Goal: Task Accomplishment & Management: Use online tool/utility

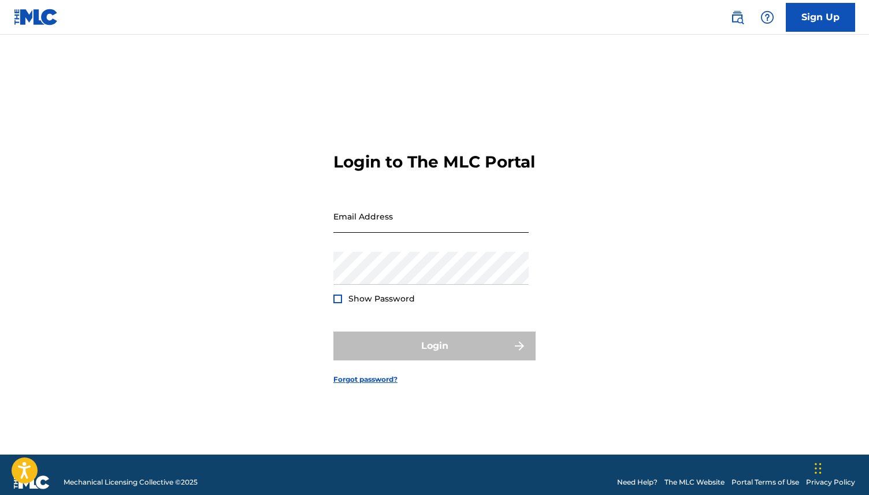
click at [417, 224] on input "Email Address" at bounding box center [430, 216] width 195 height 33
type input "[EMAIL_ADDRESS][DOMAIN_NAME]"
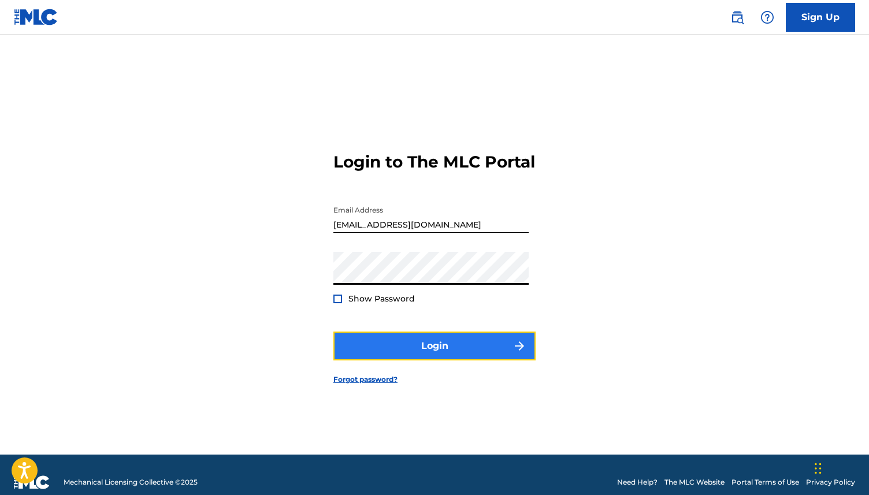
click at [427, 350] on button "Login" at bounding box center [434, 346] width 202 height 29
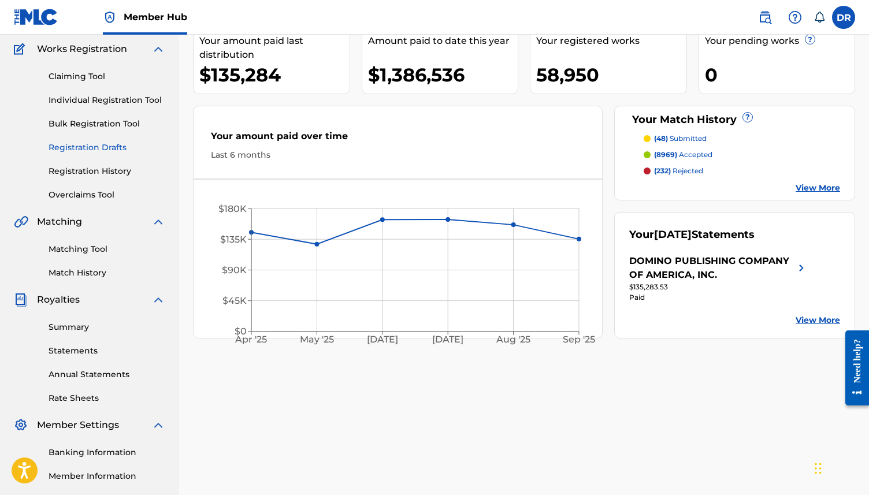
scroll to position [13, 0]
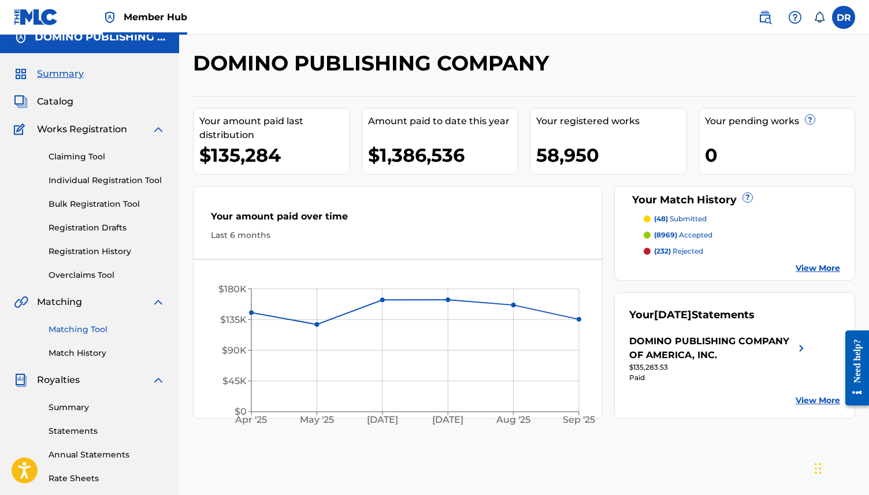
click at [86, 327] on link "Matching Tool" at bounding box center [107, 330] width 117 height 12
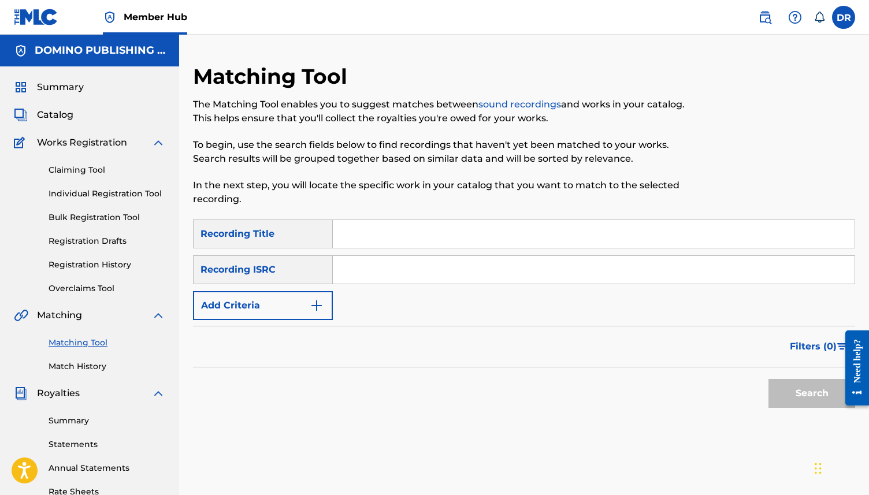
click at [363, 232] on input "Search Form" at bounding box center [594, 234] width 522 height 28
paste input "ANONYMOUS COLLECTIVE (GANE/SADIER)"
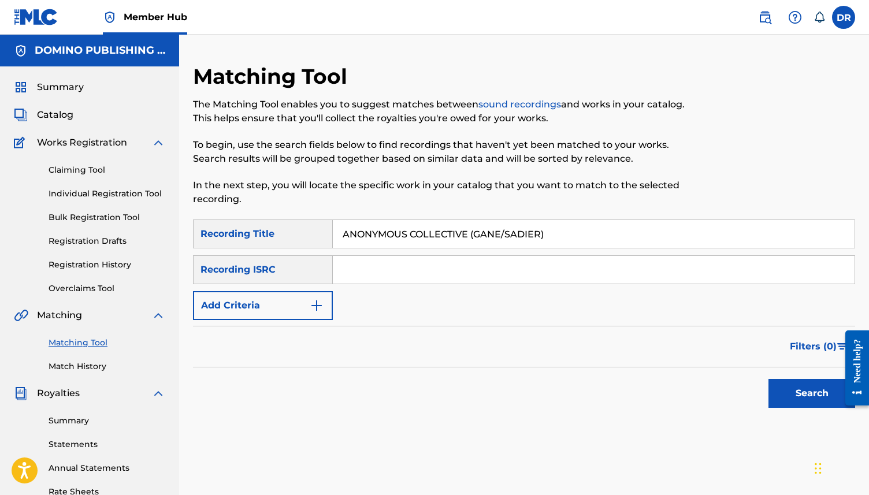
drag, startPoint x: 571, startPoint y: 231, endPoint x: 472, endPoint y: 236, distance: 99.5
click at [472, 236] on input "ANONYMOUS COLLECTIVE (GANE/SADIER)" at bounding box center [594, 234] width 522 height 28
type input "ANONYMOUS COLLECTIVE"
click at [321, 308] on img "Search Form" at bounding box center [317, 306] width 14 height 14
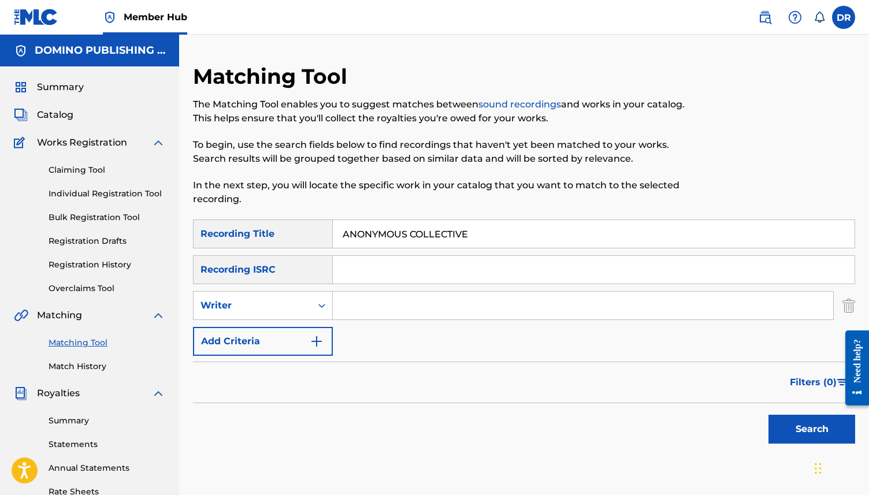
click at [362, 306] on input "Search Form" at bounding box center [583, 306] width 501 height 28
click at [769, 415] on button "Search" at bounding box center [812, 429] width 87 height 29
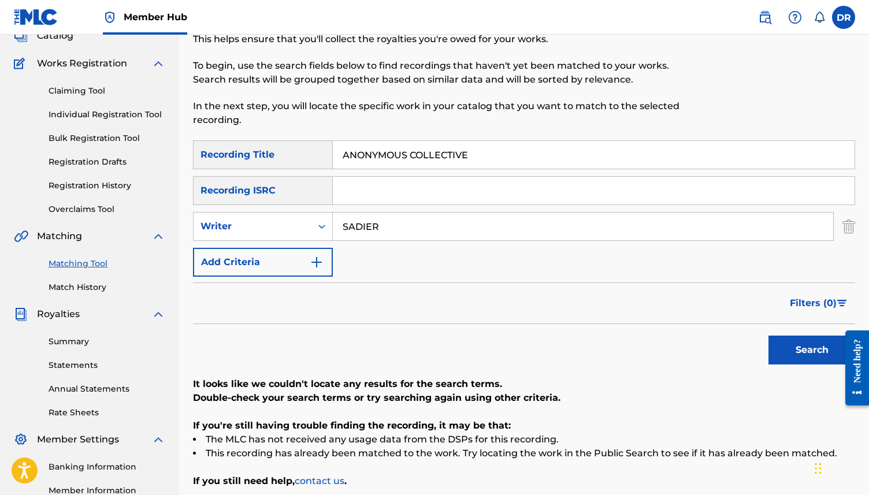
scroll to position [71, 0]
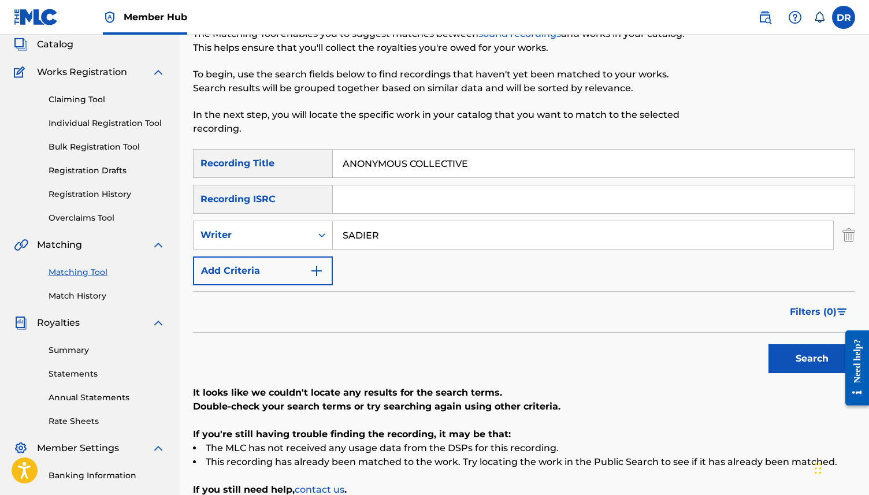
drag, startPoint x: 406, startPoint y: 228, endPoint x: 339, endPoint y: 228, distance: 66.5
click at [340, 228] on input "SADIER" at bounding box center [583, 235] width 501 height 28
drag, startPoint x: 396, startPoint y: 229, endPoint x: 325, endPoint y: 229, distance: 71.7
click at [325, 229] on div "SearchWithCriteriaebac4672-9533-43c4-b5e7-38e7ee839f78 Writer SADIER" at bounding box center [524, 235] width 662 height 29
paste input "ANONYMOUS COLLECTIVE (GANE/SADIER)"
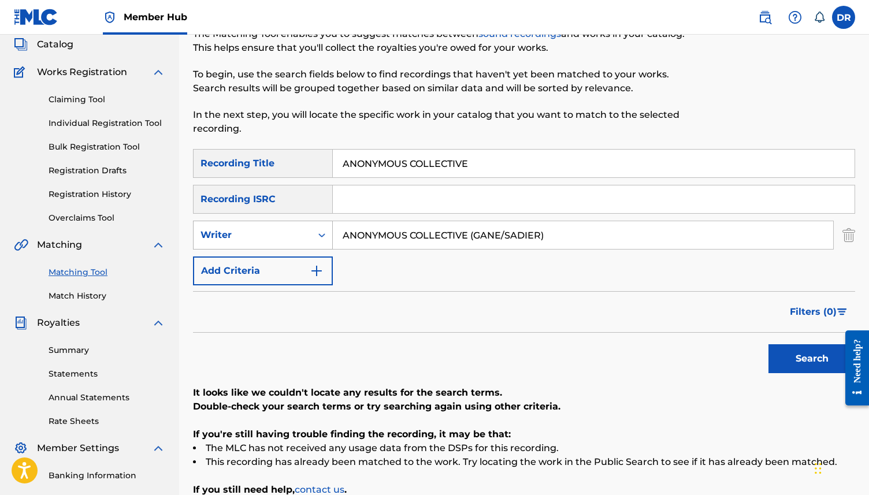
drag, startPoint x: 473, startPoint y: 236, endPoint x: 331, endPoint y: 236, distance: 142.2
click at [331, 236] on div "SearchWithCriteriaebac4672-9533-43c4-b5e7-38e7ee839f78 Writer ANONYMOUS COLLECT…" at bounding box center [524, 235] width 662 height 29
click at [440, 237] on input "GANE/SADIER)" at bounding box center [583, 235] width 501 height 28
type input "GANE"
click at [769, 344] on button "Search" at bounding box center [812, 358] width 87 height 29
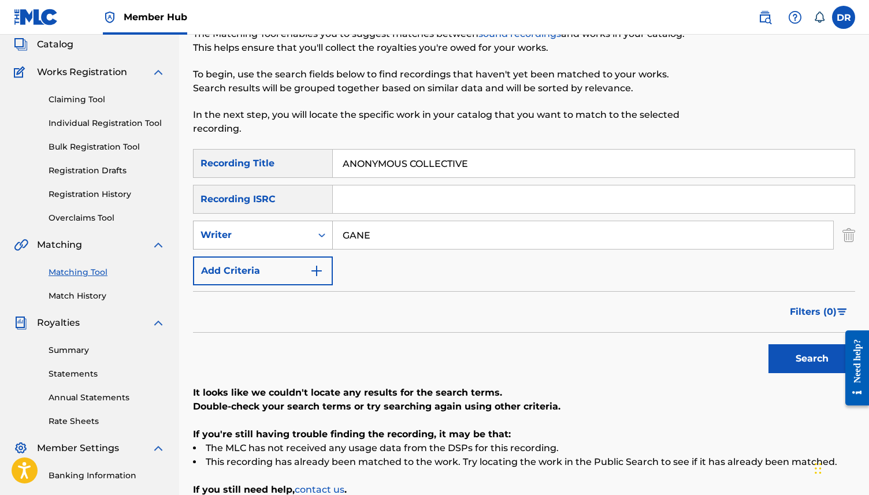
drag, startPoint x: 449, startPoint y: 236, endPoint x: 312, endPoint y: 232, distance: 137.6
click at [312, 232] on div "SearchWithCriteriaebac4672-9533-43c4-b5e7-38e7ee839f78 Writer GANE" at bounding box center [524, 235] width 662 height 29
click at [769, 344] on button "Search" at bounding box center [812, 358] width 87 height 29
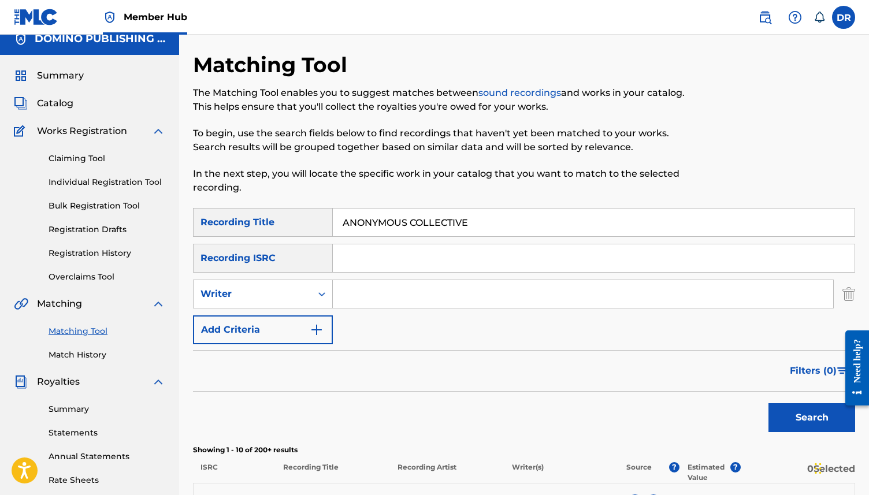
scroll to position [0, 0]
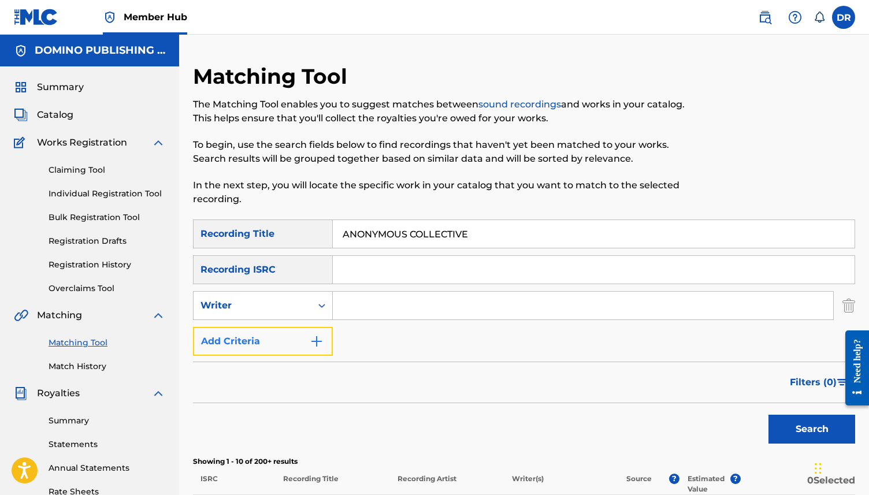
click at [240, 337] on button "Add Criteria" at bounding box center [263, 341] width 140 height 29
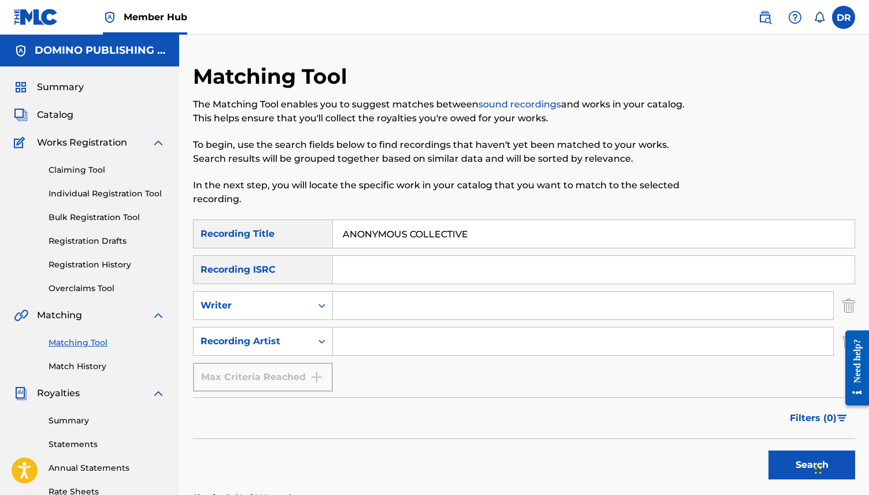
click at [368, 333] on input "Search Form" at bounding box center [583, 342] width 501 height 28
type input "STEREOLAB"
click at [769, 451] on button "Search" at bounding box center [812, 465] width 87 height 29
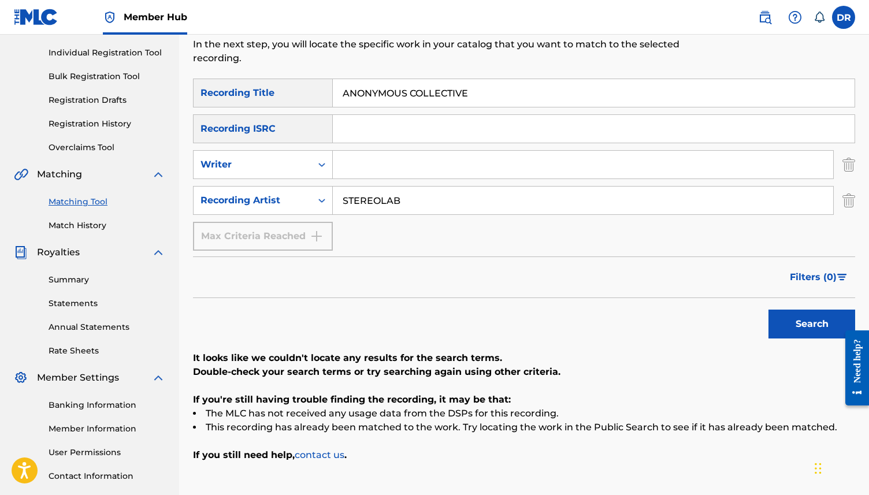
scroll to position [147, 0]
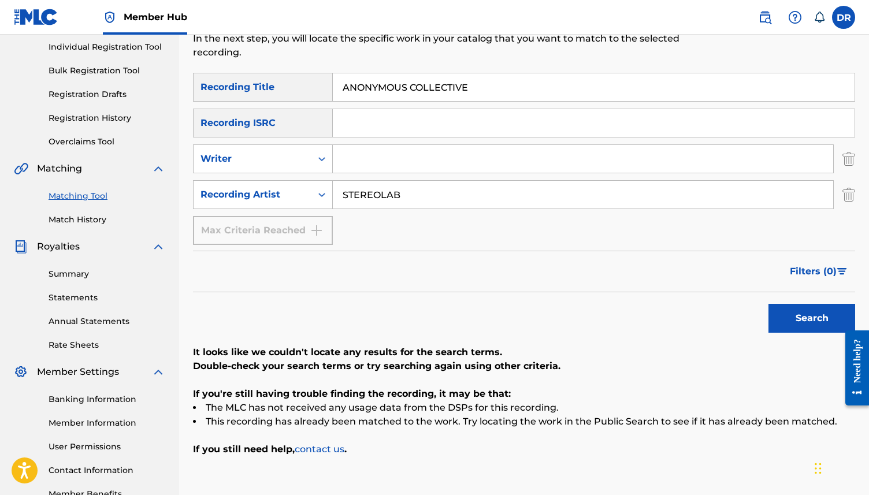
drag, startPoint x: 410, startPoint y: 191, endPoint x: 344, endPoint y: 190, distance: 65.9
click at [344, 190] on input "STEREOLAB" at bounding box center [583, 195] width 501 height 28
click at [769, 304] on button "Search" at bounding box center [812, 318] width 87 height 29
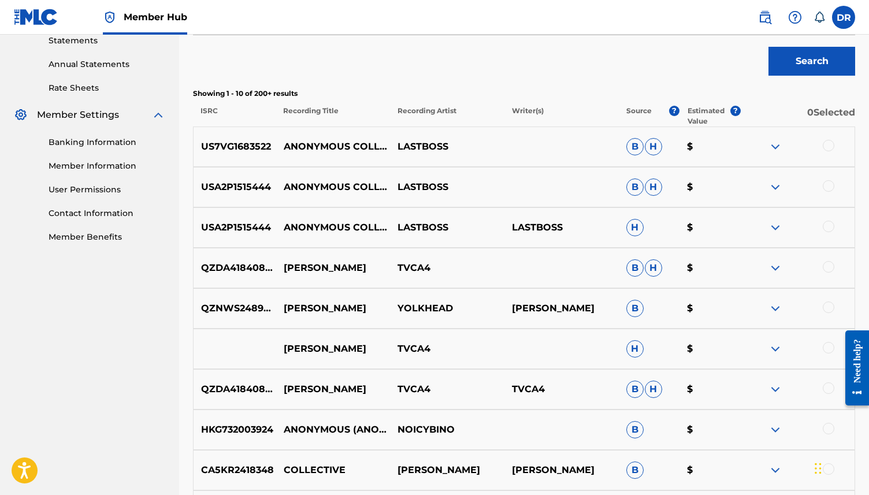
scroll to position [413, 0]
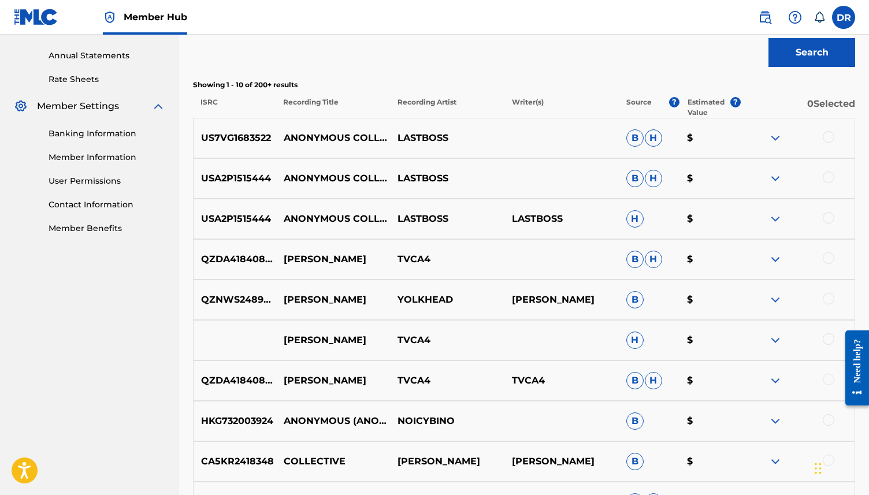
click at [829, 139] on div at bounding box center [829, 137] width 12 height 12
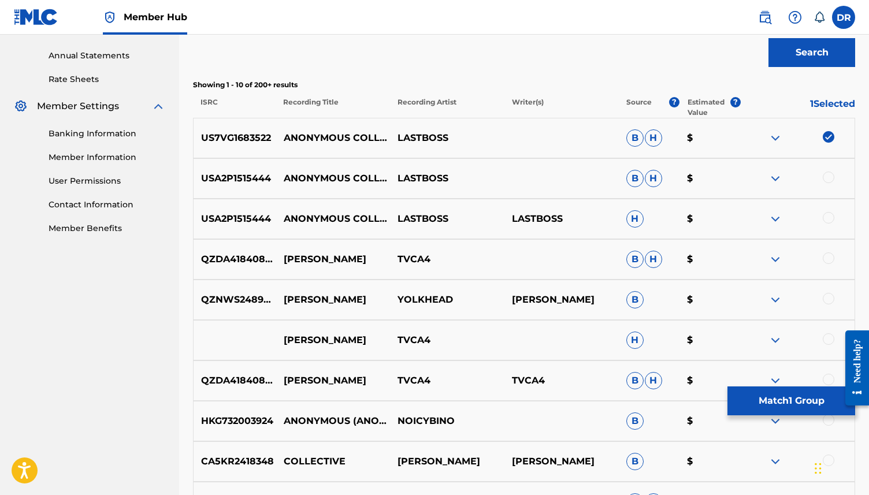
click at [826, 171] on div "USA2P1515444 ANONYMOUS COLLECTIVE LASTBOSS B H $" at bounding box center [524, 178] width 662 height 40
click at [826, 181] on div at bounding box center [829, 178] width 12 height 12
click at [826, 217] on div at bounding box center [829, 218] width 12 height 12
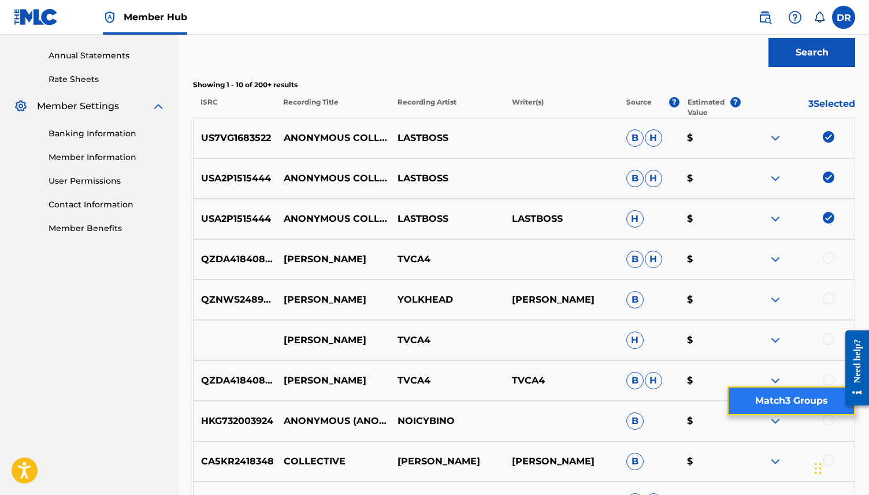
click at [758, 395] on button "Match 3 Groups" at bounding box center [792, 401] width 128 height 29
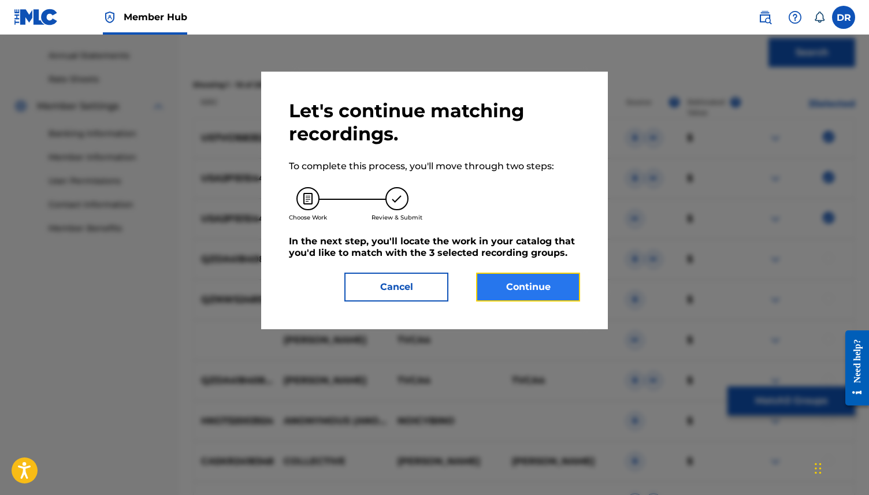
click at [536, 295] on button "Continue" at bounding box center [528, 287] width 104 height 29
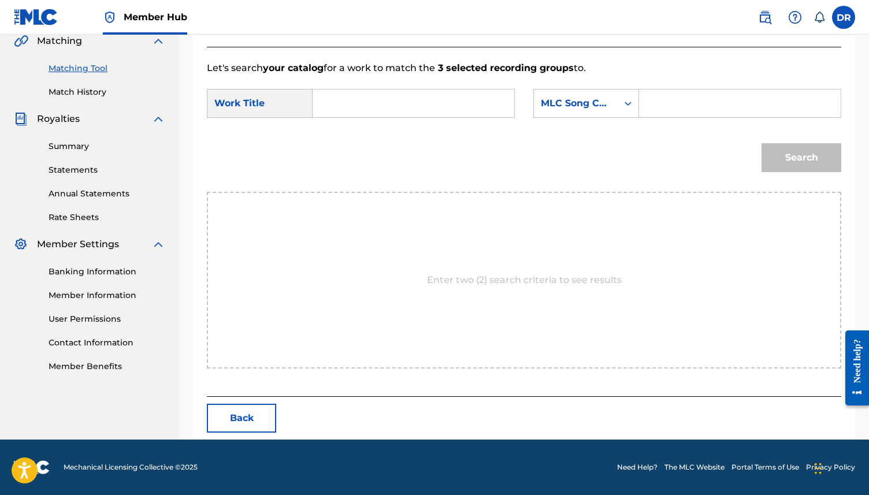
click at [392, 101] on input "Search Form" at bounding box center [414, 104] width 182 height 28
paste input "ANONYMOUS COLLECTIVE (GANE/SADIER)"
drag, startPoint x: 498, startPoint y: 98, endPoint x: 418, endPoint y: 105, distance: 80.1
click at [418, 105] on input "ANONYMOUS COLLECTIVE (GANE/SADIER)" at bounding box center [414, 104] width 182 height 28
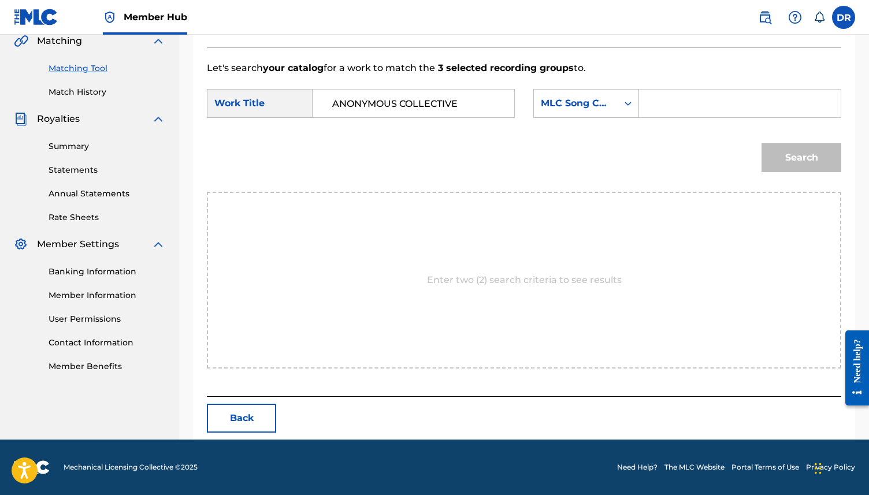
scroll to position [0, 0]
type input "ANONYMOUS COLLECTIVE"
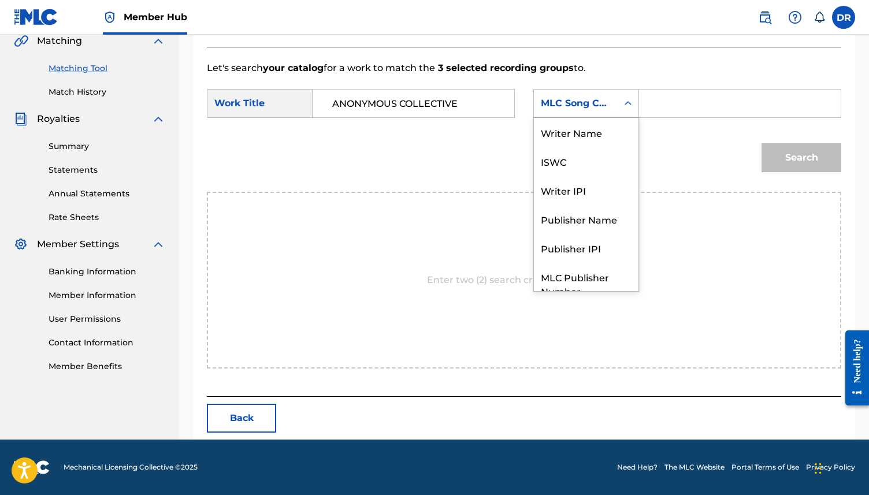
click at [591, 109] on div "MLC Song Code" at bounding box center [576, 104] width 70 height 14
click at [593, 132] on div "Writer Name" at bounding box center [586, 132] width 105 height 29
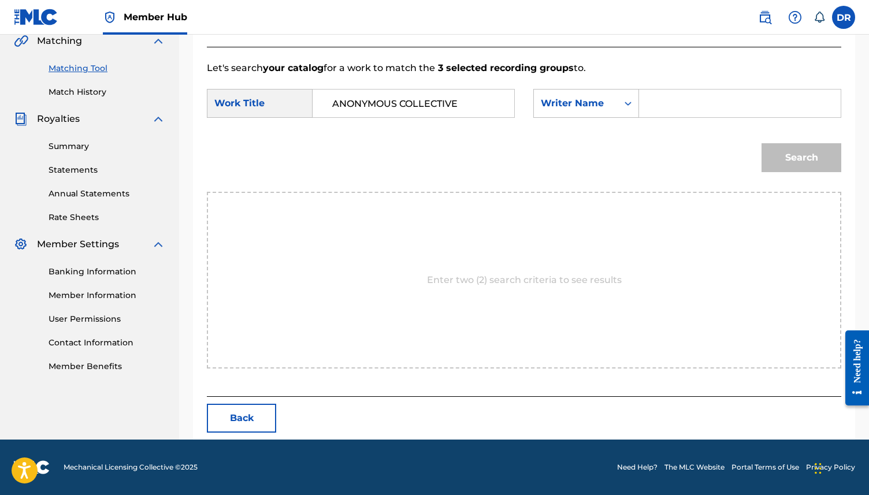
click at [675, 106] on input "Search Form" at bounding box center [740, 104] width 182 height 28
type input "D"
type input "SADIER"
click at [762, 143] on button "Search" at bounding box center [802, 157] width 80 height 29
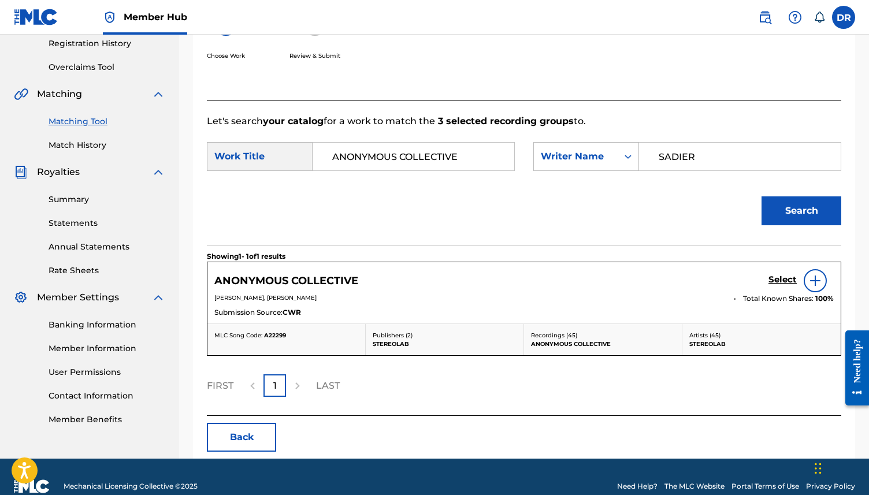
scroll to position [240, 0]
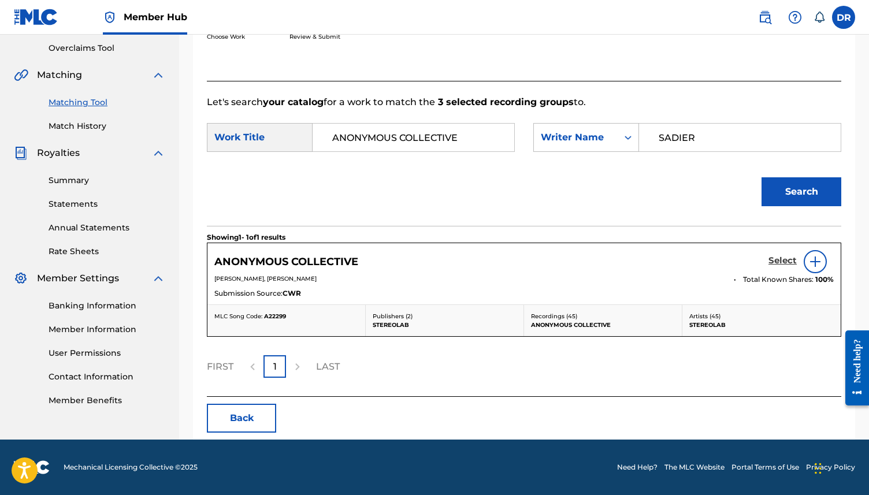
click at [774, 257] on h5 "Select" at bounding box center [783, 260] width 28 height 11
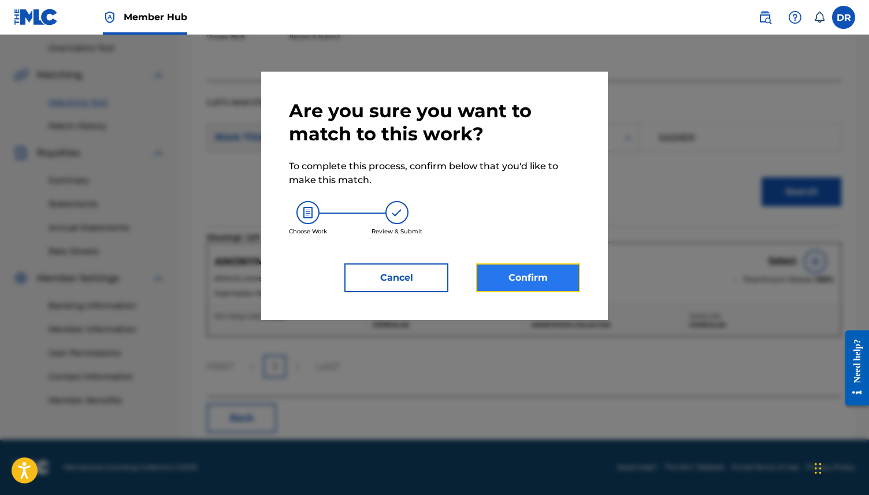
click at [540, 277] on button "Confirm" at bounding box center [528, 278] width 104 height 29
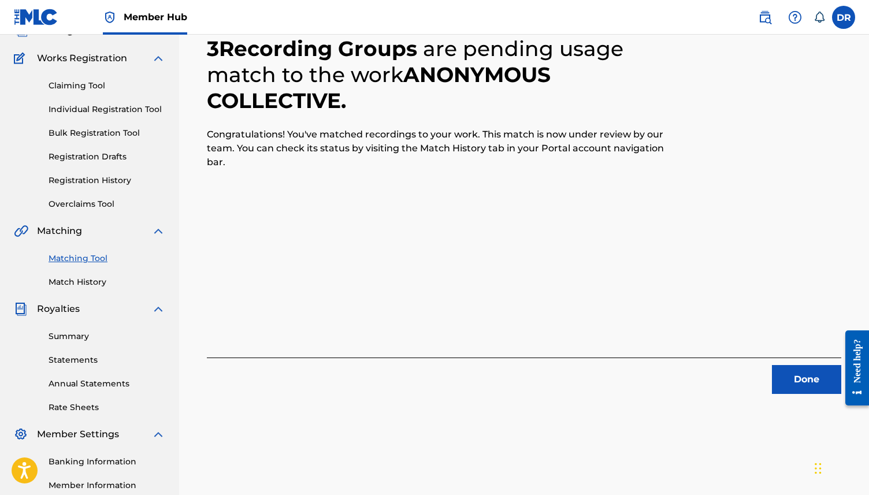
scroll to position [0, 0]
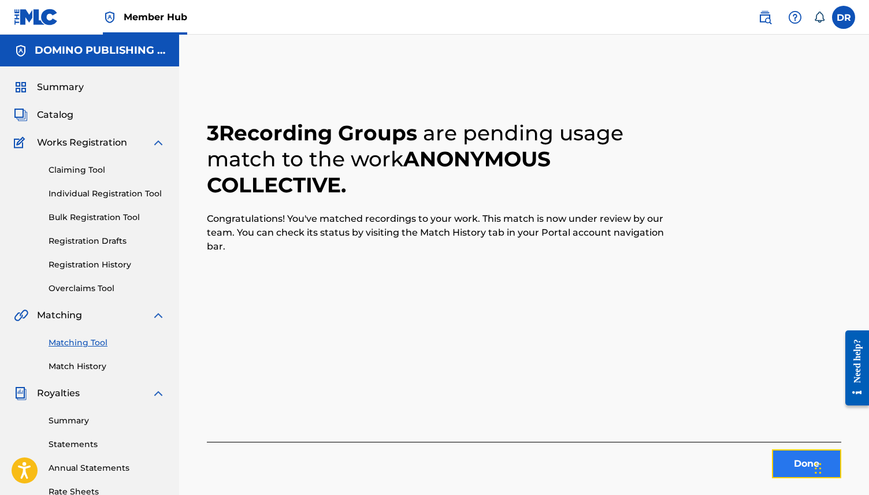
click at [788, 454] on button "Done" at bounding box center [806, 464] width 69 height 29
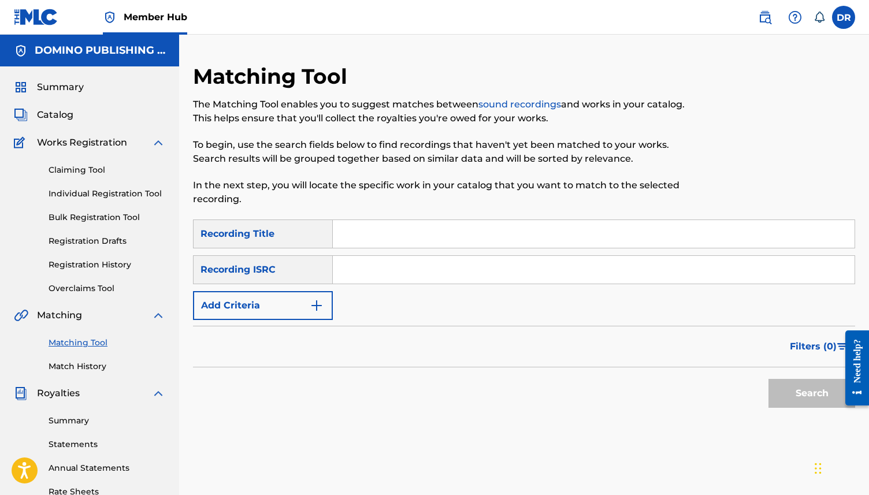
click at [381, 244] on input "Search Form" at bounding box center [594, 234] width 522 height 28
paste input "LOVE ISN'T A RIGHT (DRAKE)"
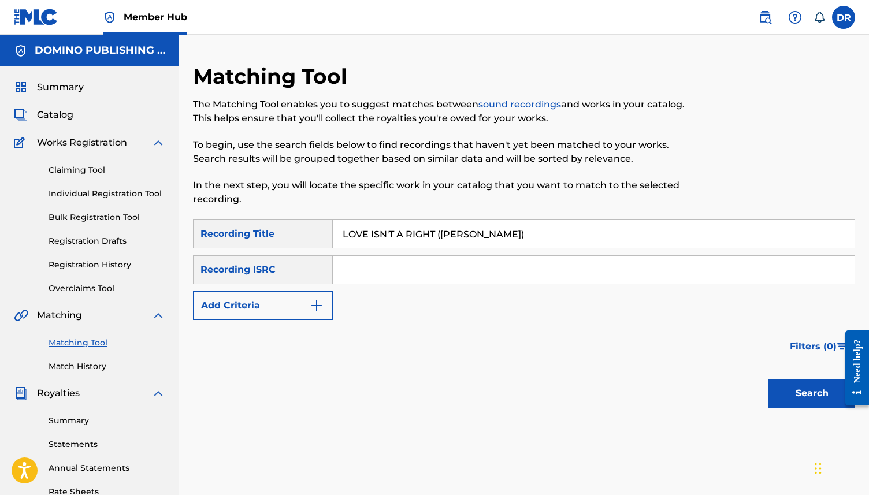
drag, startPoint x: 501, startPoint y: 238, endPoint x: 435, endPoint y: 236, distance: 65.9
click at [435, 236] on input "LOVE ISN'T A RIGHT (DRAKE)" at bounding box center [594, 234] width 522 height 28
type input "LOVE ISN'T A RIGHT"
click at [781, 376] on div "Search" at bounding box center [809, 391] width 92 height 46
click at [781, 401] on button "Search" at bounding box center [812, 393] width 87 height 29
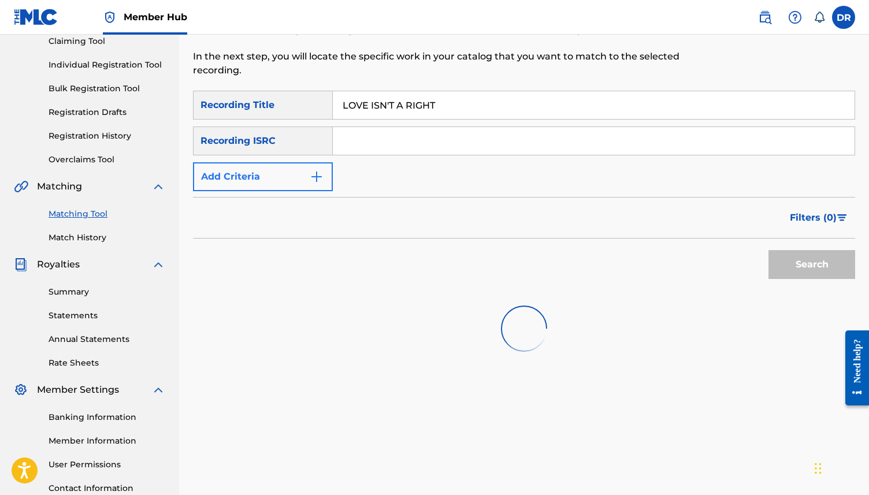
scroll to position [130, 0]
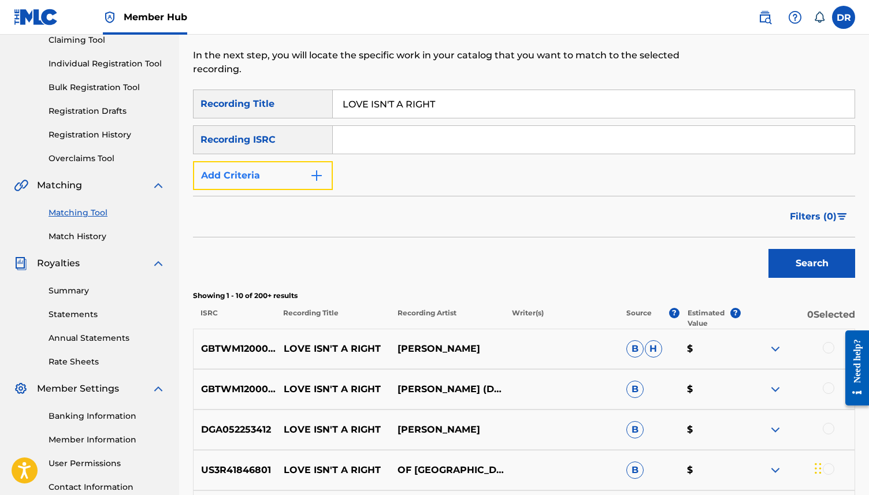
click at [284, 172] on button "Add Criteria" at bounding box center [263, 175] width 140 height 29
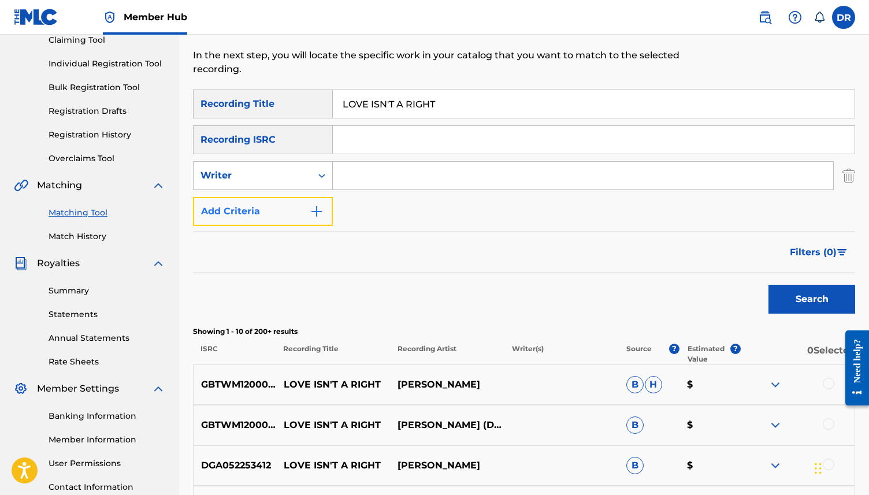
click at [302, 214] on button "Add Criteria" at bounding box center [263, 211] width 140 height 29
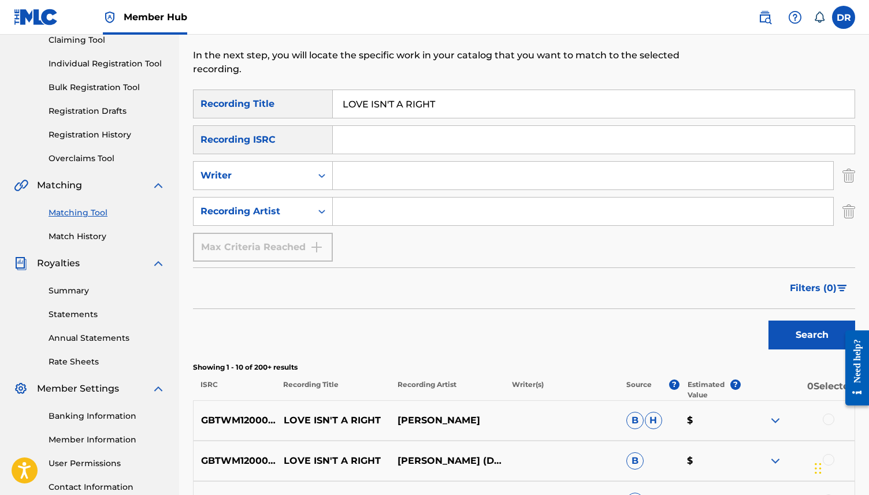
click at [343, 216] on input "Search Form" at bounding box center [583, 212] width 501 height 28
type input "MOLLY DRAKE"
click at [769, 321] on button "Search" at bounding box center [812, 335] width 87 height 29
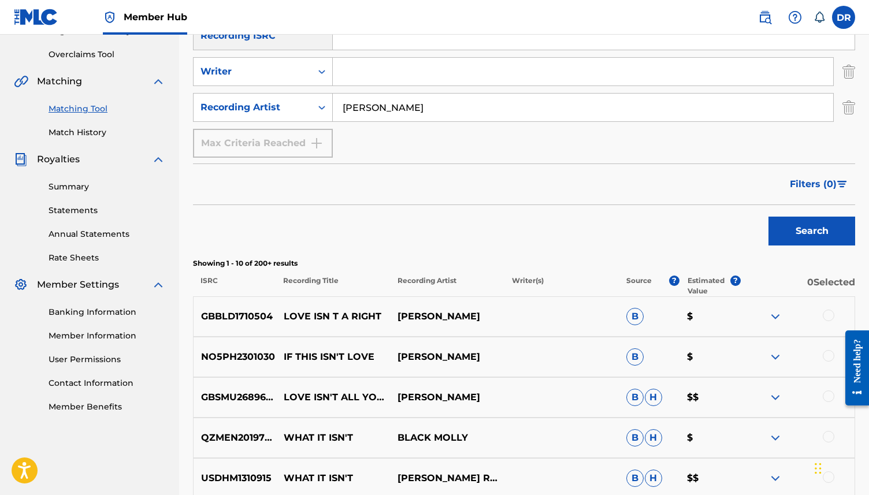
scroll to position [244, 0]
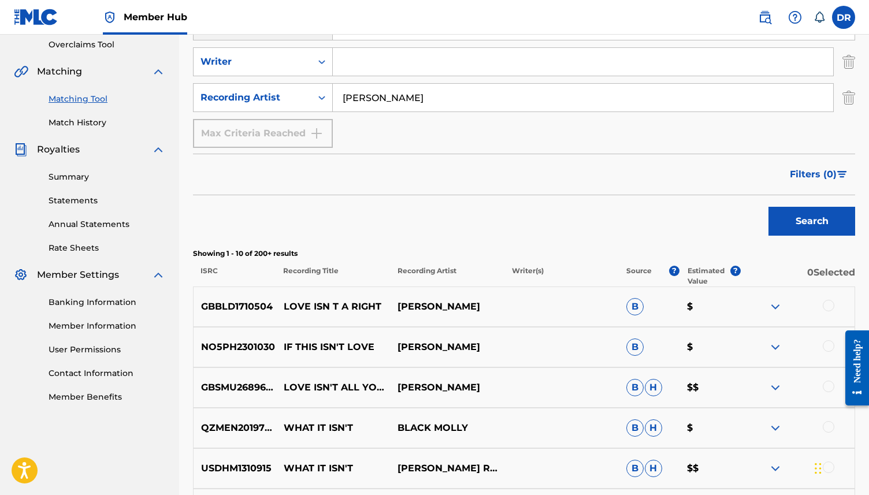
click at [828, 308] on div at bounding box center [829, 306] width 12 height 12
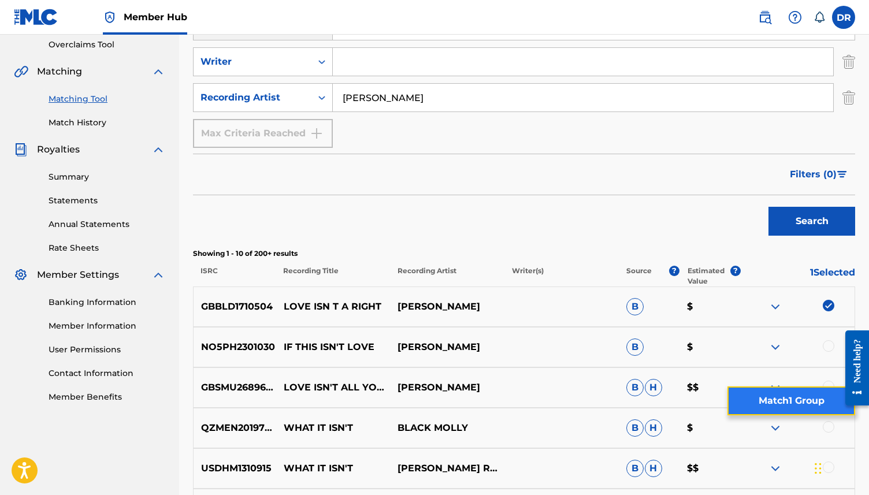
click at [766, 402] on button "Match 1 Group" at bounding box center [792, 401] width 128 height 29
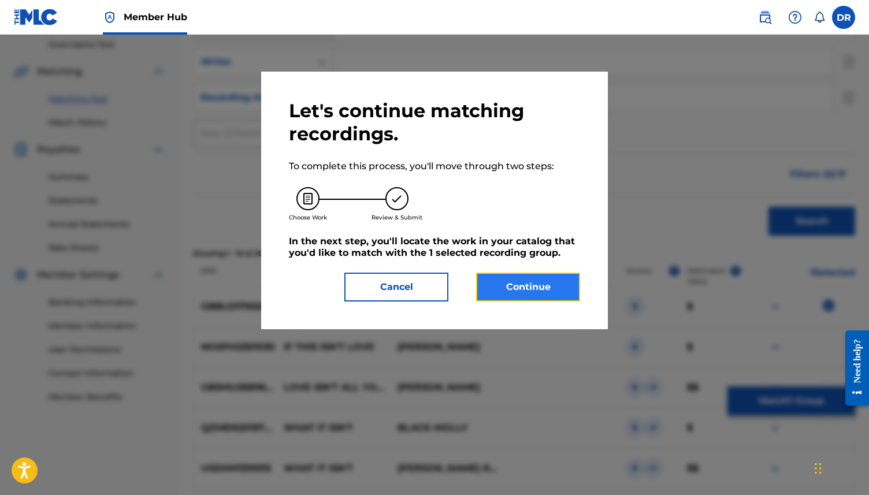
click at [507, 280] on button "Continue" at bounding box center [528, 287] width 104 height 29
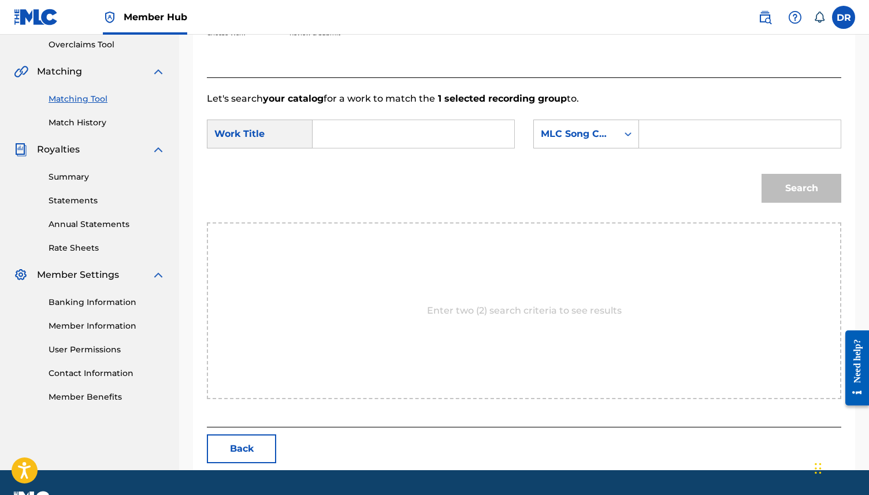
click at [316, 134] on div "Search Form" at bounding box center [414, 134] width 202 height 29
click at [335, 135] on input "Search Form" at bounding box center [414, 134] width 182 height 28
paste input "LOVE ISN'T A RIGHT (DRAKE)"
drag, startPoint x: 475, startPoint y: 132, endPoint x: 428, endPoint y: 134, distance: 46.9
click at [428, 134] on input "LOVE ISN'T A RIGHT (DRAKE)" at bounding box center [414, 134] width 182 height 28
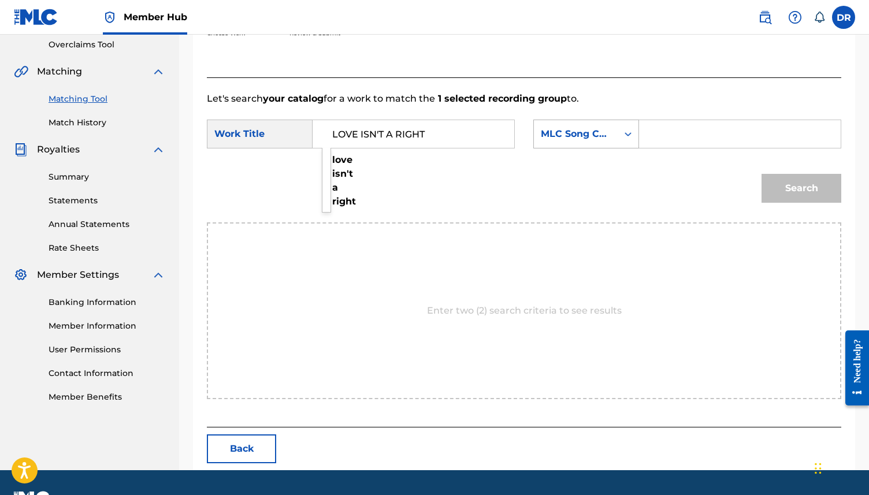
type input "LOVE ISN'T A RIGHT"
click at [545, 138] on div "MLC Song Code" at bounding box center [576, 134] width 70 height 14
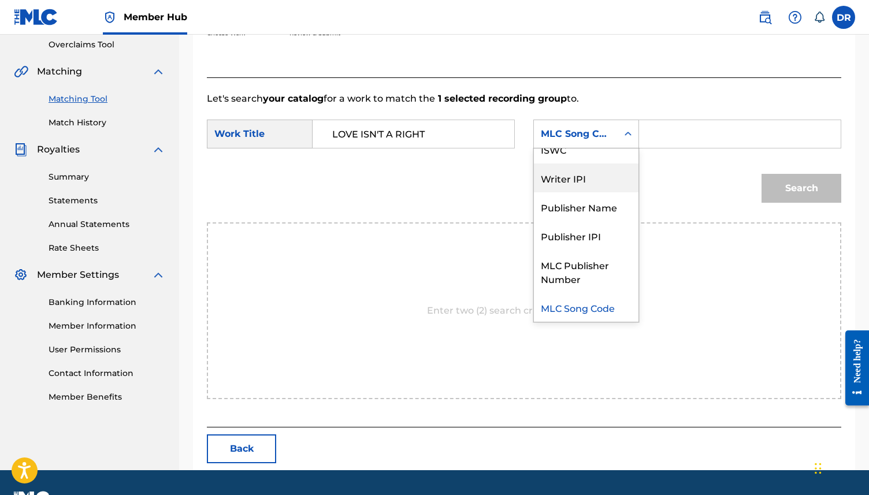
scroll to position [0, 0]
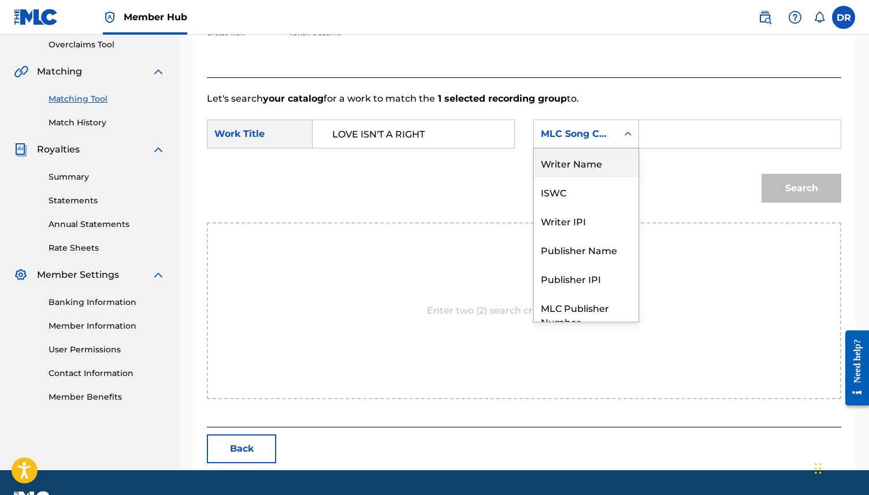
click at [567, 159] on div "Writer Name" at bounding box center [586, 163] width 105 height 29
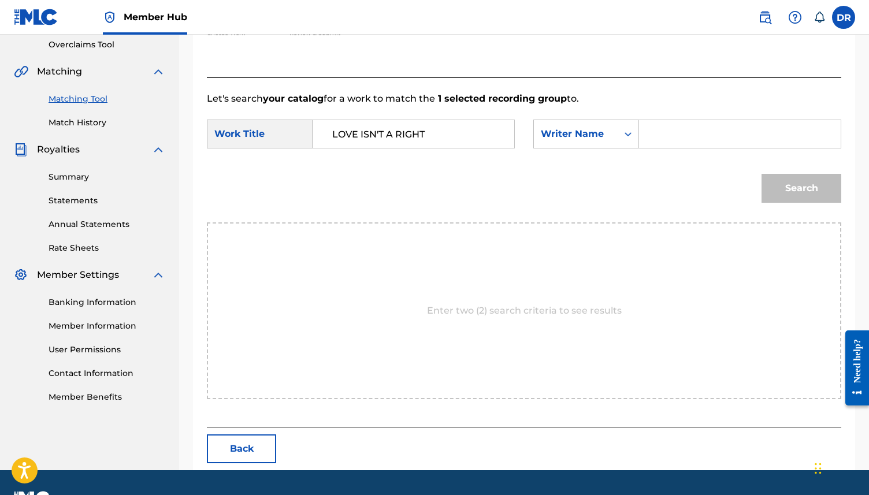
click at [656, 138] on input "Search Form" at bounding box center [740, 134] width 182 height 28
type input "DRAKE"
click at [762, 174] on button "Search" at bounding box center [802, 188] width 80 height 29
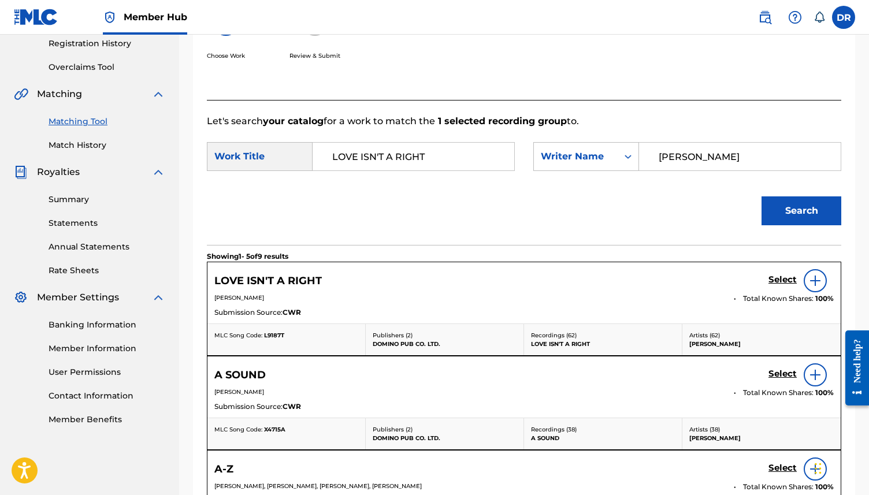
scroll to position [244, 0]
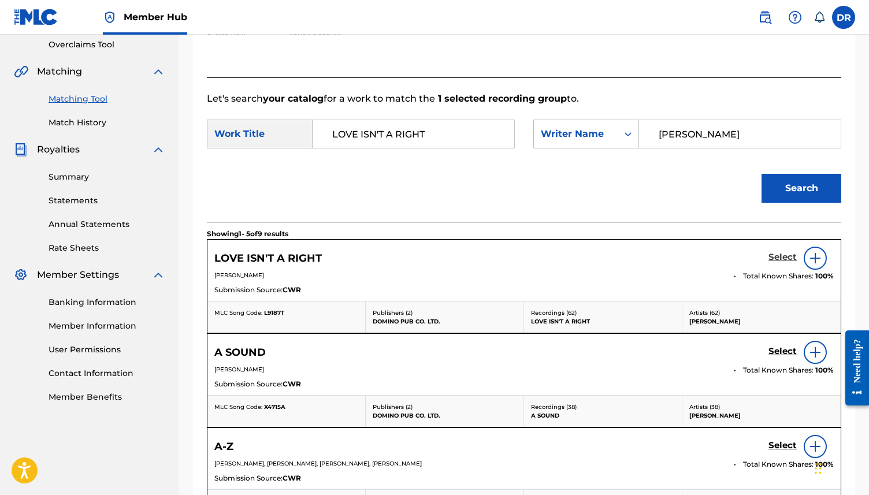
click at [782, 262] on h5 "Select" at bounding box center [783, 257] width 28 height 11
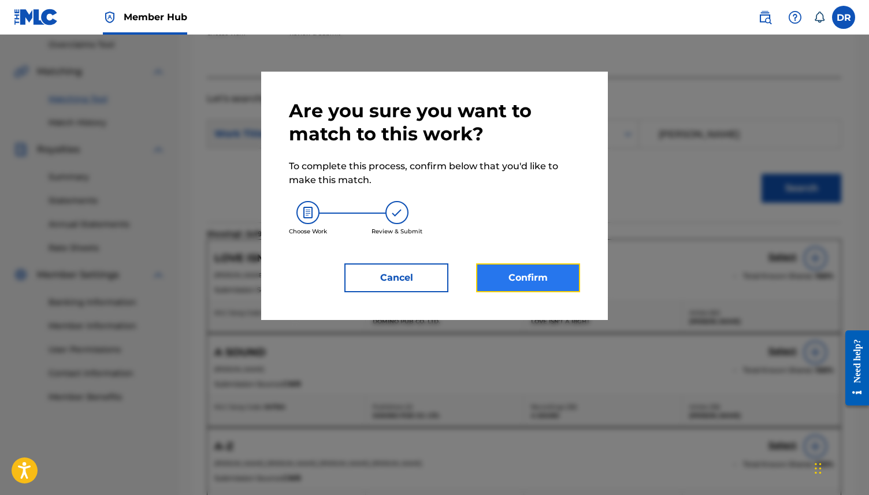
click at [536, 272] on button "Confirm" at bounding box center [528, 278] width 104 height 29
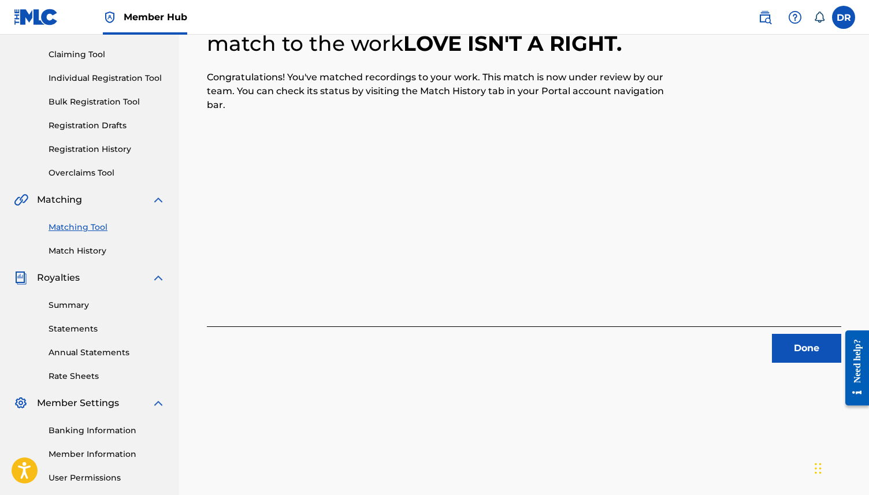
scroll to position [0, 0]
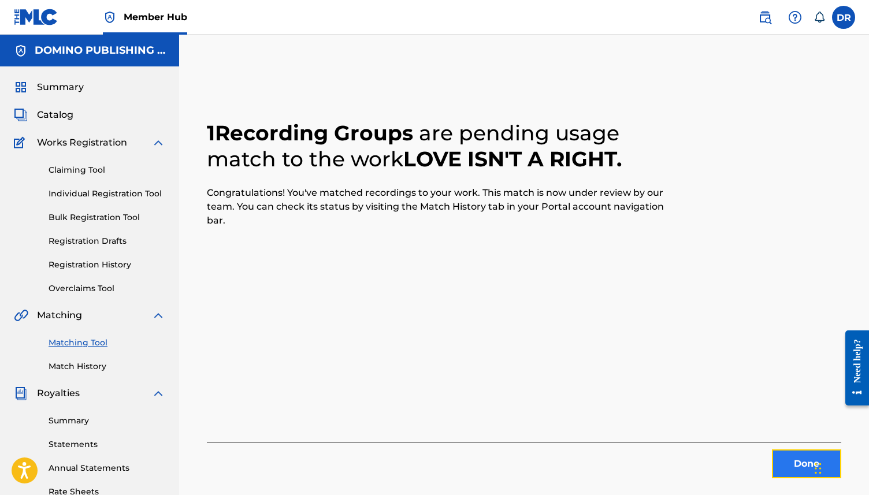
click at [777, 473] on button "Done" at bounding box center [806, 464] width 69 height 29
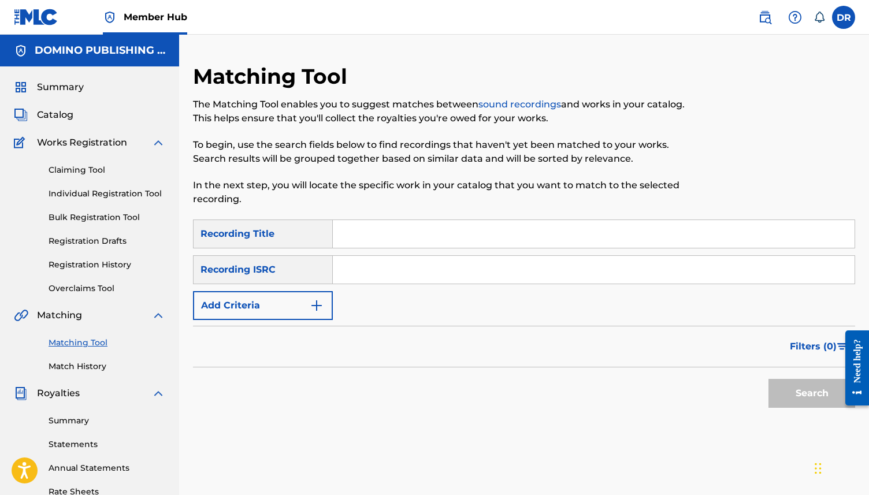
click at [416, 231] on input "Search Form" at bounding box center [594, 234] width 522 height 28
paste input "THE AMERICAN WAR (WHITE)"
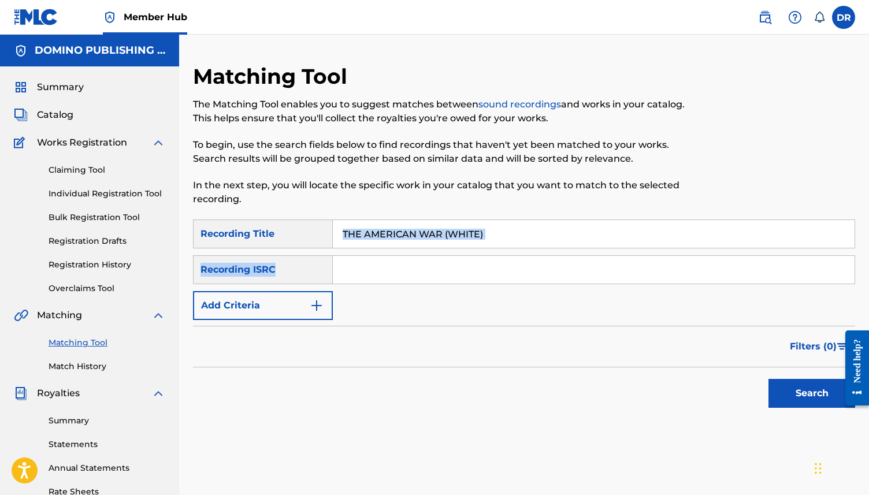
drag, startPoint x: 533, startPoint y: 249, endPoint x: 466, endPoint y: 241, distance: 67.5
click at [466, 241] on div "SearchWithCriteriad676e81d-f415-43fd-817c-f144427e7627 Recording Title THE AMER…" at bounding box center [524, 270] width 662 height 101
drag, startPoint x: 494, startPoint y: 234, endPoint x: 446, endPoint y: 237, distance: 48.1
click at [446, 237] on input "THE AMERICAN WAR (WHITE)" at bounding box center [594, 234] width 522 height 28
type input "THE AMERICAN WAR"
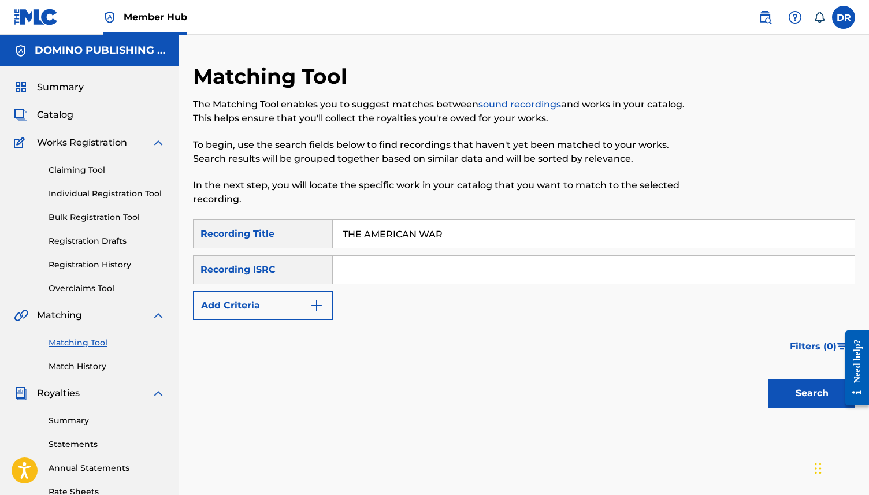
click at [769, 379] on button "Search" at bounding box center [812, 393] width 87 height 29
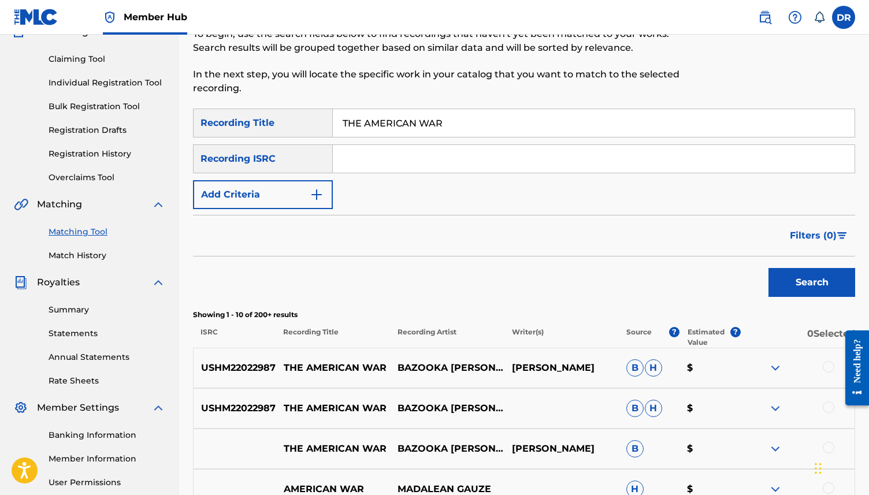
scroll to position [109, 0]
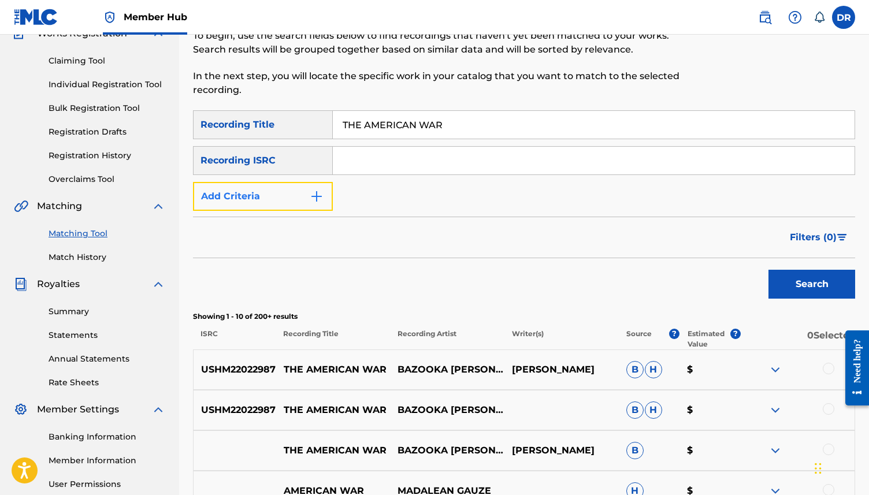
click at [301, 202] on button "Add Criteria" at bounding box center [263, 196] width 140 height 29
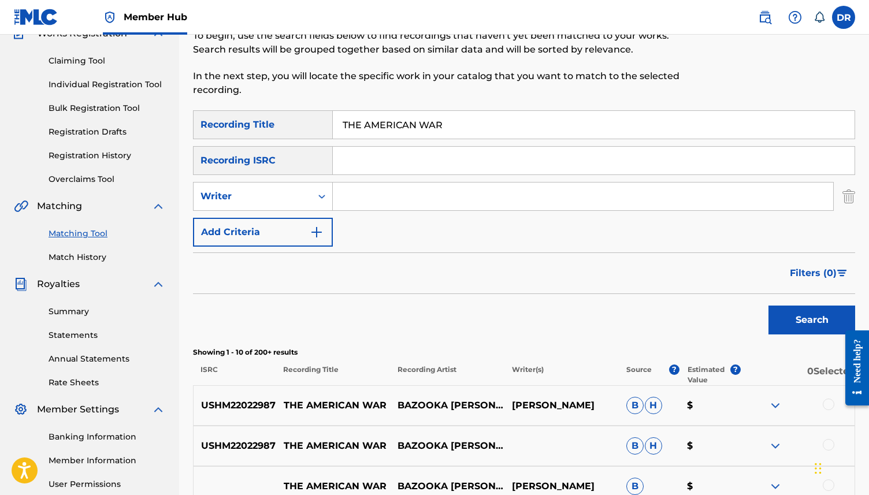
click at [369, 198] on input "Search Form" at bounding box center [583, 197] width 501 height 28
paste input "THE AMERICAN WAR (WHITE)"
drag, startPoint x: 448, startPoint y: 195, endPoint x: 337, endPoint y: 199, distance: 111.0
click at [337, 199] on input "THE AMERICAN WAR (WHITE)" at bounding box center [583, 197] width 501 height 28
click at [406, 206] on input "WHITE)" at bounding box center [583, 197] width 501 height 28
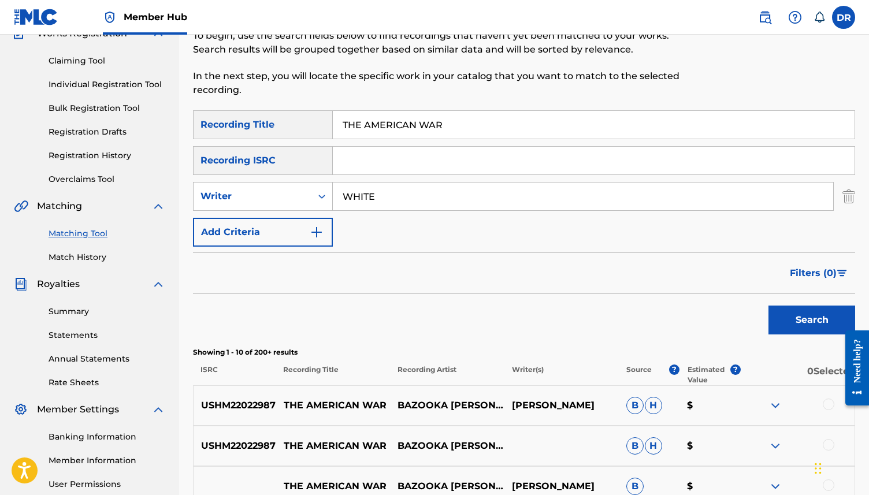
type input "WHITE"
click at [769, 306] on button "Search" at bounding box center [812, 320] width 87 height 29
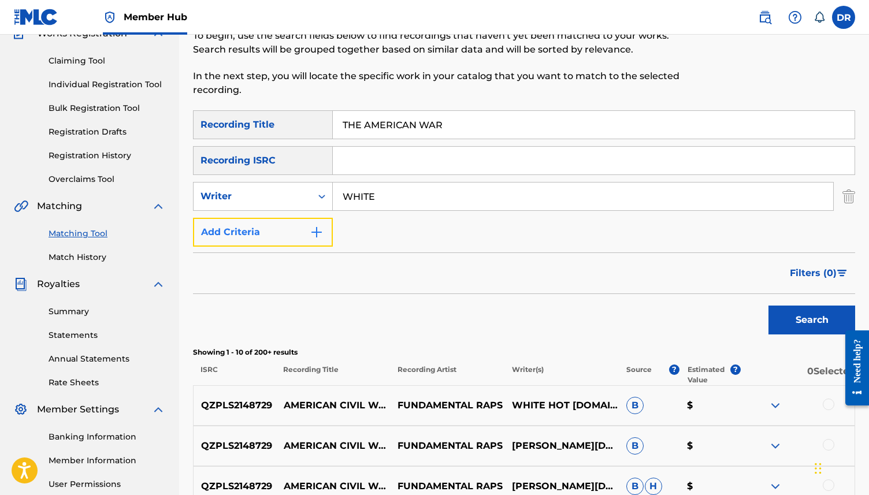
click at [270, 240] on button "Add Criteria" at bounding box center [263, 232] width 140 height 29
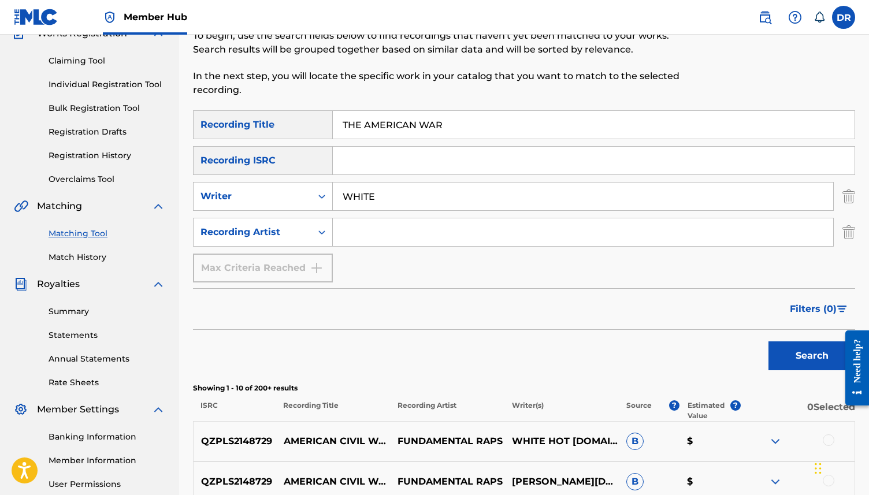
click at [388, 235] on input "Search Form" at bounding box center [583, 232] width 501 height 28
paste input "THE AMERICAN WAR (WHITE)"
drag, startPoint x: 494, startPoint y: 236, endPoint x: 333, endPoint y: 237, distance: 160.7
click at [333, 237] on input "THE AMERICAN WAR (WHITE)" at bounding box center [583, 232] width 501 height 28
type input "SIMONE WHITE"
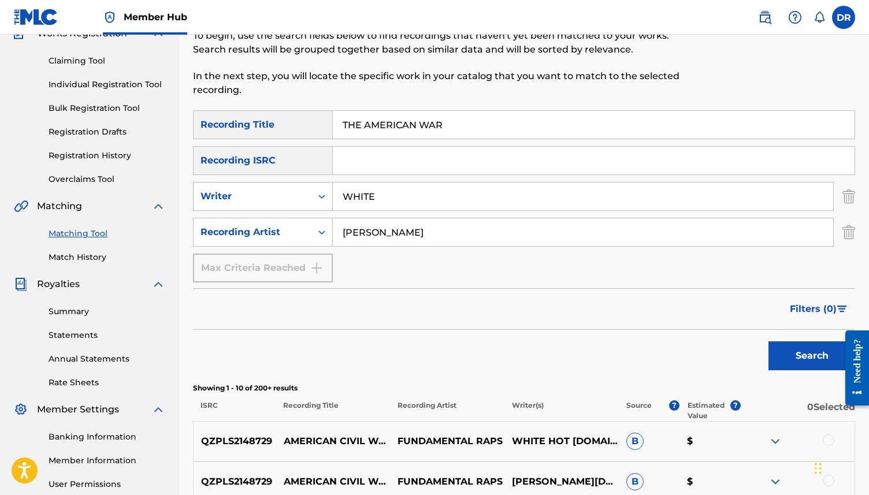
drag, startPoint x: 379, startPoint y: 195, endPoint x: 318, endPoint y: 195, distance: 60.7
click at [318, 195] on div "SearchWithCriteriaebac4672-9533-43c4-b5e7-38e7ee839f78 Writer WHITE" at bounding box center [524, 196] width 662 height 29
click at [769, 342] on button "Search" at bounding box center [812, 356] width 87 height 29
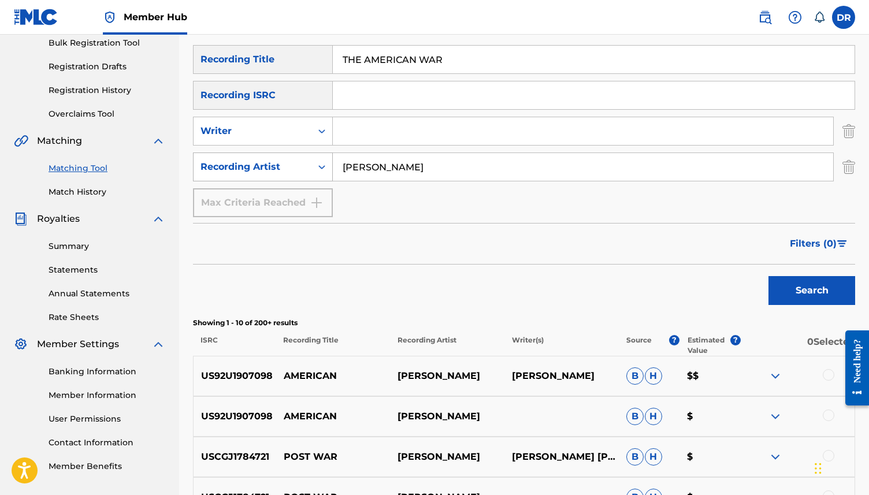
scroll to position [174, 0]
click at [810, 299] on button "Search" at bounding box center [812, 291] width 87 height 29
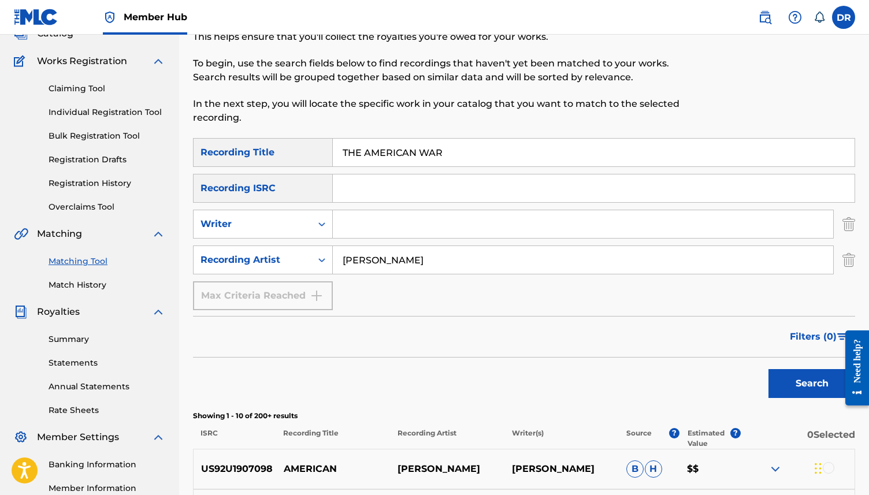
scroll to position [0, 0]
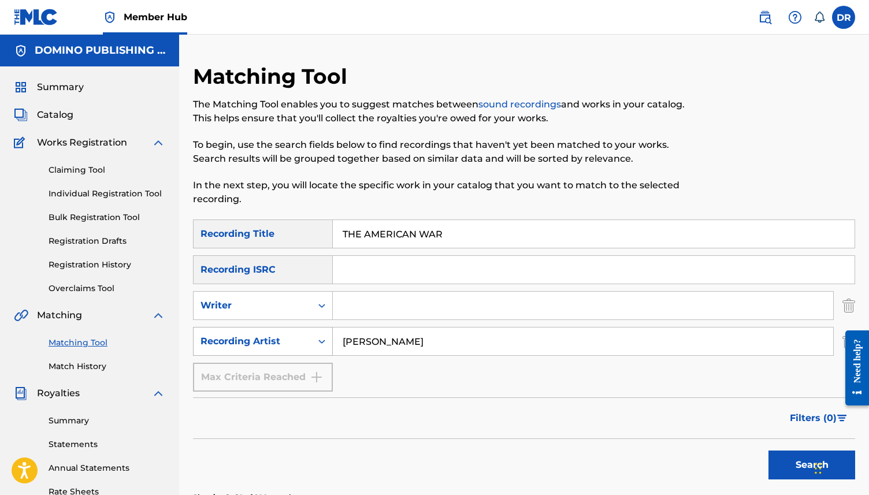
drag, startPoint x: 427, startPoint y: 341, endPoint x: 320, endPoint y: 340, distance: 106.4
click at [320, 340] on div "SearchWithCriteriafe964cea-ae4f-4702-b308-5ab1835fbdc7 Recording Artist SIMONE …" at bounding box center [524, 341] width 662 height 29
click at [769, 451] on button "Search" at bounding box center [812, 465] width 87 height 29
drag, startPoint x: 481, startPoint y: 228, endPoint x: 362, endPoint y: 231, distance: 119.1
click at [362, 231] on input "THE AMERICAN WAR" at bounding box center [594, 234] width 522 height 28
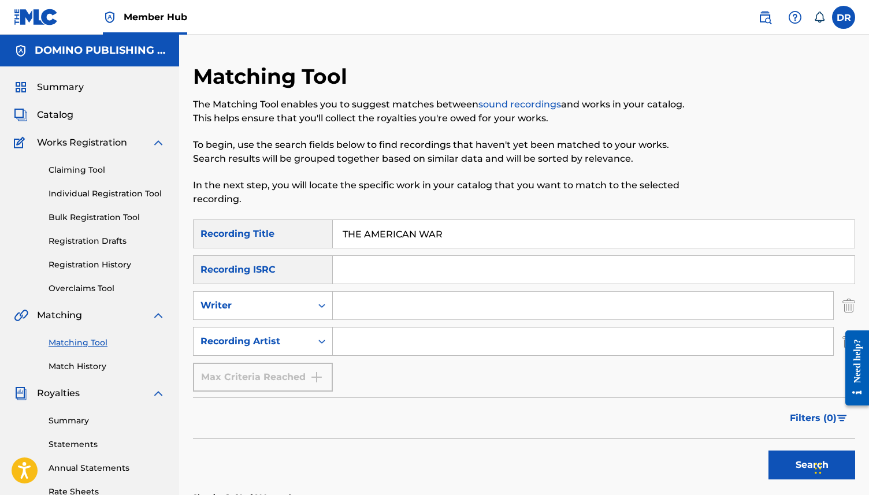
drag, startPoint x: 470, startPoint y: 231, endPoint x: 323, endPoint y: 231, distance: 147.4
click at [323, 231] on div "SearchWithCriteriad676e81d-f415-43fd-817c-f144427e7627 Recording Title THE AMER…" at bounding box center [524, 234] width 662 height 29
paste input "KEWPIE STATION (KING)"
drag, startPoint x: 490, startPoint y: 238, endPoint x: 422, endPoint y: 238, distance: 68.2
click at [422, 238] on input "KEWPIE STATION (KING)" at bounding box center [594, 234] width 522 height 28
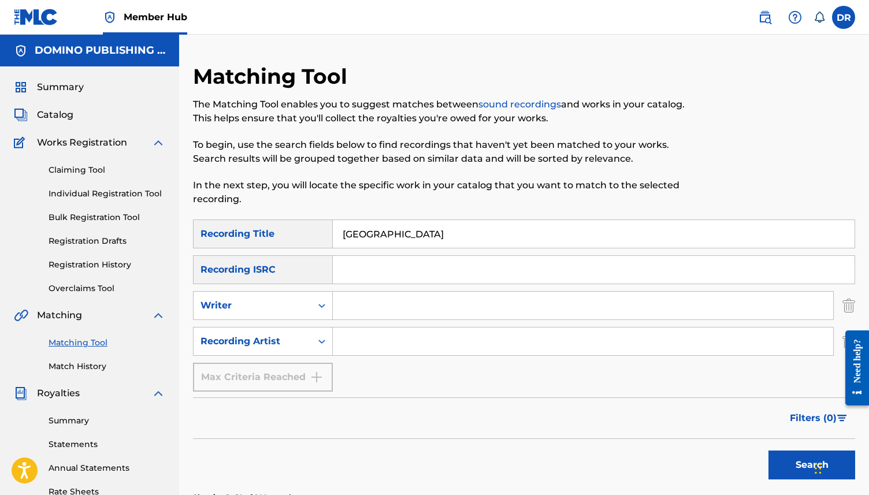
type input "KEWPIE STATION"
click at [379, 342] on input "Search Form" at bounding box center [583, 342] width 501 height 28
click at [363, 343] on input "kewpie king" at bounding box center [583, 342] width 501 height 28
type input "kaki king"
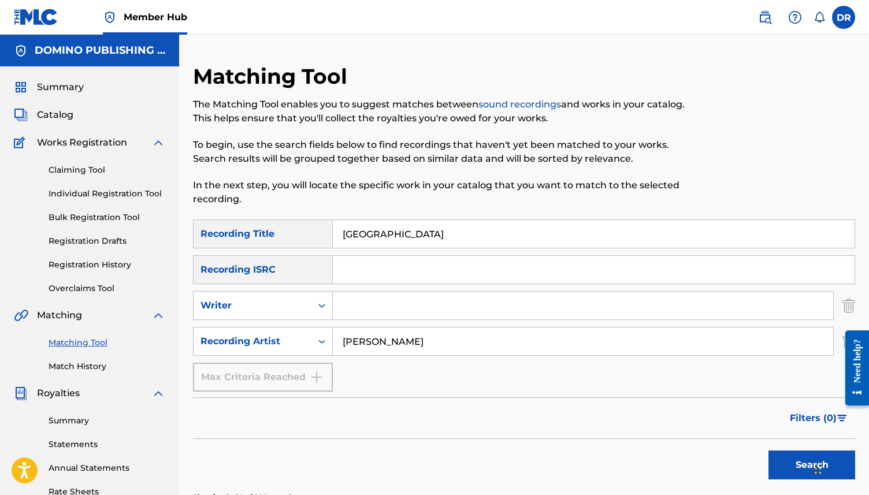
click at [769, 451] on button "Search" at bounding box center [812, 465] width 87 height 29
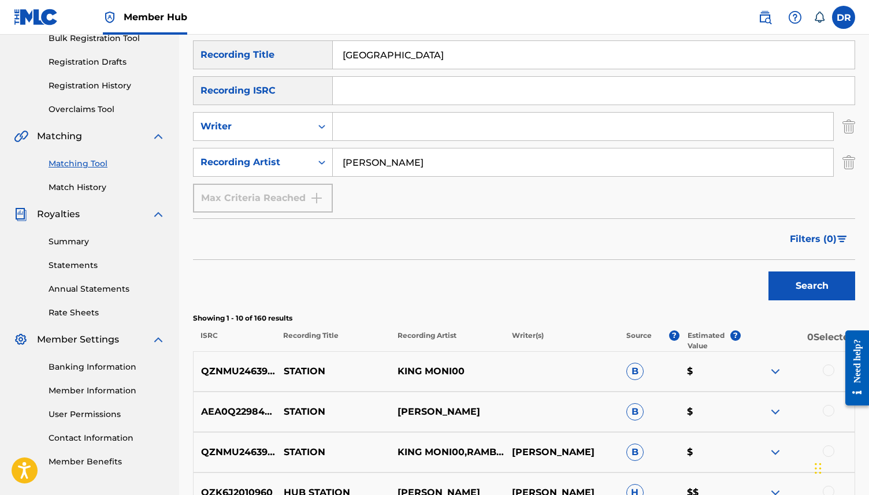
scroll to position [153, 0]
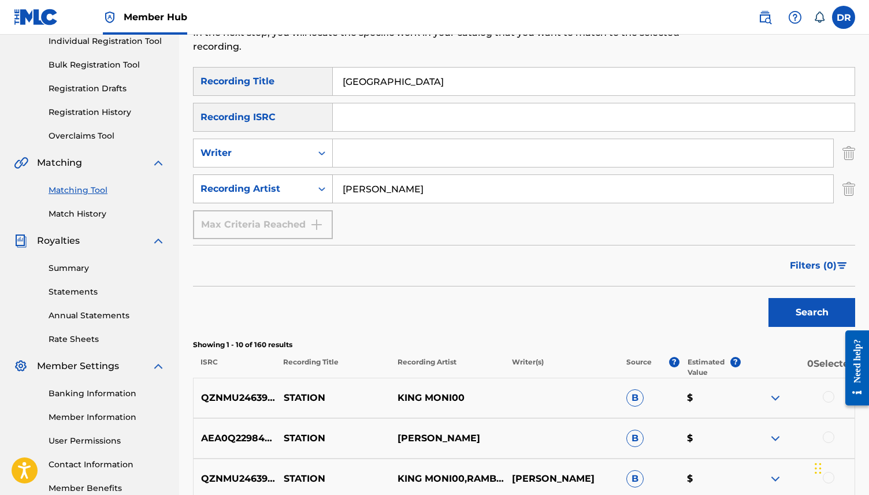
drag, startPoint x: 397, startPoint y: 190, endPoint x: 317, endPoint y: 190, distance: 79.8
click at [317, 190] on div "SearchWithCriteriafe964cea-ae4f-4702-b308-5ab1835fbdc7 Recording Artist kaki ki…" at bounding box center [524, 189] width 662 height 29
click at [769, 298] on button "Search" at bounding box center [812, 312] width 87 height 29
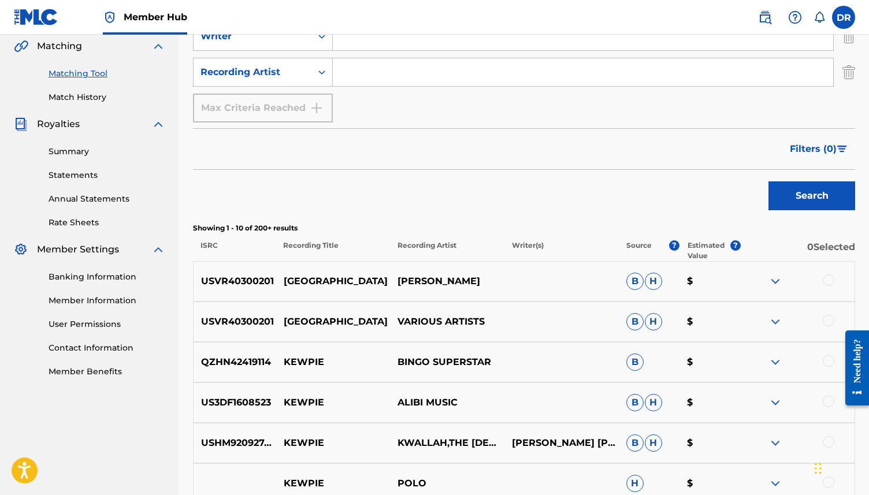
scroll to position [282, 0]
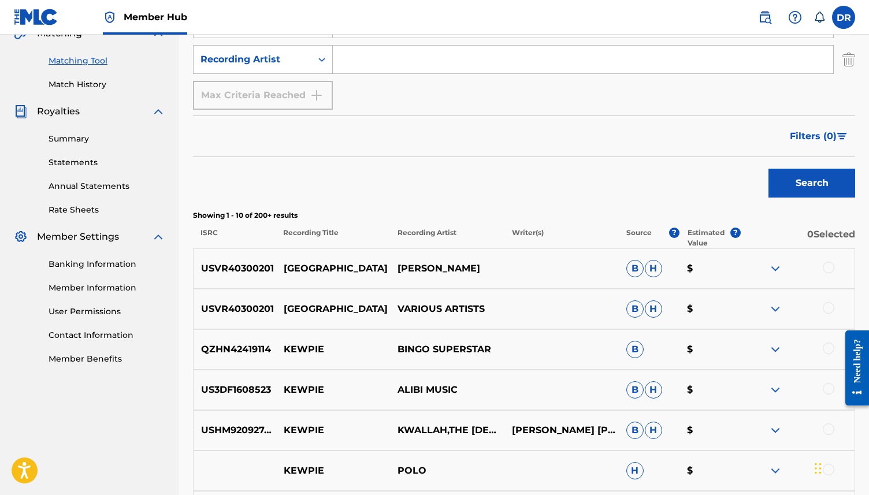
click at [835, 271] on div at bounding box center [797, 269] width 114 height 14
click at [831, 265] on div at bounding box center [829, 268] width 12 height 12
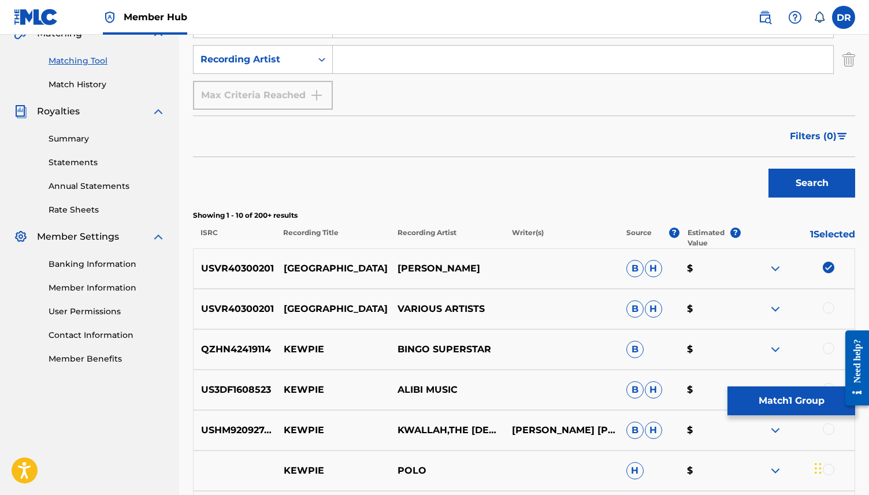
click at [832, 306] on div at bounding box center [829, 308] width 12 height 12
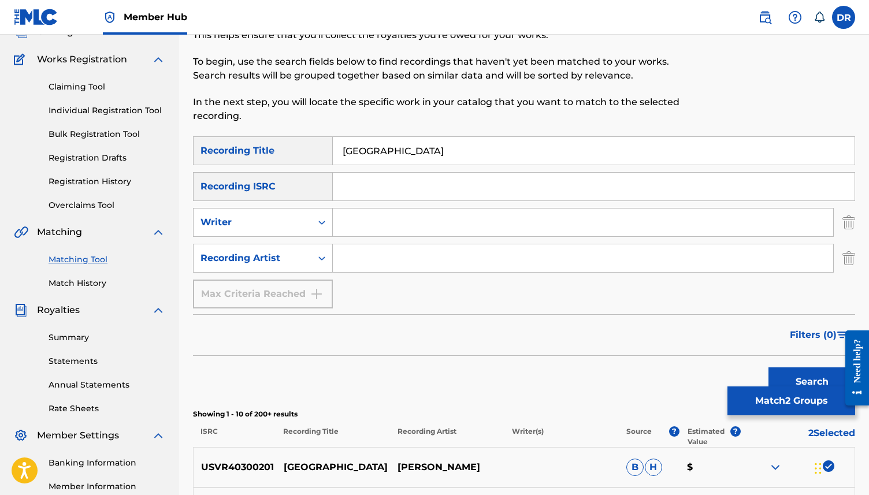
scroll to position [79, 0]
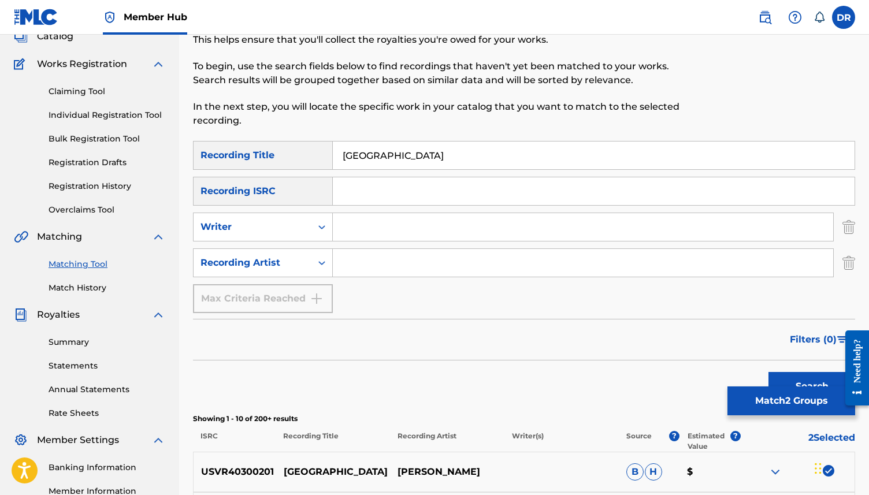
click at [359, 215] on input "Search Form" at bounding box center [583, 227] width 501 height 28
paste input "KEWPIE STATION (KING)"
drag, startPoint x: 432, startPoint y: 229, endPoint x: 346, endPoint y: 225, distance: 86.8
click at [346, 225] on input "KEWPIE STATION (KING)" at bounding box center [583, 227] width 501 height 28
click at [381, 227] on input "KING)" at bounding box center [583, 227] width 501 height 28
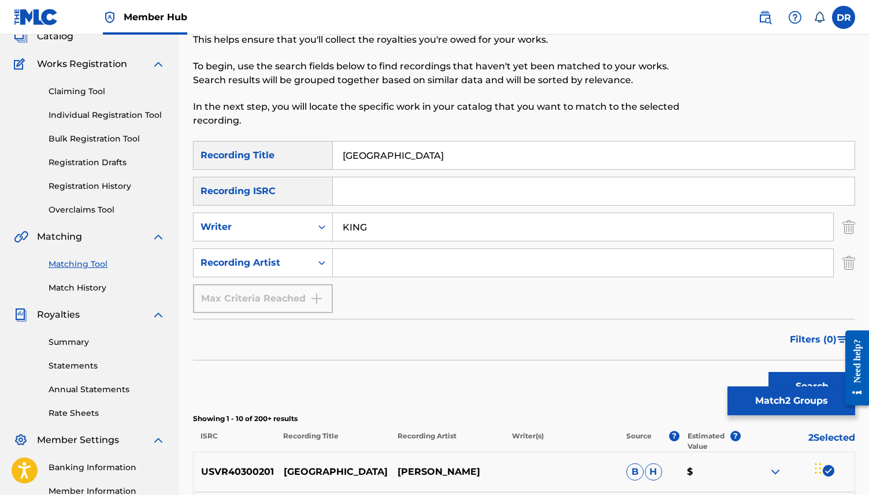
type input "KING"
click at [769, 372] on button "Search" at bounding box center [812, 386] width 87 height 29
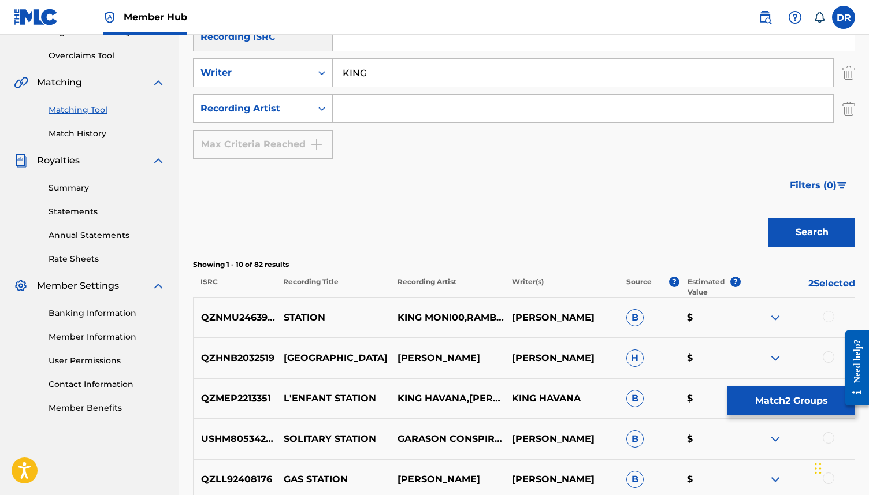
scroll to position [232, 0]
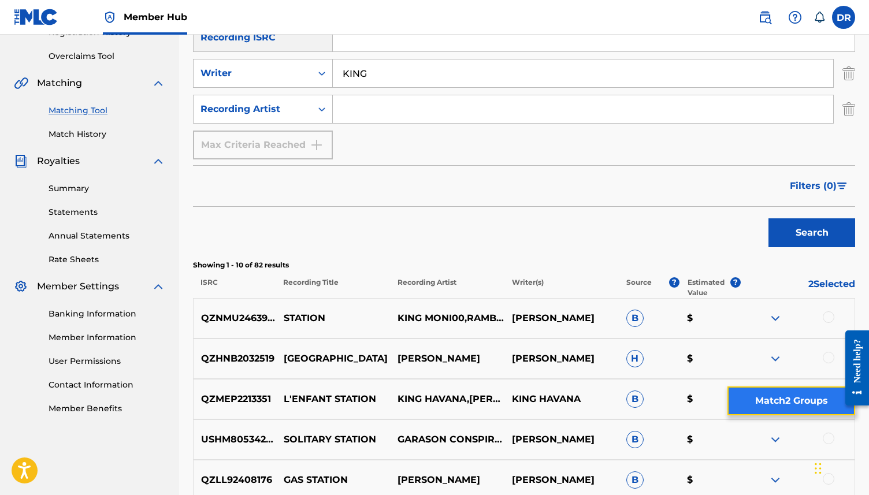
click at [774, 392] on button "Match 2 Groups" at bounding box center [792, 401] width 128 height 29
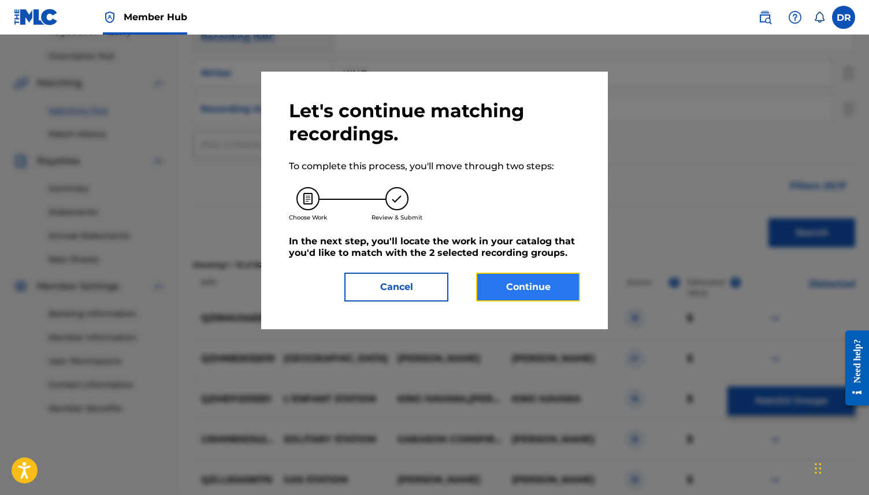
click at [518, 285] on button "Continue" at bounding box center [528, 287] width 104 height 29
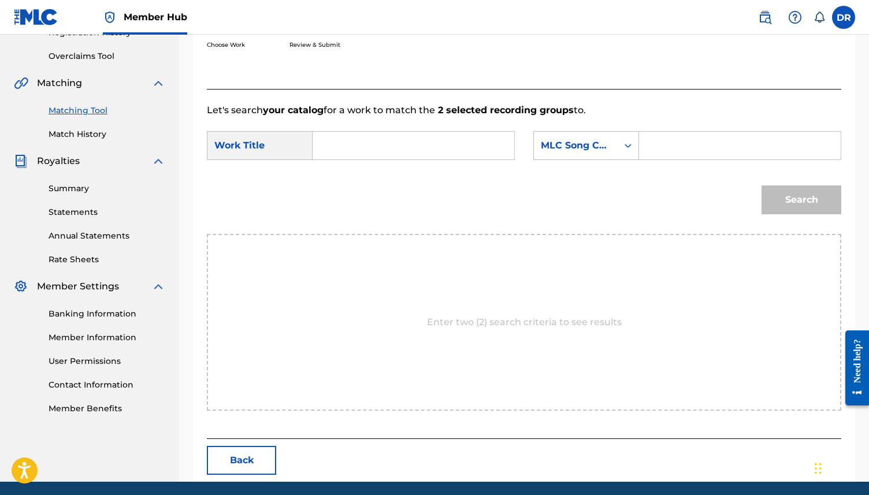
click at [377, 143] on input "Search Form" at bounding box center [414, 146] width 182 height 28
paste input "KEWPIE STATION (KING)"
drag, startPoint x: 452, startPoint y: 149, endPoint x: 412, endPoint y: 149, distance: 40.5
click at [412, 149] on input "KEWPIE STATION (KING)" at bounding box center [414, 146] width 182 height 28
type input "KEWPIE STATION"
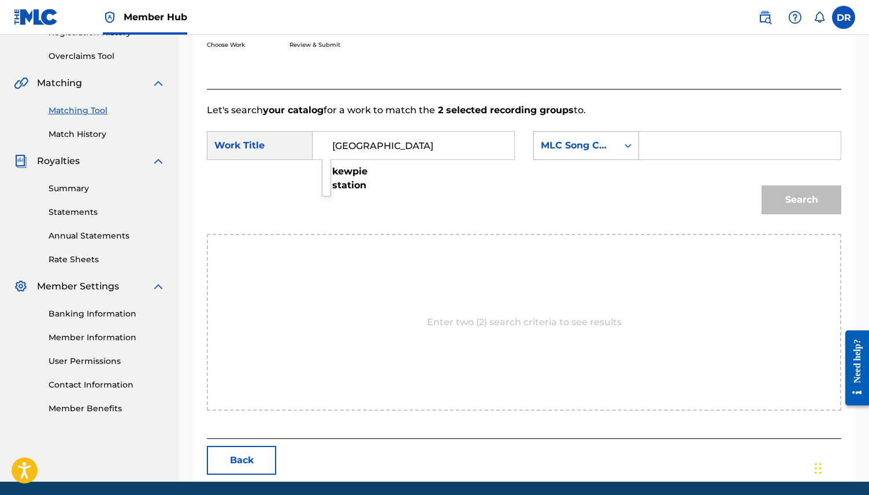
click at [605, 137] on div "MLC Song Code" at bounding box center [576, 146] width 84 height 22
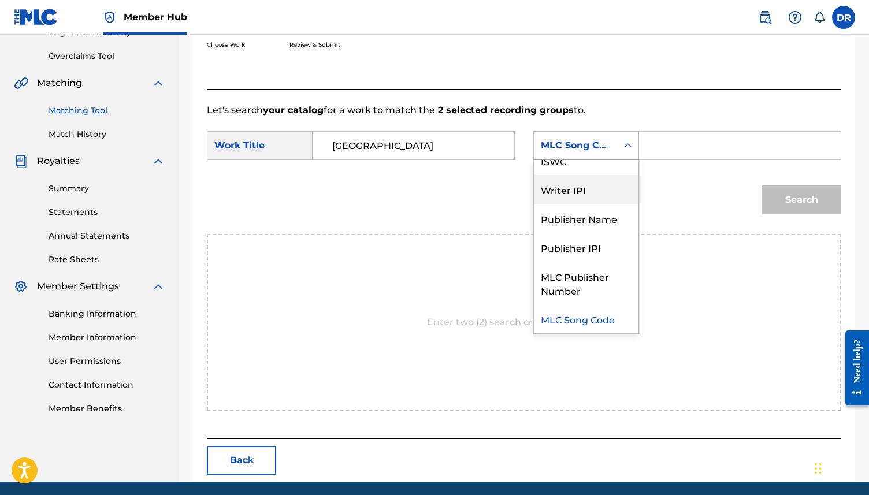
scroll to position [0, 0]
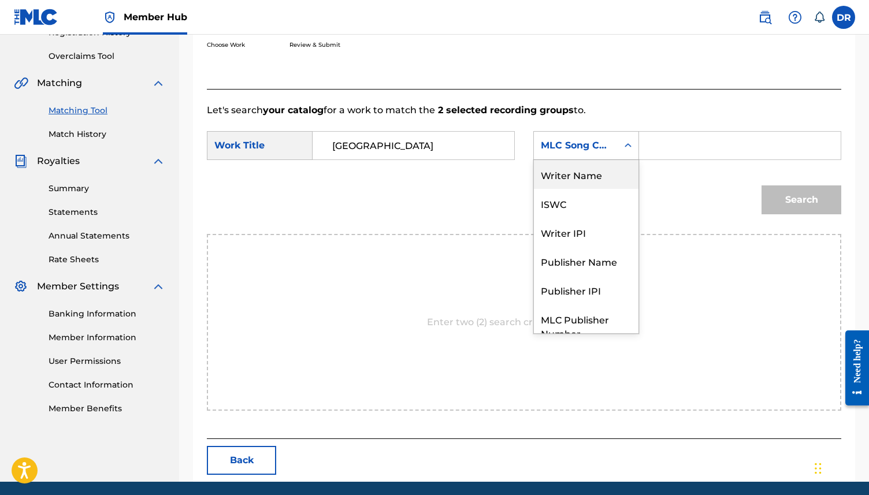
click at [575, 174] on div "Writer Name" at bounding box center [586, 174] width 105 height 29
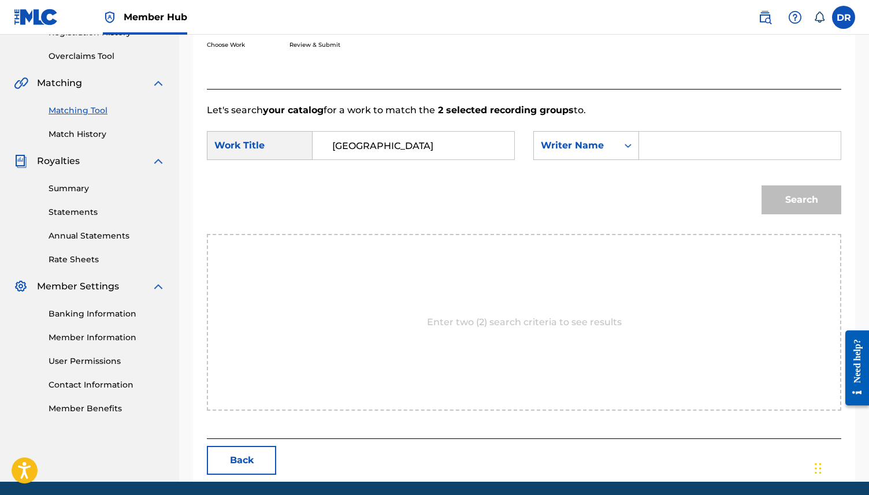
click at [666, 147] on input "Search Form" at bounding box center [740, 146] width 182 height 28
type input "king"
click at [762, 186] on button "Search" at bounding box center [802, 200] width 80 height 29
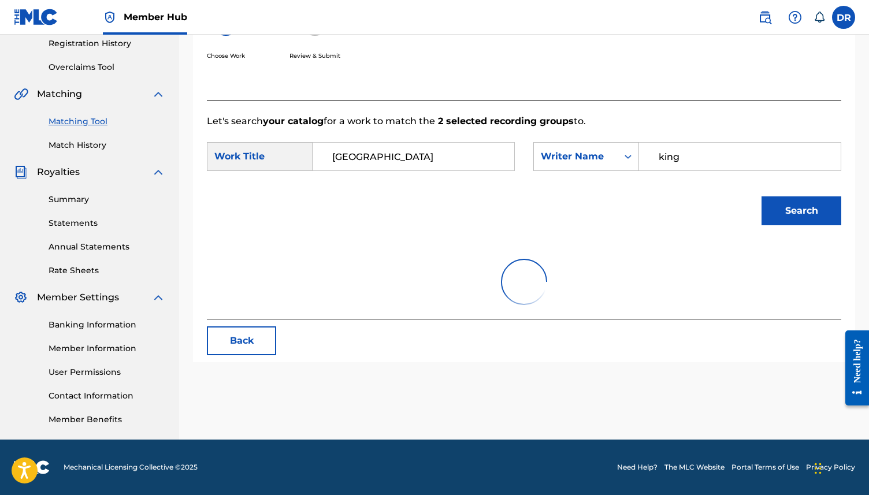
scroll to position [232, 0]
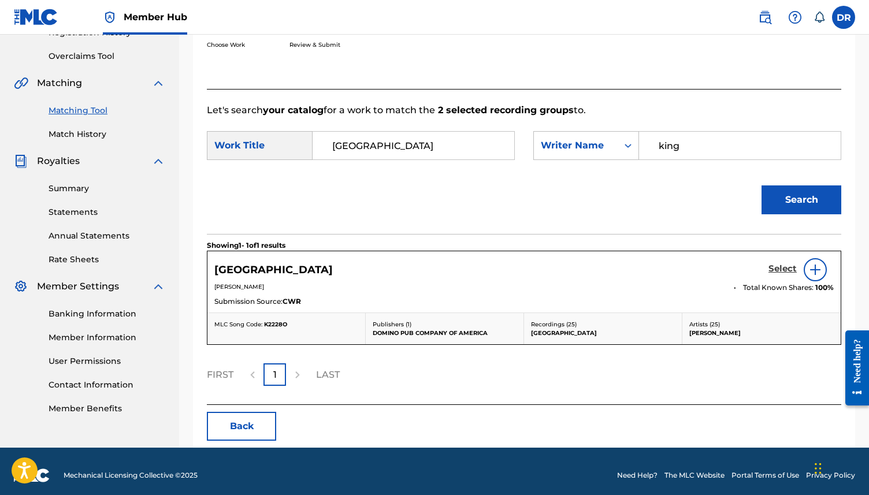
click at [785, 266] on h5 "Select" at bounding box center [783, 269] width 28 height 11
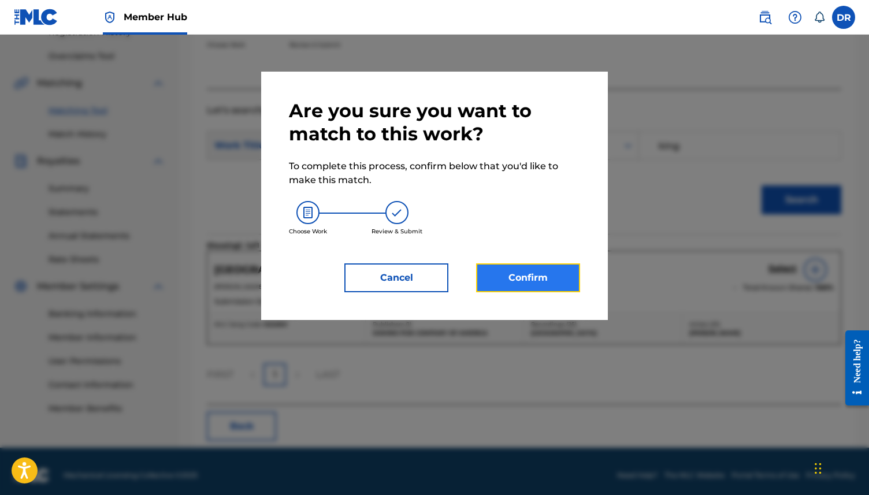
click at [503, 276] on button "Confirm" at bounding box center [528, 278] width 104 height 29
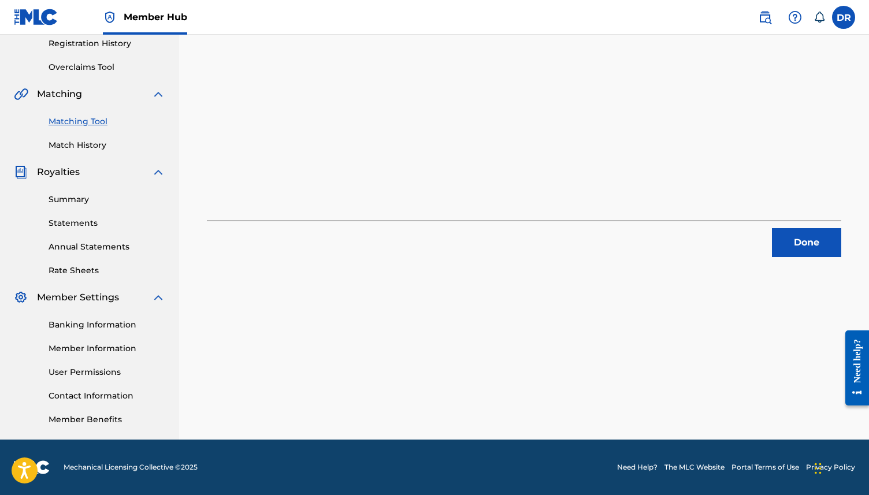
scroll to position [0, 0]
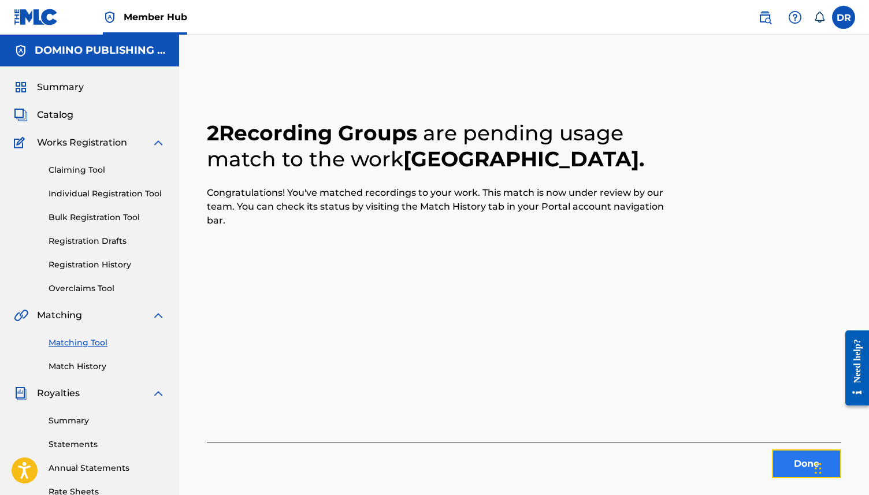
click at [788, 451] on button "Done" at bounding box center [806, 464] width 69 height 29
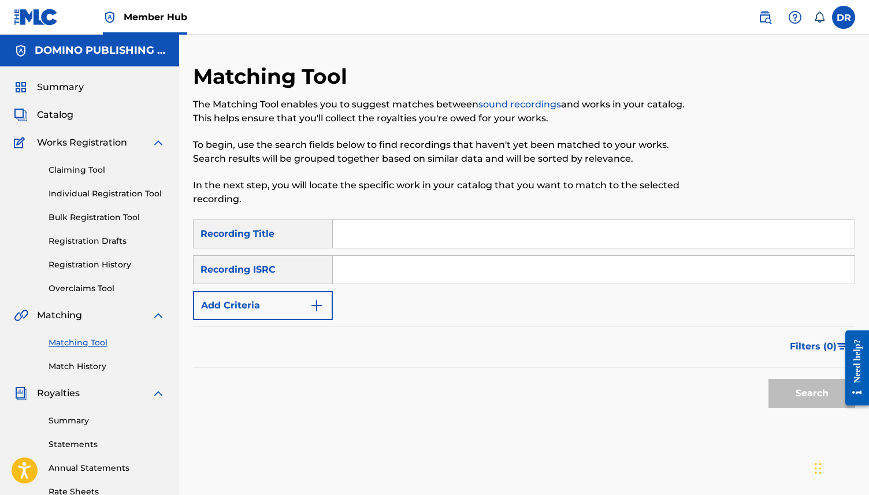
click at [368, 231] on input "Search Form" at bounding box center [594, 234] width 522 height 28
drag, startPoint x: 394, startPoint y: 239, endPoint x: 325, endPoint y: 239, distance: 69.4
click at [325, 239] on div "SearchWithCriteriad676e81d-f415-43fd-817c-f144427e7627 Recording Title VITRINE" at bounding box center [524, 234] width 662 height 29
paste input "(FALVEY/WEISS)"
type input "VITRINE"
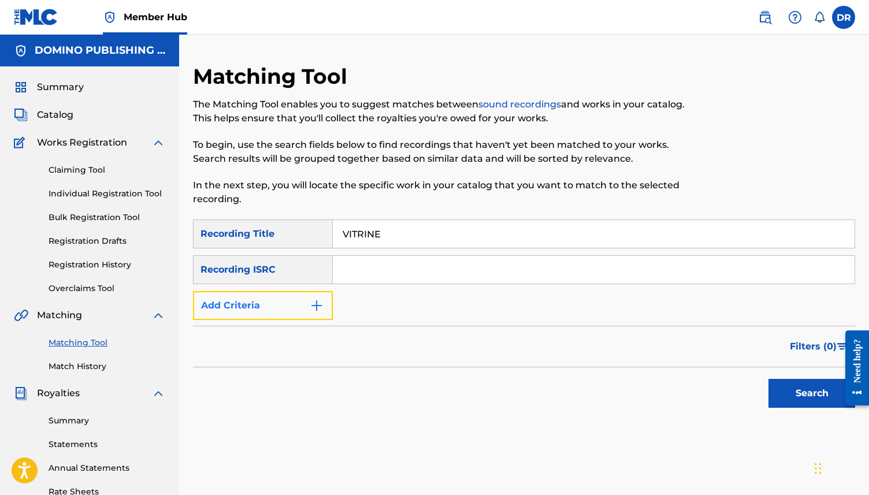
click at [307, 307] on button "Add Criteria" at bounding box center [263, 305] width 140 height 29
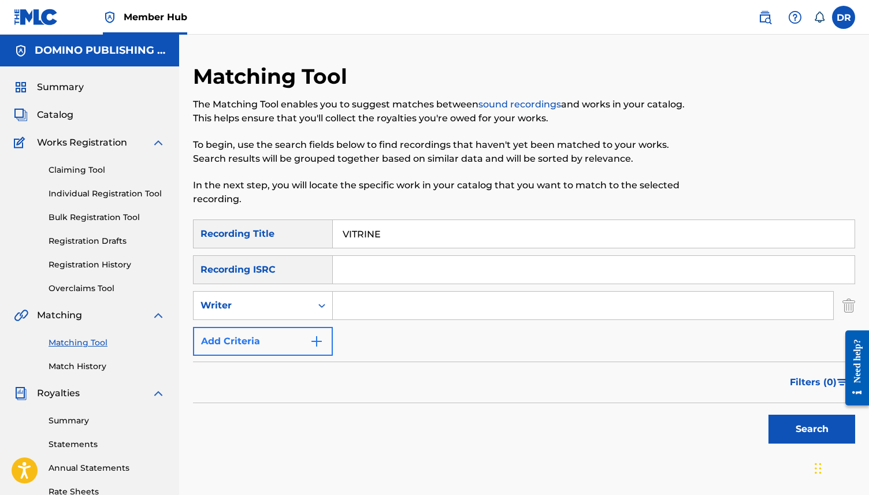
click at [307, 307] on div "Writer" at bounding box center [253, 306] width 118 height 22
click at [377, 324] on div "SearchWithCriteriad676e81d-f415-43fd-817c-f144427e7627 Recording Title VITRINE …" at bounding box center [524, 288] width 662 height 136
click at [372, 308] on input "Search Form" at bounding box center [583, 306] width 501 height 28
paste input "VITRINE (FALVEY/WEISS)"
drag, startPoint x: 388, startPoint y: 305, endPoint x: 325, endPoint y: 305, distance: 62.4
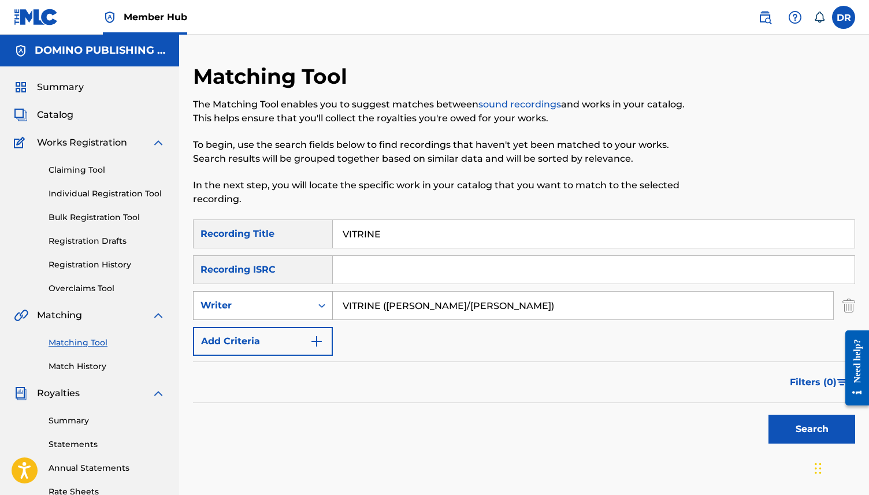
click at [325, 305] on div "SearchWithCriteriaebac4672-9533-43c4-b5e7-38e7ee839f78 Writer VITRINE (FALVEY/W…" at bounding box center [524, 305] width 662 height 29
drag, startPoint x: 444, startPoint y: 313, endPoint x: 379, endPoint y: 308, distance: 64.9
click at [379, 308] on input "FALVEY/WEISS)" at bounding box center [583, 306] width 501 height 28
type input "FALVEY"
click at [769, 415] on button "Search" at bounding box center [812, 429] width 87 height 29
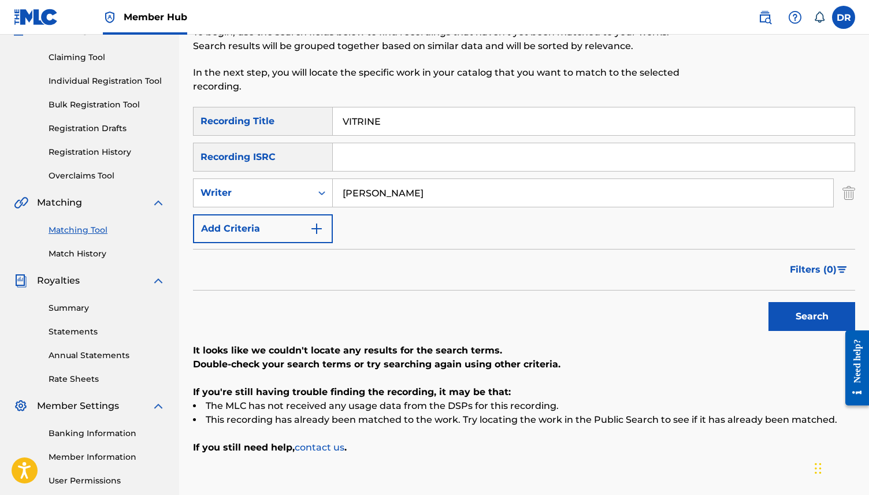
scroll to position [113, 0]
drag, startPoint x: 384, startPoint y: 194, endPoint x: 327, endPoint y: 190, distance: 57.9
click at [327, 190] on div "SearchWithCriteriaebac4672-9533-43c4-b5e7-38e7ee839f78 Writer FALVEY" at bounding box center [524, 192] width 662 height 29
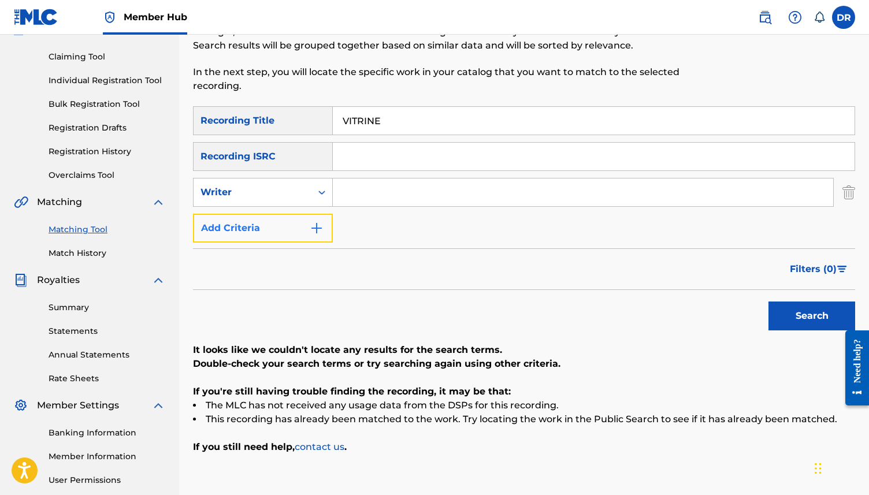
click at [271, 232] on button "Add Criteria" at bounding box center [263, 228] width 140 height 29
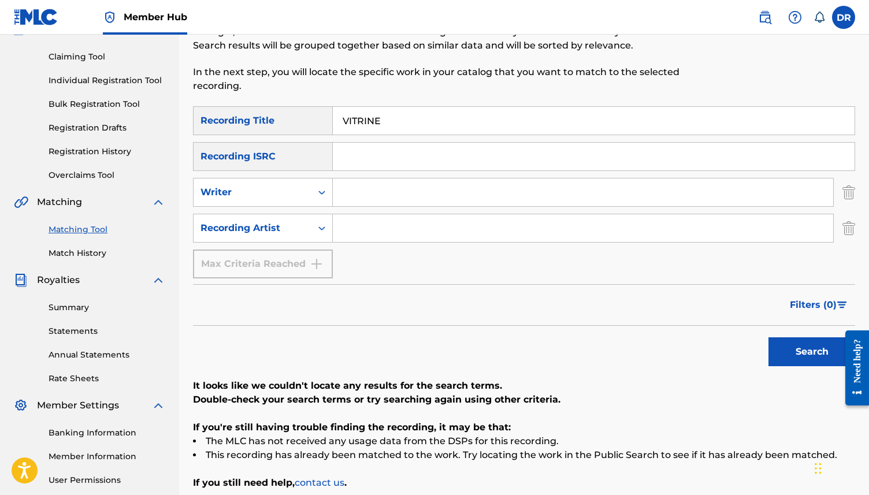
click at [387, 248] on div "SearchWithCriteriad676e81d-f415-43fd-817c-f144427e7627 Recording Title VITRINE …" at bounding box center [524, 192] width 662 height 172
click at [383, 235] on input "Search Form" at bounding box center [583, 228] width 501 height 28
type input "FEAR OF MEN"
click at [769, 338] on button "Search" at bounding box center [812, 352] width 87 height 29
drag, startPoint x: 418, startPoint y: 231, endPoint x: 319, endPoint y: 225, distance: 99.0
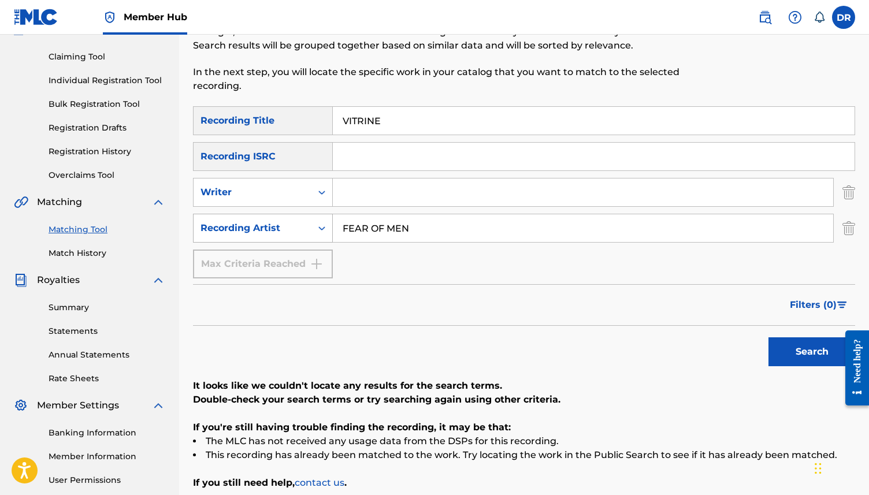
click at [319, 225] on div "SearchWithCriteriafe964cea-ae4f-4702-b308-5ab1835fbdc7 Recording Artist FEAR OF…" at bounding box center [524, 228] width 662 height 29
click at [769, 338] on button "Search" at bounding box center [812, 352] width 87 height 29
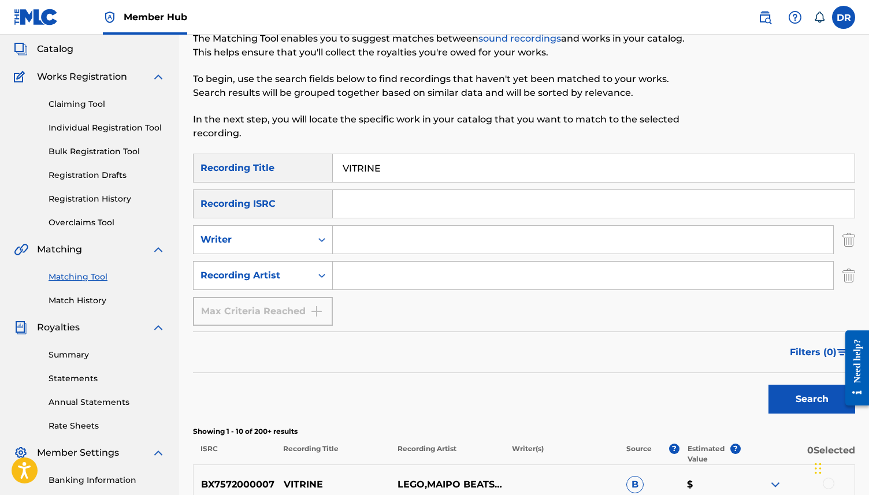
scroll to position [0, 0]
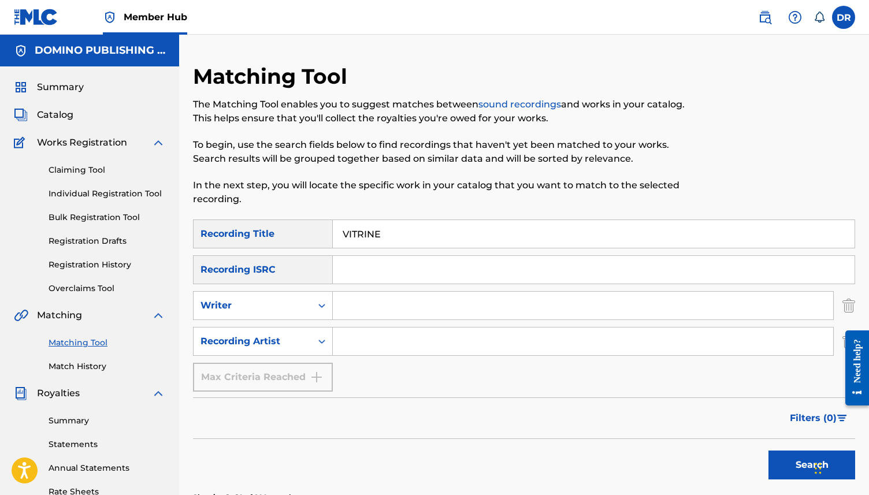
click at [348, 303] on input "Search Form" at bounding box center [583, 306] width 501 height 28
click at [769, 451] on button "Search" at bounding box center [812, 465] width 87 height 29
type input "W"
drag, startPoint x: 421, startPoint y: 231, endPoint x: 319, endPoint y: 230, distance: 102.3
click at [319, 230] on div "SearchWithCriteriad676e81d-f415-43fd-817c-f144427e7627 Recording Title VITRINE" at bounding box center [524, 234] width 662 height 29
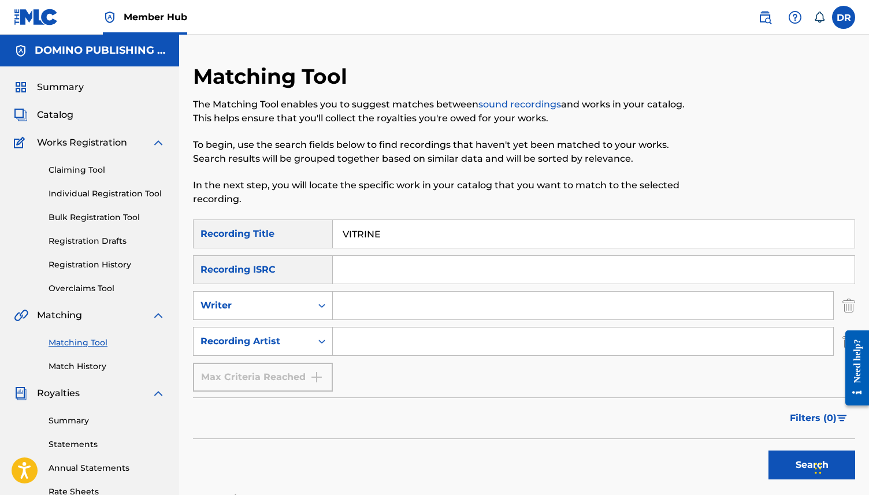
paste input "THE BURNT MATCH (TATTERSALL)"
drag, startPoint x: 535, startPoint y: 244, endPoint x: 436, endPoint y: 235, distance: 98.7
click at [436, 235] on input "THE BURNT MATCH (TATTERSALL)" at bounding box center [594, 234] width 522 height 28
type input "THE BURNT MATCH"
click at [769, 451] on button "Search" at bounding box center [812, 465] width 87 height 29
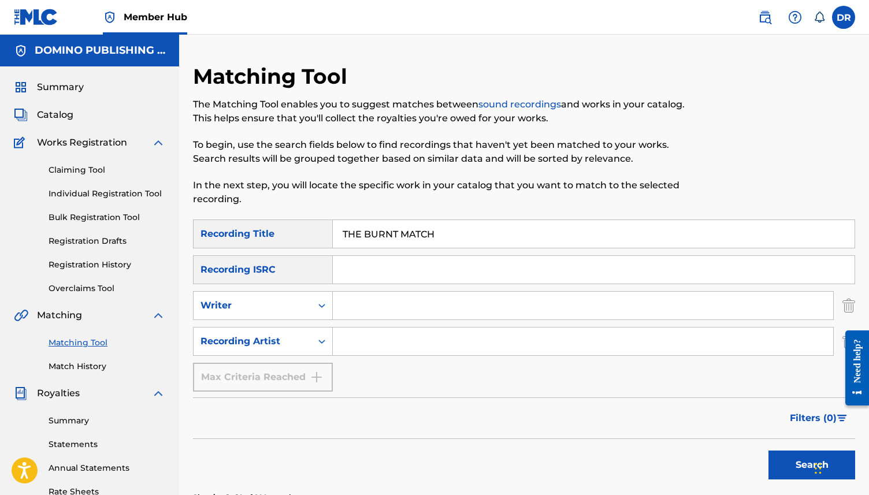
click at [366, 342] on input "Search Form" at bounding box center [583, 342] width 501 height 28
type input "THE WAVE PICTURES"
click at [769, 451] on button "Search" at bounding box center [812, 465] width 87 height 29
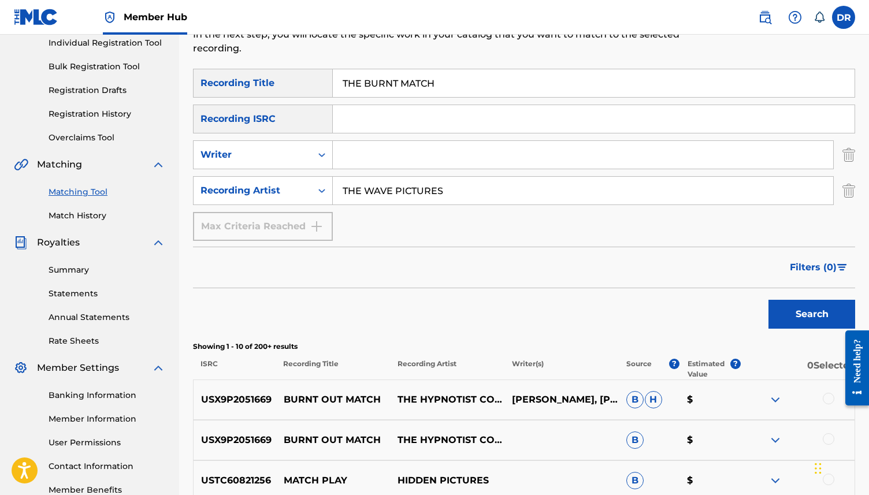
scroll to position [136, 0]
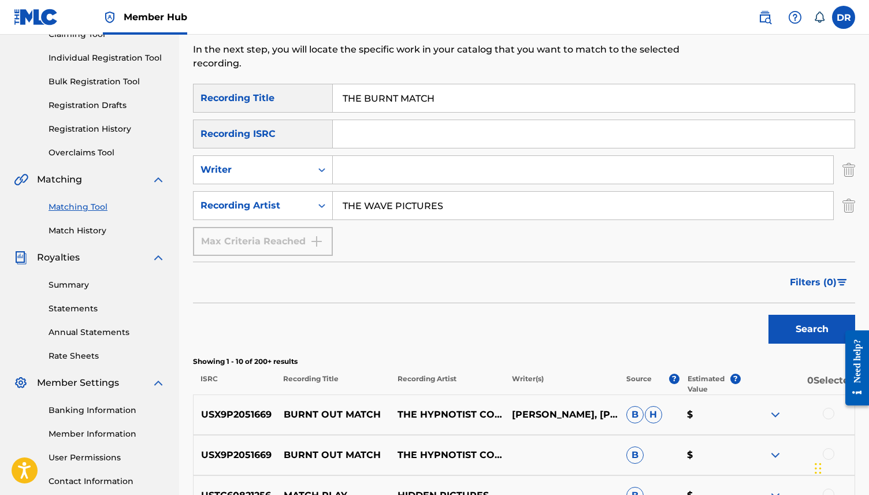
click at [378, 171] on input "Search Form" at bounding box center [583, 170] width 501 height 28
paste input "THE BURNT MATCH (TATTERSALL)"
drag, startPoint x: 443, startPoint y: 171, endPoint x: 325, endPoint y: 173, distance: 118.5
click at [326, 173] on div "SearchWithCriteriaebac4672-9533-43c4-b5e7-38e7ee839f78 Writer THE BURNT MATCH (…" at bounding box center [524, 169] width 662 height 29
click at [402, 173] on input "TATTERSALL)" at bounding box center [583, 170] width 501 height 28
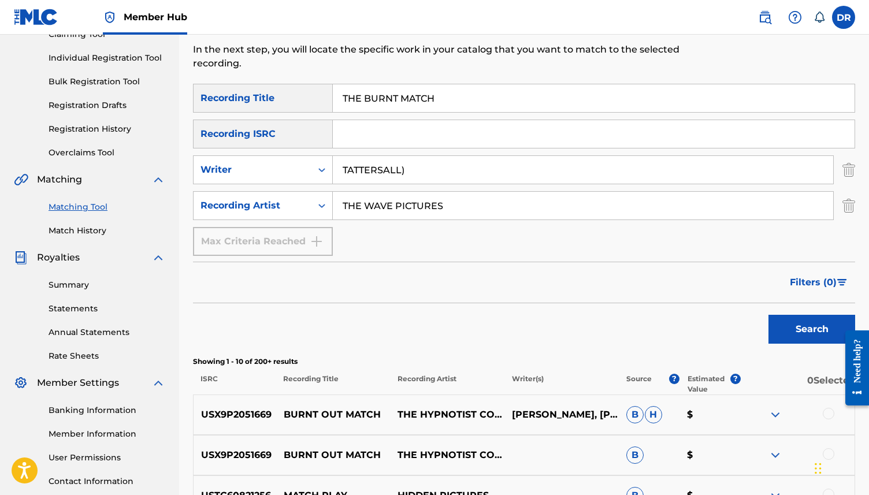
click at [422, 171] on input "TATTERSALL)" at bounding box center [583, 170] width 501 height 28
type input "TATTERSALL"
click at [769, 315] on button "Search" at bounding box center [812, 329] width 87 height 29
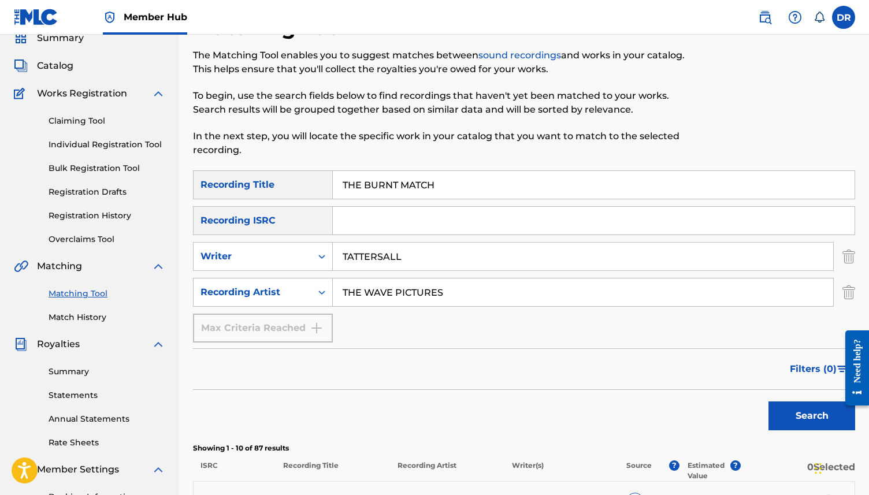
scroll to position [0, 0]
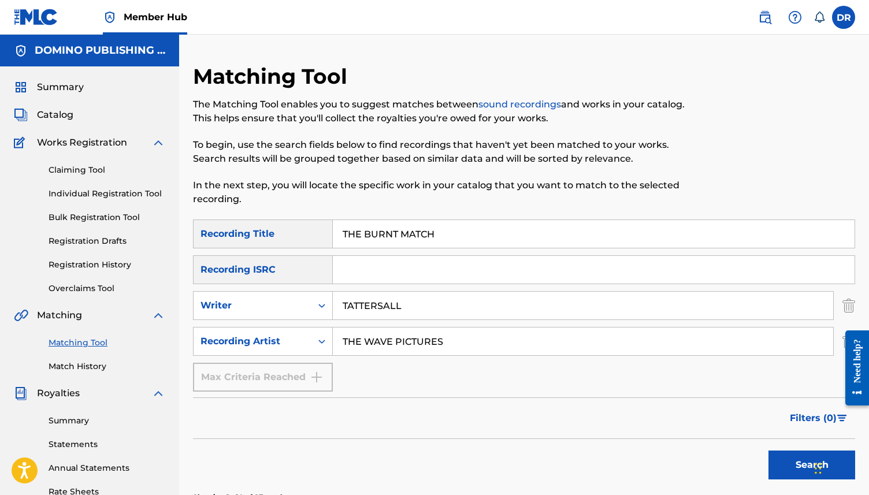
drag, startPoint x: 437, startPoint y: 312, endPoint x: 339, endPoint y: 310, distance: 97.7
click at [340, 310] on input "TATTERSALL" at bounding box center [583, 306] width 501 height 28
click at [769, 451] on button "Search" at bounding box center [812, 465] width 87 height 29
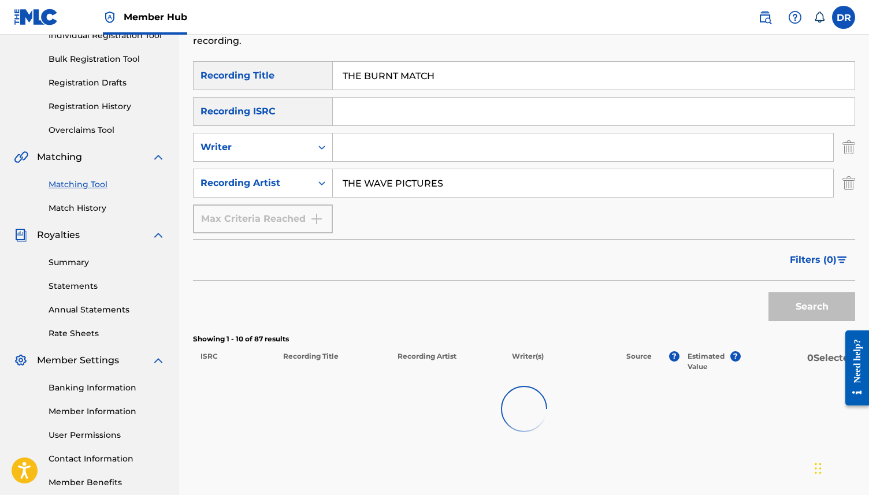
scroll to position [169, 0]
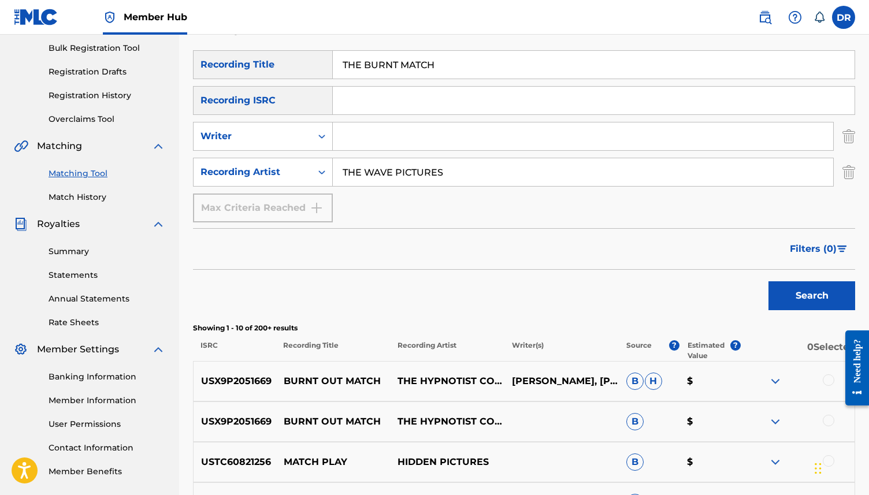
click at [810, 272] on div "Search" at bounding box center [809, 293] width 92 height 46
click at [806, 291] on button "Search" at bounding box center [812, 295] width 87 height 29
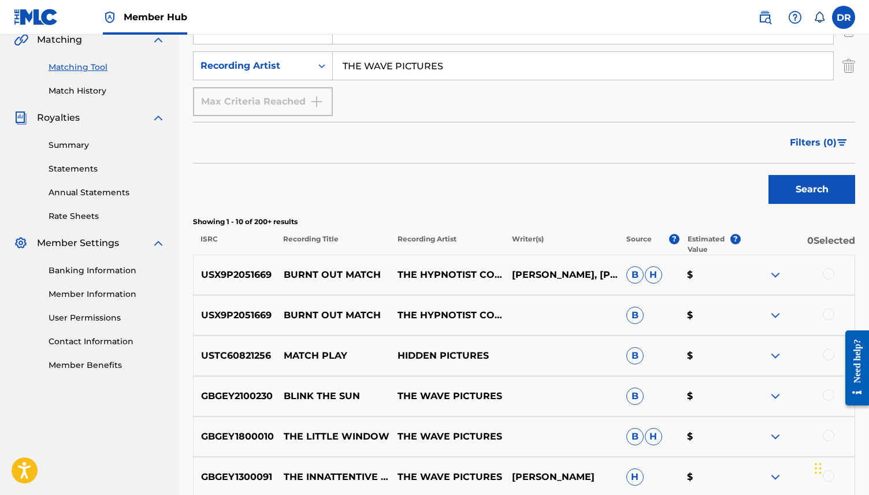
scroll to position [0, 0]
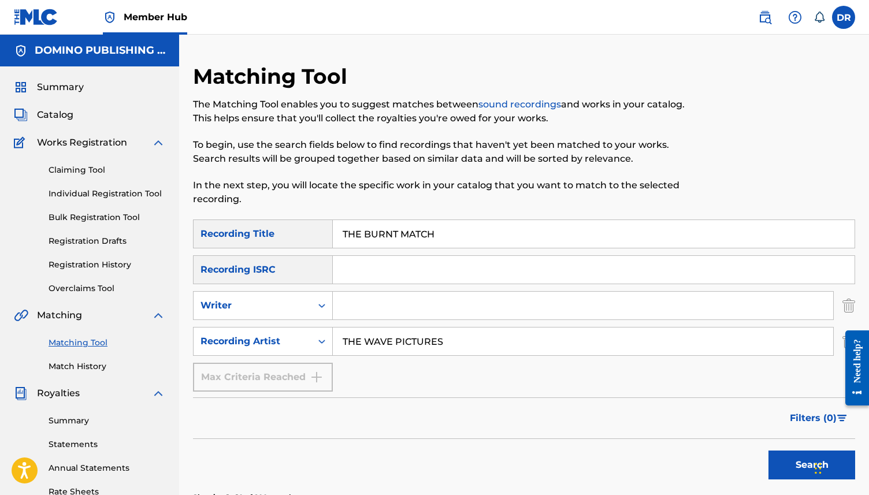
drag, startPoint x: 440, startPoint y: 228, endPoint x: 324, endPoint y: 237, distance: 115.9
click at [325, 237] on div "SearchWithCriteriad676e81d-f415-43fd-817c-f144427e7627 Recording Title THE BURN…" at bounding box center [524, 234] width 662 height 29
paste input "CAUGHT LICKING LEATHER (FRY/HUTH/KOSLOFF/MCGUINNESS)"
drag, startPoint x: 671, startPoint y: 234, endPoint x: 470, endPoint y: 238, distance: 201.2
click at [470, 238] on input "CAUGHT LICKING LEATHER (FRY/HUTH/KOSLOFF/MCGUINNESS)" at bounding box center [594, 234] width 522 height 28
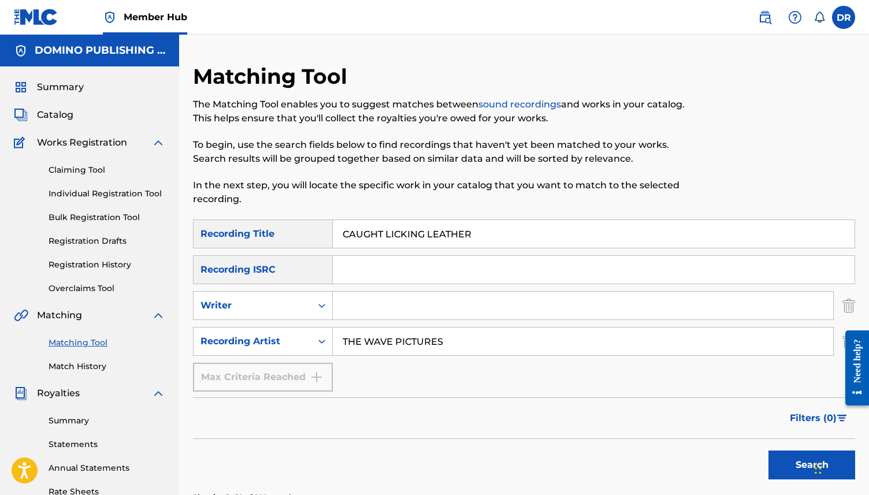
type input "CAUGHT LICKING LEATHER"
drag, startPoint x: 457, startPoint y: 339, endPoint x: 316, endPoint y: 347, distance: 141.3
click at [316, 347] on div "SearchWithCriteriafe964cea-ae4f-4702-b308-5ab1835fbdc7 Recording Artist THE WAV…" at bounding box center [524, 341] width 662 height 29
drag, startPoint x: 457, startPoint y: 348, endPoint x: 324, endPoint y: 329, distance: 134.3
click at [324, 329] on div "SearchWithCriteriafe964cea-ae4f-4702-b308-5ab1835fbdc7 Recording Artist THE WAV…" at bounding box center [524, 341] width 662 height 29
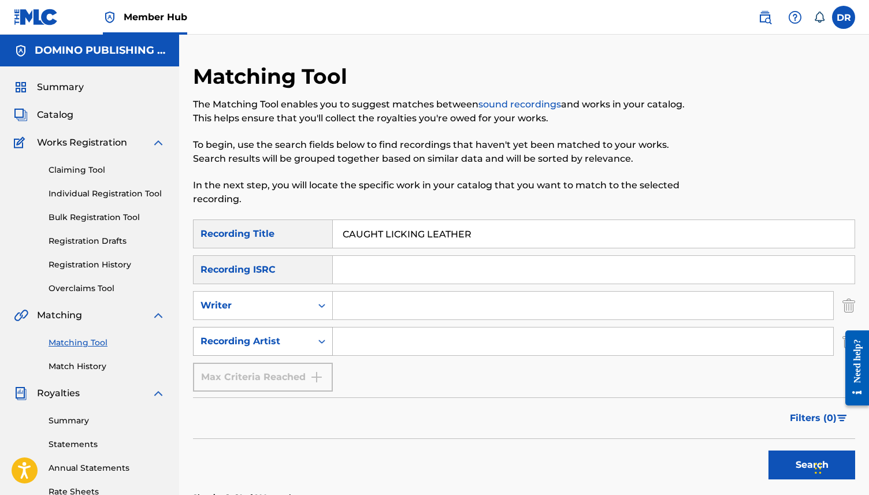
click at [769, 451] on button "Search" at bounding box center [812, 465] width 87 height 29
click at [358, 309] on input "Search Form" at bounding box center [583, 306] width 501 height 28
paste input "CAUGHT LICKING LEATHER (FRY/HUTH/KOSLOFF/MCGUINNESS)"
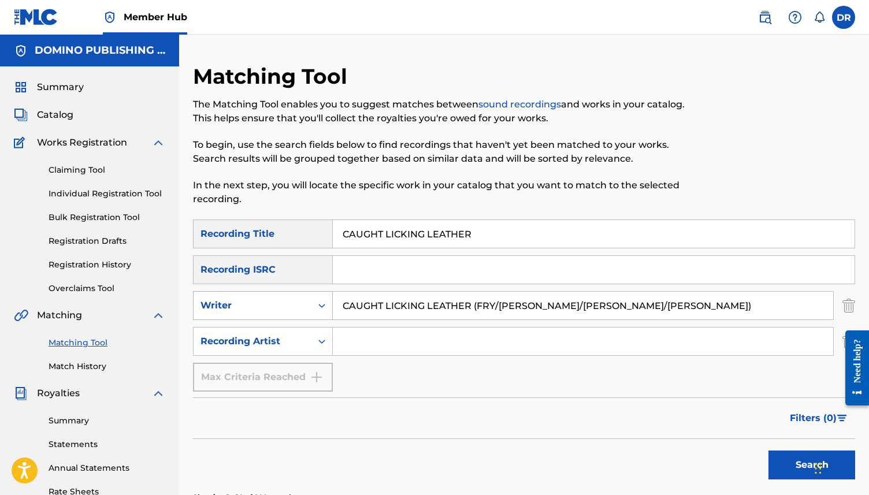
drag, startPoint x: 477, startPoint y: 306, endPoint x: 300, endPoint y: 305, distance: 177.4
click at [300, 305] on div "SearchWithCriteriaebac4672-9533-43c4-b5e7-38e7ee839f78 Writer CAUGHT LICKING LE…" at bounding box center [524, 305] width 662 height 29
type input "FRY/HUTH/KOSLOFF/MCGUINNESS)"
drag, startPoint x: 535, startPoint y: 313, endPoint x: 332, endPoint y: 299, distance: 203.3
click at [333, 299] on input "FRY/HUTH/KOSLOFF/MCGUINNESS)" at bounding box center [583, 306] width 501 height 28
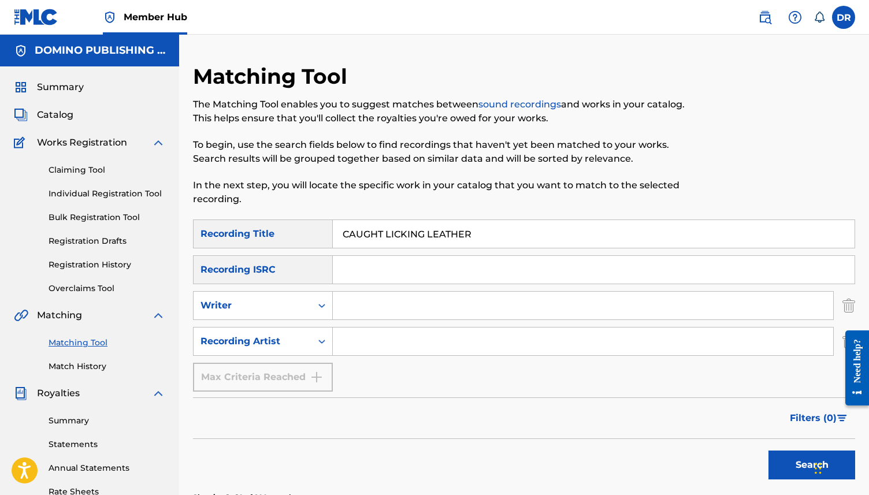
click at [357, 336] on input "Search Form" at bounding box center [583, 342] width 501 height 28
type input "PISSED JEANS"
click at [769, 451] on button "Search" at bounding box center [812, 465] width 87 height 29
drag, startPoint x: 386, startPoint y: 234, endPoint x: 331, endPoint y: 234, distance: 55.5
click at [332, 234] on div "SearchWithCriteriad676e81d-f415-43fd-817c-f144427e7627 Recording Title CAUGHT L…" at bounding box center [524, 234] width 662 height 29
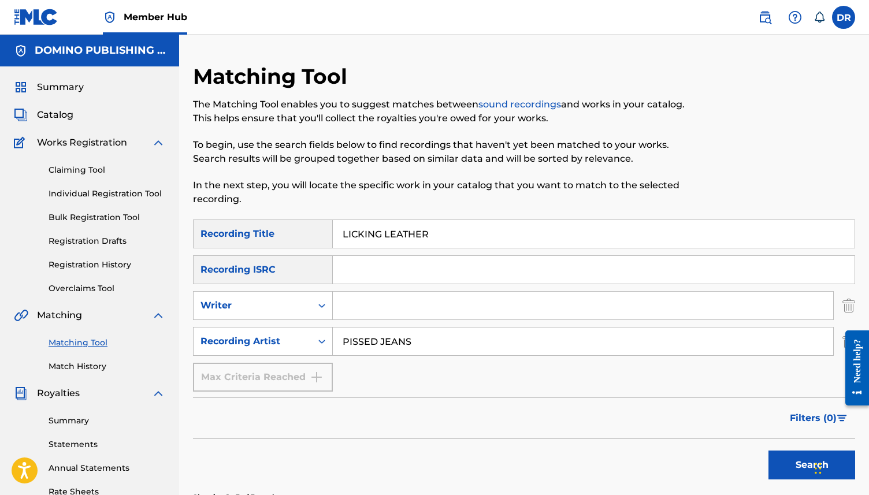
type input "LICKING LEATHER"
click at [769, 451] on button "Search" at bounding box center [812, 465] width 87 height 29
click at [351, 309] on input "Search Form" at bounding box center [583, 306] width 501 height 28
paste input "CAUGHT LICKING LEATHER (FRY/HUTH/KOSLOFF/MCGUINNESS)"
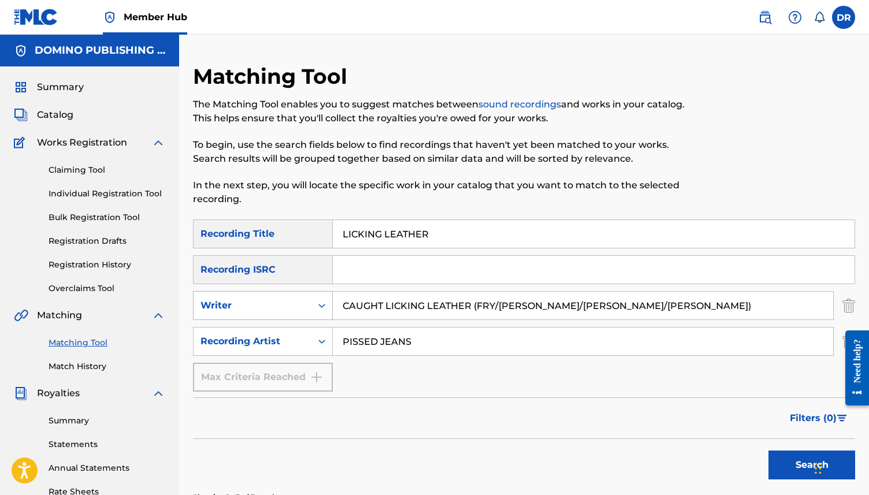
drag, startPoint x: 475, startPoint y: 307, endPoint x: 327, endPoint y: 303, distance: 148.6
click at [327, 303] on div "SearchWithCriteriaebac4672-9533-43c4-b5e7-38e7ee839f78 Writer CAUGHT LICKING LE…" at bounding box center [524, 305] width 662 height 29
drag, startPoint x: 560, startPoint y: 305, endPoint x: 360, endPoint y: 310, distance: 200.0
click at [360, 310] on input "FRY/HUTH/KOSLOFF/MCGUINNESS)" at bounding box center [583, 306] width 501 height 28
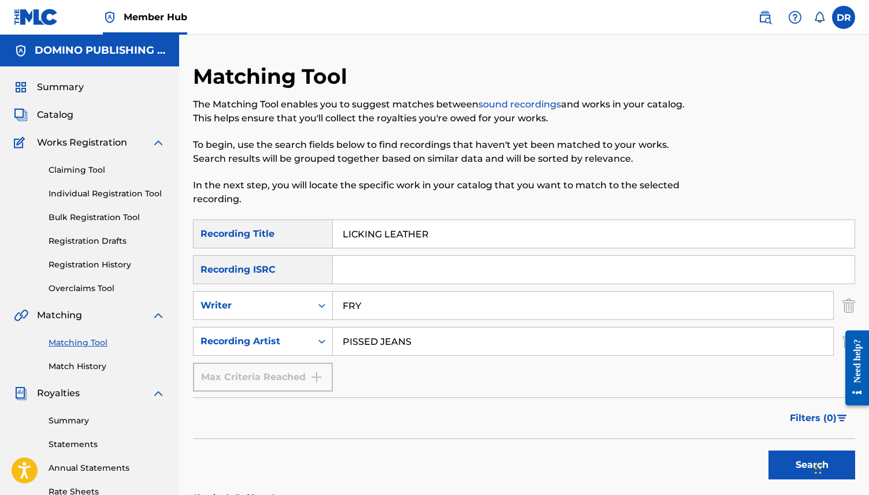
type input "FRY"
click at [769, 451] on button "Search" at bounding box center [812, 465] width 87 height 29
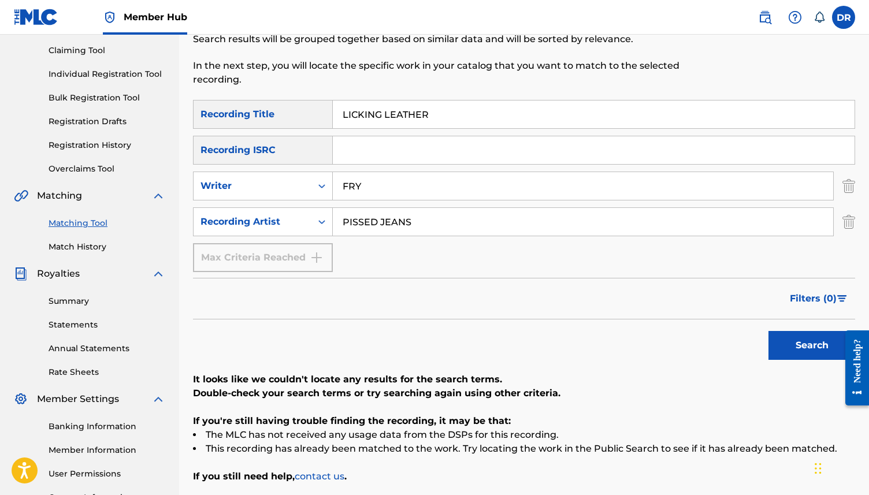
scroll to position [106, 0]
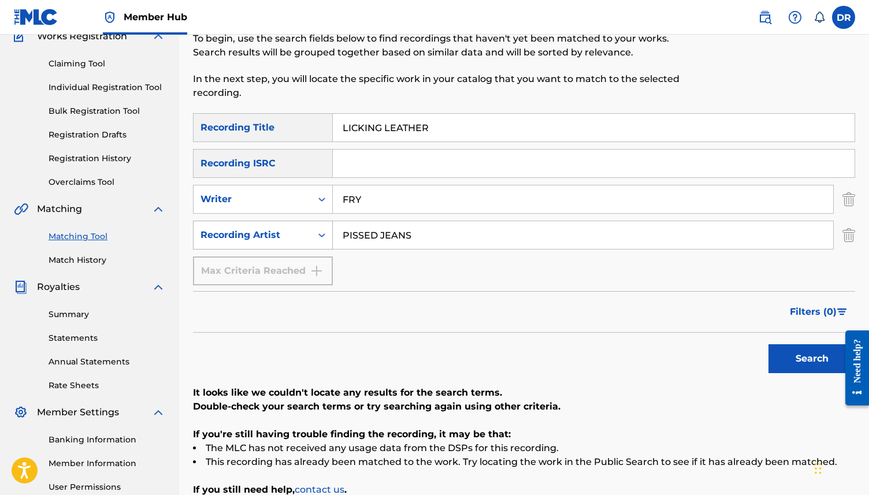
drag, startPoint x: 420, startPoint y: 244, endPoint x: 331, endPoint y: 231, distance: 90.6
click at [331, 231] on div "SearchWithCriteriafe964cea-ae4f-4702-b308-5ab1835fbdc7 Recording Artist PISSED …" at bounding box center [524, 235] width 662 height 29
click at [769, 344] on button "Search" at bounding box center [812, 358] width 87 height 29
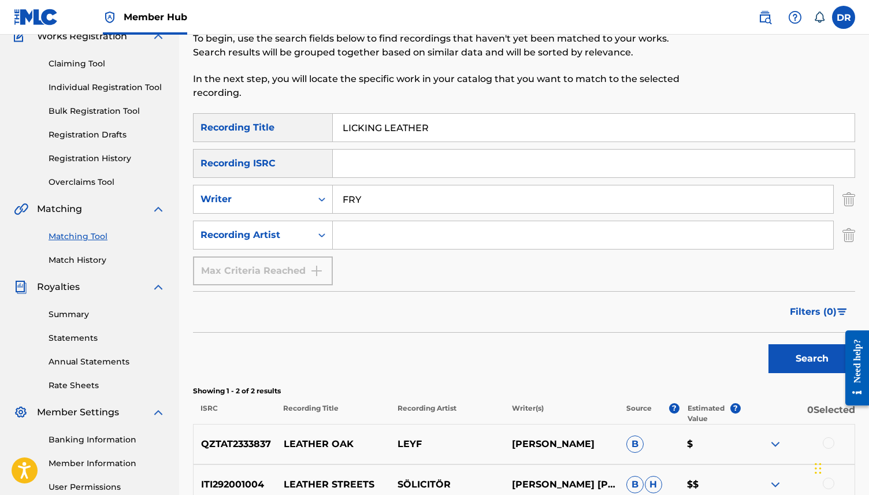
click at [341, 131] on input "LICKING LEATHER" at bounding box center [594, 128] width 522 height 28
click at [769, 344] on button "Search" at bounding box center [812, 358] width 87 height 29
drag, startPoint x: 471, startPoint y: 124, endPoint x: 306, endPoint y: 129, distance: 164.8
click at [306, 129] on div "SearchWithCriteriad676e81d-f415-43fd-817c-f144427e7627 Recording Title CAUGHT L…" at bounding box center [524, 127] width 662 height 29
paste input "BOWEN ISLAND (KING)"
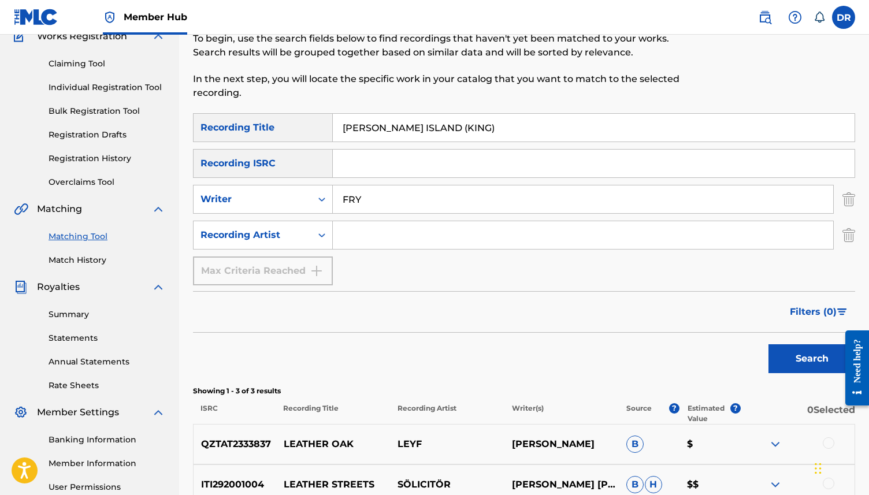
type input "BOWEN ISLAND (KING)"
drag, startPoint x: 384, startPoint y: 195, endPoint x: 295, endPoint y: 198, distance: 89.1
click at [295, 198] on div "SearchWithCriteriaebac4672-9533-43c4-b5e7-38e7ee839f78 Writer FRY" at bounding box center [524, 199] width 662 height 29
click at [456, 131] on input "BOWEN ISLAND (KING)" at bounding box center [594, 128] width 522 height 28
type input "BOWEN ISLAND"
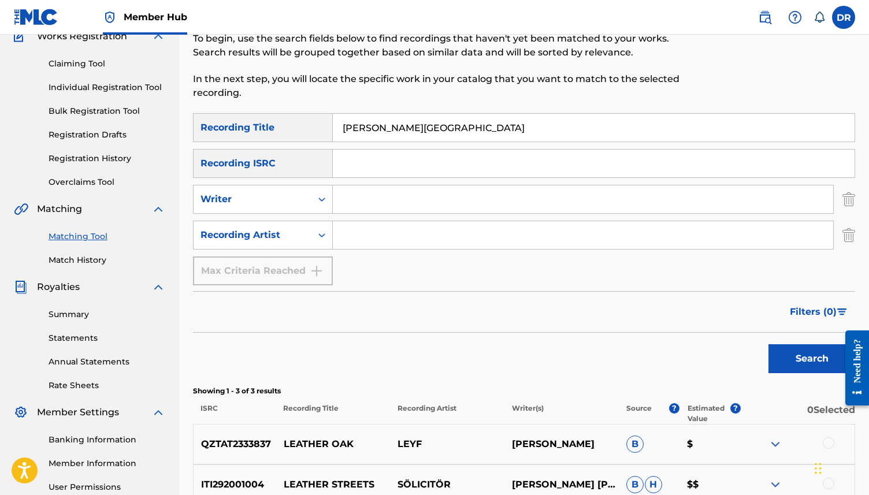
click at [769, 344] on button "Search" at bounding box center [812, 358] width 87 height 29
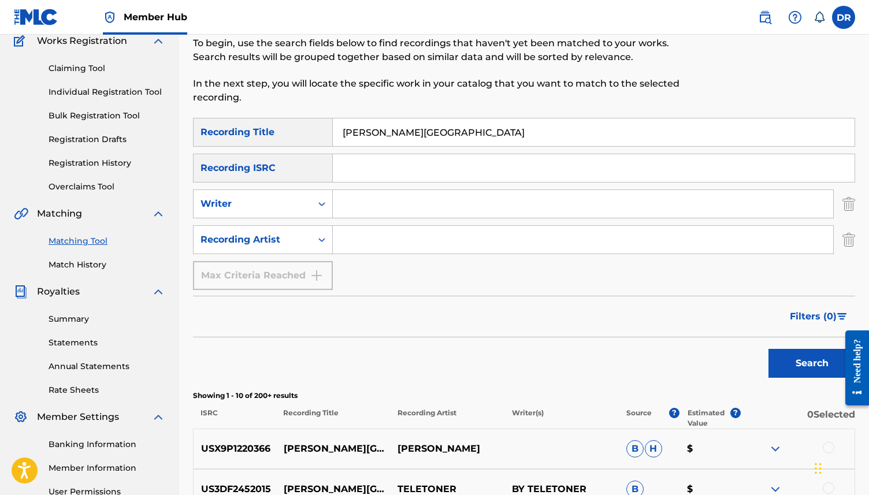
scroll to position [101, 0]
click at [362, 201] on input "Search Form" at bounding box center [583, 205] width 501 height 28
type input "KING"
click at [769, 350] on button "Search" at bounding box center [812, 364] width 87 height 29
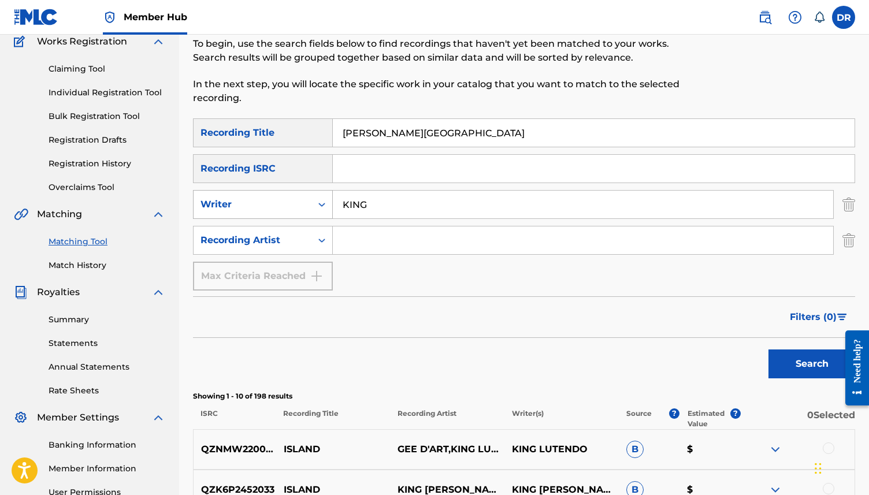
drag, startPoint x: 380, startPoint y: 207, endPoint x: 306, endPoint y: 206, distance: 74.6
click at [306, 206] on div "SearchWithCriteriaebac4672-9533-43c4-b5e7-38e7ee839f78 Writer KING" at bounding box center [524, 204] width 662 height 29
click at [363, 235] on input "Search Form" at bounding box center [583, 241] width 501 height 28
type input "KAKI KING"
click at [769, 350] on button "Search" at bounding box center [812, 364] width 87 height 29
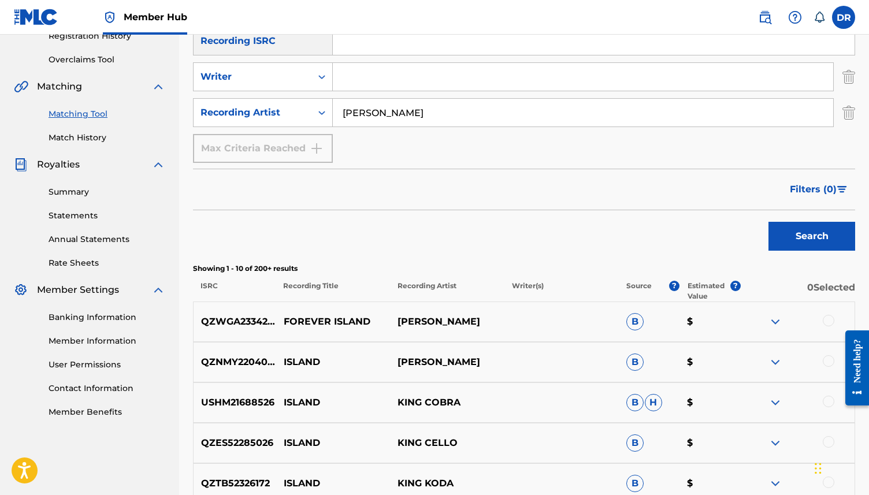
scroll to position [0, 0]
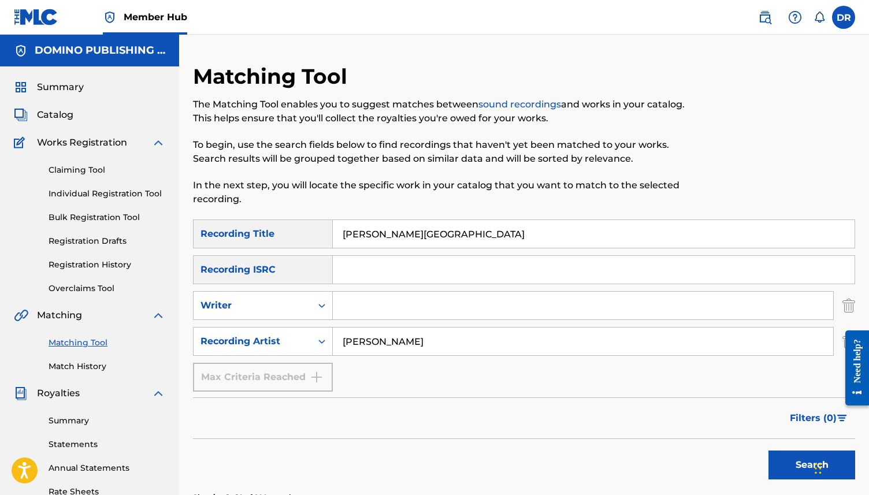
drag, startPoint x: 454, startPoint y: 236, endPoint x: 315, endPoint y: 236, distance: 138.7
click at [315, 236] on div "SearchWithCriteriad676e81d-f415-43fd-817c-f144427e7627 Recording Title BOWEN IS…" at bounding box center [524, 234] width 662 height 29
paste input "DANGEROUS (BARON/GODDARD/PHILLIPS/GANTT)"
drag, startPoint x: 618, startPoint y: 245, endPoint x: 407, endPoint y: 238, distance: 211.1
click at [407, 238] on input "DANGEROUS (BARON/GODDARD/PHILLIPS/GANTT)" at bounding box center [594, 234] width 522 height 28
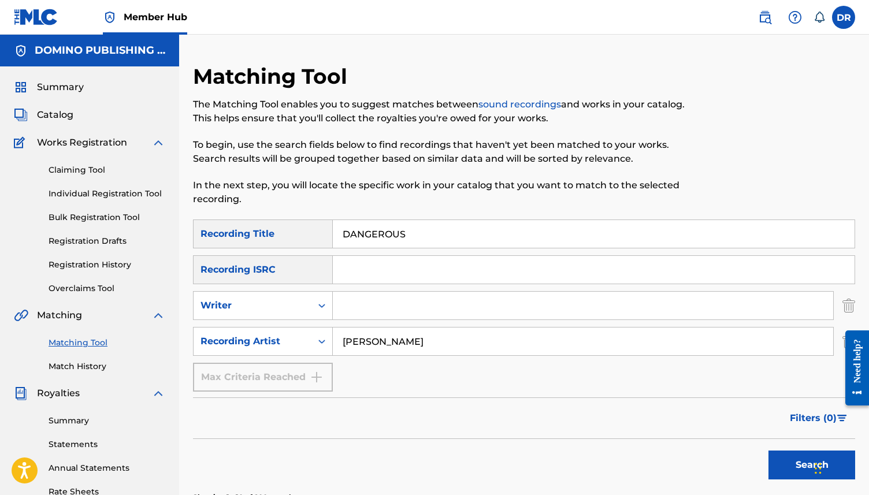
type input "DANGEROUS"
click at [388, 304] on input "Search Form" at bounding box center [583, 306] width 501 height 28
type input "A"
type input "BARON"
click at [439, 354] on input "KAKI KING" at bounding box center [583, 342] width 501 height 28
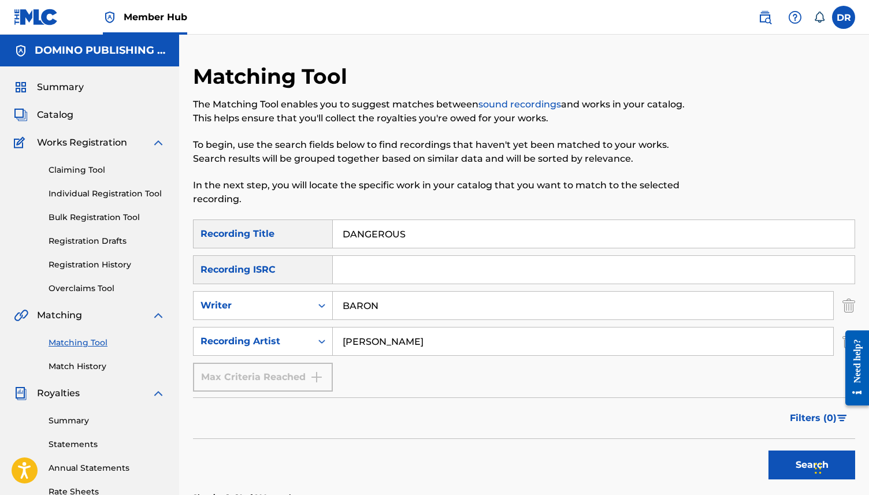
drag, startPoint x: 384, startPoint y: 344, endPoint x: 347, endPoint y: 347, distance: 36.5
click at [347, 346] on input "KAKI KING" at bounding box center [583, 342] width 501 height 28
click at [400, 351] on input "KAKI KING" at bounding box center [583, 342] width 501 height 28
drag, startPoint x: 400, startPoint y: 342, endPoint x: 323, endPoint y: 342, distance: 76.9
click at [323, 342] on div "SearchWithCriteriafe964cea-ae4f-4702-b308-5ab1835fbdc7 Recording Artist KAKI KI…" at bounding box center [524, 341] width 662 height 29
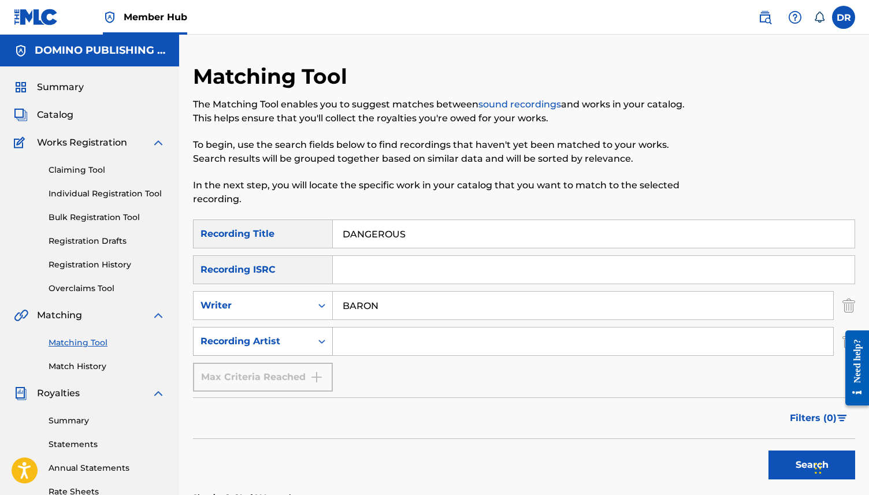
click at [769, 451] on button "Search" at bounding box center [812, 465] width 87 height 29
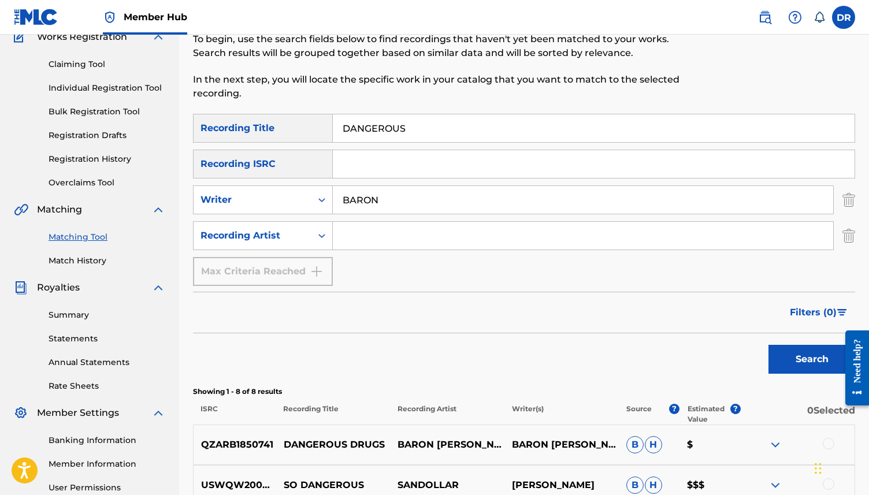
scroll to position [97, 0]
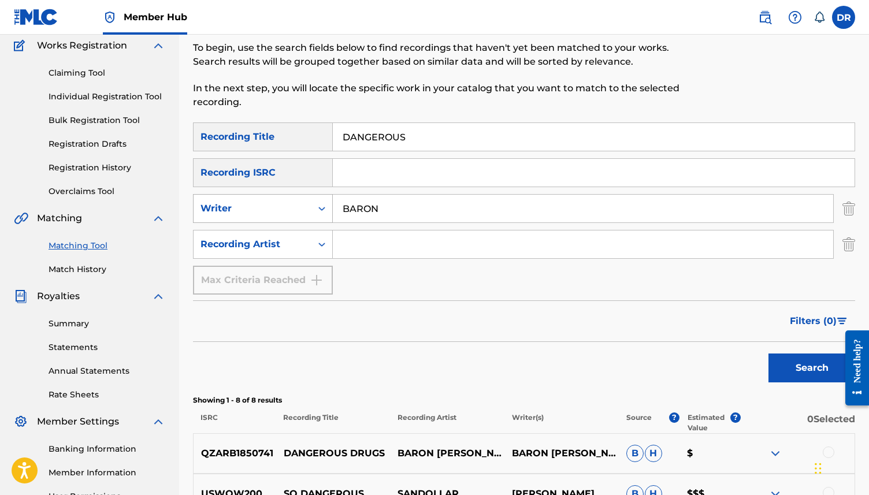
drag, startPoint x: 393, startPoint y: 211, endPoint x: 306, endPoint y: 210, distance: 86.7
click at [306, 210] on div "SearchWithCriteriaebac4672-9533-43c4-b5e7-38e7ee839f78 Writer BARON" at bounding box center [524, 208] width 662 height 29
click at [394, 244] on input "Search Form" at bounding box center [583, 245] width 501 height 28
click at [769, 354] on button "Search" at bounding box center [812, 368] width 87 height 29
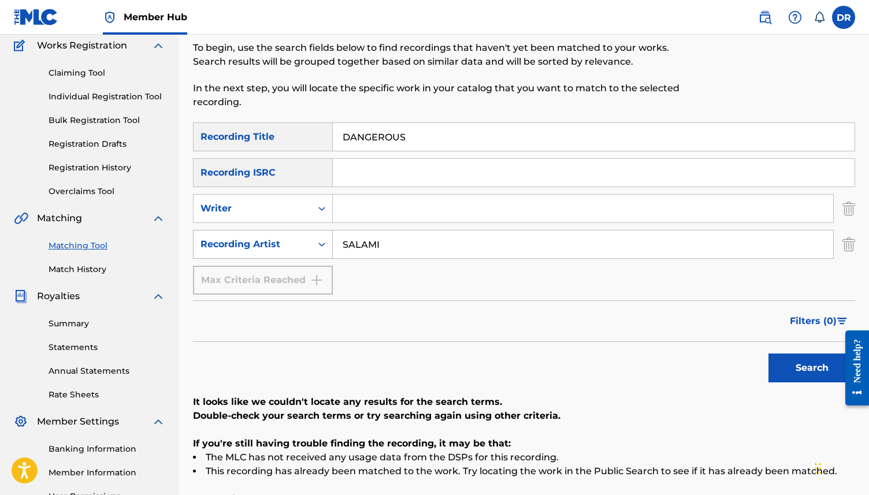
drag, startPoint x: 399, startPoint y: 242, endPoint x: 281, endPoint y: 241, distance: 117.9
click at [281, 241] on div "SearchWithCriteriafe964cea-ae4f-4702-b308-5ab1835fbdc7 Recording Artist SALAMI" at bounding box center [524, 244] width 662 height 29
type input "HARD FEELINGS"
click at [769, 354] on button "Search" at bounding box center [812, 368] width 87 height 29
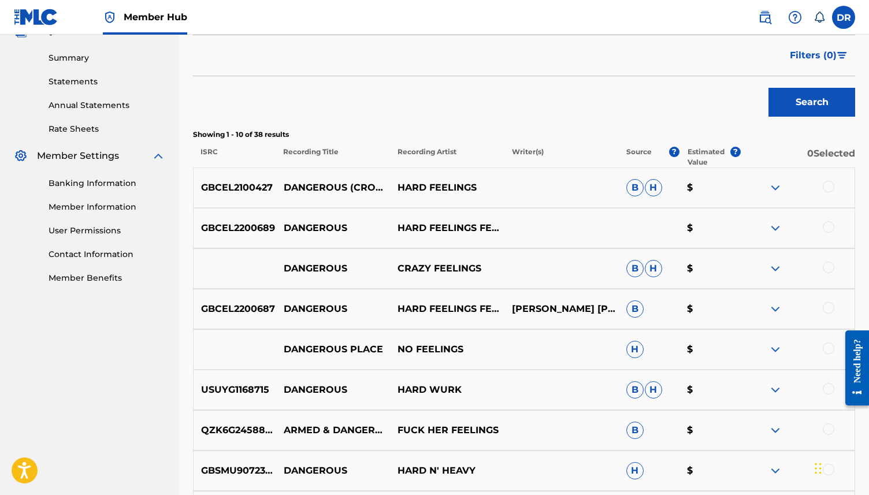
scroll to position [327, 0]
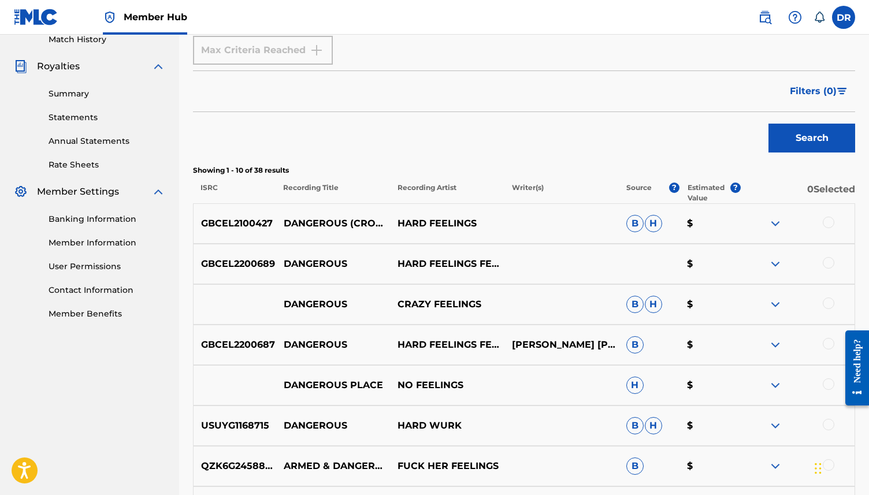
click at [824, 226] on div at bounding box center [829, 223] width 12 height 12
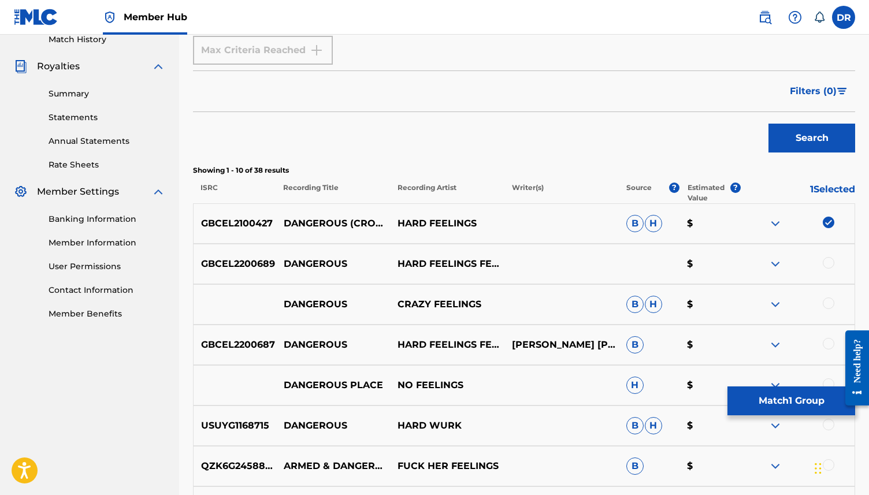
click at [826, 266] on div at bounding box center [829, 263] width 12 height 12
click at [829, 343] on div at bounding box center [829, 344] width 12 height 12
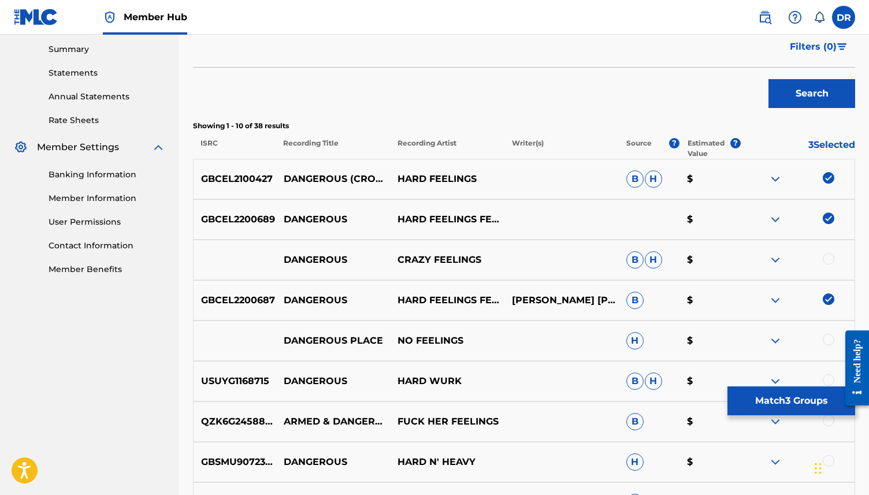
scroll to position [371, 0]
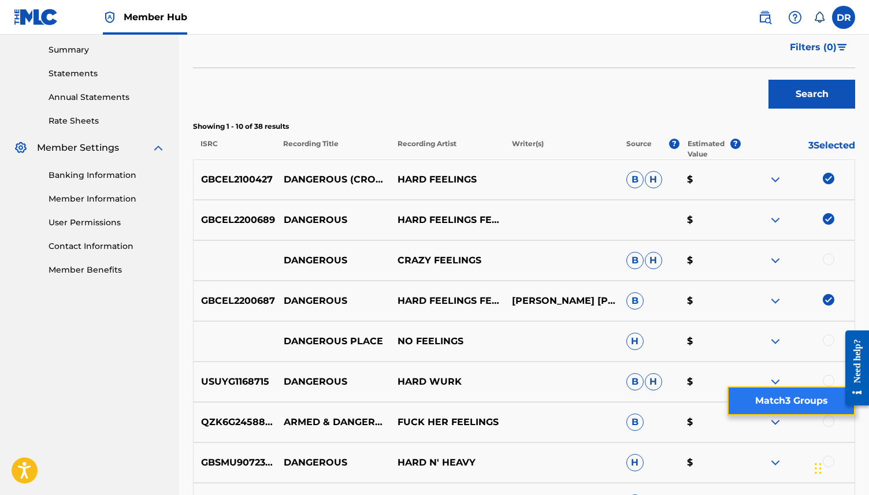
click at [793, 410] on button "Match 3 Groups" at bounding box center [792, 401] width 128 height 29
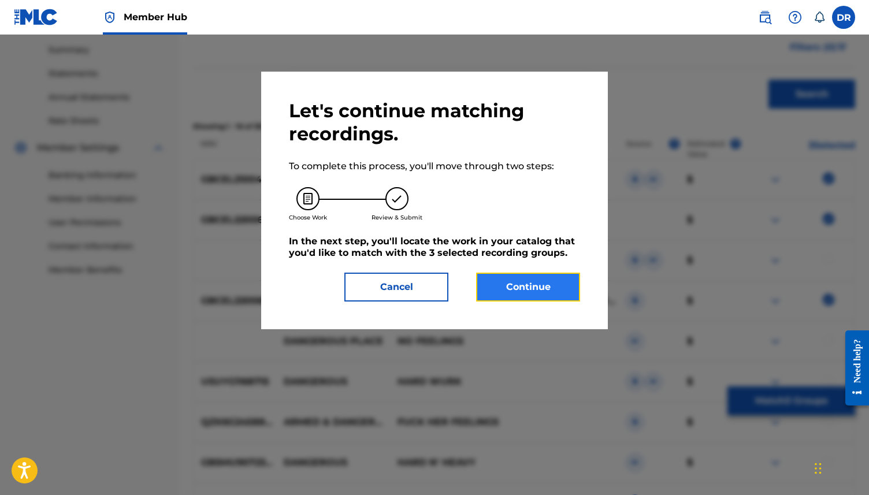
click at [555, 280] on button "Continue" at bounding box center [528, 287] width 104 height 29
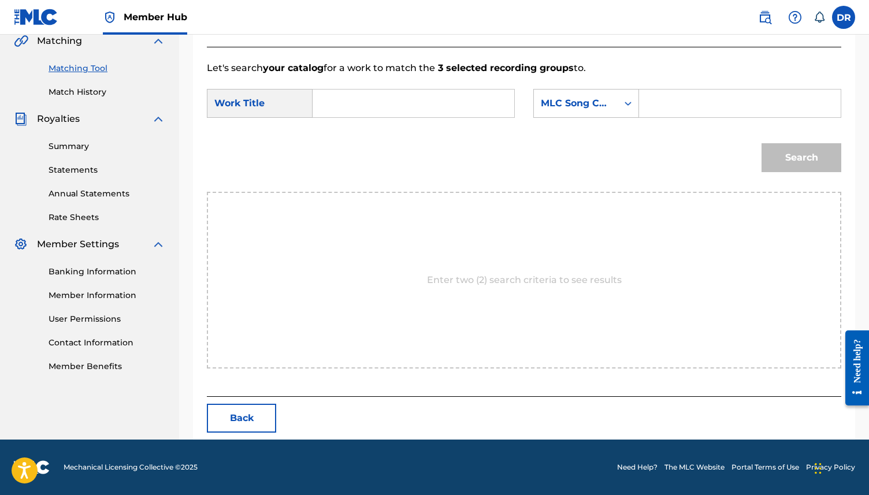
click at [364, 102] on input "Search Form" at bounding box center [414, 104] width 182 height 28
paste input "DANGEROUS (BARON/GODDARD/PHILLIPS/GANTT)"
drag, startPoint x: 497, startPoint y: 106, endPoint x: 398, endPoint y: 109, distance: 98.9
click at [398, 109] on input "DANGEROUS (BARON/GODDARD/PHILLIPS/GANTT)" at bounding box center [414, 104] width 182 height 28
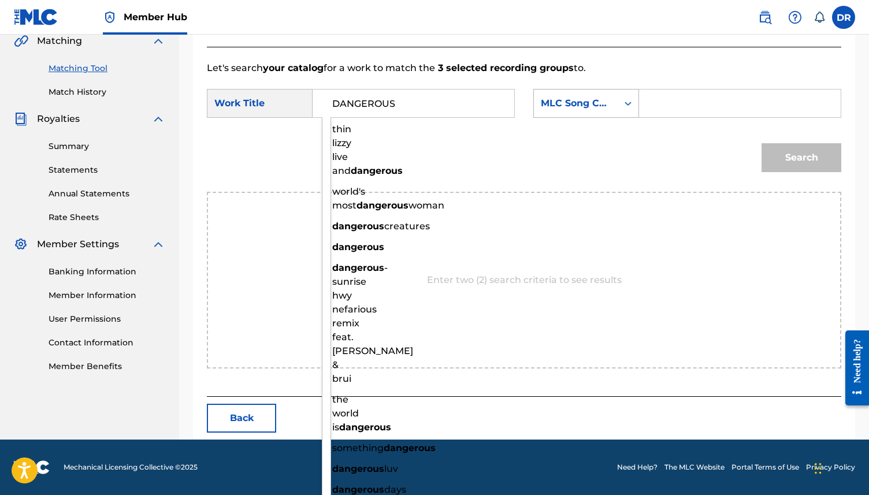
type input "DANGEROUS"
click at [615, 98] on div "MLC Song Code" at bounding box center [576, 103] width 84 height 22
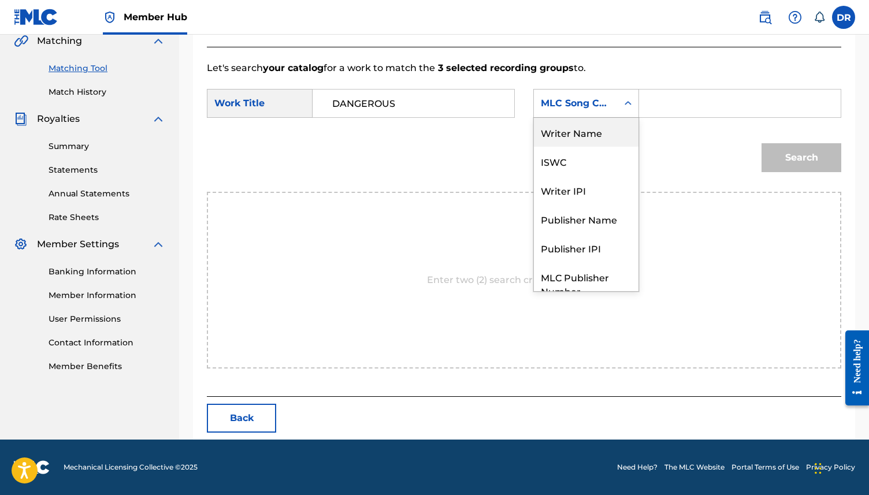
click at [591, 121] on div "Writer Name" at bounding box center [586, 132] width 105 height 29
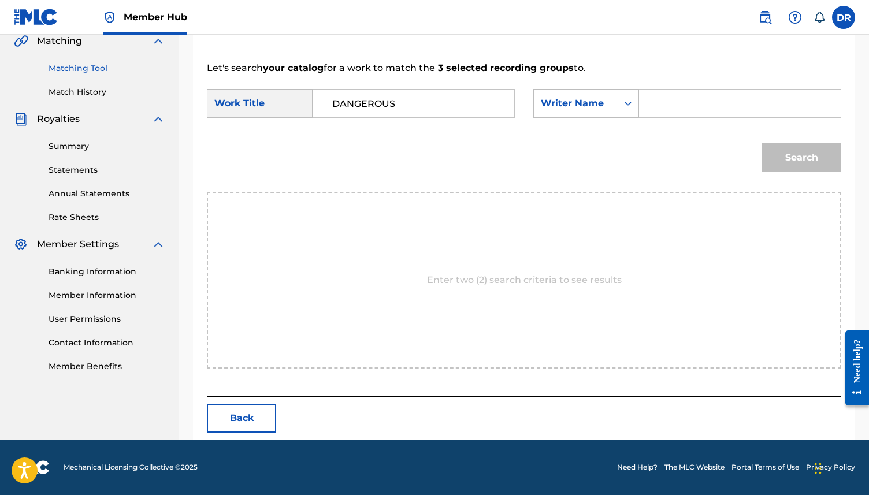
click at [663, 115] on input "Search Form" at bounding box center [740, 104] width 182 height 28
type input "GODDARD"
click at [762, 143] on button "Search" at bounding box center [802, 157] width 80 height 29
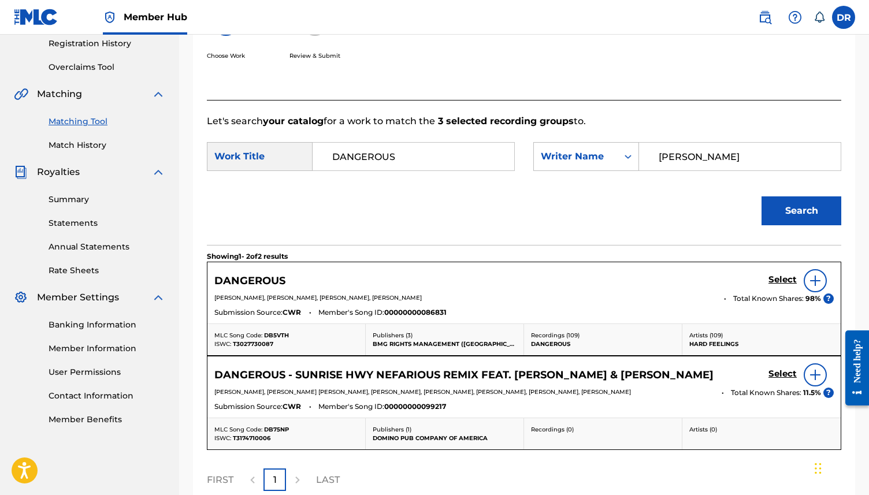
scroll to position [275, 0]
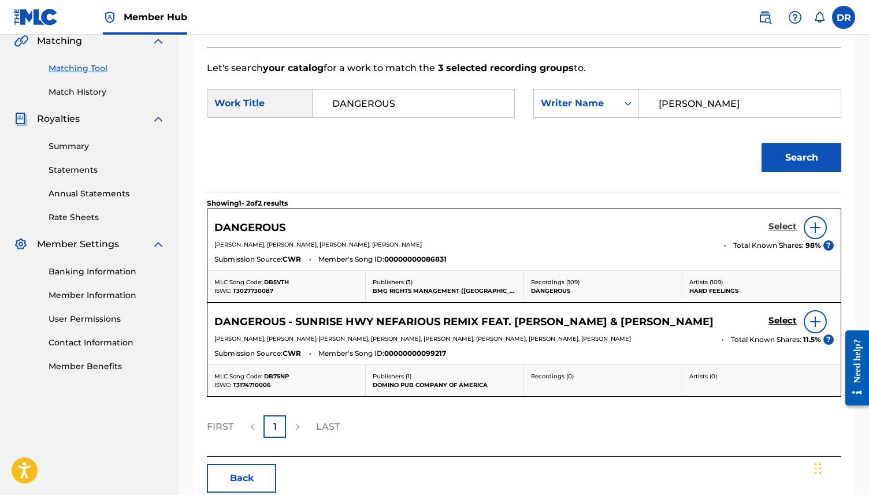
click at [781, 229] on h5 "Select" at bounding box center [783, 226] width 28 height 11
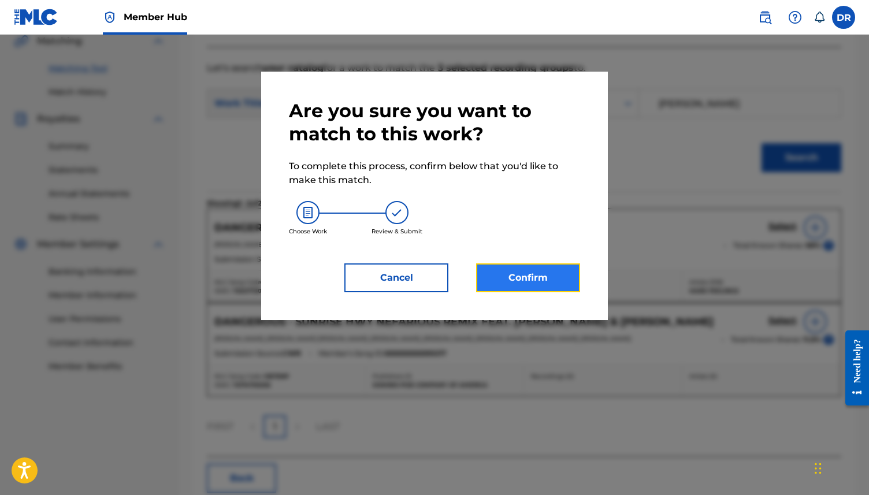
click at [555, 283] on button "Confirm" at bounding box center [528, 278] width 104 height 29
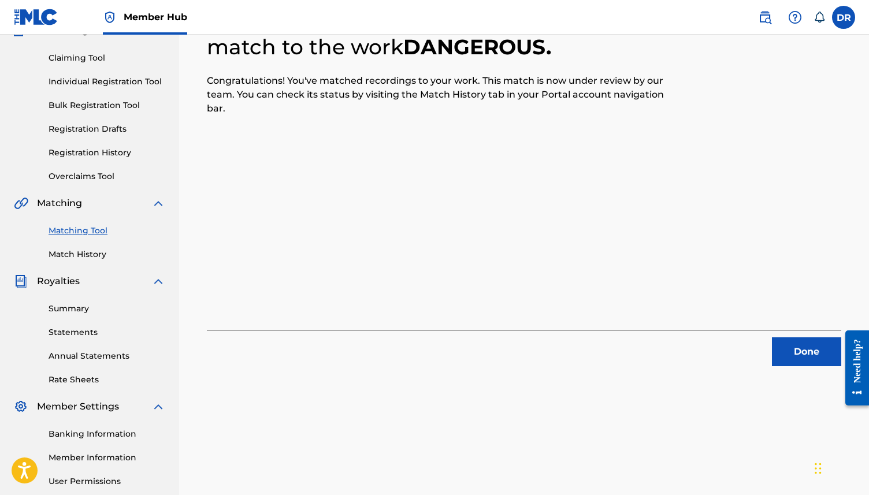
scroll to position [0, 0]
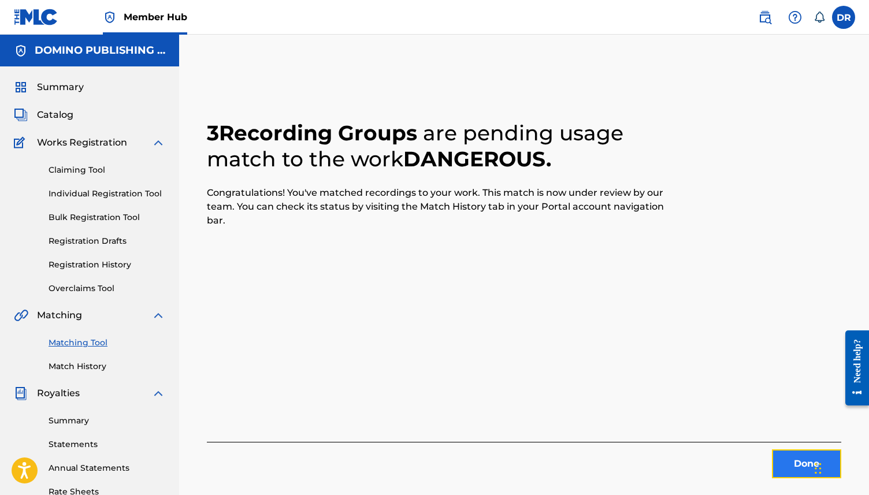
click at [790, 465] on button "Done" at bounding box center [806, 464] width 69 height 29
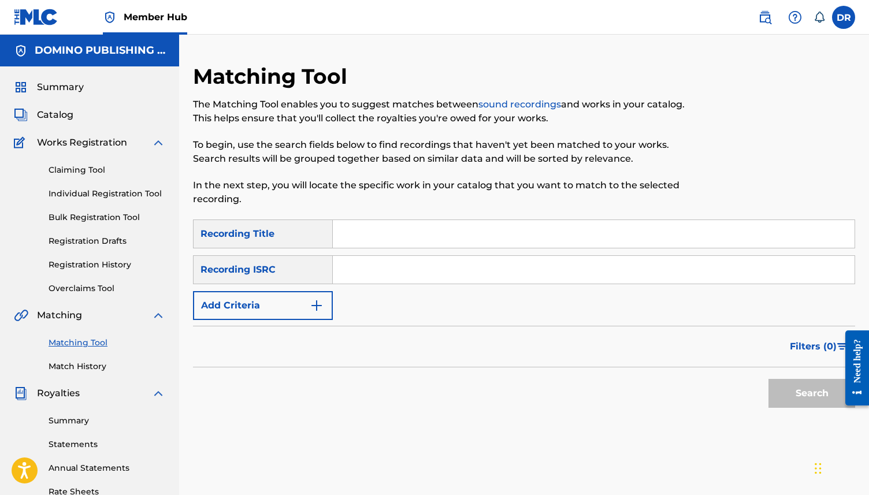
click at [373, 237] on input "Search Form" at bounding box center [594, 234] width 522 height 28
paste input "KNOCKTURNE (OLDHAM)"
drag, startPoint x: 491, startPoint y: 232, endPoint x: 415, endPoint y: 235, distance: 76.3
click at [415, 235] on input "KNOCKTURNE (OLDHAM)" at bounding box center [594, 234] width 522 height 28
type input "KNOCKTURNE"
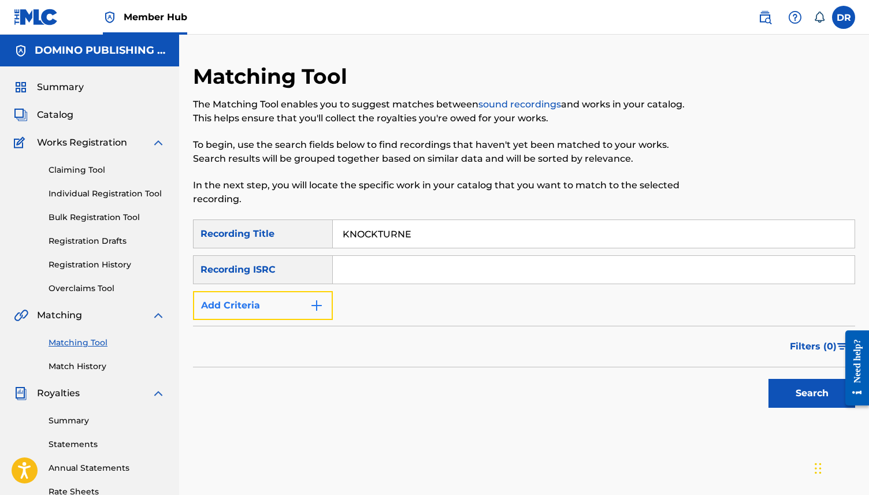
click at [287, 309] on button "Add Criteria" at bounding box center [263, 305] width 140 height 29
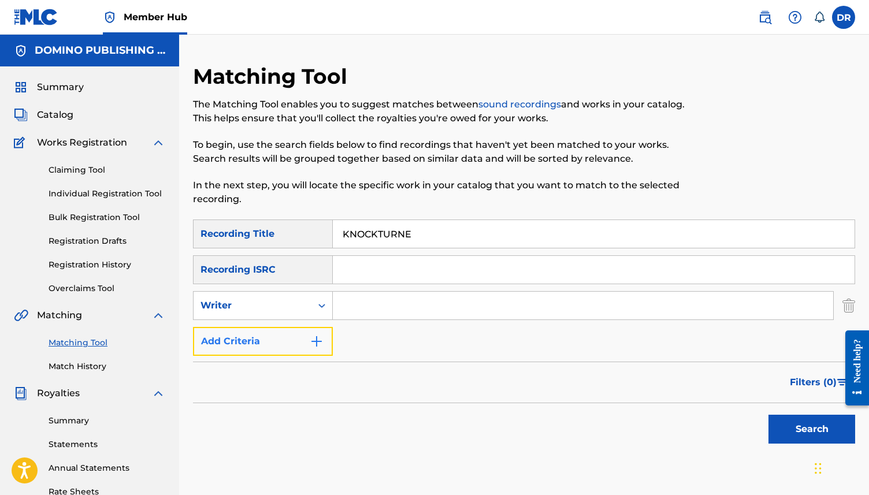
click at [295, 349] on button "Add Criteria" at bounding box center [263, 341] width 140 height 29
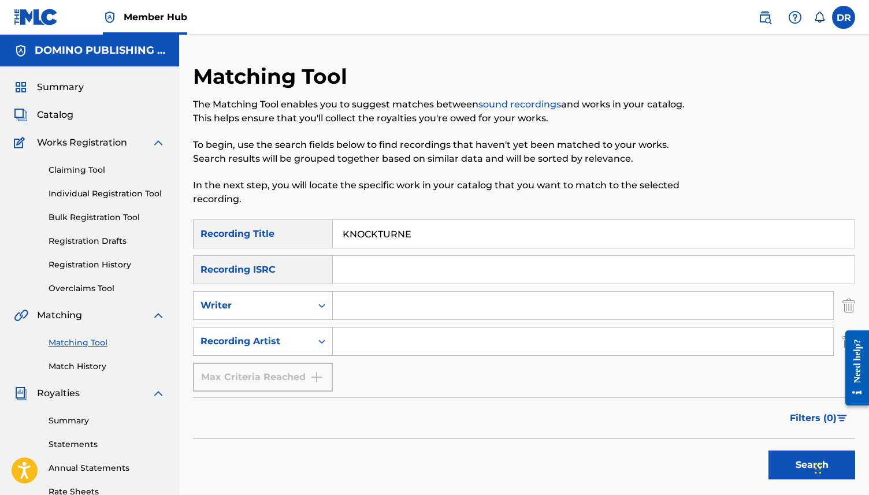
click at [357, 341] on input "Search Form" at bounding box center [583, 342] width 501 height 28
type input "b"
type input "[PERSON_NAME] [PERSON_NAME]"
click at [769, 451] on button "Search" at bounding box center [812, 465] width 87 height 29
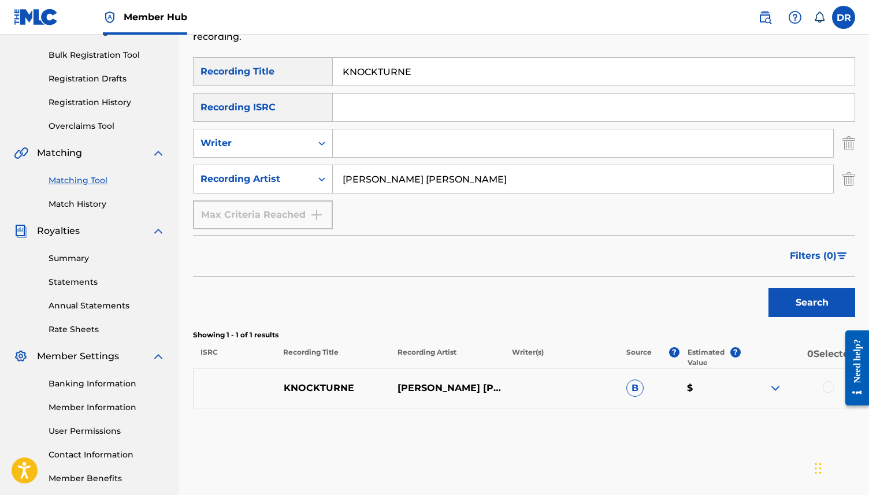
scroll to position [185, 0]
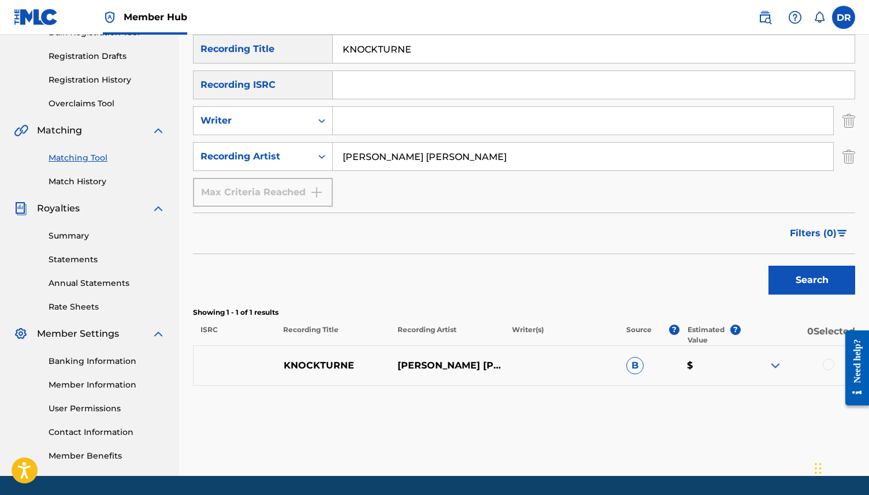
click at [831, 365] on div at bounding box center [829, 365] width 12 height 12
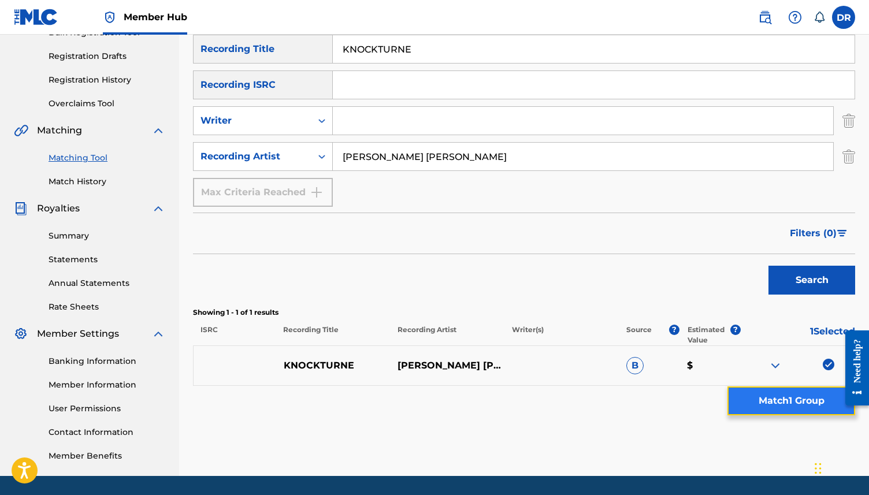
click at [794, 396] on button "Match 1 Group" at bounding box center [792, 401] width 128 height 29
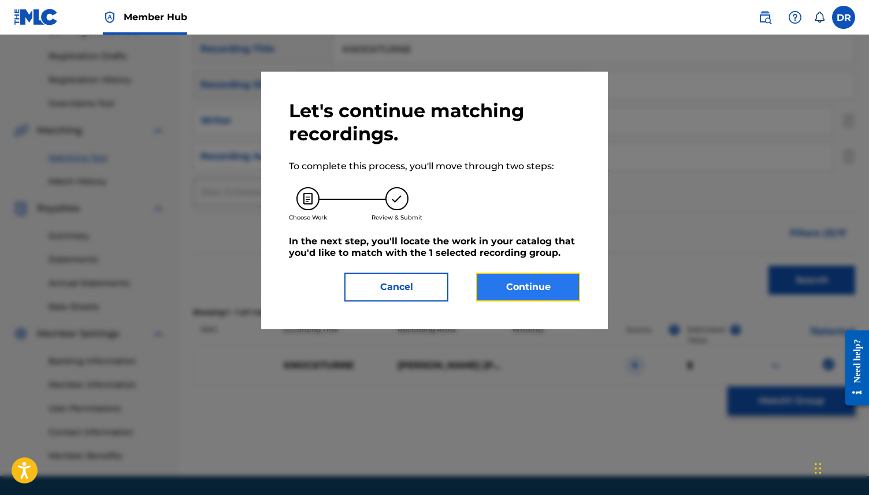
click at [533, 289] on button "Continue" at bounding box center [528, 287] width 104 height 29
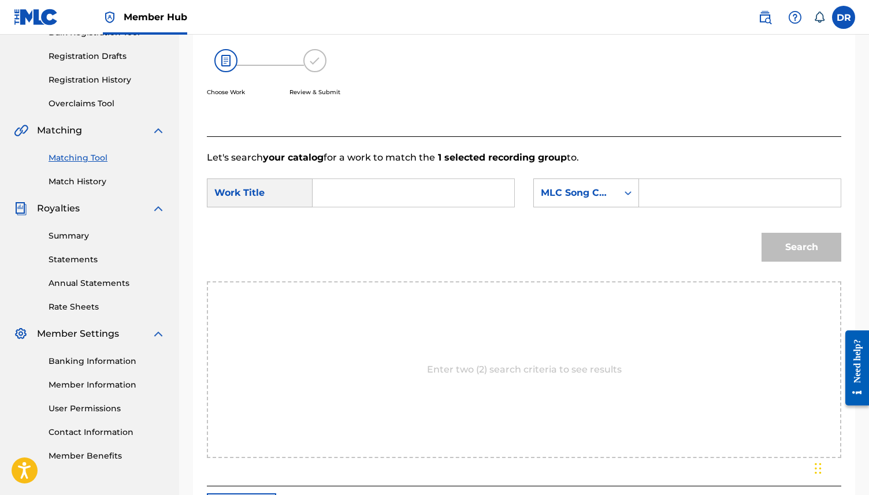
click at [378, 191] on input "Search Form" at bounding box center [414, 193] width 182 height 28
paste input "KNOCKTURNE (OLDHAM)"
drag, startPoint x: 472, startPoint y: 194, endPoint x: 398, endPoint y: 195, distance: 74.0
click at [398, 195] on input "KNOCKTURNE (OLDHAM)" at bounding box center [414, 193] width 182 height 28
type input "KNOCKTURNE"
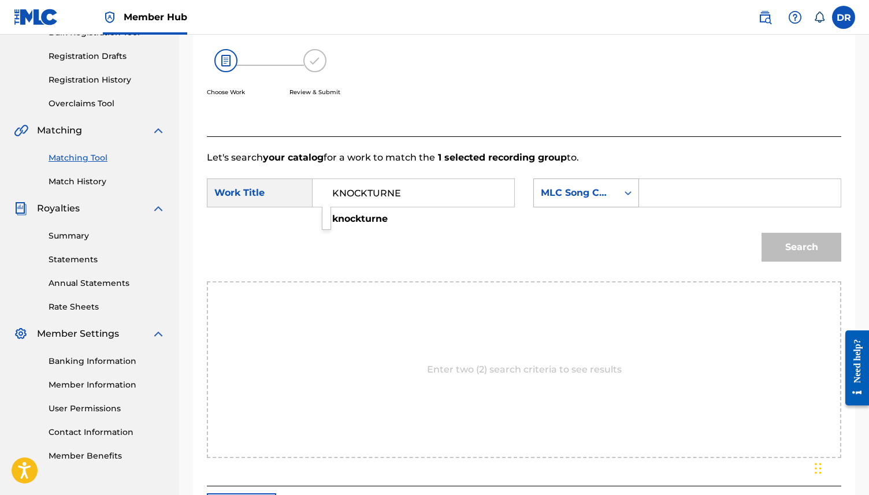
click at [598, 197] on div "MLC Song Code" at bounding box center [576, 193] width 70 height 14
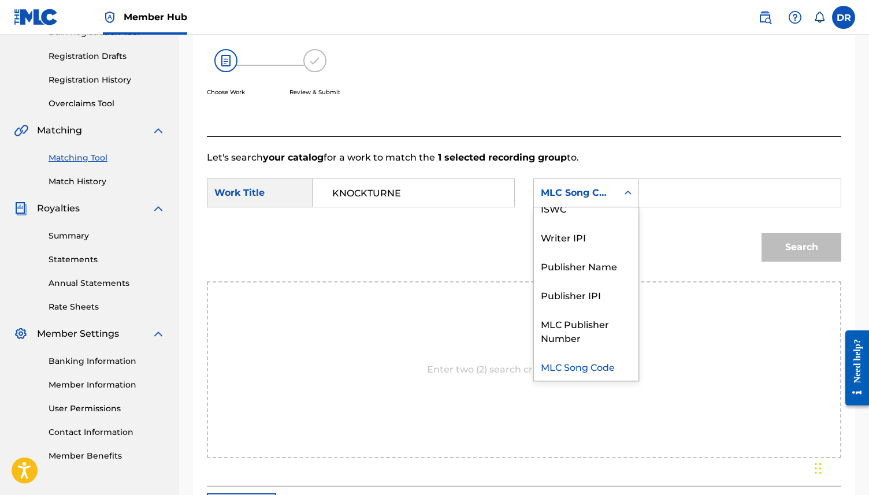
scroll to position [0, 0]
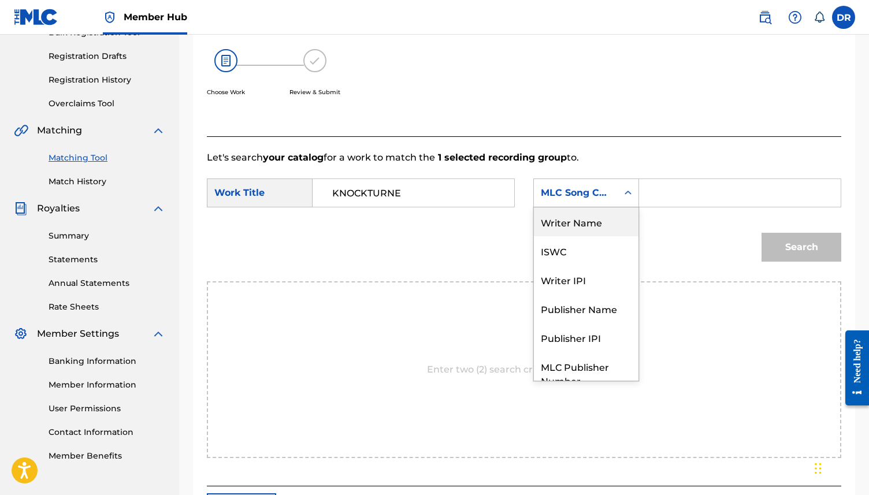
click at [574, 214] on div "Writer Name" at bounding box center [586, 221] width 105 height 29
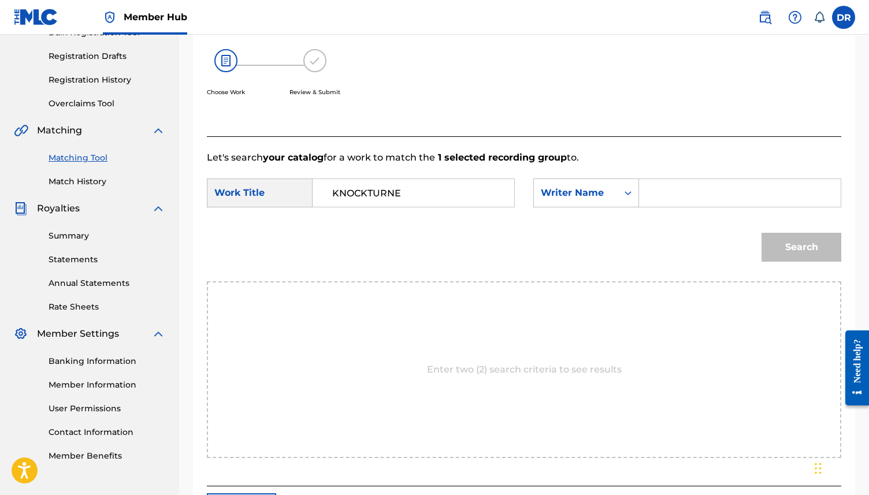
click at [673, 206] on input "Search Form" at bounding box center [740, 193] width 182 height 28
type input "OLDHAM"
click at [762, 233] on button "Search" at bounding box center [802, 247] width 80 height 29
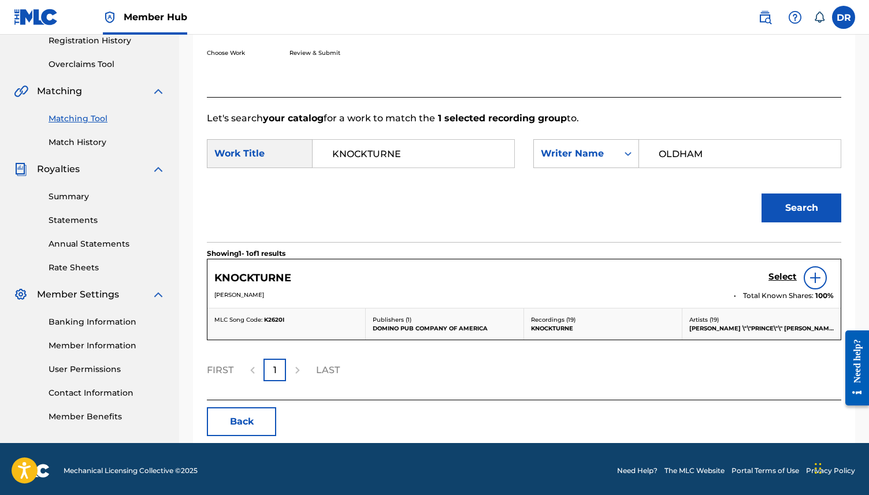
scroll to position [228, 0]
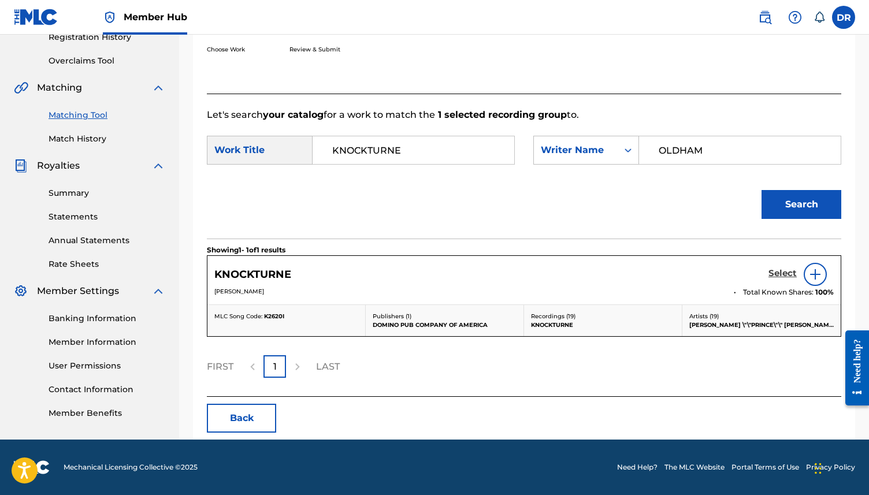
click at [787, 275] on h5 "Select" at bounding box center [783, 273] width 28 height 11
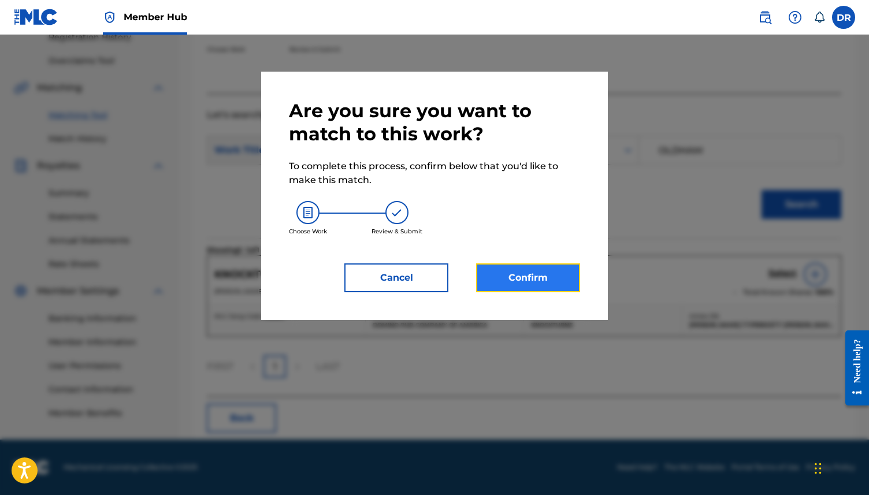
click at [544, 272] on button "Confirm" at bounding box center [528, 278] width 104 height 29
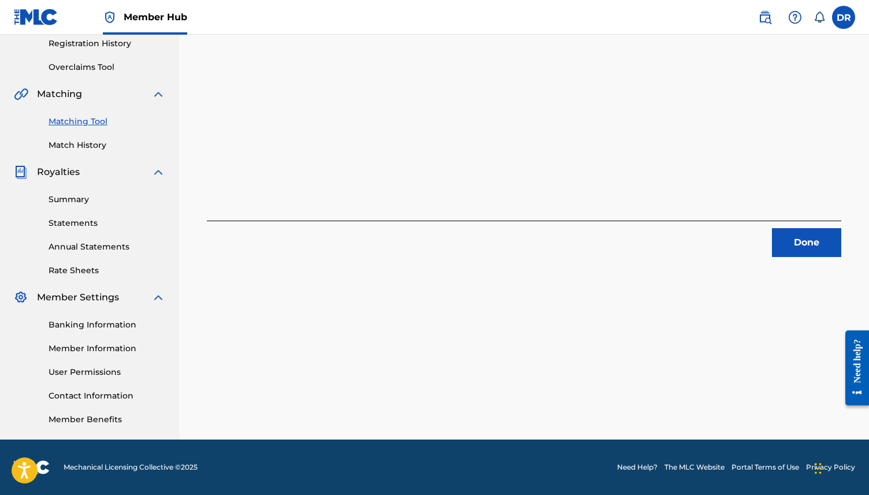
scroll to position [0, 0]
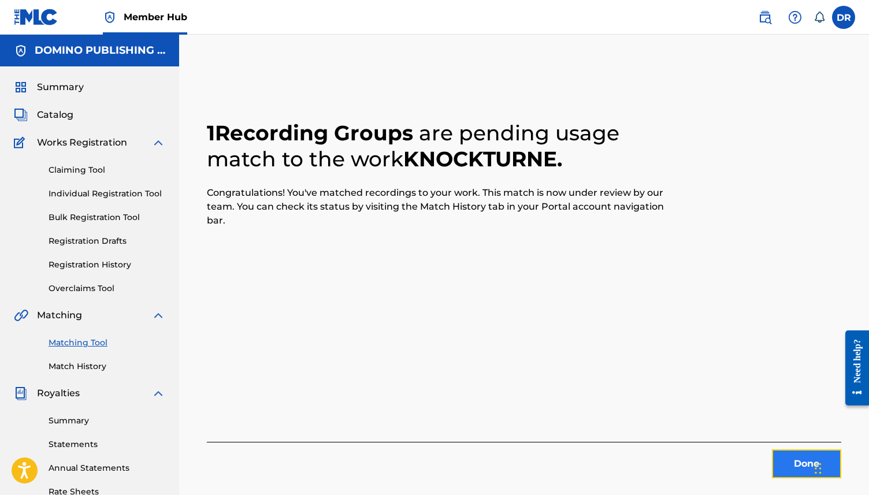
click at [790, 451] on button "Done" at bounding box center [806, 464] width 69 height 29
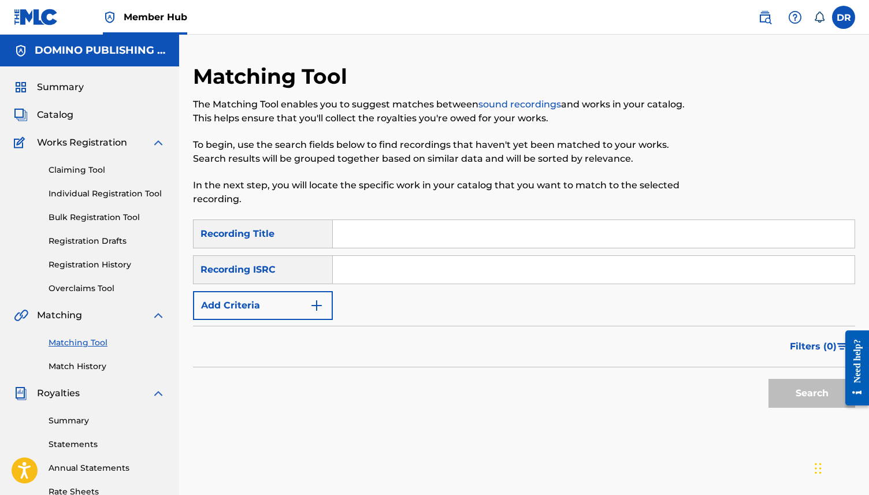
click at [413, 244] on input "Search Form" at bounding box center [594, 234] width 522 height 28
paste input "I FEEL BETTER (CLARKE/DOYLE/GODDARD/MARTIN/TAYLOR)"
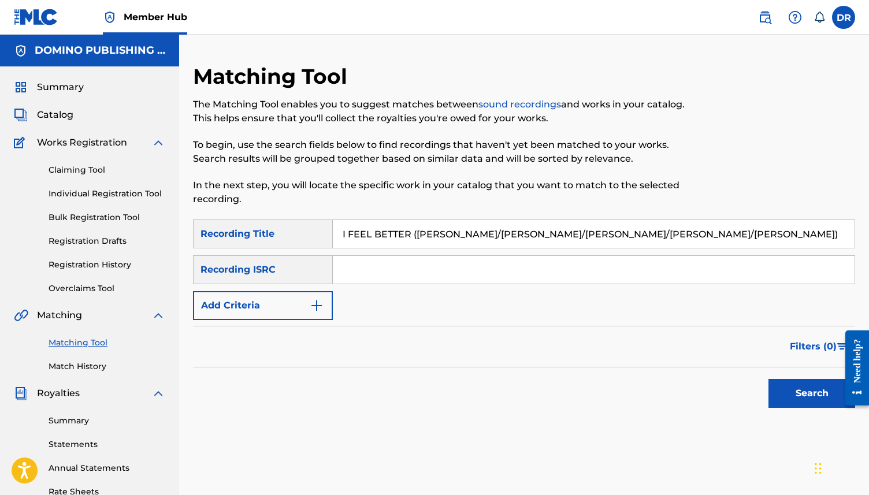
drag, startPoint x: 639, startPoint y: 237, endPoint x: 410, endPoint y: 231, distance: 228.4
click at [410, 231] on input "I FEEL BETTER (CLARKE/DOYLE/GODDARD/MARTIN/TAYLOR)" at bounding box center [594, 234] width 522 height 28
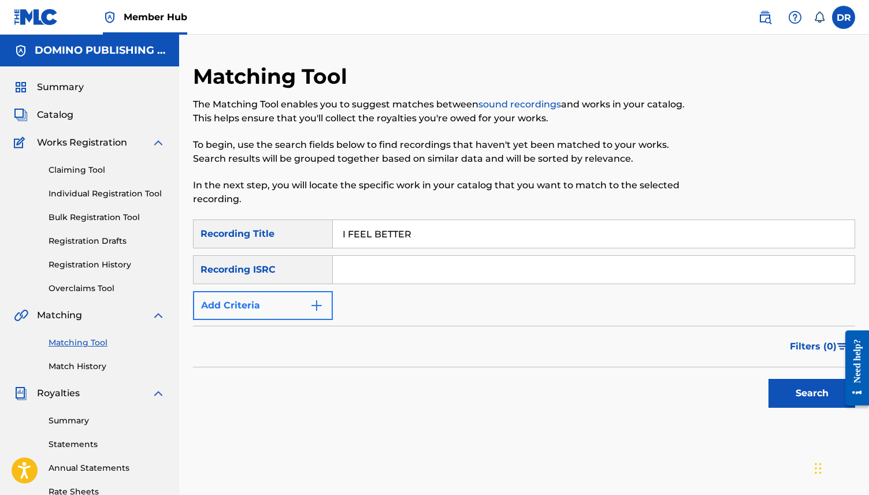
type input "I FEEL BETTER"
click at [301, 307] on button "Add Criteria" at bounding box center [263, 305] width 140 height 29
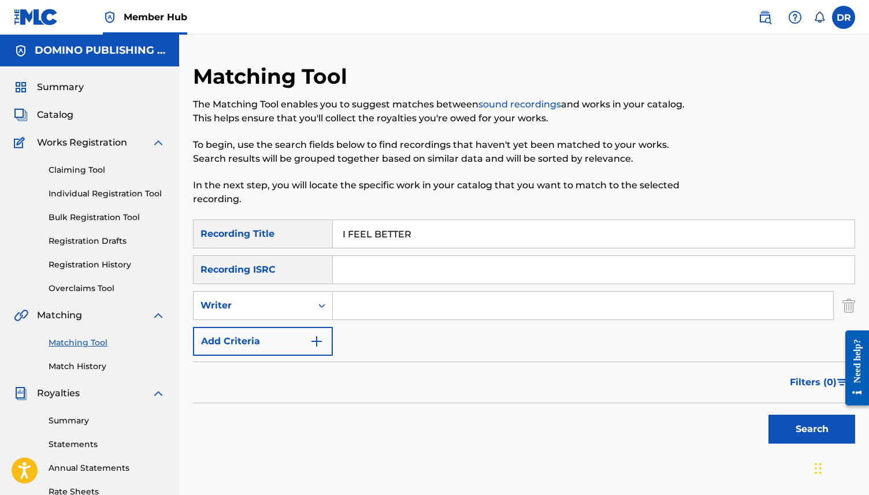
click at [377, 299] on input "Search Form" at bounding box center [583, 306] width 501 height 28
click at [270, 347] on button "Add Criteria" at bounding box center [263, 341] width 140 height 29
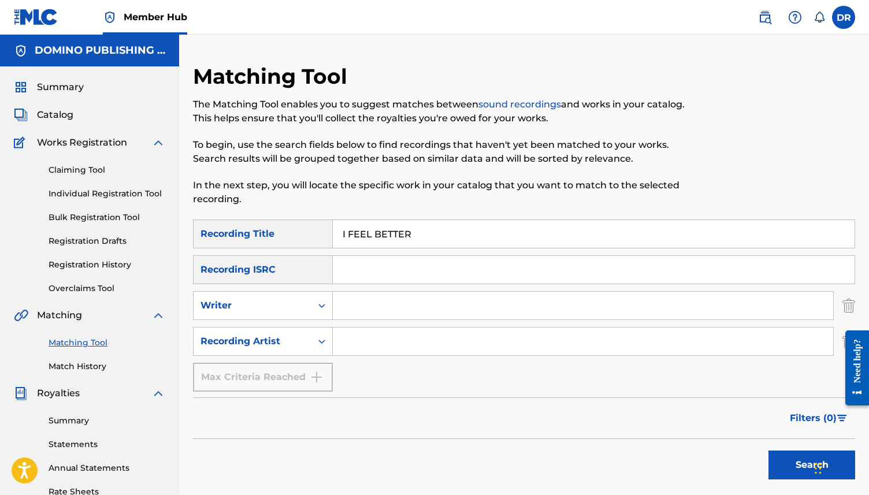
click at [376, 341] on input "Search Form" at bounding box center [583, 342] width 501 height 28
type input "HOT CHIP"
click at [769, 451] on button "Search" at bounding box center [812, 465] width 87 height 29
click at [369, 306] on input "Search Form" at bounding box center [583, 306] width 501 height 28
paste input "I FEEL BETTER (CLARKE/DOYLE/GODDARD/MARTIN/TAYLOR)"
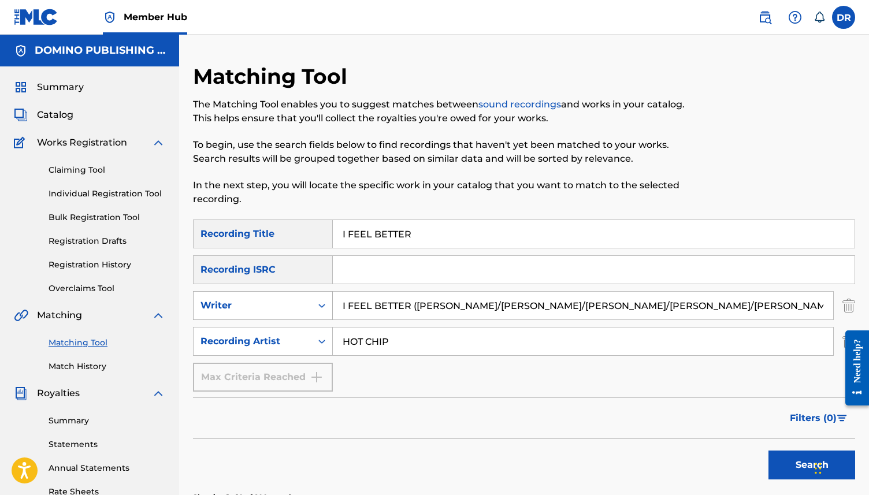
drag, startPoint x: 495, startPoint y: 305, endPoint x: 328, endPoint y: 300, distance: 167.1
click at [328, 300] on div "SearchWithCriteriaebac4672-9533-43c4-b5e7-38e7ee839f78 Writer I FEEL BETTER (CL…" at bounding box center [524, 305] width 662 height 29
drag, startPoint x: 514, startPoint y: 306, endPoint x: 397, endPoint y: 306, distance: 116.8
click at [397, 306] on input "GODDARD/MARTIN/TAYLOR)" at bounding box center [583, 306] width 501 height 28
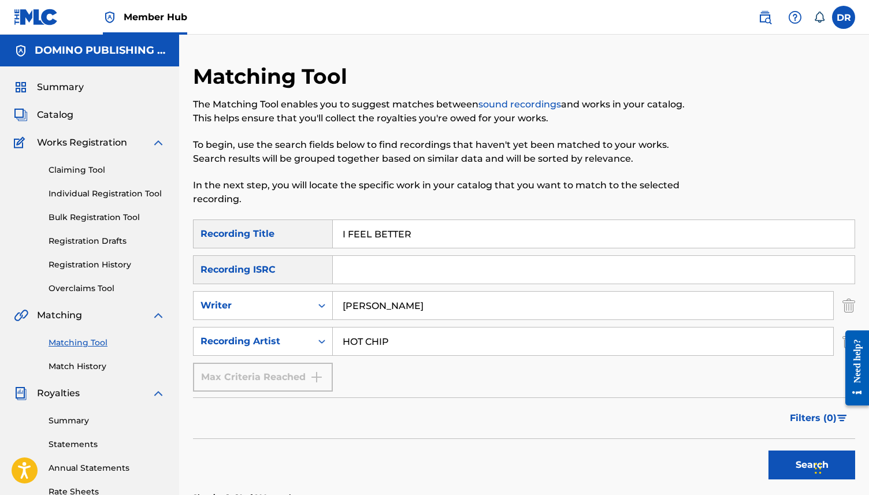
type input "GODDARD"
click at [769, 451] on button "Search" at bounding box center [812, 465] width 87 height 29
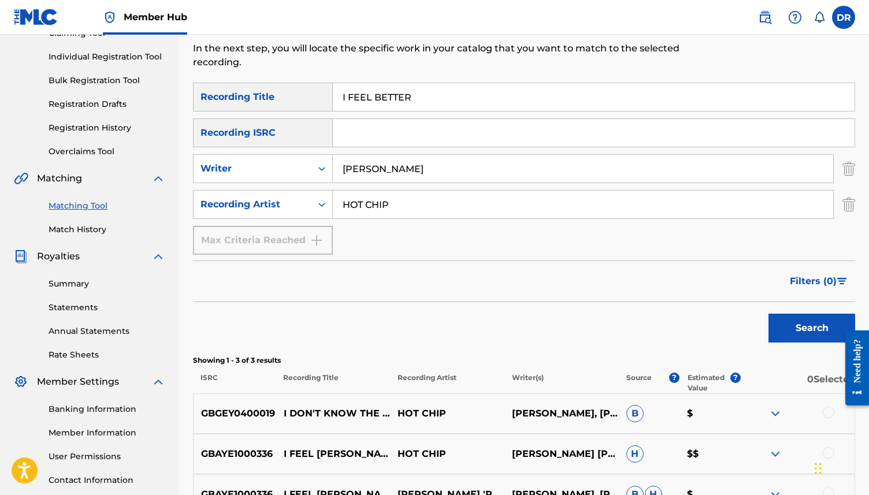
scroll to position [136, 0]
click at [416, 224] on div "SearchWithCriteriad676e81d-f415-43fd-817c-f144427e7627 Recording Title I FEEL B…" at bounding box center [524, 169] width 662 height 172
drag, startPoint x: 407, startPoint y: 207, endPoint x: 299, endPoint y: 206, distance: 107.5
click at [299, 206] on div "SearchWithCriteriafe964cea-ae4f-4702-b308-5ab1835fbdc7 Recording Artist HOT CHIP" at bounding box center [524, 205] width 662 height 29
click at [769, 314] on button "Search" at bounding box center [812, 328] width 87 height 29
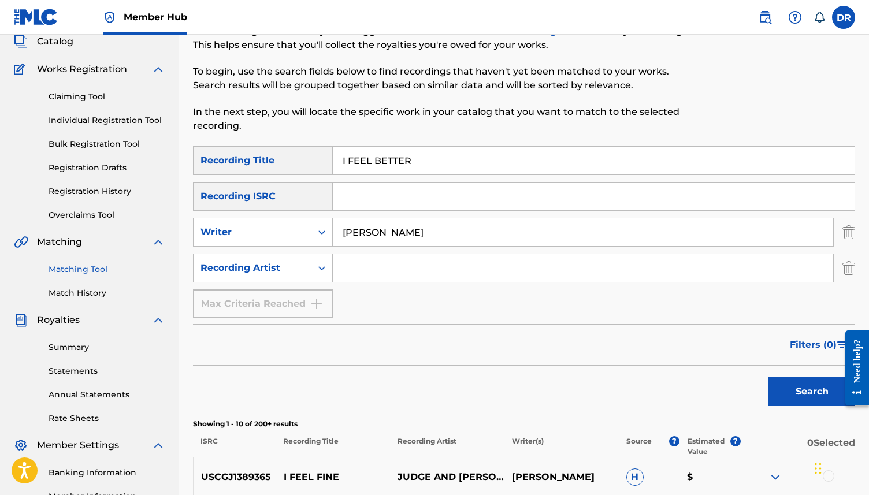
scroll to position [0, 0]
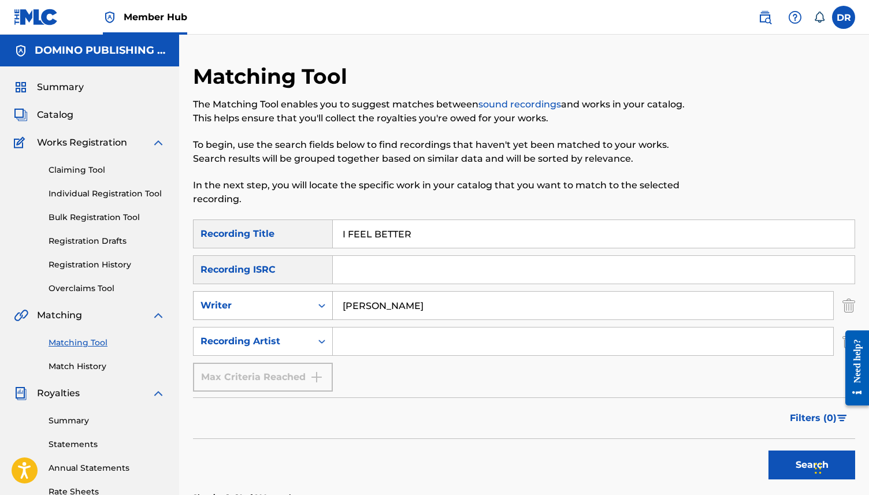
drag, startPoint x: 402, startPoint y: 314, endPoint x: 303, endPoint y: 302, distance: 99.6
click at [303, 302] on div "SearchWithCriteriaebac4672-9533-43c4-b5e7-38e7ee839f78 Writer GODDARD" at bounding box center [524, 305] width 662 height 29
click at [769, 451] on button "Search" at bounding box center [812, 465] width 87 height 29
click at [349, 357] on div "SearchWithCriteriad676e81d-f415-43fd-817c-f144427e7627 Recording Title I FEEL B…" at bounding box center [524, 306] width 662 height 172
click at [359, 346] on input "Search Form" at bounding box center [583, 342] width 501 height 28
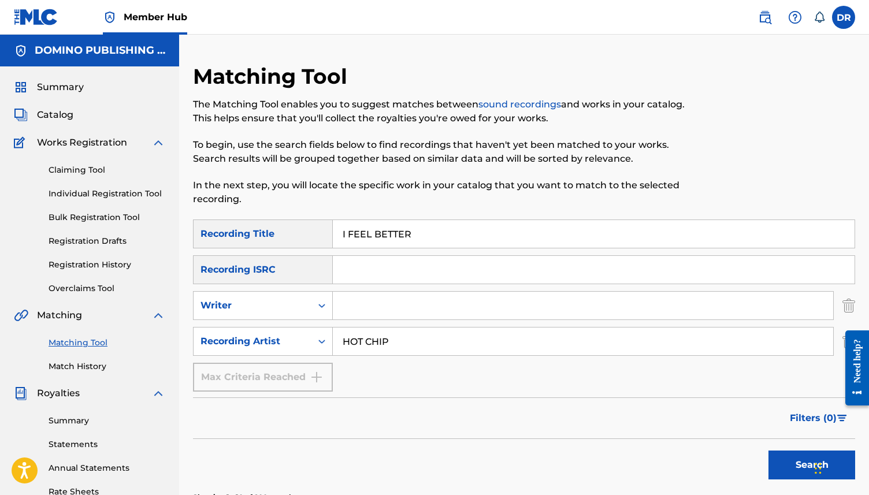
type input "HOT CHIP"
click at [769, 451] on button "Search" at bounding box center [812, 465] width 87 height 29
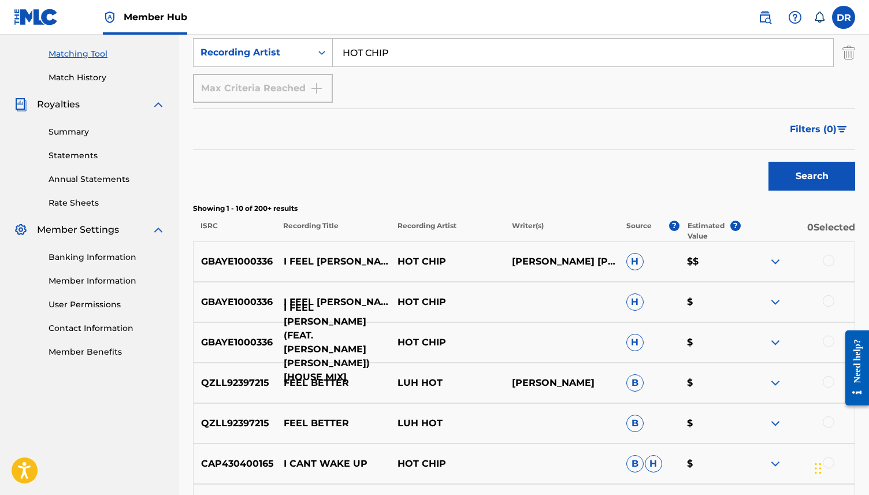
scroll to position [290, 0]
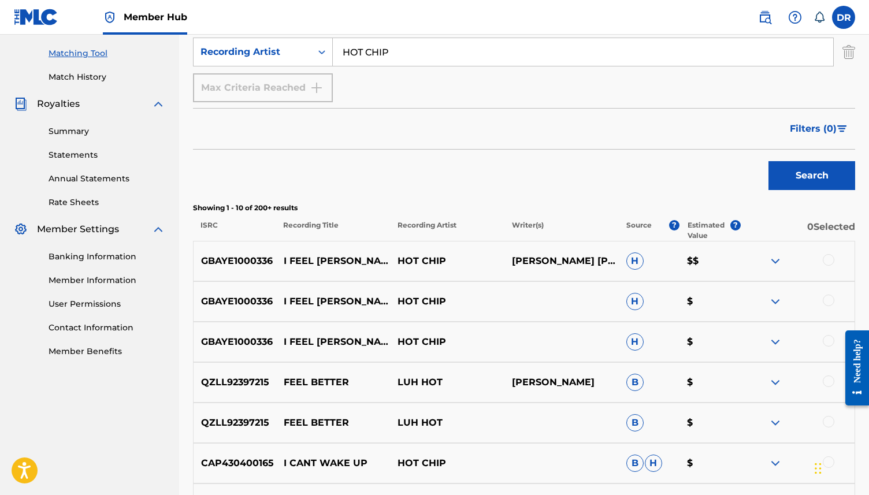
click at [828, 264] on div at bounding box center [829, 260] width 12 height 12
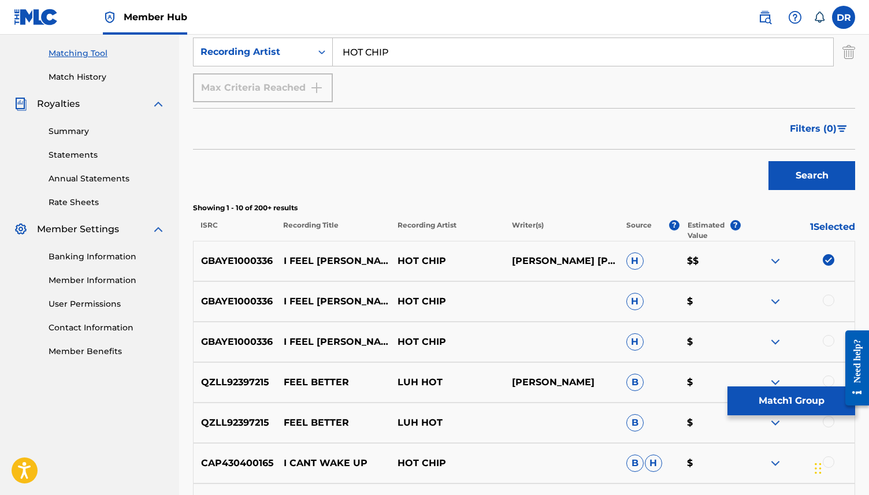
click at [831, 299] on div at bounding box center [829, 301] width 12 height 12
click at [826, 344] on div at bounding box center [829, 341] width 12 height 12
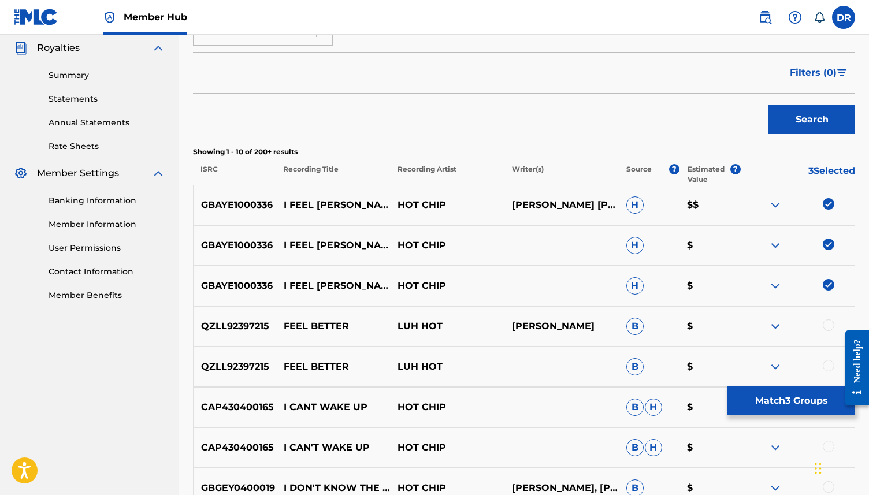
scroll to position [0, 0]
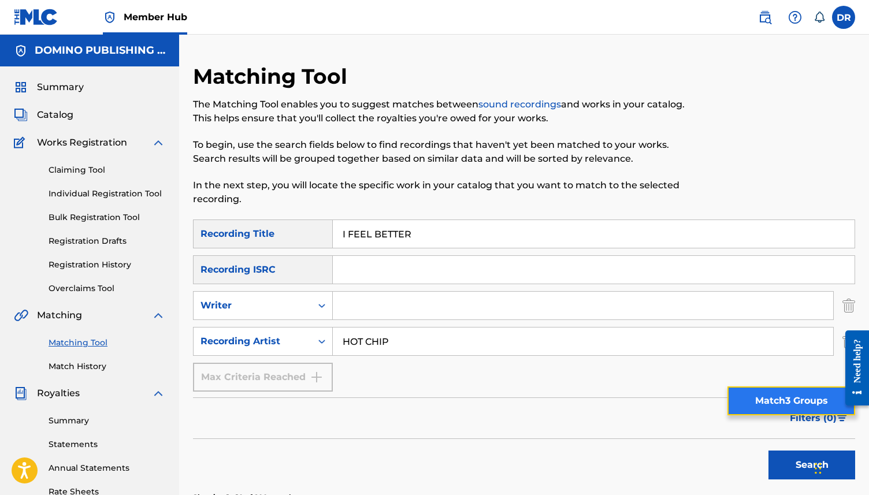
click at [757, 402] on button "Match 3 Groups" at bounding box center [792, 401] width 128 height 29
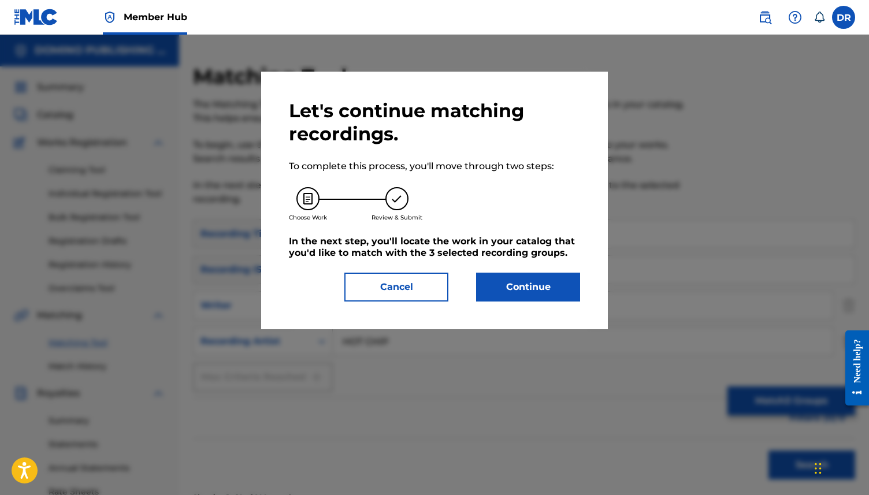
click at [499, 302] on div "Let's continue matching recordings. To complete this process, you'll move throu…" at bounding box center [434, 201] width 347 height 258
click at [498, 290] on button "Continue" at bounding box center [528, 287] width 104 height 29
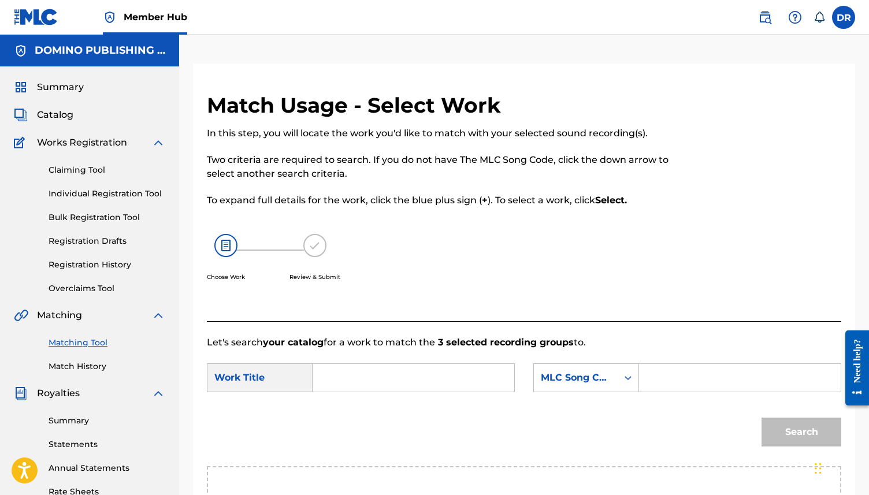
click at [332, 383] on input "Search Form" at bounding box center [414, 378] width 182 height 28
type input "V"
paste input "I FEEL BETTER (CLARKE/DOYLE/GODDARD/MARTIN/TAYLOR)"
drag, startPoint x: 507, startPoint y: 383, endPoint x: 328, endPoint y: 380, distance: 178.6
click at [328, 380] on div "I FEEL BETTER (CLARKE/DOYLE/GODDARD/MARTIN/TAYLOR)" at bounding box center [414, 378] width 202 height 29
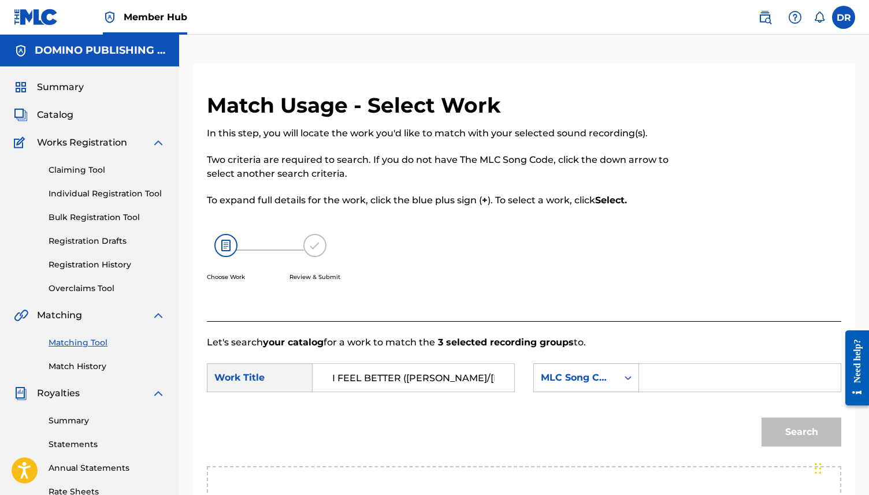
click at [372, 370] on input "I FEEL BETTER (CLARKE/DOYLE/GODDARD/MARTIN/TAYLOR)" at bounding box center [414, 378] width 182 height 28
drag, startPoint x: 403, startPoint y: 375, endPoint x: 524, endPoint y: 373, distance: 120.8
click at [524, 373] on div "SearchWithCriteriab206fb5d-2e87-4a24-891f-30e15ef7a2e4 Work Title I FEEL BETTER…" at bounding box center [524, 382] width 635 height 36
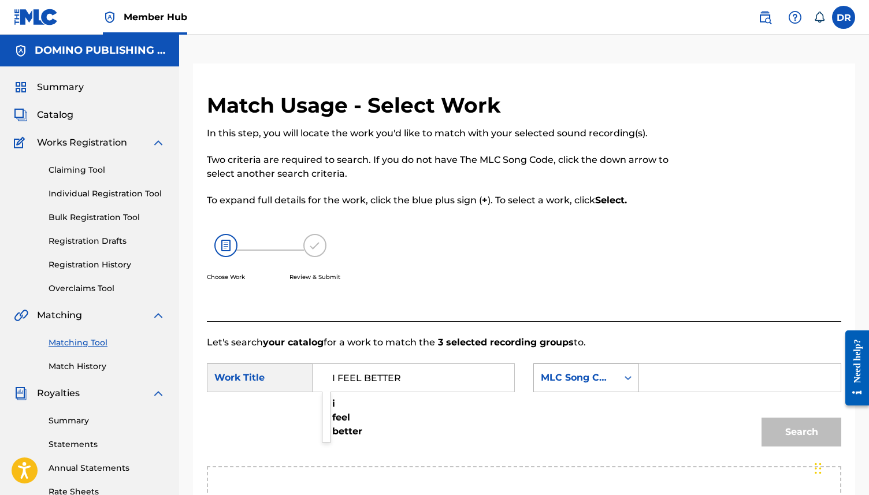
type input "I FEEL BETTER"
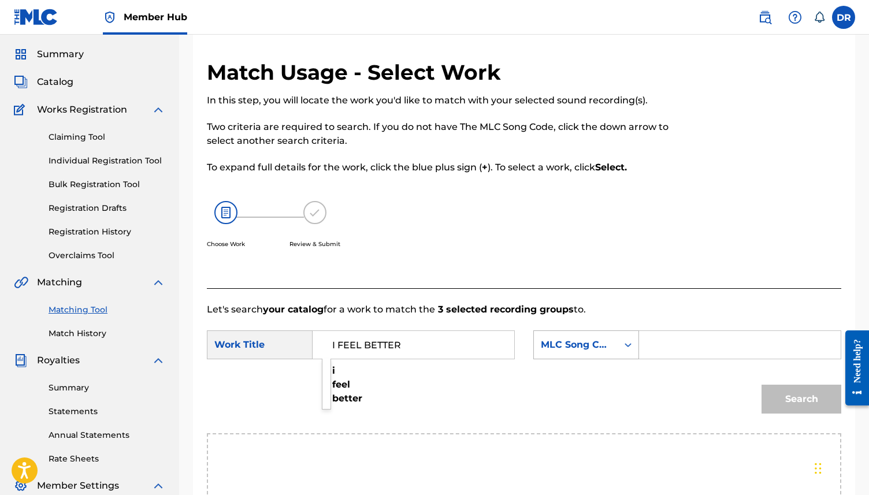
click at [602, 359] on div "MLC Song Code" at bounding box center [586, 345] width 106 height 29
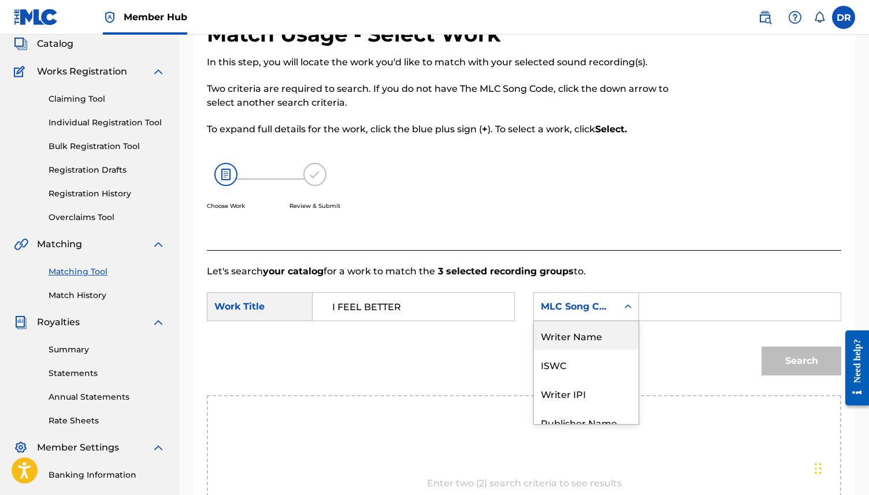
click at [597, 342] on div "Writer Name" at bounding box center [586, 335] width 105 height 29
click at [677, 299] on input "Search Form" at bounding box center [740, 307] width 182 height 28
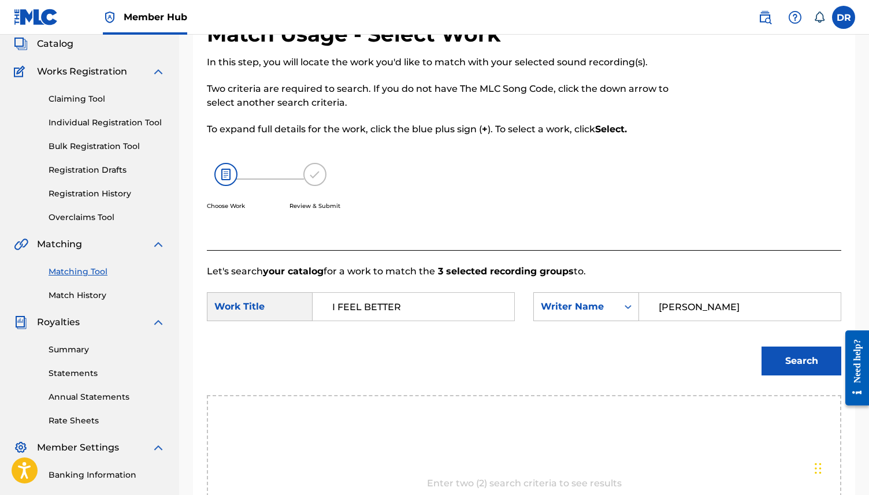
type input "GODDARD"
click at [762, 347] on button "Search" at bounding box center [802, 361] width 80 height 29
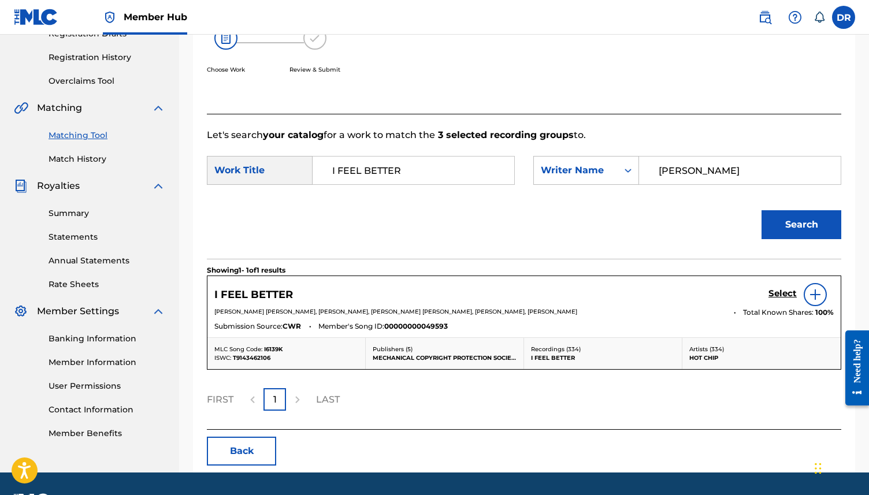
scroll to position [211, 0]
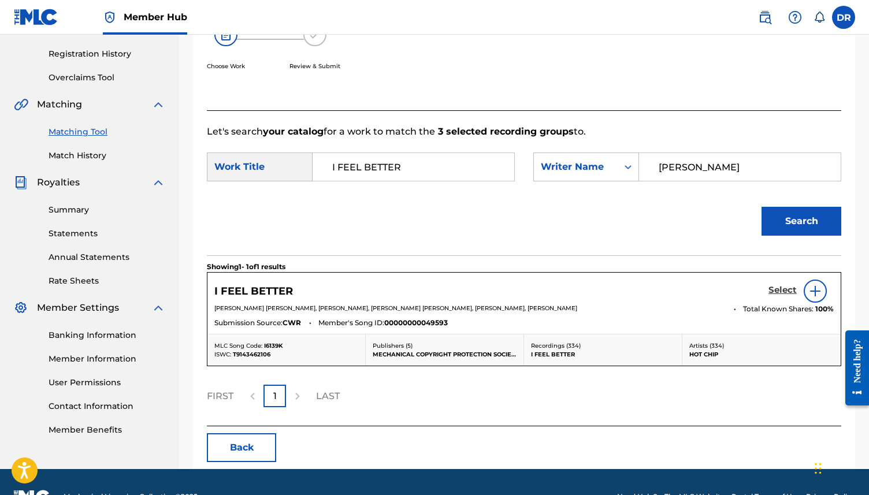
click at [780, 291] on h5 "Select" at bounding box center [783, 290] width 28 height 11
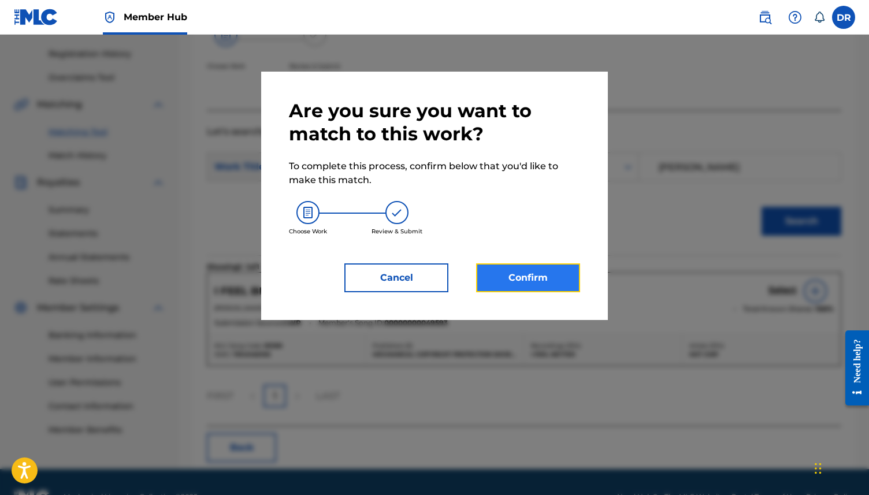
click at [543, 275] on button "Confirm" at bounding box center [528, 278] width 104 height 29
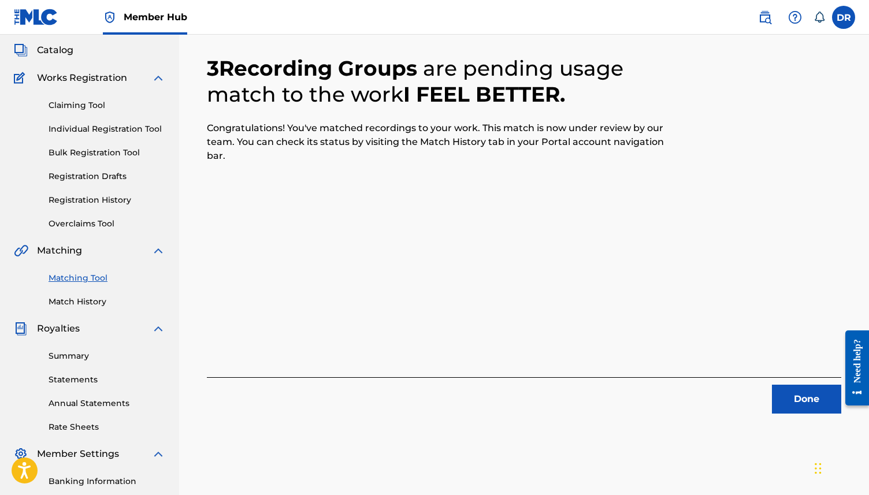
scroll to position [0, 0]
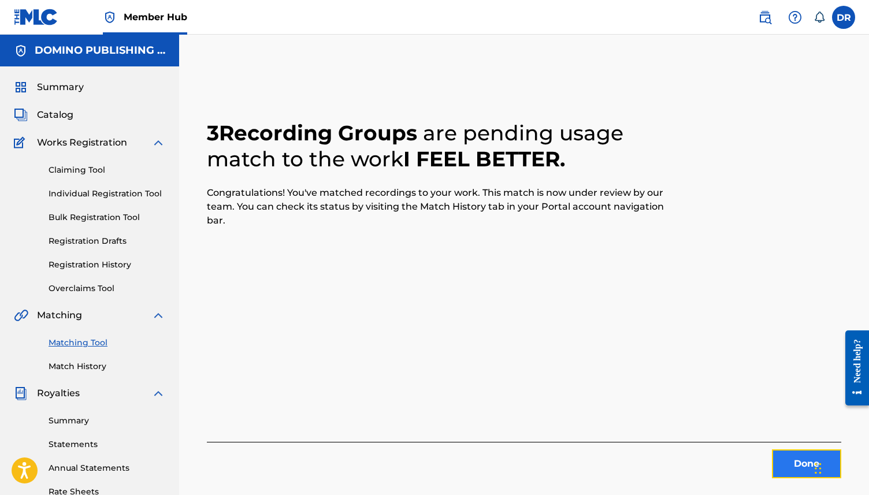
click at [784, 468] on button "Done" at bounding box center [806, 464] width 69 height 29
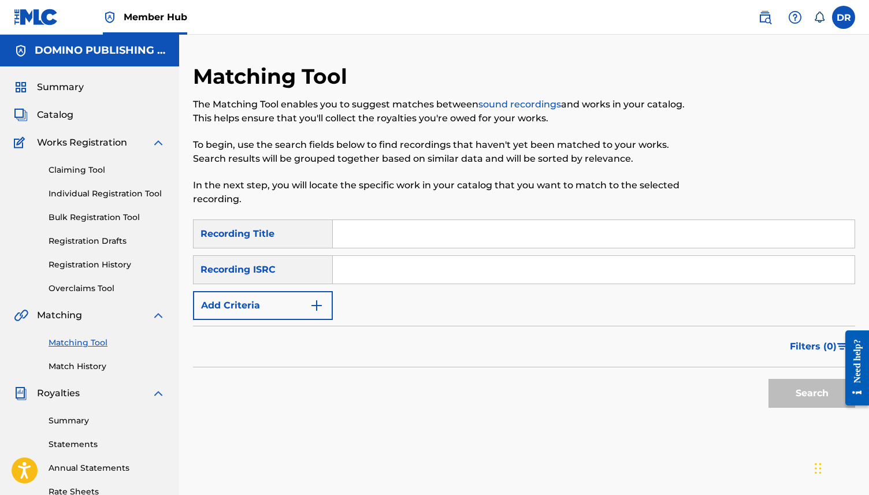
click at [459, 253] on div "SearchWithCriteriad676e81d-f415-43fd-817c-f144427e7627 Recording Title SearchWi…" at bounding box center [524, 270] width 662 height 101
click at [459, 244] on input "Search Form" at bounding box center [594, 234] width 522 height 28
paste input "DEATH OF DAYS (BRUUN)"
drag, startPoint x: 498, startPoint y: 240, endPoint x: 421, endPoint y: 235, distance: 77.1
click at [421, 235] on input "DEATH OF DAYS (BRUUN)" at bounding box center [594, 234] width 522 height 28
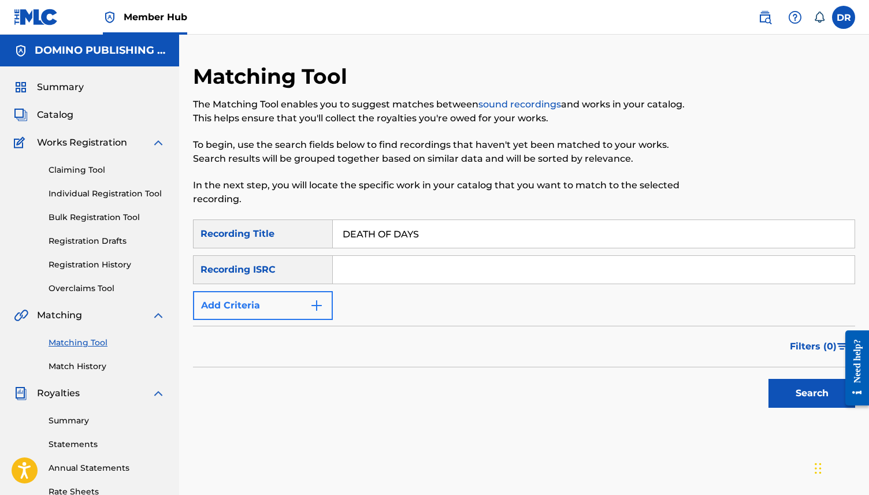
type input "DEATH OF DAYS"
click at [265, 307] on button "Add Criteria" at bounding box center [263, 305] width 140 height 29
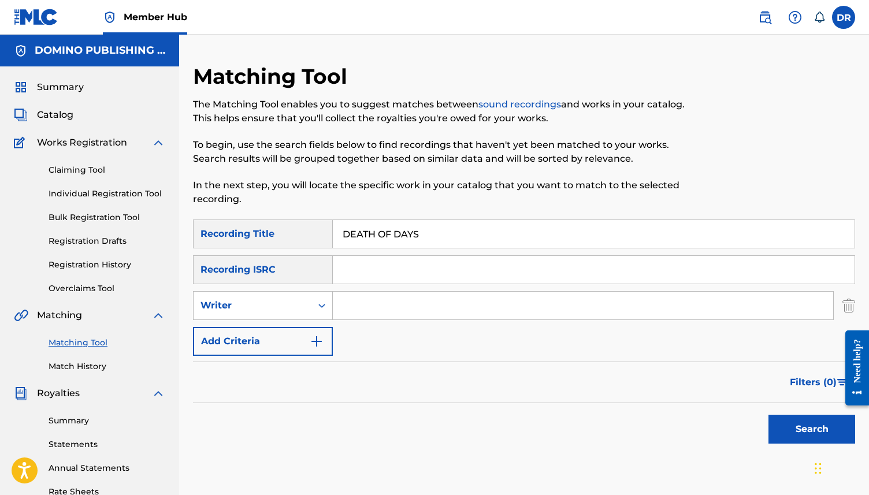
click at [385, 310] on input "Search Form" at bounding box center [583, 306] width 501 height 28
type input "bruun"
click at [769, 415] on button "Search" at bounding box center [812, 429] width 87 height 29
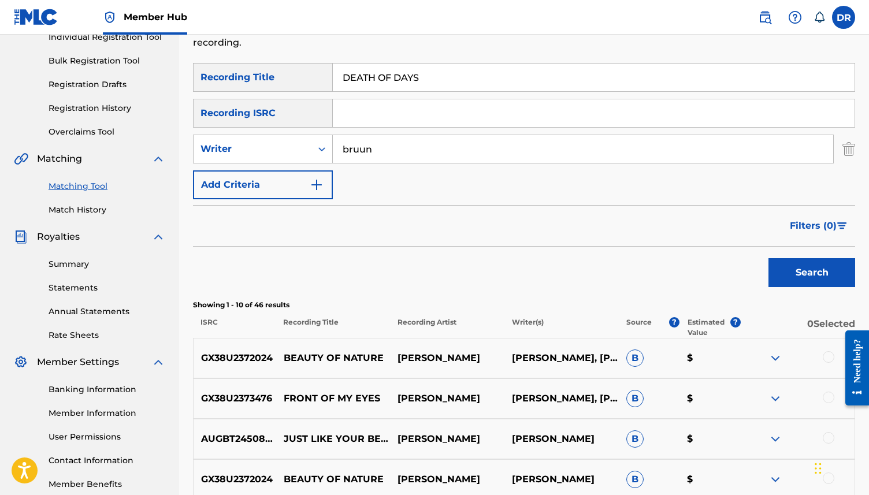
scroll to position [161, 0]
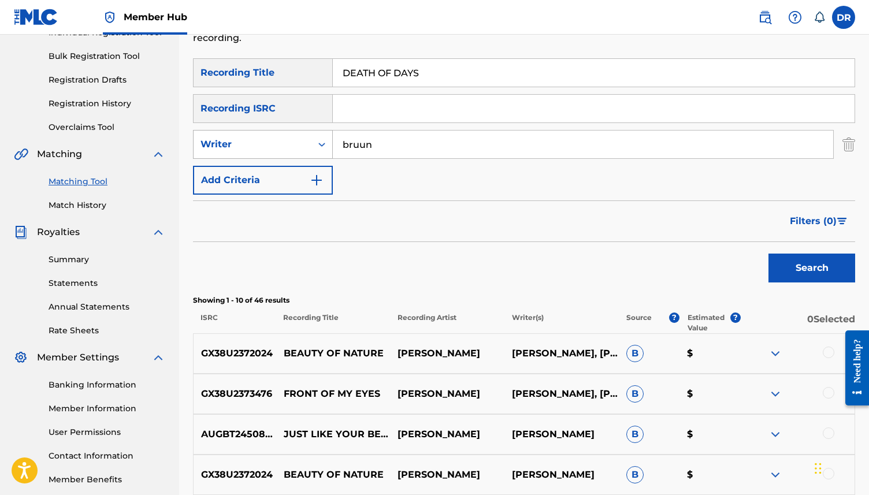
drag, startPoint x: 387, startPoint y: 144, endPoint x: 307, endPoint y: 141, distance: 79.8
click at [307, 141] on div "SearchWithCriteriaebac4672-9533-43c4-b5e7-38e7ee839f78 Writer bruun" at bounding box center [524, 144] width 662 height 29
click at [769, 254] on button "Search" at bounding box center [812, 268] width 87 height 29
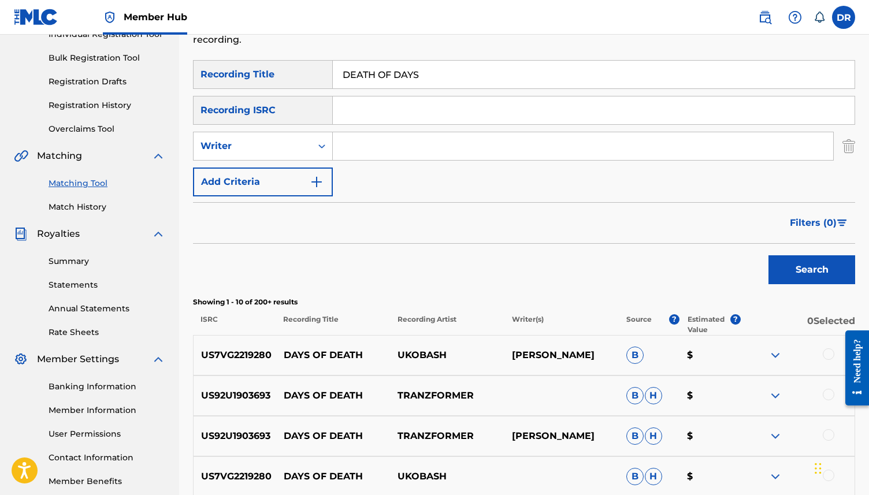
scroll to position [0, 0]
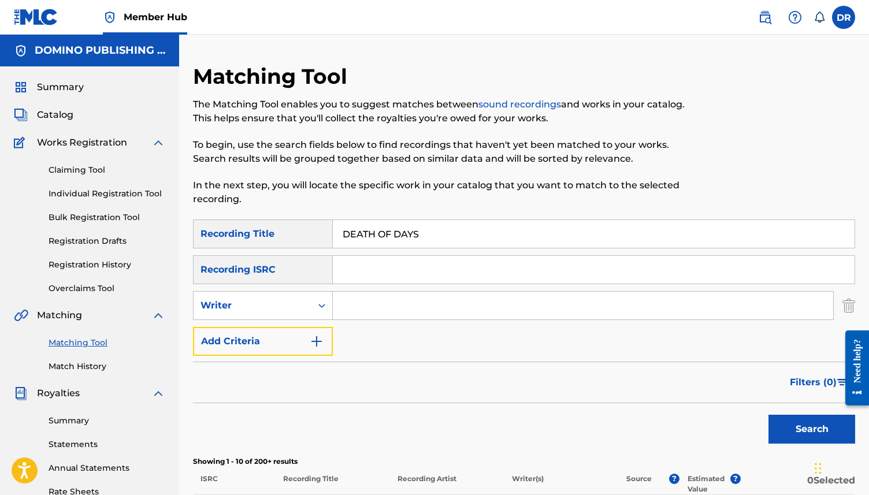
click at [307, 332] on button "Add Criteria" at bounding box center [263, 341] width 140 height 29
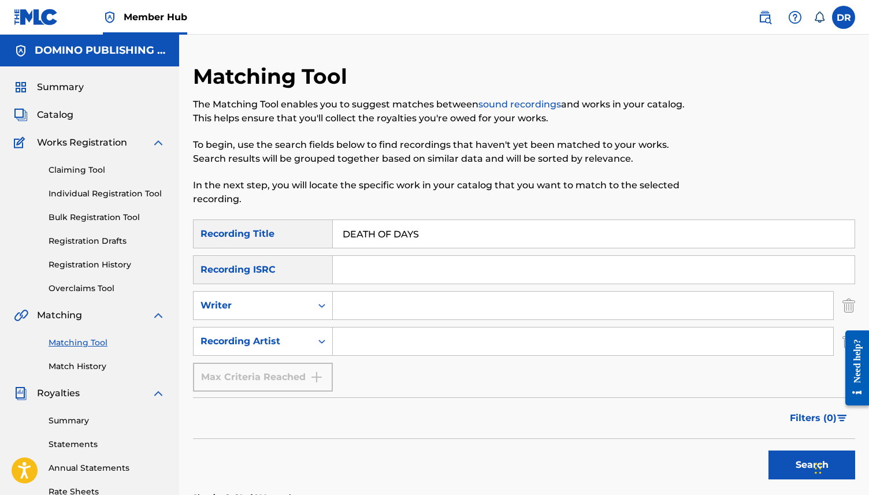
click at [366, 327] on div "Search Form" at bounding box center [583, 341] width 501 height 29
click at [361, 329] on input "Search Form" at bounding box center [583, 342] width 501 height 28
click at [769, 451] on button "Search" at bounding box center [812, 465] width 87 height 29
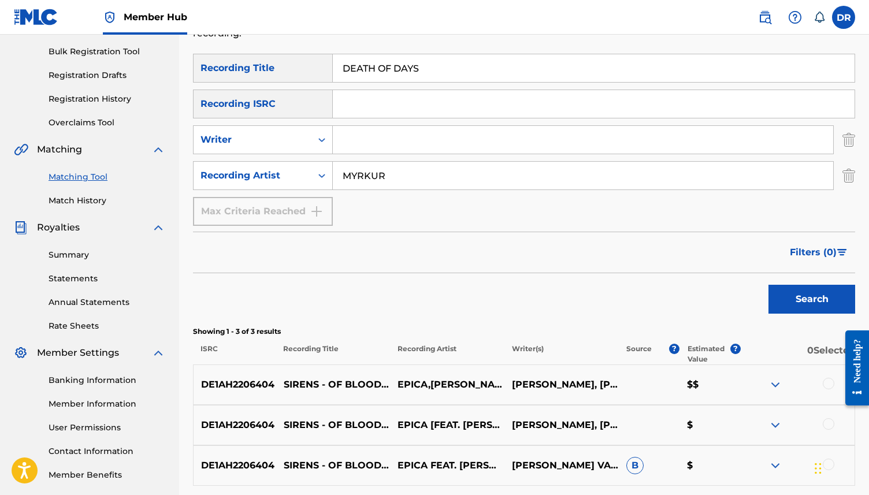
scroll to position [165, 0]
drag, startPoint x: 405, startPoint y: 172, endPoint x: 332, endPoint y: 173, distance: 72.8
click at [332, 174] on div "SearchWithCriteriafe964cea-ae4f-4702-b308-5ab1835fbdc7 Recording Artist MYRKUR" at bounding box center [524, 176] width 662 height 29
click at [769, 286] on button "Search" at bounding box center [812, 300] width 87 height 29
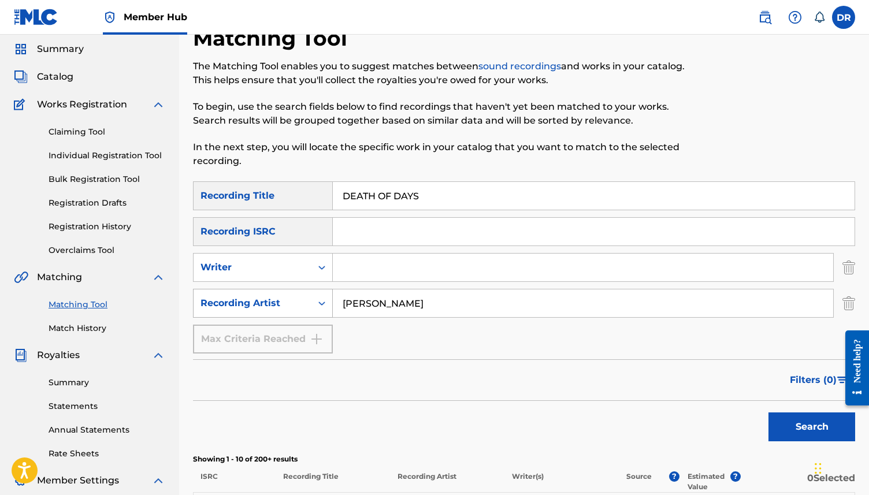
scroll to position [0, 0]
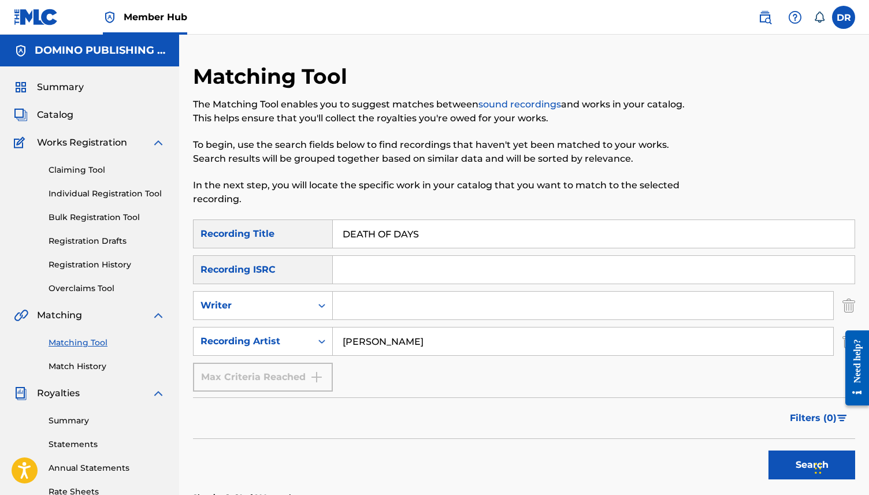
drag, startPoint x: 436, startPoint y: 344, endPoint x: 339, endPoint y: 343, distance: 96.5
click at [339, 343] on input "PETER BRUUN" at bounding box center [583, 342] width 501 height 28
type input "MYRKUR"
click at [769, 451] on button "Search" at bounding box center [812, 465] width 87 height 29
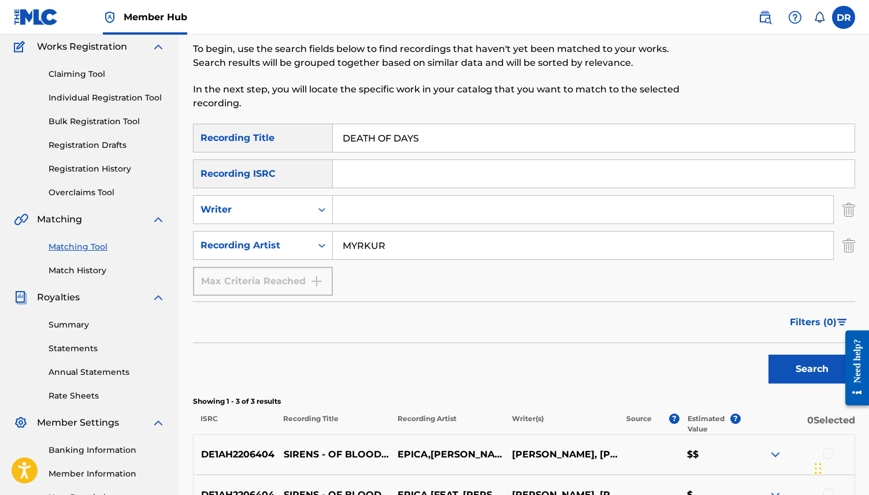
scroll to position [65, 0]
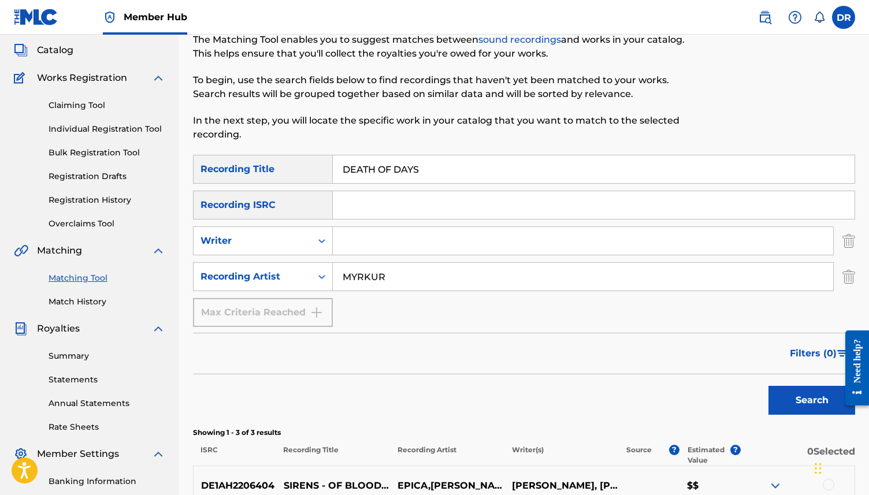
click at [363, 238] on input "Search Form" at bounding box center [583, 241] width 501 height 28
type input "PETER BRUUN"
click at [769, 386] on button "Search" at bounding box center [812, 400] width 87 height 29
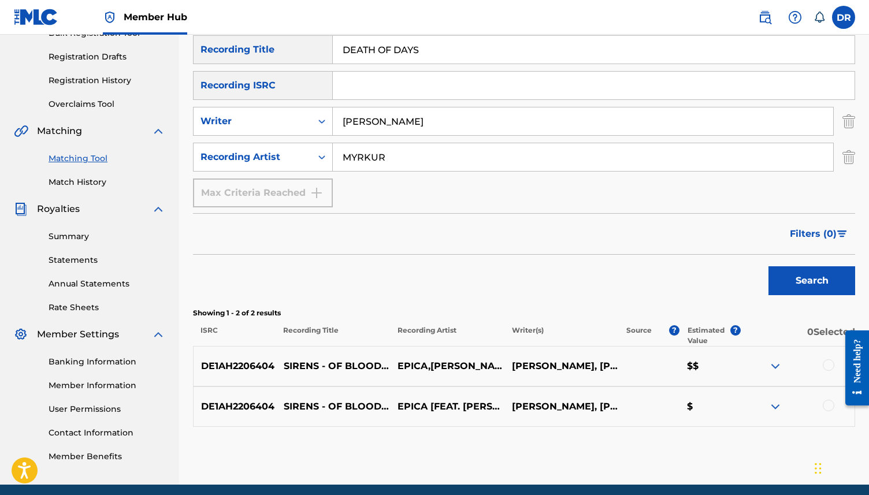
scroll to position [0, 0]
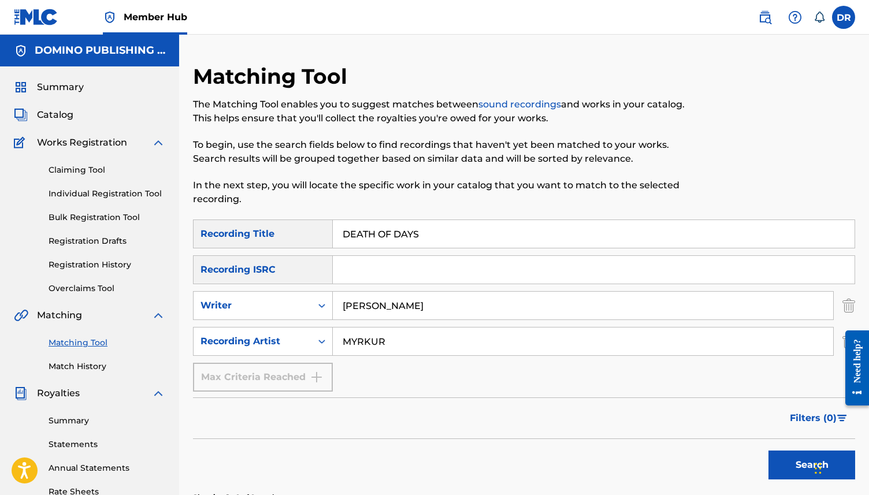
drag, startPoint x: 457, startPoint y: 227, endPoint x: 341, endPoint y: 229, distance: 115.6
click at [341, 229] on input "DEATH OF DAYS" at bounding box center [594, 234] width 522 height 28
drag, startPoint x: 460, startPoint y: 232, endPoint x: 285, endPoint y: 232, distance: 175.1
click at [285, 232] on div "SearchWithCriteriad676e81d-f415-43fd-817c-f144427e7627 Recording Title DEATH OF…" at bounding box center [524, 234] width 662 height 29
paste input "THE SCARECROW (WATERSON/WATERSON)"
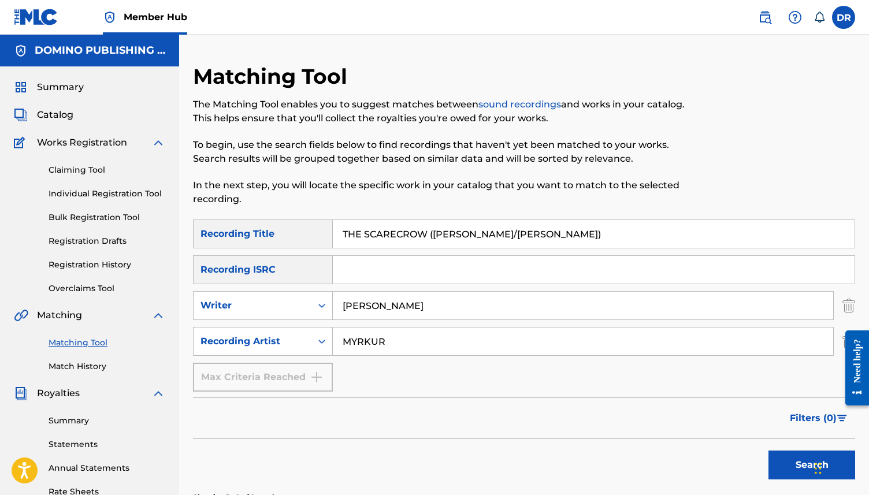
drag, startPoint x: 577, startPoint y: 231, endPoint x: 430, endPoint y: 234, distance: 146.8
click at [430, 234] on input "THE SCARECROW (WATERSON/WATERSON)" at bounding box center [594, 234] width 522 height 28
type input "THE SCARECROW"
drag, startPoint x: 433, startPoint y: 314, endPoint x: 343, endPoint y: 303, distance: 91.3
click at [343, 303] on input "PETER BRUUN" at bounding box center [583, 306] width 501 height 28
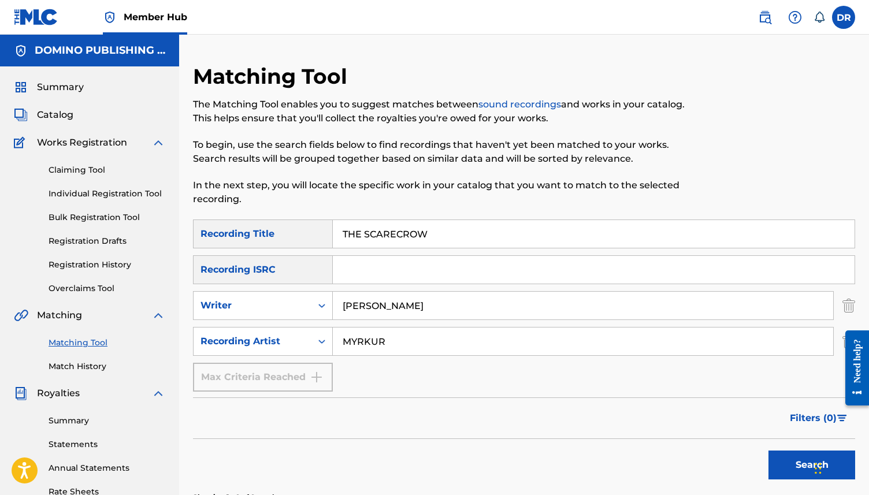
type input "WATERSON"
click at [769, 451] on button "Search" at bounding box center [812, 465] width 87 height 29
drag, startPoint x: 385, startPoint y: 342, endPoint x: 312, endPoint y: 340, distance: 72.8
click at [312, 340] on div "SearchWithCriteriafe964cea-ae4f-4702-b308-5ab1835fbdc7 Recording Artist MYRKUR" at bounding box center [524, 341] width 662 height 29
click at [769, 451] on button "Search" at bounding box center [812, 465] width 87 height 29
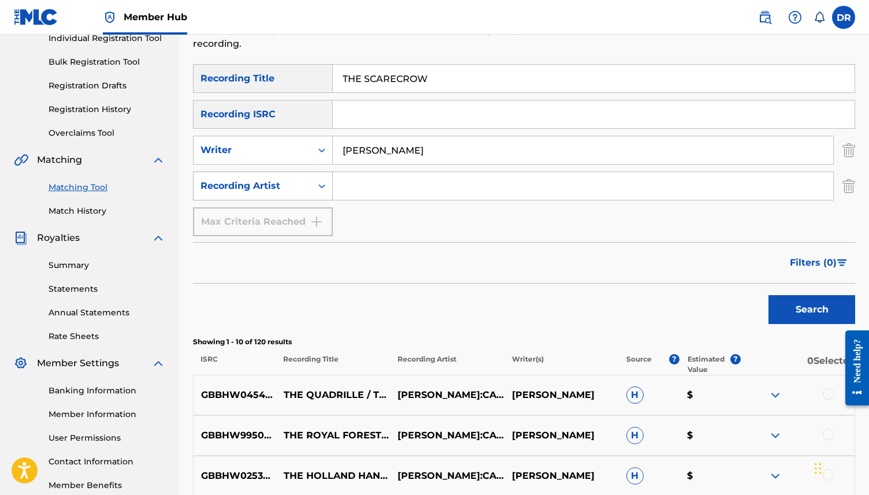
scroll to position [159, 0]
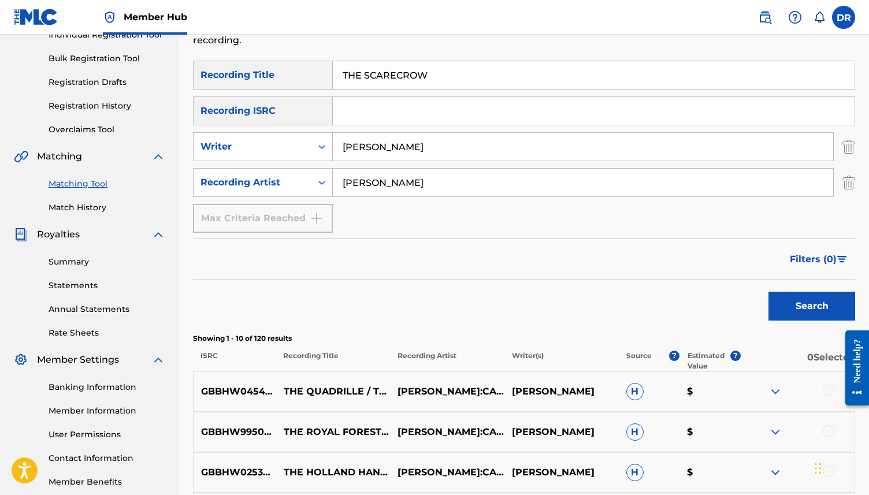
click at [769, 292] on button "Search" at bounding box center [812, 306] width 87 height 29
drag, startPoint x: 437, startPoint y: 181, endPoint x: 324, endPoint y: 179, distance: 113.3
click at [324, 179] on div "SearchWithCriteriafe964cea-ae4f-4702-b308-5ab1835fbdc7 Recording Artist LAL WAT…" at bounding box center [524, 182] width 662 height 29
type input "MIKE WATERSON"
click at [769, 292] on button "Search" at bounding box center [812, 306] width 87 height 29
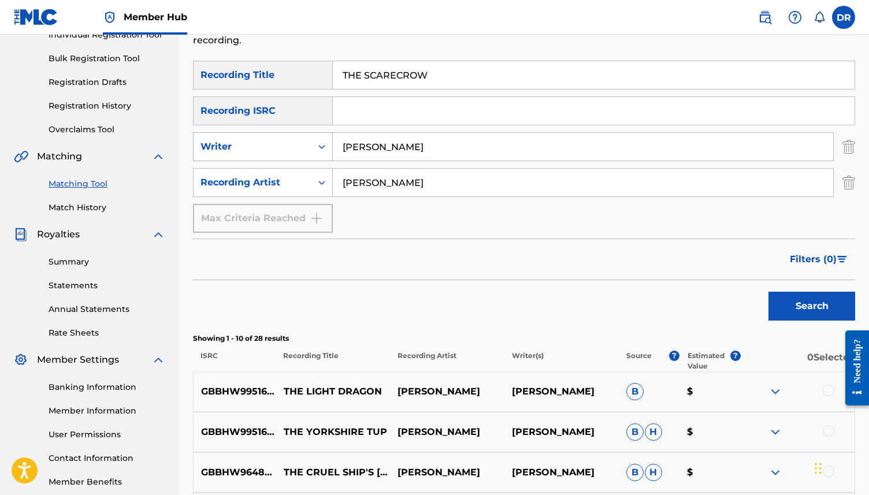
drag, startPoint x: 418, startPoint y: 143, endPoint x: 277, endPoint y: 136, distance: 141.2
click at [277, 136] on div "SearchWithCriteriaebac4672-9533-43c4-b5e7-38e7ee839f78 Writer WATERSON" at bounding box center [524, 146] width 662 height 29
click at [769, 292] on button "Search" at bounding box center [812, 306] width 87 height 29
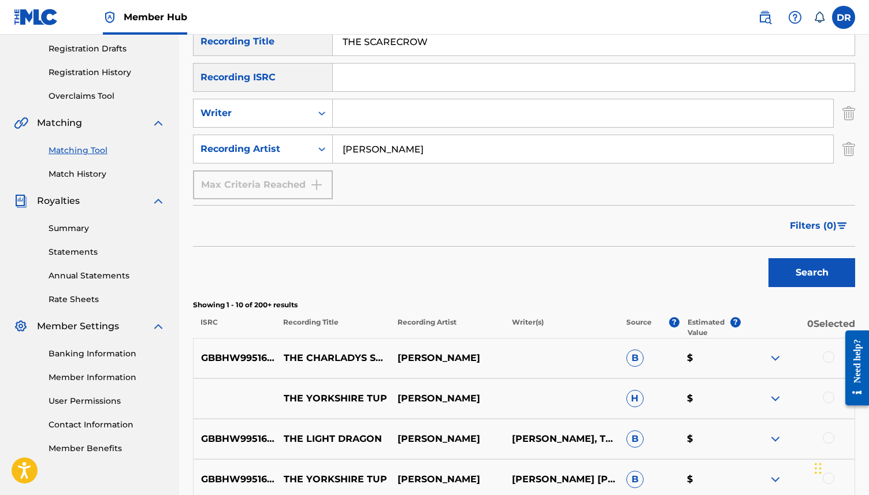
scroll to position [175, 0]
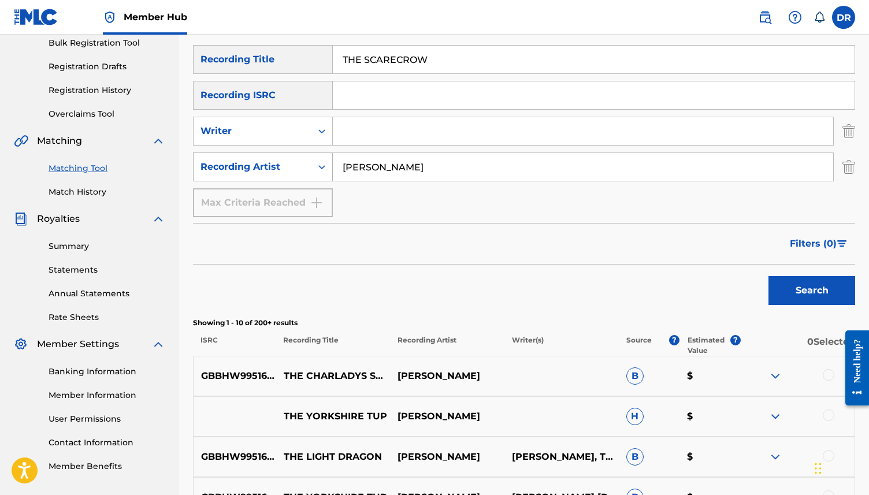
drag, startPoint x: 446, startPoint y: 165, endPoint x: 320, endPoint y: 163, distance: 126.0
click at [320, 163] on div "SearchWithCriteriafe964cea-ae4f-4702-b308-5ab1835fbdc7 Recording Artist MIKE WA…" at bounding box center [524, 167] width 662 height 29
click at [769, 276] on button "Search" at bounding box center [812, 290] width 87 height 29
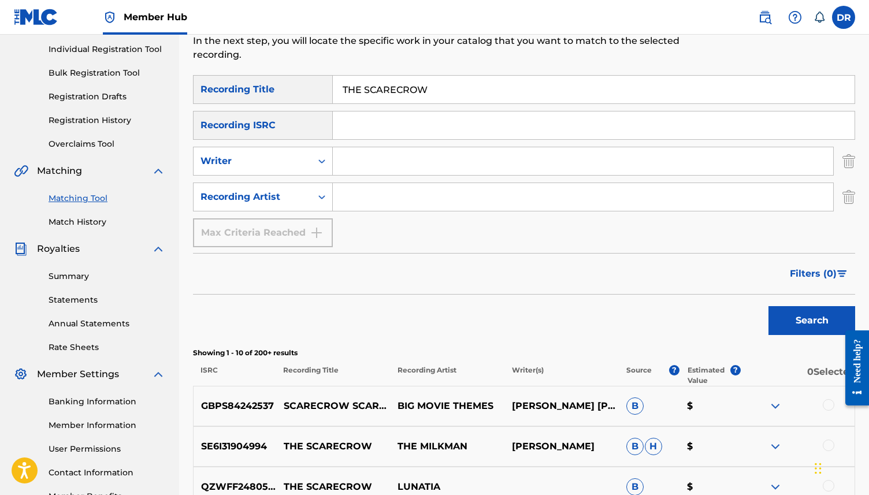
scroll to position [138, 0]
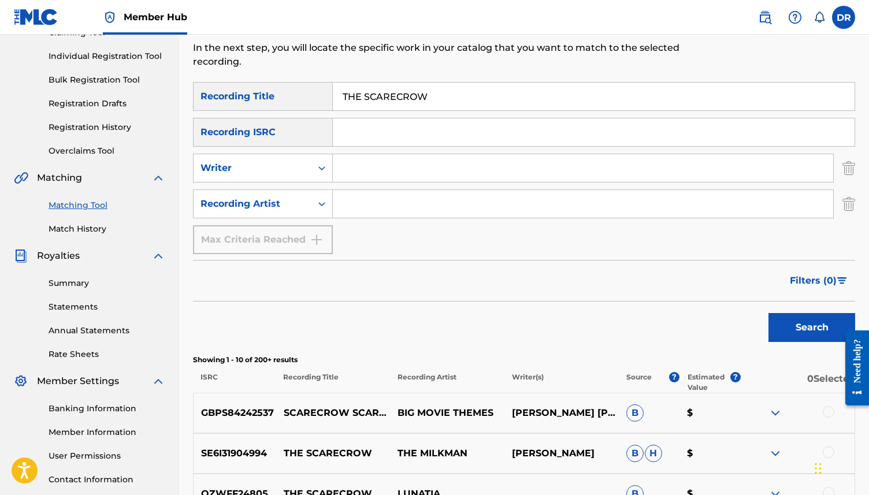
click at [352, 177] on input "Search Form" at bounding box center [583, 168] width 501 height 28
type input "WATERSON"
click at [769, 313] on button "Search" at bounding box center [812, 327] width 87 height 29
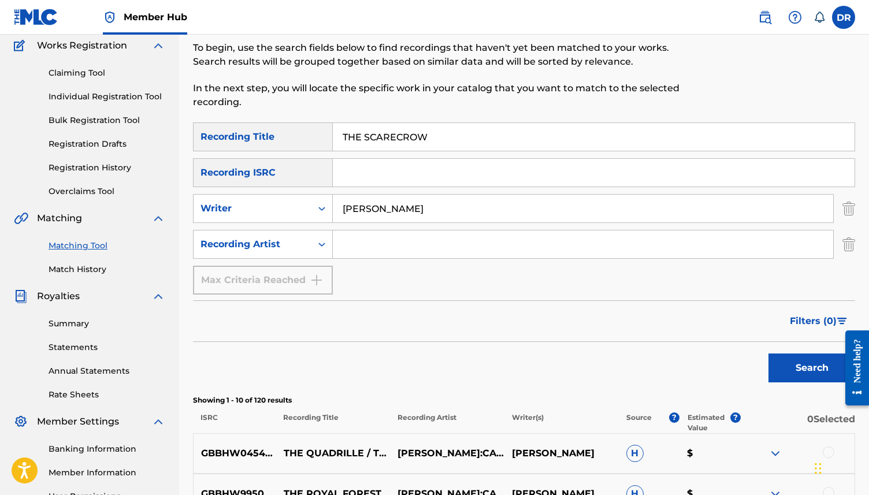
scroll to position [0, 0]
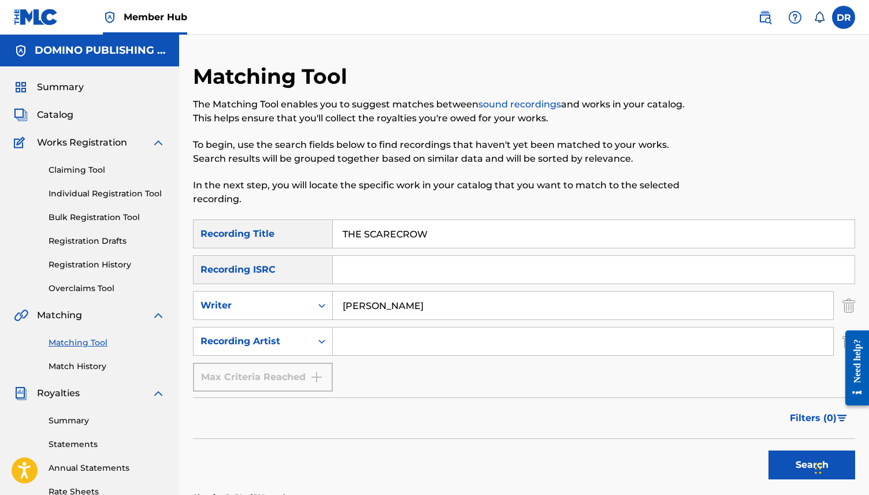
drag, startPoint x: 436, startPoint y: 231, endPoint x: 323, endPoint y: 229, distance: 113.3
click at [323, 229] on div "SearchWithCriteriad676e81d-f415-43fd-817c-f144427e7627 Recording Title THE SCAR…" at bounding box center [524, 234] width 662 height 29
paste input "BUNNY'S DREAM (AHEE/DEAR)"
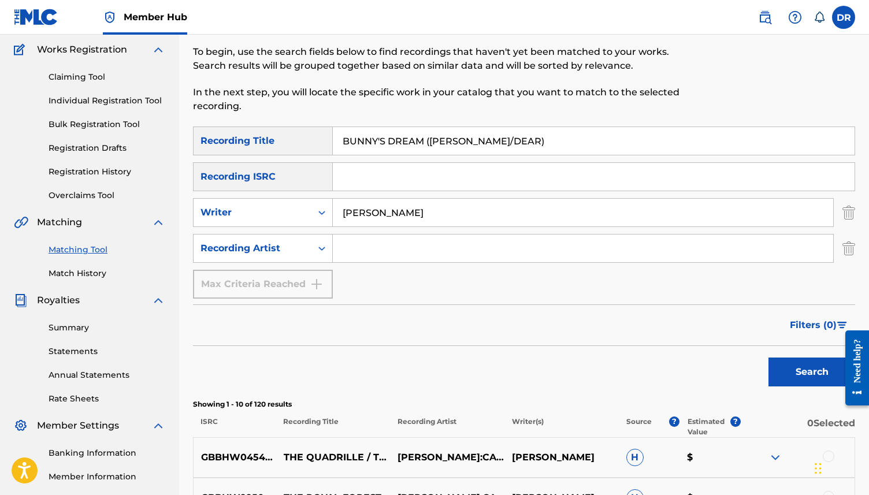
scroll to position [92, 0]
type input "BUNNY'S DREAM (AHEE/DEAR)"
drag, startPoint x: 413, startPoint y: 217, endPoint x: 316, endPoint y: 213, distance: 97.2
click at [316, 213] on div "SearchWithCriteriaebac4672-9533-43c4-b5e7-38e7ee839f78 Writer WATERSON" at bounding box center [524, 213] width 662 height 29
drag, startPoint x: 505, startPoint y: 144, endPoint x: 417, endPoint y: 144, distance: 87.9
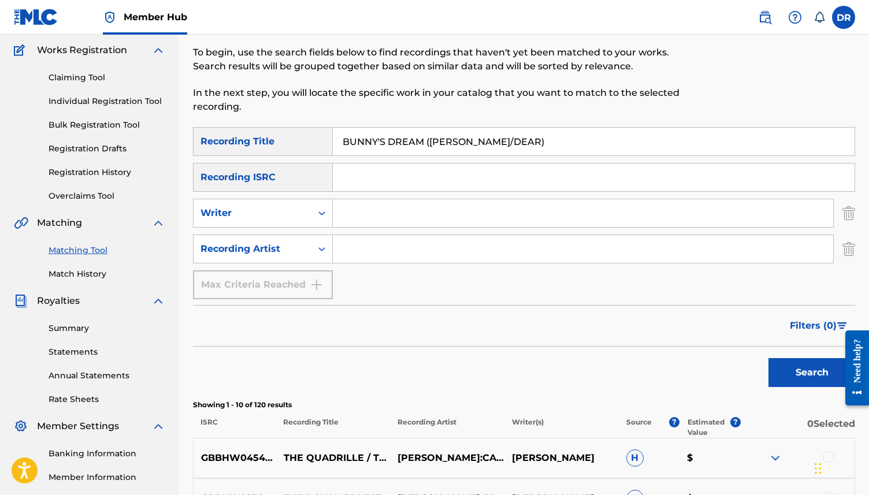
click at [417, 144] on input "BUNNY'S DREAM (AHEE/DEAR)" at bounding box center [594, 142] width 522 height 28
type input "BUNNY'S DREAM"
click at [373, 251] on input "Search Form" at bounding box center [583, 249] width 501 height 28
type input "MATTHEW DEAR"
click at [769, 358] on button "Search" at bounding box center [812, 372] width 87 height 29
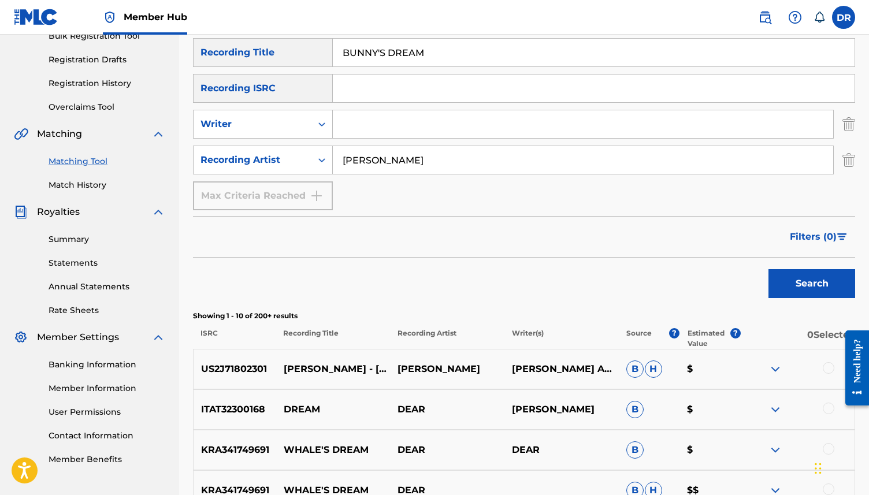
scroll to position [184, 0]
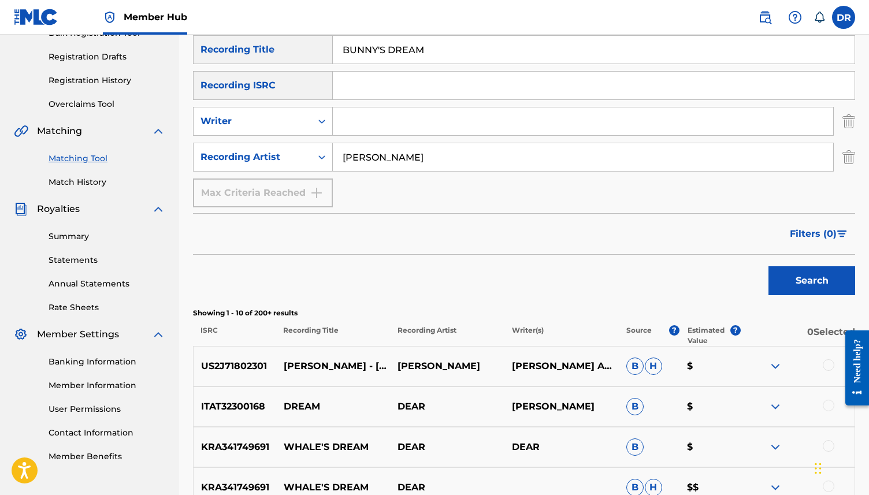
click at [830, 370] on div at bounding box center [829, 365] width 12 height 12
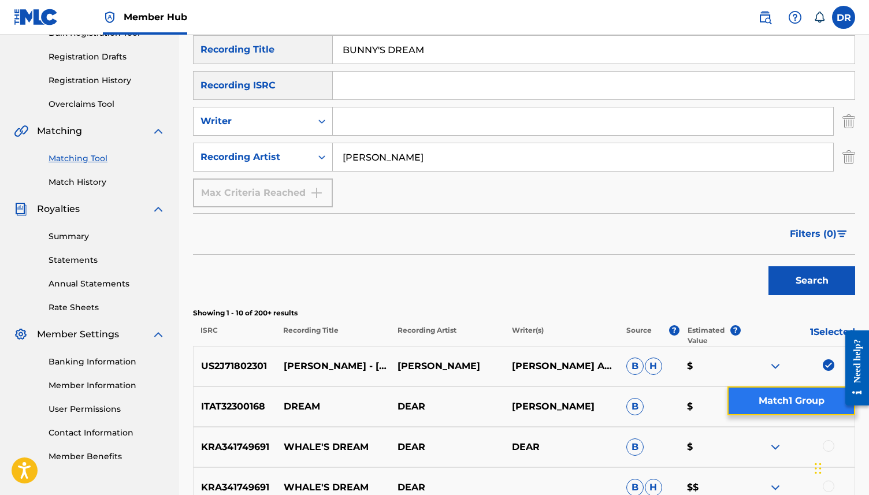
click at [809, 399] on button "Match 1 Group" at bounding box center [792, 401] width 128 height 29
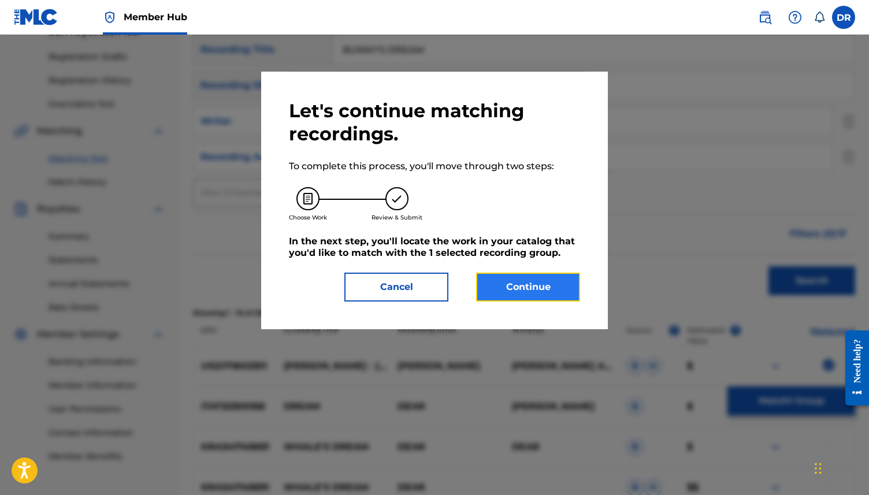
click at [509, 282] on button "Continue" at bounding box center [528, 287] width 104 height 29
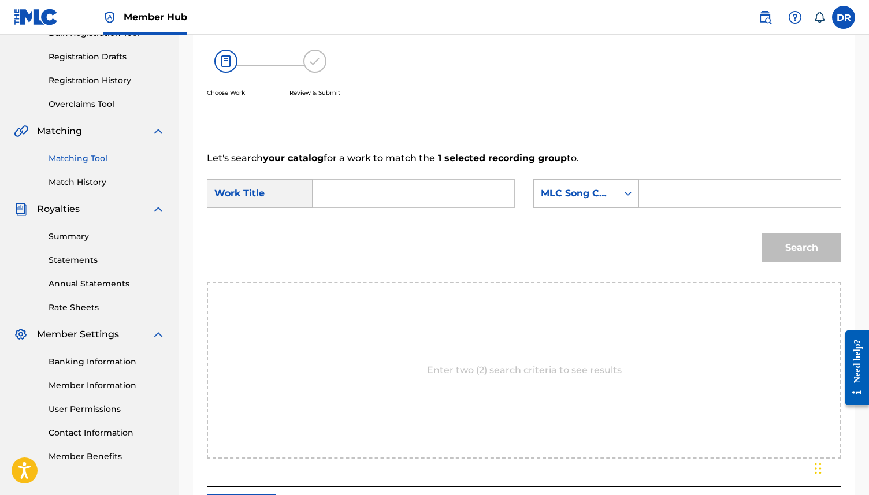
click at [338, 182] on input "Search Form" at bounding box center [414, 194] width 182 height 28
paste input "BUNNY'S DREAM (AHEE/DEAR)"
drag, startPoint x: 496, startPoint y: 193, endPoint x: 414, endPoint y: 195, distance: 81.5
click at [414, 195] on input "BUNNY'S DREAM (AHEE/DEAR)" at bounding box center [414, 194] width 182 height 28
type input "BUNNY'S DREAM"
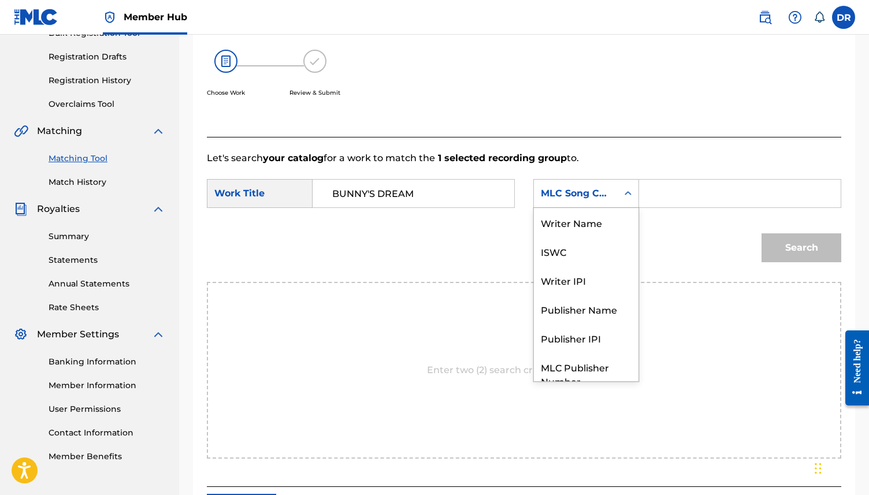
click at [597, 190] on div "MLC Song Code" at bounding box center [576, 194] width 70 height 14
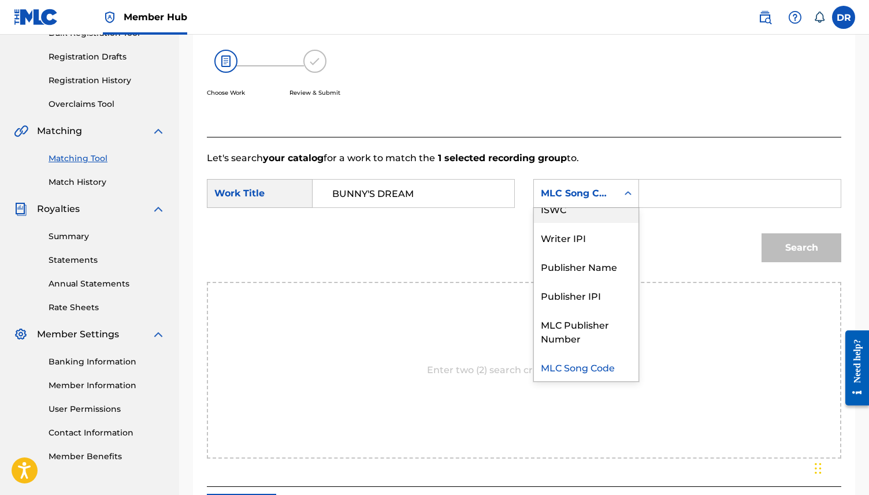
scroll to position [0, 0]
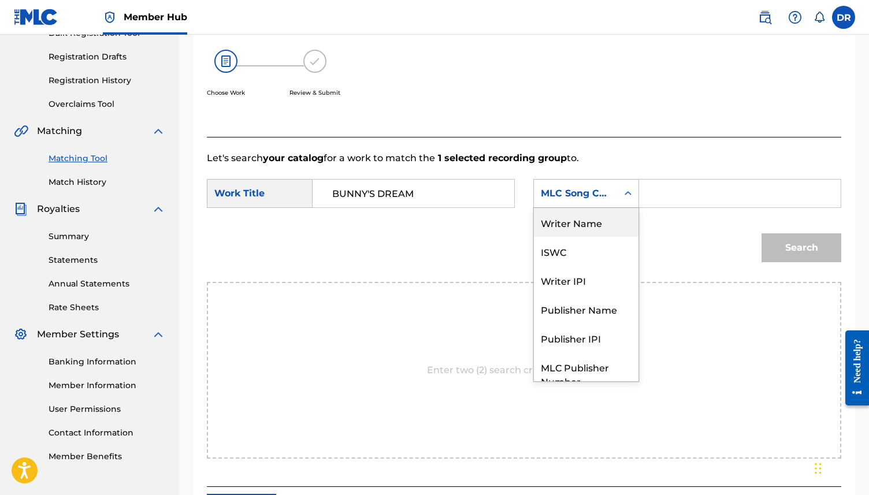
click at [589, 215] on div "Writer Name" at bounding box center [586, 222] width 105 height 29
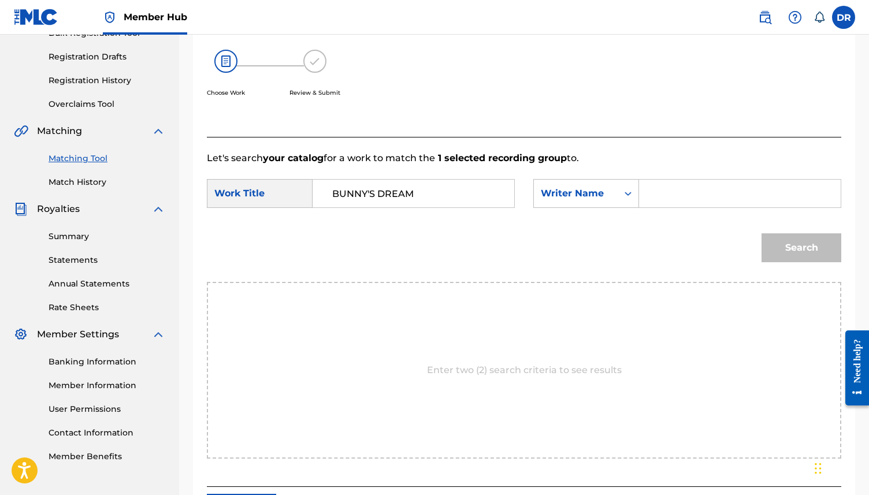
click at [653, 201] on input "Search Form" at bounding box center [740, 194] width 182 height 28
type input "DEAR"
click at [762, 234] on button "Search" at bounding box center [802, 248] width 80 height 29
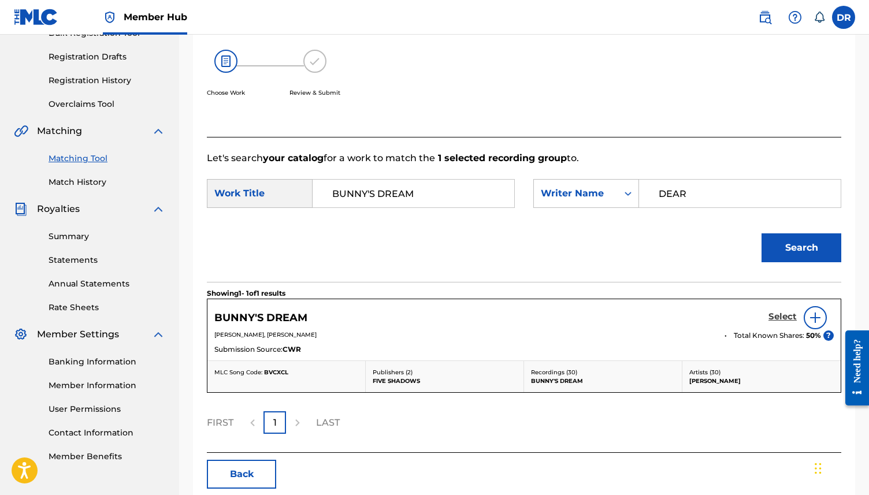
click at [779, 320] on h5 "Select" at bounding box center [783, 317] width 28 height 11
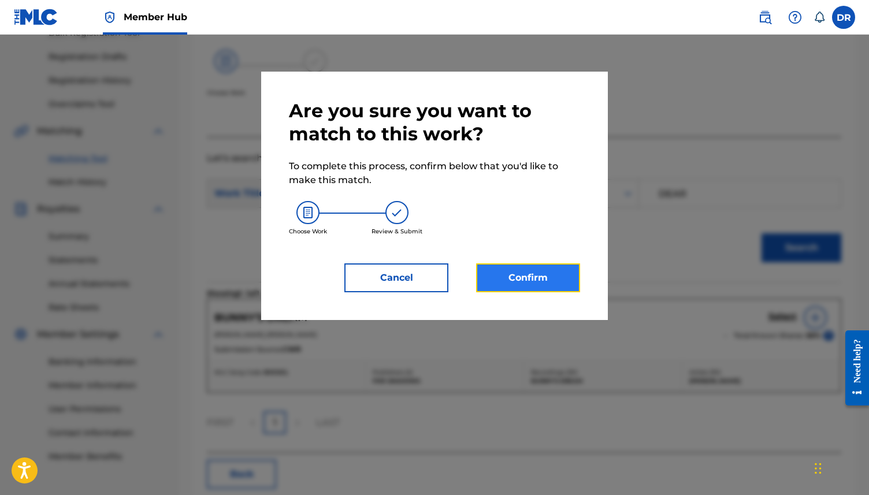
click at [546, 269] on button "Confirm" at bounding box center [528, 278] width 104 height 29
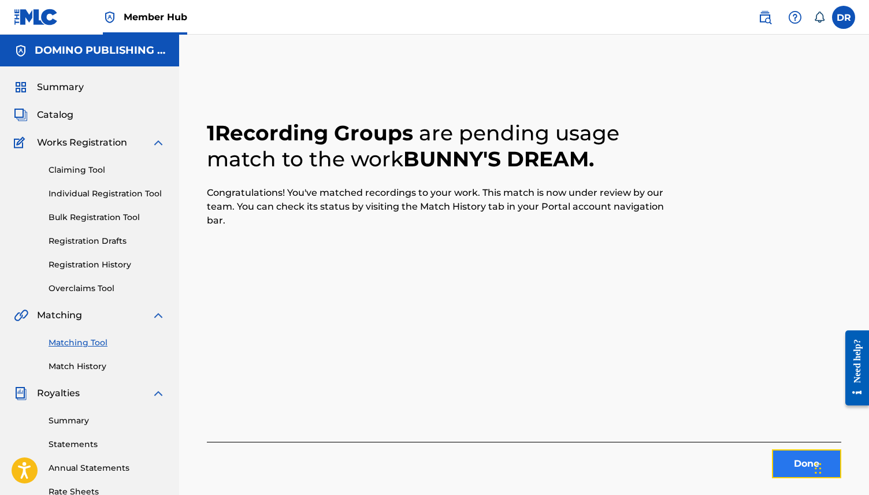
click at [790, 468] on button "Done" at bounding box center [806, 464] width 69 height 29
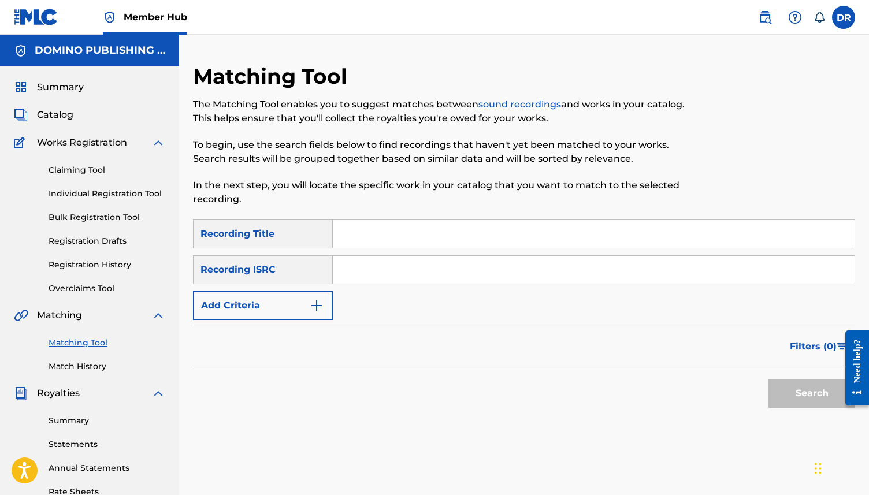
click at [405, 239] on input "Search Form" at bounding box center [594, 234] width 522 height 28
paste input "THE KNEW UNTITLED (MCCRAVEN)"
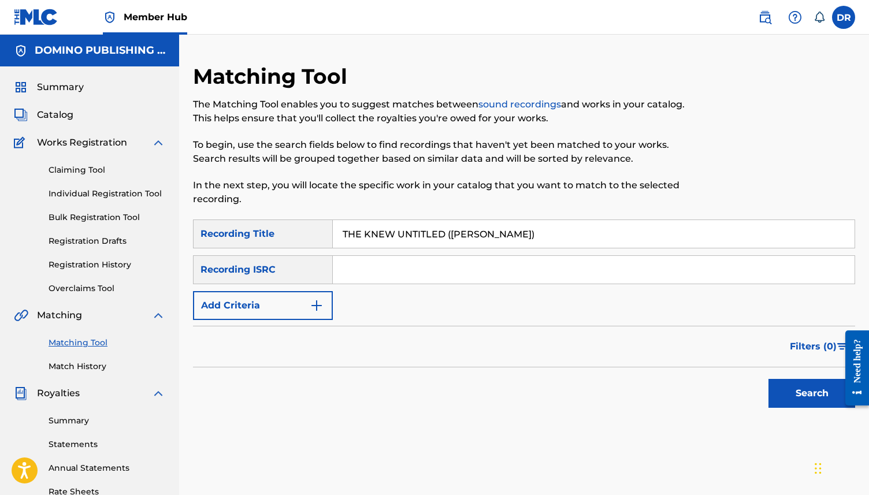
drag, startPoint x: 526, startPoint y: 236, endPoint x: 443, endPoint y: 237, distance: 82.7
click at [443, 237] on input "THE KNEW UNTITLED (MCCRAVEN)" at bounding box center [594, 234] width 522 height 28
type input "THE KNEW UNTITLED"
click at [256, 323] on form "SearchWithCriteriad676e81d-f415-43fd-817c-f144427e7627 Recording Title THE KNEW…" at bounding box center [524, 317] width 662 height 194
click at [266, 296] on button "Add Criteria" at bounding box center [263, 305] width 140 height 29
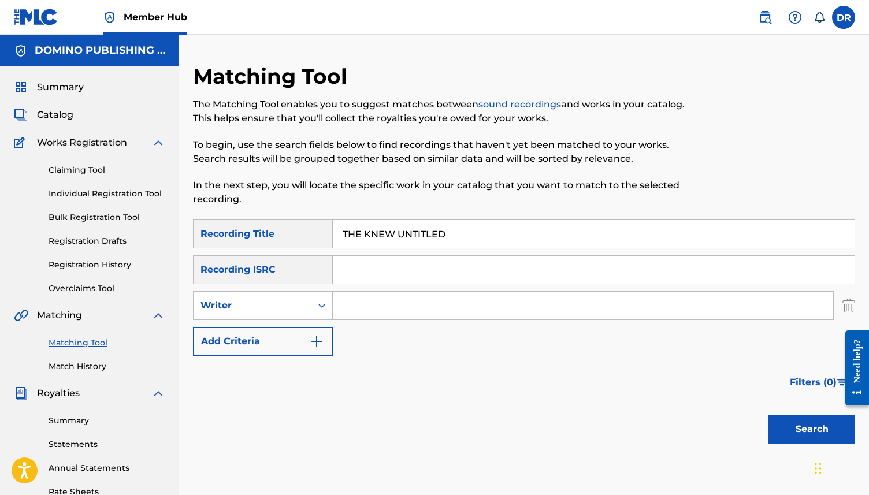
click at [380, 307] on input "Search Form" at bounding box center [583, 306] width 501 height 28
paste input "THE KNEW UNTITLED (MCCRAVEN)"
drag, startPoint x: 453, startPoint y: 306, endPoint x: 328, endPoint y: 306, distance: 124.8
click at [328, 306] on div "SearchWithCriteriaebac4672-9533-43c4-b5e7-38e7ee839f78 Writer THE KNEW UNTITLED…" at bounding box center [524, 305] width 662 height 29
click at [452, 306] on input "MCCRAVEN)" at bounding box center [583, 306] width 501 height 28
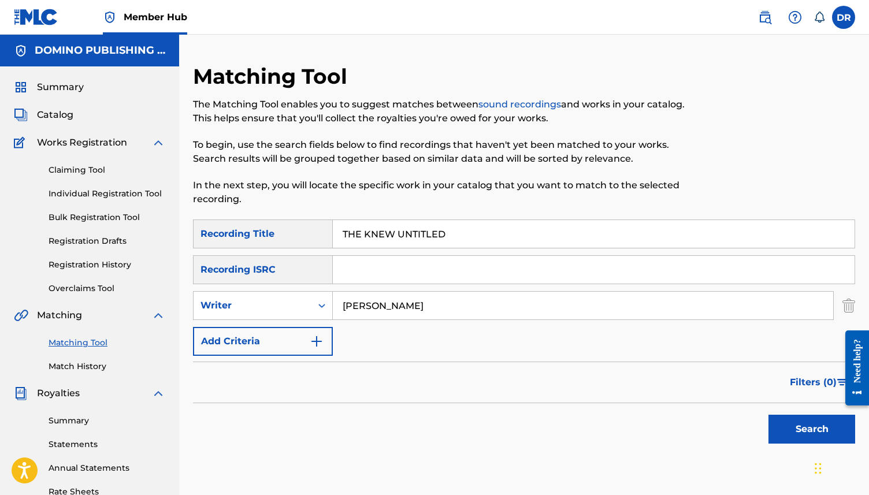
type input "[PERSON_NAME]"
click at [769, 415] on button "Search" at bounding box center [812, 429] width 87 height 29
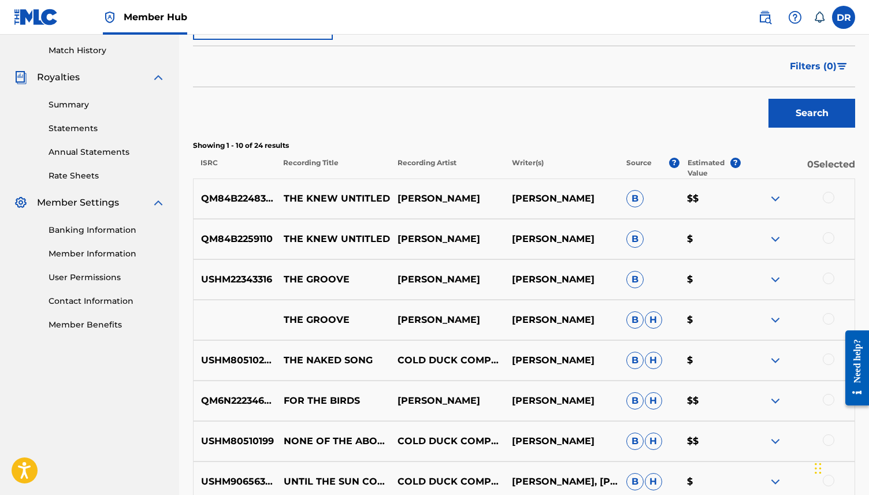
scroll to position [319, 0]
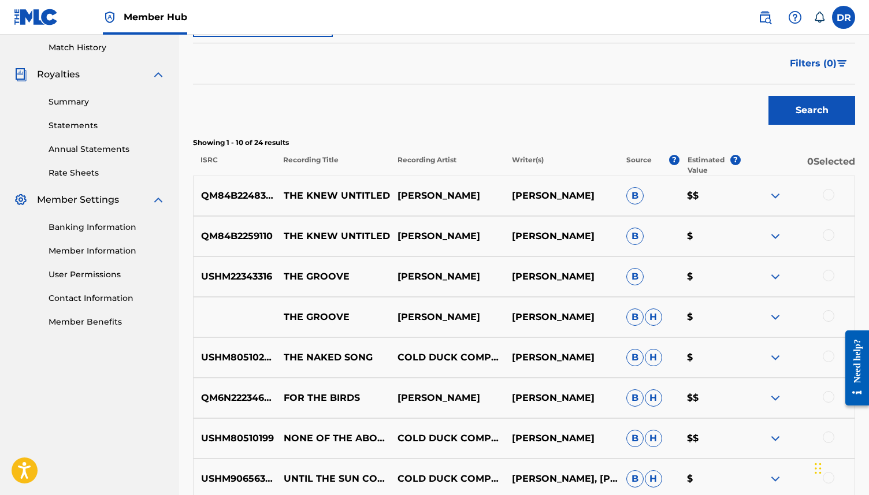
click at [829, 192] on div at bounding box center [829, 195] width 12 height 12
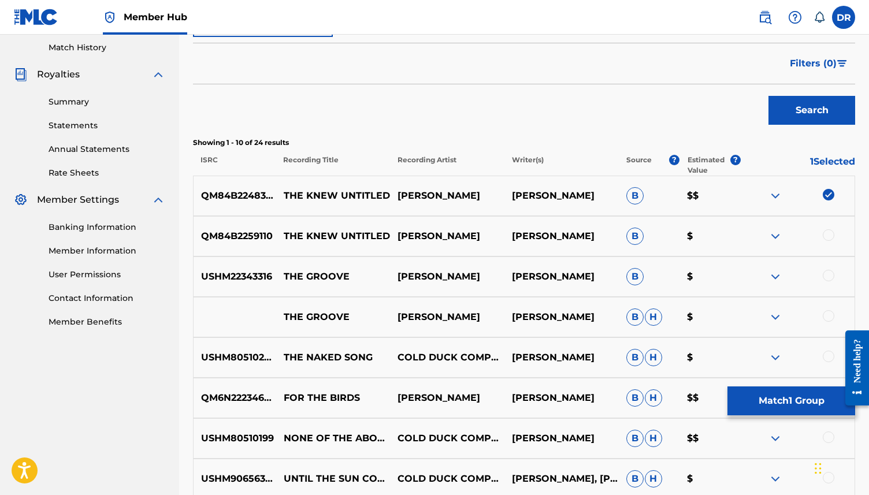
click at [829, 232] on div at bounding box center [829, 235] width 12 height 12
click at [781, 395] on button "Match 2 Groups" at bounding box center [792, 401] width 128 height 29
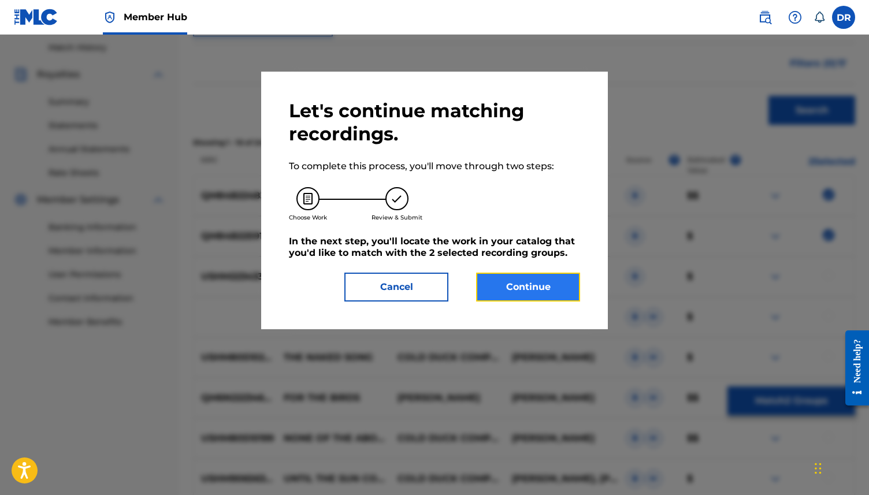
click at [521, 286] on button "Continue" at bounding box center [528, 287] width 104 height 29
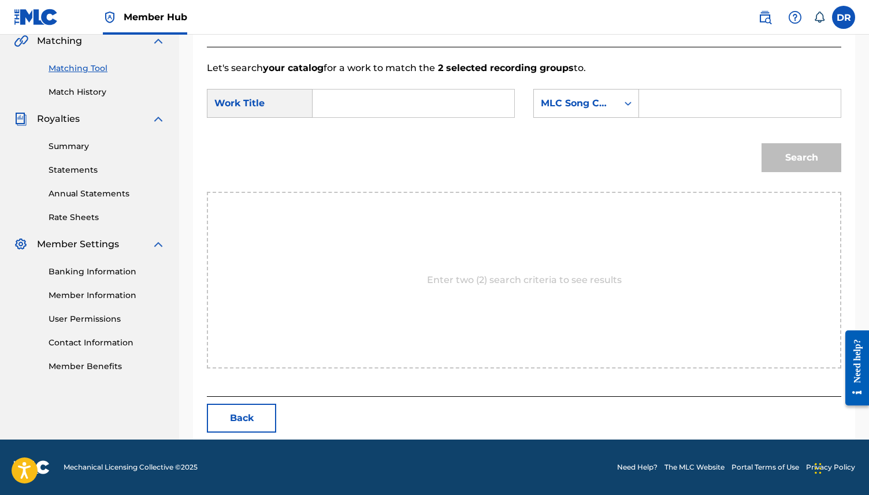
scroll to position [275, 0]
click at [386, 87] on form "SearchWithCriteriab206fb5d-2e87-4a24-891f-30e15ef7a2e4 Work Title SearchWithCri…" at bounding box center [524, 133] width 635 height 117
click at [386, 88] on form "SearchWithCriteriab206fb5d-2e87-4a24-891f-30e15ef7a2e4 Work Title SearchWithCri…" at bounding box center [524, 133] width 635 height 117
click at [386, 100] on input "Search Form" at bounding box center [414, 104] width 182 height 28
paste input "THE KNEW UNTITLED (MCCRAVEN)"
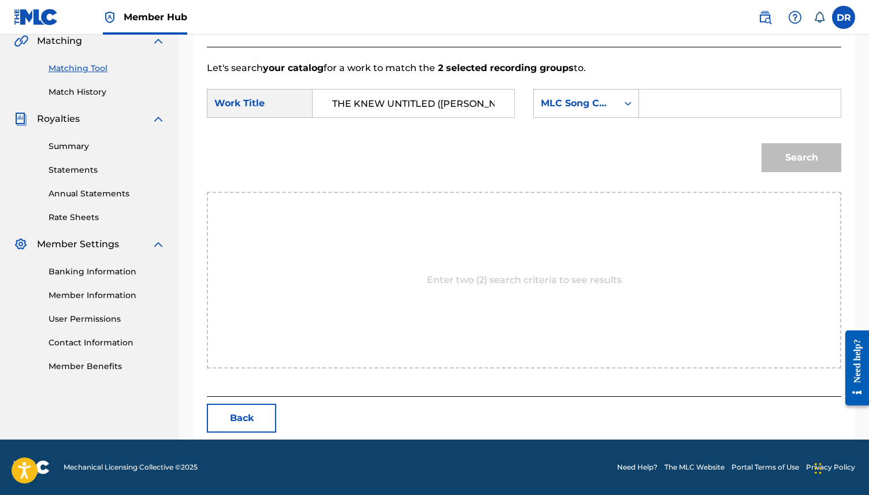
scroll to position [0, 4]
drag, startPoint x: 501, startPoint y: 107, endPoint x: 433, endPoint y: 106, distance: 67.6
click at [433, 106] on input "THE KNEW UNTITLED (MCCRAVEN)" at bounding box center [414, 104] width 182 height 28
type input "THE KNEW UNTITLED"
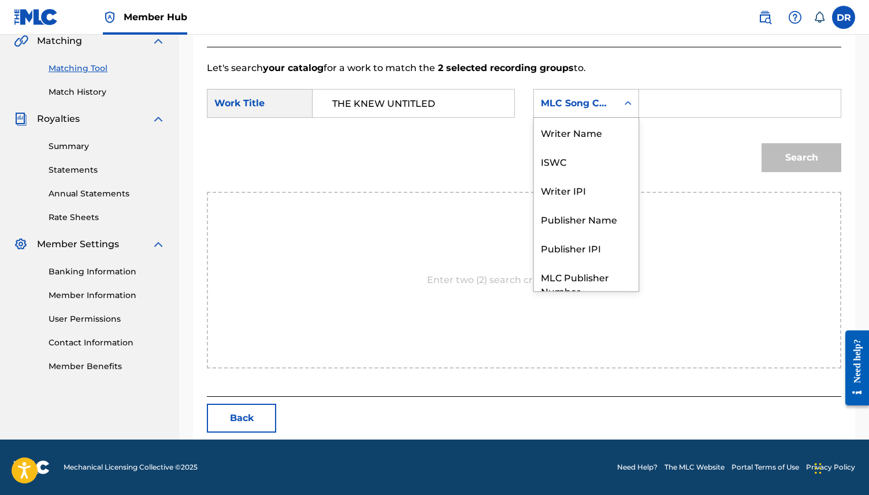
click at [618, 90] on div "Search Form" at bounding box center [628, 104] width 21 height 28
click at [570, 139] on div "Writer Name" at bounding box center [586, 132] width 105 height 29
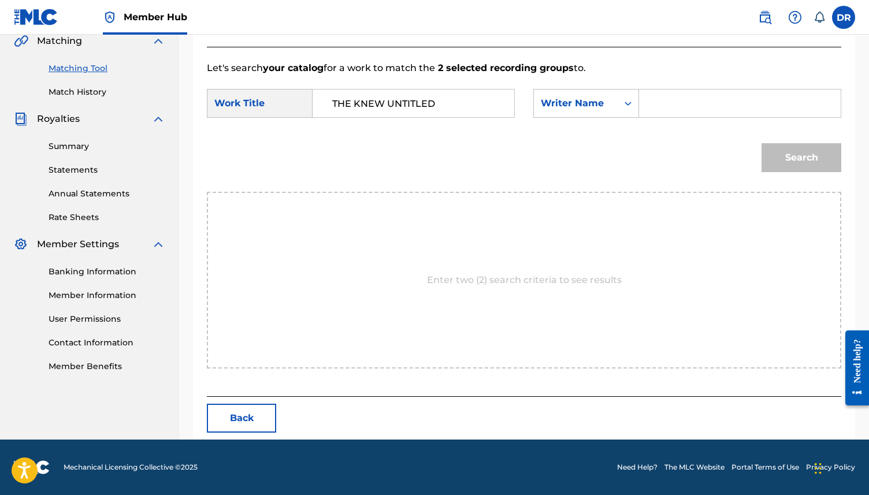
click at [647, 112] on div "Search Form" at bounding box center [740, 103] width 202 height 29
click at [669, 105] on input "Search Form" at bounding box center [740, 104] width 182 height 28
paste input "THE KNEW UNTITLED (MCCRAVEN)"
drag, startPoint x: 765, startPoint y: 103, endPoint x: 632, endPoint y: 102, distance: 132.9
click at [632, 102] on div "SearchWithCriteria1694eba5-a6e1-472e-9c6f-2e5ad1d7a2a6 Writer Name THE KNEW UNT…" at bounding box center [687, 103] width 308 height 29
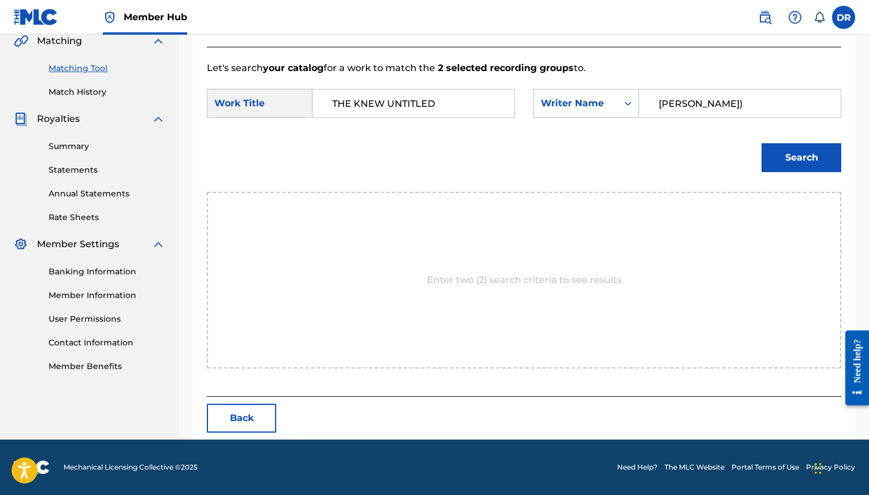
click at [751, 97] on input "MCCRAVEN)" at bounding box center [740, 104] width 182 height 28
click at [733, 108] on input "MCCRAVEN)" at bounding box center [740, 104] width 182 height 28
type input "[PERSON_NAME]"
click at [762, 143] on button "Search" at bounding box center [802, 157] width 80 height 29
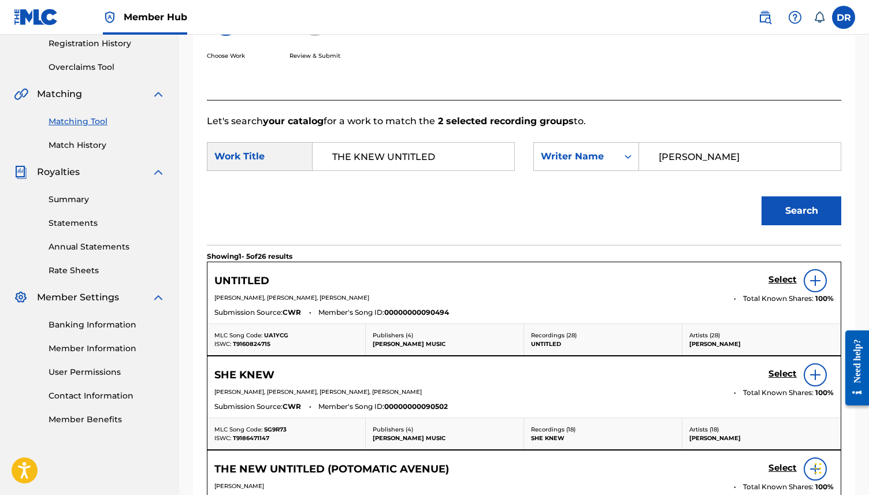
scroll to position [275, 0]
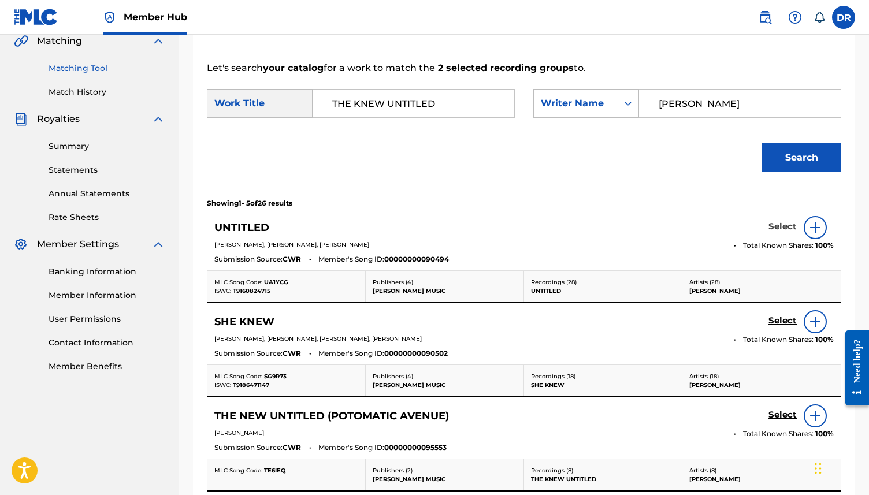
click at [781, 224] on h5 "Select" at bounding box center [783, 226] width 28 height 11
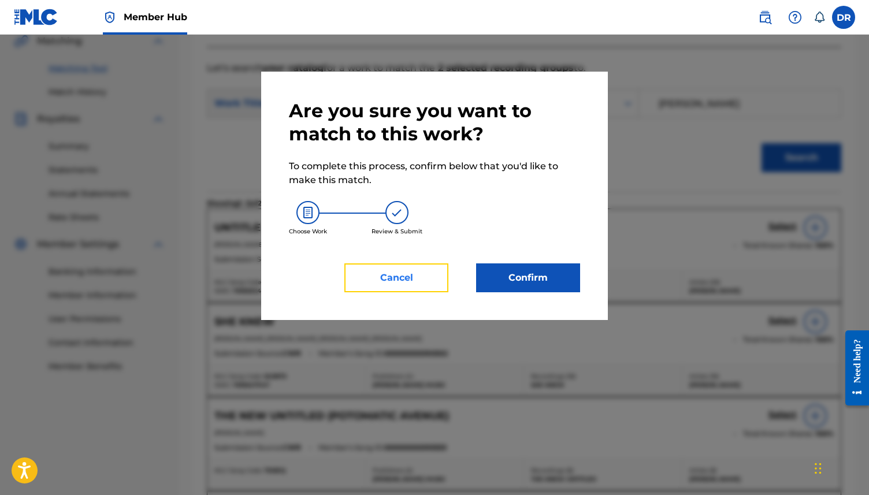
click at [425, 274] on button "Cancel" at bounding box center [396, 278] width 104 height 29
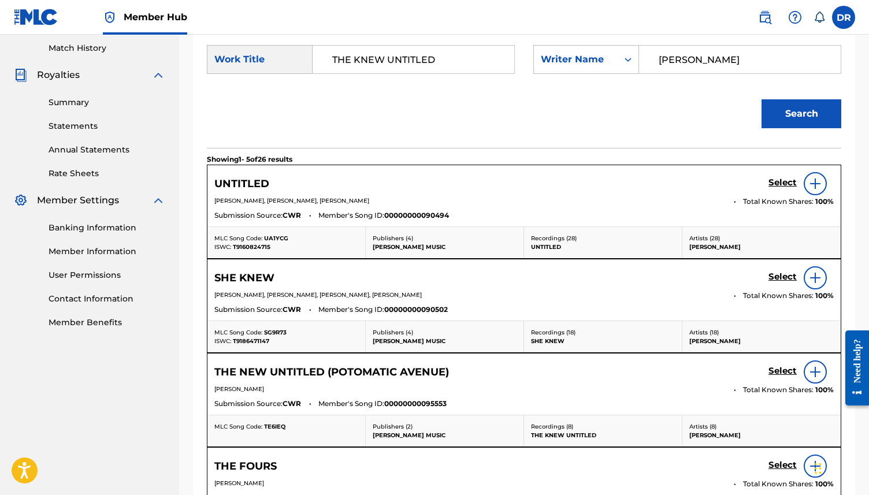
scroll to position [315, 0]
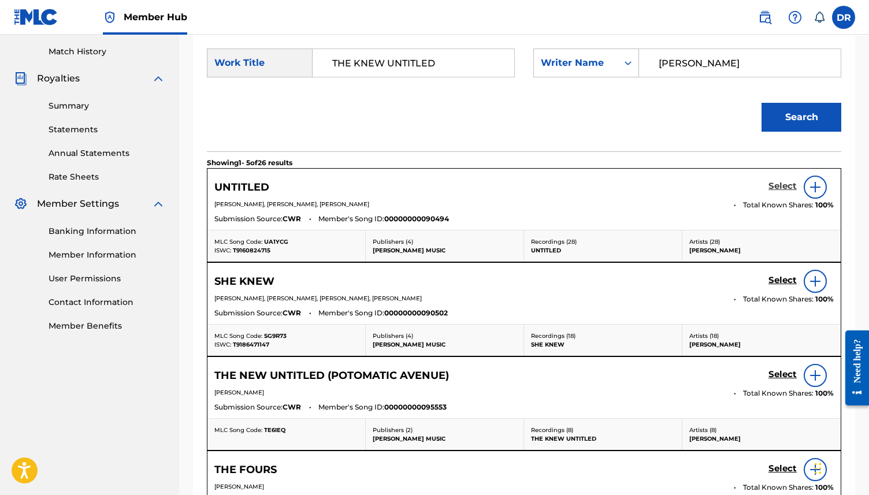
click at [778, 181] on h5 "Select" at bounding box center [783, 186] width 28 height 11
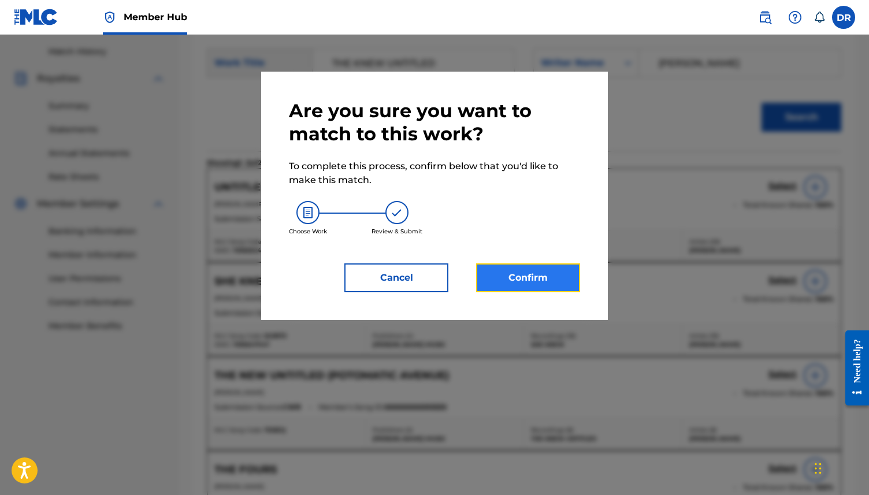
click at [513, 273] on button "Confirm" at bounding box center [528, 278] width 104 height 29
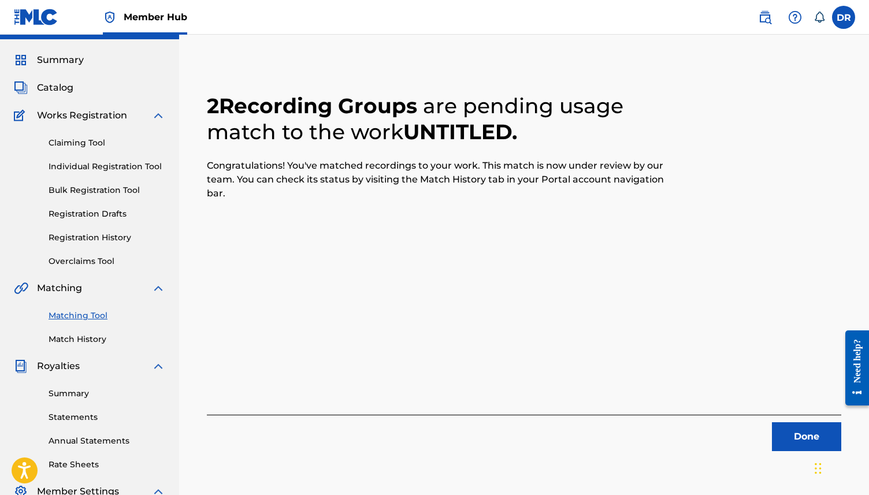
scroll to position [0, 0]
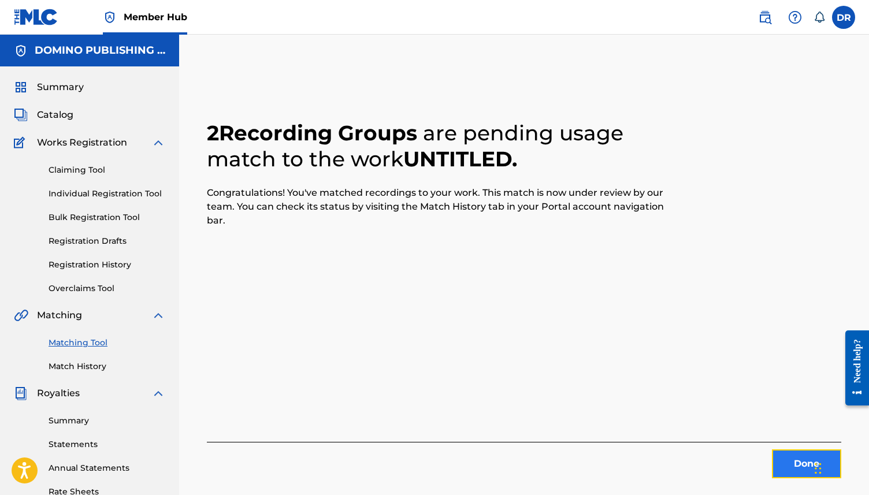
click at [801, 455] on button "Done" at bounding box center [806, 464] width 69 height 29
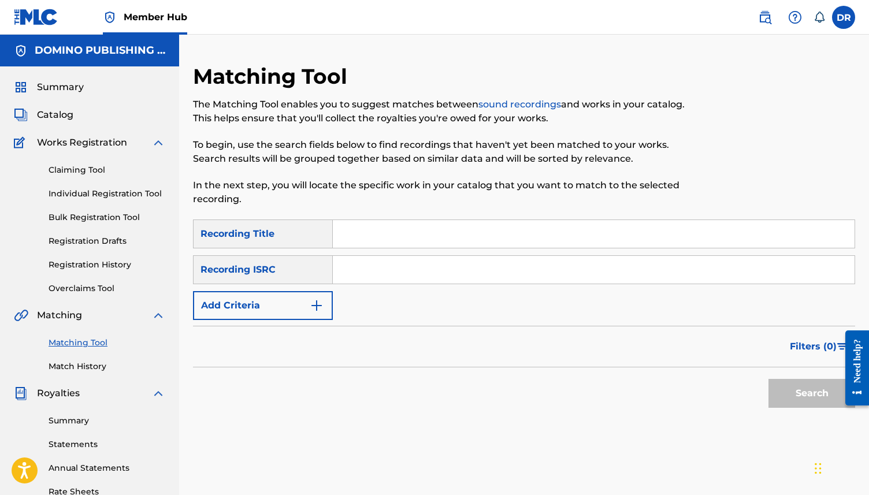
click at [429, 239] on input "Search Form" at bounding box center [594, 234] width 522 height 28
click at [296, 308] on button "Add Criteria" at bounding box center [263, 305] width 140 height 29
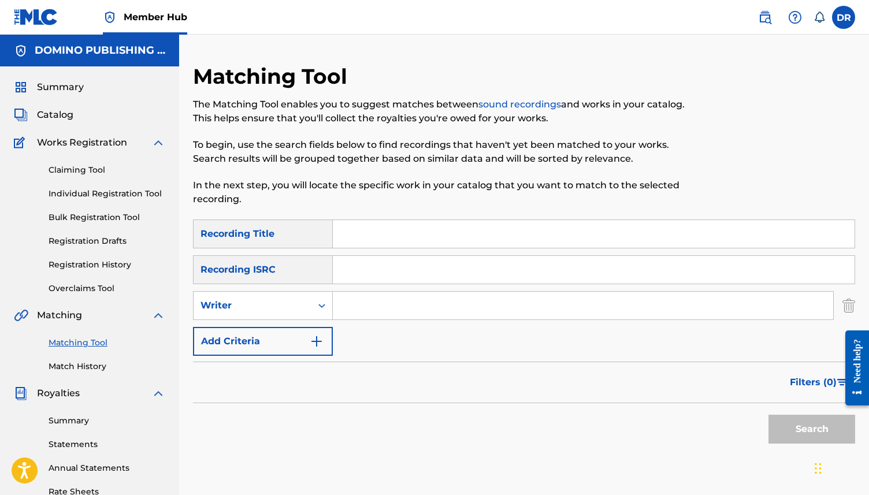
click at [359, 312] on input "Search Form" at bounding box center [583, 306] width 501 height 28
click at [311, 338] on img "Search Form" at bounding box center [317, 342] width 14 height 14
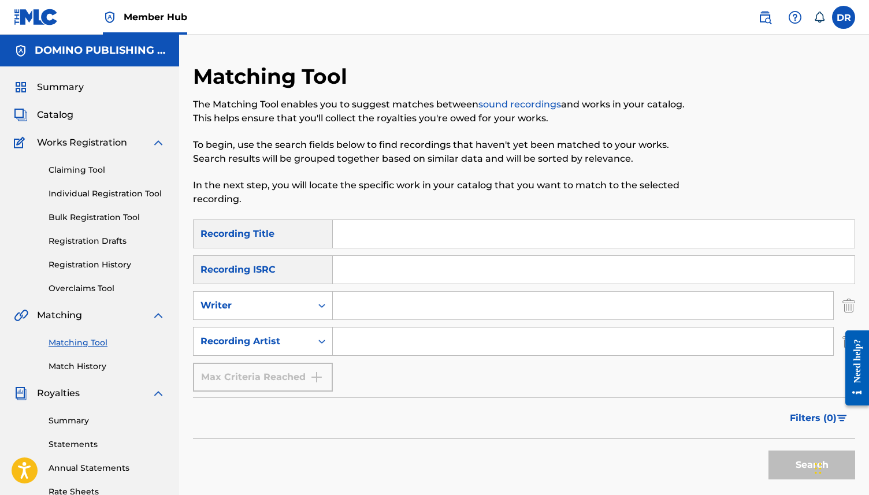
click at [364, 338] on input "Search Form" at bounding box center [583, 342] width 501 height 28
paste input "James Yorkston and The Athletes"
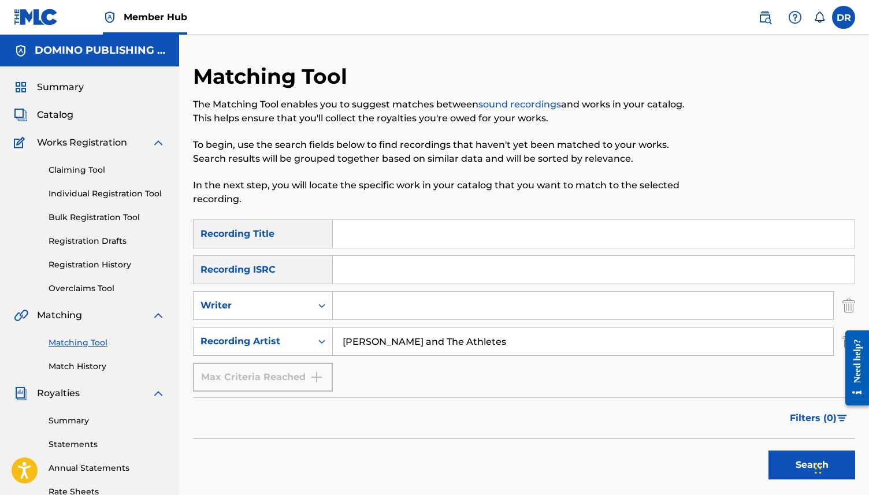
type input "James Yorkston and The Athletes"
click at [359, 227] on input "Search Form" at bounding box center [594, 234] width 522 height 28
paste input "BANJO 2 (WRIGHT)"
drag, startPoint x: 442, startPoint y: 234, endPoint x: 390, endPoint y: 234, distance: 52.0
click at [390, 234] on input "BANJO 2 (WRIGHT)" at bounding box center [594, 234] width 522 height 28
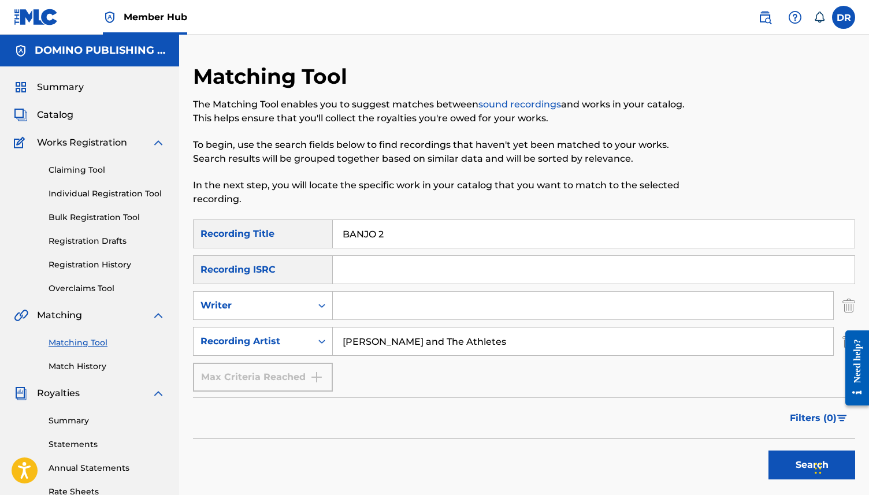
type input "BANJO 2"
click at [769, 451] on button "Search" at bounding box center [812, 465] width 87 height 29
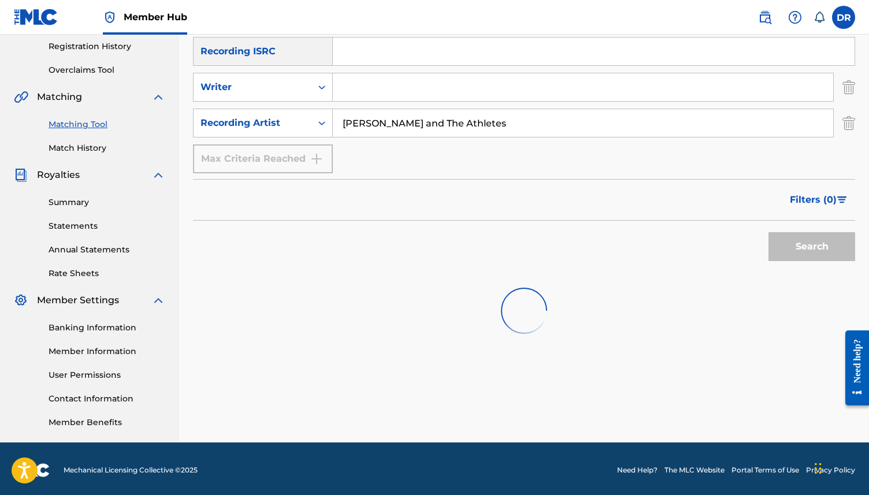
scroll to position [221, 0]
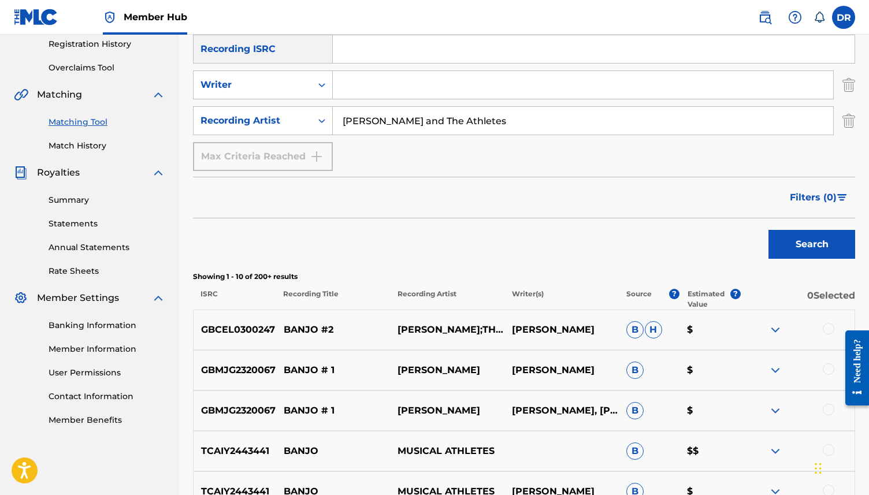
click at [827, 329] on div at bounding box center [829, 329] width 12 height 12
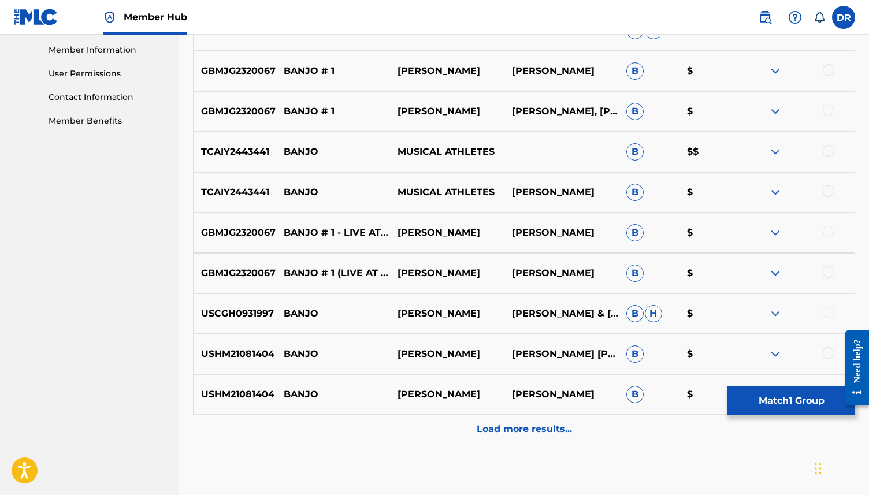
scroll to position [582, 0]
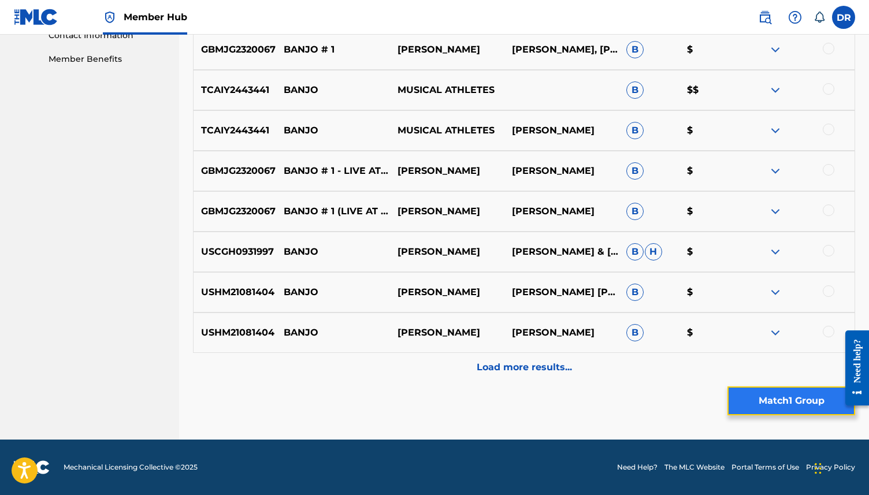
click at [766, 396] on button "Match 1 Group" at bounding box center [792, 401] width 128 height 29
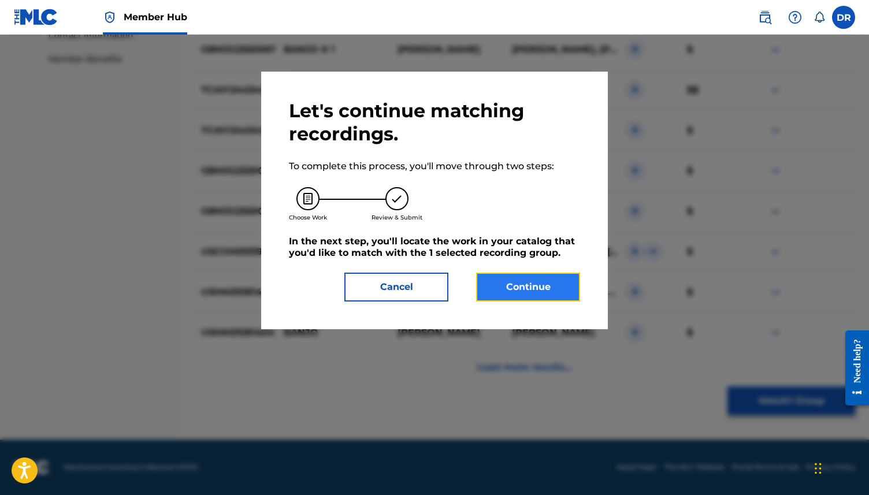
click at [503, 282] on button "Continue" at bounding box center [528, 287] width 104 height 29
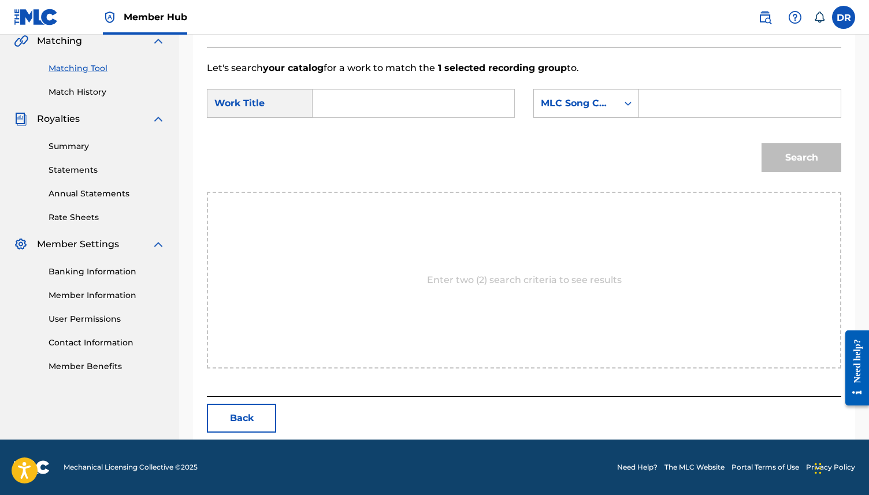
click at [350, 105] on input "Search Form" at bounding box center [414, 104] width 182 height 28
paste input "BANJO 2 (WRIGHT)"
type input "BANJO 2"
click at [566, 99] on div "MLC Song Code" at bounding box center [576, 104] width 70 height 14
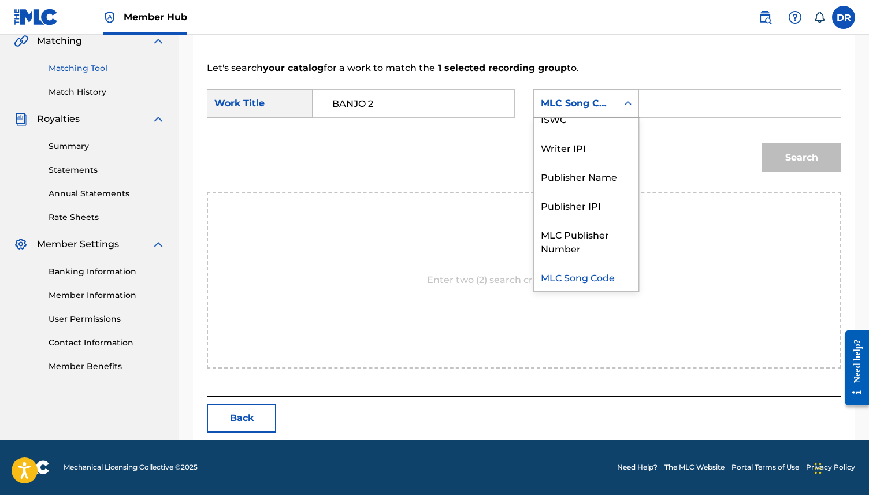
scroll to position [0, 0]
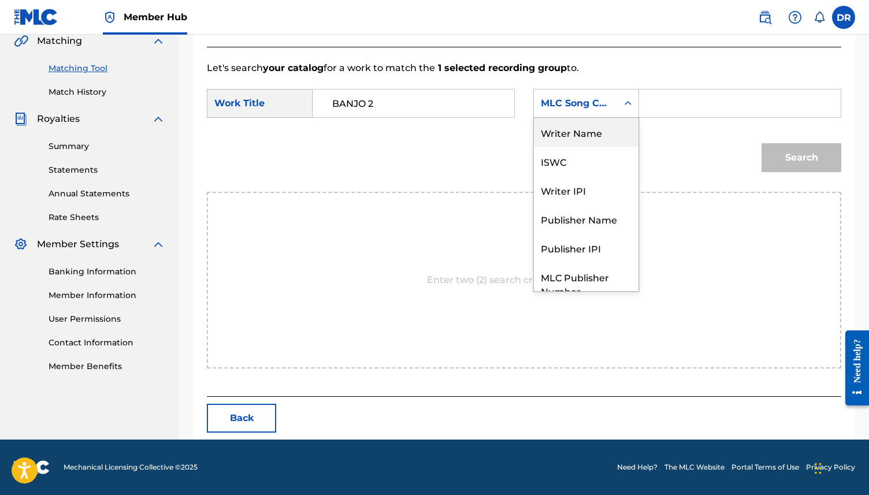
click at [561, 123] on div "Writer Name" at bounding box center [586, 132] width 105 height 29
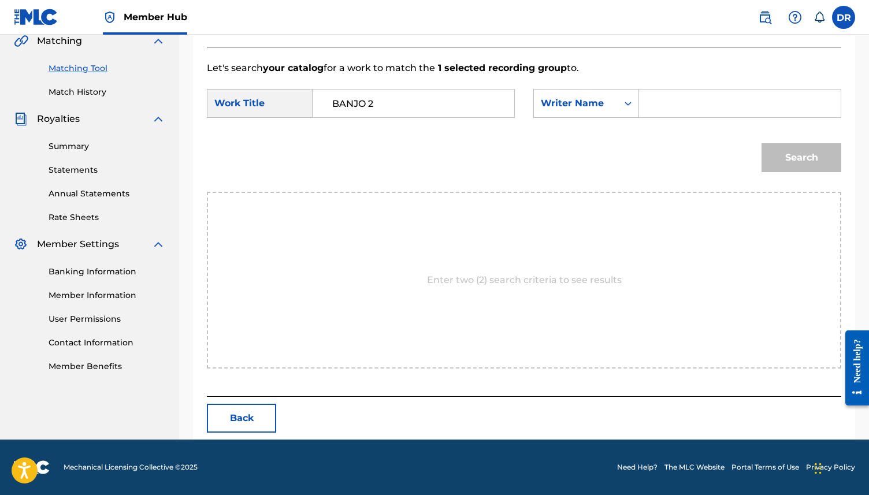
click at [713, 91] on input "Search Form" at bounding box center [740, 104] width 182 height 28
type input "[PERSON_NAME]"
click at [762, 143] on button "Search" at bounding box center [802, 157] width 80 height 29
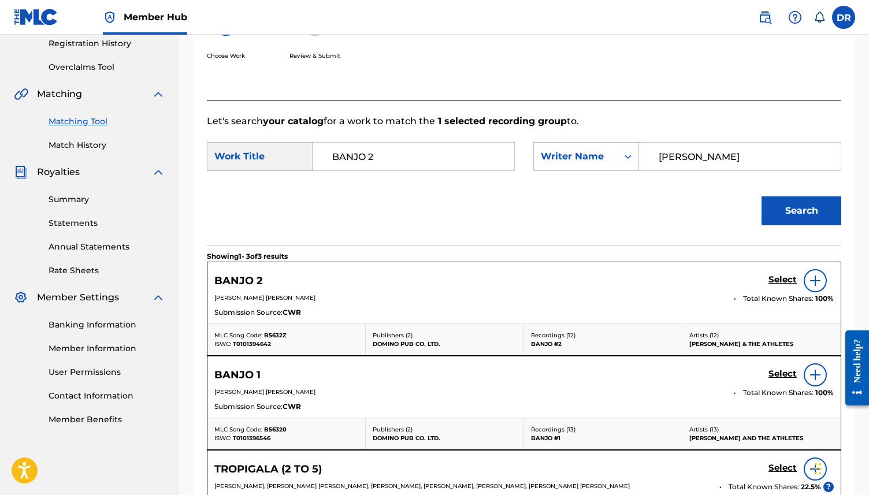
scroll to position [275, 0]
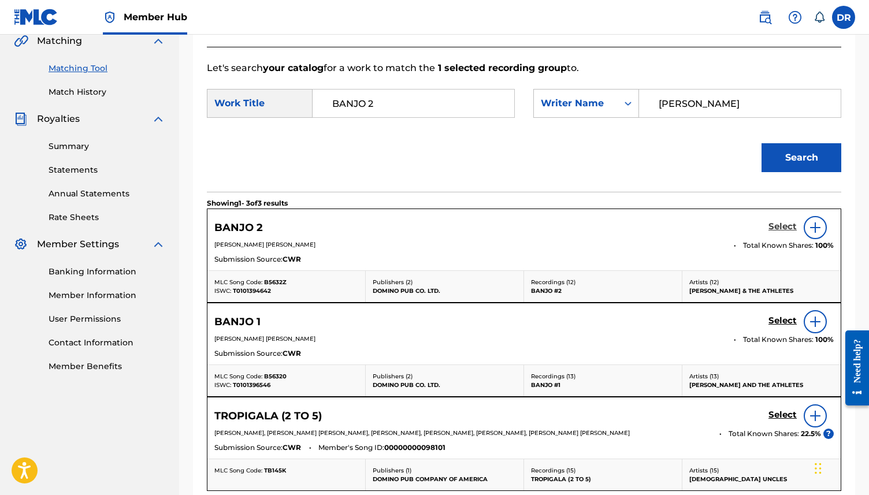
click at [779, 225] on h5 "Select" at bounding box center [783, 226] width 28 height 11
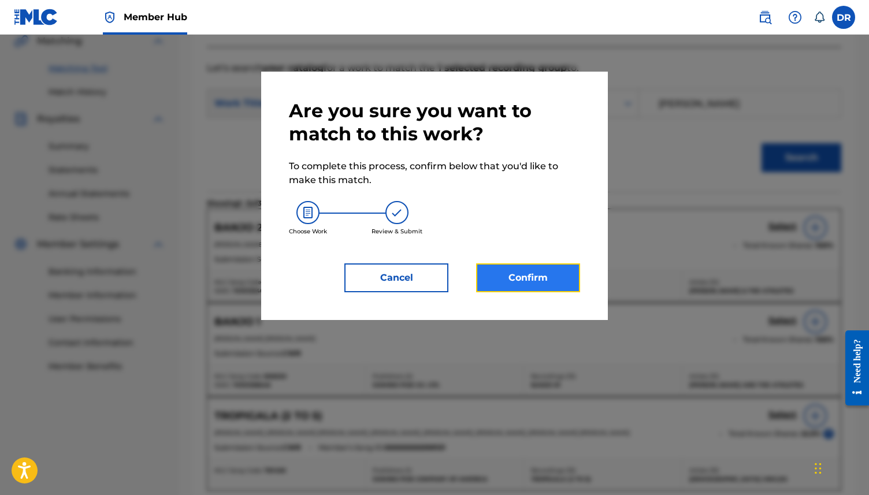
click at [504, 271] on button "Confirm" at bounding box center [528, 278] width 104 height 29
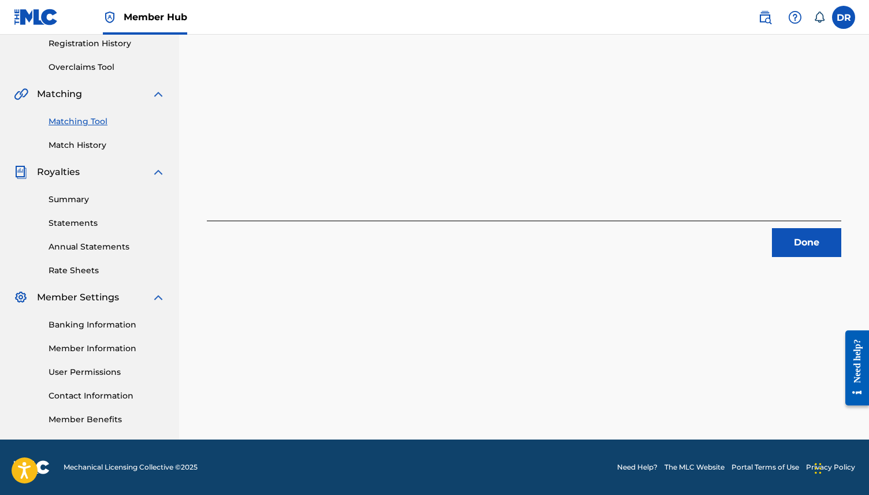
scroll to position [0, 0]
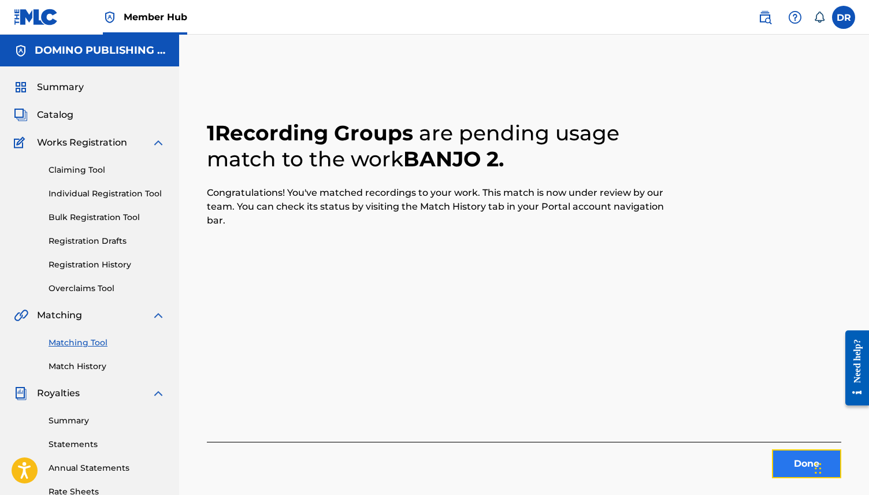
click at [794, 456] on button "Done" at bounding box center [806, 464] width 69 height 29
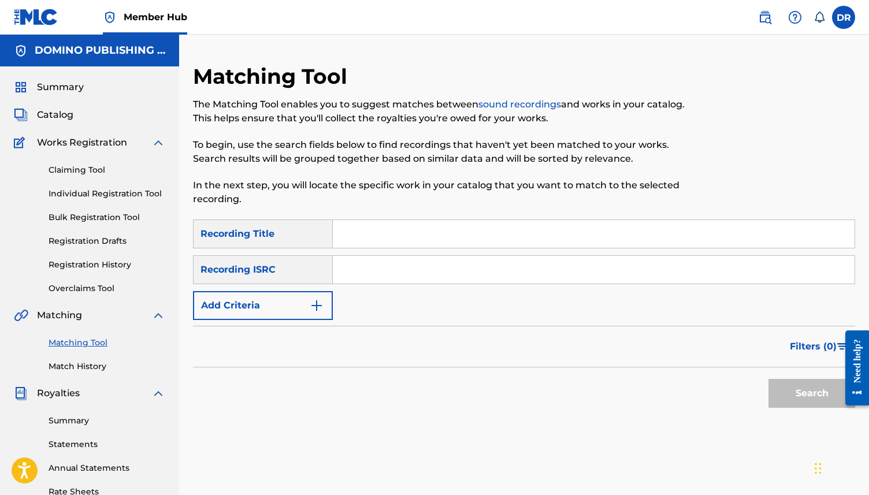
click at [372, 232] on input "Search Form" at bounding box center [594, 234] width 522 height 28
type input "TINDER"
click at [269, 281] on div "Recording ISRC" at bounding box center [263, 269] width 140 height 29
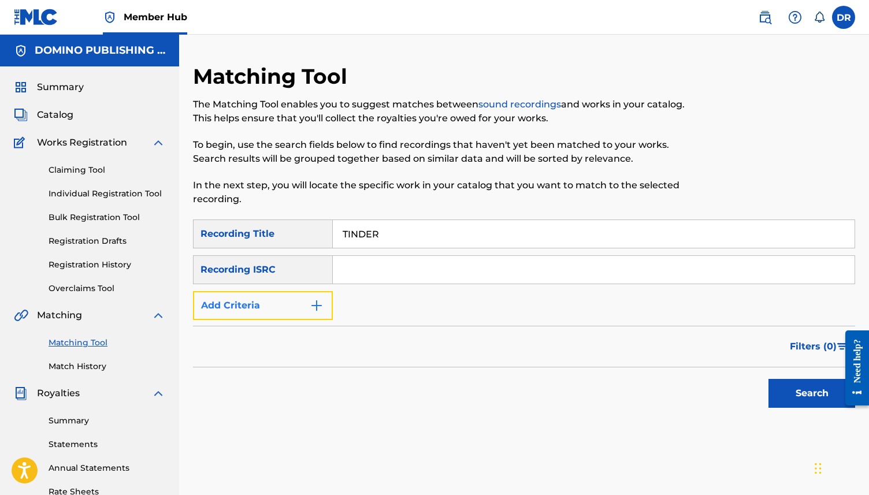
click at [269, 301] on button "Add Criteria" at bounding box center [263, 305] width 140 height 29
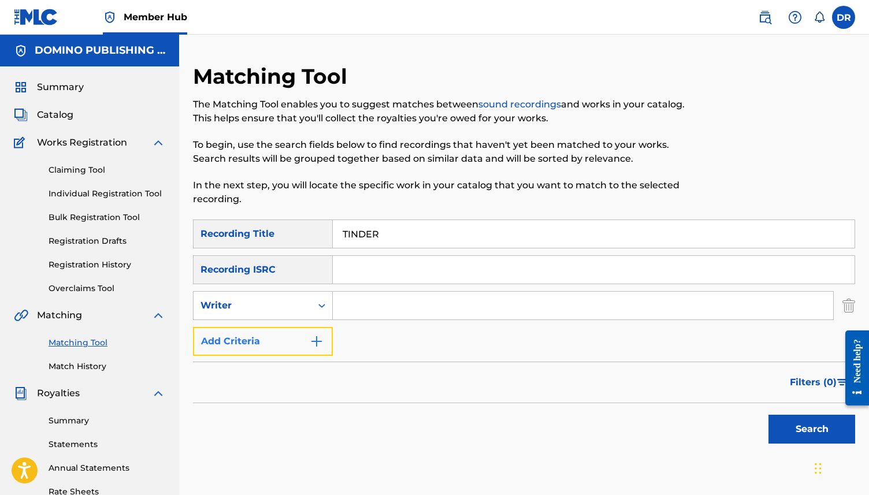
click at [303, 347] on button "Add Criteria" at bounding box center [263, 341] width 140 height 29
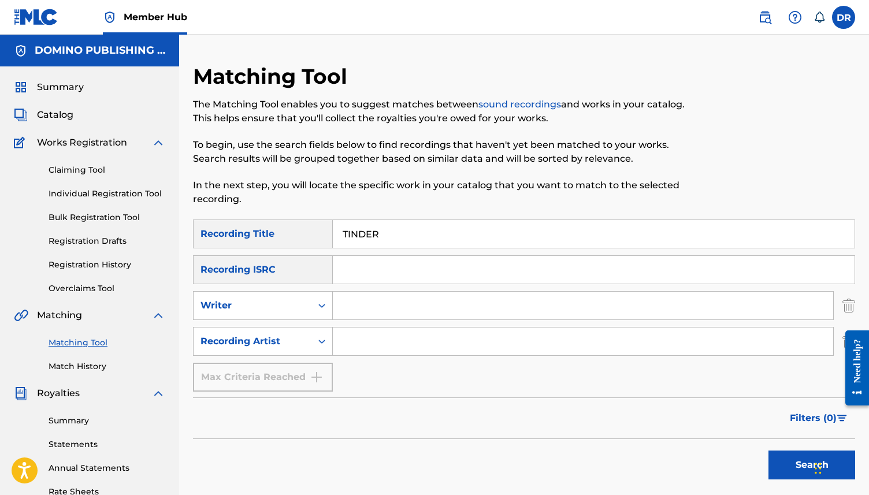
click at [372, 346] on input "Search Form" at bounding box center [583, 342] width 501 height 28
type input "HIPSWAY"
click at [769, 451] on button "Search" at bounding box center [812, 465] width 87 height 29
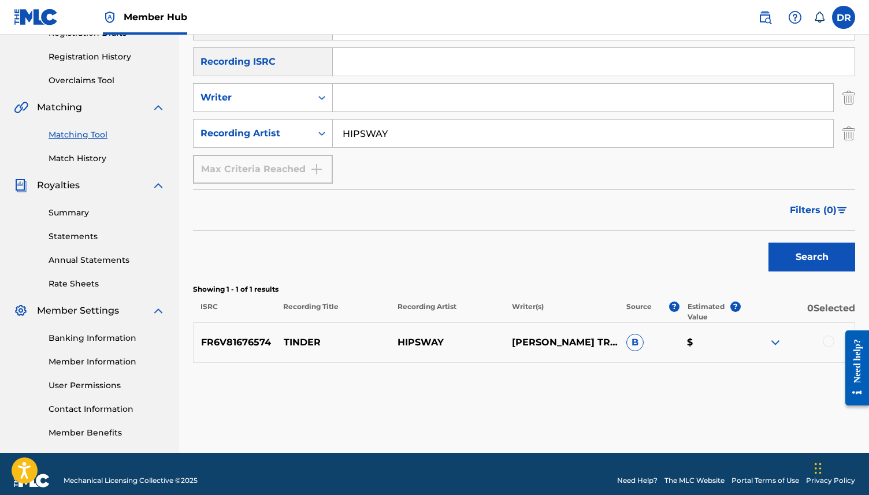
scroll to position [179, 0]
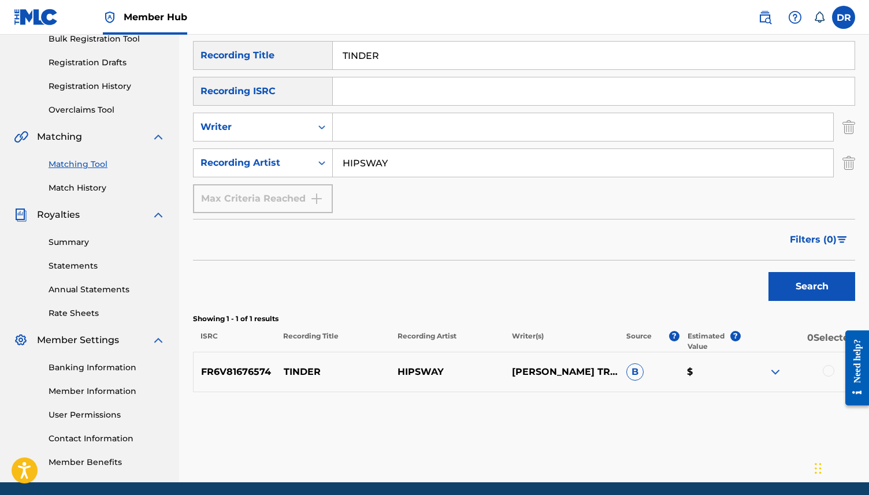
click at [824, 372] on div at bounding box center [829, 371] width 12 height 12
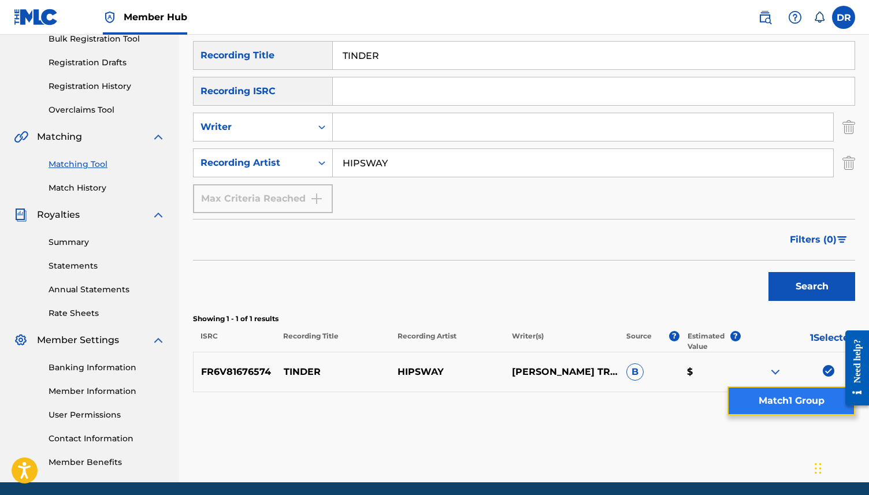
click at [770, 396] on button "Match 1 Group" at bounding box center [792, 401] width 128 height 29
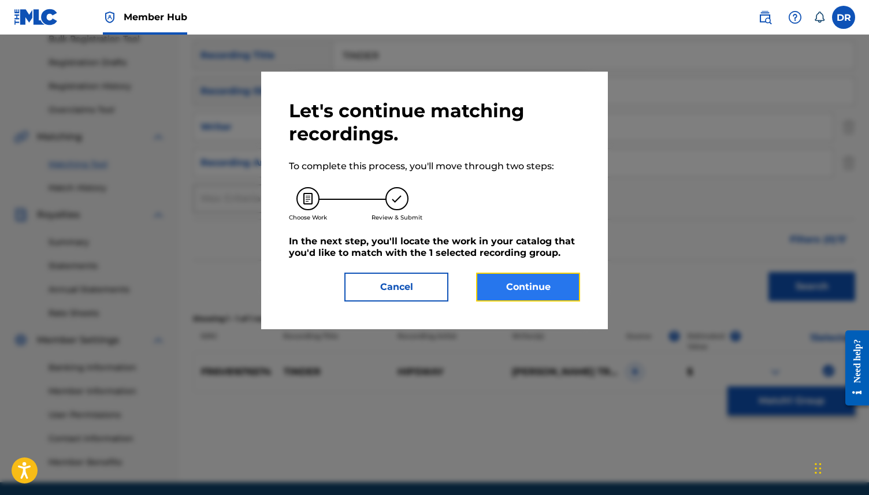
click at [508, 287] on button "Continue" at bounding box center [528, 287] width 104 height 29
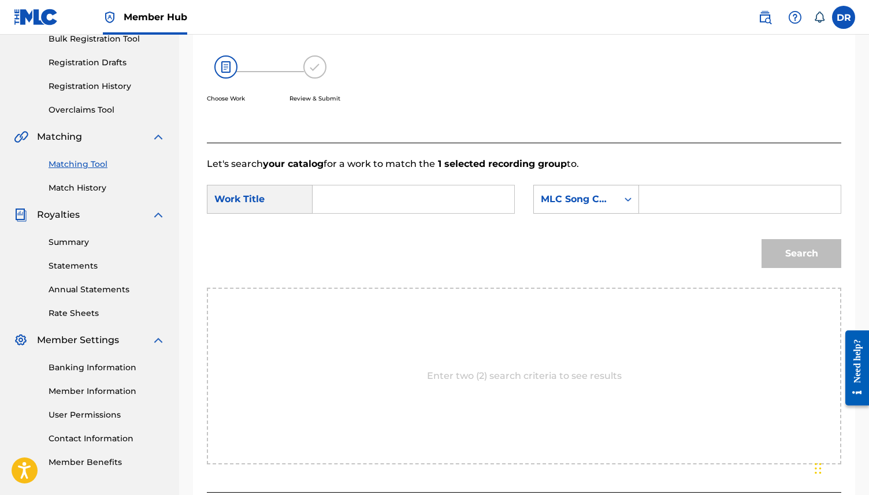
click at [393, 224] on form "SearchWithCriteriab206fb5d-2e87-4a24-891f-30e15ef7a2e4 Work Title SearchWithCri…" at bounding box center [524, 229] width 635 height 117
click at [393, 203] on input "Search Form" at bounding box center [414, 200] width 182 height 28
paste input "TINDER (MCELHONE/SKINNER/TRAVERS)"
drag, startPoint x: 509, startPoint y: 197, endPoint x: 372, endPoint y: 201, distance: 137.1
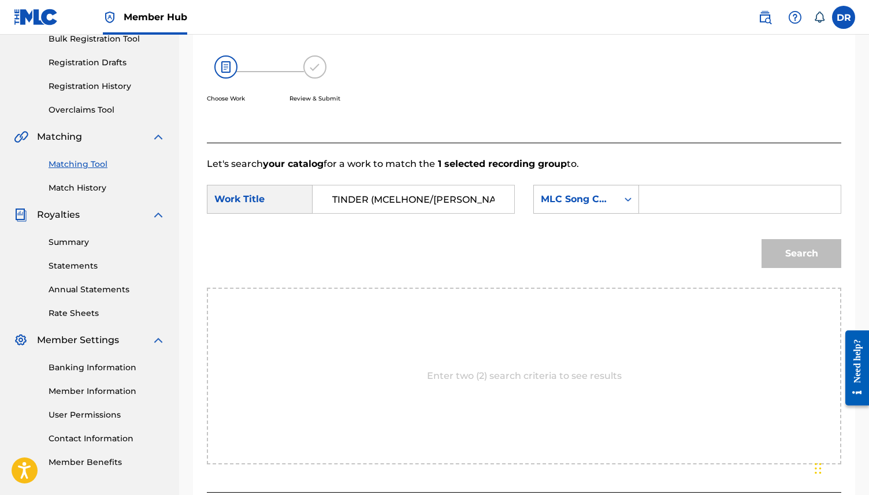
click at [372, 201] on div "TINDER (MCELHONE/SKINNER/TRAVERS)" at bounding box center [414, 199] width 202 height 29
drag, startPoint x: 372, startPoint y: 201, endPoint x: 501, endPoint y: 202, distance: 128.9
click at [501, 202] on input "TINDER (MCELHONE/SKINNER/TRAVERS)" at bounding box center [414, 200] width 182 height 28
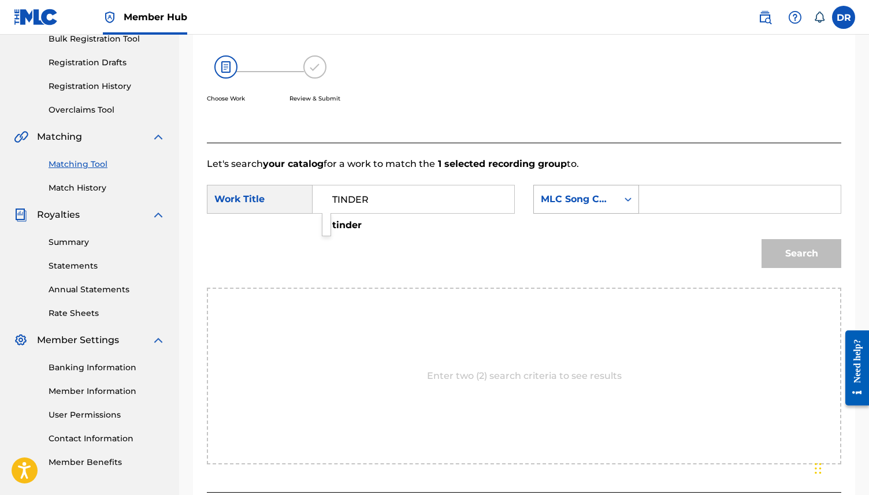
type input "TINDER"
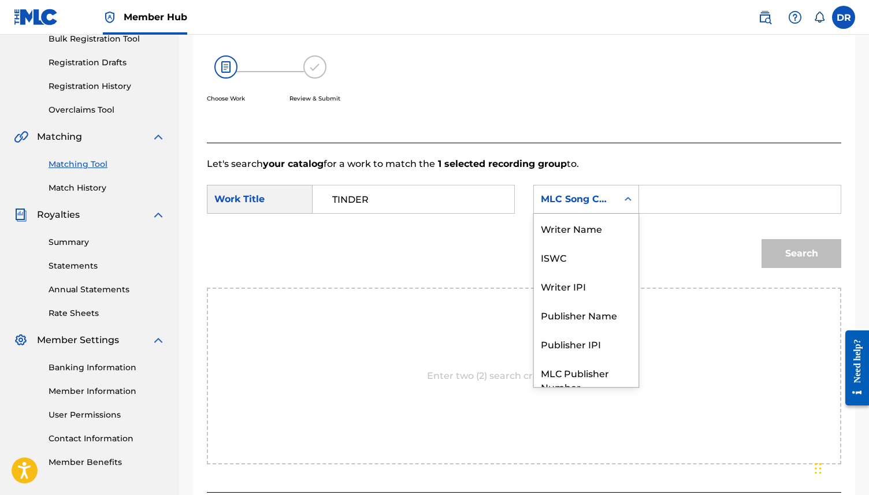
click at [558, 199] on div "MLC Song Code" at bounding box center [576, 199] width 70 height 14
click at [559, 225] on div "Writer Name" at bounding box center [586, 228] width 105 height 29
click at [653, 207] on input "Search Form" at bounding box center [740, 200] width 182 height 28
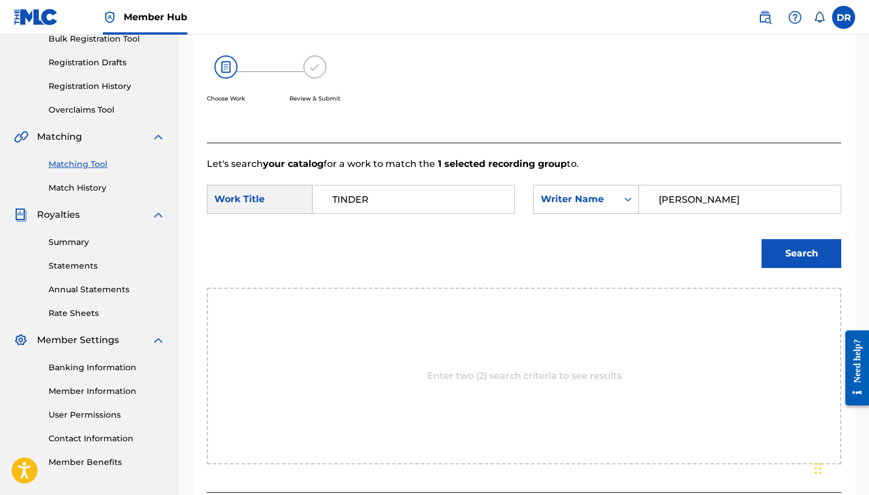
click at [762, 239] on button "Search" at bounding box center [802, 253] width 80 height 29
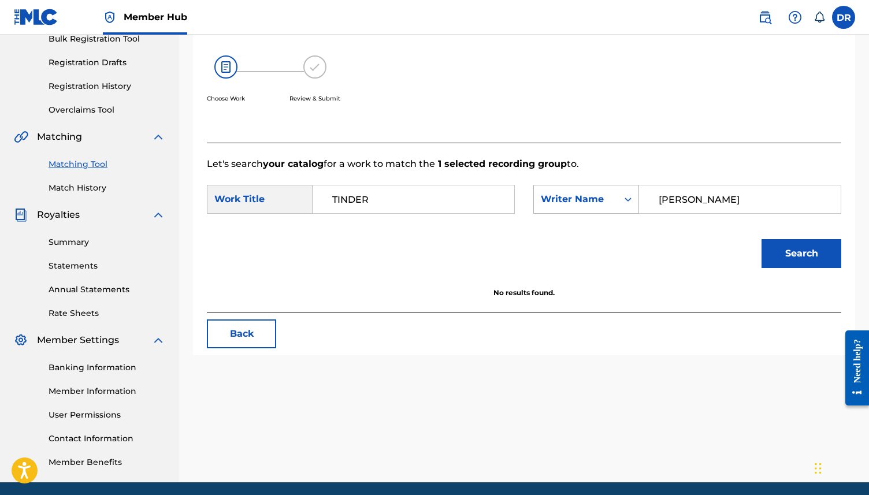
drag, startPoint x: 757, startPoint y: 197, endPoint x: 625, endPoint y: 197, distance: 131.8
click at [625, 197] on div "SearchWithCriteriaa436f2c7-74fd-4be2-b27c-e53fd234e3c6 Writer Name SKINNER" at bounding box center [687, 199] width 308 height 29
type input "TRAVERS"
click at [762, 239] on button "Search" at bounding box center [802, 253] width 80 height 29
drag, startPoint x: 716, startPoint y: 195, endPoint x: 616, endPoint y: 199, distance: 100.6
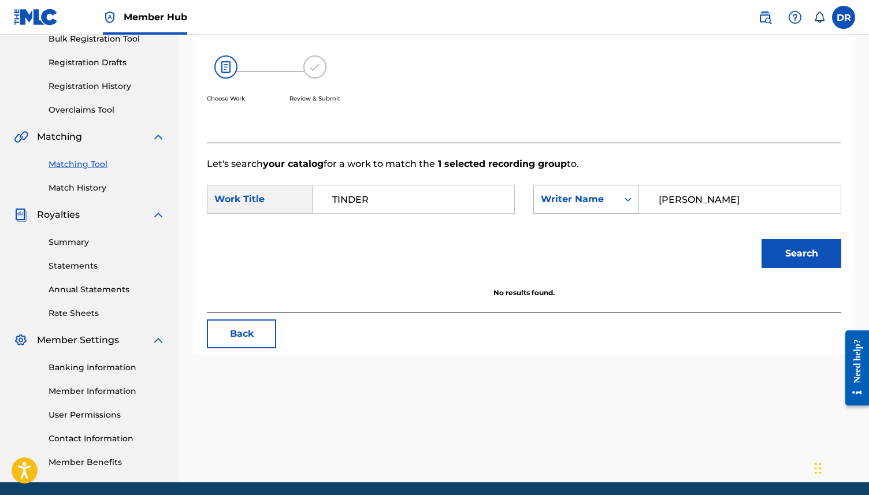
click at [618, 199] on div "SearchWithCriteriaa436f2c7-74fd-4be2-b27c-e53fd234e3c6 Writer Name TRAVERS" at bounding box center [687, 199] width 308 height 29
click at [492, 205] on input "TINDER" at bounding box center [414, 200] width 182 height 28
type input "T"
paste input "TINDER (MCELHONE/SKINNER/TRAVERS)"
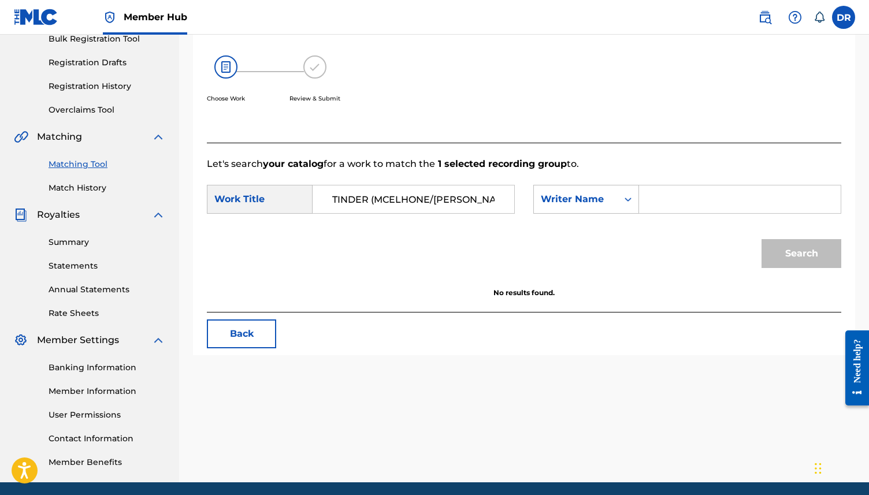
drag, startPoint x: 509, startPoint y: 203, endPoint x: 395, endPoint y: 191, distance: 115.1
click at [395, 191] on div "TINDER (MCELHONE/SKINNER/TRAVERS)" at bounding box center [414, 199] width 202 height 29
click at [382, 201] on input "TINDER (MCELHONE/SKINNER/TRAVERS)" at bounding box center [414, 200] width 182 height 28
click at [365, 198] on input "TINDER (MCELHONE/SKINNER/TRAVERS)" at bounding box center [414, 200] width 182 height 28
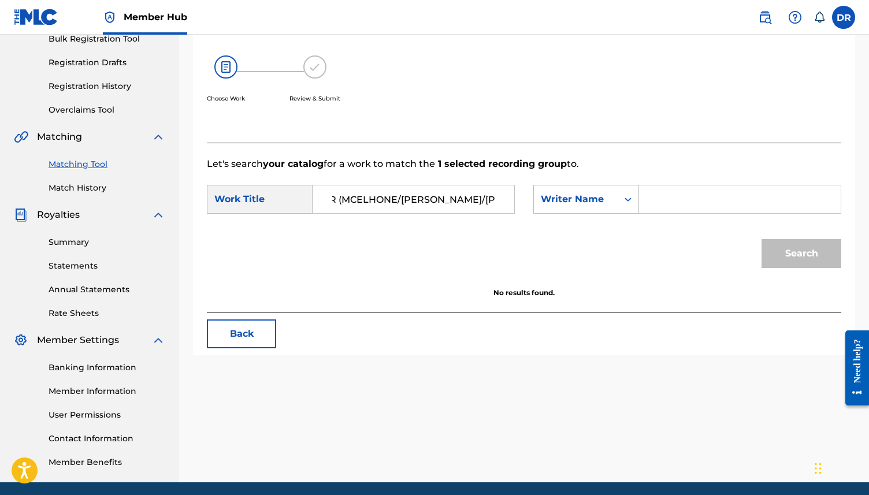
drag, startPoint x: 368, startPoint y: 199, endPoint x: 533, endPoint y: 195, distance: 164.8
click at [533, 195] on div "SearchWithCriteriab206fb5d-2e87-4a24-891f-30e15ef7a2e4 Work Title TINDER (MCELH…" at bounding box center [524, 203] width 635 height 36
type input "TINDER"
click at [443, 275] on div "Search" at bounding box center [524, 258] width 635 height 60
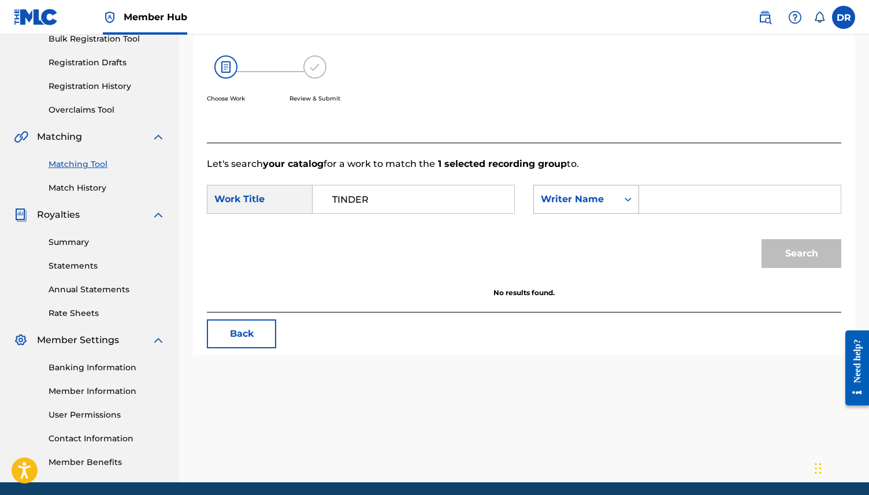
click at [588, 202] on div "Writer Name" at bounding box center [576, 199] width 70 height 14
click at [462, 272] on div "Search" at bounding box center [524, 258] width 635 height 60
click at [697, 215] on div "SearchWithCriteriab206fb5d-2e87-4a24-891f-30e15ef7a2e4 Work Title TINDER Search…" at bounding box center [524, 203] width 635 height 36
click at [687, 205] on input "Search Form" at bounding box center [740, 200] width 182 height 28
paste input "TINDER (MCELHONE/SKINNER/TRAVERS)"
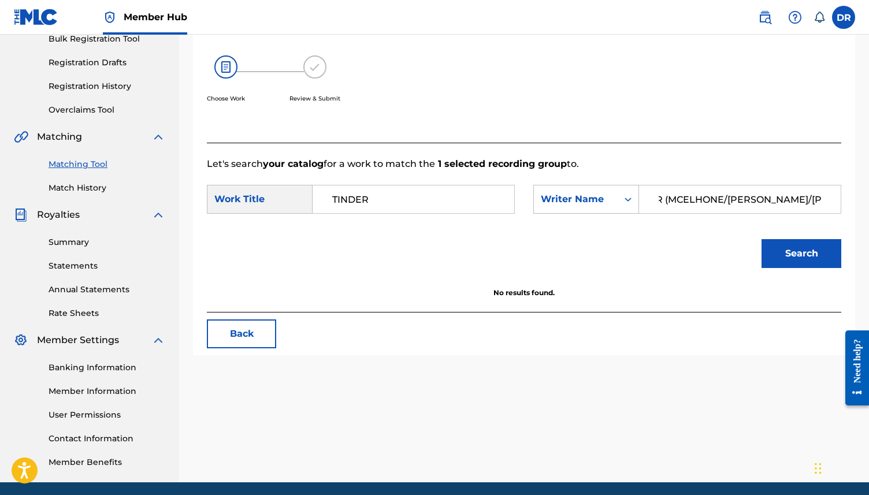
scroll to position [0, 32]
drag, startPoint x: 725, startPoint y: 200, endPoint x: 846, endPoint y: 197, distance: 120.8
click at [846, 197] on div "Match Usage - Select Work In this step, you will locate the work you'd like to …" at bounding box center [524, 135] width 662 height 442
click at [699, 199] on input "TINDER (MCELHONE" at bounding box center [740, 200] width 182 height 28
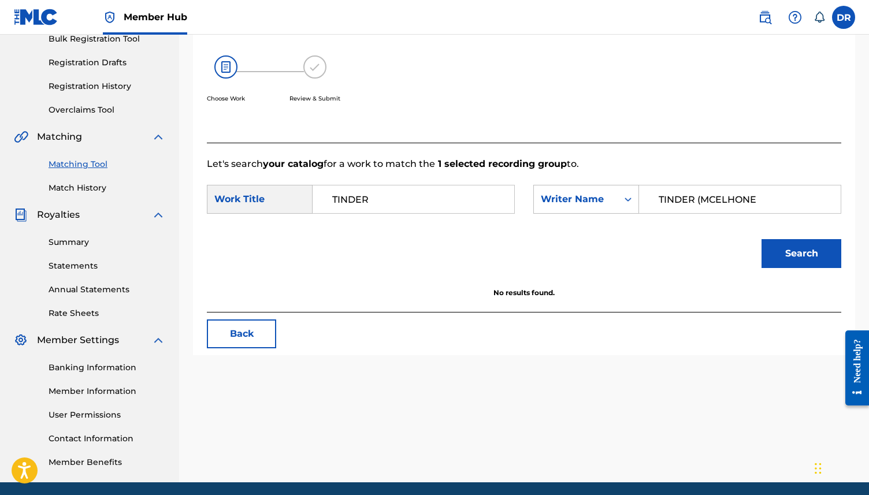
drag, startPoint x: 701, startPoint y: 199, endPoint x: 657, endPoint y: 198, distance: 43.9
click at [657, 198] on input "TINDER (MCELHONE" at bounding box center [740, 200] width 182 height 28
click at [770, 246] on button "Search" at bounding box center [802, 253] width 80 height 29
drag, startPoint x: 730, startPoint y: 199, endPoint x: 598, endPoint y: 198, distance: 131.8
click at [598, 198] on div "SearchWithCriteriaa436f2c7-74fd-4be2-b27c-e53fd234e3c6 Writer Name MCELHONE" at bounding box center [687, 199] width 308 height 29
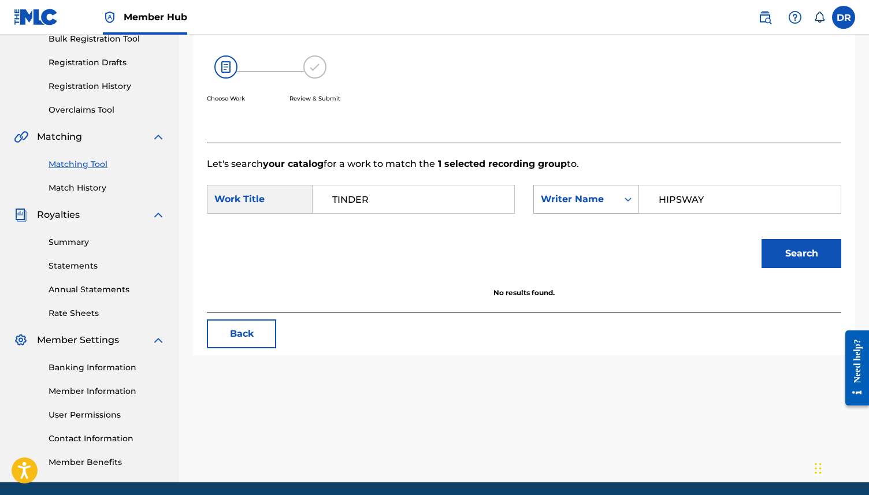
type input "HIPSWAY"
click at [762, 239] on button "Search" at bounding box center [802, 253] width 80 height 29
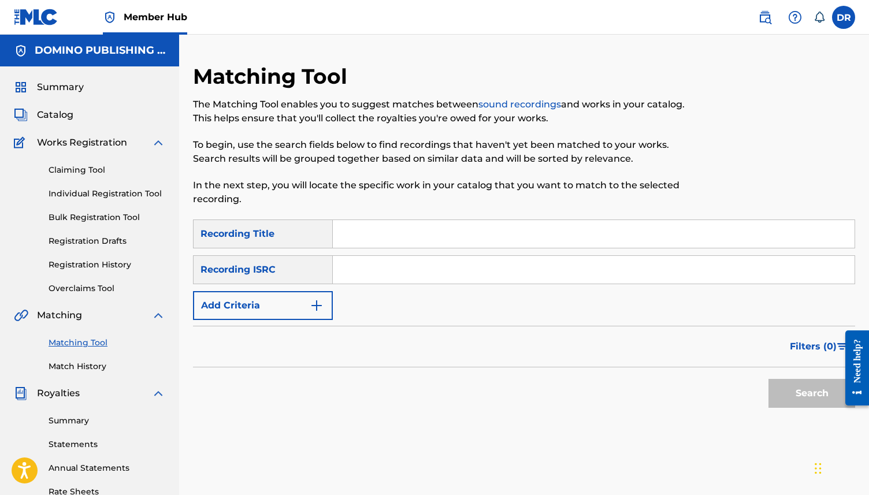
click at [449, 230] on input "Search Form" at bounding box center [594, 234] width 522 height 28
paste input "TINDER (MCELHONE/SKINNER/TRAVERS)"
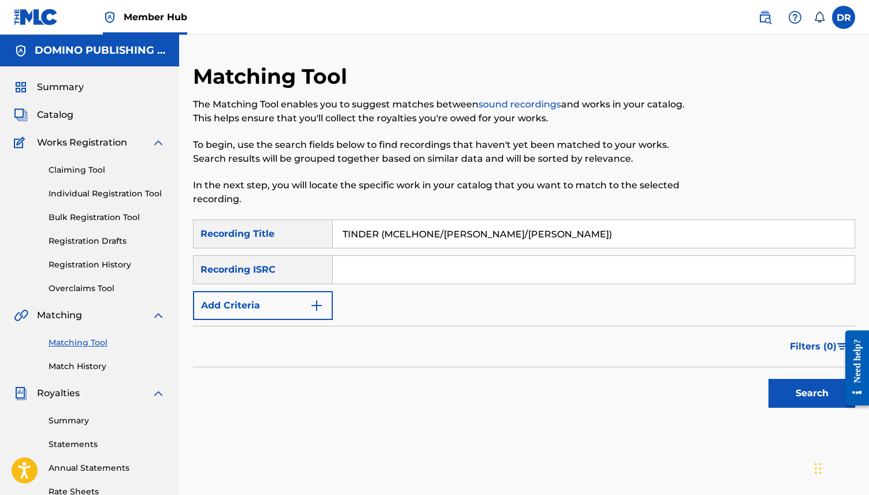
drag, startPoint x: 565, startPoint y: 239, endPoint x: 380, endPoint y: 239, distance: 185.0
click at [380, 239] on input "TINDER (MCELHONE/SKINNER/TRAVERS)" at bounding box center [594, 234] width 522 height 28
type input "TINDER"
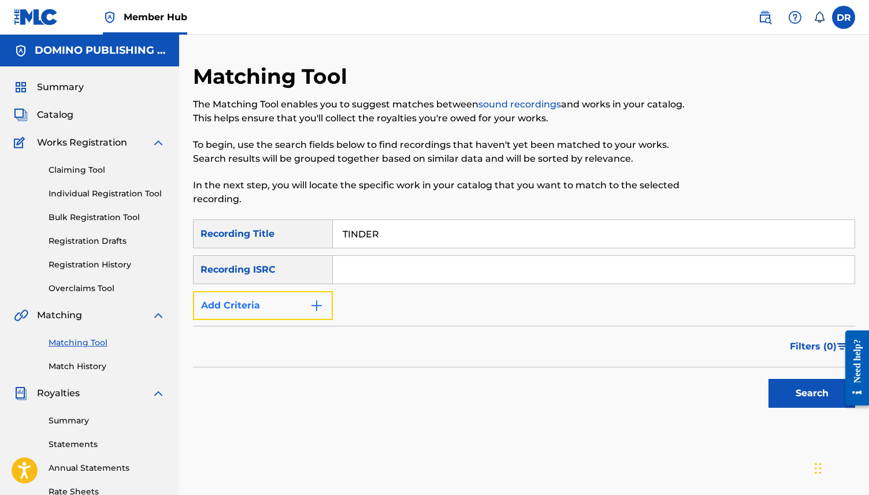
click at [303, 310] on button "Add Criteria" at bounding box center [263, 305] width 140 height 29
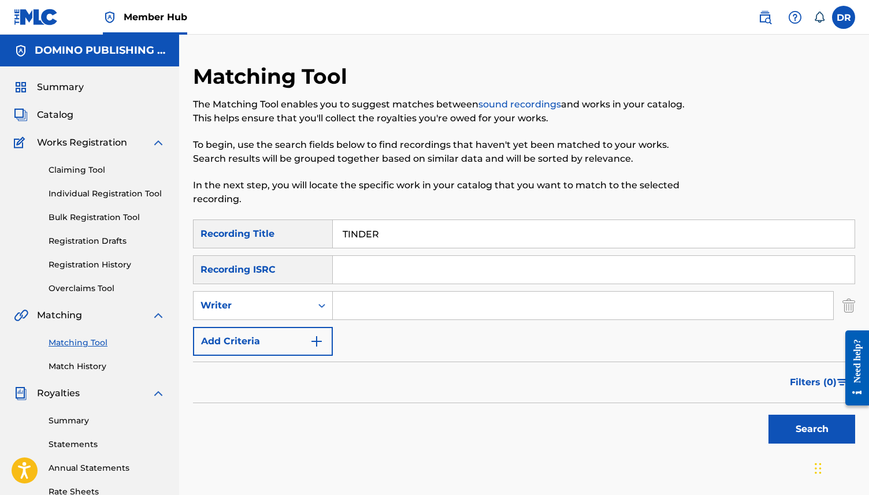
click at [359, 305] on input "Search Form" at bounding box center [583, 306] width 501 height 28
paste input "TINDER (MCELHONE/SKINNER/TRAVERS)"
drag, startPoint x: 444, startPoint y: 303, endPoint x: 338, endPoint y: 303, distance: 106.9
click at [338, 303] on input "TINDER (MCELHONE/SKINNER/TRAVERS)" at bounding box center [583, 306] width 501 height 28
drag, startPoint x: 517, startPoint y: 309, endPoint x: 387, endPoint y: 307, distance: 130.1
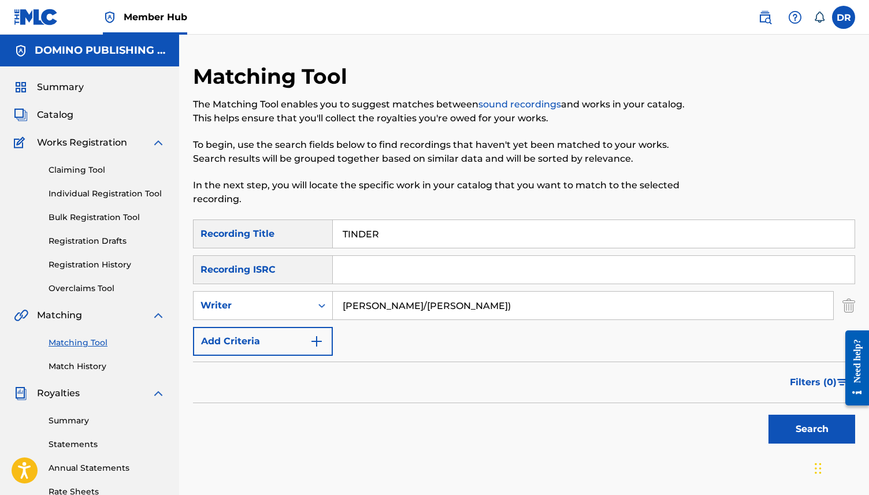
click at [387, 307] on input "SKINNER/TRAVERS)" at bounding box center [583, 306] width 501 height 28
type input "SKINNER"
click at [769, 415] on button "Search" at bounding box center [812, 429] width 87 height 29
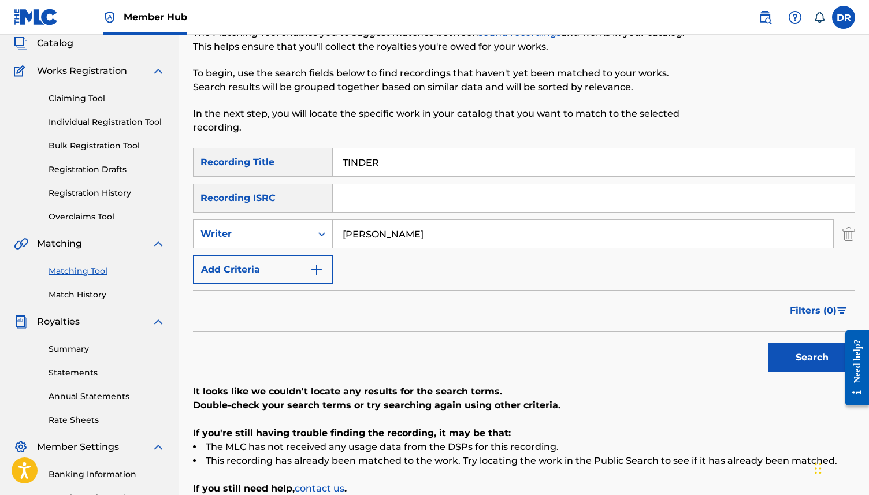
scroll to position [46, 0]
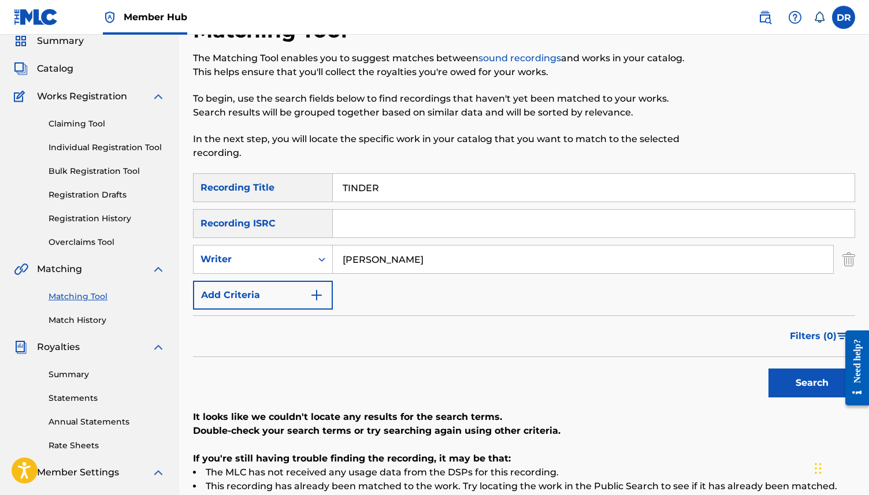
drag, startPoint x: 389, startPoint y: 255, endPoint x: 335, endPoint y: 255, distance: 54.3
click at [335, 255] on input "SKINNER" at bounding box center [583, 260] width 501 height 28
click at [301, 287] on button "Add Criteria" at bounding box center [263, 295] width 140 height 29
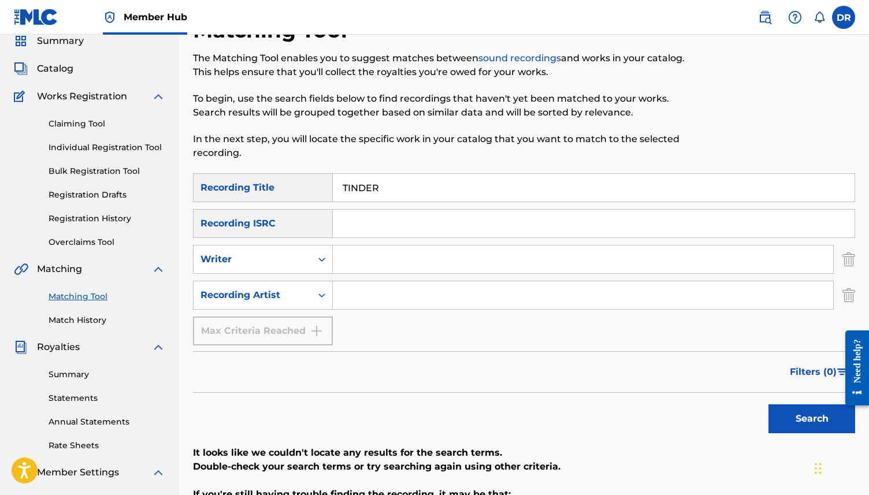
click at [350, 291] on input "Search Form" at bounding box center [583, 295] width 501 height 28
type input "HIPSWAY"
click at [769, 405] on button "Search" at bounding box center [812, 419] width 87 height 29
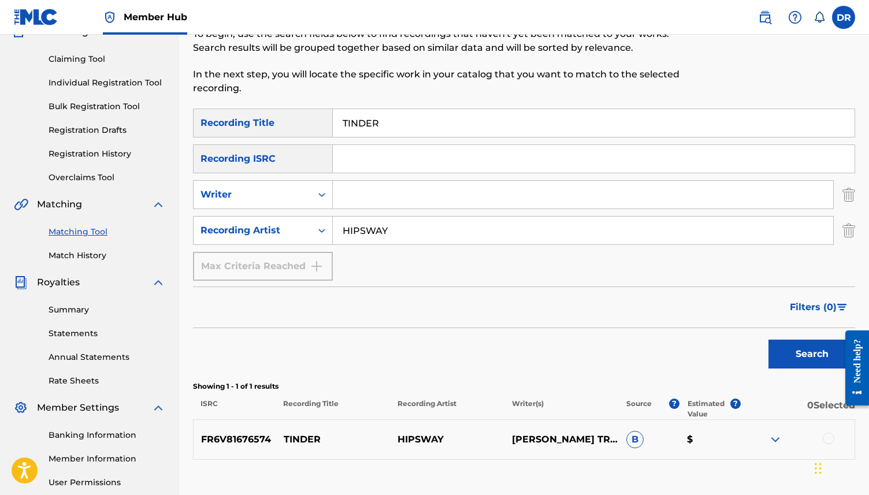
scroll to position [146, 0]
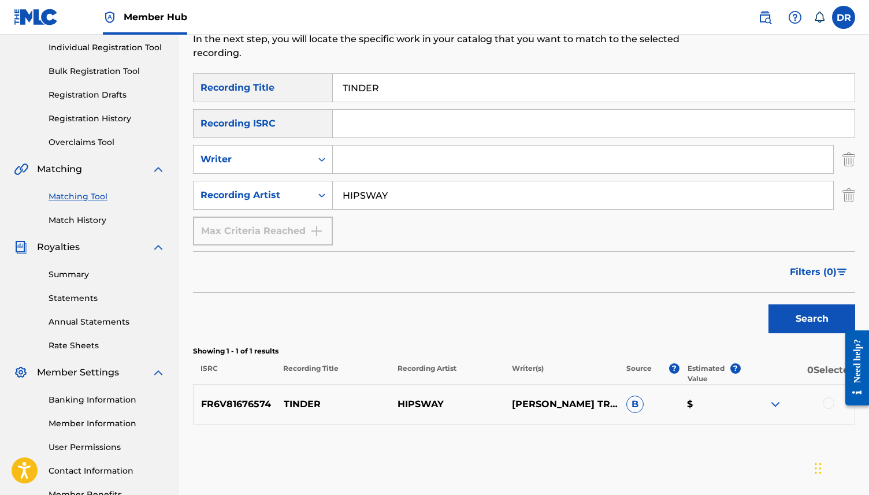
drag, startPoint x: 510, startPoint y: 382, endPoint x: 574, endPoint y: 433, distance: 81.9
click at [574, 433] on div "Matching Tool The Matching Tool enables you to suggest matches between sound re…" at bounding box center [524, 216] width 662 height 598
copy p "GRAHAME SKINNERHARRY TRAVERSJOHNNY MCELHONE"
click at [833, 405] on div at bounding box center [829, 404] width 12 height 12
click at [815, 405] on button "Match 1 Group" at bounding box center [792, 401] width 128 height 29
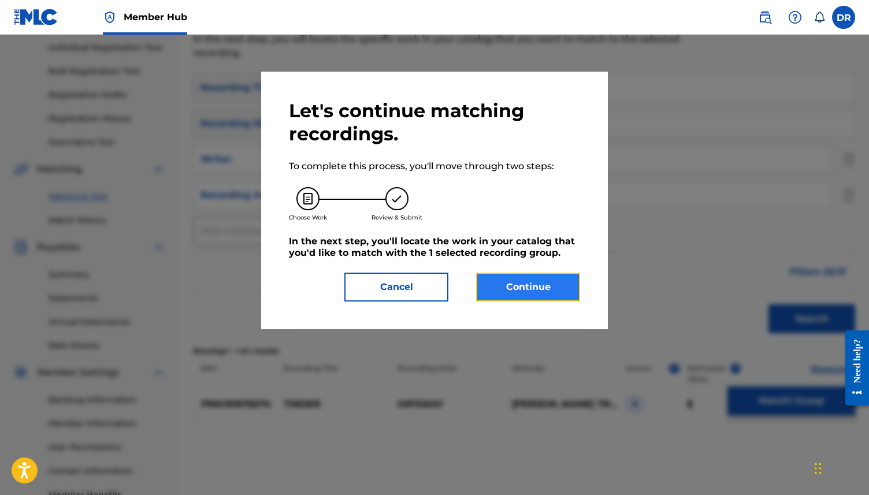
click at [518, 282] on button "Continue" at bounding box center [528, 287] width 104 height 29
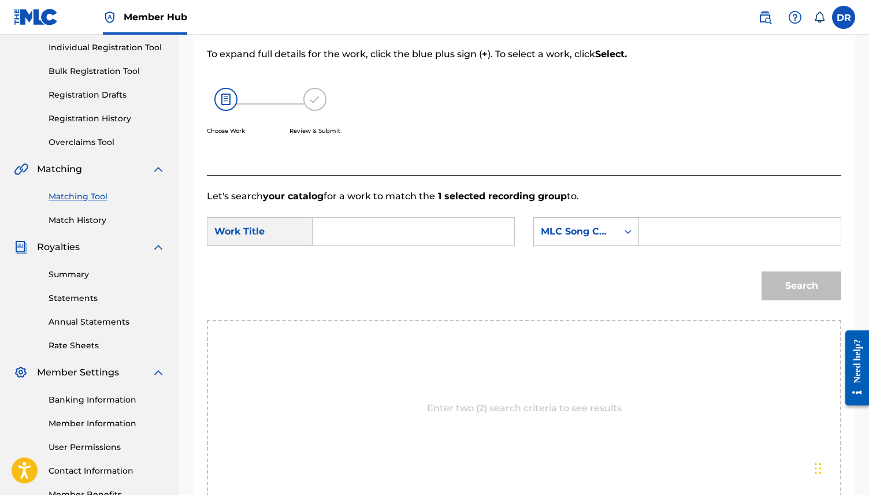
click at [407, 234] on input "Search Form" at bounding box center [414, 232] width 182 height 28
click at [681, 232] on input "Search Form" at bounding box center [740, 232] width 182 height 28
paste input "GRAHAME SKINNERHARRY TRAVERSJOHNNY MCELHONE"
type input "GRAHAME SKINNERHARRY TRAVERSJOHNNY MCELHONE"
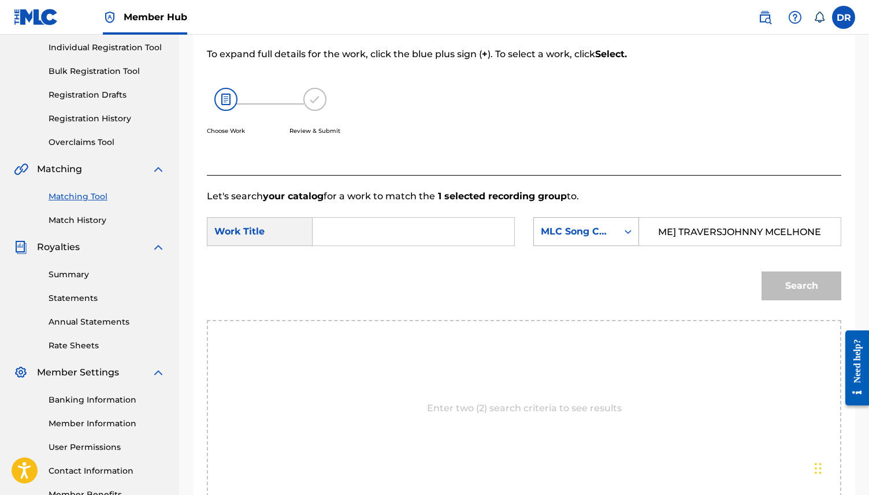
click at [606, 234] on div "MLC Song Code" at bounding box center [576, 232] width 70 height 14
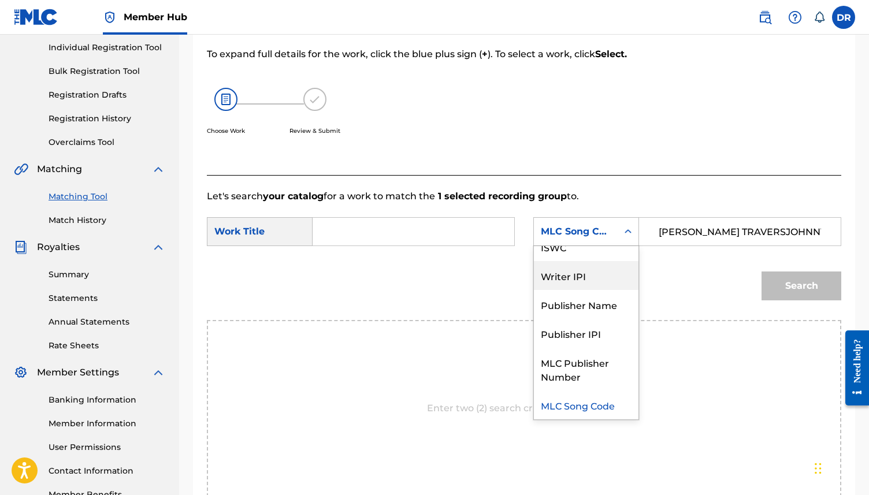
scroll to position [0, 0]
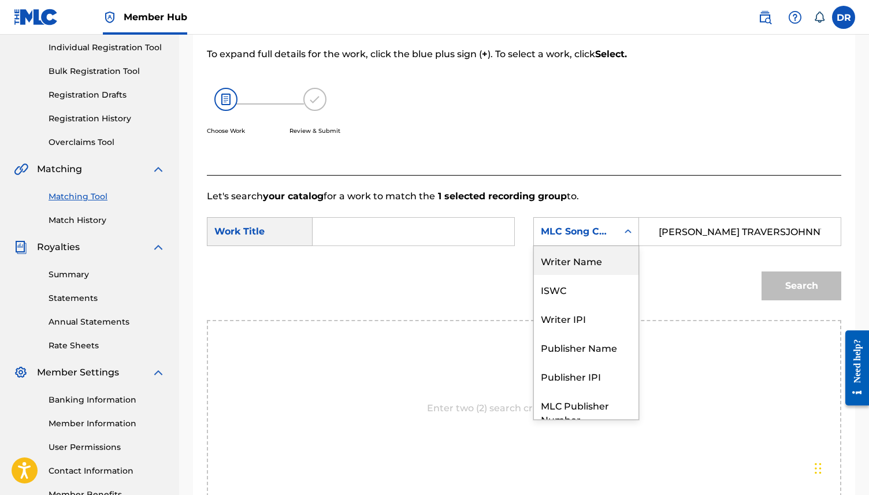
click at [592, 247] on div "Writer Name" at bounding box center [586, 260] width 105 height 29
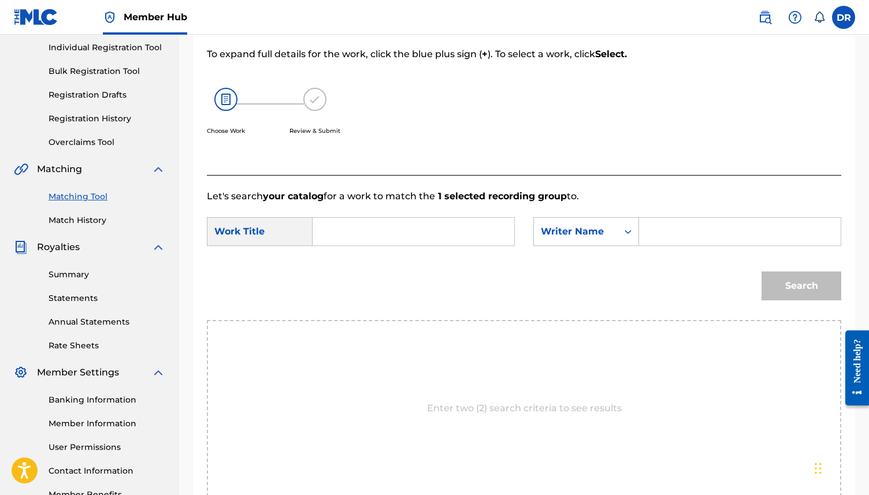
click at [420, 225] on input "Search Form" at bounding box center [414, 232] width 182 height 28
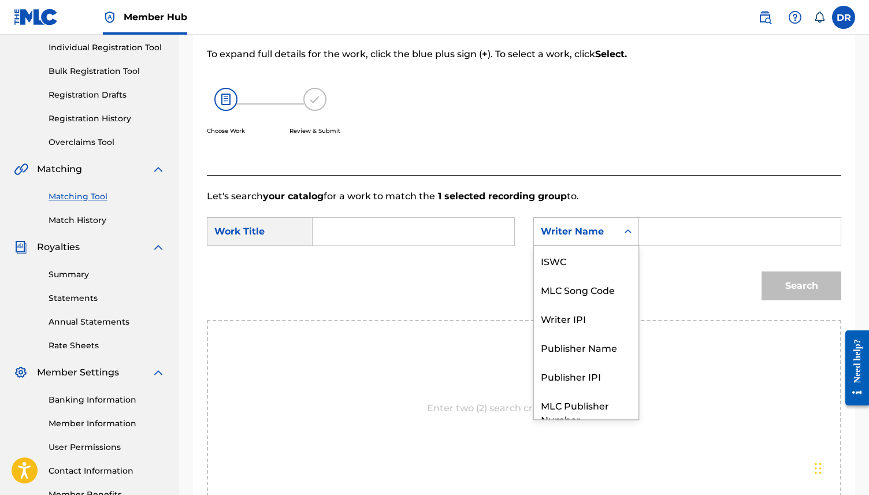
click at [598, 231] on div "Writer Name" at bounding box center [576, 232] width 70 height 14
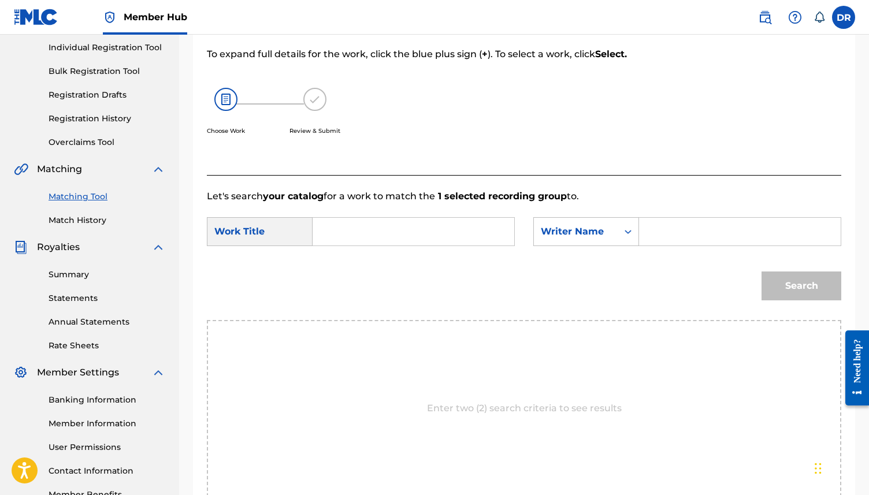
click at [687, 228] on input "Search Form" at bounding box center [740, 232] width 182 height 28
paste input "GRAHAME SKINNERHARRY TRAVERSJOHNNY MCELHONE"
type input "GRAHAME SKINNERHARRY TRAVERSJOHNNY MCELHONE"
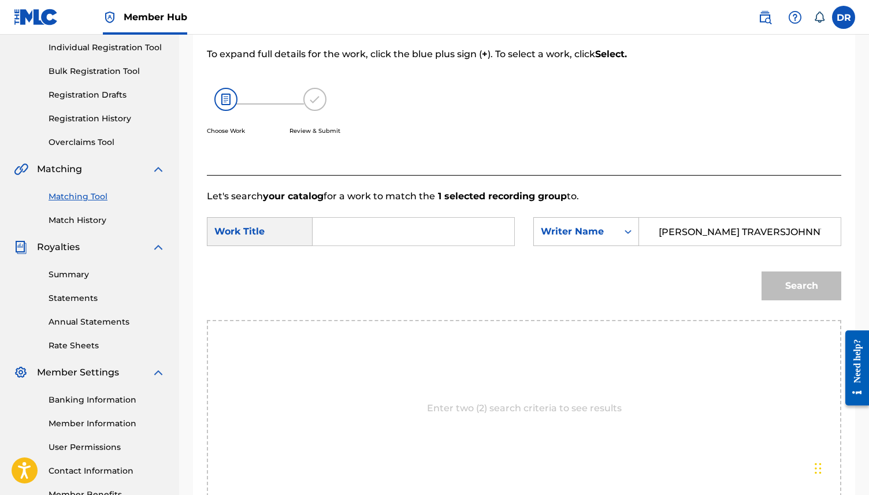
click at [465, 229] on input "Search Form" at bounding box center [414, 232] width 182 height 28
type input "TINER"
click at [762, 272] on button "Search" at bounding box center [802, 286] width 80 height 29
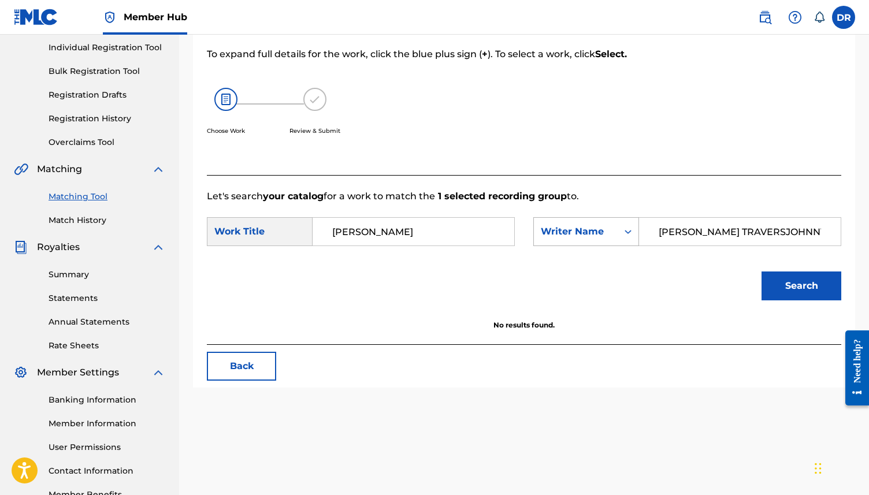
drag, startPoint x: 713, startPoint y: 230, endPoint x: 621, endPoint y: 229, distance: 91.3
click at [621, 229] on div "SearchWithCriteria1367778e-63c3-4ffa-bb92-c6269cd70b29 Writer Name GRAHAME SKIN…" at bounding box center [687, 231] width 308 height 29
drag, startPoint x: 702, startPoint y: 227, endPoint x: 873, endPoint y: 233, distance: 170.6
click at [869, 233] on html "Accessibility Screen-Reader Guide, Feedback, and Issue Reporting | New window 0…" at bounding box center [434, 101] width 869 height 495
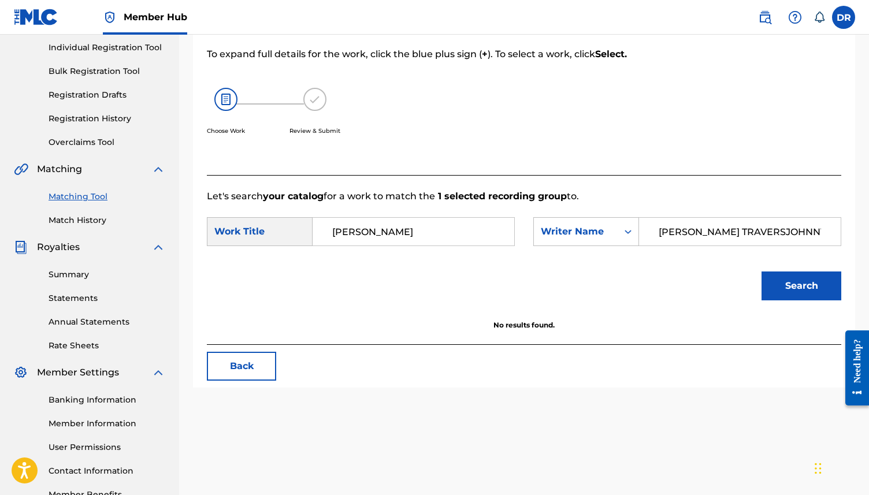
scroll to position [0, 17]
drag, startPoint x: 691, startPoint y: 230, endPoint x: 873, endPoint y: 242, distance: 181.9
click at [869, 242] on html "Accessibility Screen-Reader Guide, Feedback, and Issue Reporting | New window 0…" at bounding box center [434, 101] width 869 height 495
click at [735, 232] on input "HARRY TRAVERSJOHNNY MCELHONE" at bounding box center [740, 232] width 182 height 28
drag, startPoint x: 723, startPoint y: 232, endPoint x: 847, endPoint y: 232, distance: 123.7
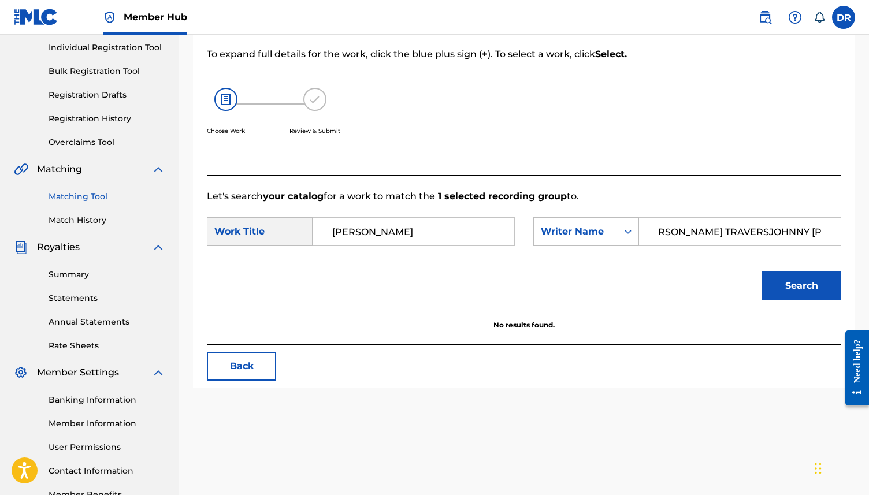
click at [847, 232] on div "Match Usage - Select Work In this step, you will locate the work you'd like to …" at bounding box center [524, 167] width 662 height 442
drag, startPoint x: 696, startPoint y: 231, endPoint x: 621, endPoint y: 231, distance: 75.1
click at [621, 231] on div "SearchWithCriteria1367778e-63c3-4ffa-bb92-c6269cd70b29 Writer Name HARRY TRAVERS" at bounding box center [687, 231] width 308 height 29
type input "TRAVERS"
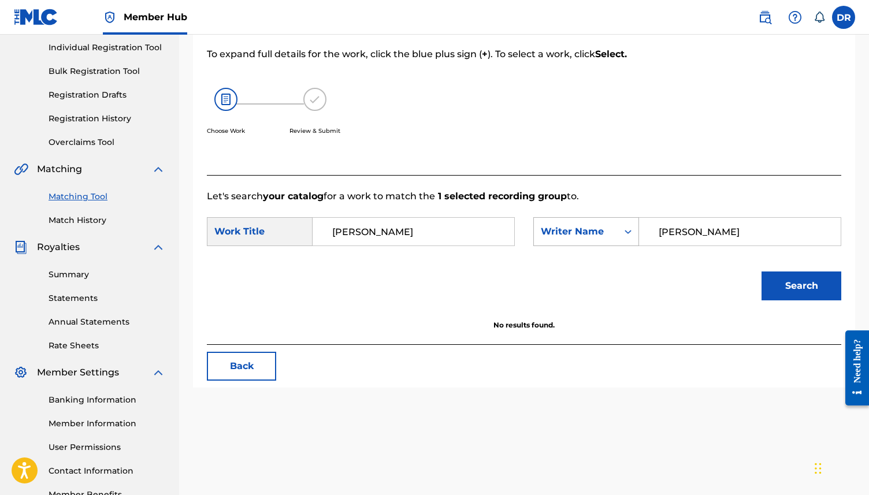
click at [762, 272] on button "Search" at bounding box center [802, 286] width 80 height 29
click at [217, 368] on button "Back" at bounding box center [241, 366] width 69 height 29
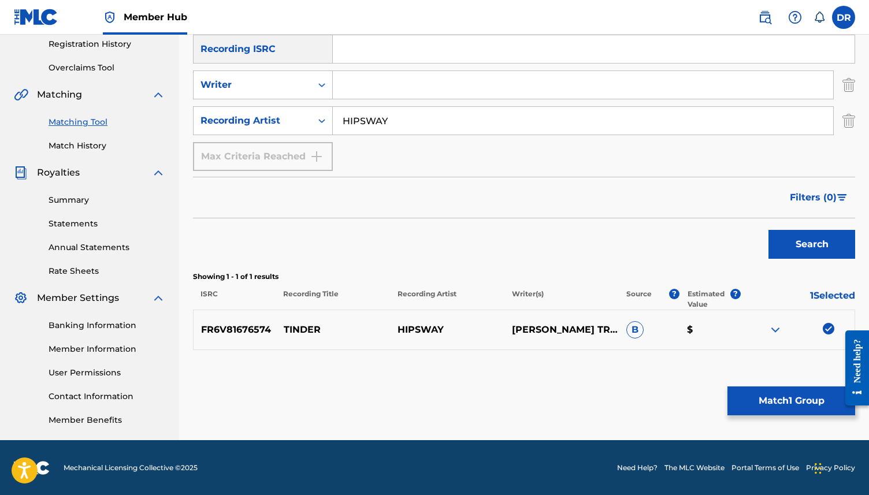
scroll to position [221, 0]
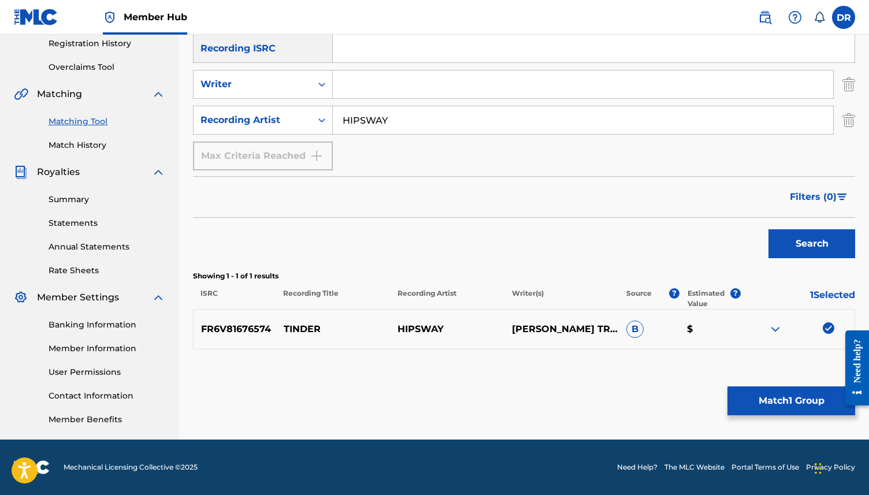
click at [824, 328] on img at bounding box center [829, 329] width 12 height 12
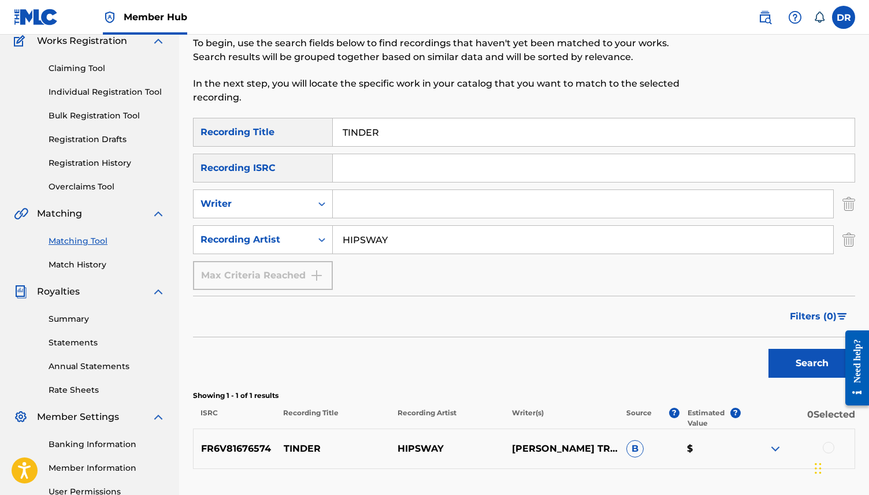
scroll to position [86, 0]
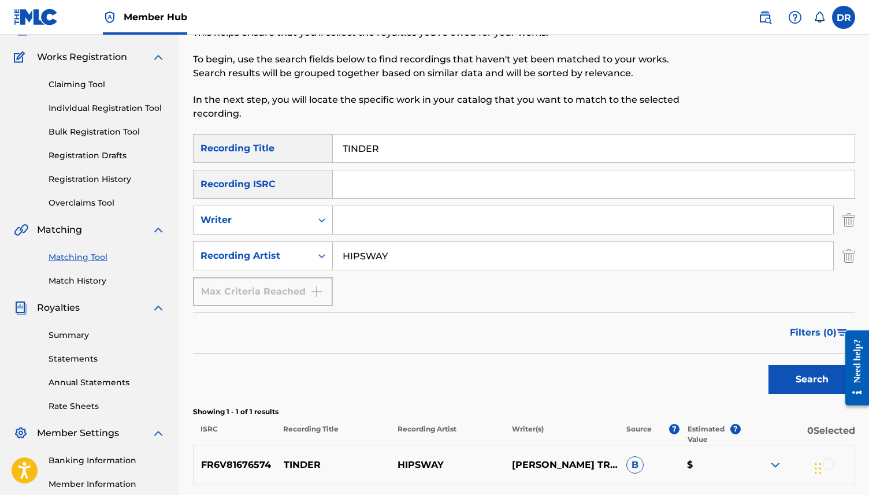
drag, startPoint x: 412, startPoint y: 150, endPoint x: 305, endPoint y: 147, distance: 107.0
click at [305, 147] on div "SearchWithCriteriaf329990d-97bc-4c61-9295-e91fa4e73726 Recording Title TINDER" at bounding box center [524, 148] width 662 height 29
paste input "DOWN ABOUT IT (DANDO/MORGAN)"
drag, startPoint x: 534, startPoint y: 148, endPoint x: 422, endPoint y: 151, distance: 111.6
click at [422, 151] on input "DOWN ABOUT IT (DANDO/MORGAN)" at bounding box center [594, 149] width 522 height 28
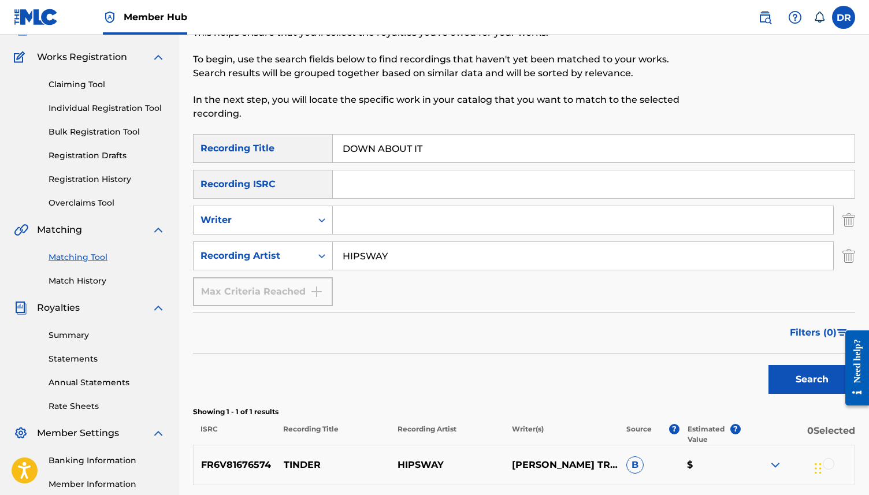
type input "DOWN ABOUT IT"
drag, startPoint x: 402, startPoint y: 254, endPoint x: 288, endPoint y: 254, distance: 113.9
click at [288, 255] on div "SearchWithCriteria404249b4-fd2d-4cfa-9189-92cc04429b99 Recording Artist HIPSWAY" at bounding box center [524, 256] width 662 height 29
click at [357, 228] on input "Search Form" at bounding box center [583, 220] width 501 height 28
type input "morgan"
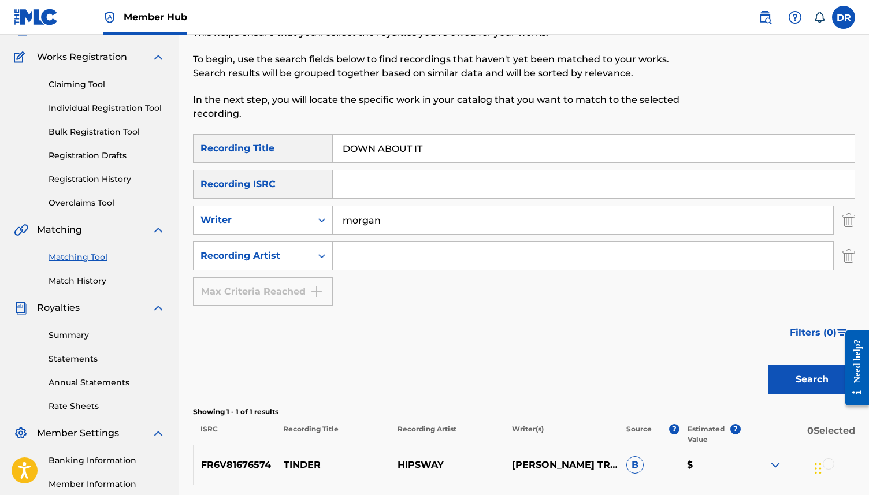
click at [769, 365] on button "Search" at bounding box center [812, 379] width 87 height 29
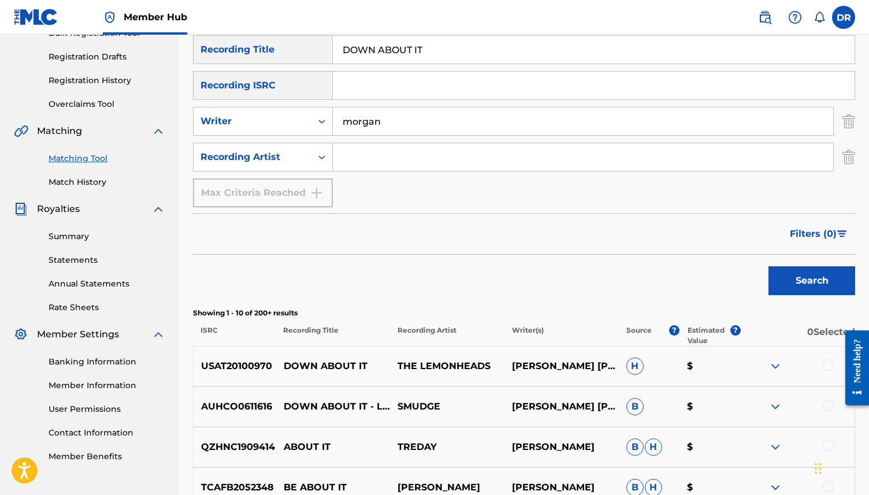
scroll to position [186, 0]
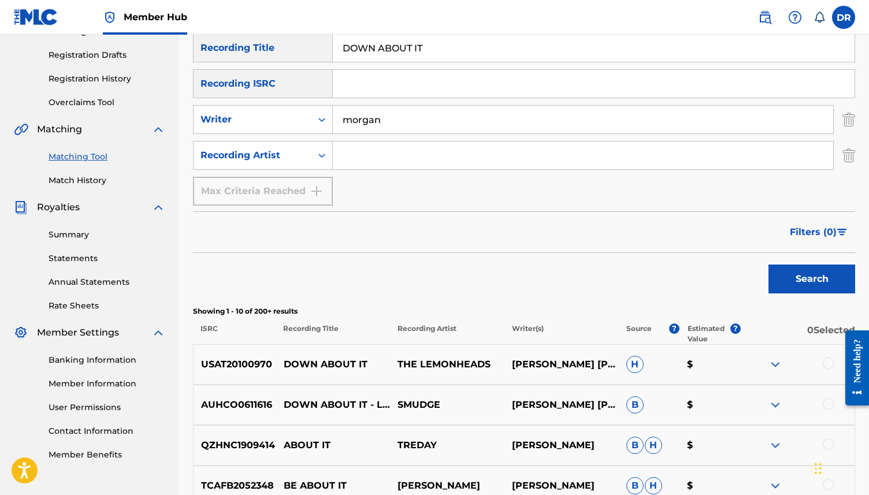
click at [824, 401] on div at bounding box center [829, 404] width 12 height 12
click at [825, 366] on div at bounding box center [829, 364] width 12 height 12
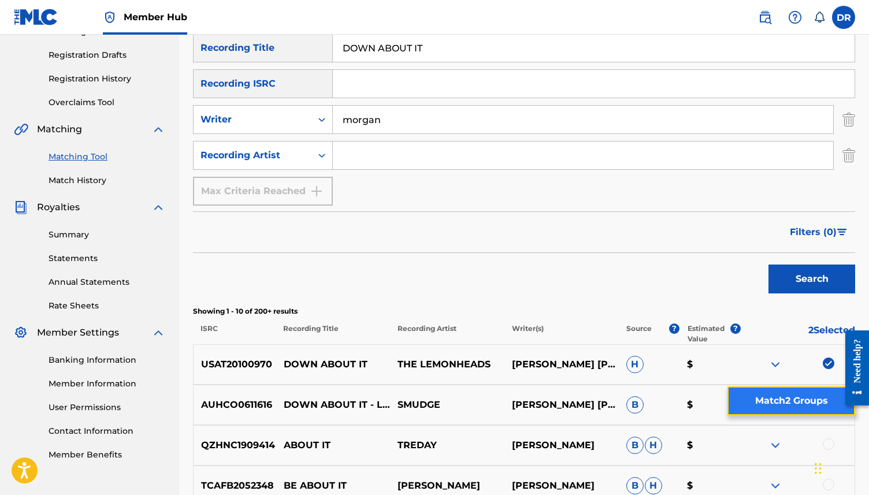
click at [769, 398] on button "Match 2 Groups" at bounding box center [792, 401] width 128 height 29
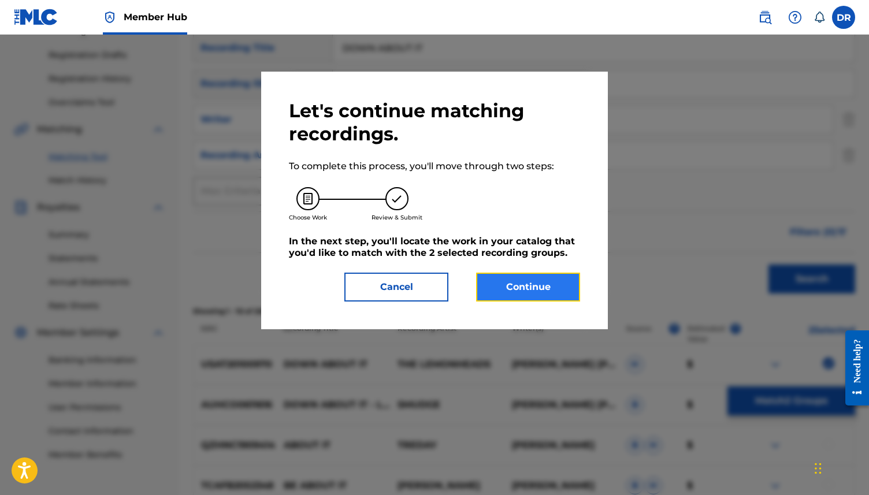
click at [507, 284] on button "Continue" at bounding box center [528, 287] width 104 height 29
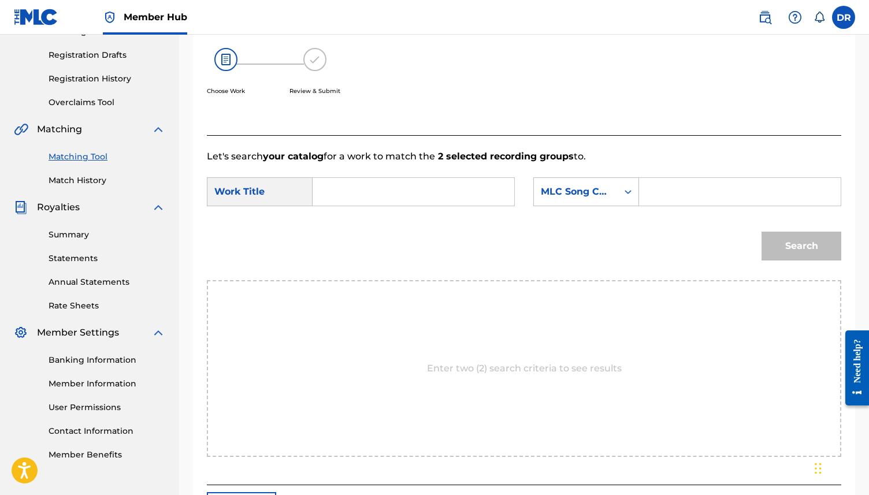
click at [440, 207] on div "SearchWithCriteriaf6f076be-b83f-4089-82d9-7284dc856c56 Work Title SearchWithCri…" at bounding box center [524, 195] width 635 height 36
click at [431, 199] on input "Search Form" at bounding box center [414, 192] width 182 height 28
paste input "DOWN ABOUT IT (DANDO/MORGAN)"
drag, startPoint x: 509, startPoint y: 199, endPoint x: 445, endPoint y: 194, distance: 63.8
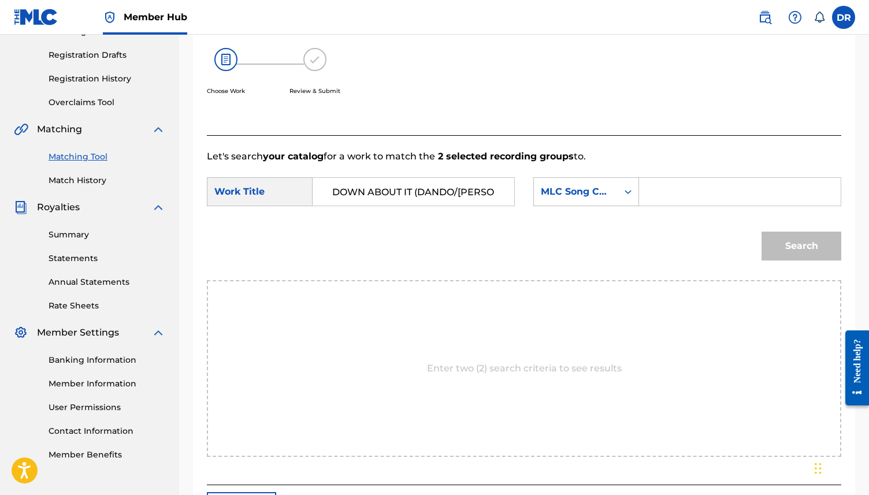
click at [446, 194] on div "DOWN ABOUT IT (DANDO/MORGAN)" at bounding box center [414, 191] width 202 height 29
drag, startPoint x: 413, startPoint y: 193, endPoint x: 499, endPoint y: 188, distance: 86.2
click at [499, 188] on input "DOWN ABOUT IT (DANDO/MORGAN)" at bounding box center [414, 192] width 182 height 28
type input "DOWN ABOUT It"
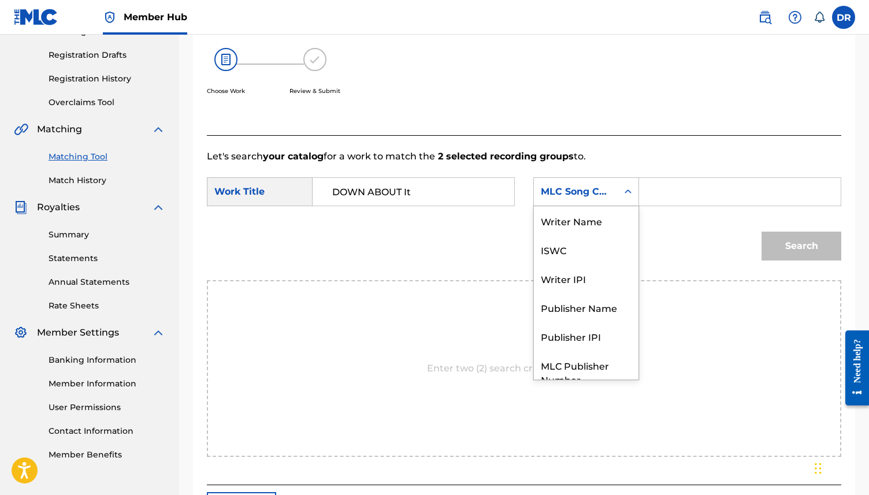
click at [584, 191] on div "MLC Song Code" at bounding box center [576, 192] width 70 height 14
click at [571, 234] on div "Writer Name" at bounding box center [586, 220] width 105 height 29
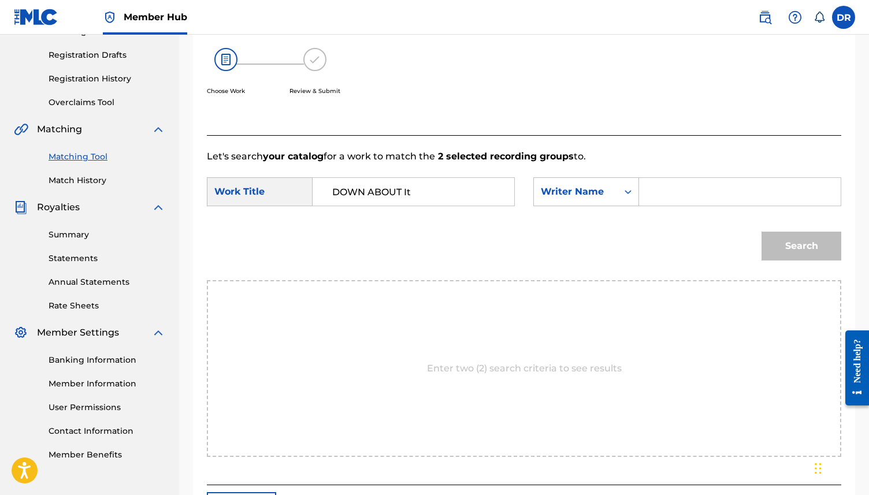
click at [666, 190] on input "Search Form" at bounding box center [740, 192] width 182 height 28
type input "DANDO"
click at [762, 232] on button "Search" at bounding box center [802, 246] width 80 height 29
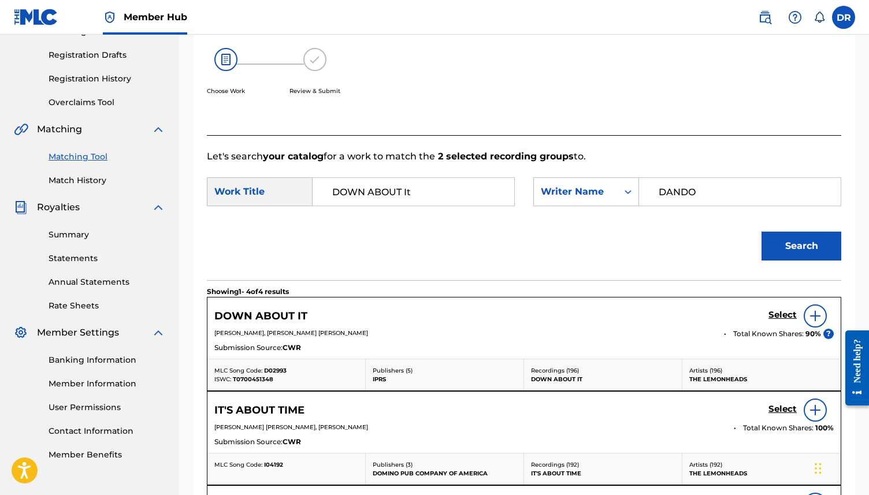
scroll to position [220, 0]
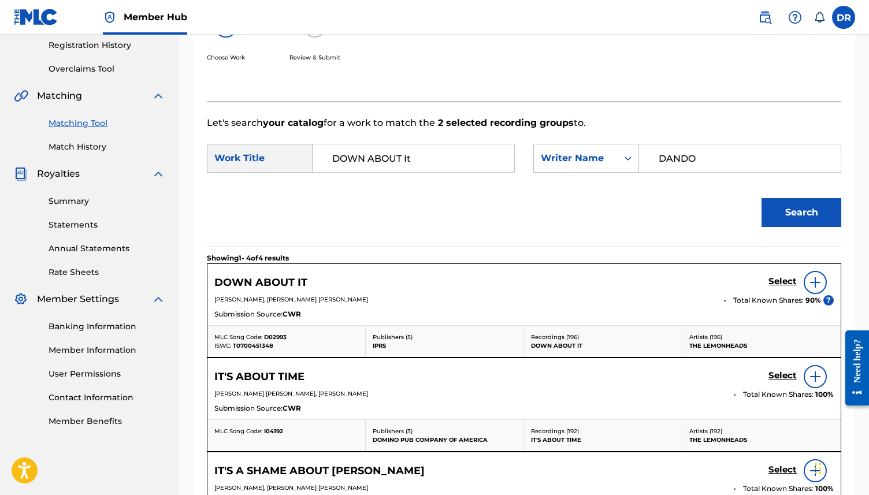
click at [813, 283] on img at bounding box center [816, 283] width 14 height 14
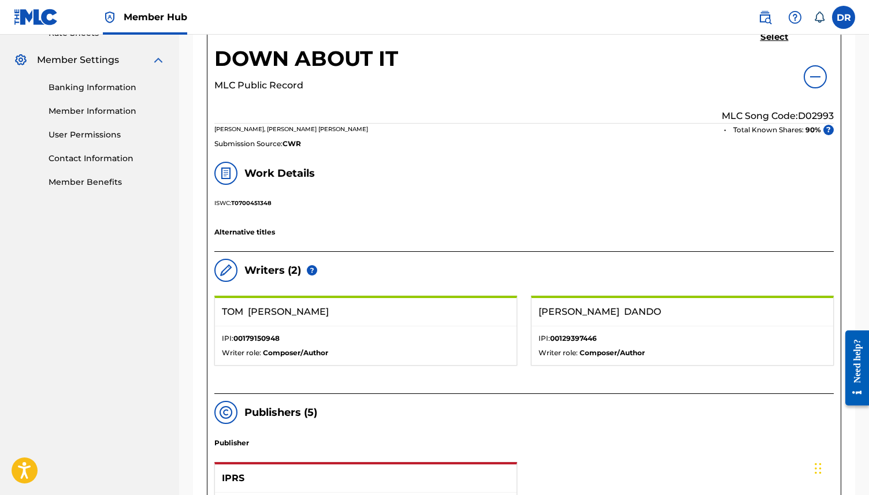
scroll to position [435, 0]
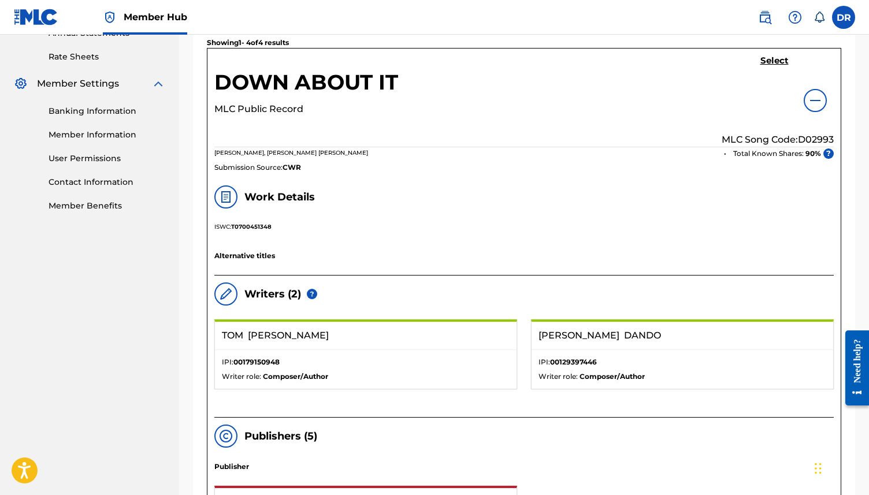
click at [768, 55] on div "DOWN ABOUT IT MLC Public Record Select MLC Song Code: D02993 TOM MORGAN, EVAN G…" at bounding box center [523, 114] width 633 height 130
click at [765, 65] on h5 "Select" at bounding box center [775, 60] width 28 height 11
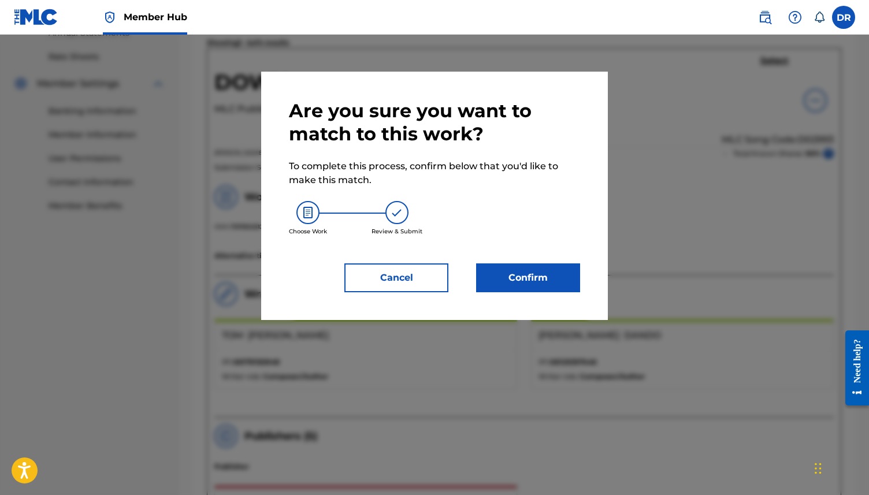
click at [514, 262] on div "Are you sure you want to match to this work? To complete this process, confirm …" at bounding box center [434, 195] width 291 height 193
click at [513, 275] on button "Confirm" at bounding box center [528, 278] width 104 height 29
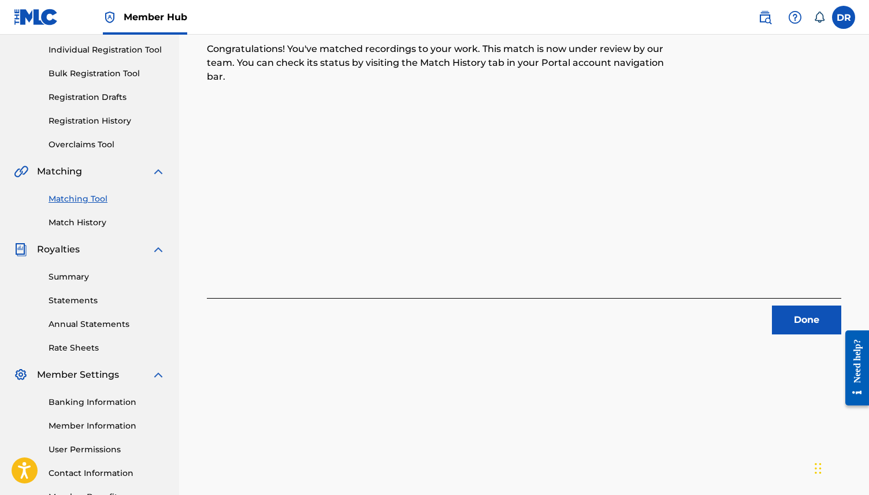
scroll to position [0, 0]
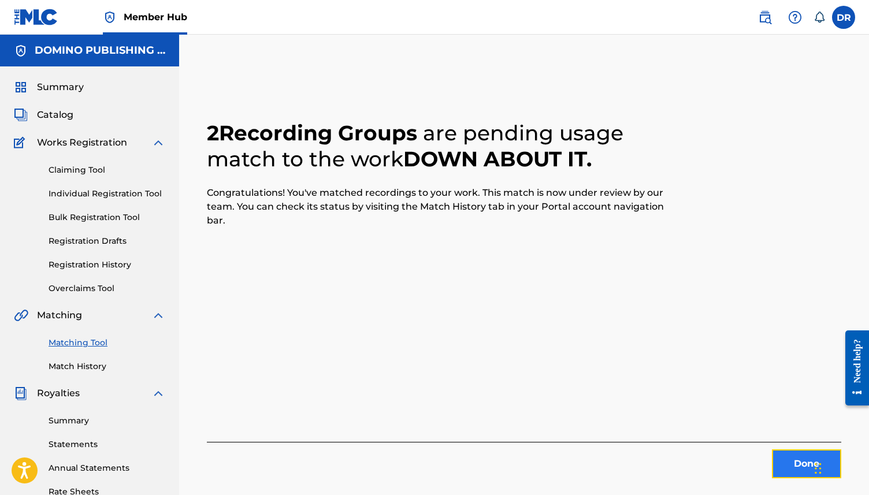
click at [790, 452] on button "Done" at bounding box center [806, 464] width 69 height 29
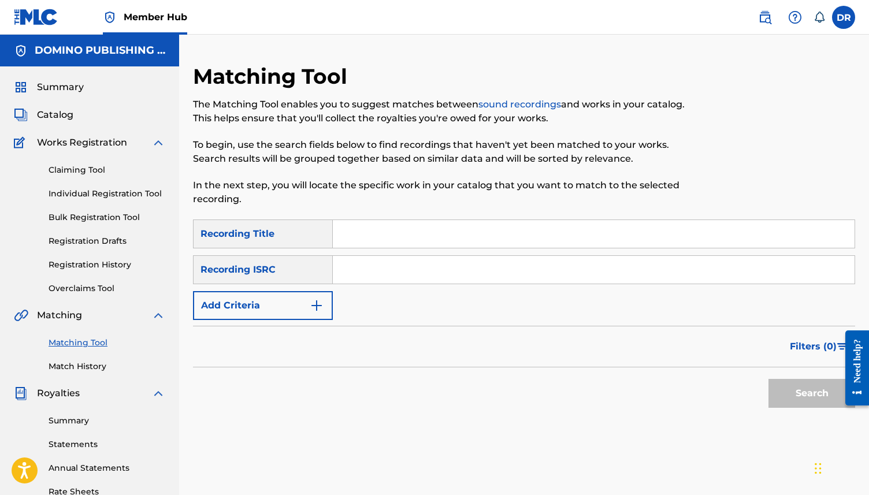
click at [384, 242] on input "Search Form" at bounding box center [594, 234] width 522 height 28
paste input "A HALLUCINATION (HISTON/KEATING/MCINERNEY)"
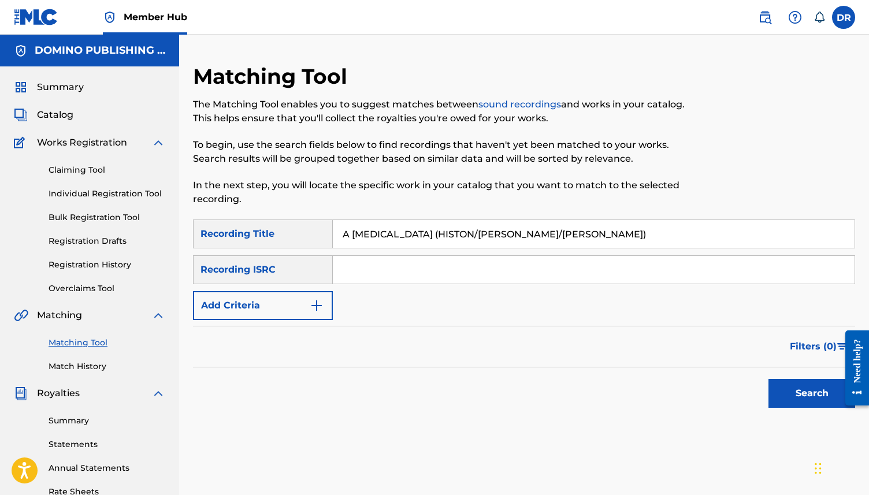
drag, startPoint x: 609, startPoint y: 241, endPoint x: 433, endPoint y: 235, distance: 175.8
click at [433, 235] on input "A HALLUCINATION (HISTON/KEATING/MCINERNEY)" at bounding box center [594, 234] width 522 height 28
type input "A HALLUCINATION"
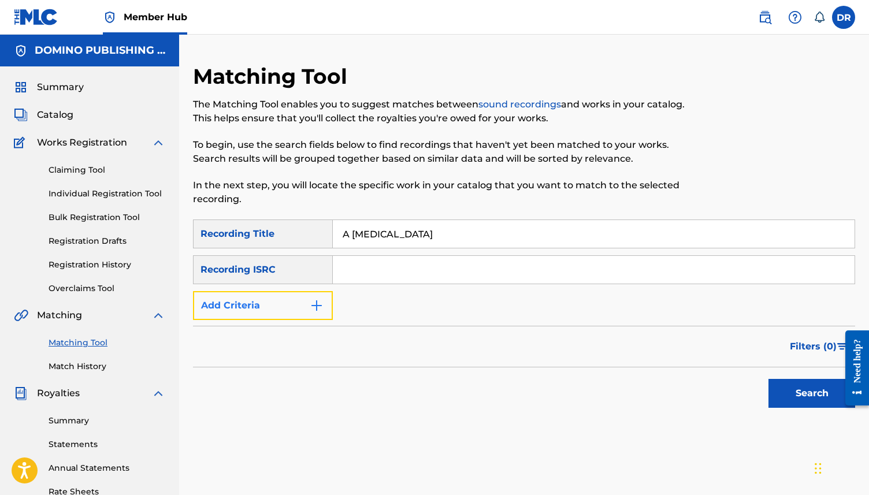
click at [267, 299] on button "Add Criteria" at bounding box center [263, 305] width 140 height 29
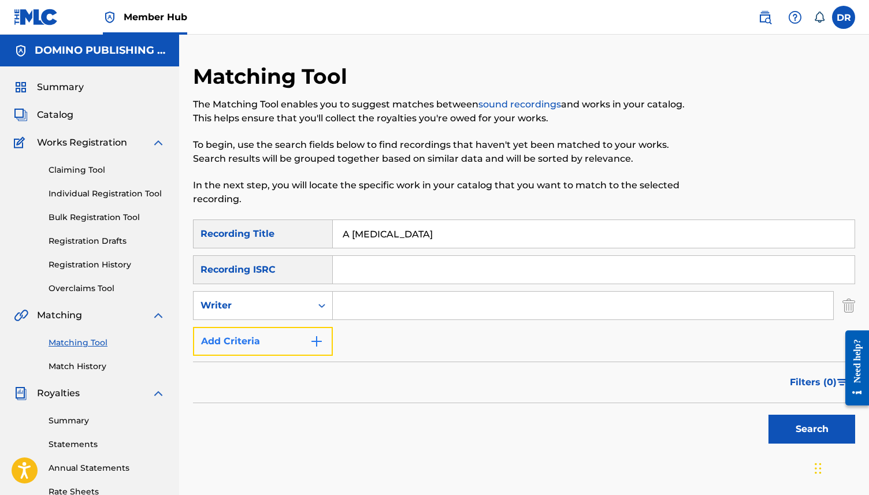
click at [266, 343] on button "Add Criteria" at bounding box center [263, 341] width 140 height 29
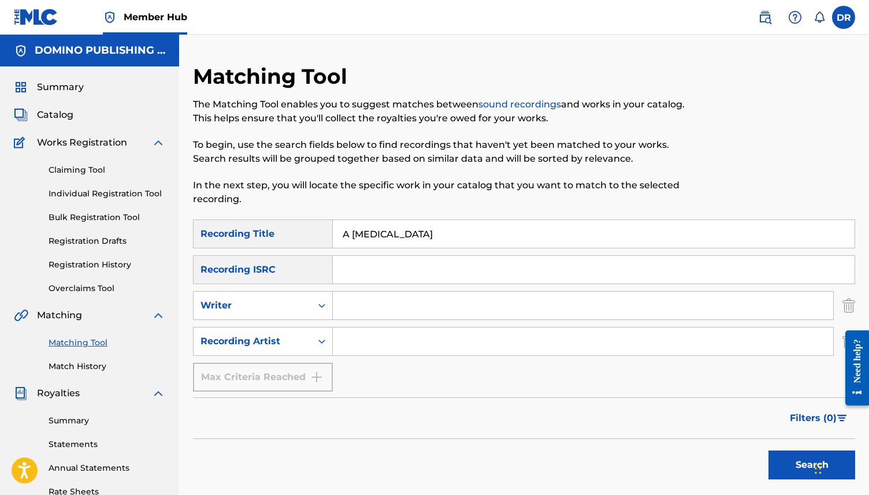
click at [364, 339] on input "Search Form" at bounding box center [583, 342] width 501 height 28
type input "BLEEDING HEART PIGEONS"
click at [769, 451] on button "Search" at bounding box center [812, 465] width 87 height 29
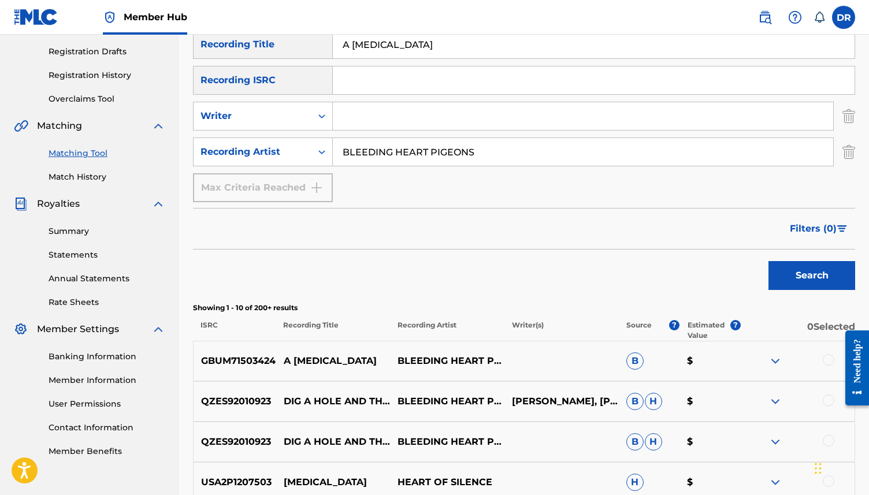
scroll to position [199, 0]
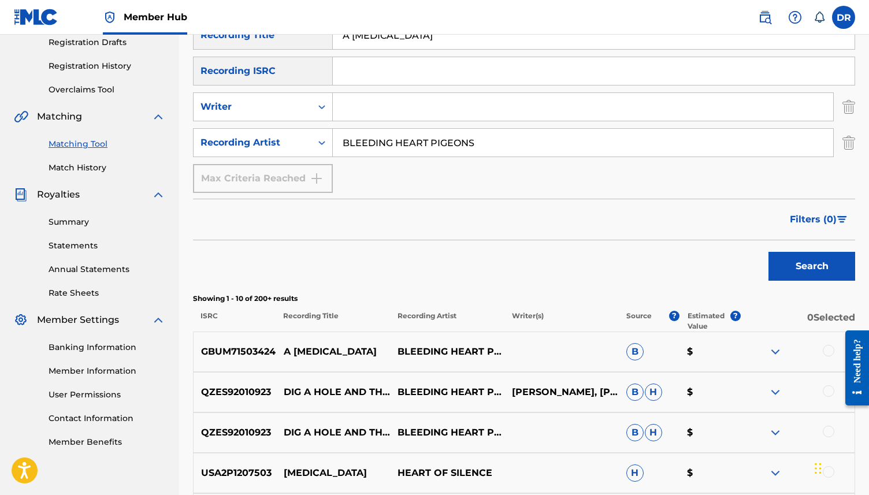
click at [829, 354] on div at bounding box center [829, 351] width 12 height 12
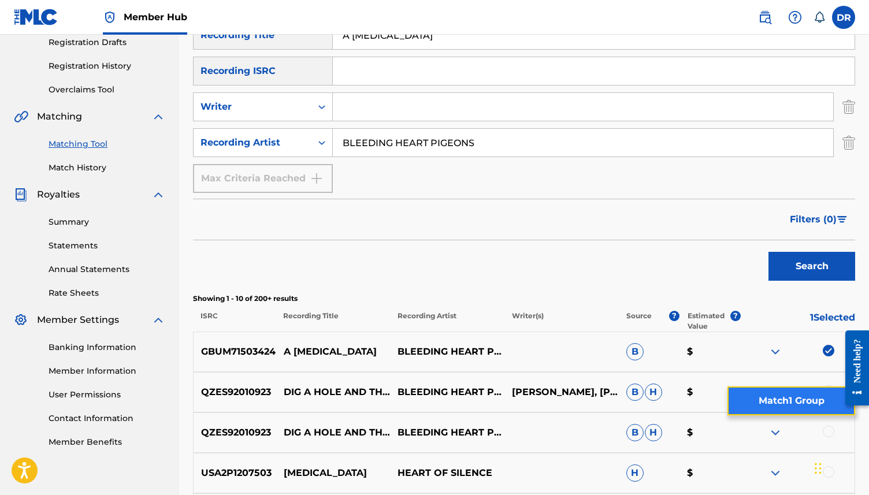
click at [770, 406] on button "Match 1 Group" at bounding box center [792, 401] width 128 height 29
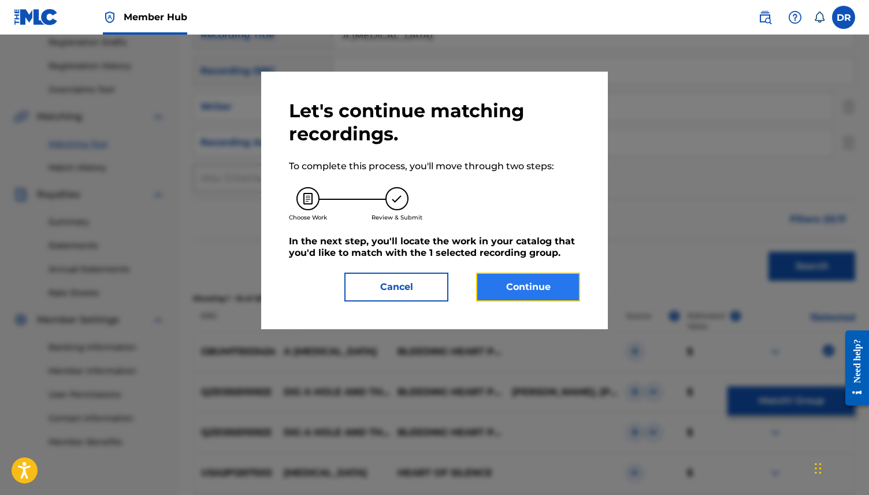
click at [544, 289] on button "Continue" at bounding box center [528, 287] width 104 height 29
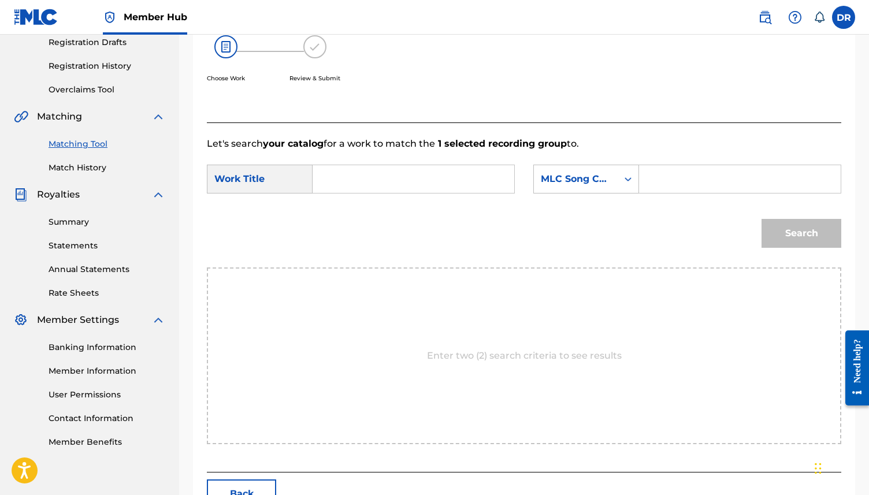
click at [406, 192] on input "Search Form" at bounding box center [414, 179] width 182 height 28
paste input "A HALLUCINATION (HISTON/KEATING/MCINERNEY)"
drag, startPoint x: 343, startPoint y: 177, endPoint x: 504, endPoint y: 177, distance: 161.3
click at [504, 177] on div "A HALLUCINATION (HISTON/KEATING/MCINERNEY)" at bounding box center [414, 179] width 202 height 29
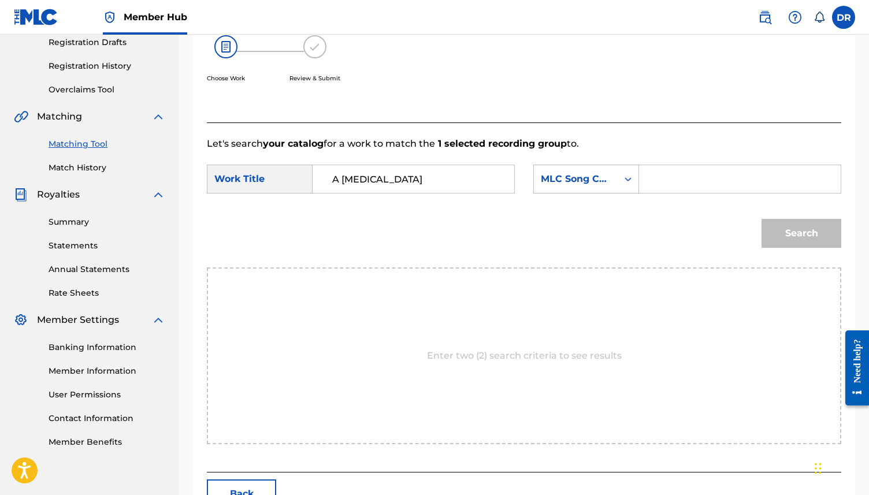
scroll to position [0, 0]
type input "A HALLUCINATION"
click at [614, 177] on div "MLC Song Code" at bounding box center [576, 179] width 84 height 22
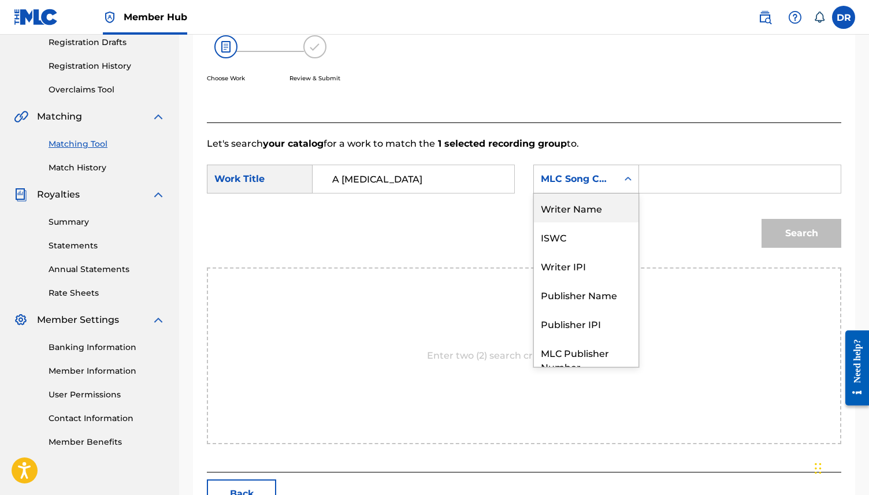
click at [582, 199] on div "Writer Name" at bounding box center [586, 208] width 105 height 29
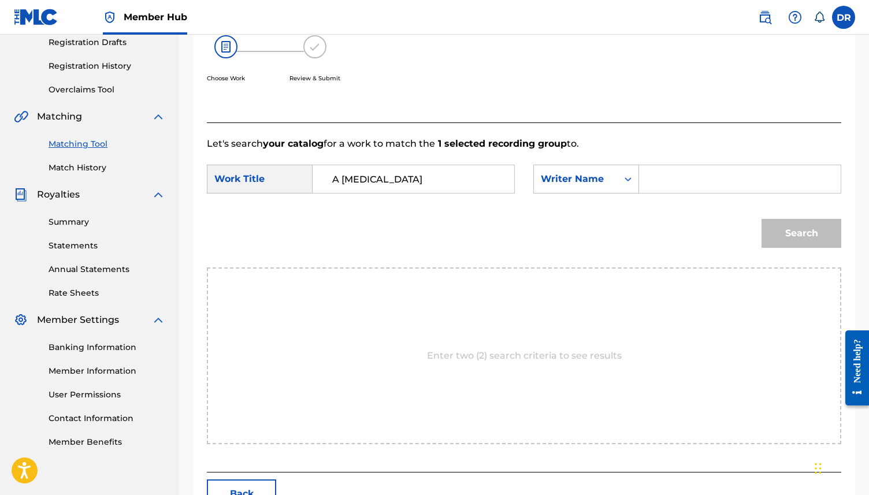
click at [679, 184] on input "Search Form" at bounding box center [740, 179] width 182 height 28
paste input "A HALLUCINATION (HISTON/KEATING/MCINERNEY)"
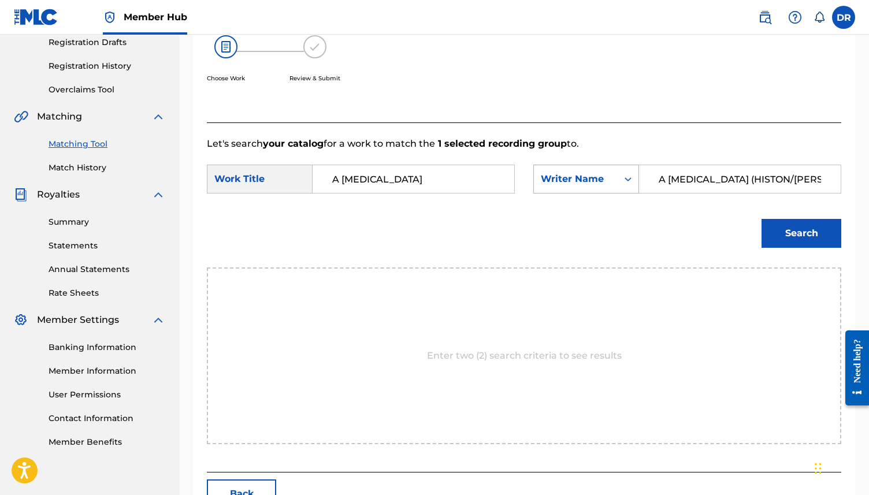
drag, startPoint x: 676, startPoint y: 178, endPoint x: 619, endPoint y: 176, distance: 57.2
click at [619, 176] on div "SearchWithCriteriad868428b-bec2-40b6-bc06-3a0f506dbebf Writer Name A HALLUCINAT…" at bounding box center [687, 179] width 308 height 29
drag, startPoint x: 818, startPoint y: 175, endPoint x: 696, endPoint y: 178, distance: 122.6
click at [696, 178] on input "HISTON/KEATING/MCINERNEY)" at bounding box center [740, 179] width 182 height 28
type input "HISTON"
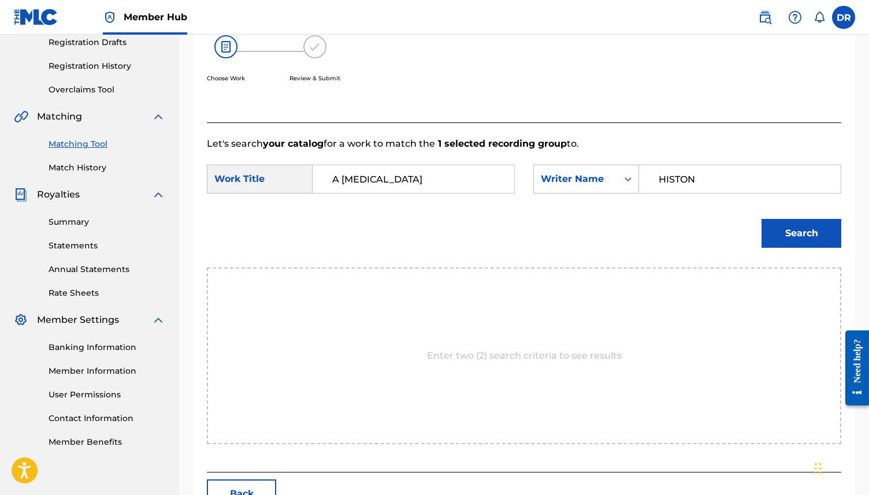
click at [762, 219] on button "Search" at bounding box center [802, 233] width 80 height 29
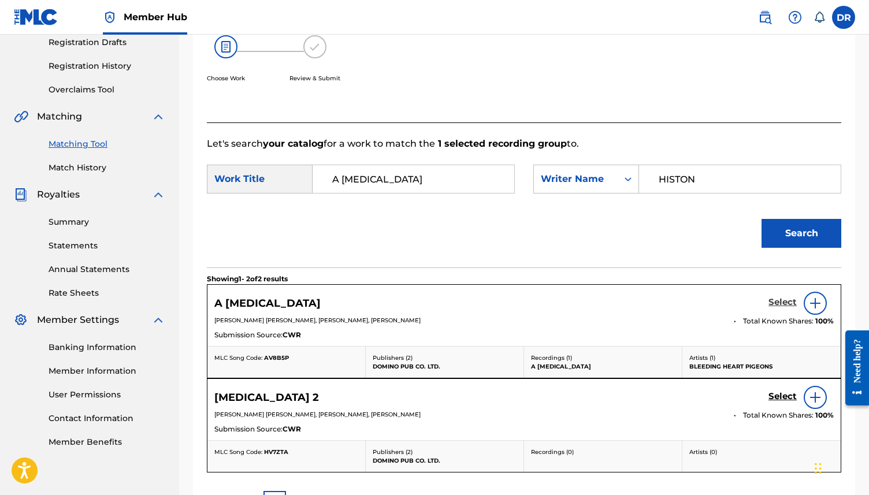
click at [771, 303] on h5 "Select" at bounding box center [783, 302] width 28 height 11
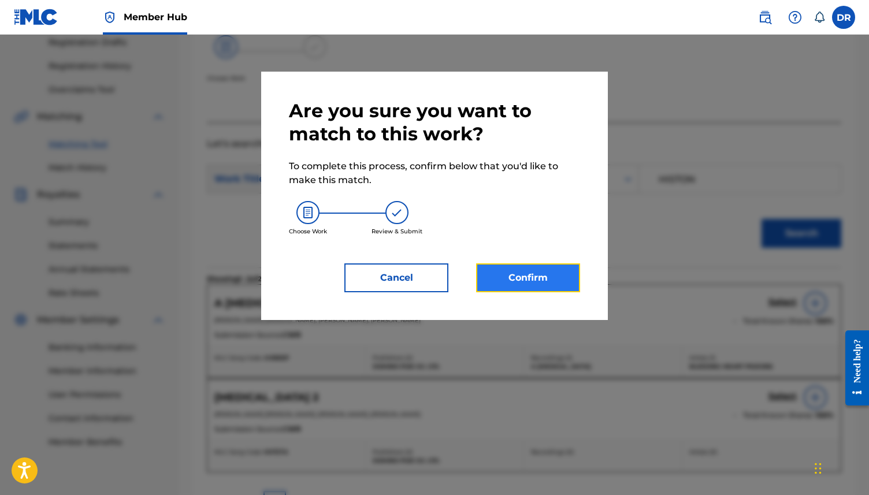
click at [503, 275] on button "Confirm" at bounding box center [528, 278] width 104 height 29
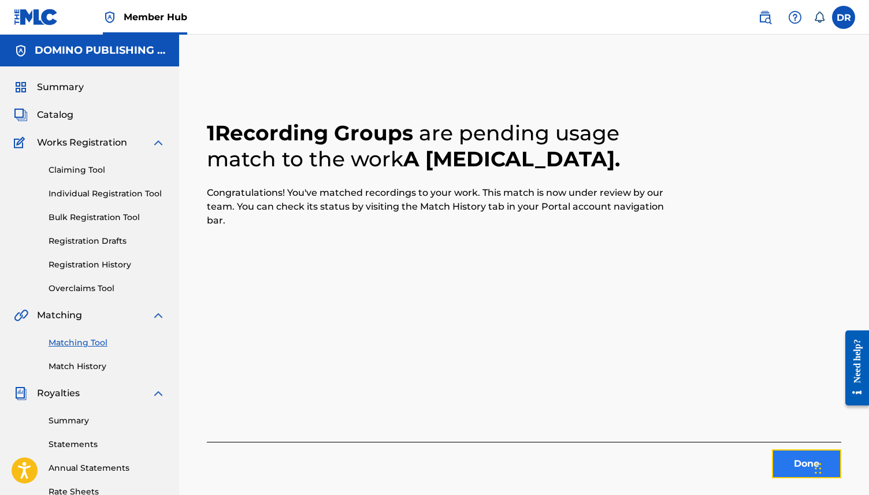
click at [791, 465] on button "Done" at bounding box center [806, 464] width 69 height 29
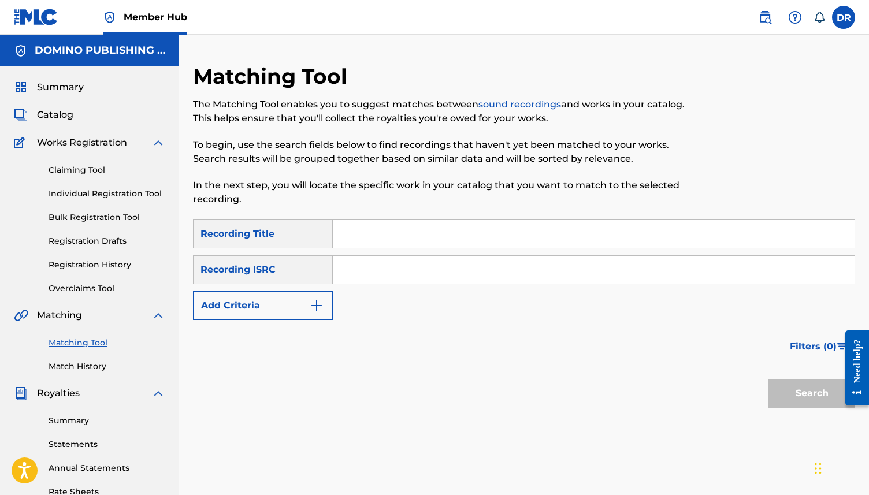
click at [402, 242] on input "Search Form" at bounding box center [594, 234] width 522 height 28
paste input "ROMANIAN HORA AND BULGAR (TROST)"
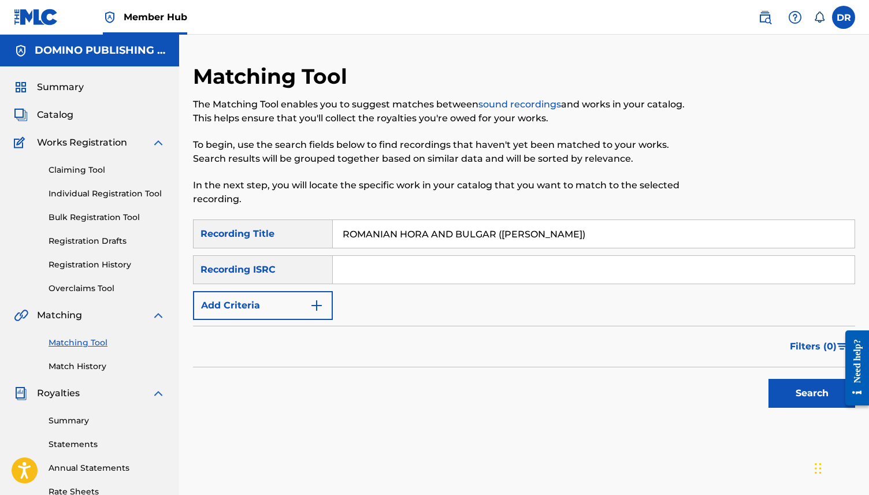
drag, startPoint x: 572, startPoint y: 236, endPoint x: 492, endPoint y: 237, distance: 80.3
click at [492, 237] on input "ROMANIAN HORA AND BULGAR (TROST)" at bounding box center [594, 234] width 522 height 28
type input "ROMANIAN HORA AND BULGAR"
click at [769, 379] on button "Search" at bounding box center [812, 393] width 87 height 29
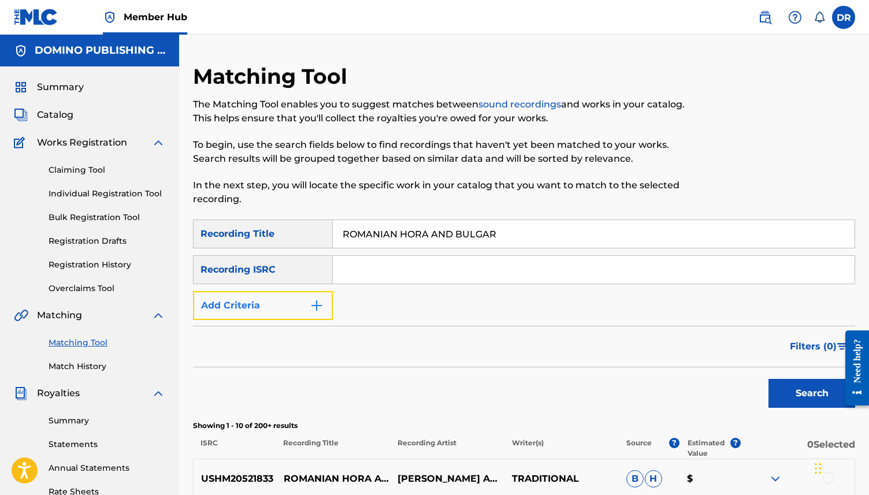
click at [314, 306] on img "Search Form" at bounding box center [317, 306] width 14 height 14
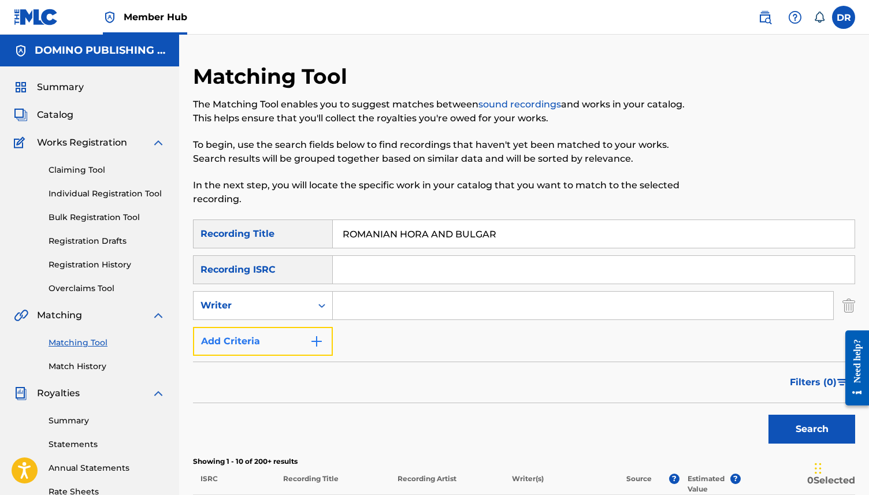
click at [295, 340] on button "Add Criteria" at bounding box center [263, 341] width 140 height 29
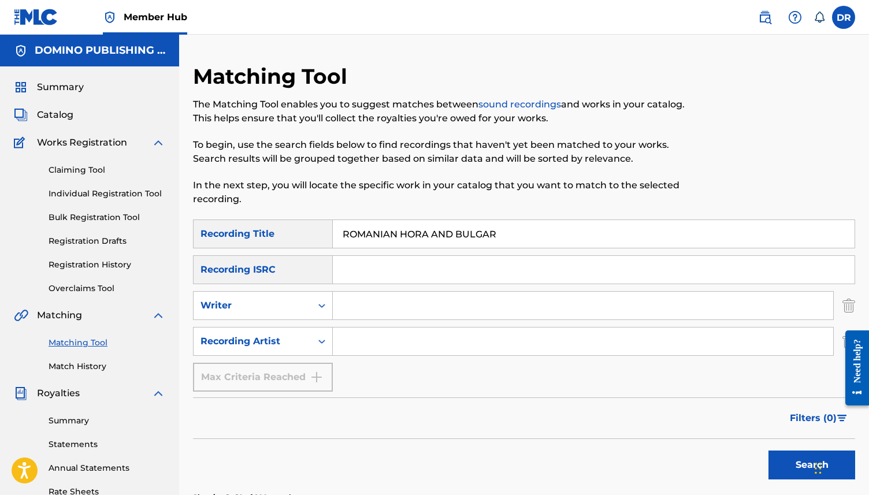
click at [362, 329] on input "Search Form" at bounding box center [583, 342] width 501 height 28
paste input "A Hawk and a Hacksaw"
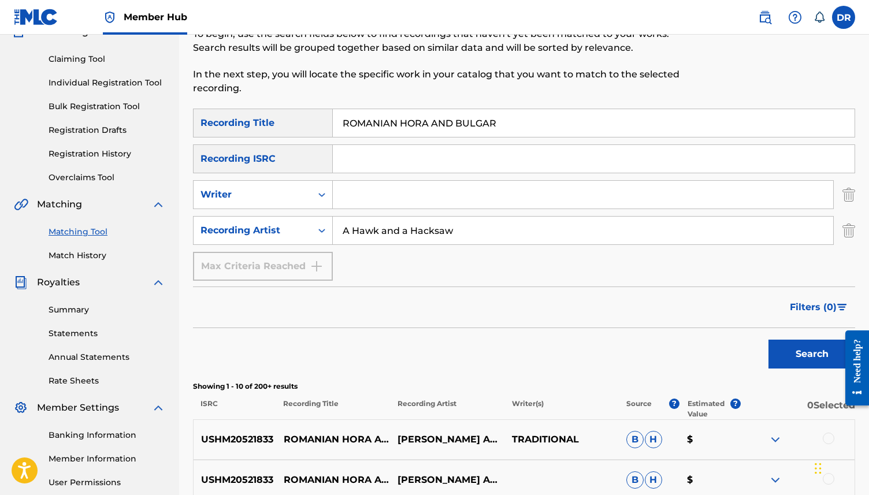
scroll to position [127, 0]
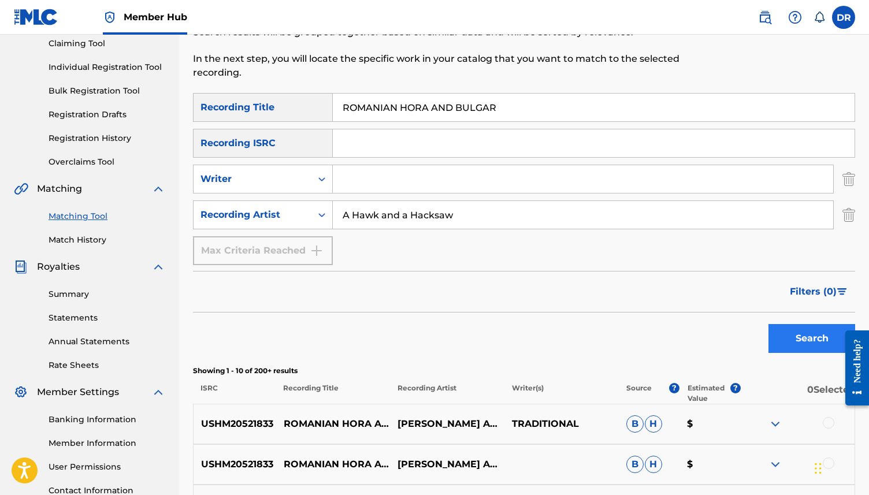
type input "A Hawk and a Hacksaw"
click at [793, 339] on button "Search" at bounding box center [812, 338] width 87 height 29
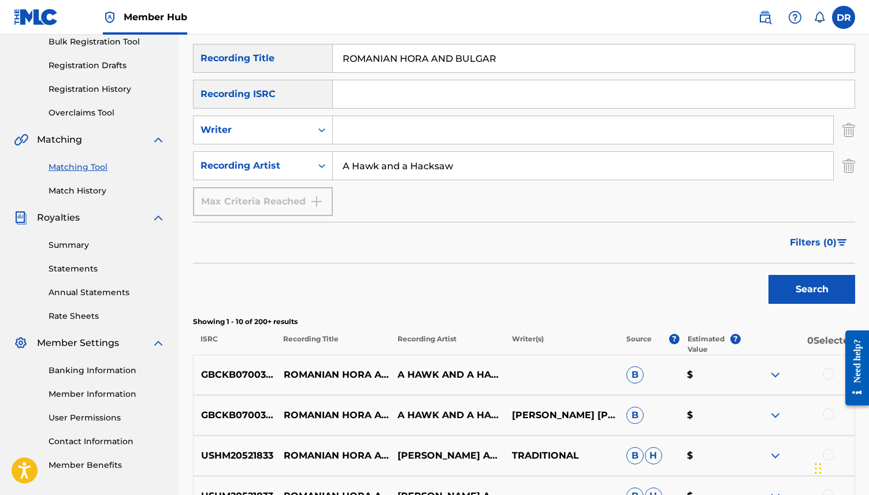
scroll to position [300, 0]
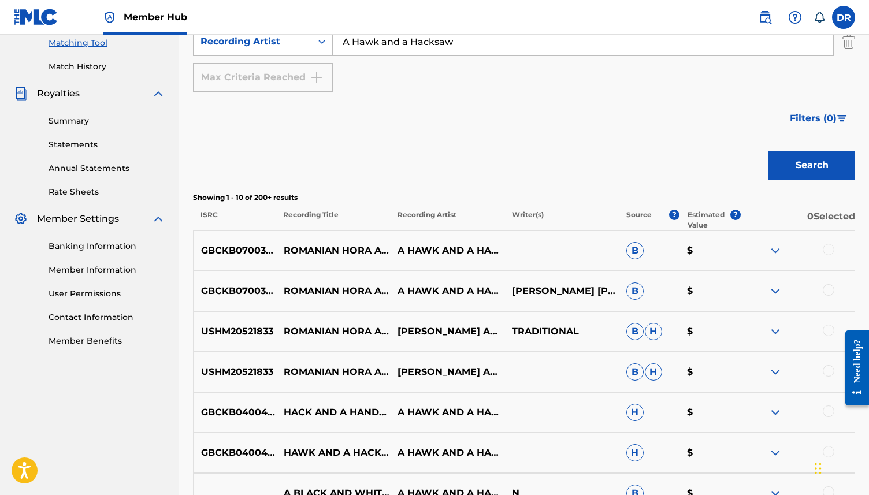
click at [829, 250] on div at bounding box center [829, 250] width 12 height 12
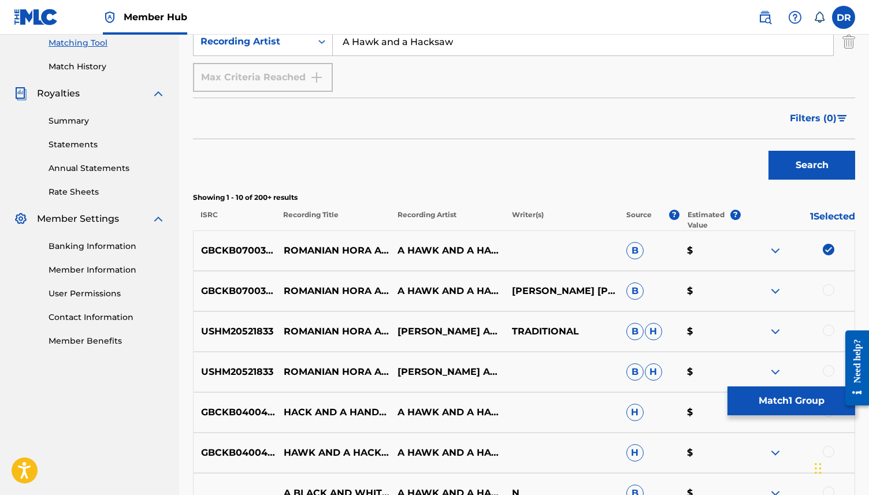
click at [823, 291] on div at bounding box center [829, 290] width 12 height 12
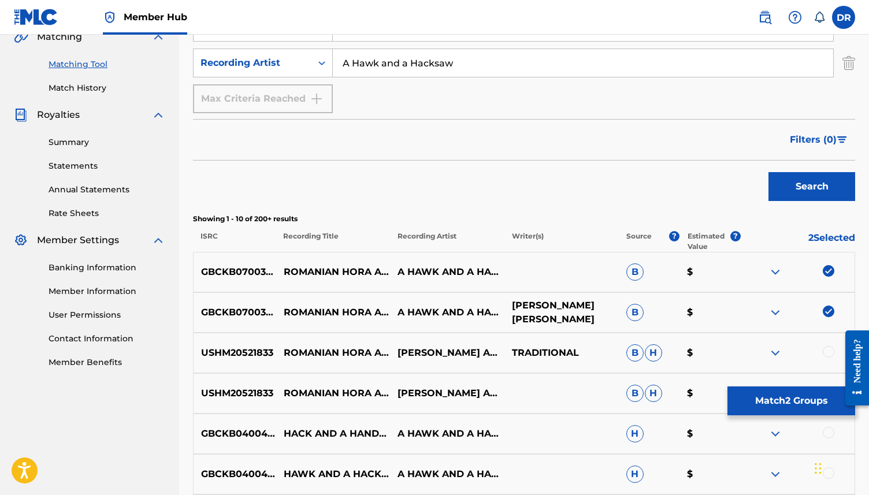
scroll to position [276, 0]
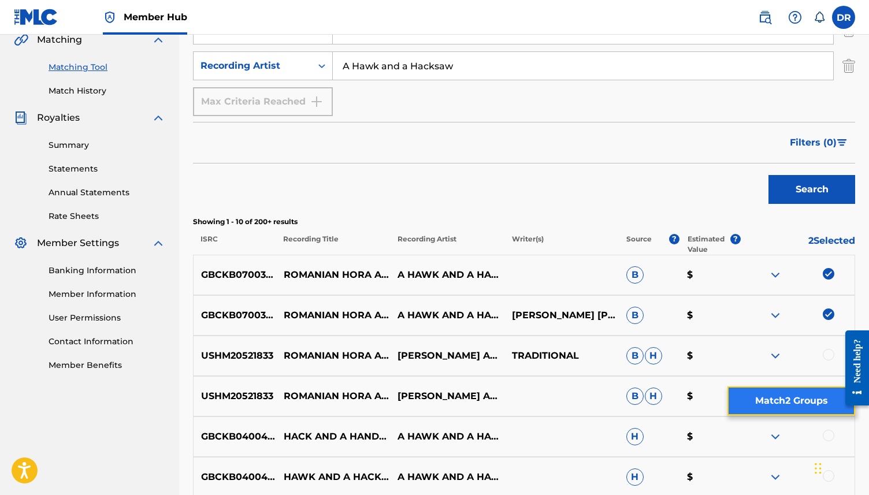
click at [743, 399] on button "Match 2 Groups" at bounding box center [792, 401] width 128 height 29
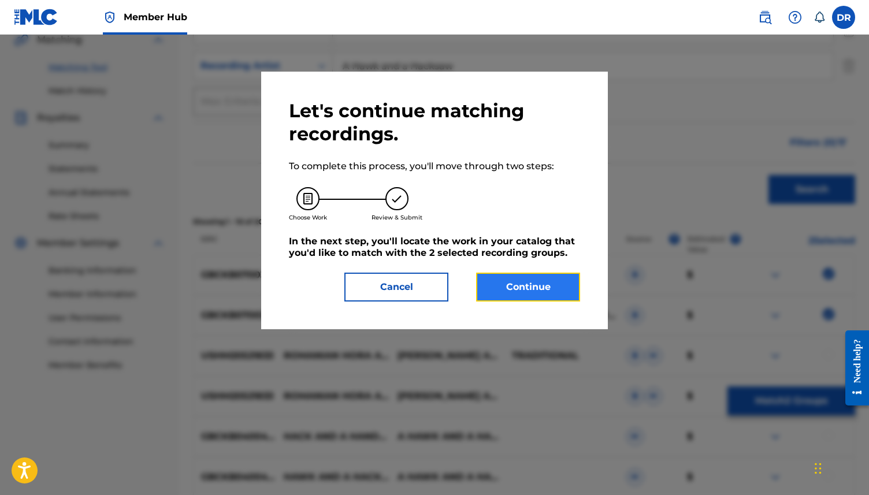
click at [499, 284] on button "Continue" at bounding box center [528, 287] width 104 height 29
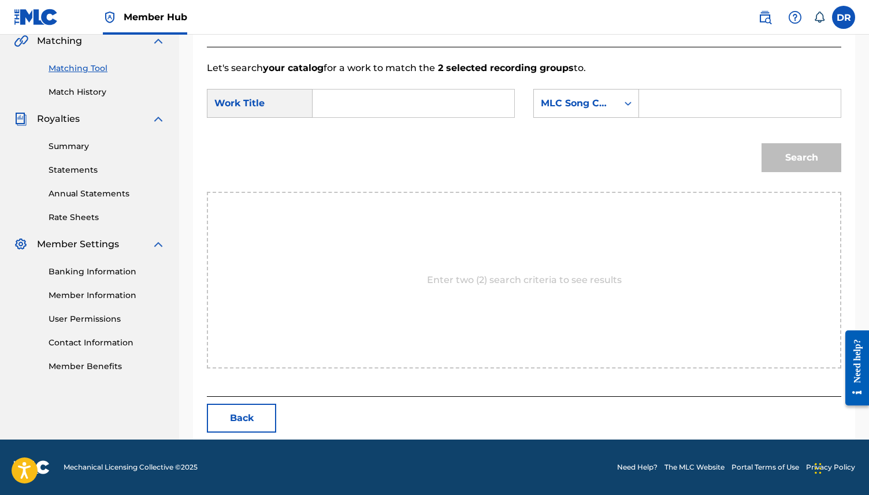
click at [364, 113] on input "Search Form" at bounding box center [414, 104] width 182 height 28
paste input "A Hawk and a Hacksaw"
type input "A Hawk and a Hacksaw"
drag, startPoint x: 445, startPoint y: 101, endPoint x: 321, endPoint y: 101, distance: 124.3
click at [321, 101] on div "A Hawk and a Hacksaw hawk a nd a hacksaw (a)" at bounding box center [414, 103] width 202 height 29
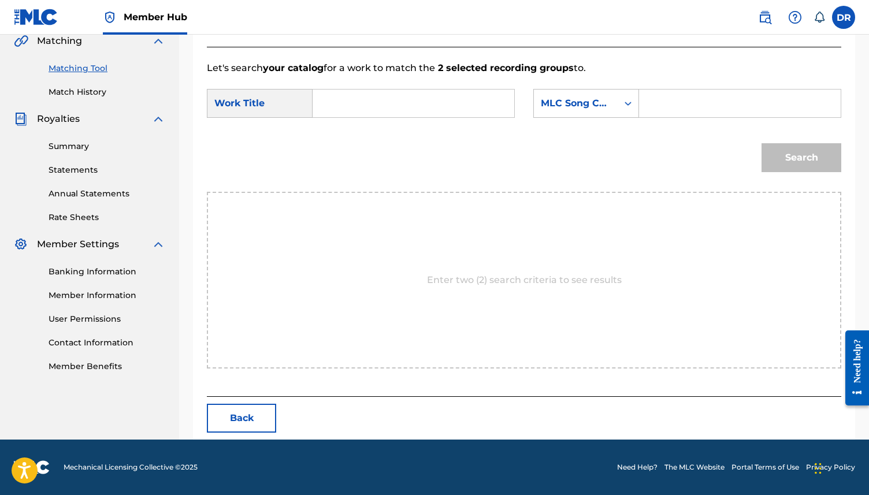
paste input "ROMANIAN HORA AND BULGAR (TROST)"
drag, startPoint x: 503, startPoint y: 105, endPoint x: 454, endPoint y: 105, distance: 49.1
click at [454, 105] on input "ROMANIAN HORA AND BULGAR (TROST)" at bounding box center [414, 104] width 182 height 28
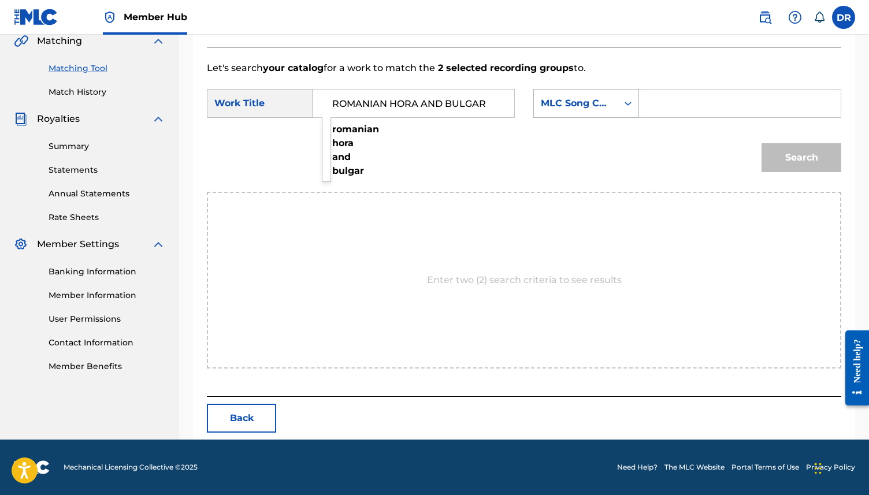
type input "ROMANIAN HORA AND BULGAR"
click at [591, 104] on div "MLC Song Code" at bounding box center [576, 104] width 70 height 14
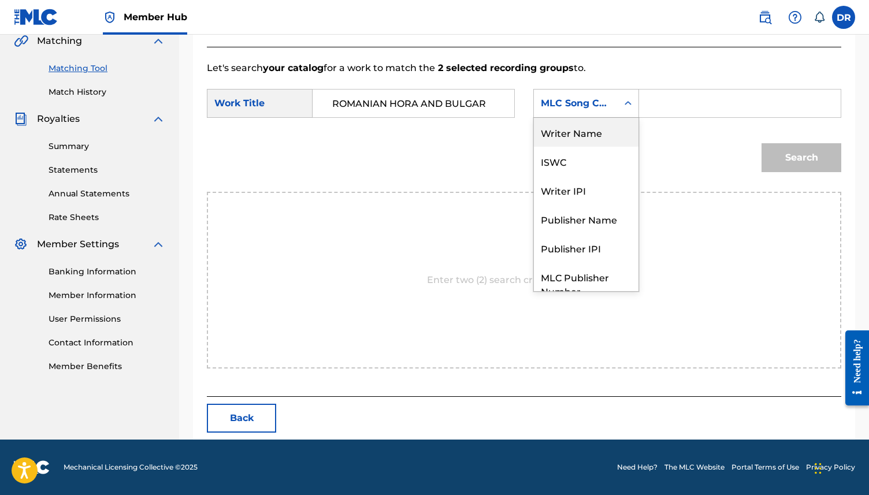
click at [587, 121] on div "Writer Name" at bounding box center [586, 132] width 105 height 29
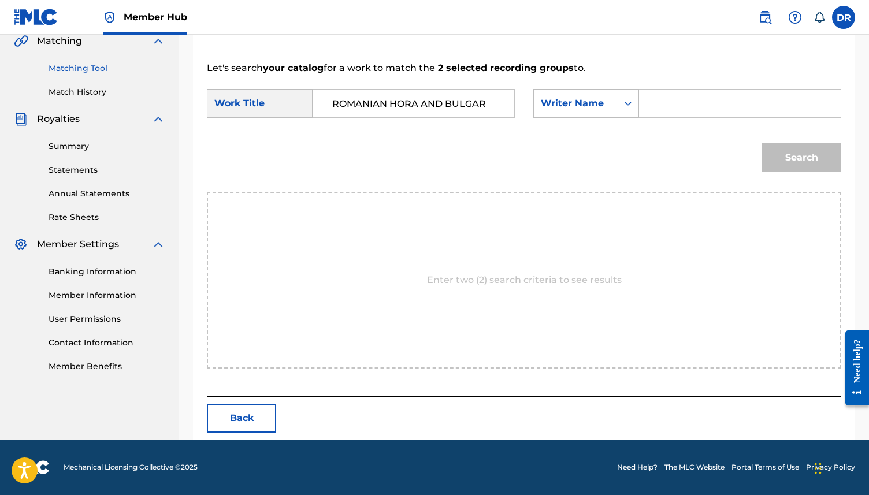
click at [681, 107] on input "Search Form" at bounding box center [740, 104] width 182 height 28
type input "TROST"
click at [762, 143] on button "Search" at bounding box center [802, 157] width 80 height 29
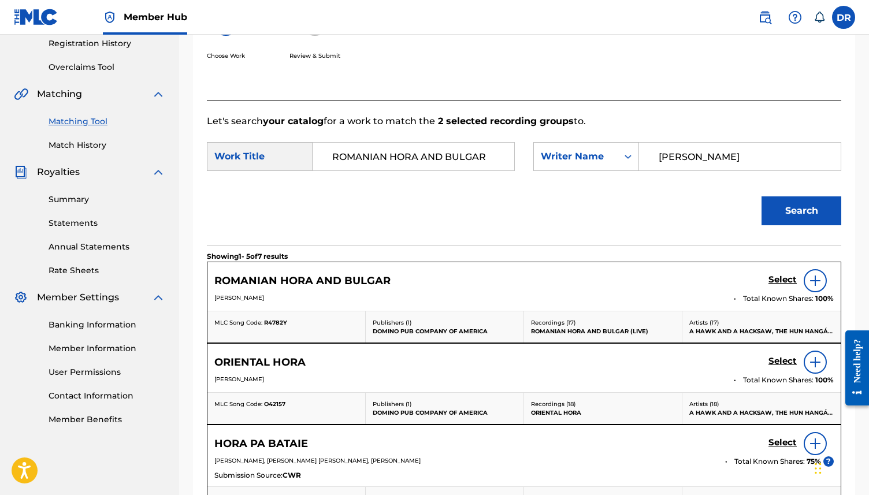
scroll to position [275, 0]
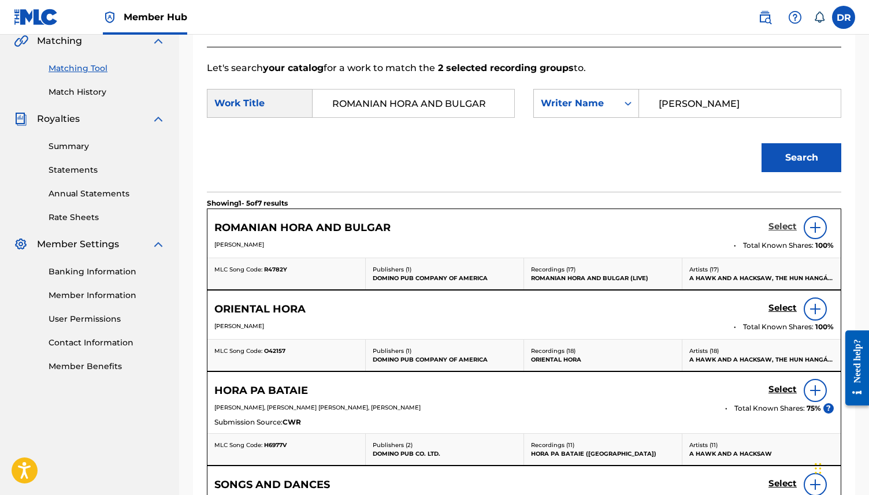
click at [783, 226] on h5 "Select" at bounding box center [783, 226] width 28 height 11
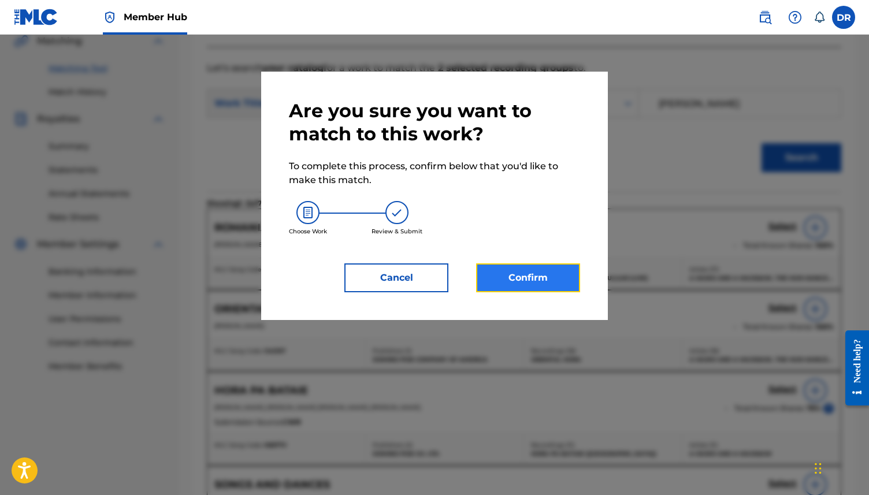
click at [525, 282] on button "Confirm" at bounding box center [528, 278] width 104 height 29
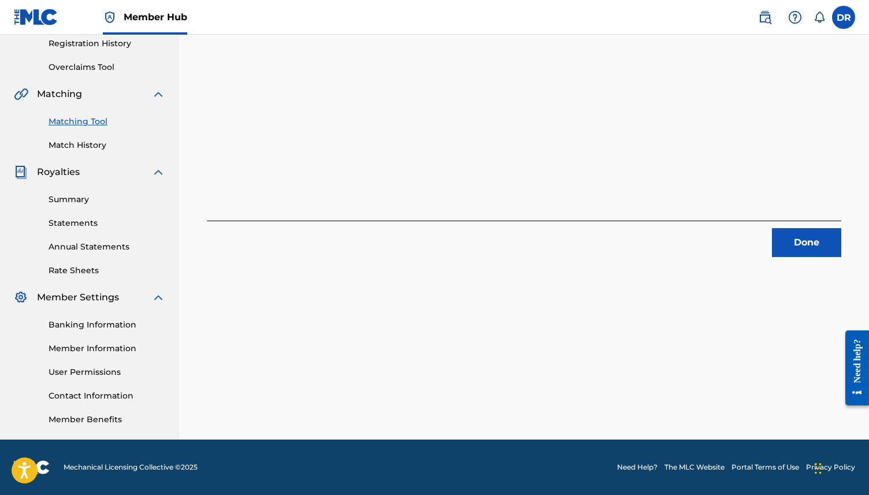
scroll to position [0, 0]
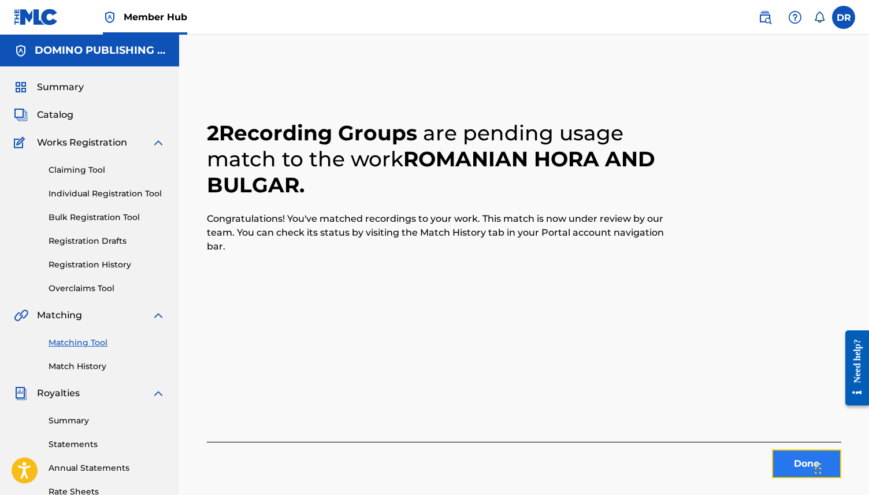
click at [787, 459] on button "Done" at bounding box center [806, 464] width 69 height 29
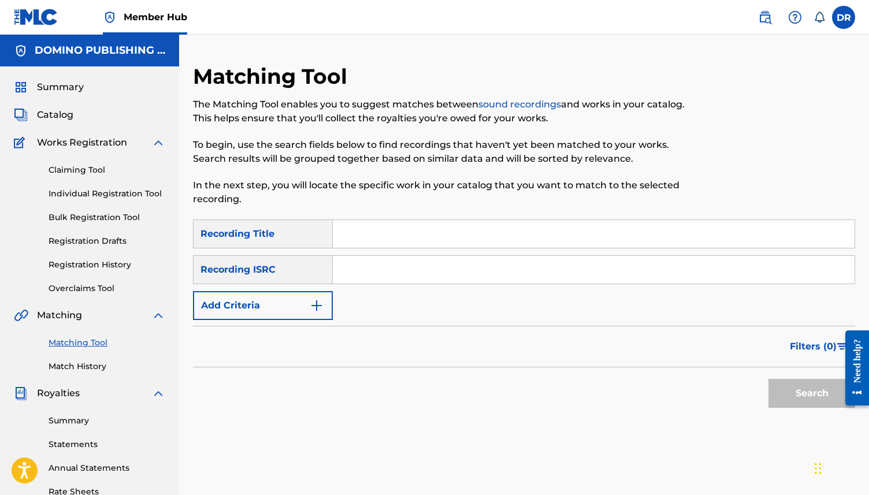
click at [364, 234] on input "Search Form" at bounding box center [594, 234] width 522 height 28
paste input "THE ANVIL (CURRIE/EGAN/STRANGE/FORMULA/URE)"
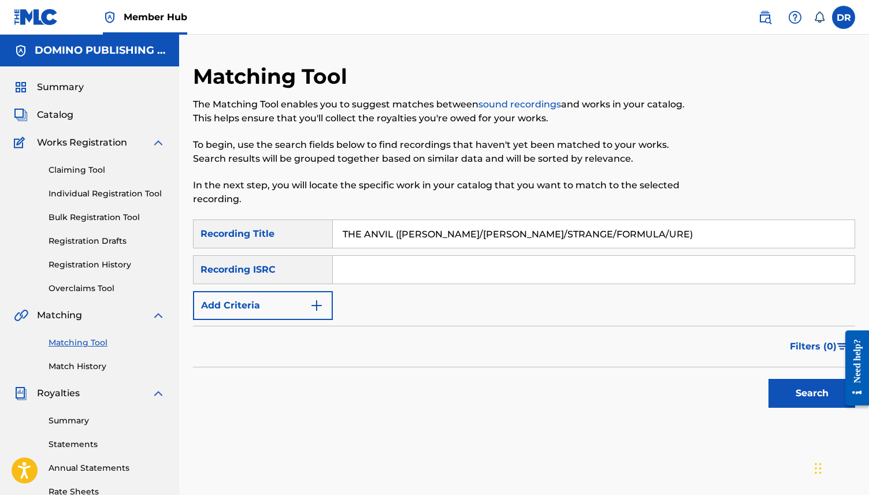
drag, startPoint x: 609, startPoint y: 232, endPoint x: 393, endPoint y: 237, distance: 216.2
click at [393, 237] on input "THE ANVIL (CURRIE/EGAN/STRANGE/FORMULA/URE)" at bounding box center [594, 234] width 522 height 28
type input "THE ANVIL"
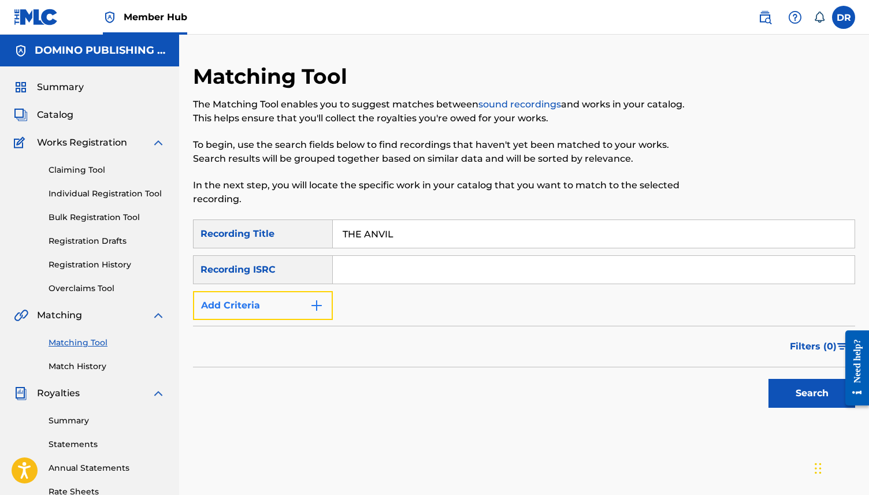
click at [273, 298] on button "Add Criteria" at bounding box center [263, 305] width 140 height 29
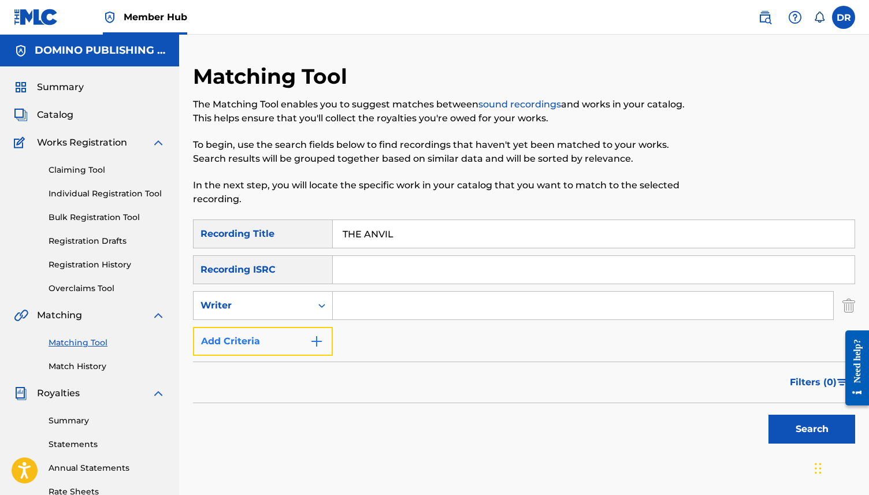
click at [268, 354] on button "Add Criteria" at bounding box center [263, 341] width 140 height 29
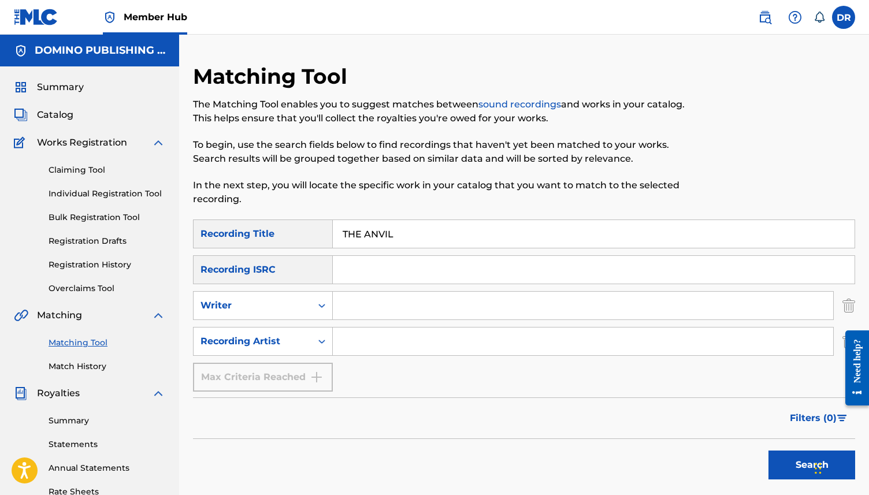
click at [361, 345] on input "Search Form" at bounding box center [583, 342] width 501 height 28
type input "VISAGE"
click at [769, 451] on button "Search" at bounding box center [812, 465] width 87 height 29
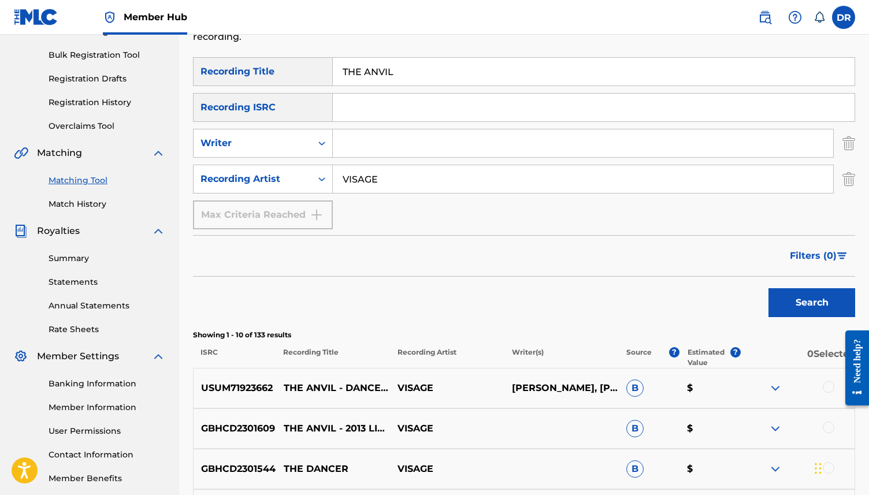
scroll to position [164, 0]
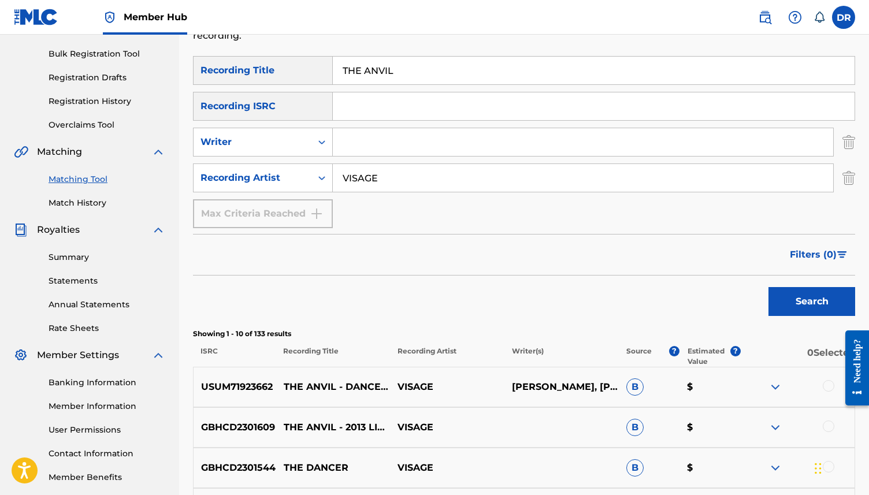
click at [829, 387] on div at bounding box center [829, 386] width 12 height 12
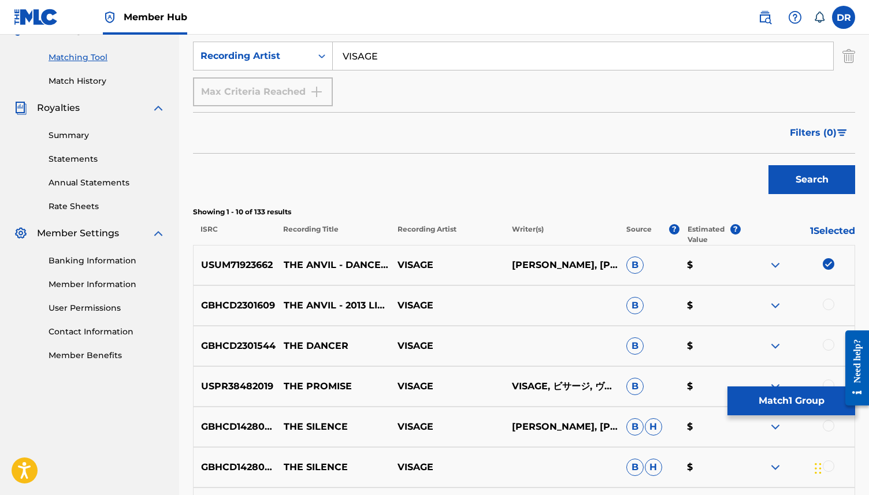
scroll to position [298, 0]
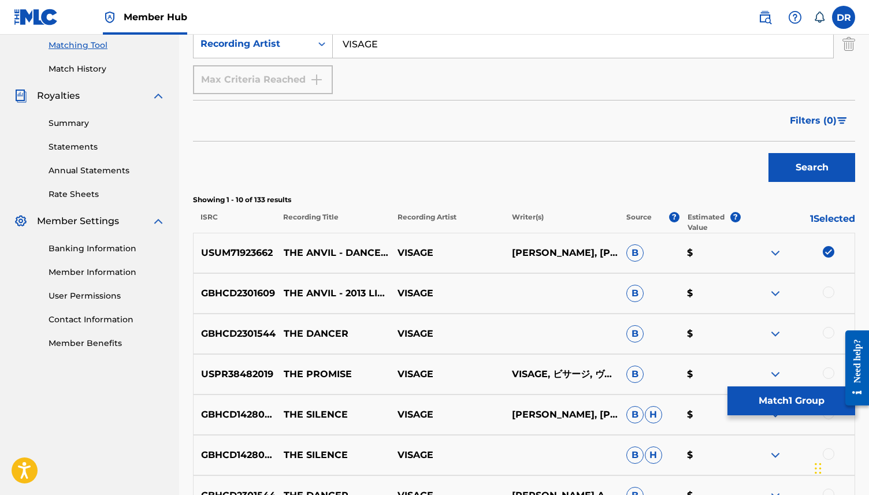
click at [831, 294] on div at bounding box center [829, 293] width 12 height 12
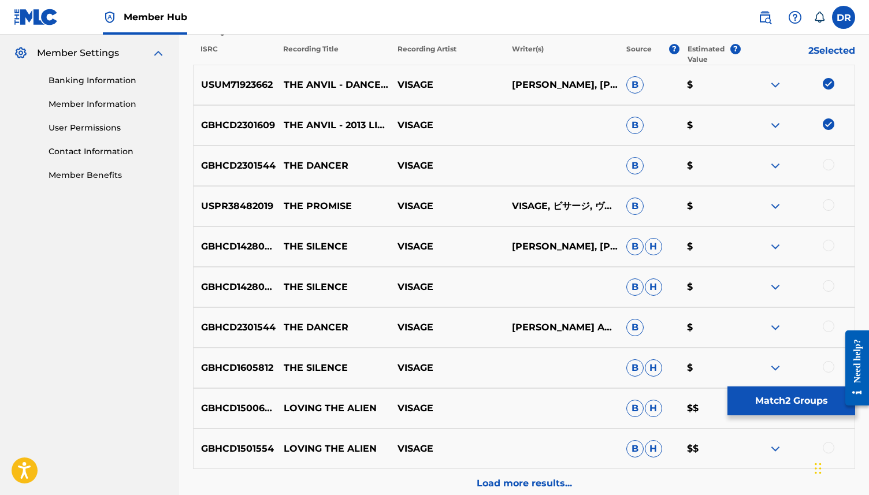
scroll to position [469, 0]
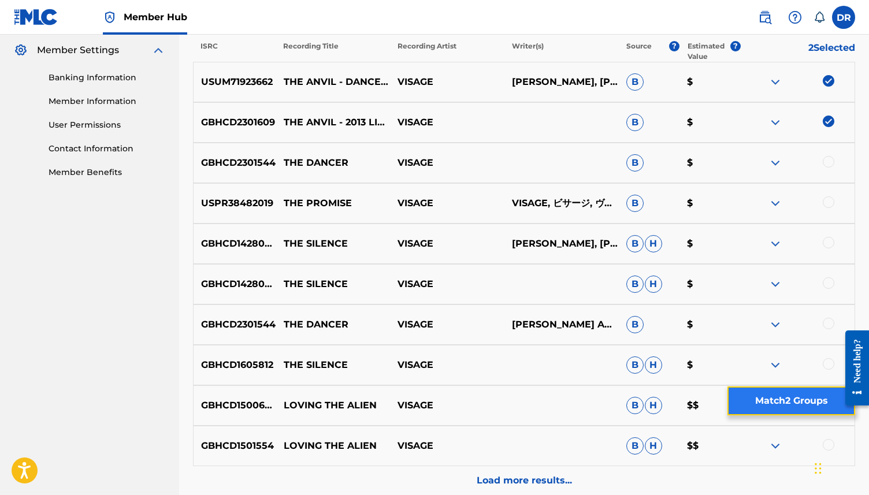
click at [753, 394] on button "Match 2 Groups" at bounding box center [792, 401] width 128 height 29
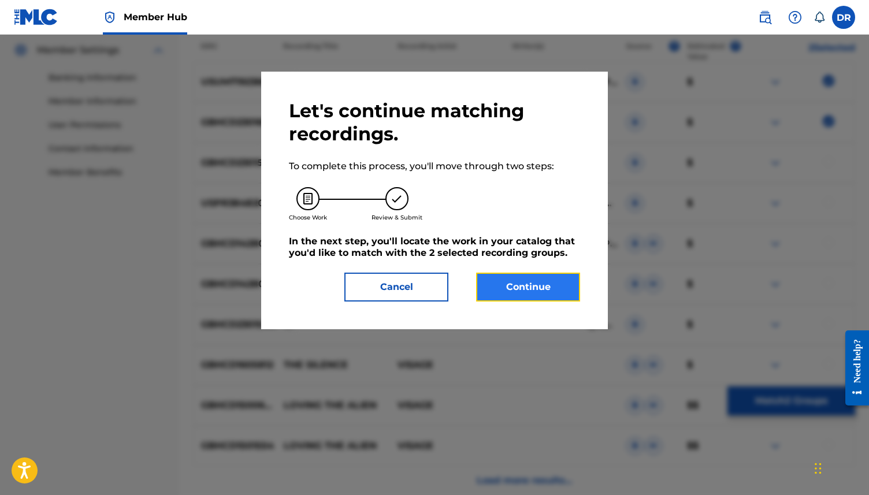
click at [513, 288] on button "Continue" at bounding box center [528, 287] width 104 height 29
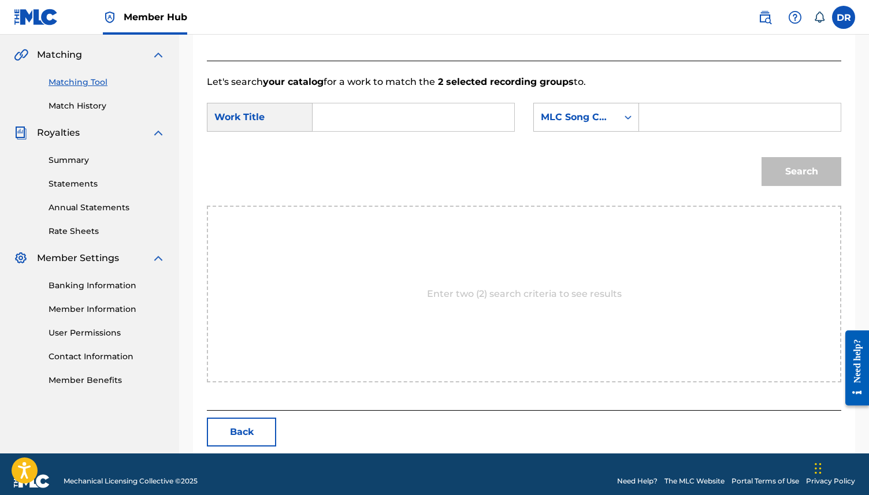
scroll to position [275, 0]
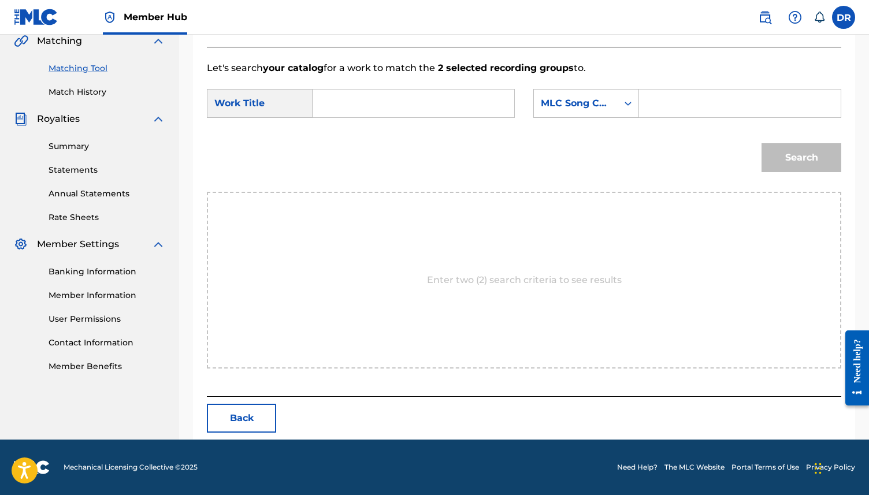
click at [421, 108] on input "Search Form" at bounding box center [414, 104] width 182 height 28
paste input "THE ANVIL (CURRIE/EGAN/STRANGE/FORMULA/URE)"
click at [502, 101] on input "THE ANVIL (CURRIE/EGAN/STRANGE/FORMULA/URE)" at bounding box center [414, 104] width 182 height 28
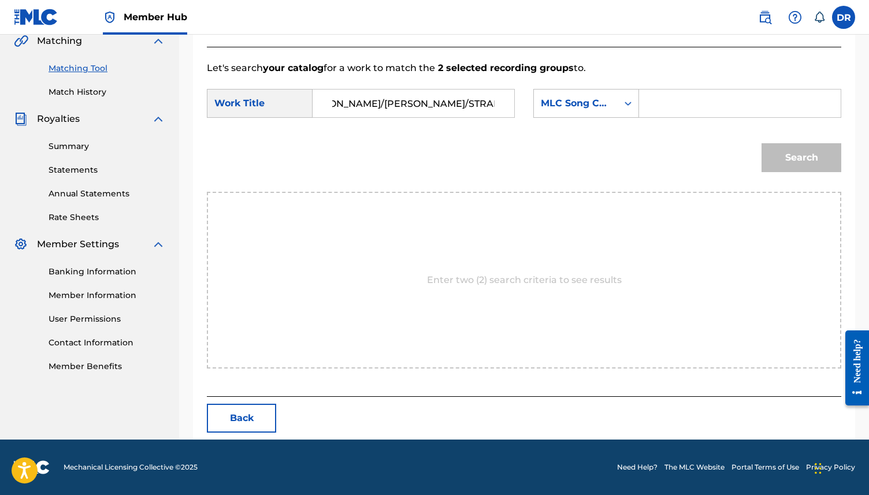
click at [499, 108] on input "THE ANVIL (CURRIE/EGAN/STRANGE/FORMULA/URE)" at bounding box center [414, 104] width 182 height 28
drag, startPoint x: 501, startPoint y: 105, endPoint x: 386, endPoint y: 105, distance: 114.4
click at [386, 105] on input "THE ANVIL (CURRIE/EGAN/STRANGE/FORMULA/URE)" at bounding box center [414, 104] width 182 height 28
type input "THE ANVIL"
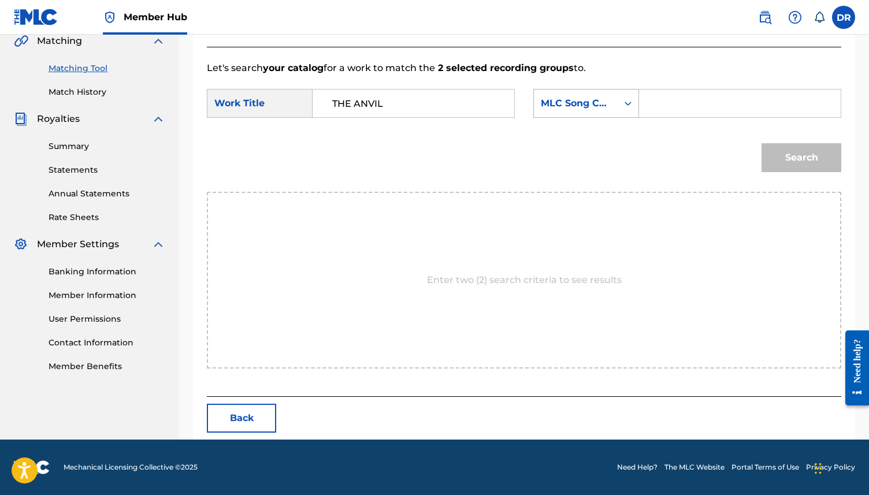
click at [564, 100] on div "MLC Song Code" at bounding box center [576, 104] width 70 height 14
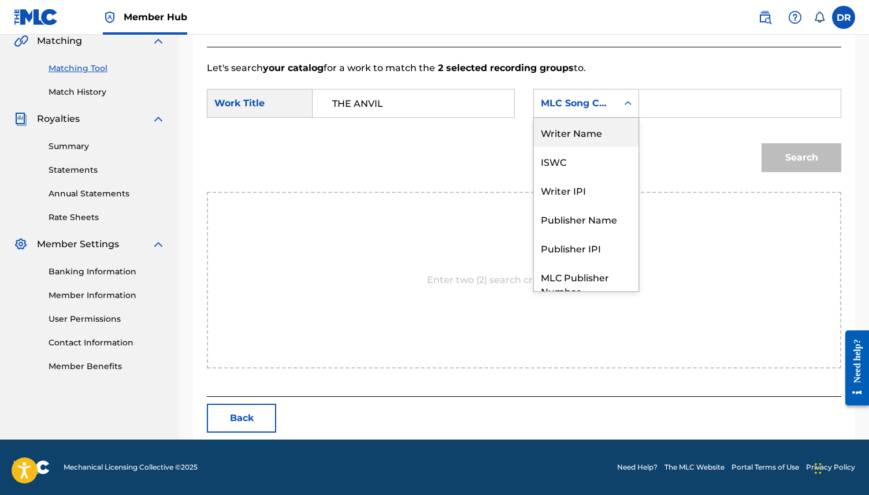
click at [566, 134] on div "Writer Name" at bounding box center [586, 132] width 105 height 29
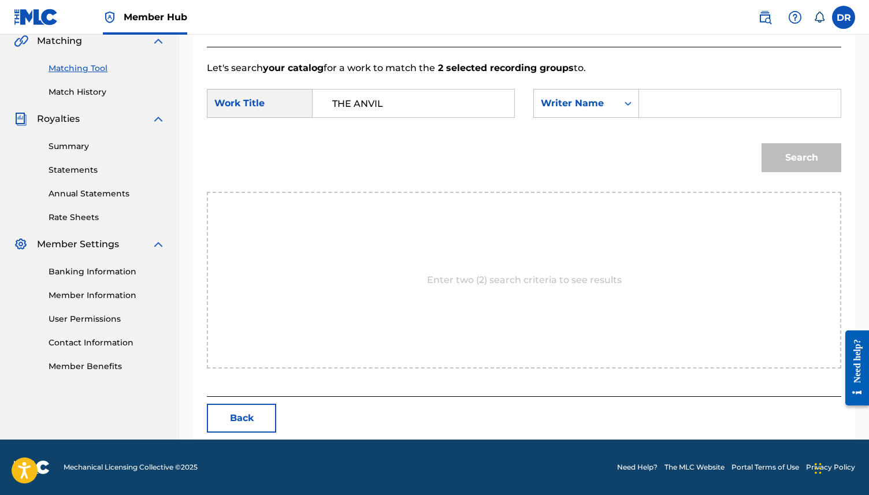
click at [664, 109] on input "Search Form" at bounding box center [740, 104] width 182 height 28
paste input "THE ANVIL (CURRIE/EGAN/STRANGE/FORMULA/URE)"
drag, startPoint x: 826, startPoint y: 102, endPoint x: 637, endPoint y: 105, distance: 189.0
click at [638, 105] on div "SearchWithCriteriabb57df64-9a94-42c9-a6c1-80a0aa8b4659 Writer Name THE ANVIL (C…" at bounding box center [687, 103] width 308 height 29
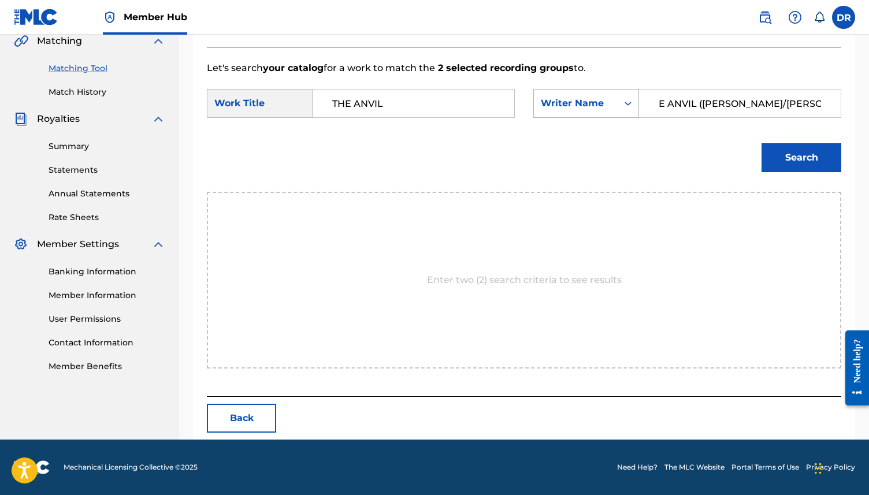
scroll to position [0, 0]
type input "EGAN"
click at [762, 143] on button "Search" at bounding box center [802, 157] width 80 height 29
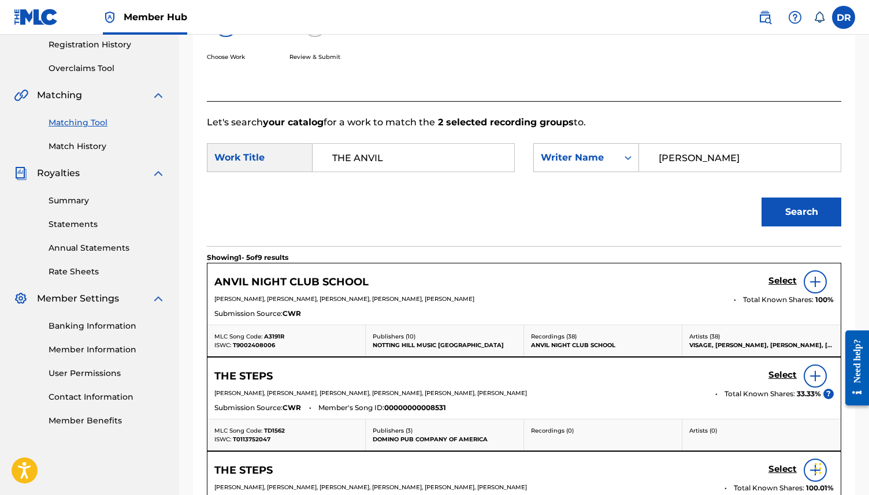
scroll to position [216, 0]
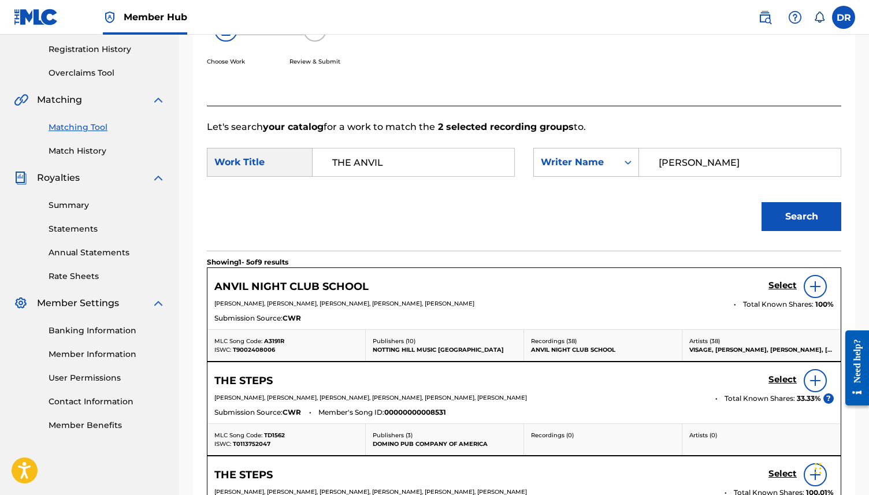
click at [825, 292] on div at bounding box center [815, 286] width 23 height 23
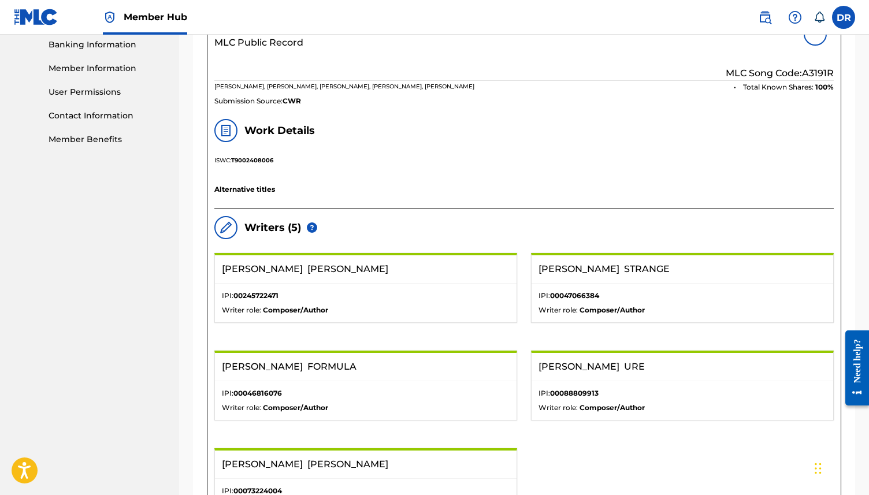
scroll to position [369, 0]
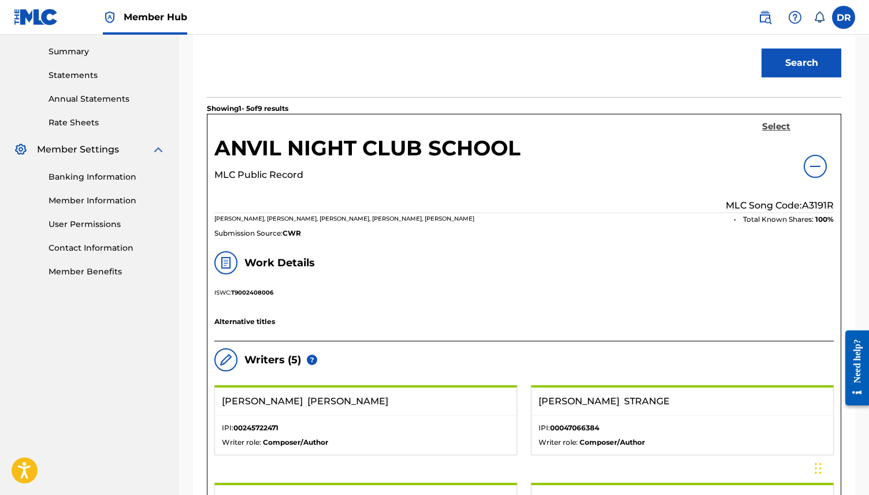
click at [777, 124] on h5 "Select" at bounding box center [776, 126] width 28 height 11
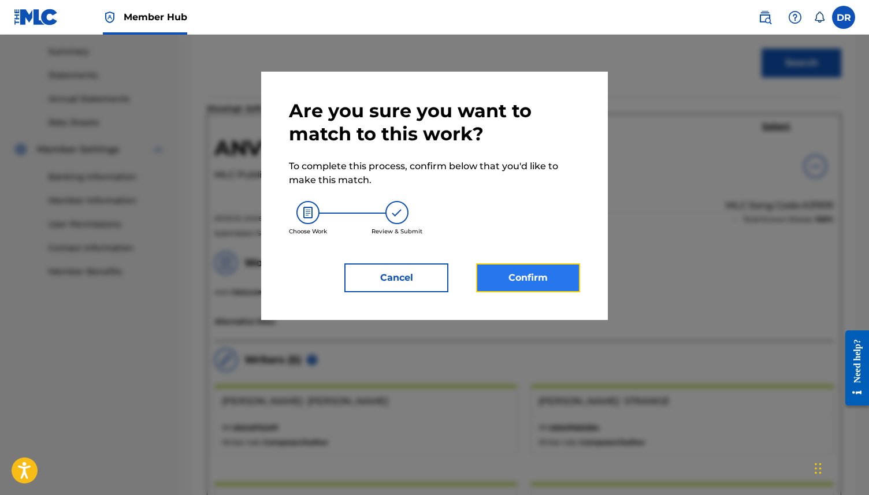
click at [522, 280] on button "Confirm" at bounding box center [528, 278] width 104 height 29
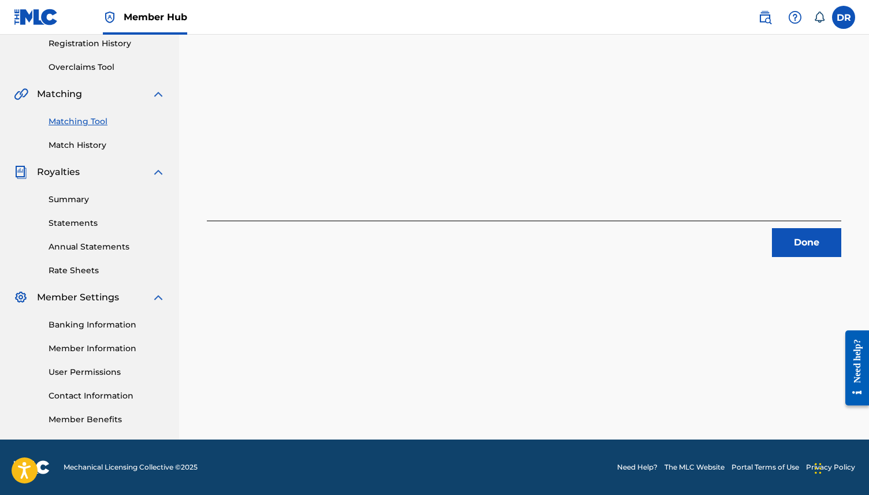
scroll to position [0, 0]
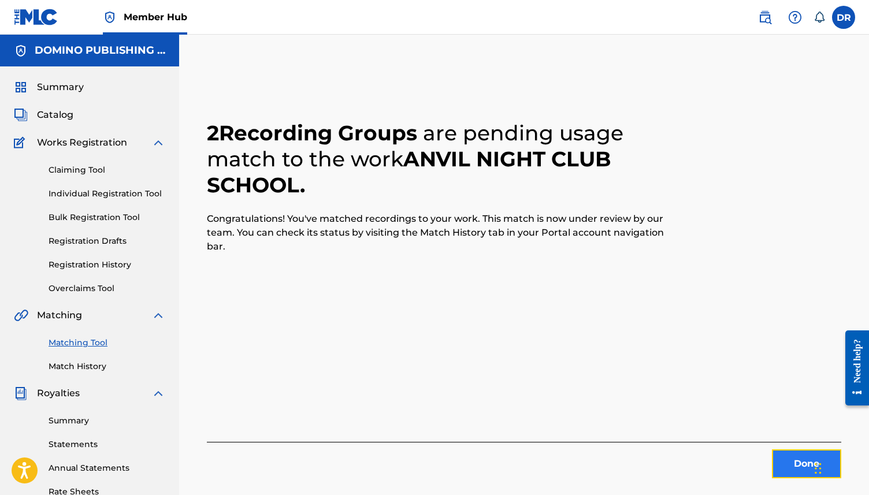
click at [800, 461] on button "Done" at bounding box center [806, 464] width 69 height 29
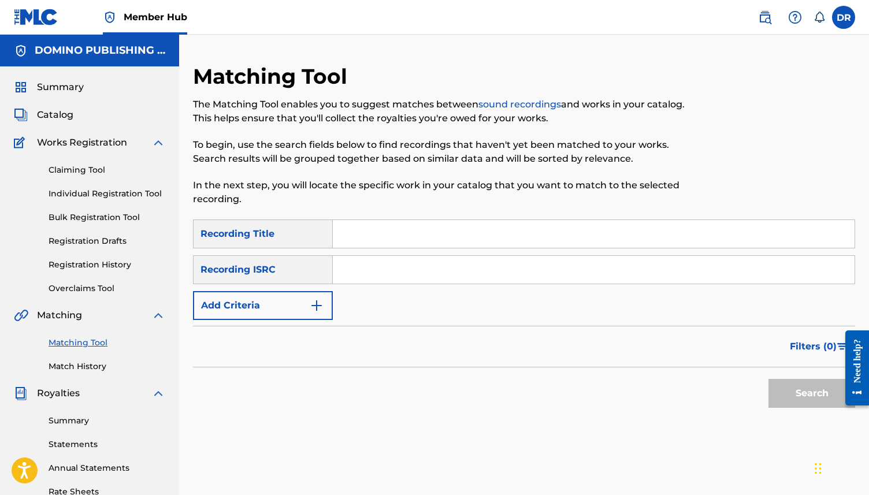
click at [459, 236] on input "Search Form" at bounding box center [594, 234] width 522 height 28
paste input "YOU ARE LOST (OLDHAM)"
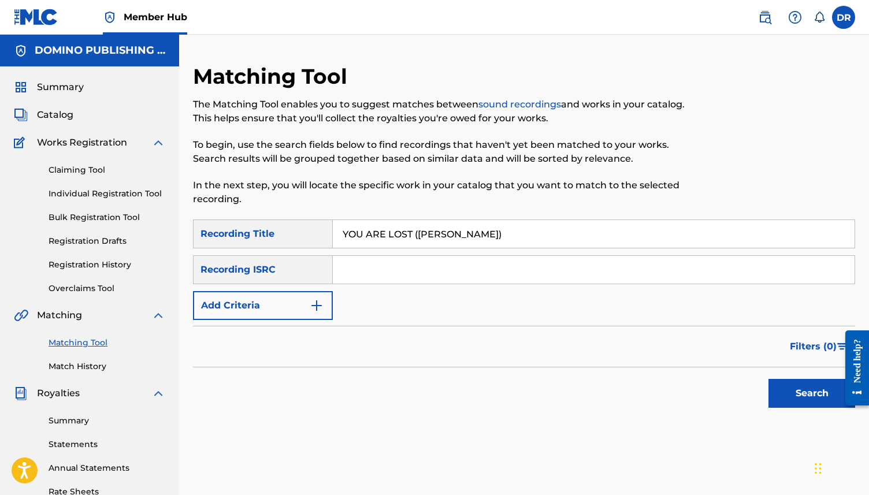
scroll to position [11, 0]
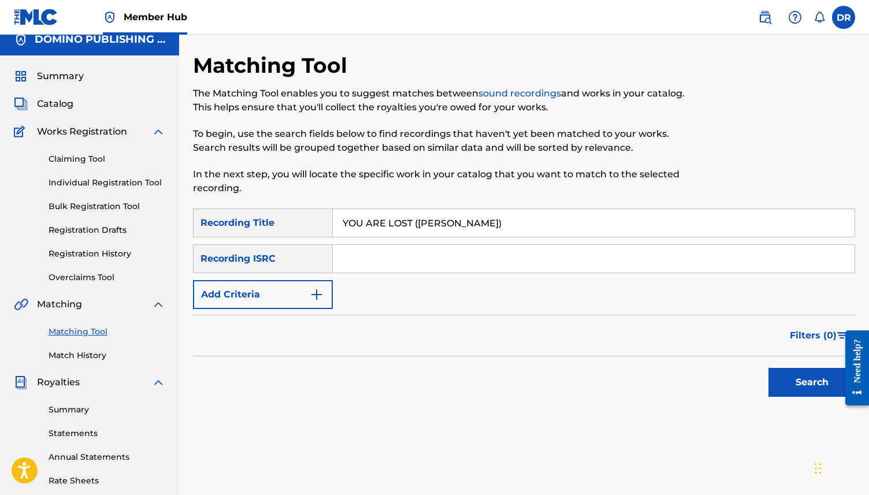
drag, startPoint x: 492, startPoint y: 227, endPoint x: 410, endPoint y: 227, distance: 82.1
click at [410, 227] on input "YOU ARE LOST (OLDHAM)" at bounding box center [594, 223] width 522 height 28
type input "YOU ARE LOST"
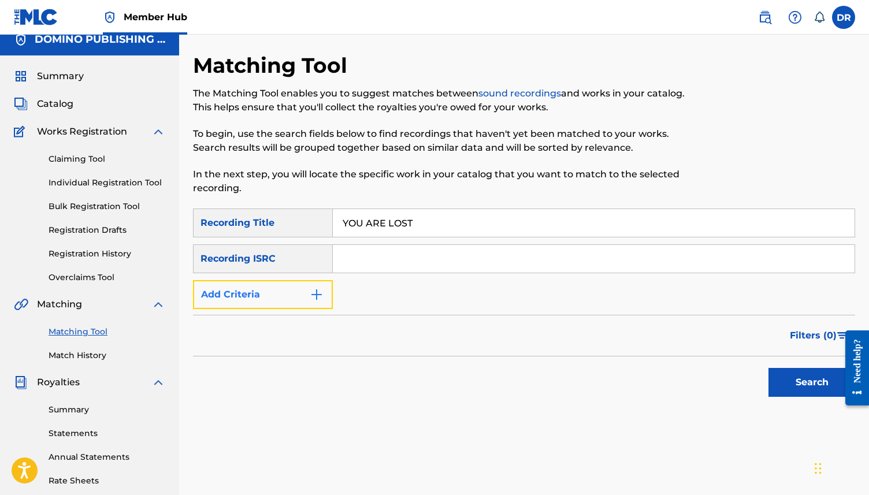
click at [284, 291] on button "Add Criteria" at bounding box center [263, 294] width 140 height 29
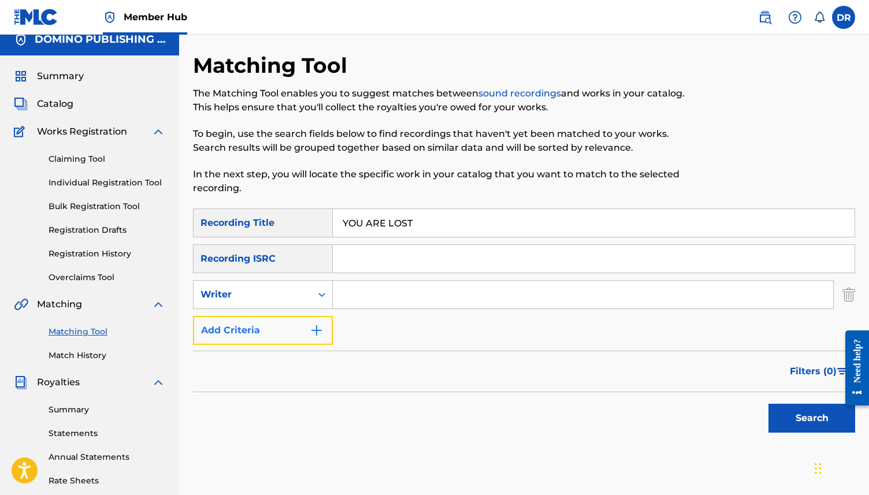
click at [277, 334] on button "Add Criteria" at bounding box center [263, 330] width 140 height 29
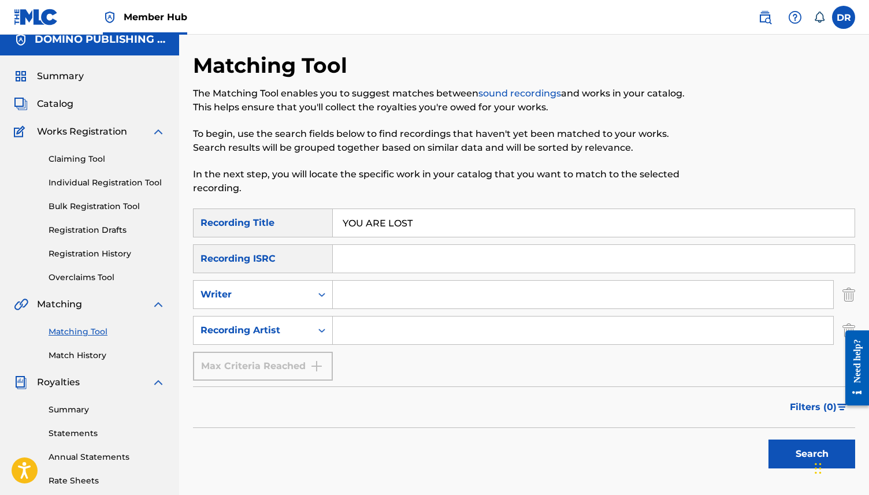
click at [366, 324] on input "Search Form" at bounding box center [583, 331] width 501 height 28
type input "[PERSON_NAME] [PERSON_NAME]"
click at [769, 440] on button "Search" at bounding box center [812, 454] width 87 height 29
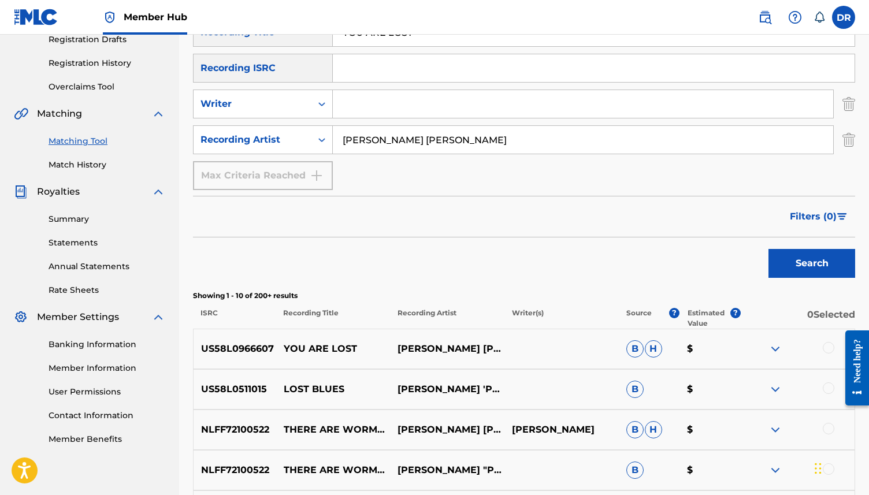
scroll to position [229, 0]
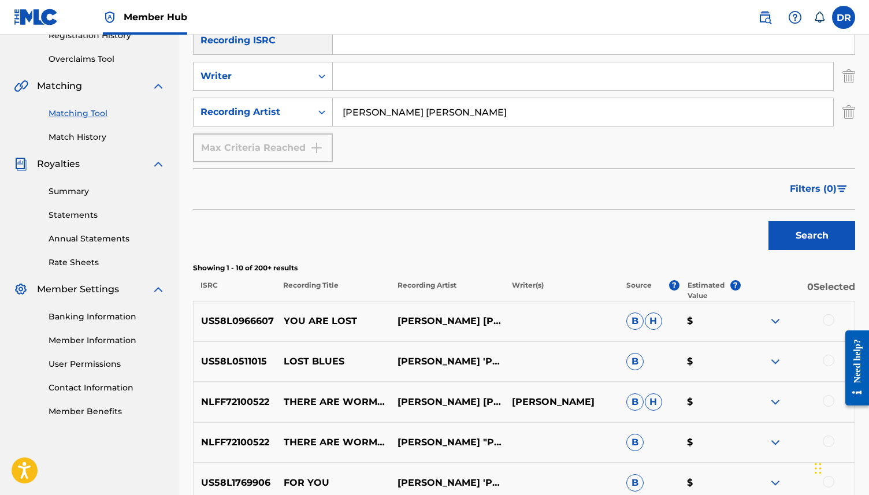
click at [832, 322] on div at bounding box center [829, 320] width 12 height 12
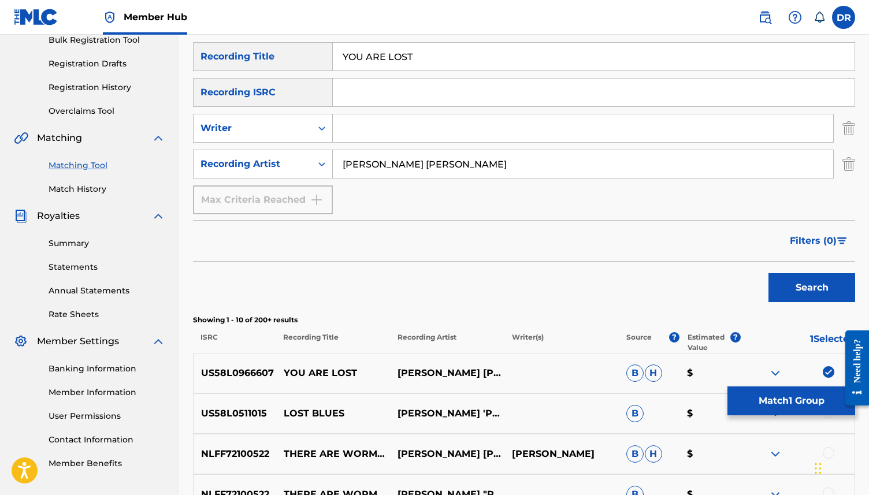
scroll to position [124, 0]
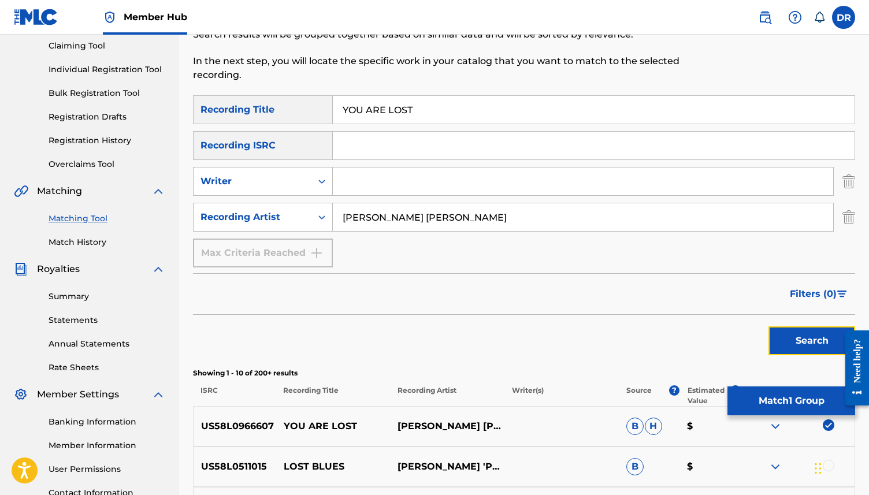
drag, startPoint x: 799, startPoint y: 338, endPoint x: 654, endPoint y: 312, distance: 147.4
click at [654, 312] on form "SearchWithCriteriaf329990d-97bc-4c61-9295-e91fa4e73726 Recording Title YOU ARE …" at bounding box center [524, 228] width 662 height 266
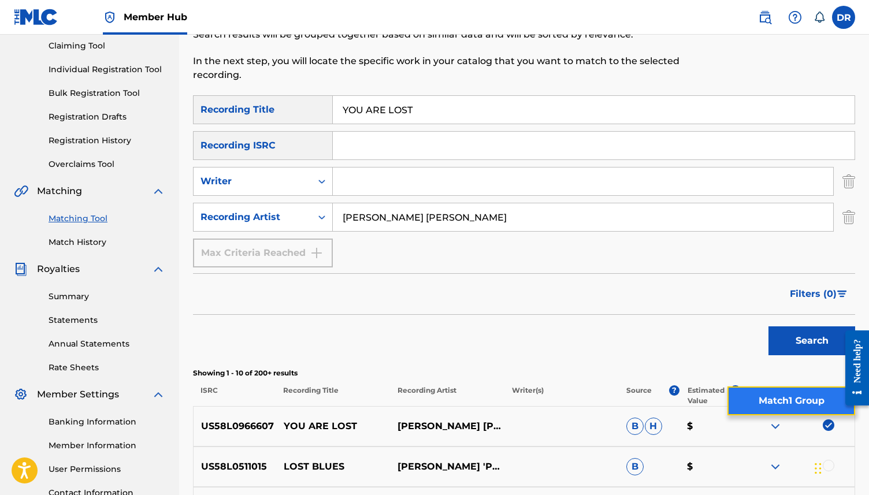
click at [794, 395] on button "Match 1 Group" at bounding box center [792, 401] width 128 height 29
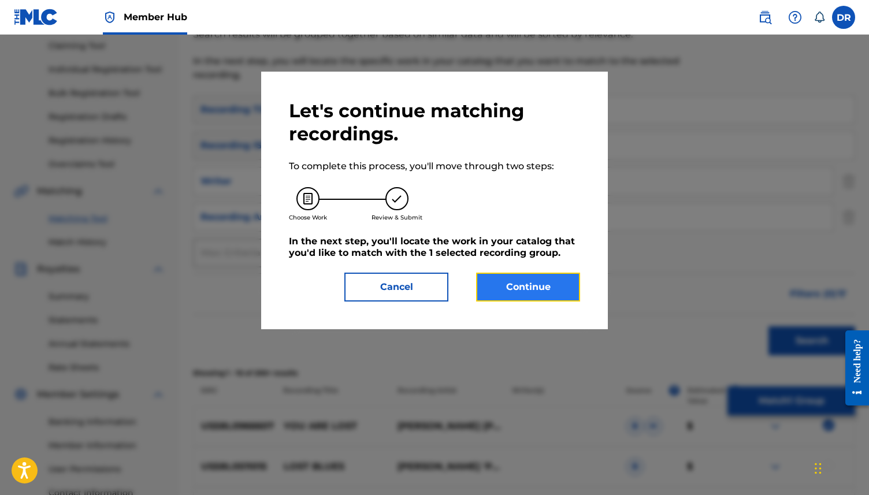
click at [518, 282] on button "Continue" at bounding box center [528, 287] width 104 height 29
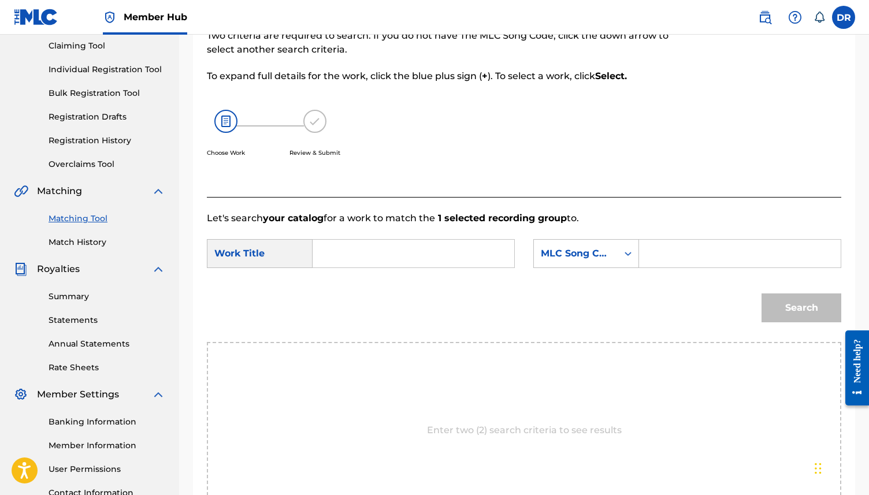
click at [429, 251] on input "Search Form" at bounding box center [414, 254] width 182 height 28
paste input "YOU ARE LOST (OLDHAM)"
drag, startPoint x: 490, startPoint y: 248, endPoint x: 423, endPoint y: 251, distance: 67.1
click at [423, 251] on input "YOU ARE LOST (OLDHAM)" at bounding box center [414, 254] width 182 height 28
click at [405, 254] on input "YOU ARE LOST (OLDHAM)" at bounding box center [414, 254] width 182 height 28
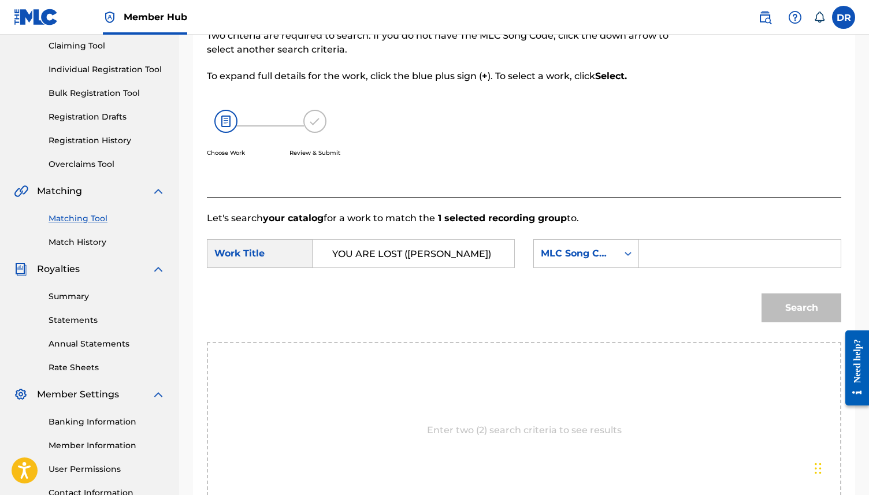
drag, startPoint x: 403, startPoint y: 252, endPoint x: 451, endPoint y: 252, distance: 48.0
click at [451, 252] on input "YOU ARE LOST (OLDHAM)" at bounding box center [414, 254] width 182 height 28
click at [449, 255] on input "YOU ARE LOS)" at bounding box center [414, 254] width 182 height 28
type input "YOU ARE LOST"
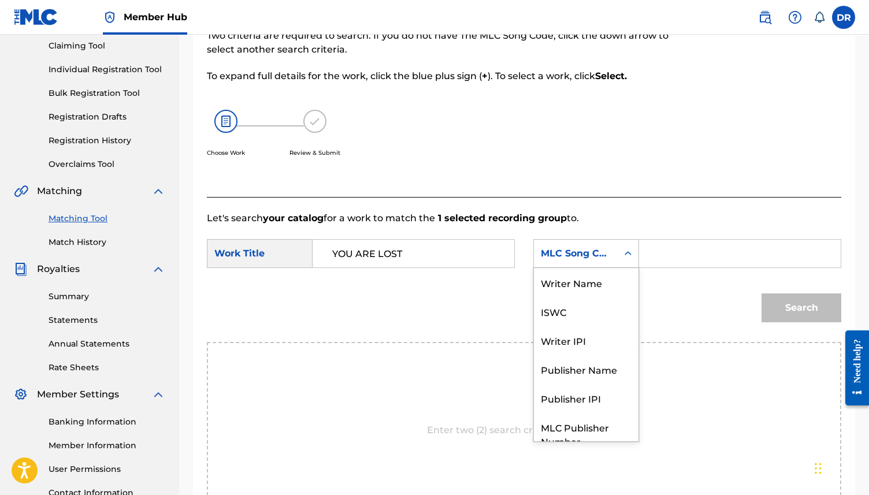
click at [564, 257] on div "MLC Song Code" at bounding box center [576, 254] width 70 height 14
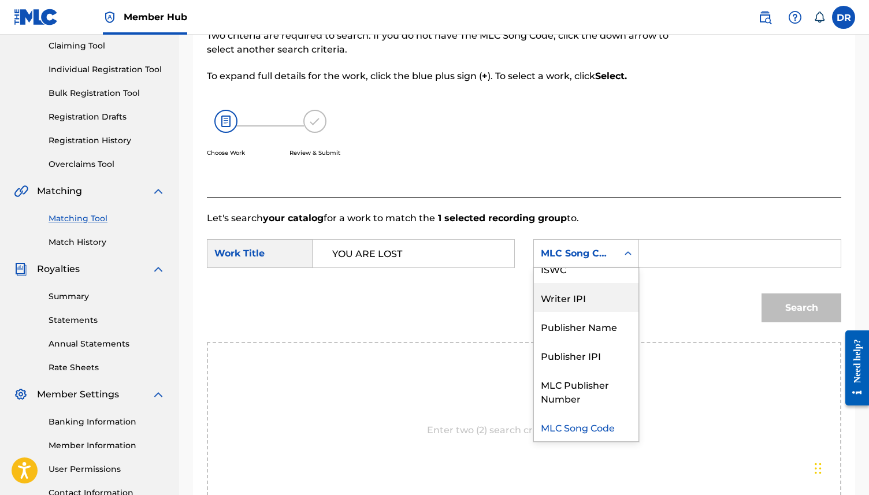
scroll to position [0, 0]
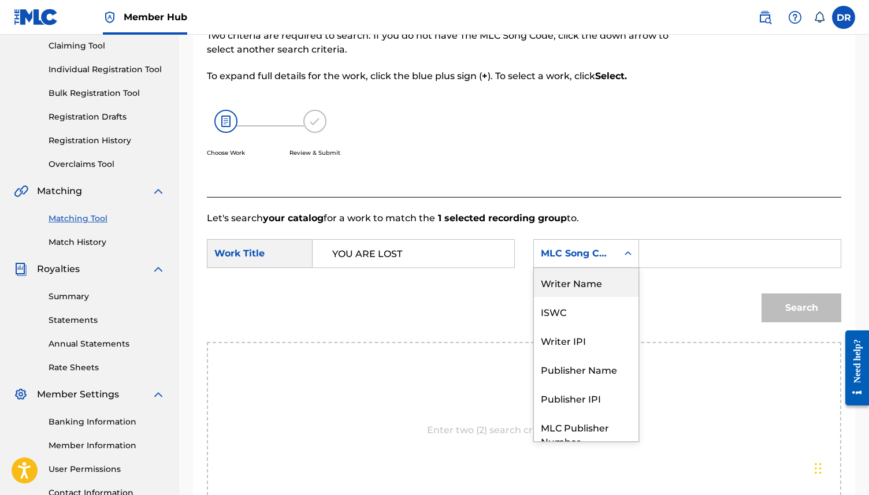
click at [565, 288] on div "Writer Name" at bounding box center [586, 282] width 105 height 29
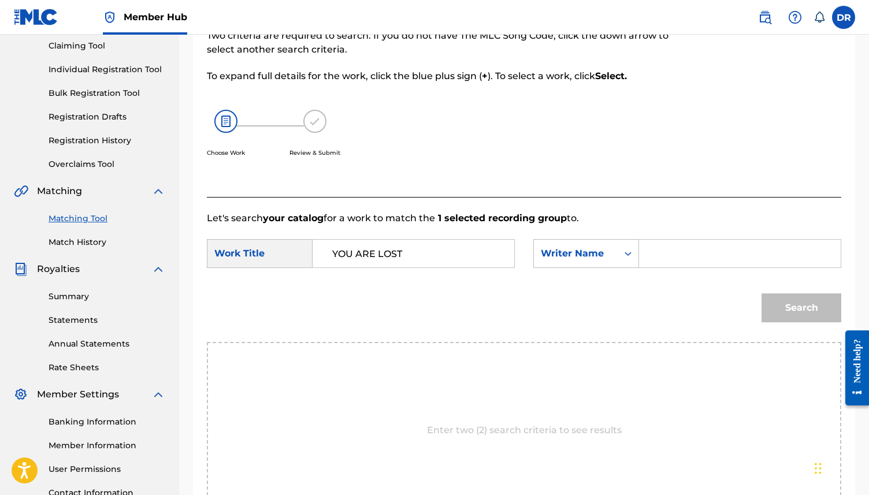
click at [682, 259] on input "Search Form" at bounding box center [740, 254] width 182 height 28
type input "OLDHAM"
click at [804, 318] on button "Search" at bounding box center [802, 308] width 80 height 29
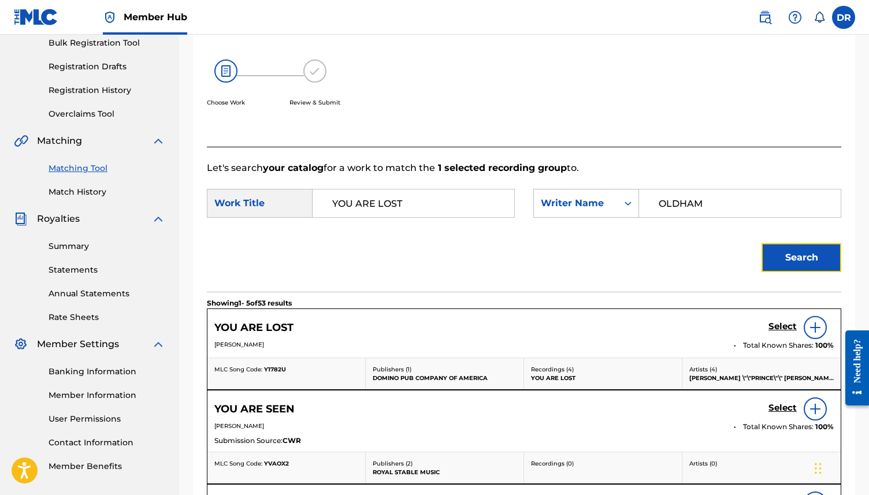
scroll to position [191, 0]
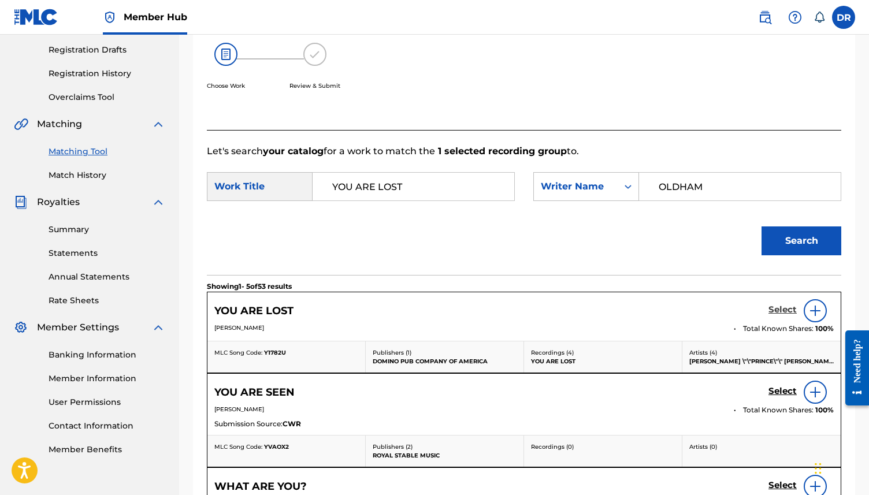
click at [775, 313] on h5 "Select" at bounding box center [783, 310] width 28 height 11
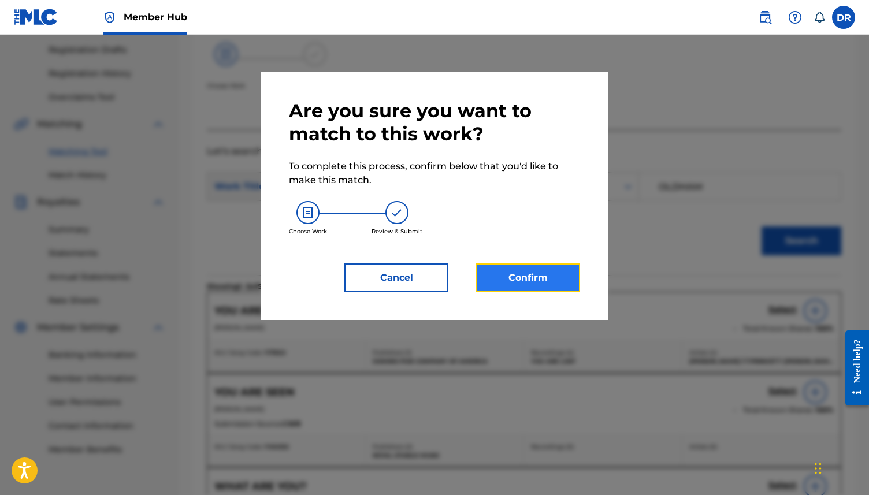
click at [512, 283] on button "Confirm" at bounding box center [528, 278] width 104 height 29
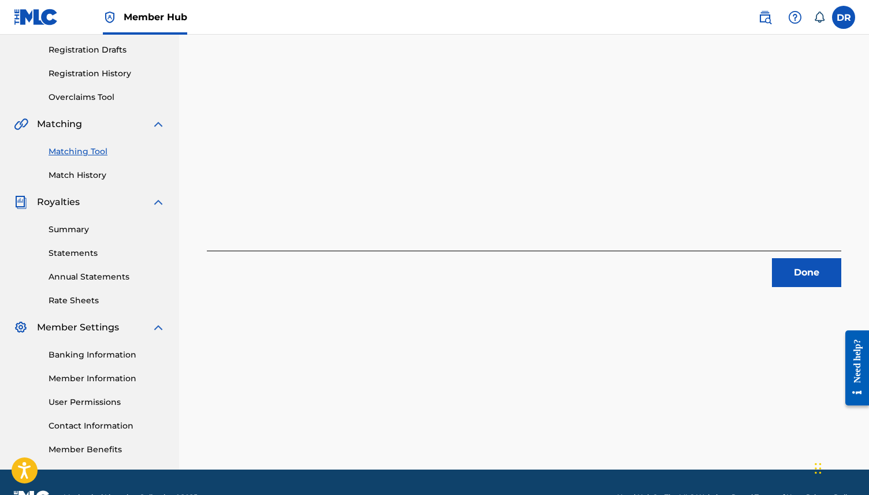
scroll to position [0, 0]
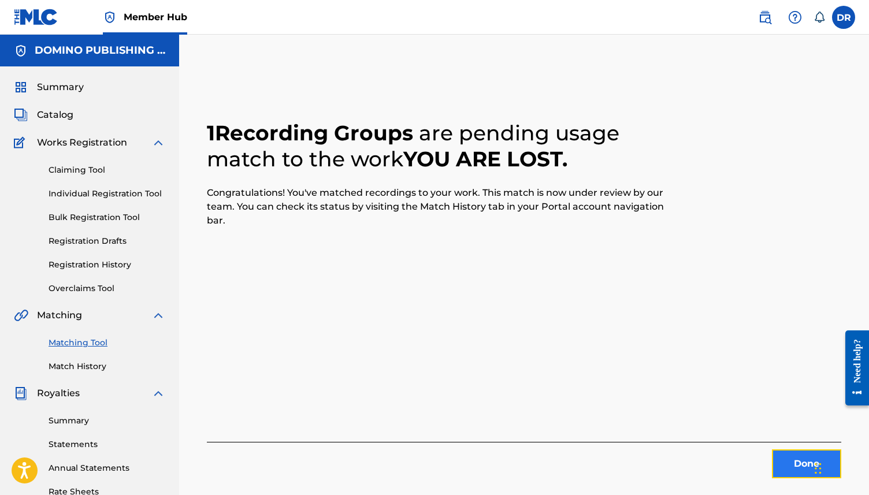
click at [794, 463] on button "Done" at bounding box center [806, 464] width 69 height 29
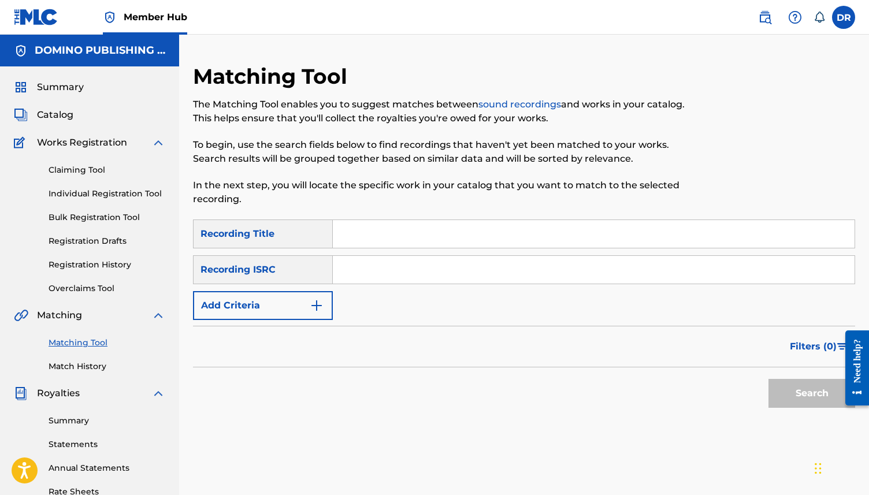
click at [411, 236] on input "Search Form" at bounding box center [594, 234] width 522 height 28
paste input "GAME CHANGER (BARRATT/MURPHY)"
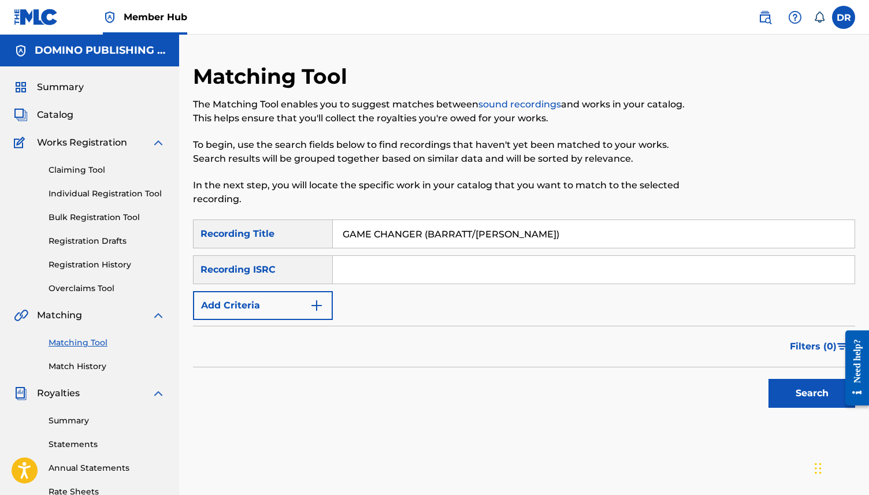
drag, startPoint x: 532, startPoint y: 236, endPoint x: 424, endPoint y: 235, distance: 108.1
click at [424, 235] on input "GAME CHANGER (BARRATT/MURPHY)" at bounding box center [594, 234] width 522 height 28
type input "GAME CHANGER"
click at [293, 313] on button "Add Criteria" at bounding box center [263, 305] width 140 height 29
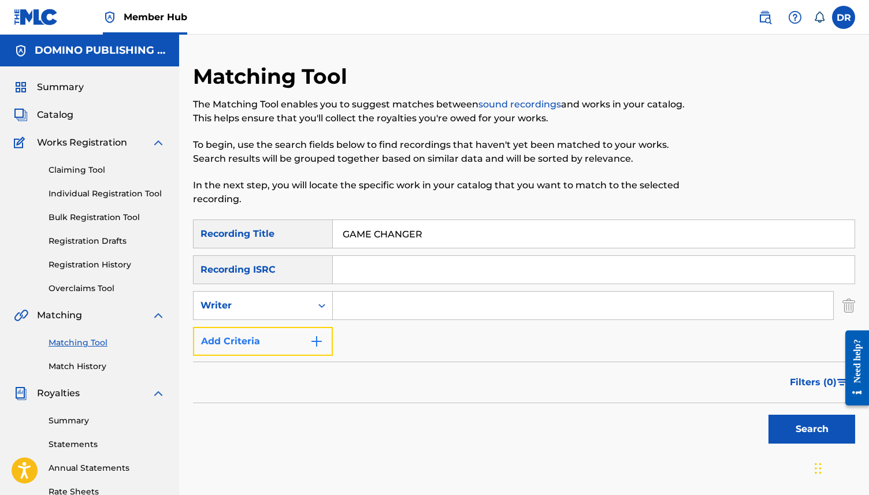
click at [288, 352] on button "Add Criteria" at bounding box center [263, 341] width 140 height 29
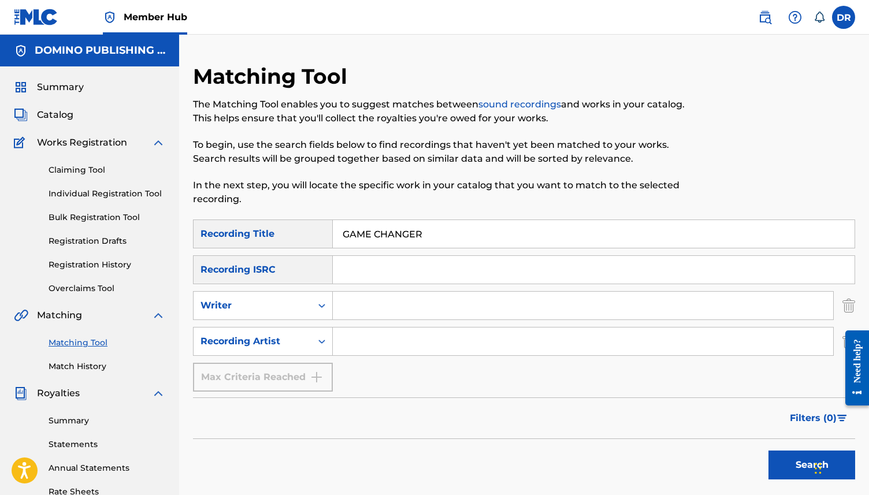
click at [355, 320] on div "SearchWithCriteriaf329990d-97bc-4c61-9295-e91fa4e73726 Recording Title GAME CHA…" at bounding box center [524, 306] width 662 height 172
click at [358, 306] on input "Search Form" at bounding box center [583, 306] width 501 height 28
paste input "GAME CHANGER (BARRATT/MURPHY)"
drag, startPoint x: 429, startPoint y: 306, endPoint x: 314, endPoint y: 304, distance: 114.5
click at [314, 304] on div "SearchWithCriteriaab713d78-0a2f-44a7-8adb-fa984df47f1d Writer GAME CHANGER (BAR…" at bounding box center [524, 305] width 662 height 29
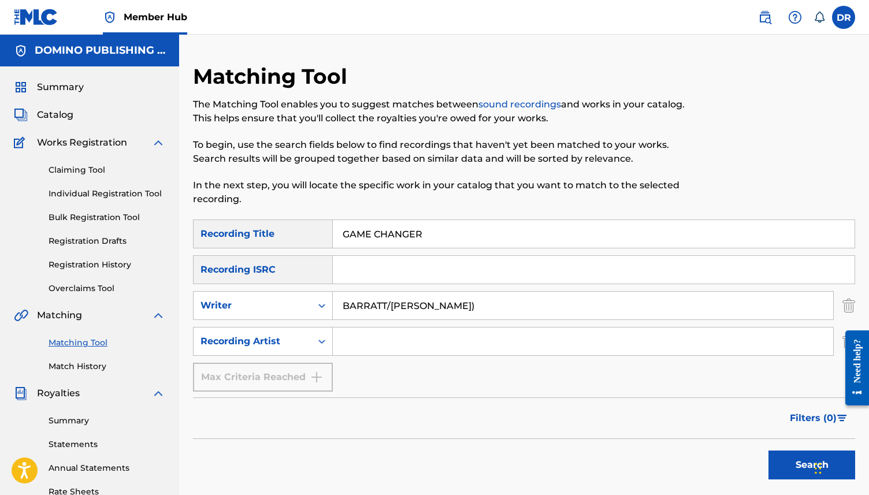
drag, startPoint x: 458, startPoint y: 306, endPoint x: 389, endPoint y: 306, distance: 69.4
click at [389, 306] on input "BARRATT/MURPHY)" at bounding box center [583, 306] width 501 height 28
type input "BARRATT"
click at [769, 451] on button "Search" at bounding box center [812, 465] width 87 height 29
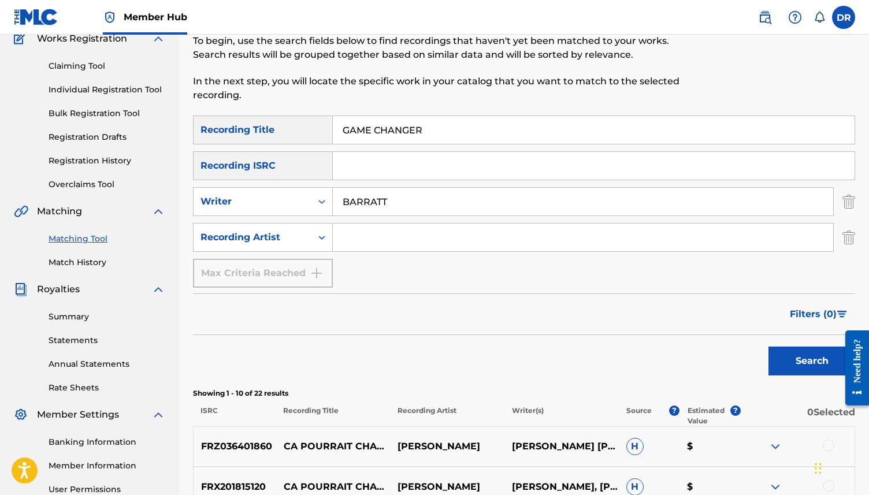
scroll to position [103, 0]
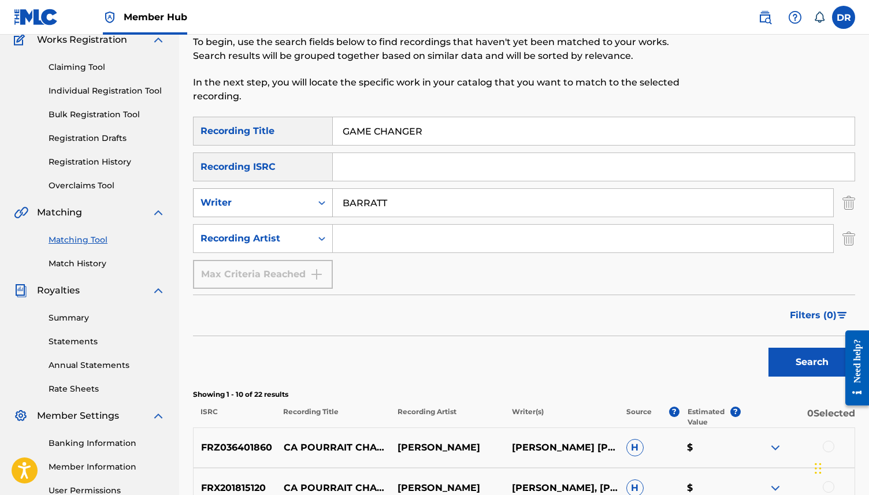
drag, startPoint x: 401, startPoint y: 204, endPoint x: 288, endPoint y: 201, distance: 112.8
click at [288, 201] on div "SearchWithCriteriaab713d78-0a2f-44a7-8adb-fa984df47f1d Writer BARRATT" at bounding box center [524, 202] width 662 height 29
click at [369, 239] on input "Search Form" at bounding box center [583, 239] width 501 height 28
paste input "Róisín Murphy"
type input "Róisín Murphy"
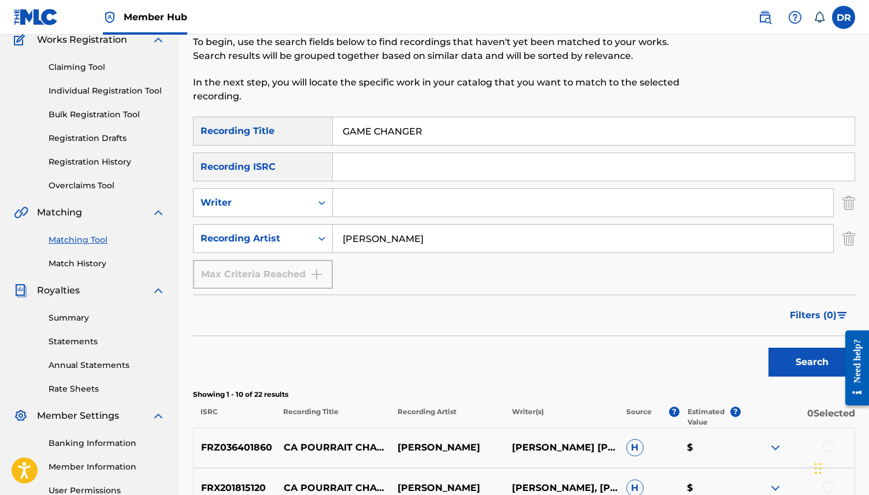
click at [769, 348] on button "Search" at bounding box center [812, 362] width 87 height 29
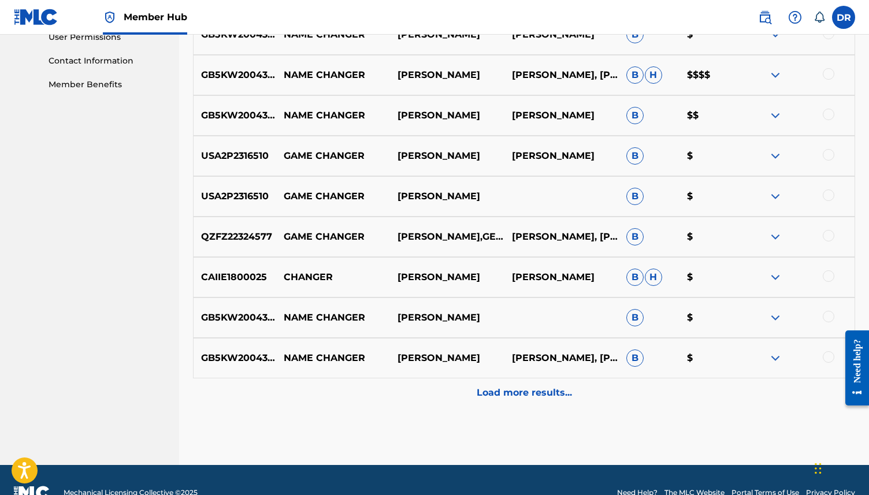
scroll to position [582, 0]
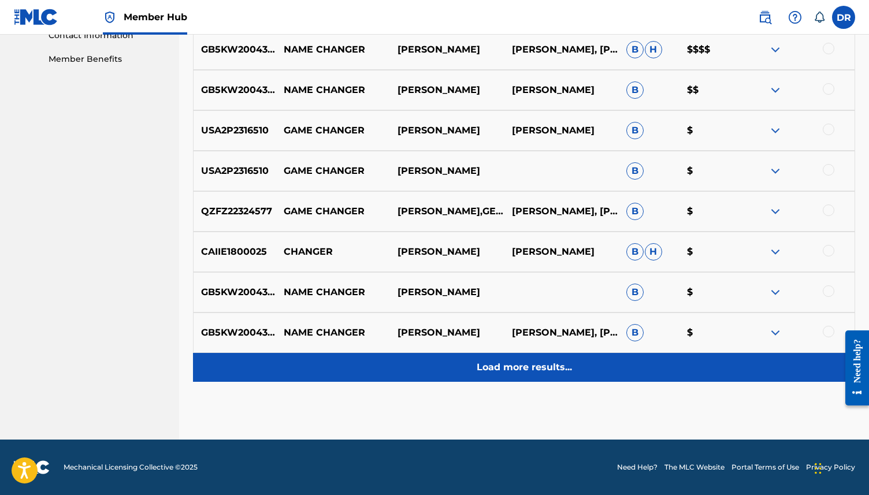
click at [544, 376] on div "Load more results..." at bounding box center [524, 367] width 662 height 29
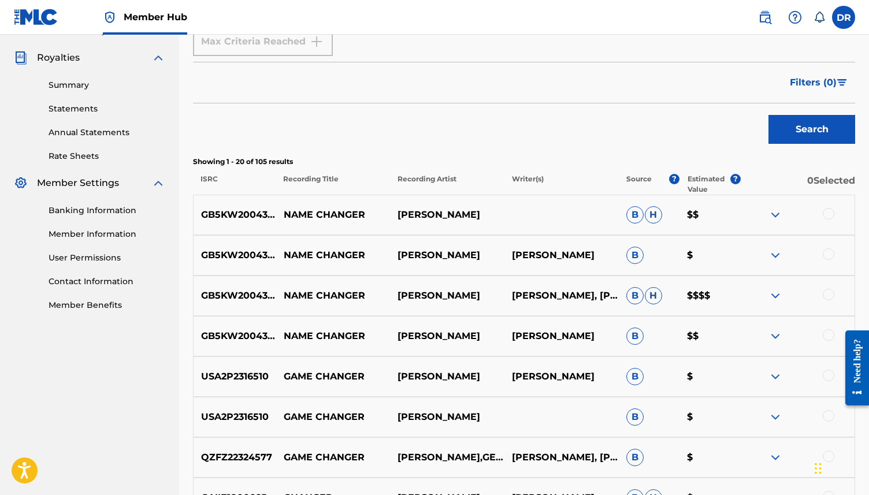
scroll to position [416, 0]
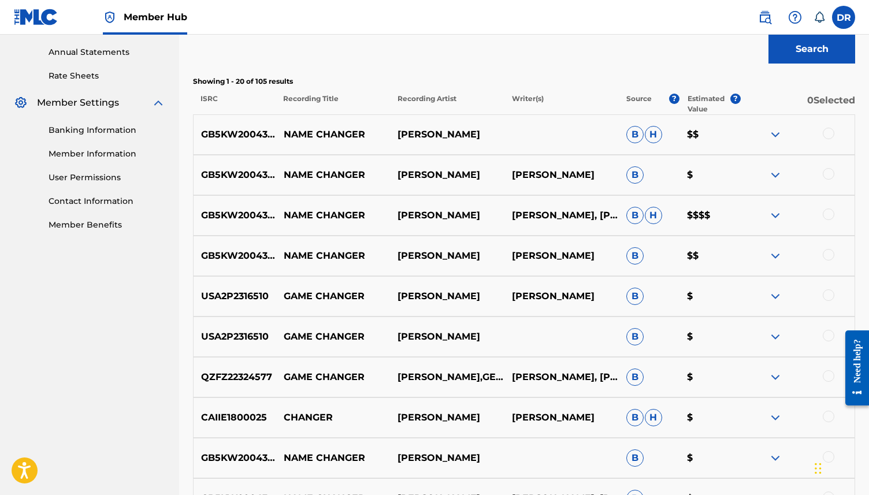
click at [829, 132] on div at bounding box center [829, 134] width 12 height 12
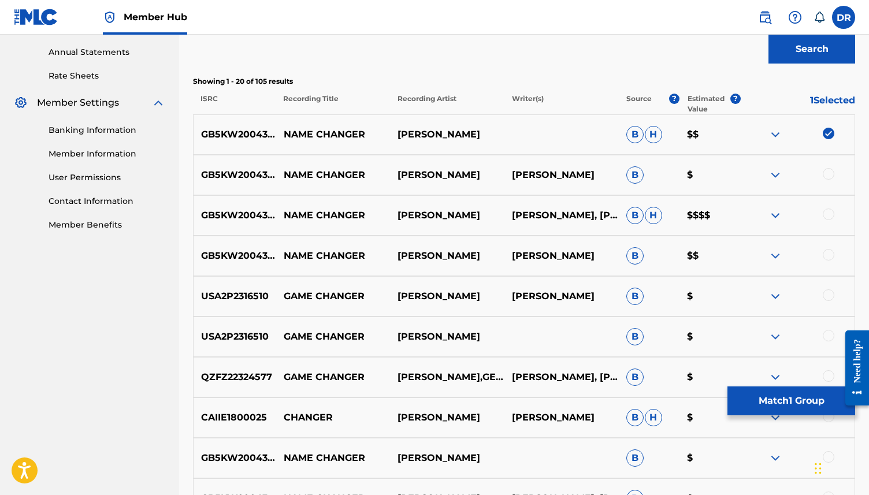
click at [833, 171] on div at bounding box center [829, 174] width 12 height 12
click at [822, 223] on div "GB5KW2004351 NAME CHANGER RÓISÍN MURPHY RICHARD BARRATT, RÓISÍN MURPHY B H $$$$" at bounding box center [524, 215] width 662 height 40
click at [823, 218] on div at bounding box center [797, 216] width 114 height 14
click at [828, 216] on div at bounding box center [829, 215] width 12 height 12
click at [828, 257] on div at bounding box center [829, 255] width 12 height 12
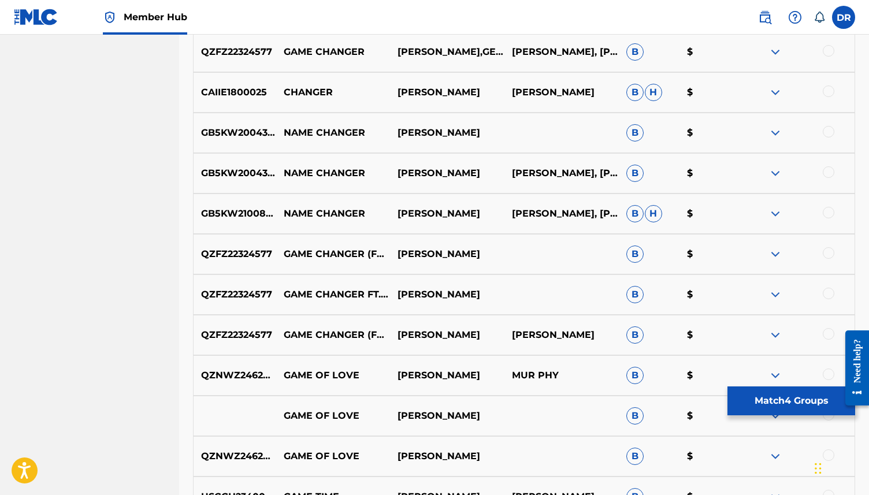
scroll to position [743, 0]
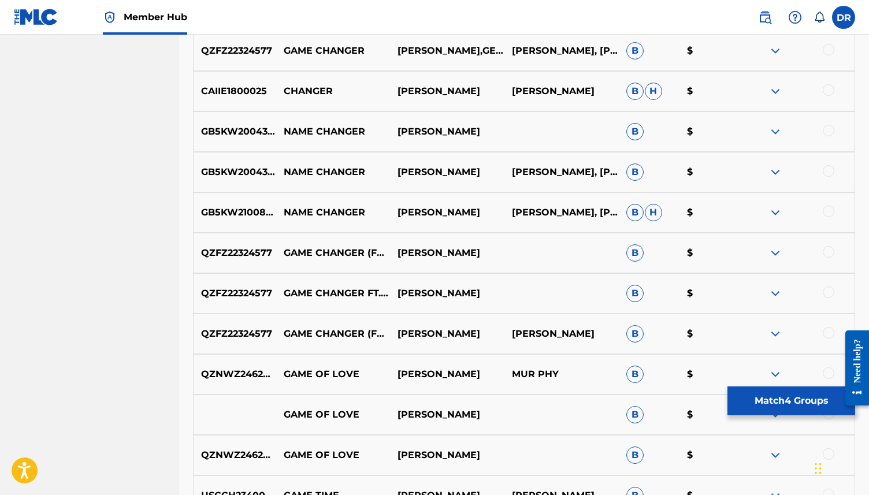
click at [825, 131] on div at bounding box center [829, 131] width 12 height 12
click at [827, 170] on div at bounding box center [829, 171] width 12 height 12
click at [831, 217] on div at bounding box center [797, 213] width 114 height 14
click at [830, 220] on div "GB5KW2100852 NAME CHANGER ROISIN MURPHY RICHARD BARRATT, RÓISÍN MURPHY B H $" at bounding box center [524, 212] width 662 height 40
click at [830, 212] on div at bounding box center [829, 212] width 12 height 12
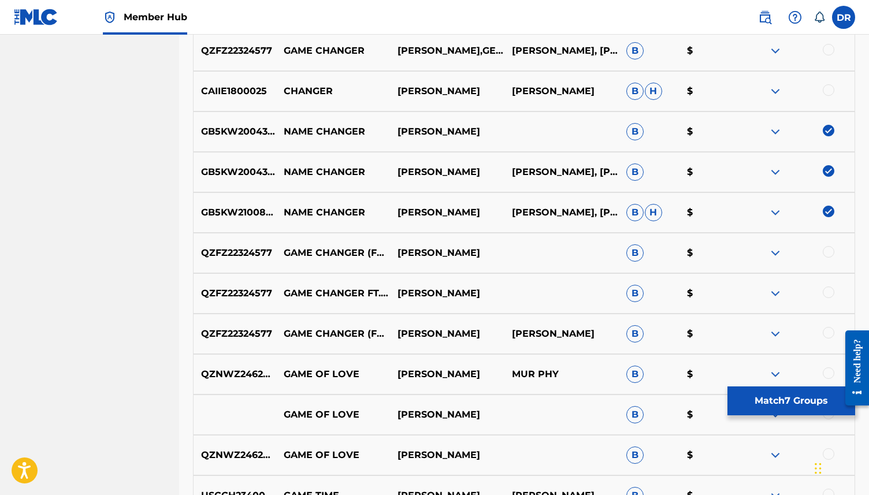
click at [830, 251] on div at bounding box center [829, 252] width 12 height 12
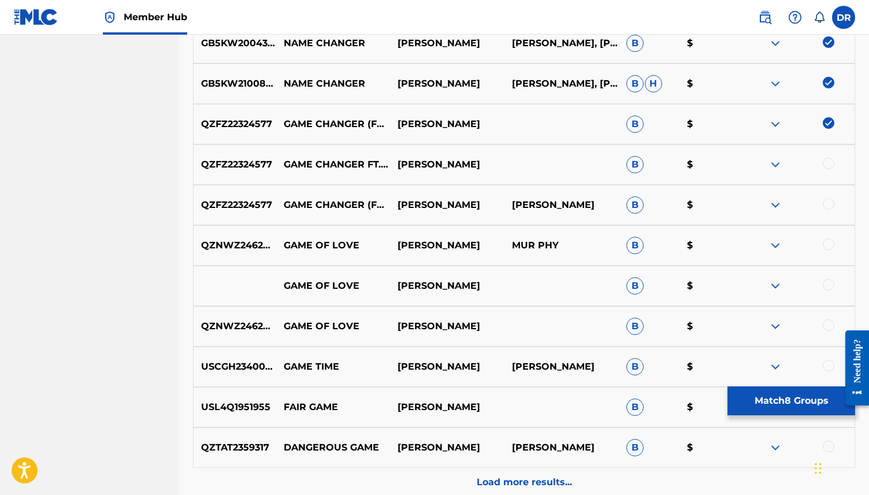
scroll to position [872, 0]
click at [827, 127] on img at bounding box center [829, 123] width 12 height 12
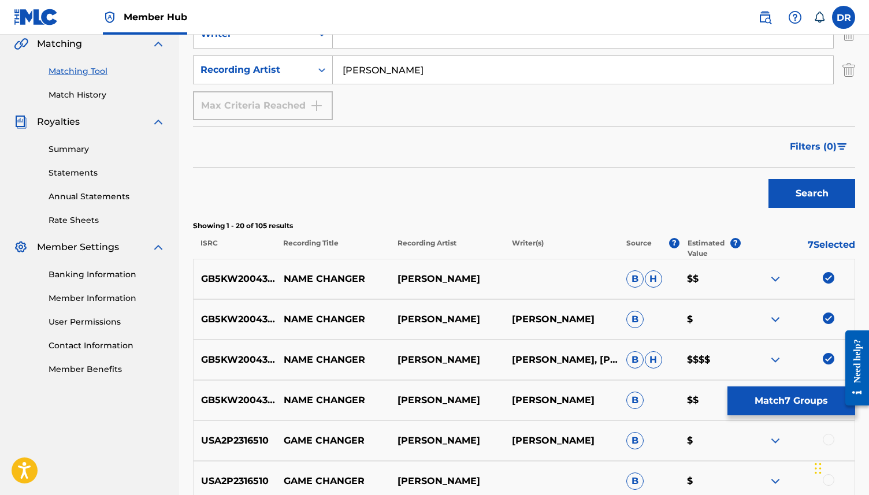
scroll to position [285, 0]
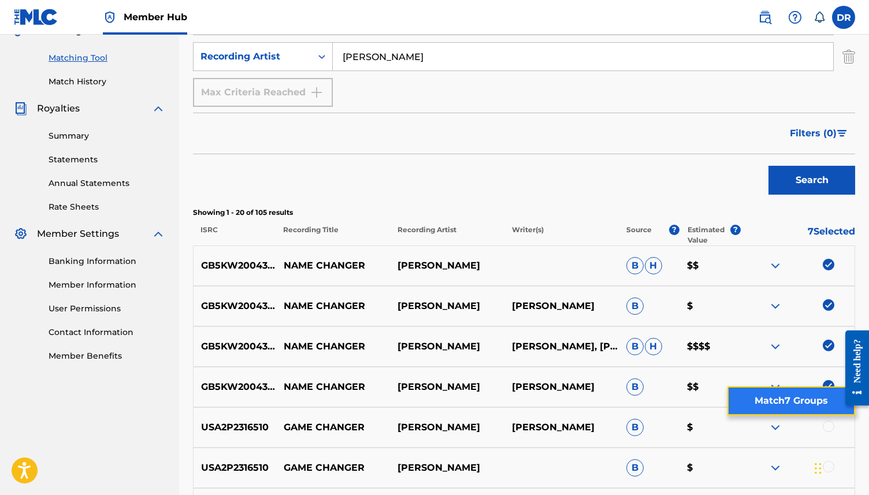
click at [770, 391] on button "Match 7 Groups" at bounding box center [792, 401] width 128 height 29
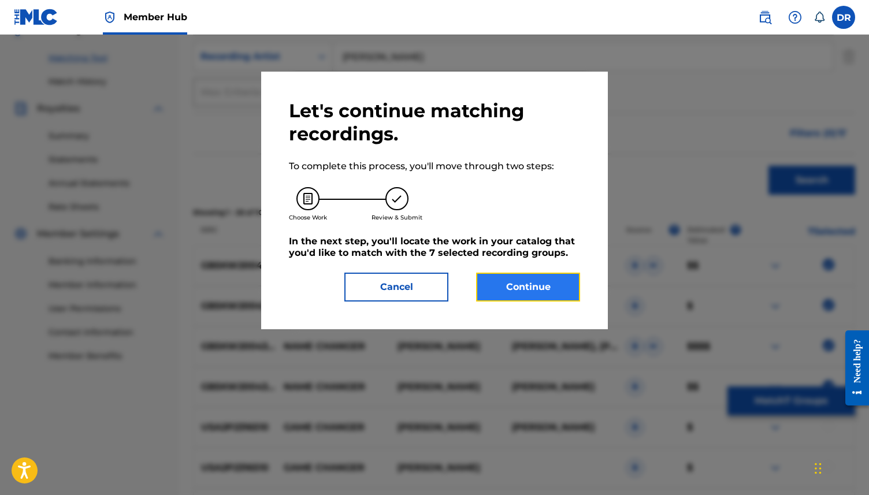
click at [518, 295] on button "Continue" at bounding box center [528, 287] width 104 height 29
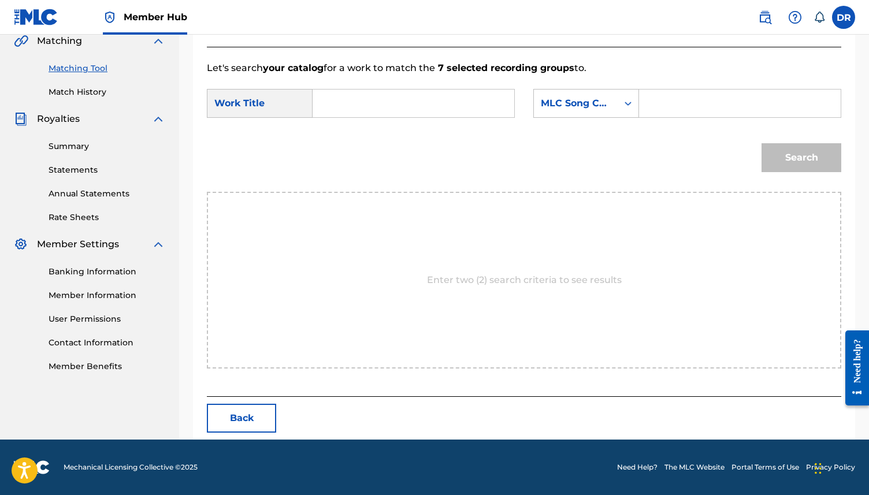
scroll to position [275, 0]
click at [313, 100] on div "Search Form" at bounding box center [414, 103] width 202 height 29
click at [329, 101] on input "Search Form" at bounding box center [414, 104] width 182 height 28
paste input "Róisín Murphy"
type input "Róisín Murphy"
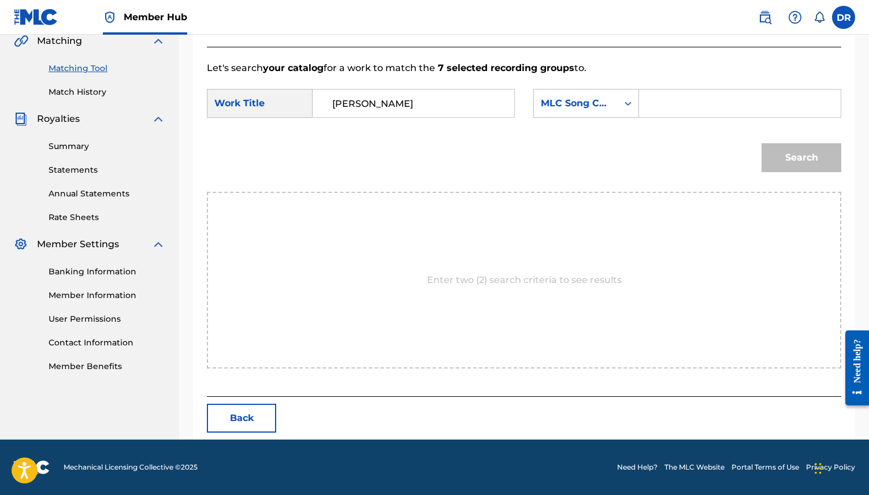
drag, startPoint x: 426, startPoint y: 102, endPoint x: 301, endPoint y: 102, distance: 125.4
click at [301, 102] on div "SearchWithCriteriaf6f076be-b83f-4089-82d9-7284dc856c56 Work Title Róisín Murphy" at bounding box center [361, 103] width 308 height 29
type input "NAME CHANGER"
click at [602, 95] on div "MLC Song Code" at bounding box center [576, 103] width 84 height 22
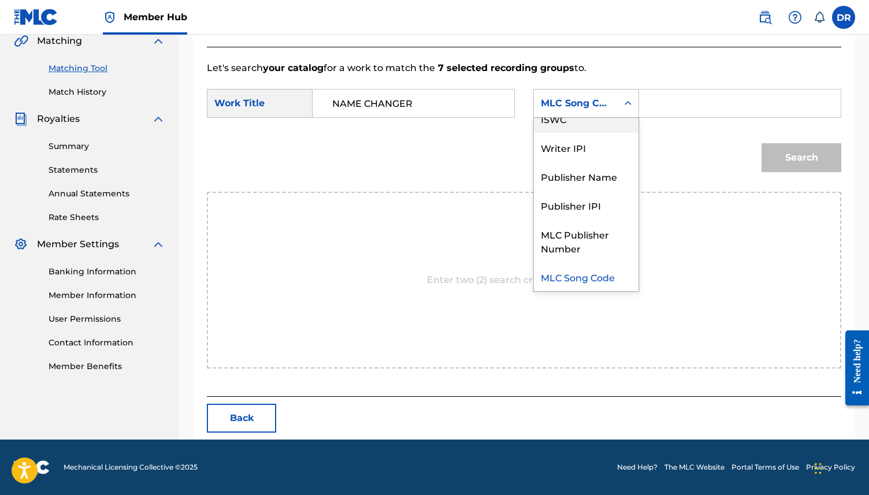
scroll to position [0, 0]
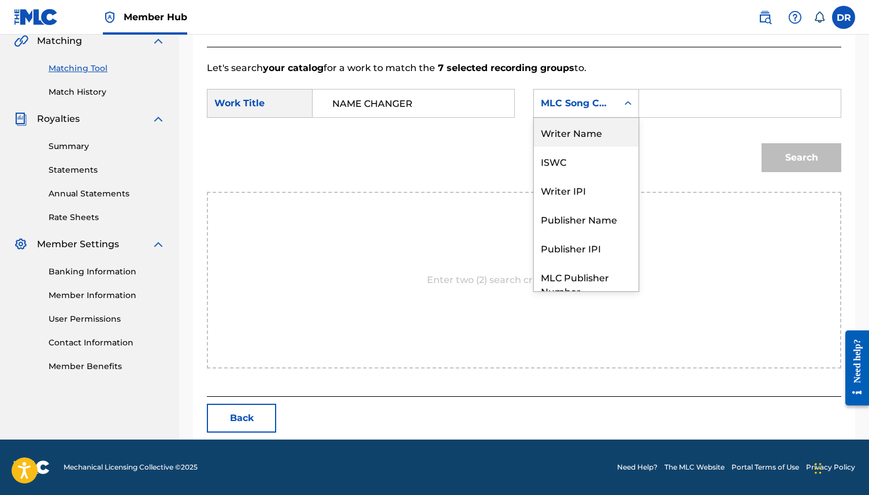
click at [590, 123] on div "Writer Name" at bounding box center [586, 132] width 105 height 29
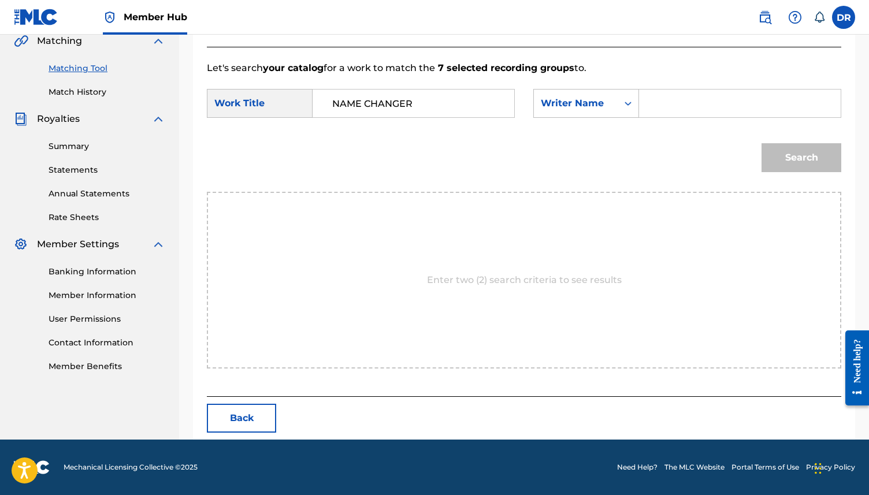
click at [678, 110] on input "Search Form" at bounding box center [740, 104] width 182 height 28
type input "MURPHY"
click at [762, 143] on button "Search" at bounding box center [802, 157] width 80 height 29
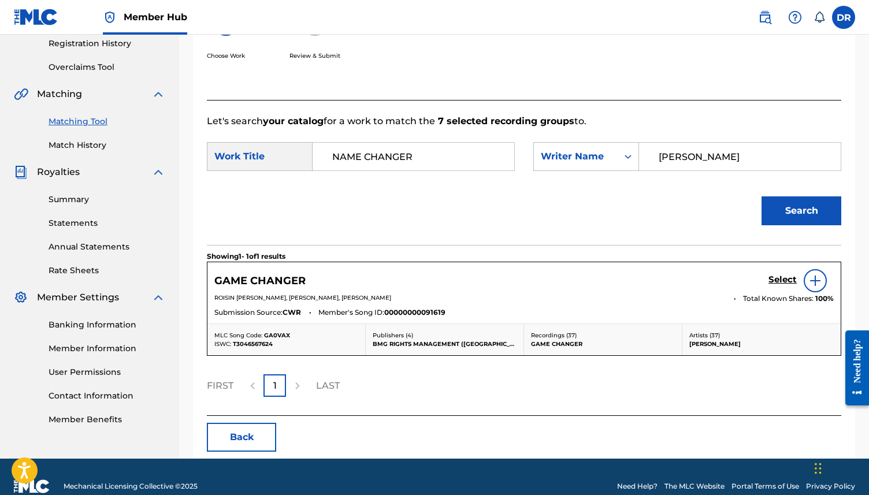
scroll to position [240, 0]
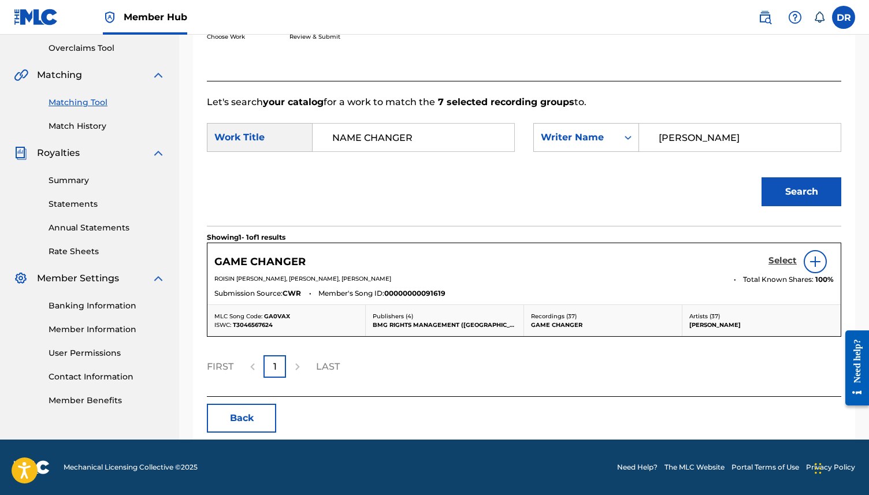
click at [787, 262] on h5 "Select" at bounding box center [783, 260] width 28 height 11
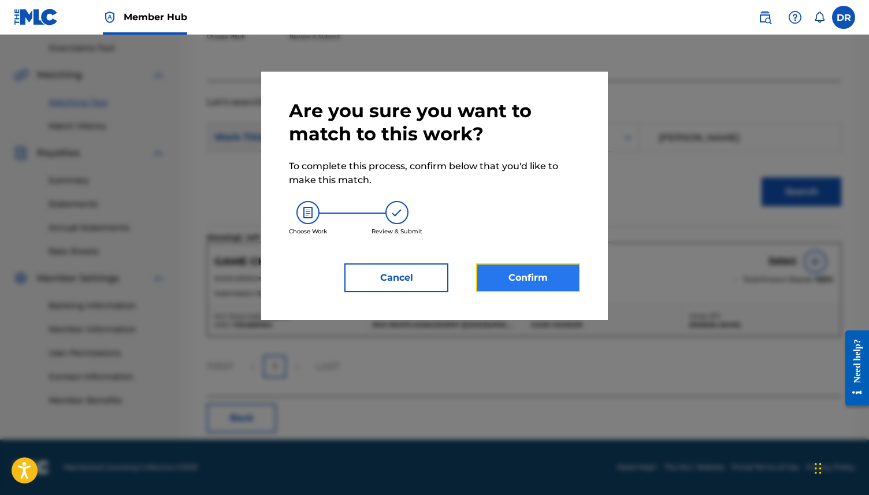
click at [511, 284] on button "Confirm" at bounding box center [528, 278] width 104 height 29
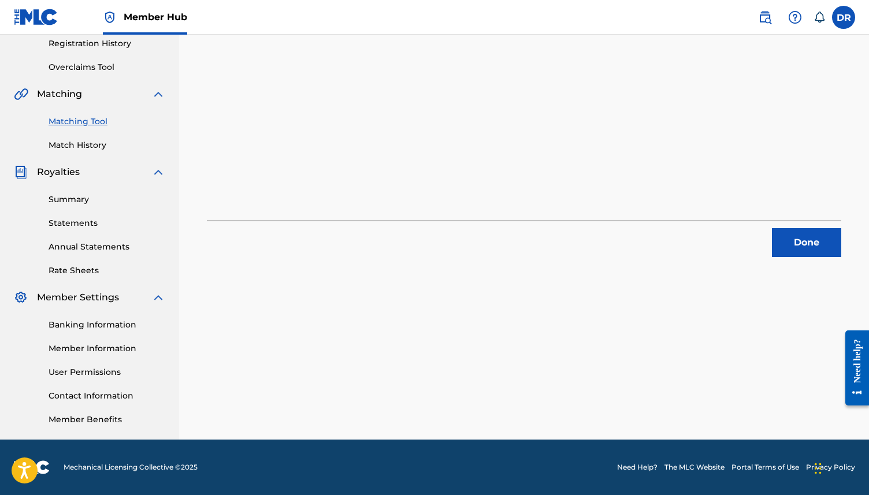
scroll to position [0, 0]
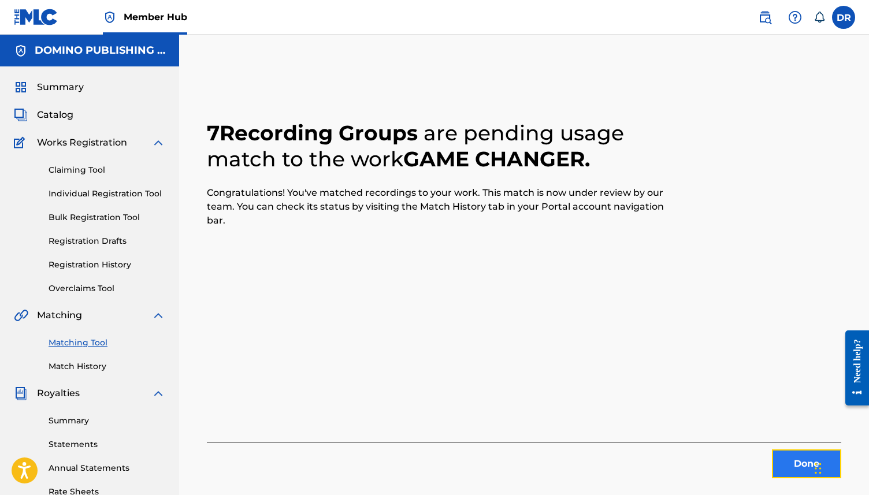
click at [783, 451] on button "Done" at bounding box center [806, 464] width 69 height 29
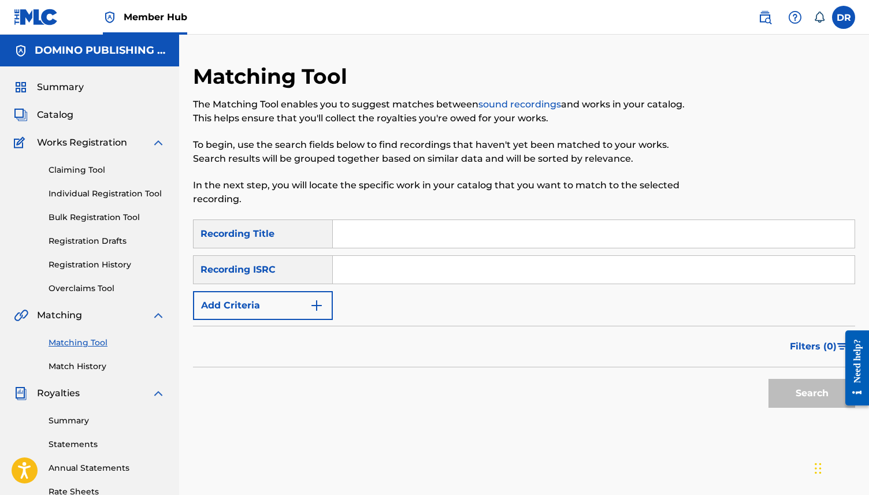
click at [381, 237] on input "Search Form" at bounding box center [594, 234] width 522 height 28
paste input "SOUL AND FIRE (BARLOW)"
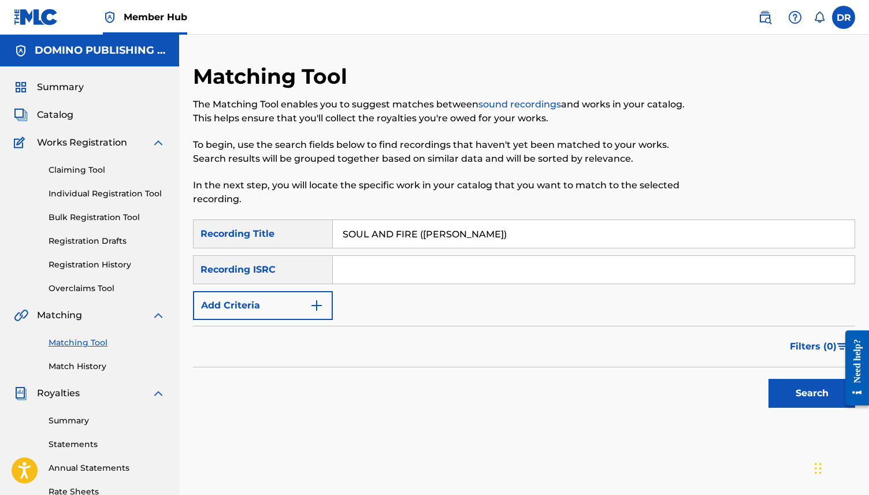
drag, startPoint x: 488, startPoint y: 238, endPoint x: 409, endPoint y: 238, distance: 79.2
click at [409, 238] on input "SOUL AND FIRE (BARLOW)" at bounding box center [594, 234] width 522 height 28
type input "SOUL AND FIRE"
click at [318, 302] on img "Search Form" at bounding box center [317, 306] width 14 height 14
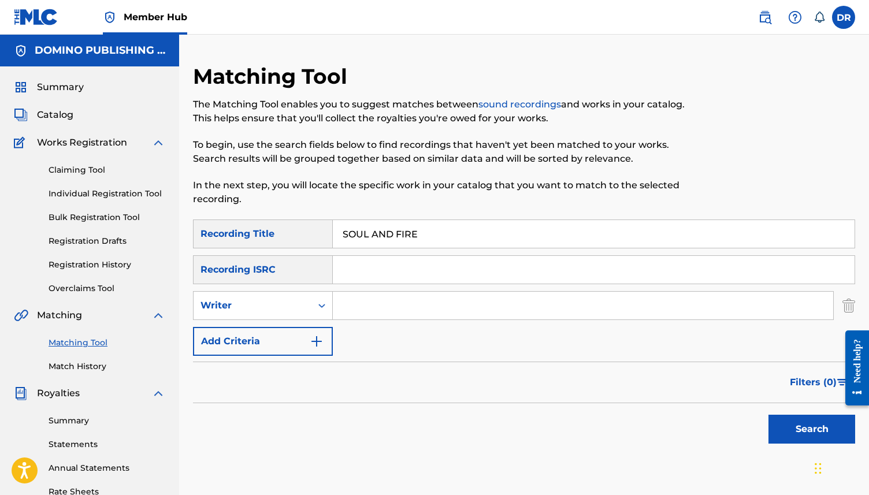
click at [368, 299] on input "Search Form" at bounding box center [583, 306] width 501 height 28
type input "BARLOW"
click at [769, 415] on button "Search" at bounding box center [812, 429] width 87 height 29
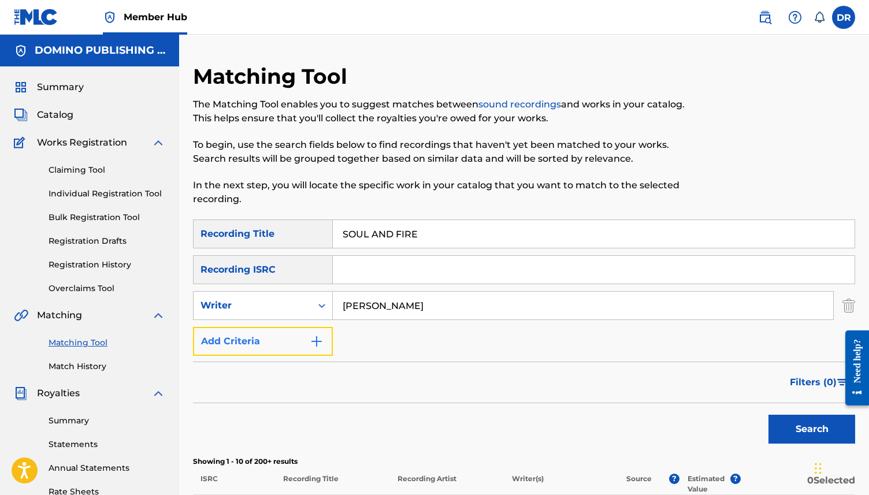
click at [292, 349] on button "Add Criteria" at bounding box center [263, 341] width 140 height 29
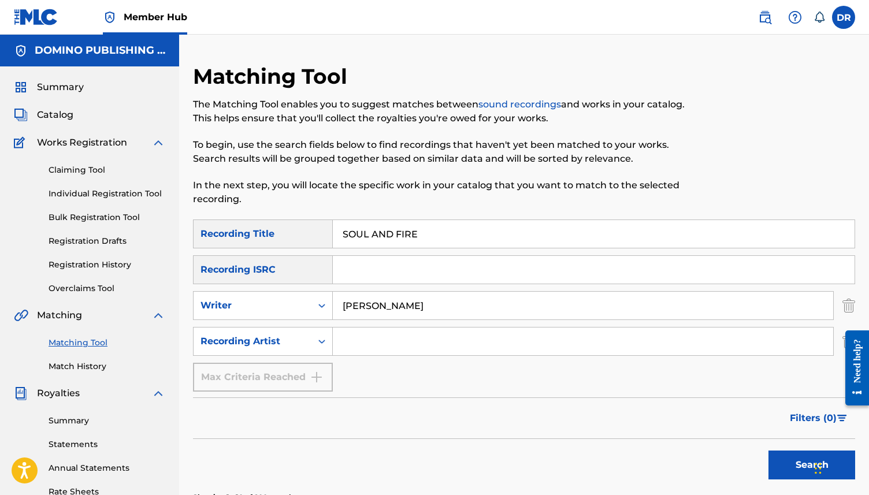
click at [365, 345] on input "Search Form" at bounding box center [583, 342] width 501 height 28
type input "SEBADOH"
click at [769, 451] on button "Search" at bounding box center [812, 465] width 87 height 29
drag, startPoint x: 400, startPoint y: 307, endPoint x: 340, endPoint y: 305, distance: 59.6
click at [340, 306] on input "BARLOW" at bounding box center [583, 306] width 501 height 28
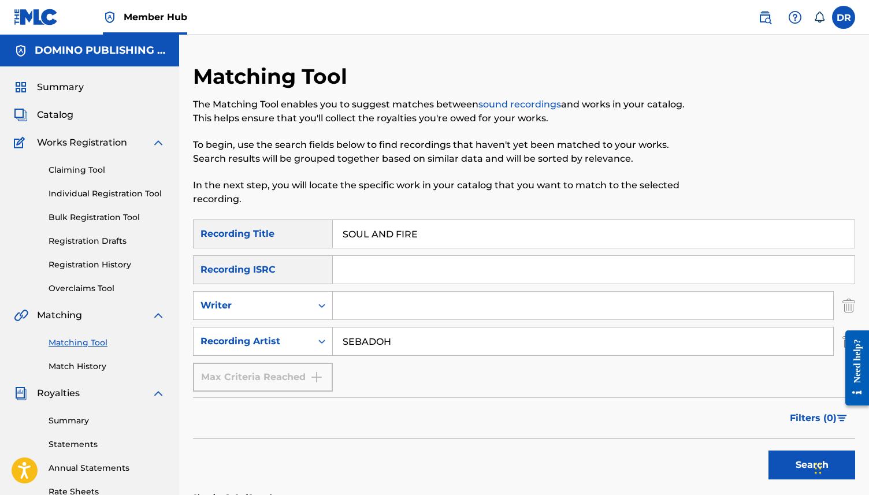
click at [769, 451] on button "Search" at bounding box center [812, 465] width 87 height 29
drag, startPoint x: 450, startPoint y: 241, endPoint x: 328, endPoint y: 224, distance: 123.1
click at [328, 224] on div "SearchWithCriteriaf329990d-97bc-4c61-9295-e91fa4e73726 Recording Title SOUL AND…" at bounding box center [524, 234] width 662 height 29
paste input "MOTHER (BUNYAN)"
drag, startPoint x: 458, startPoint y: 236, endPoint x: 386, endPoint y: 237, distance: 72.8
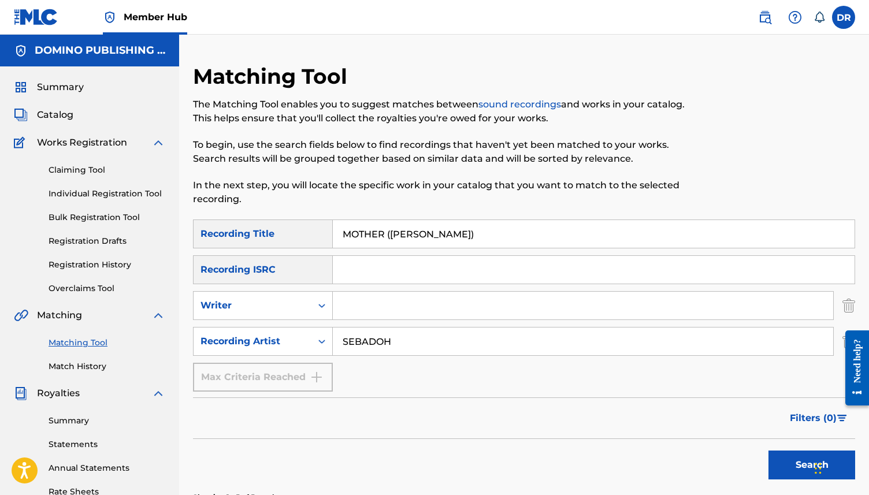
click at [386, 237] on input "MOTHER (BUNYAN)" at bounding box center [594, 234] width 522 height 28
type input "MOTHER"
drag, startPoint x: 424, startPoint y: 346, endPoint x: 262, endPoint y: 357, distance: 162.2
click at [262, 357] on div "SearchWithCriteriaf329990d-97bc-4c61-9295-e91fa4e73726 Recording Title MOTHER S…" at bounding box center [524, 306] width 662 height 172
drag, startPoint x: 416, startPoint y: 344, endPoint x: 328, endPoint y: 343, distance: 87.9
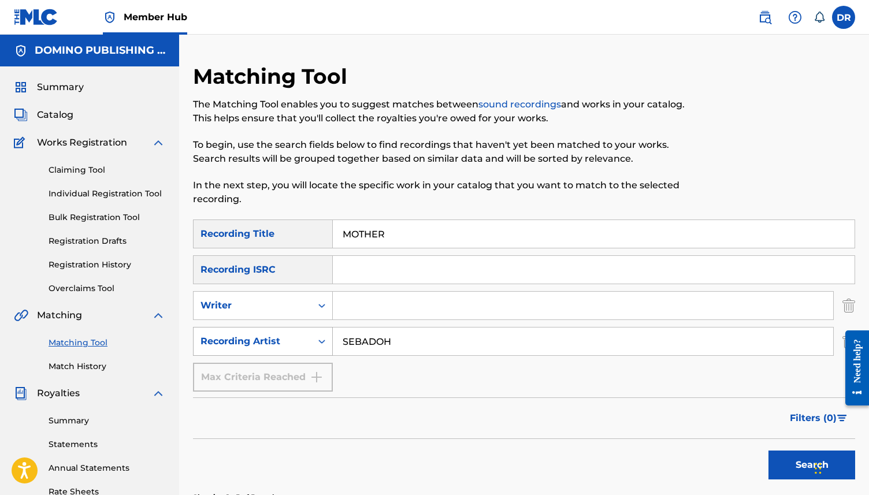
click at [328, 343] on div "SearchWithCriteria404249b4-fd2d-4cfa-9189-92cc04429b99 Recording Artist SEBADOH" at bounding box center [524, 341] width 662 height 29
type input "VASHTI BUNYAN"
click at [769, 451] on button "Search" at bounding box center [812, 465] width 87 height 29
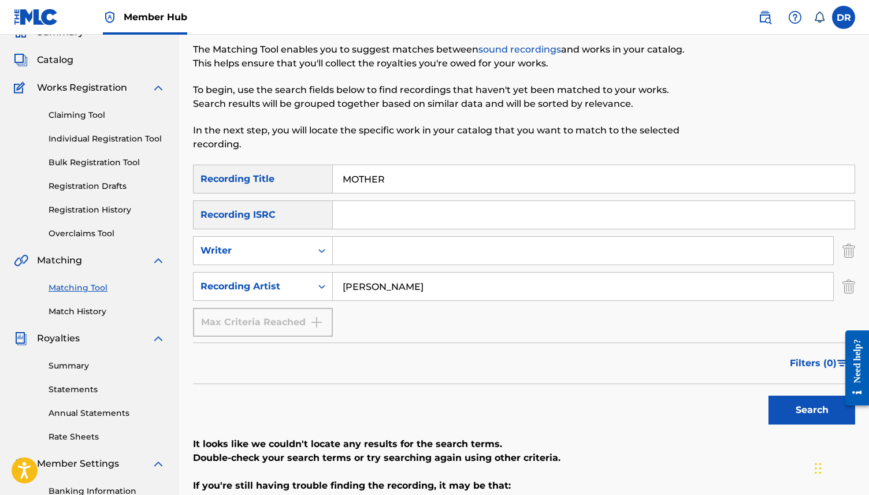
scroll to position [53, 0]
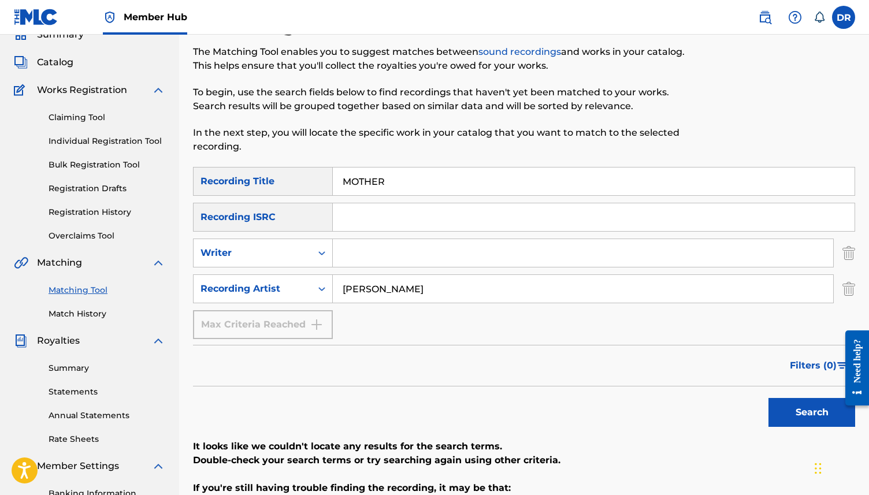
drag, startPoint x: 434, startPoint y: 294, endPoint x: 344, endPoint y: 294, distance: 89.6
click at [344, 294] on input "VASHTI BUNYAN" at bounding box center [583, 289] width 501 height 28
click at [372, 248] on input "Search Form" at bounding box center [583, 253] width 501 height 28
type input "BUNYAN"
click at [769, 398] on button "Search" at bounding box center [812, 412] width 87 height 29
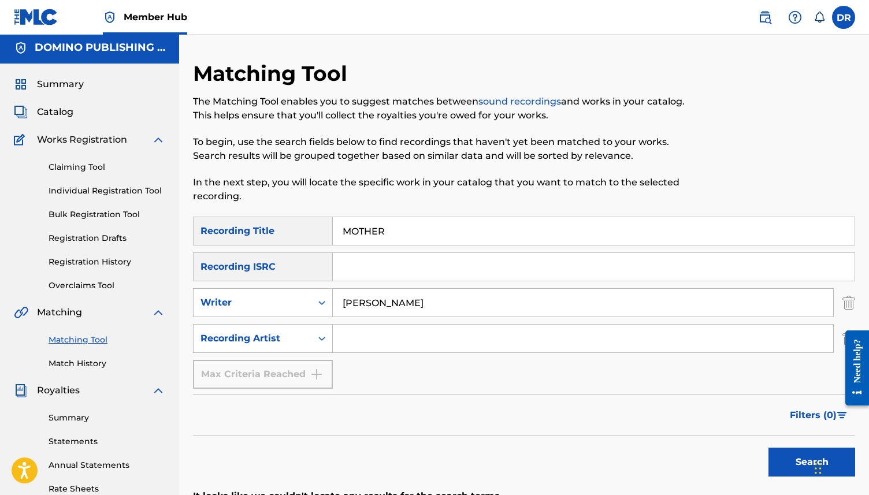
scroll to position [0, 0]
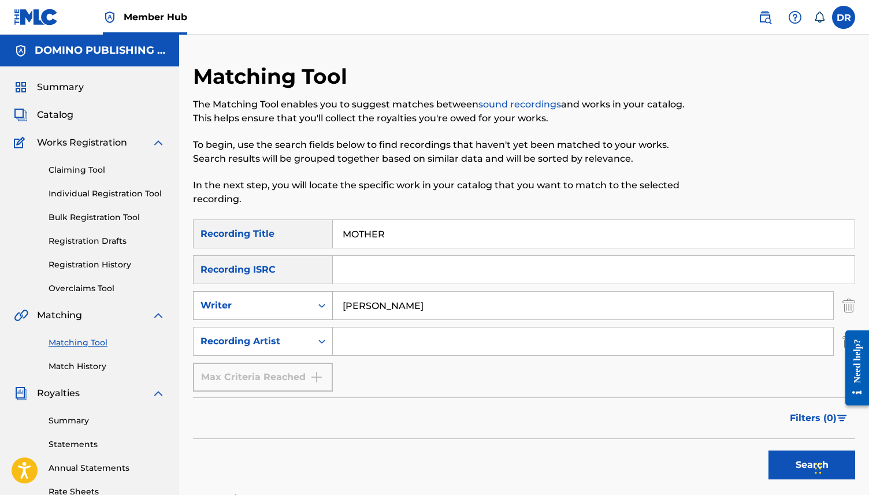
drag, startPoint x: 405, startPoint y: 310, endPoint x: 320, endPoint y: 304, distance: 85.2
click at [320, 304] on div "SearchWithCriteriaab713d78-0a2f-44a7-8adb-fa984df47f1d Writer BUNYAN" at bounding box center [524, 305] width 662 height 29
click at [361, 346] on input "Search Form" at bounding box center [583, 342] width 501 height 28
type input "VASHTI"
click at [769, 451] on button "Search" at bounding box center [812, 465] width 87 height 29
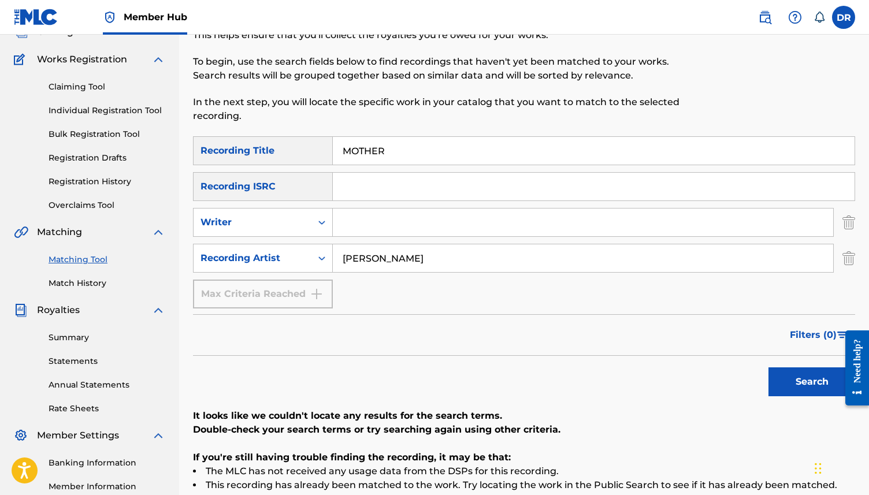
scroll to position [70, 0]
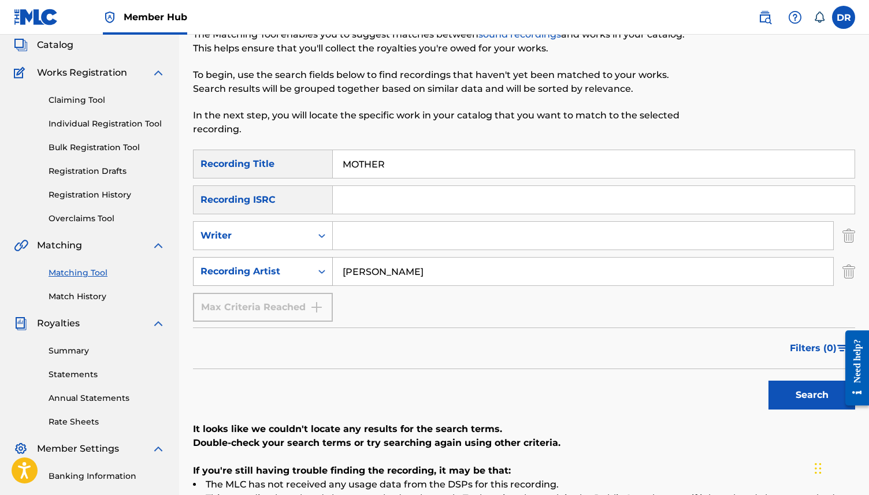
drag, startPoint x: 397, startPoint y: 271, endPoint x: 297, endPoint y: 269, distance: 100.0
click at [297, 269] on div "SearchWithCriteria404249b4-fd2d-4cfa-9189-92cc04429b99 Recording Artist VASHTI" at bounding box center [524, 271] width 662 height 29
click at [769, 381] on button "Search" at bounding box center [812, 395] width 87 height 29
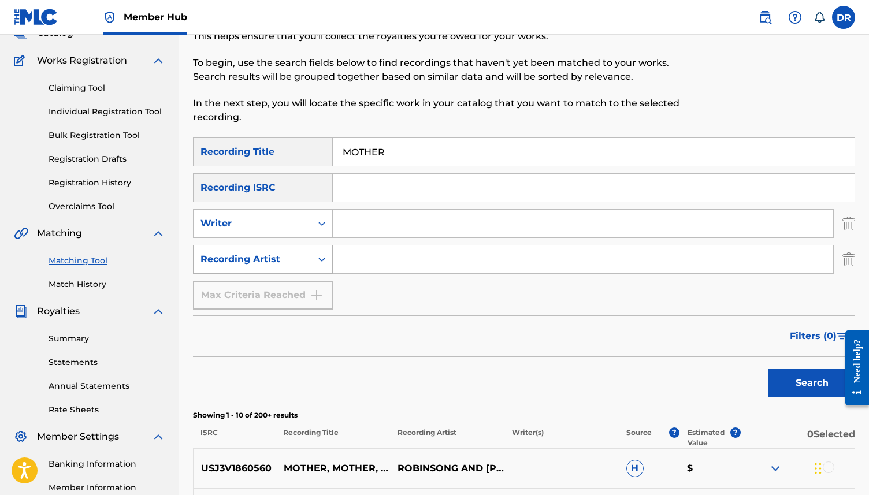
scroll to position [51, 0]
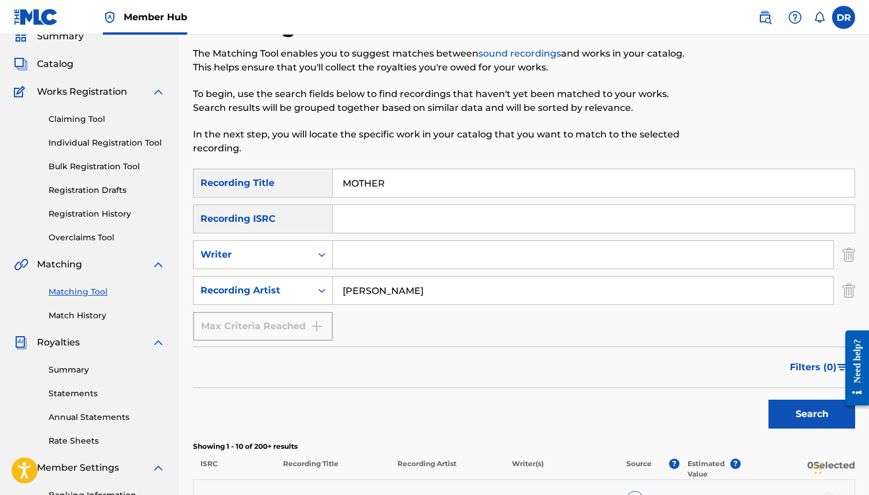
type input "VASHTI BUNYAN"
click at [769, 400] on button "Search" at bounding box center [812, 414] width 87 height 29
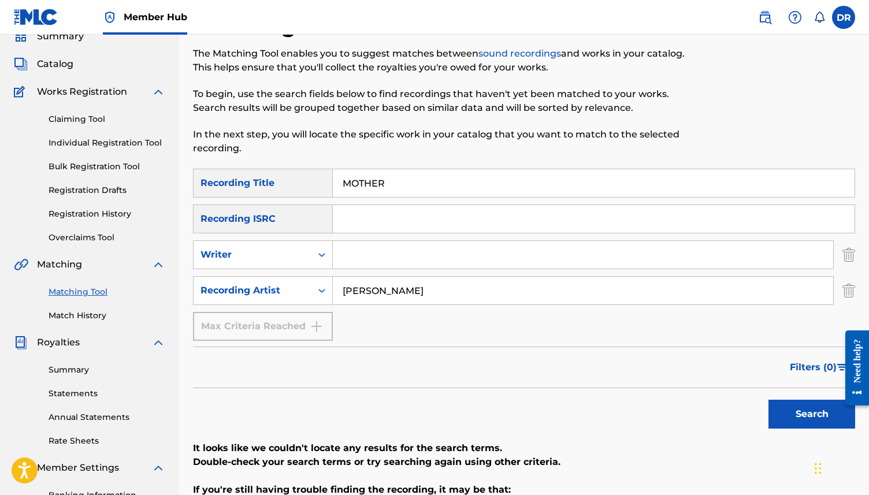
drag, startPoint x: 411, startPoint y: 186, endPoint x: 306, endPoint y: 184, distance: 105.2
click at [306, 184] on div "SearchWithCriteriaf329990d-97bc-4c61-9295-e91fa4e73726 Recording Title MOTHER" at bounding box center [524, 183] width 662 height 29
paste input "COME INSIDE (ILUNGA)"
drag, startPoint x: 468, startPoint y: 186, endPoint x: 403, endPoint y: 184, distance: 64.8
click at [403, 184] on input "COME INSIDE (ILUNGA)" at bounding box center [594, 183] width 522 height 28
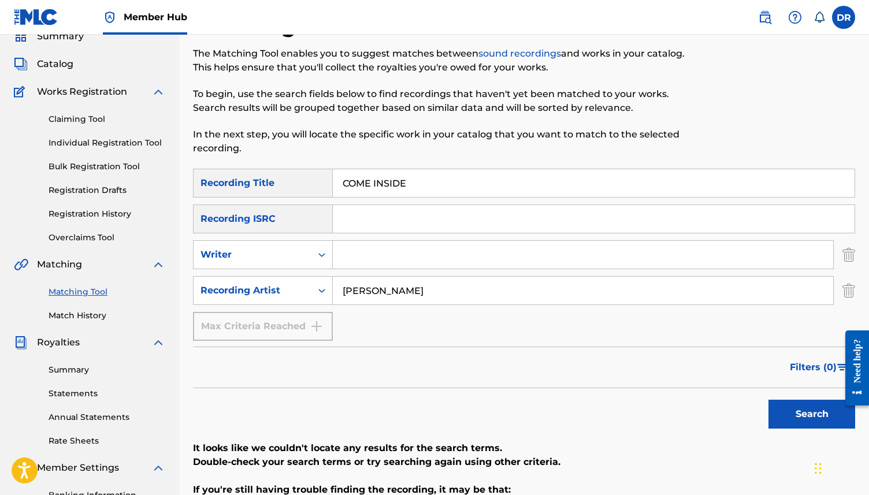
type input "COME INSIDE"
click at [417, 263] on input "Search Form" at bounding box center [583, 255] width 501 height 28
paste input "COME INSIDE (ILUNGA)"
drag, startPoint x: 412, startPoint y: 255, endPoint x: 325, endPoint y: 254, distance: 87.3
click at [325, 254] on div "SearchWithCriteriaab713d78-0a2f-44a7-8adb-fa984df47f1d Writer COME INSIDE (ILUN…" at bounding box center [524, 254] width 662 height 29
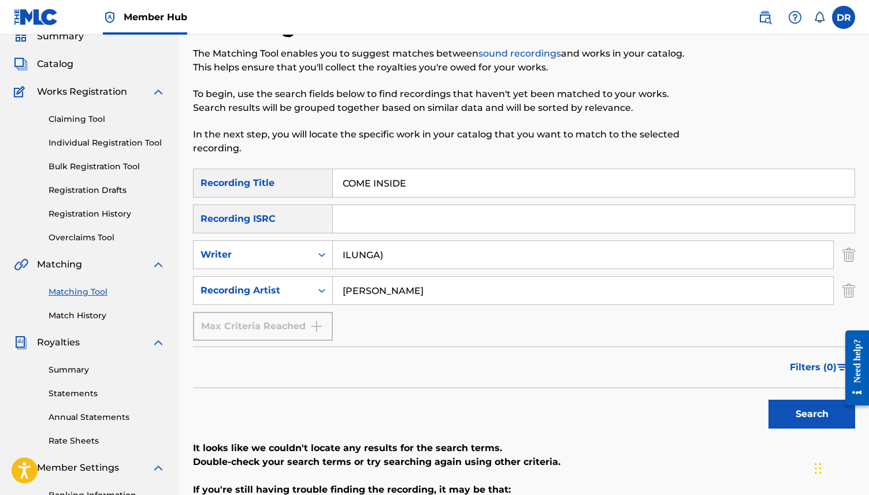
click at [412, 255] on input "ILUNGA)" at bounding box center [583, 255] width 501 height 28
type input "ILUNGA"
click at [440, 305] on div "VASHTI BUNYAN" at bounding box center [583, 290] width 501 height 29
drag, startPoint x: 440, startPoint y: 297, endPoint x: 262, endPoint y: 287, distance: 178.3
click at [262, 287] on div "SearchWithCriteria404249b4-fd2d-4cfa-9189-92cc04429b99 Recording Artist VASHTI …" at bounding box center [524, 290] width 662 height 29
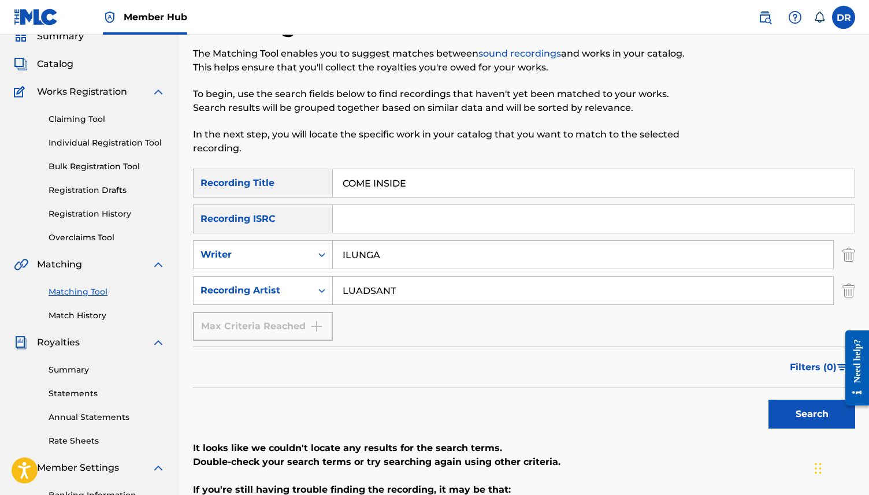
type input "LUADSANT"
click at [769, 400] on button "Search" at bounding box center [812, 414] width 87 height 29
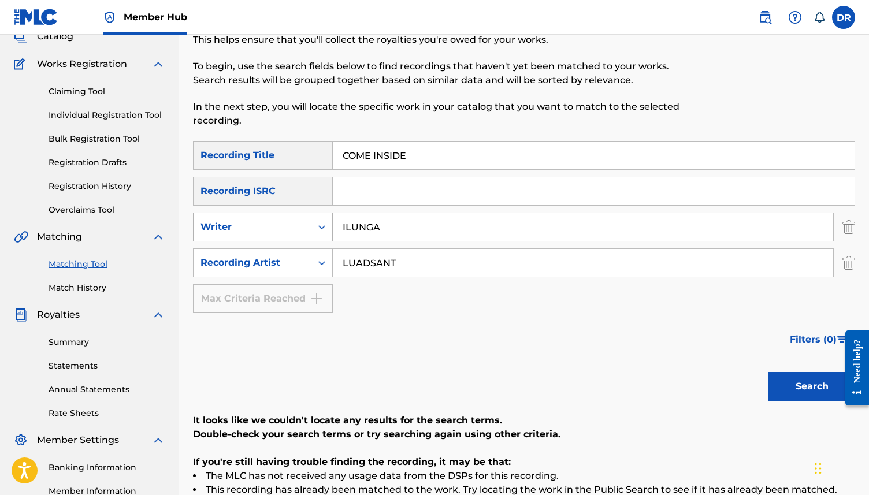
drag, startPoint x: 401, startPoint y: 227, endPoint x: 321, endPoint y: 227, distance: 80.3
click at [321, 227] on div "SearchWithCriteriaab713d78-0a2f-44a7-8adb-fa984df47f1d Writer ILUNGA" at bounding box center [524, 227] width 662 height 29
click at [769, 372] on button "Search" at bounding box center [812, 386] width 87 height 29
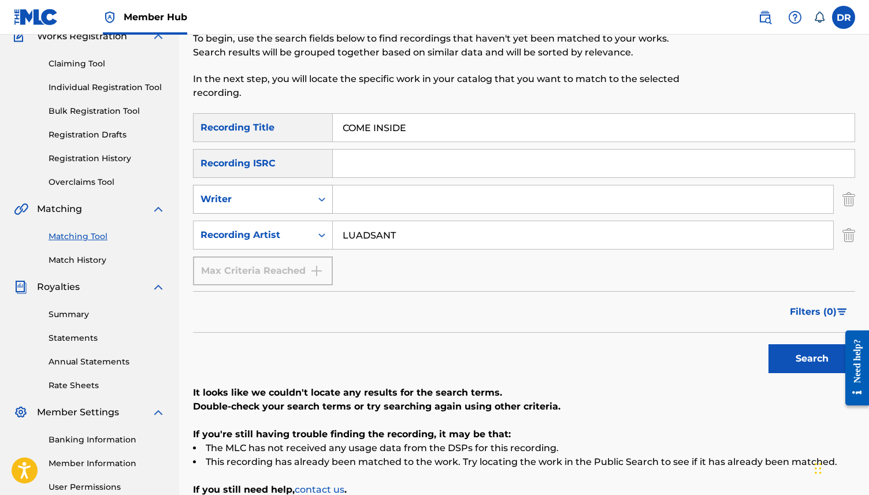
scroll to position [107, 0]
drag, startPoint x: 411, startPoint y: 228, endPoint x: 324, endPoint y: 228, distance: 86.7
click at [324, 228] on div "SearchWithCriteria404249b4-fd2d-4cfa-9189-92cc04429b99 Recording Artist LUADSANT" at bounding box center [524, 234] width 662 height 29
drag, startPoint x: 417, startPoint y: 232, endPoint x: 251, endPoint y: 229, distance: 165.9
click at [251, 229] on div "SearchWithCriteria404249b4-fd2d-4cfa-9189-92cc04429b99 Recording Artist LUADSANT" at bounding box center [524, 234] width 662 height 29
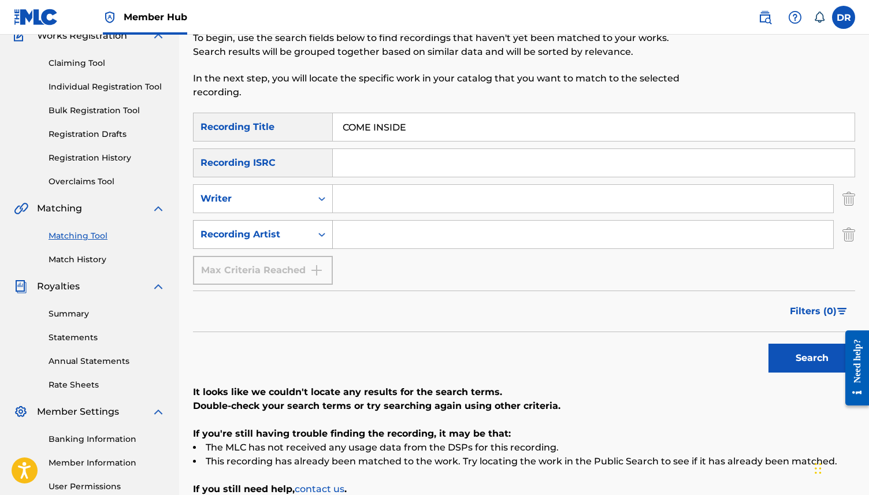
click at [769, 344] on button "Search" at bounding box center [812, 358] width 87 height 29
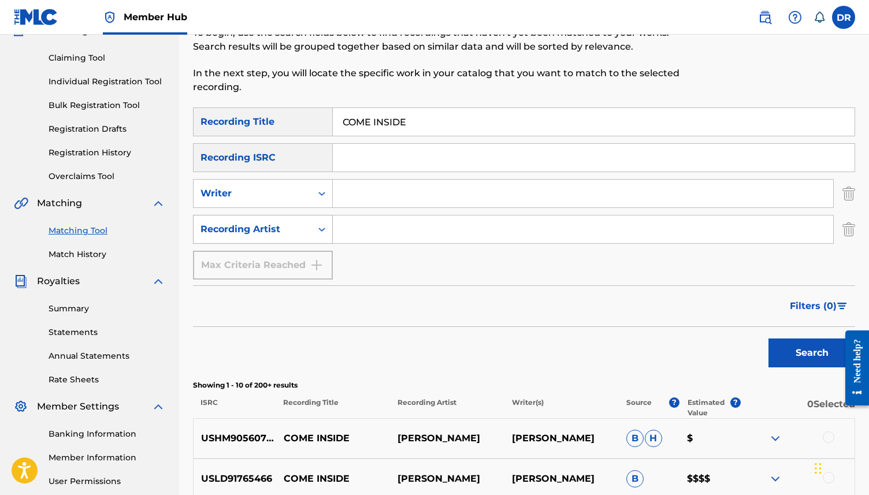
scroll to position [87, 0]
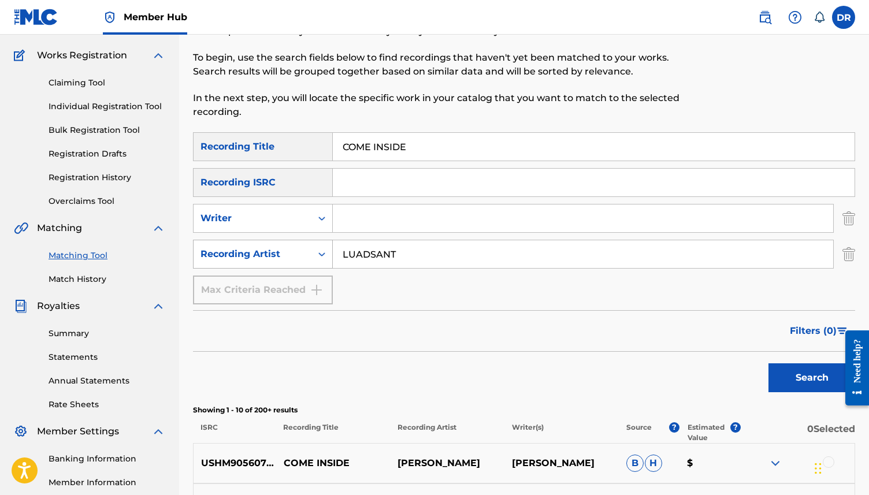
type input "LUADSANT"
click at [769, 364] on button "Search" at bounding box center [812, 378] width 87 height 29
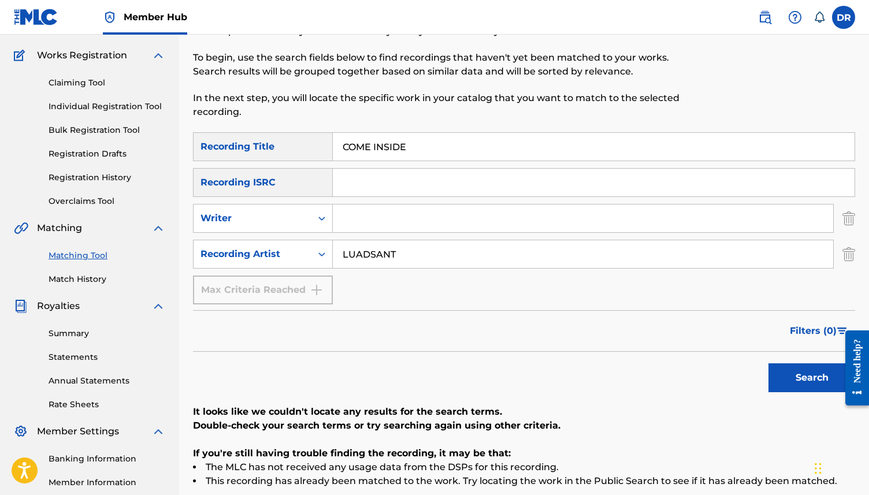
drag, startPoint x: 428, startPoint y: 150, endPoint x: 323, endPoint y: 149, distance: 104.6
click at [323, 149] on div "SearchWithCriteriaf329990d-97bc-4c61-9295-e91fa4e73726 Recording Title COME INS…" at bounding box center [524, 146] width 662 height 29
paste input "THE ALMSGIVER'S SONG (DAWSON)"
drag, startPoint x: 539, startPoint y: 152, endPoint x: 460, endPoint y: 148, distance: 79.3
click at [460, 148] on input "THE ALMSGIVER'S SONG (DAWSON)" at bounding box center [594, 147] width 522 height 28
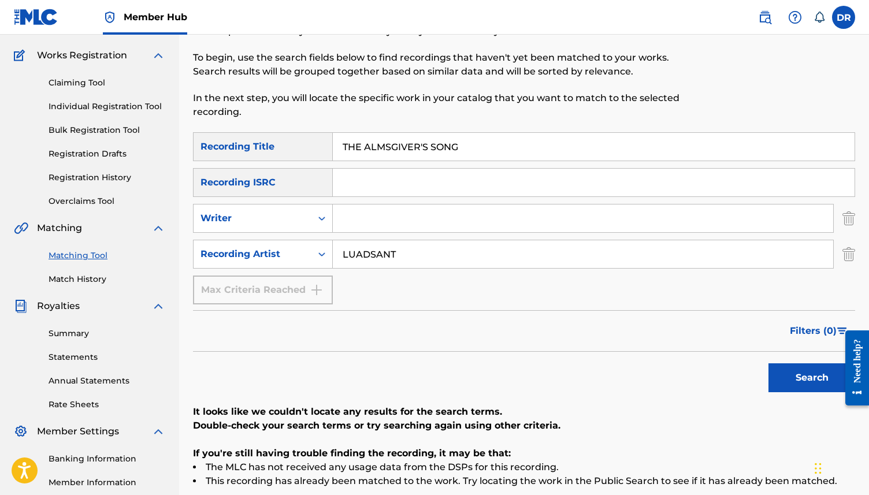
type input "THE ALMSGIVER'S SONG"
drag, startPoint x: 430, startPoint y: 260, endPoint x: 323, endPoint y: 259, distance: 106.9
click at [323, 259] on div "SearchWithCriteria404249b4-fd2d-4cfa-9189-92cc04429b99 Recording Artist LUADSANT" at bounding box center [524, 254] width 662 height 29
type input "RICHARD DAWSON"
click at [769, 364] on button "Search" at bounding box center [812, 378] width 87 height 29
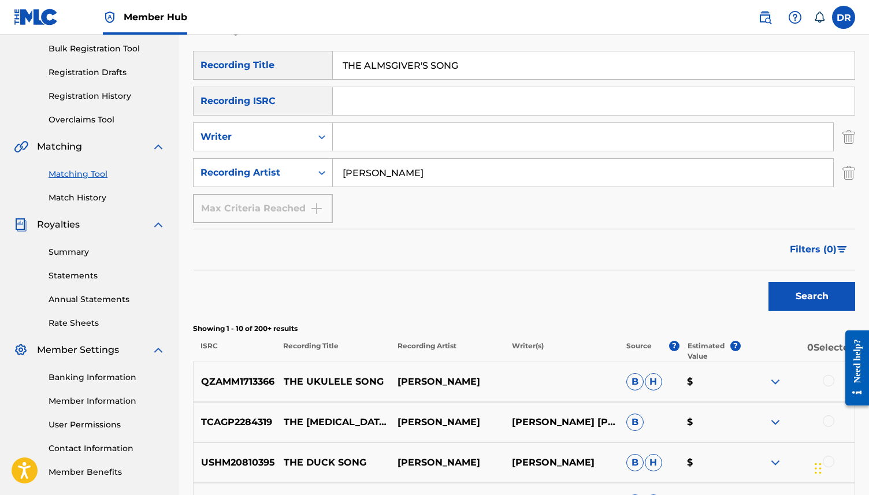
scroll to position [163, 0]
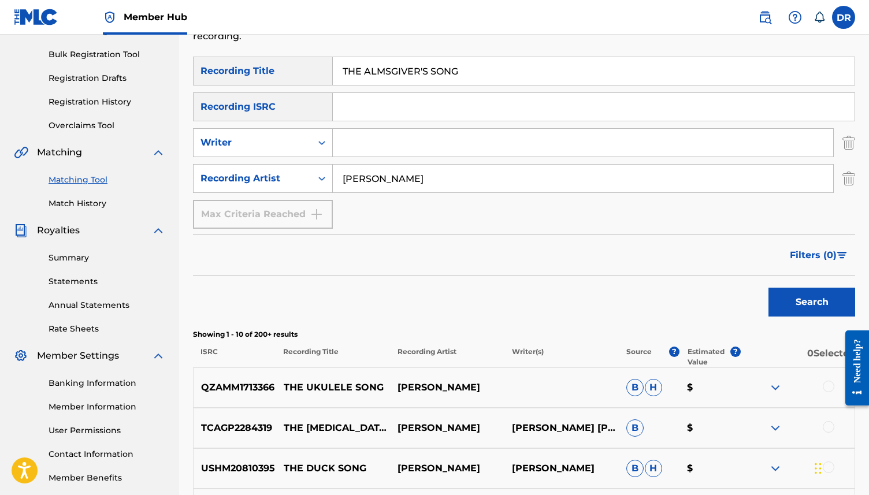
drag, startPoint x: 453, startPoint y: 179, endPoint x: 342, endPoint y: 179, distance: 111.0
click at [342, 179] on input "RICHARD DAWSON" at bounding box center [583, 179] width 501 height 28
click at [769, 288] on button "Search" at bounding box center [812, 302] width 87 height 29
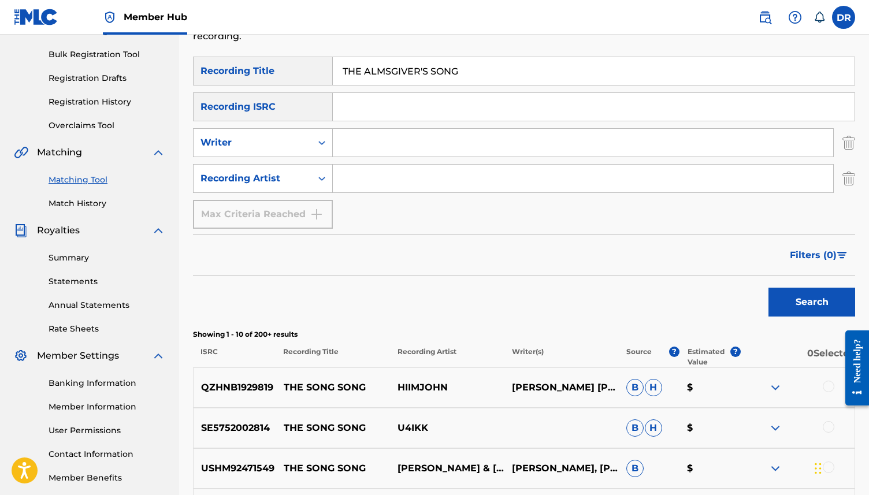
drag, startPoint x: 505, startPoint y: 77, endPoint x: 418, endPoint y: 71, distance: 87.5
click at [418, 71] on input "THE ALMSGIVER'S SONG" at bounding box center [594, 71] width 522 height 28
type input "THE ALMSGIVER"
click at [769, 288] on button "Search" at bounding box center [812, 302] width 87 height 29
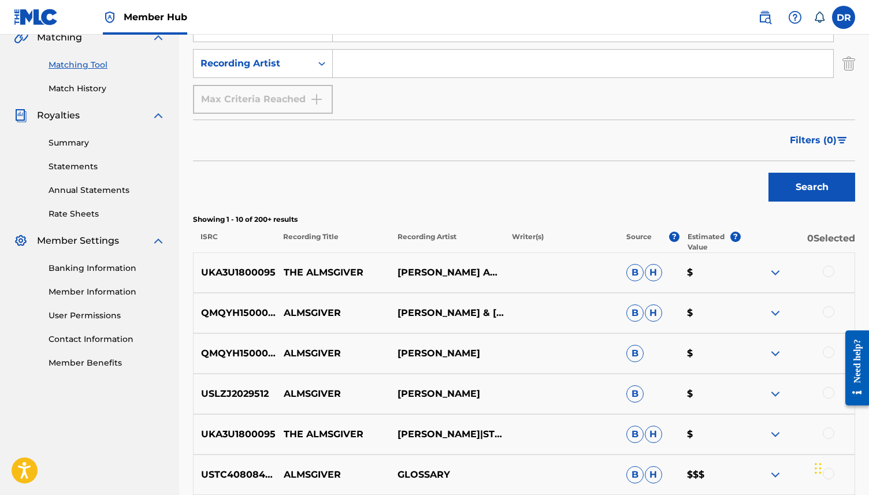
scroll to position [288, 0]
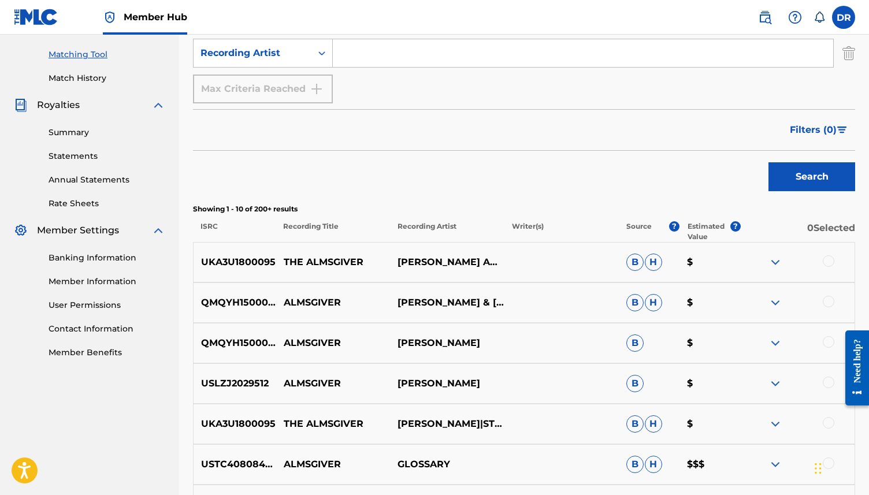
click at [829, 262] on div at bounding box center [829, 261] width 12 height 12
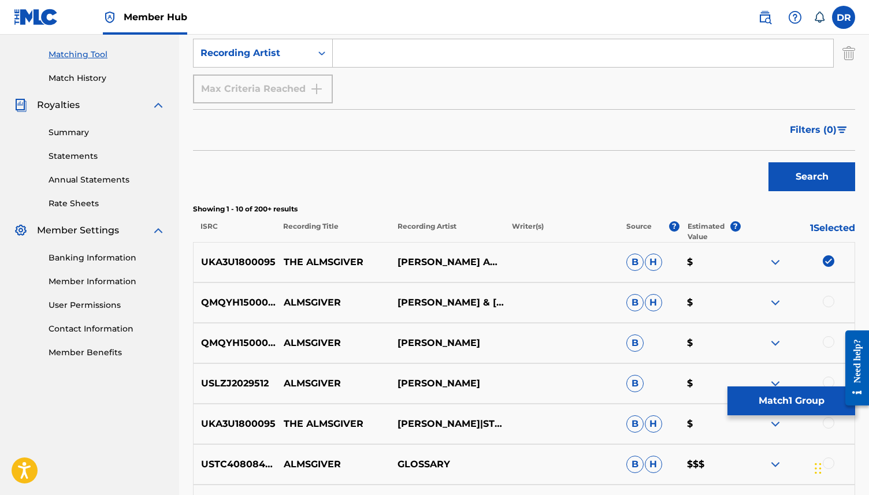
click at [828, 425] on div at bounding box center [829, 423] width 12 height 12
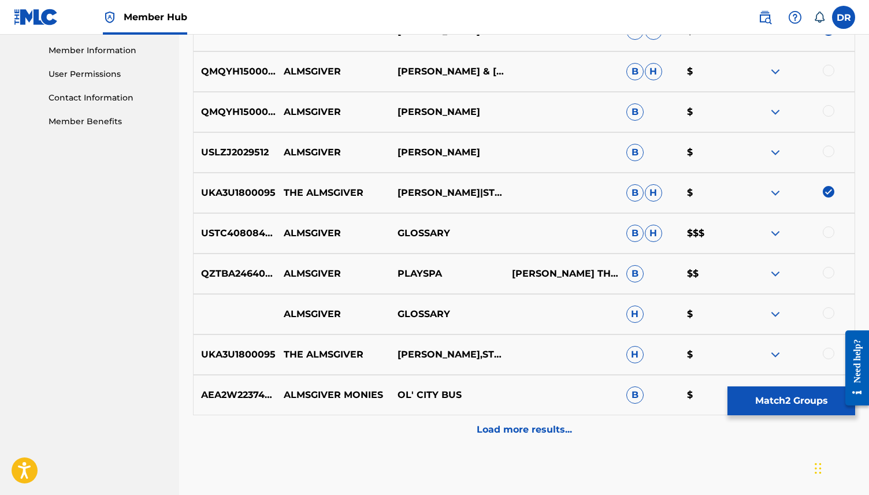
scroll to position [516, 0]
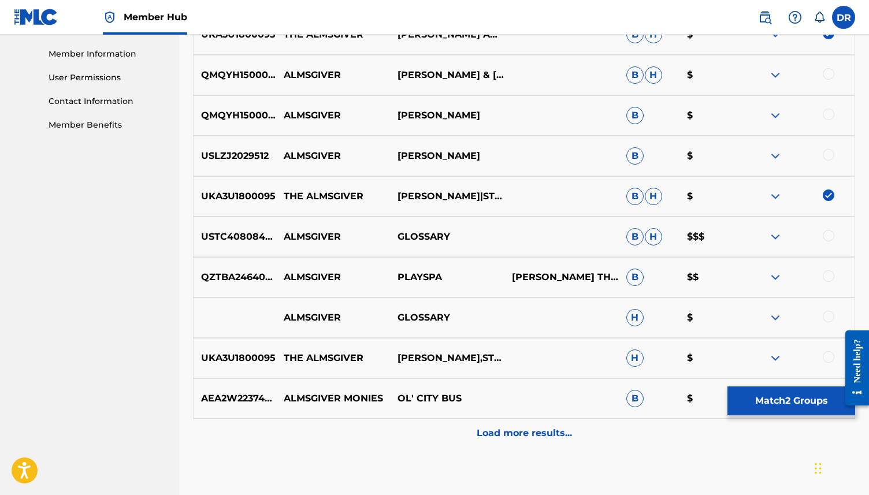
click at [828, 357] on div at bounding box center [829, 357] width 12 height 12
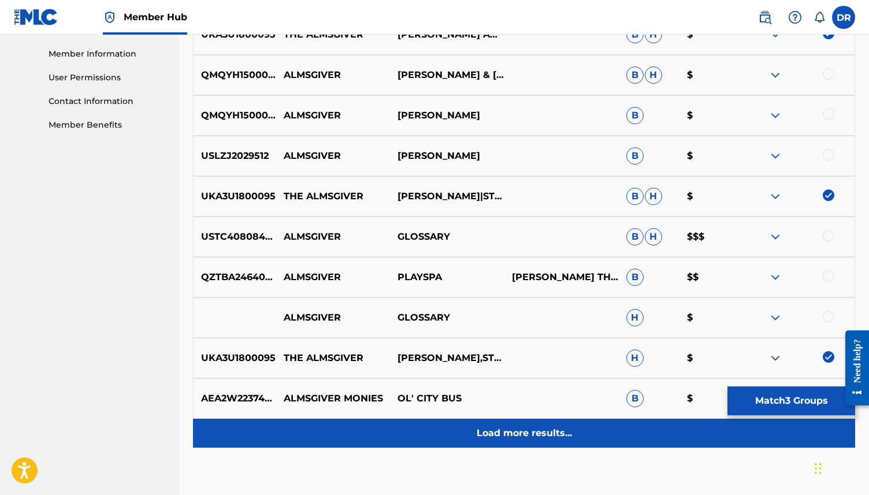
click at [499, 436] on p "Load more results..." at bounding box center [524, 434] width 95 height 14
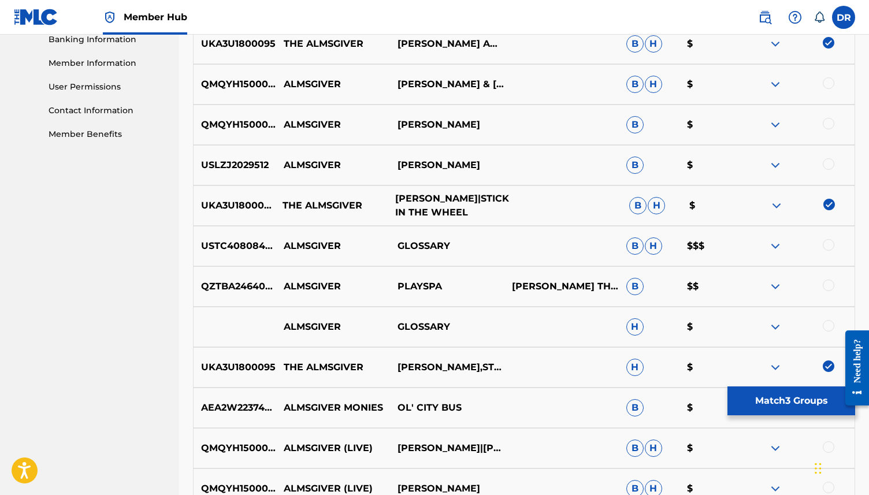
scroll to position [522, 0]
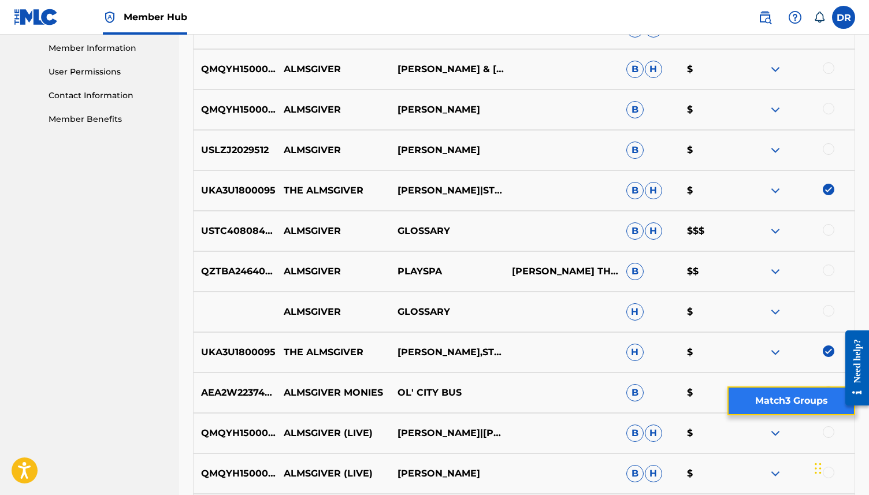
click at [776, 402] on button "Match 3 Groups" at bounding box center [792, 401] width 128 height 29
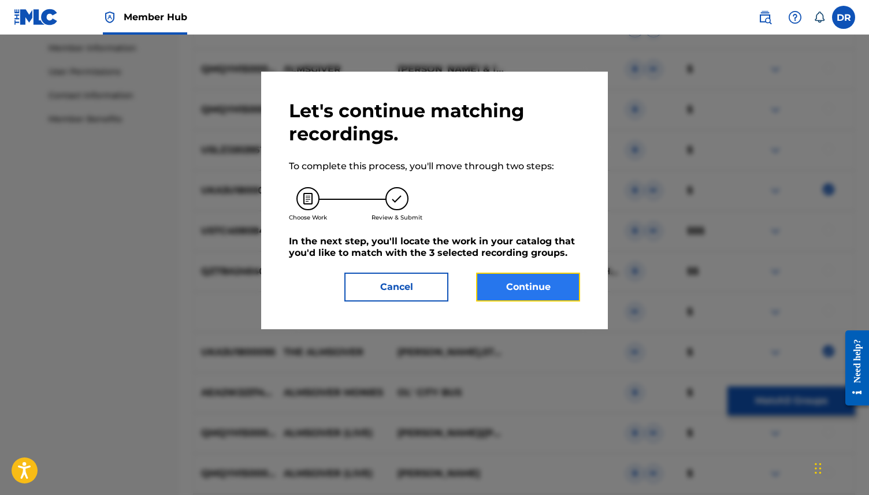
click at [507, 286] on button "Continue" at bounding box center [528, 287] width 104 height 29
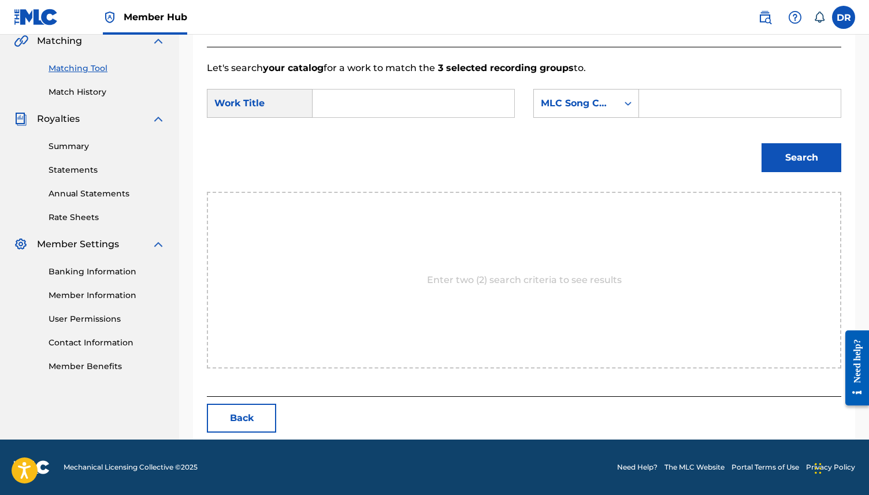
scroll to position [275, 0]
click at [345, 102] on input "Search Form" at bounding box center [414, 104] width 182 height 28
paste input "THE ALMSGIVER'S SONG (DAWSON)"
drag, startPoint x: 496, startPoint y: 103, endPoint x: 441, endPoint y: 105, distance: 55.5
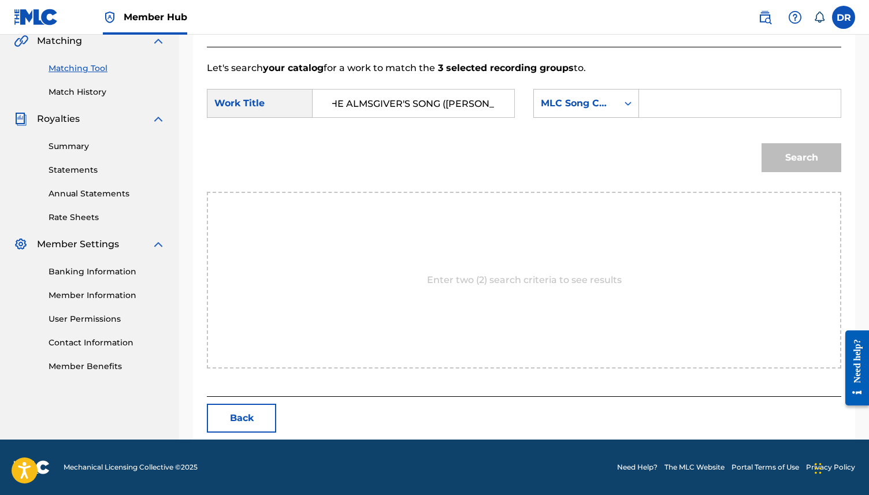
click at [441, 105] on input "THE ALMSGIVER'S SONG (DAWSON)" at bounding box center [414, 104] width 182 height 28
type input "THE ALMSGIVER'S"
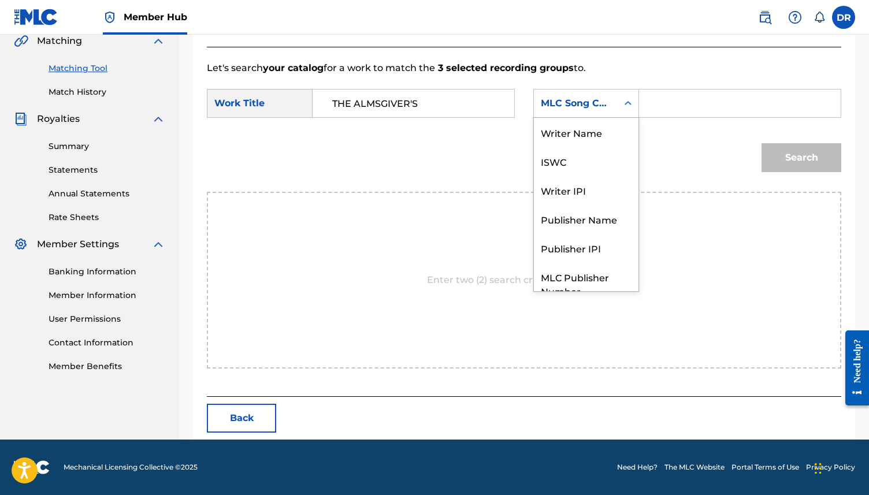
click at [563, 107] on div "MLC Song Code" at bounding box center [576, 104] width 70 height 14
click at [563, 121] on div "Writer Name" at bounding box center [586, 132] width 105 height 29
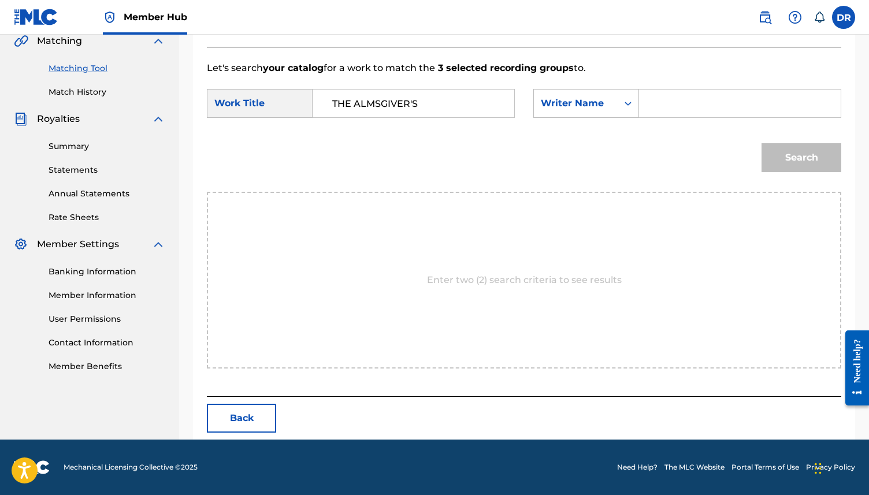
click at [663, 116] on input "Search Form" at bounding box center [740, 104] width 182 height 28
type input "DAWSON"
click at [762, 143] on button "Search" at bounding box center [802, 157] width 80 height 29
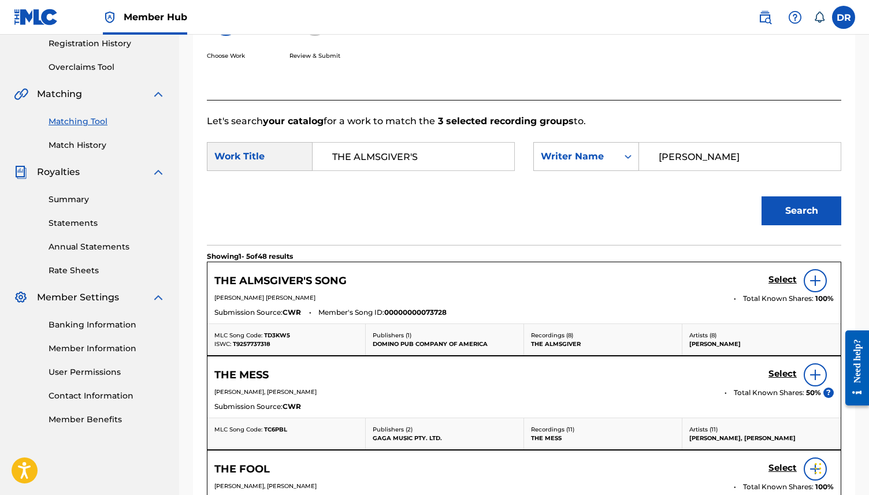
scroll to position [275, 0]
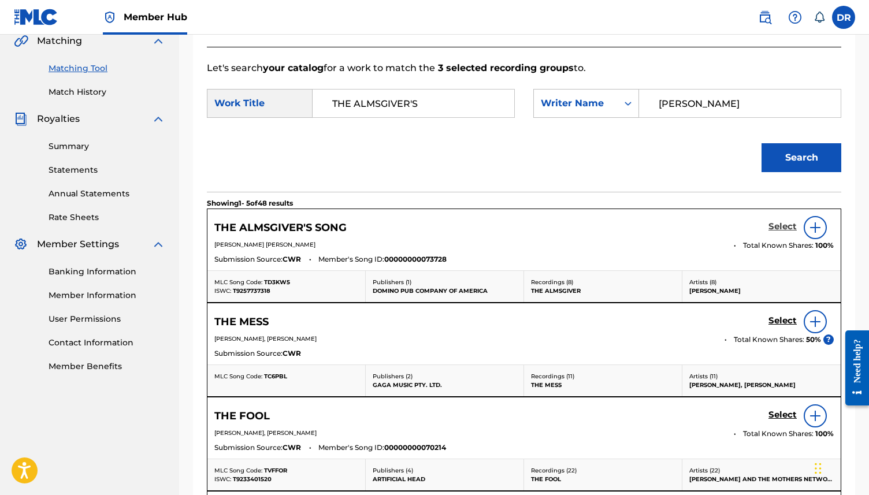
click at [774, 224] on h5 "Select" at bounding box center [783, 226] width 28 height 11
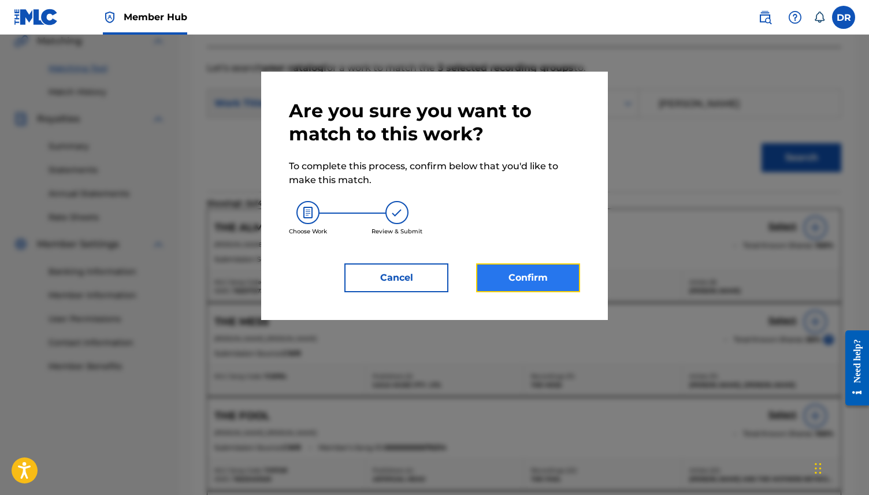
click at [524, 269] on button "Confirm" at bounding box center [528, 278] width 104 height 29
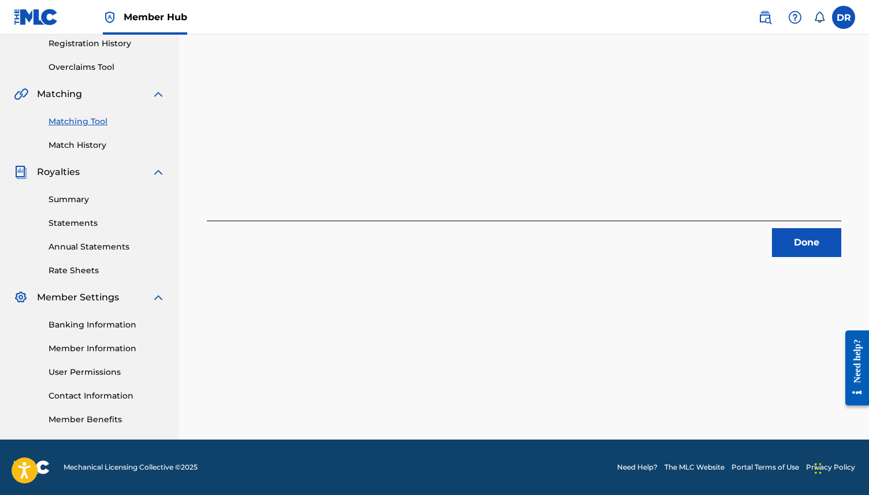
scroll to position [0, 0]
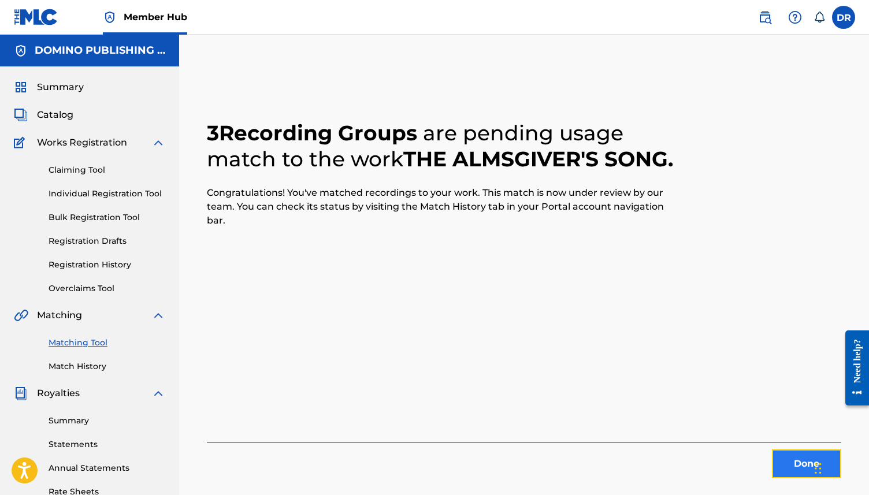
click at [779, 465] on button "Done" at bounding box center [806, 464] width 69 height 29
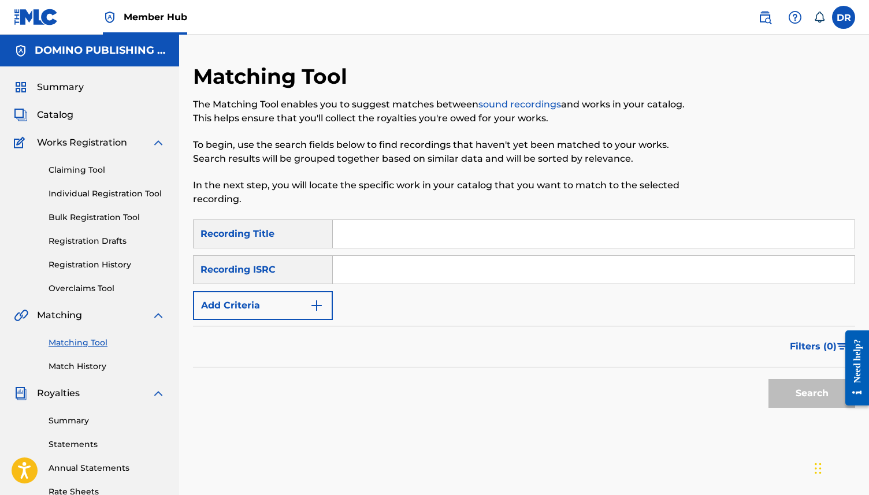
click at [361, 231] on input "Search Form" at bounding box center [594, 234] width 522 height 28
type input "BASIC NEED"
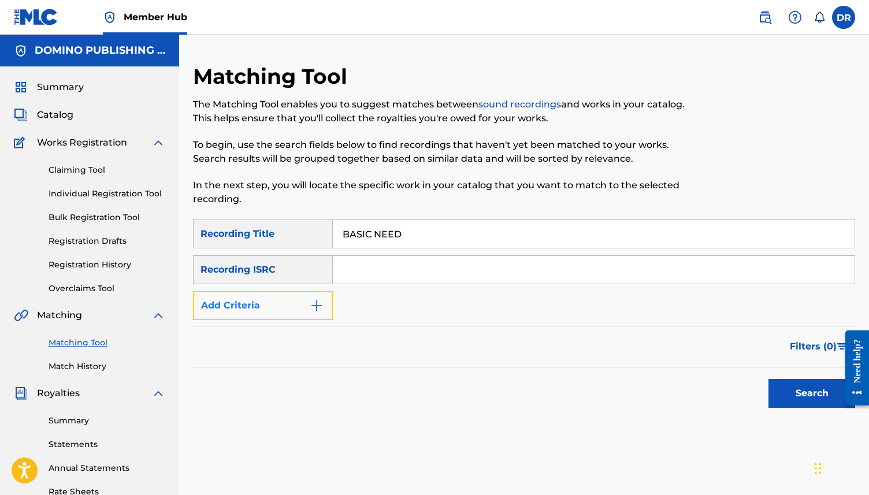
click at [275, 307] on button "Add Criteria" at bounding box center [263, 305] width 140 height 29
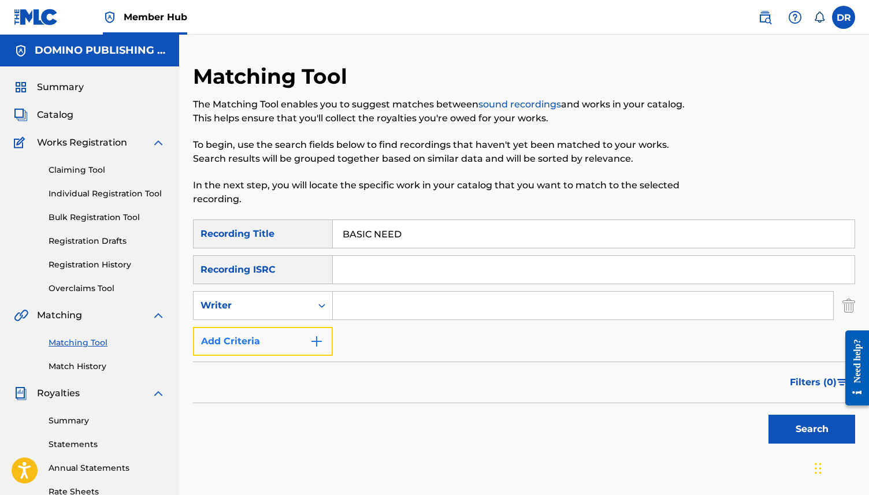
click at [280, 340] on button "Add Criteria" at bounding box center [263, 341] width 140 height 29
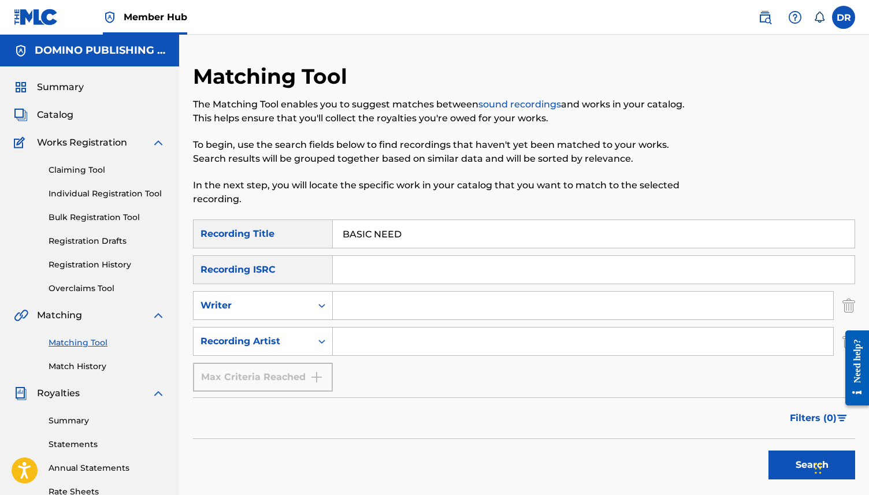
click at [359, 340] on input "Search Form" at bounding box center [583, 342] width 501 height 28
type input "TIRZAH"
click at [769, 451] on button "Search" at bounding box center [812, 465] width 87 height 29
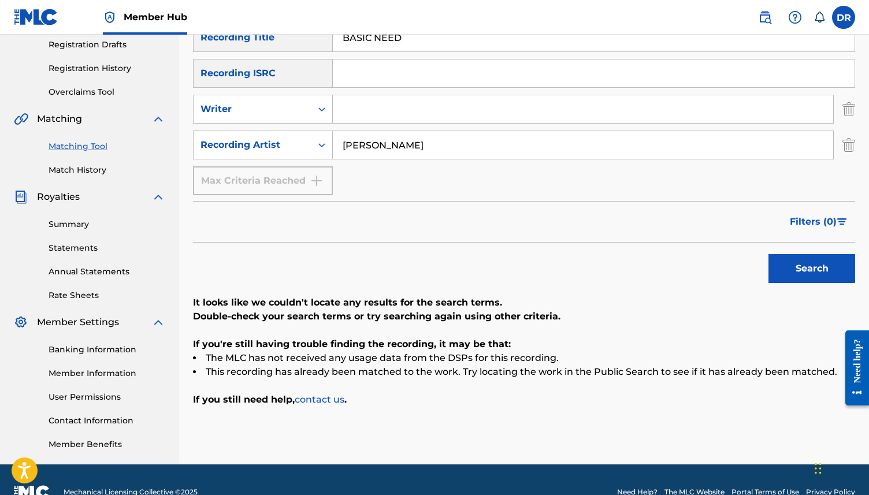
scroll to position [197, 0]
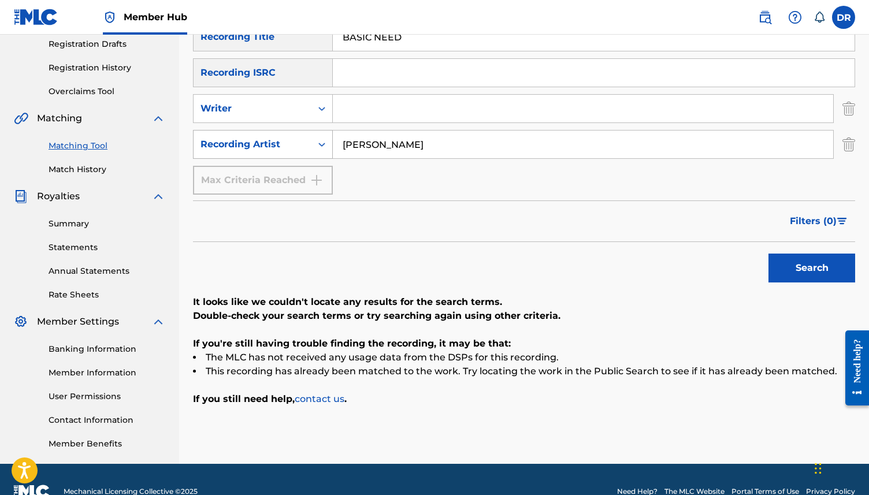
drag, startPoint x: 396, startPoint y: 150, endPoint x: 313, endPoint y: 144, distance: 82.9
click at [313, 144] on div "SearchWithCriteria404249b4-fd2d-4cfa-9189-92cc04429b99 Recording Artist TIRZAH" at bounding box center [524, 144] width 662 height 29
click at [409, 95] on input "Search Form" at bounding box center [583, 109] width 501 height 28
type input "LEVI"
click at [769, 254] on button "Search" at bounding box center [812, 268] width 87 height 29
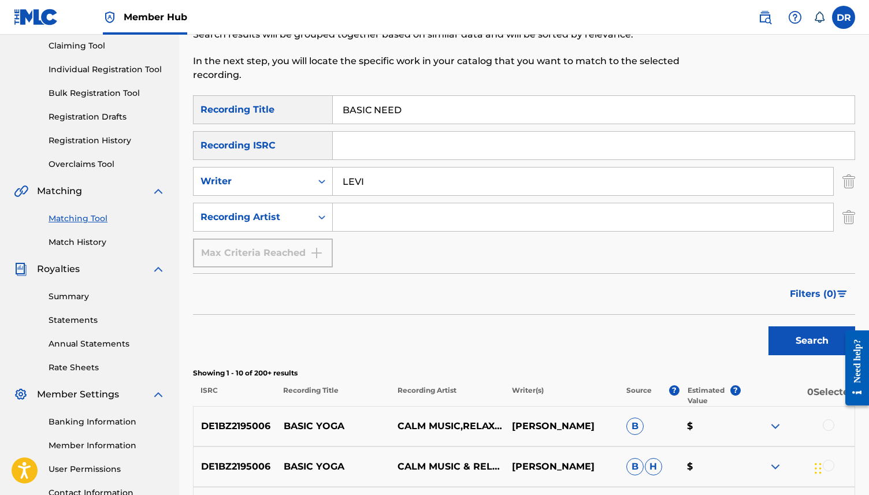
scroll to position [123, 0]
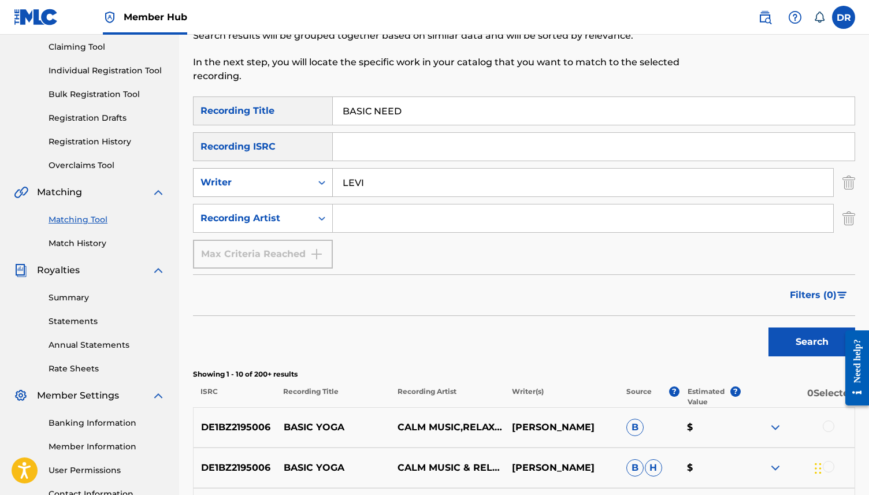
drag, startPoint x: 376, startPoint y: 183, endPoint x: 327, endPoint y: 183, distance: 49.7
click at [327, 183] on div "SearchWithCriteriaab713d78-0a2f-44a7-8adb-fa984df47f1d Writer LEVI" at bounding box center [524, 182] width 662 height 29
click at [769, 328] on button "Search" at bounding box center [812, 342] width 87 height 29
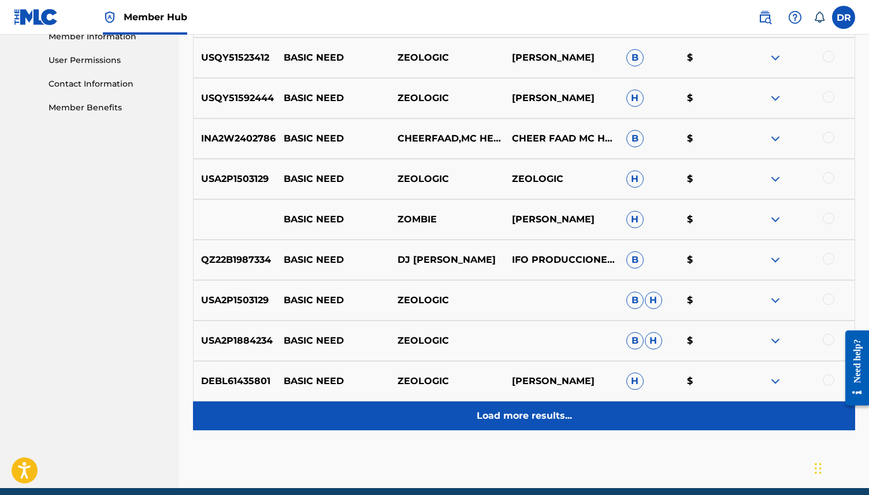
click at [496, 412] on p "Load more results..." at bounding box center [524, 416] width 95 height 14
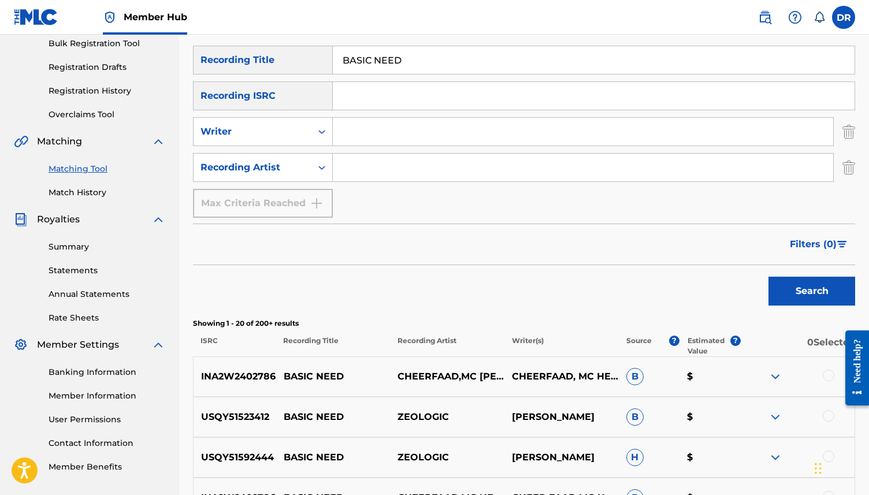
scroll to position [173, 0]
click at [369, 169] on input "Search Form" at bounding box center [583, 168] width 501 height 28
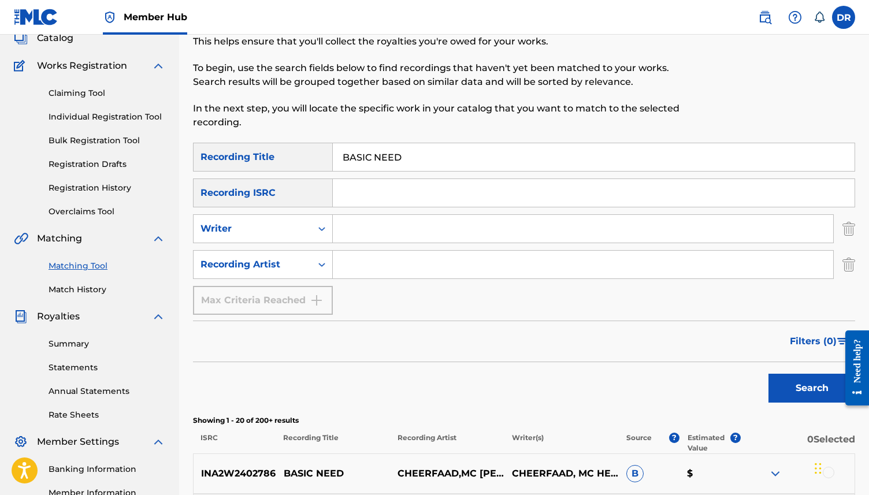
scroll to position [79, 0]
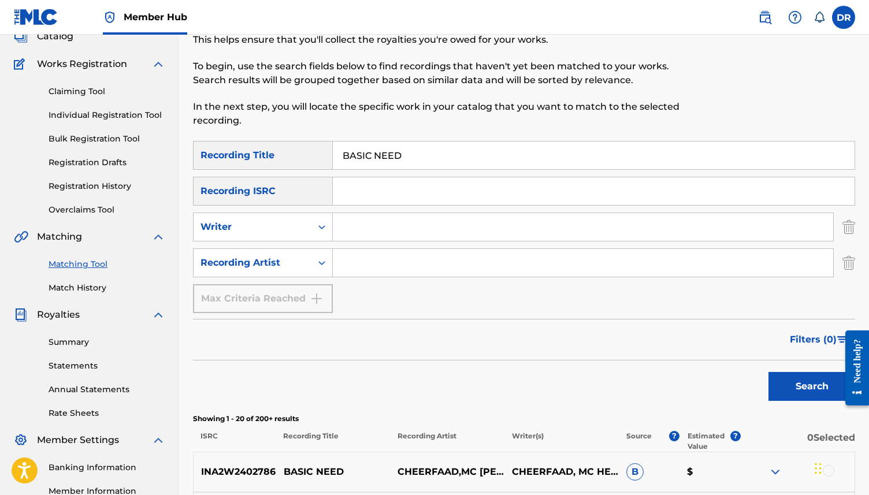
type input "I"
type input "TIRZAH"
click at [769, 372] on button "Search" at bounding box center [812, 386] width 87 height 29
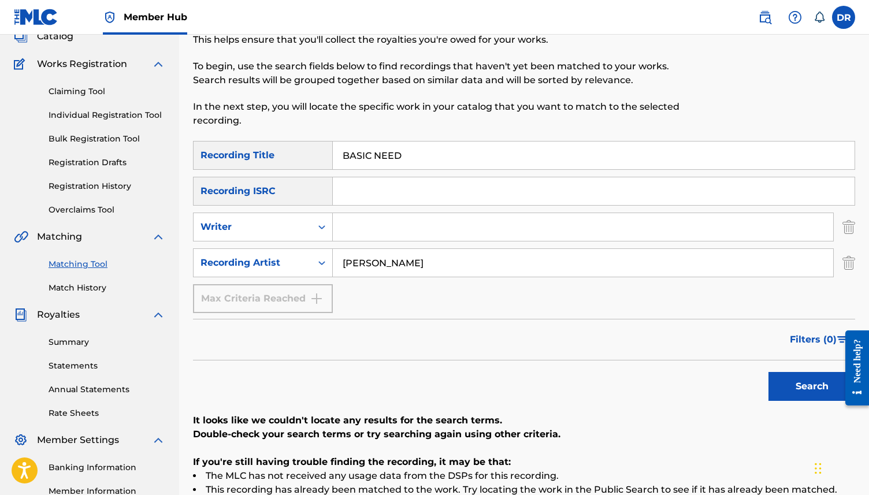
click at [398, 238] on input "Search Form" at bounding box center [583, 227] width 501 height 28
type input "MASTIN"
drag, startPoint x: 384, startPoint y: 267, endPoint x: 282, endPoint y: 260, distance: 102.6
click at [282, 260] on div "SearchWithCriteria404249b4-fd2d-4cfa-9189-92cc04429b99 Recording Artist TIRZAH" at bounding box center [524, 263] width 662 height 29
click at [769, 372] on button "Search" at bounding box center [812, 386] width 87 height 29
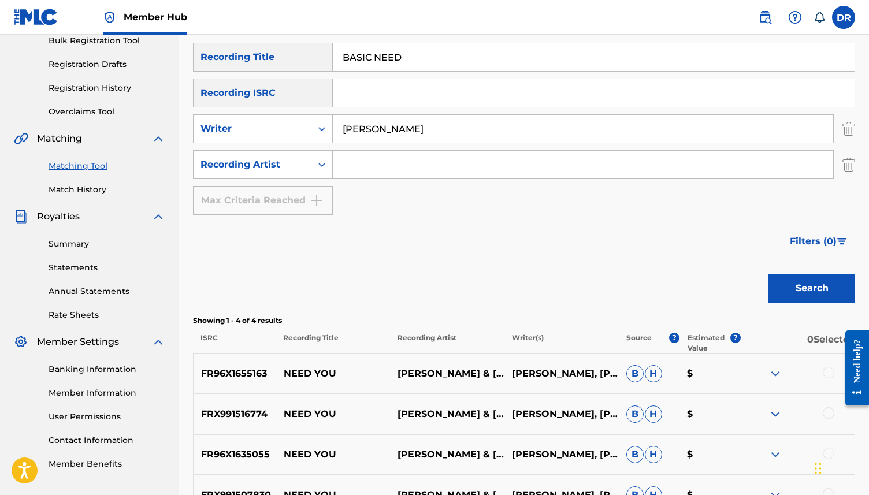
scroll to position [0, 0]
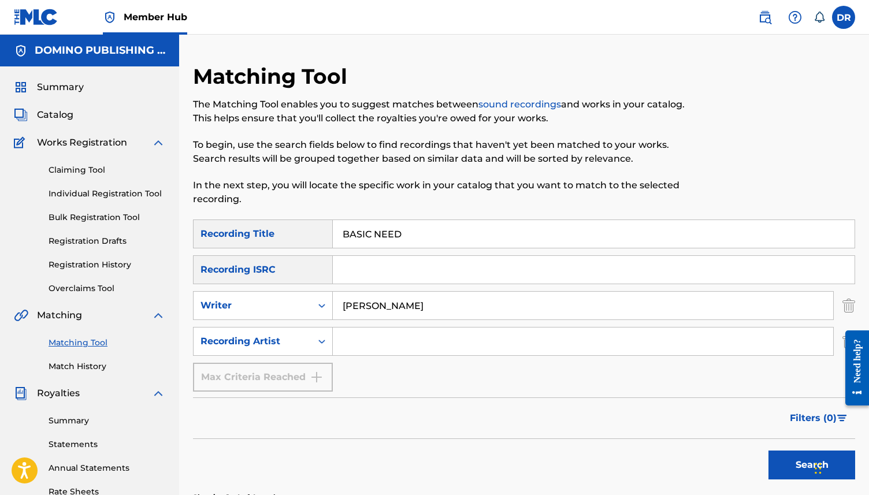
drag, startPoint x: 429, startPoint y: 228, endPoint x: 328, endPoint y: 227, distance: 101.1
click at [328, 227] on div "SearchWithCriteriaf329990d-97bc-4c61-9295-e91fa4e73726 Recording Title BASIC NE…" at bounding box center [524, 234] width 662 height 29
drag, startPoint x: 412, startPoint y: 230, endPoint x: 305, endPoint y: 230, distance: 106.9
click at [305, 230] on div "SearchWithCriteriaf329990d-97bc-4c61-9295-e91fa4e73726 Recording Title BASIC NE…" at bounding box center [524, 234] width 662 height 29
paste input "IG BLONDE (MOFFAT)"
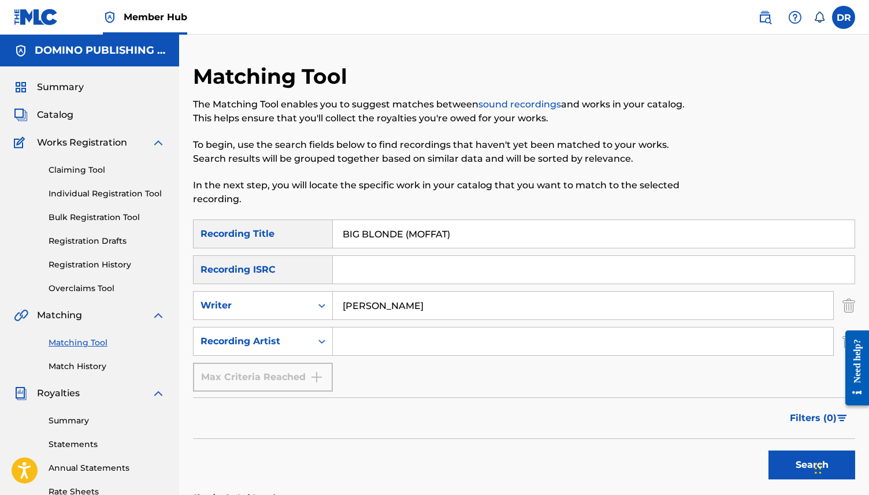
drag, startPoint x: 472, startPoint y: 241, endPoint x: 405, endPoint y: 237, distance: 67.2
click at [405, 237] on input "BIG BLONDE (MOFFAT)" at bounding box center [594, 234] width 522 height 28
type input "BIG BLONDE"
drag, startPoint x: 395, startPoint y: 306, endPoint x: 323, endPoint y: 306, distance: 72.8
click at [323, 306] on div "SearchWithCriteriaab713d78-0a2f-44a7-8adb-fa984df47f1d Writer MASTIN" at bounding box center [524, 305] width 662 height 29
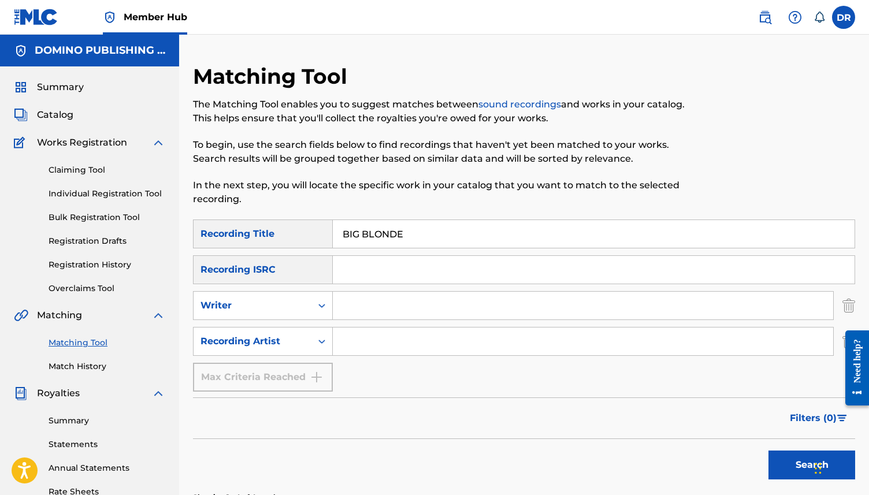
click at [369, 354] on input "Search Form" at bounding box center [583, 342] width 501 height 28
click at [769, 451] on button "Search" at bounding box center [812, 465] width 87 height 29
paste input "BIG BLONDE (MOFFAT)"
drag, startPoint x: 442, startPoint y: 342, endPoint x: 373, endPoint y: 342, distance: 68.8
click at [373, 342] on input "AIDAN BIG BLONDE (MOFFAT)" at bounding box center [583, 342] width 501 height 28
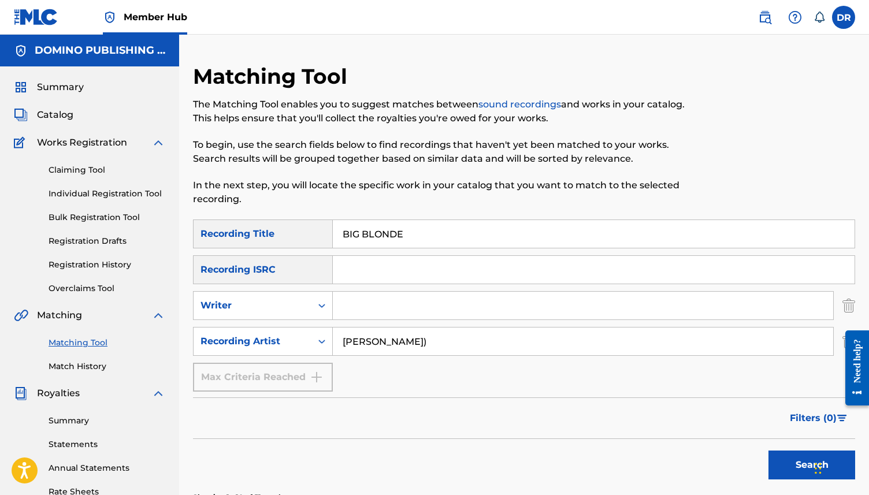
click at [430, 339] on input "AIDAN MOFFAT)" at bounding box center [583, 342] width 501 height 28
type input "AIDAN MOFFAT"
click at [769, 451] on button "Search" at bounding box center [812, 465] width 87 height 29
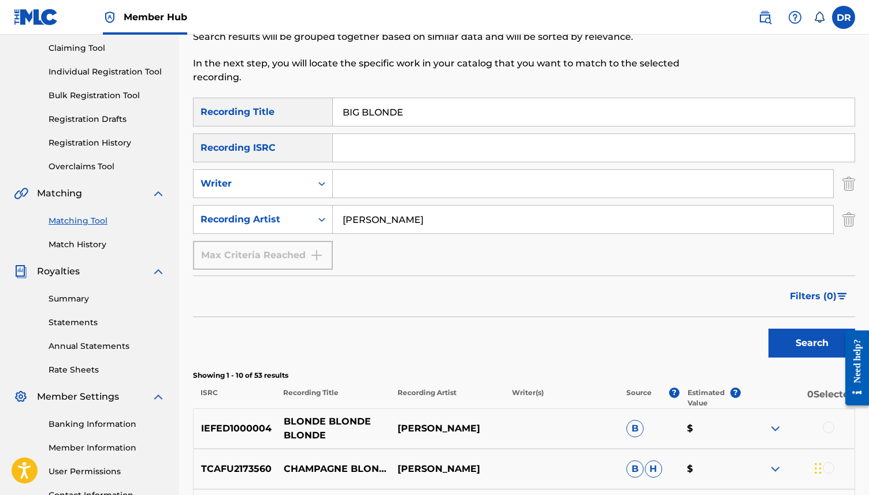
scroll to position [118, 0]
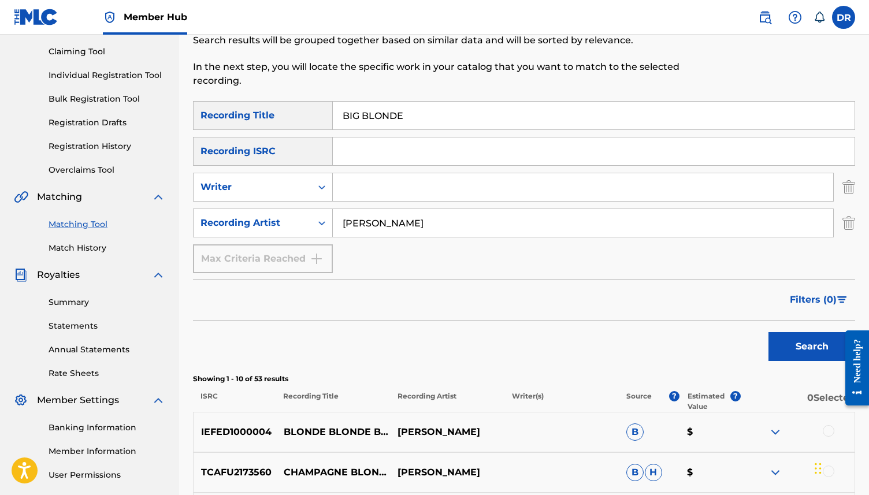
drag, startPoint x: 428, startPoint y: 228, endPoint x: 338, endPoint y: 223, distance: 90.9
click at [338, 223] on input "AIDAN MOFFAT" at bounding box center [583, 223] width 501 height 28
click at [769, 332] on button "Search" at bounding box center [812, 346] width 87 height 29
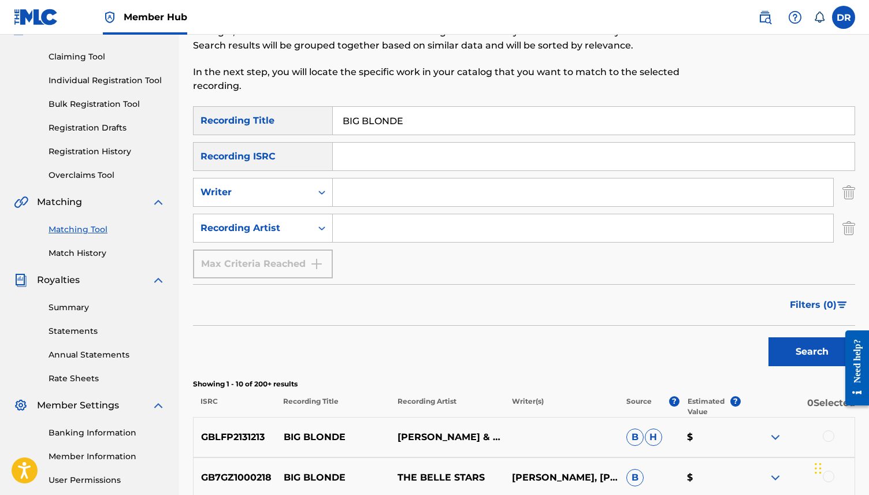
scroll to position [103, 0]
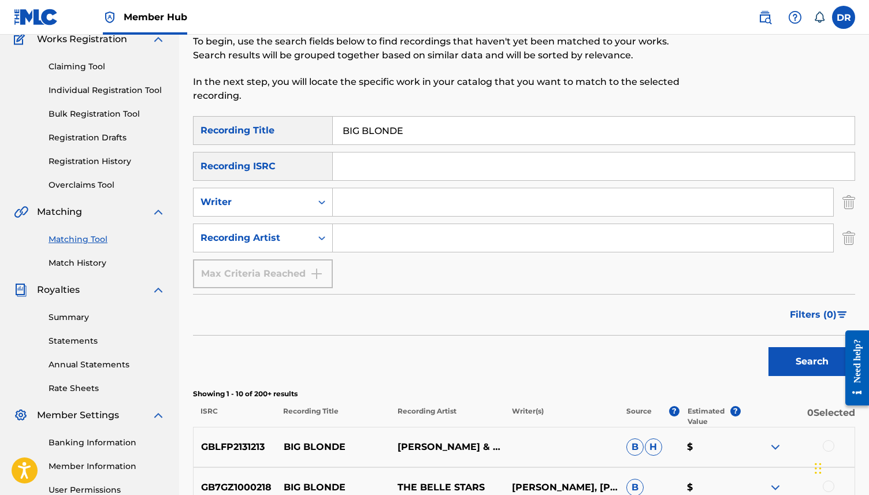
click at [392, 236] on input "Search Form" at bounding box center [583, 238] width 501 height 28
type input "BEST OF'S"
click at [769, 347] on button "Search" at bounding box center [812, 361] width 87 height 29
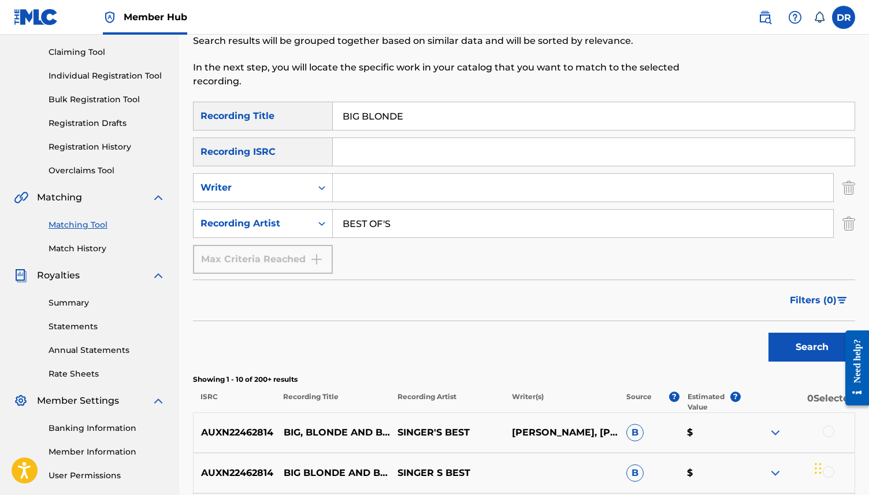
scroll to position [117, 0]
drag, startPoint x: 407, startPoint y: 228, endPoint x: 308, endPoint y: 228, distance: 98.8
click at [308, 228] on div "SearchWithCriteria404249b4-fd2d-4cfa-9189-92cc04429b99 Recording Artist BEST OF…" at bounding box center [524, 224] width 662 height 29
click at [376, 176] on input "Search Form" at bounding box center [583, 189] width 501 height 28
type input "MOFFAT"
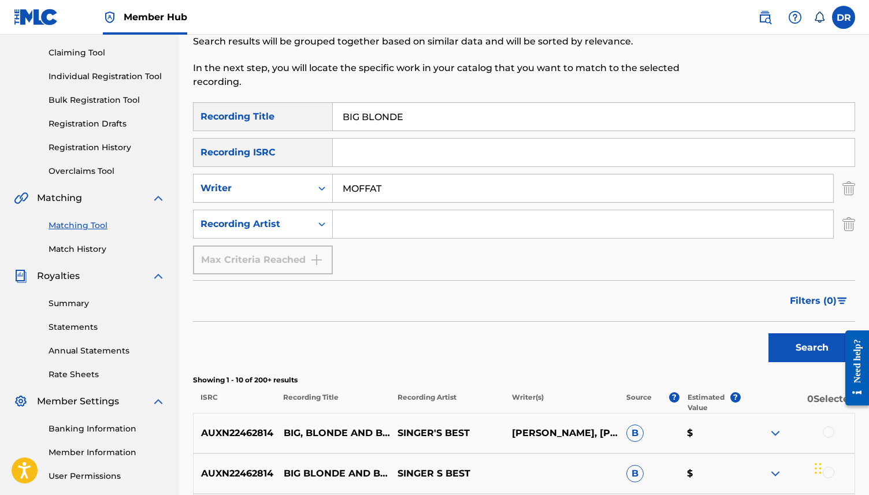
click at [769, 333] on button "Search" at bounding box center [812, 347] width 87 height 29
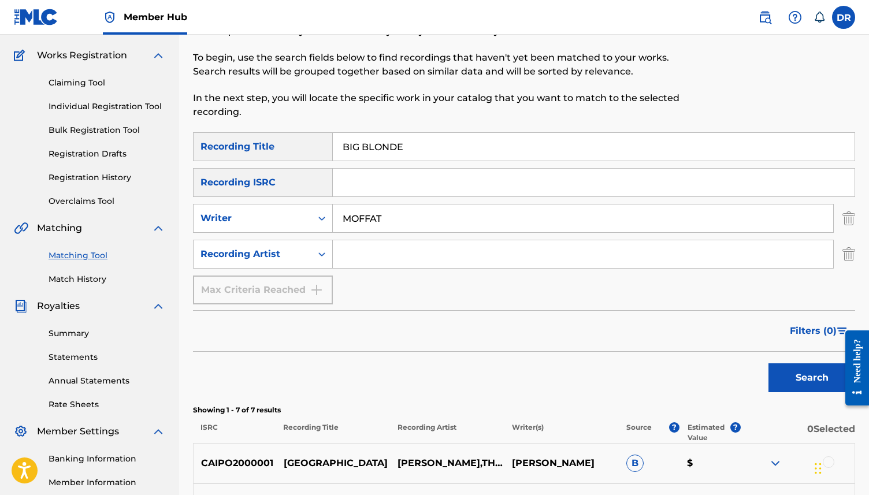
scroll to position [0, 0]
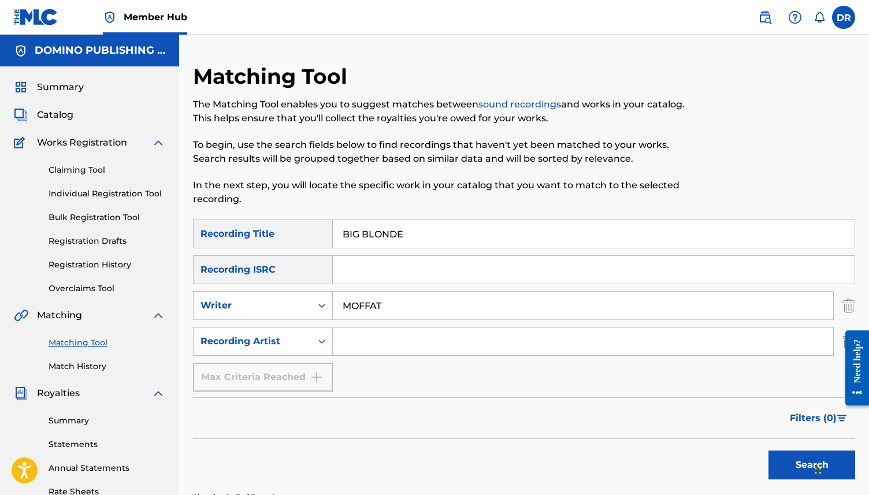
drag, startPoint x: 422, startPoint y: 236, endPoint x: 348, endPoint y: 236, distance: 74.0
click at [348, 236] on input "BIG BLONDE" at bounding box center [594, 234] width 522 height 28
type input "B"
paste input "THERE'S A PARTY (PINHEIRO/CLINTON/SPIEGEL/STEWART)"
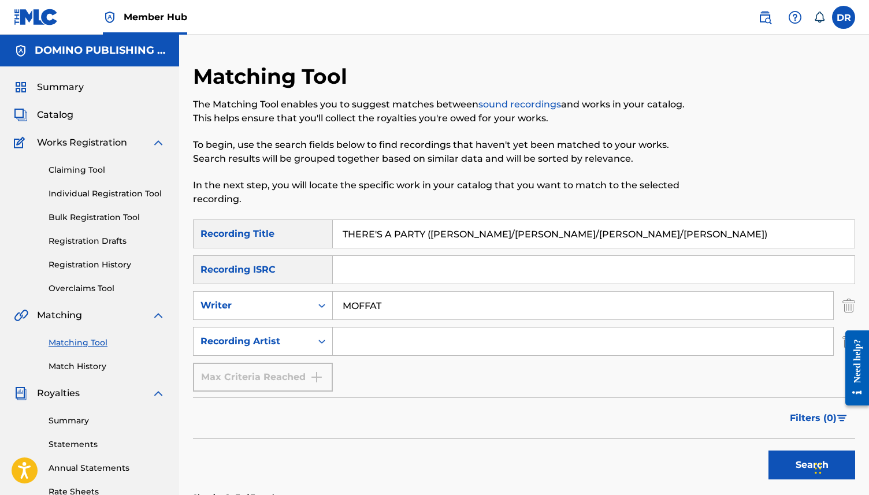
drag, startPoint x: 641, startPoint y: 232, endPoint x: 421, endPoint y: 234, distance: 219.6
click at [421, 234] on input "THERE'S A PARTY (PINHEIRO/CLINTON/SPIEGEL/STEWART)" at bounding box center [594, 234] width 522 height 28
type input "THERE'S A PARTY"
drag, startPoint x: 424, startPoint y: 314, endPoint x: 276, endPoint y: 307, distance: 147.5
click at [276, 307] on div "SearchWithCriteriaab713d78-0a2f-44a7-8adb-fa984df47f1d Writer MOFFAT" at bounding box center [524, 305] width 662 height 29
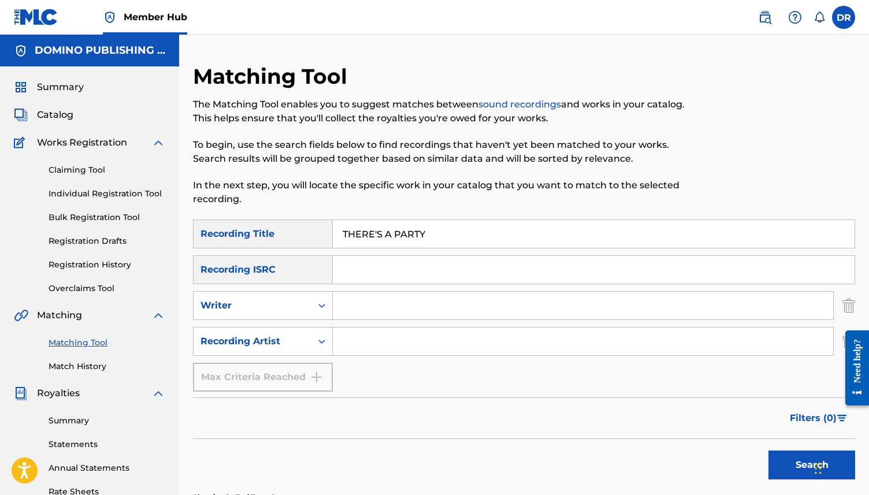
click at [441, 347] on input "Search Form" at bounding box center [583, 342] width 501 height 28
type input "N.A.S.A"
click at [769, 451] on button "Search" at bounding box center [812, 465] width 87 height 29
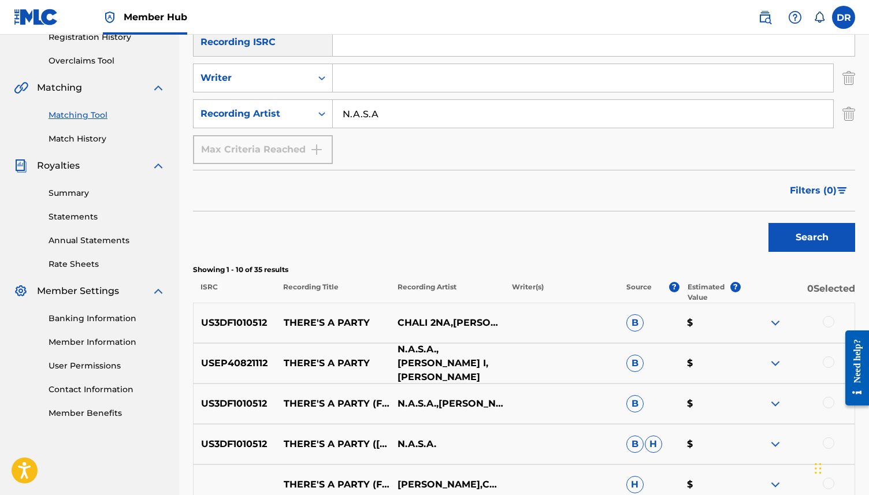
scroll to position [229, 0]
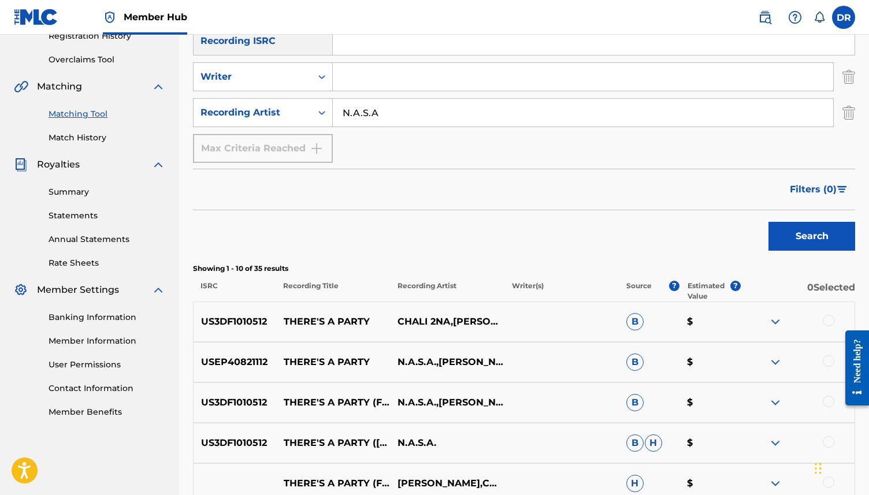
click at [829, 320] on div at bounding box center [829, 321] width 12 height 12
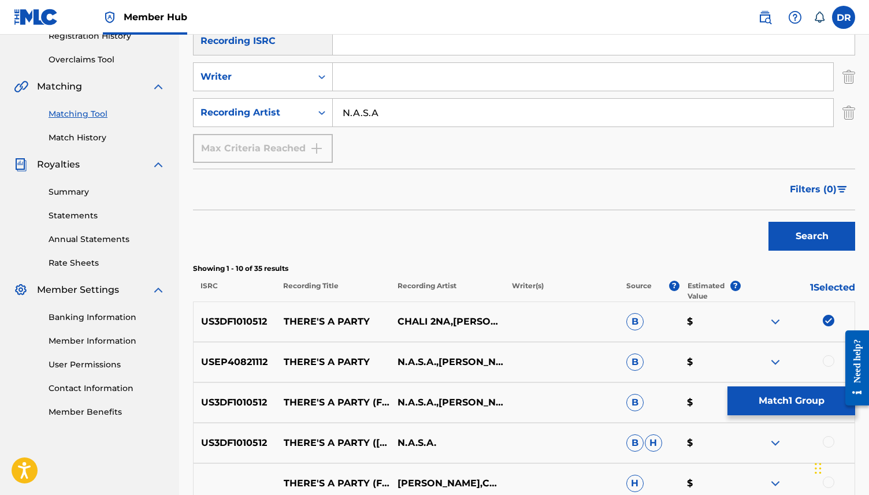
click at [827, 359] on div at bounding box center [829, 361] width 12 height 12
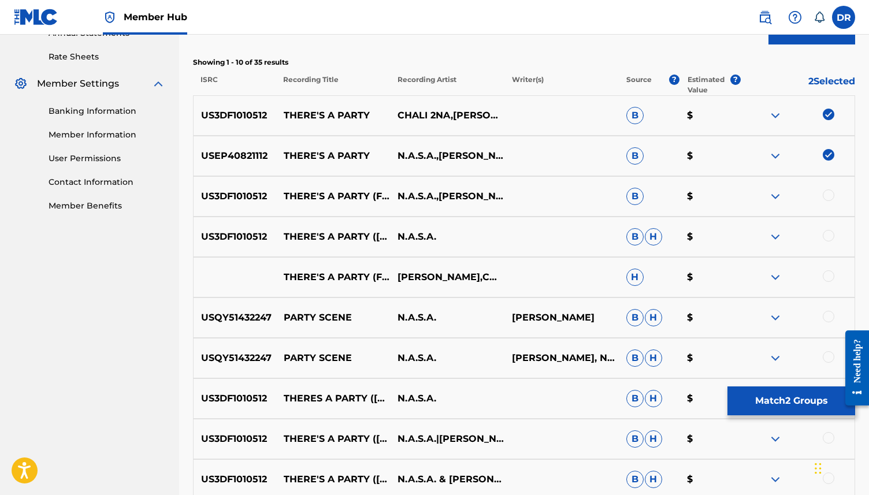
scroll to position [436, 0]
click at [829, 194] on div at bounding box center [829, 195] width 12 height 12
click at [826, 227] on div "US3DF1010512 THERE'S A PARTY (BEN CREA, FUNKGLORIOUS REMIX) [FEAT. GEORGE CLINT…" at bounding box center [524, 236] width 662 height 40
click at [828, 236] on div at bounding box center [829, 235] width 12 height 12
click at [829, 275] on div at bounding box center [829, 276] width 12 height 12
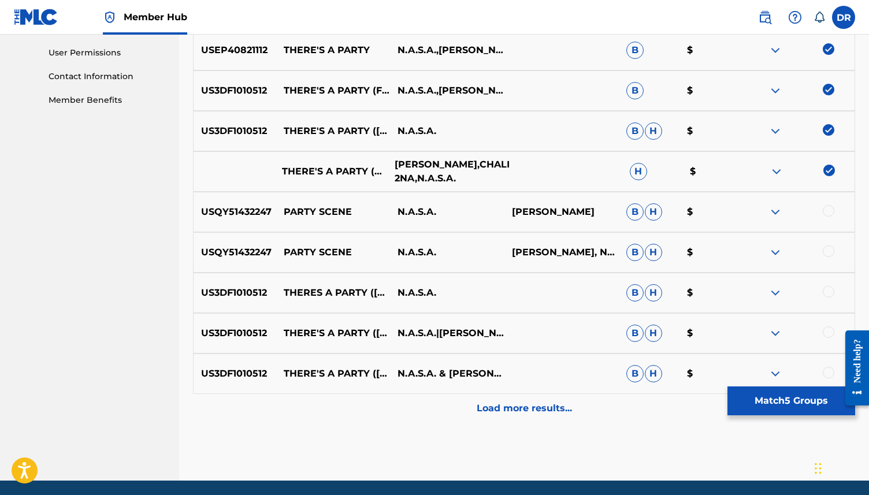
scroll to position [544, 0]
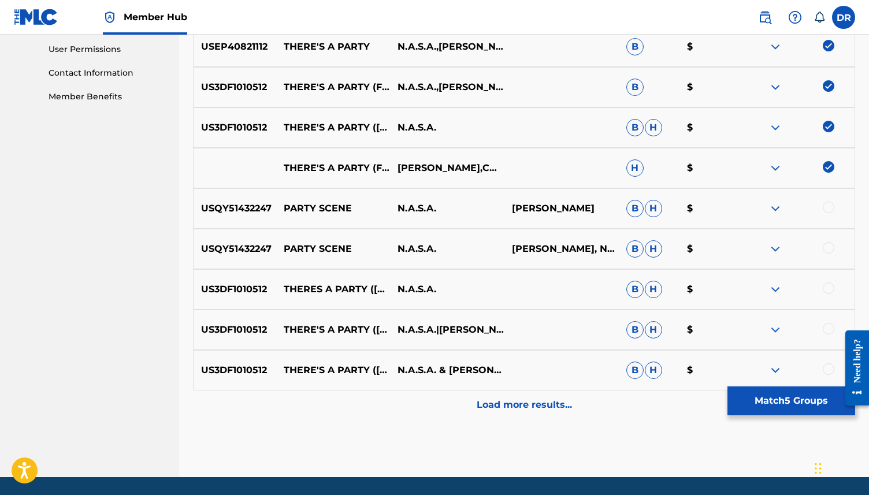
click at [826, 292] on div at bounding box center [829, 289] width 12 height 12
click at [826, 333] on div at bounding box center [829, 329] width 12 height 12
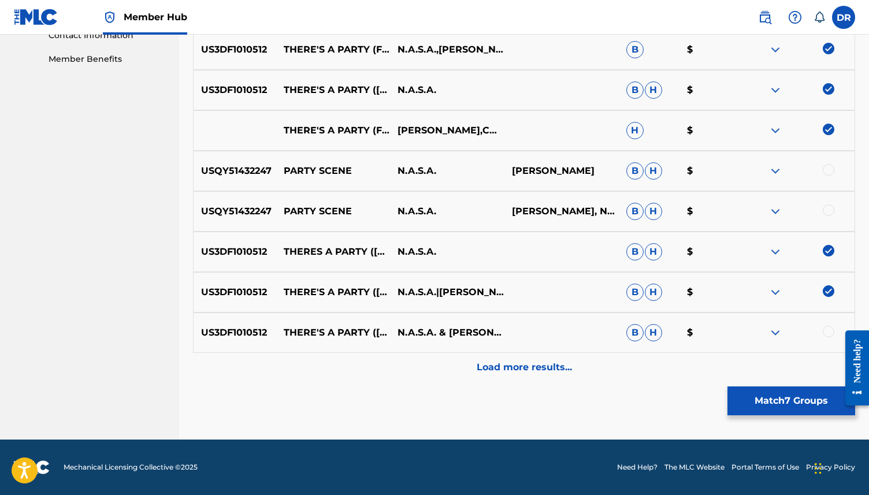
click at [831, 331] on div at bounding box center [829, 332] width 12 height 12
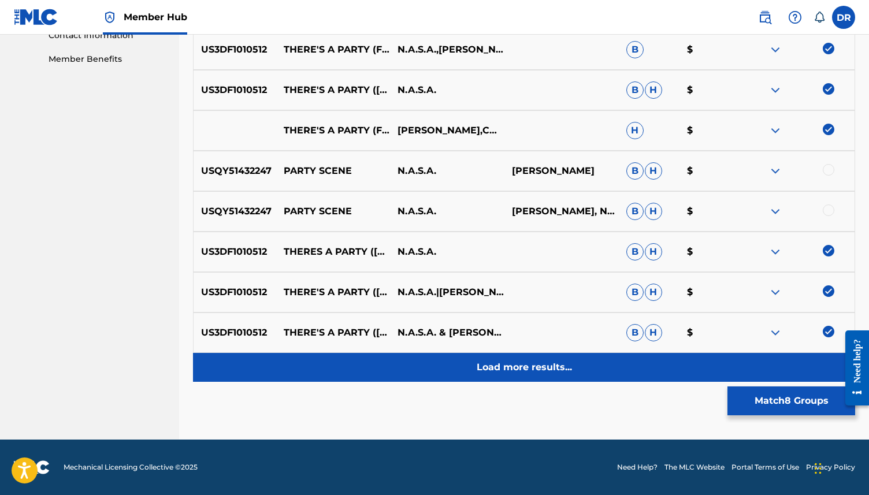
click at [466, 373] on div "Load more results..." at bounding box center [524, 367] width 662 height 29
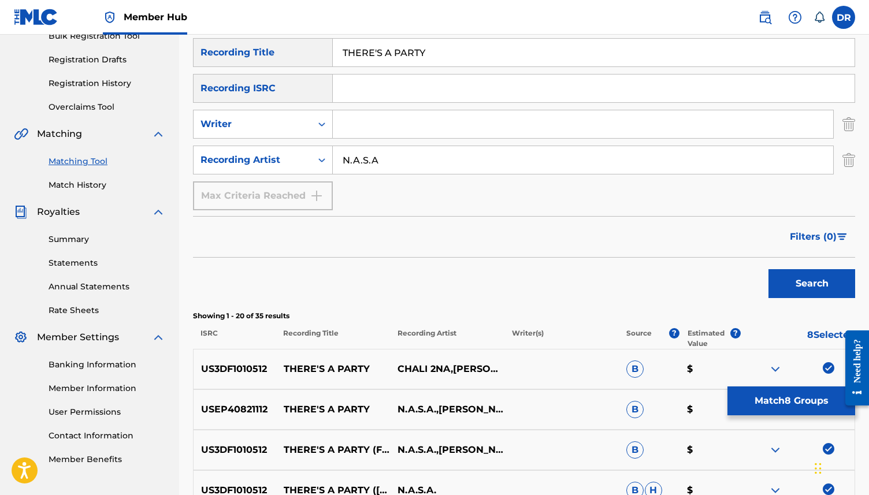
scroll to position [146, 0]
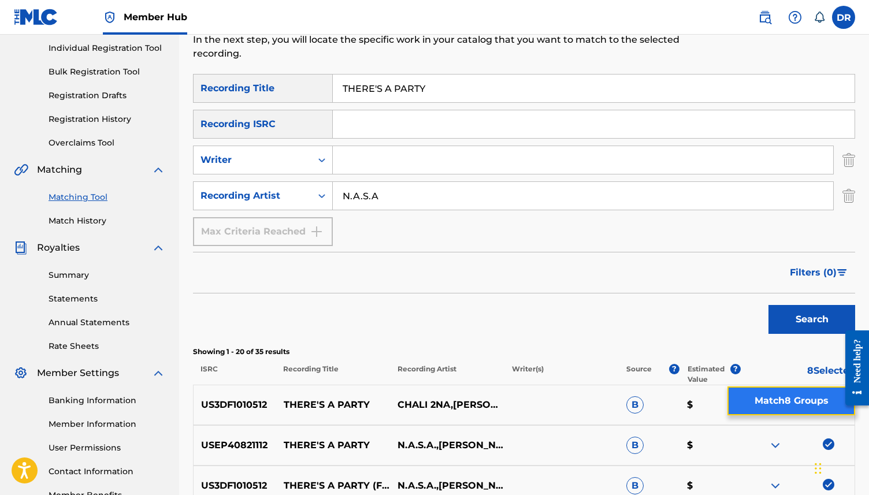
click at [767, 413] on button "Match 8 Groups" at bounding box center [792, 401] width 128 height 29
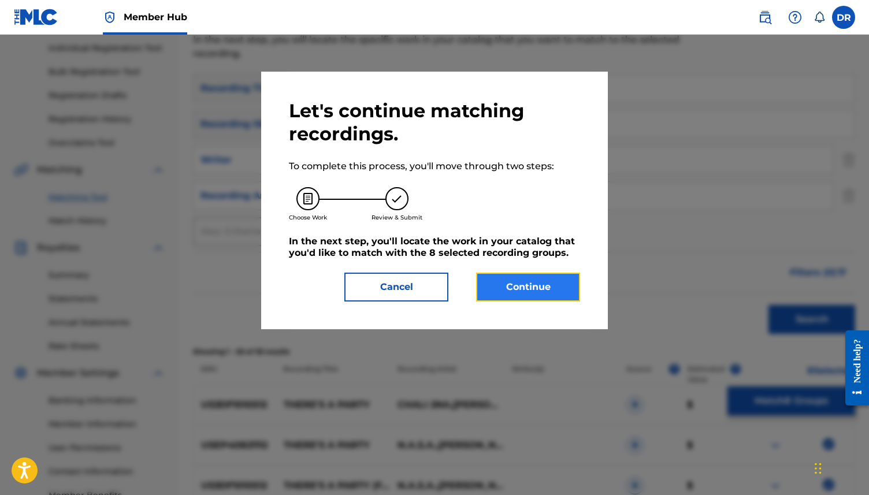
click at [497, 291] on button "Continue" at bounding box center [528, 287] width 104 height 29
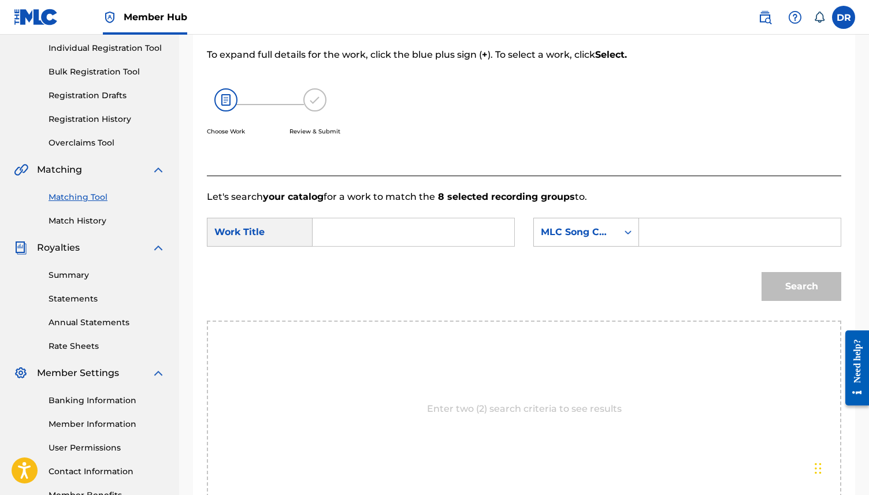
click at [370, 242] on input "Search Form" at bounding box center [414, 232] width 182 height 28
paste input "THERE'S A PARTY (PINHEIRO/CLINTON/SPIEGEL/STEWART)"
drag, startPoint x: 499, startPoint y: 232, endPoint x: 417, endPoint y: 231, distance: 82.7
click at [417, 231] on input "THERE'S A PARTY (PINHEIRO/CLINTON/SPIEGEL/STEWART)" at bounding box center [414, 232] width 182 height 28
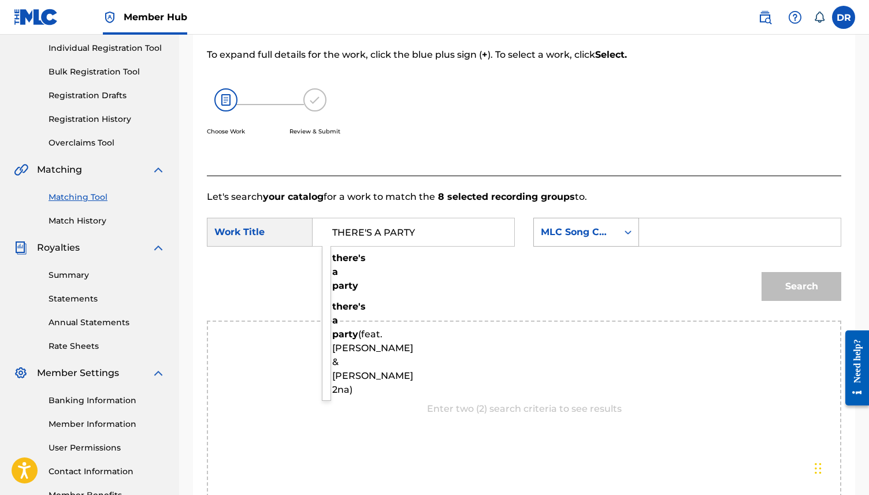
type input "THERE'S A PARTY"
click at [582, 229] on div "MLC Song Code" at bounding box center [576, 232] width 70 height 14
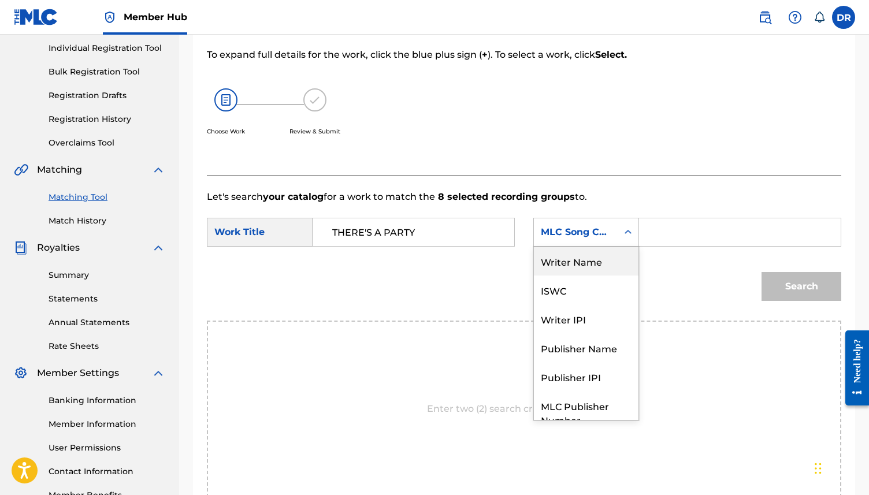
click at [574, 247] on div "Writer Name" at bounding box center [586, 261] width 105 height 29
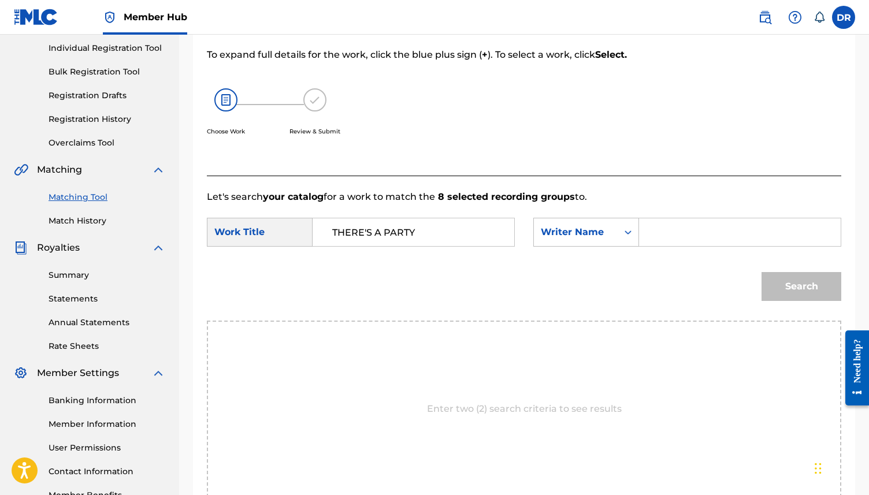
click at [695, 237] on input "Search Form" at bounding box center [740, 232] width 182 height 28
paste input "THERE'S A PARTY (PINHEIRO/CLINTON/SPIEGEL/STEWART)"
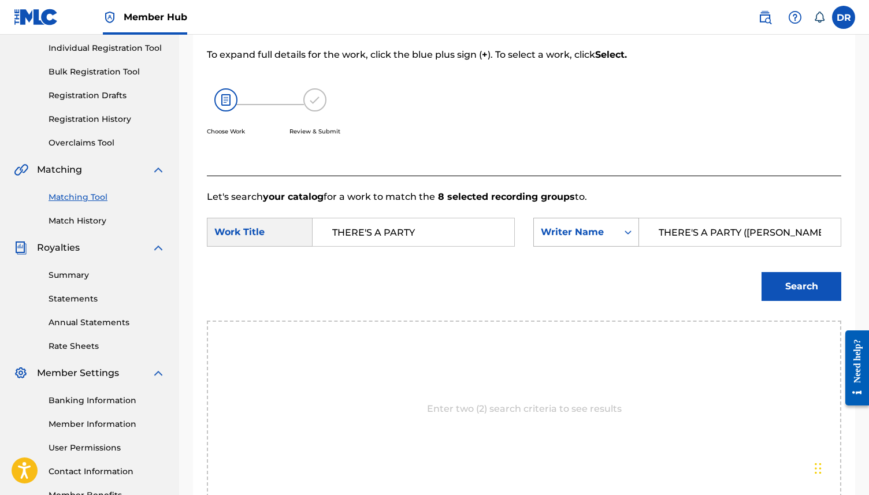
drag, startPoint x: 773, startPoint y: 231, endPoint x: 620, endPoint y: 231, distance: 152.6
click at [620, 231] on div "SearchWithCriteria8f2c4b58-55b1-4a64-917a-e1698ec66468 Writer Name THERE'S A PA…" at bounding box center [687, 232] width 308 height 29
click at [717, 239] on input "STEWART)" at bounding box center [740, 232] width 182 height 28
type input "STEWART"
click at [762, 272] on button "Search" at bounding box center [802, 286] width 80 height 29
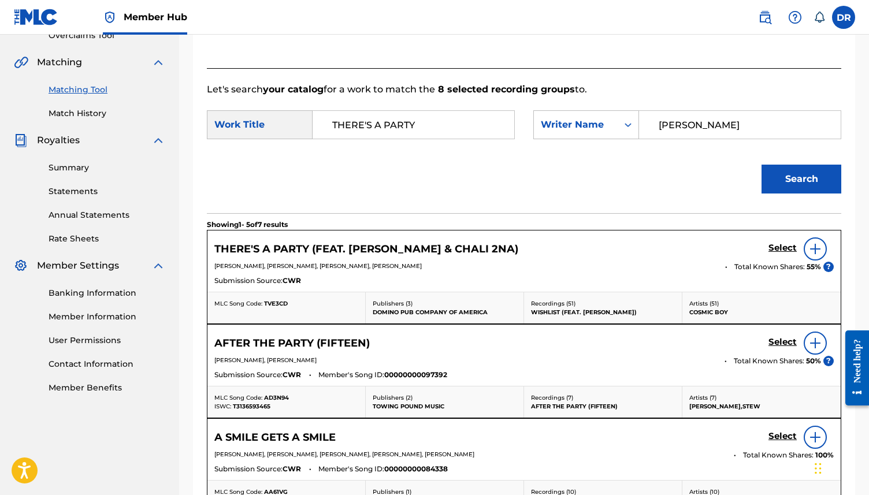
scroll to position [202, 0]
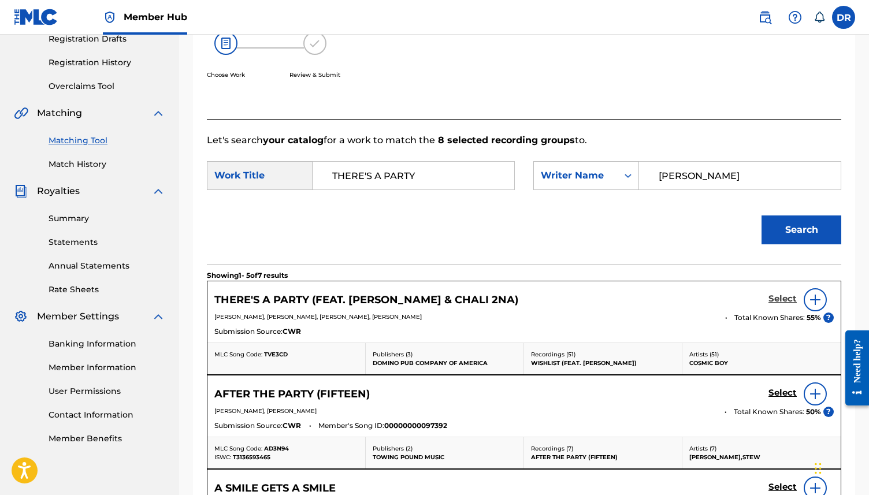
click at [786, 296] on h5 "Select" at bounding box center [783, 299] width 28 height 11
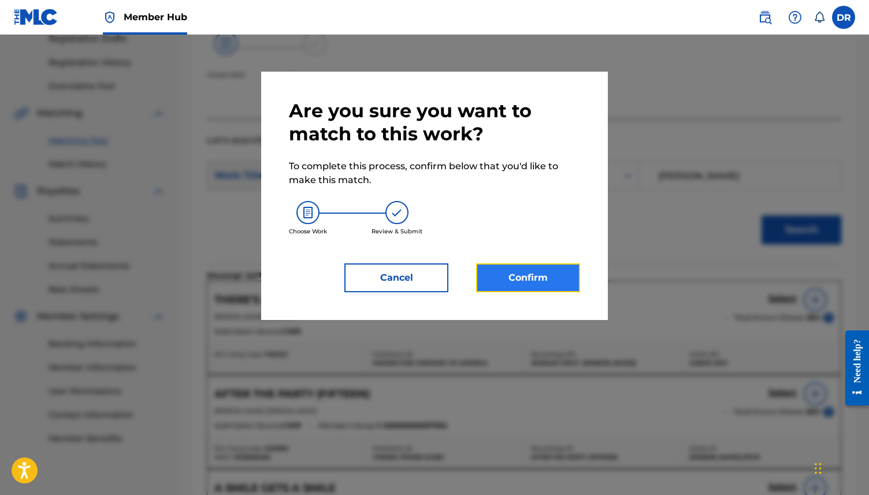
click at [533, 277] on button "Confirm" at bounding box center [528, 278] width 104 height 29
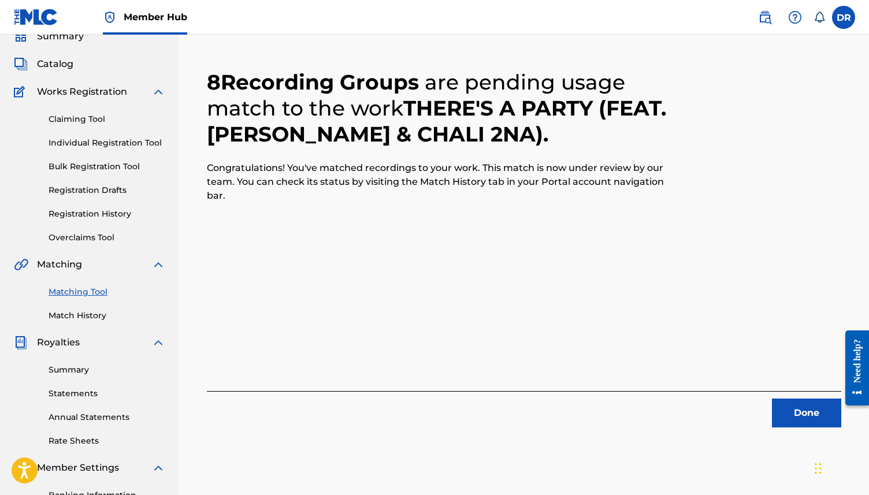
scroll to position [0, 0]
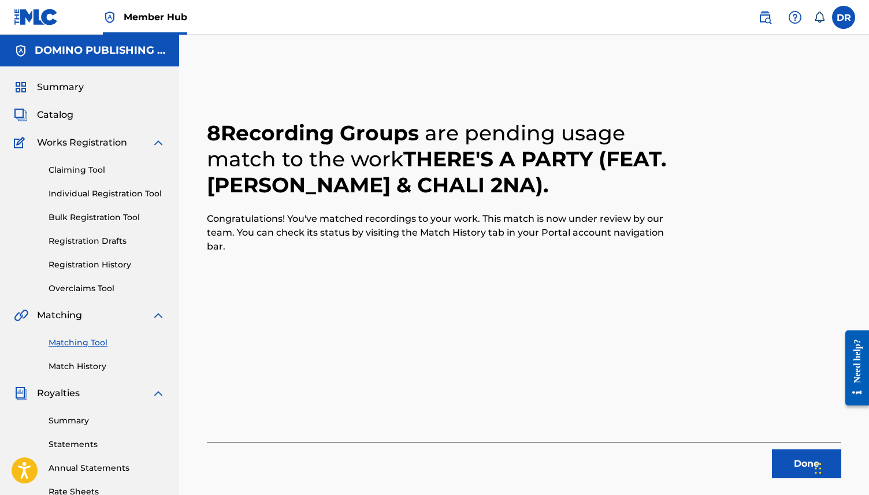
click at [790, 449] on div "Done" at bounding box center [524, 460] width 635 height 36
click at [787, 461] on button "Done" at bounding box center [806, 464] width 69 height 29
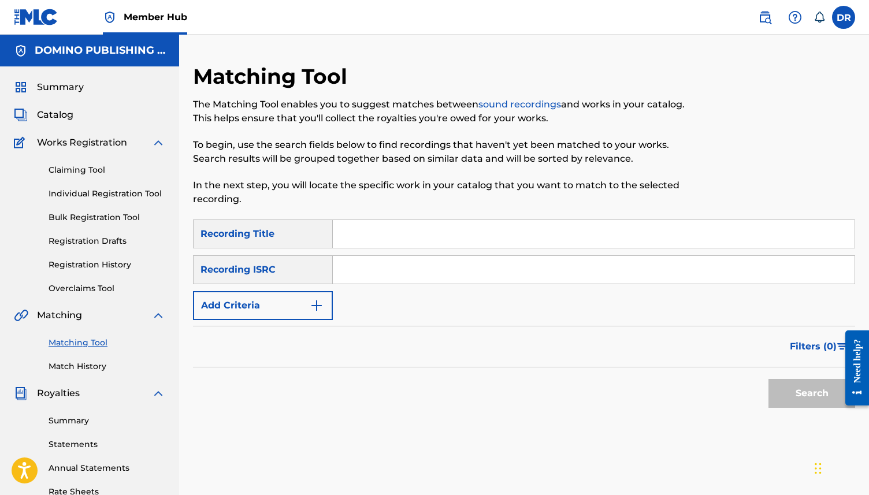
click at [462, 239] on input "Search Form" at bounding box center [594, 234] width 522 height 28
paste input "TROIKA (PERRETT)"
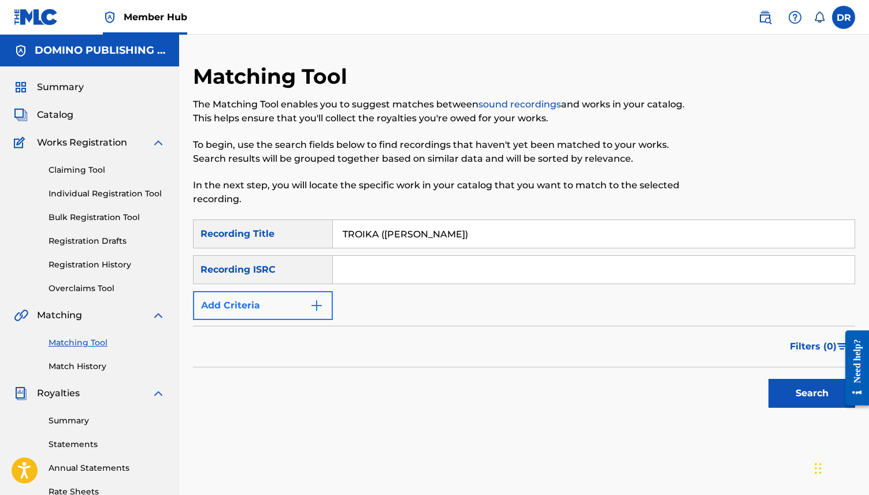
type input "TROIKA (PERRETT)"
click at [298, 302] on button "Add Criteria" at bounding box center [263, 305] width 140 height 29
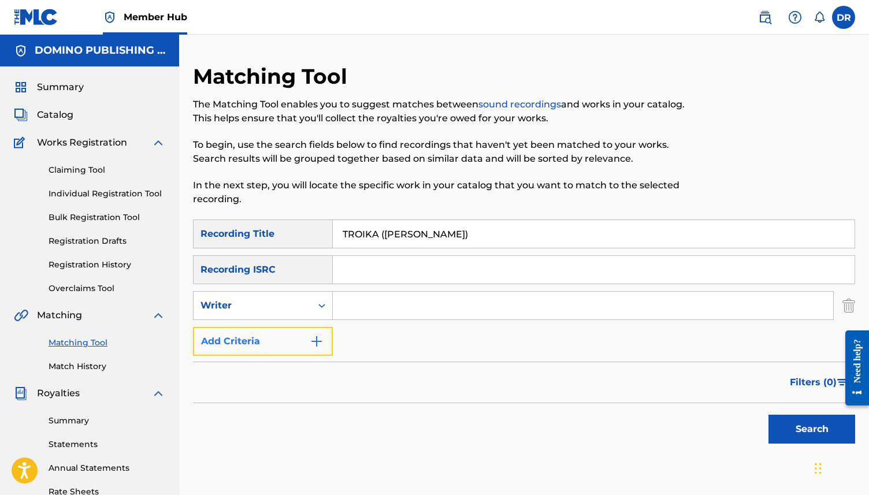
click at [282, 351] on button "Add Criteria" at bounding box center [263, 341] width 140 height 29
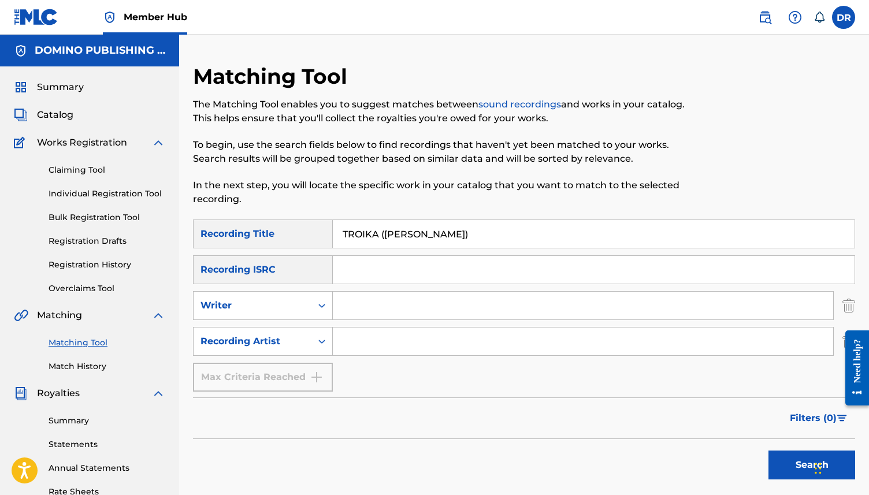
click at [366, 339] on input "Search Form" at bounding box center [583, 342] width 501 height 28
type input "PETER PERRETT"
click at [769, 451] on button "Search" at bounding box center [812, 465] width 87 height 29
drag, startPoint x: 438, startPoint y: 239, endPoint x: 375, endPoint y: 238, distance: 63.0
click at [375, 238] on input "TROIKA (PERRETT)" at bounding box center [594, 234] width 522 height 28
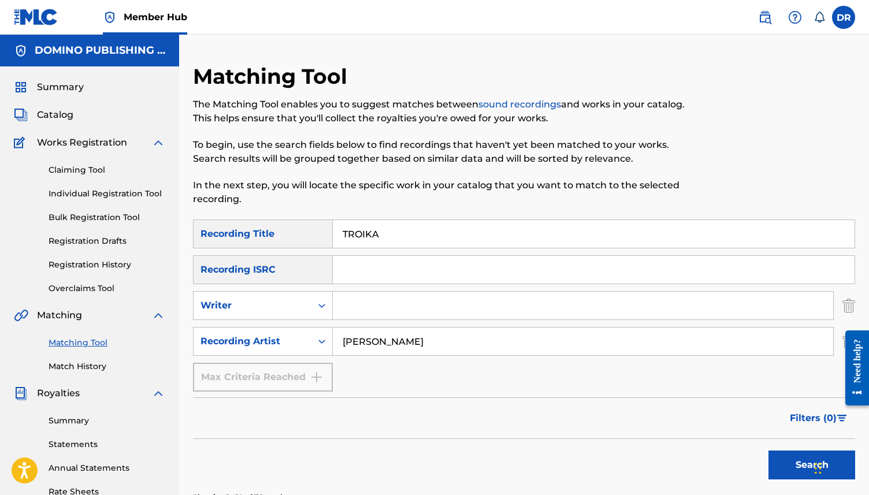
type input "TROIKA"
click at [769, 451] on button "Search" at bounding box center [812, 465] width 87 height 29
drag, startPoint x: 429, startPoint y: 339, endPoint x: 324, endPoint y: 339, distance: 104.6
click at [324, 339] on div "SearchWithCriteria404249b4-fd2d-4cfa-9189-92cc04429b99 Recording Artist PETER P…" at bounding box center [524, 341] width 662 height 29
click at [769, 451] on button "Search" at bounding box center [812, 465] width 87 height 29
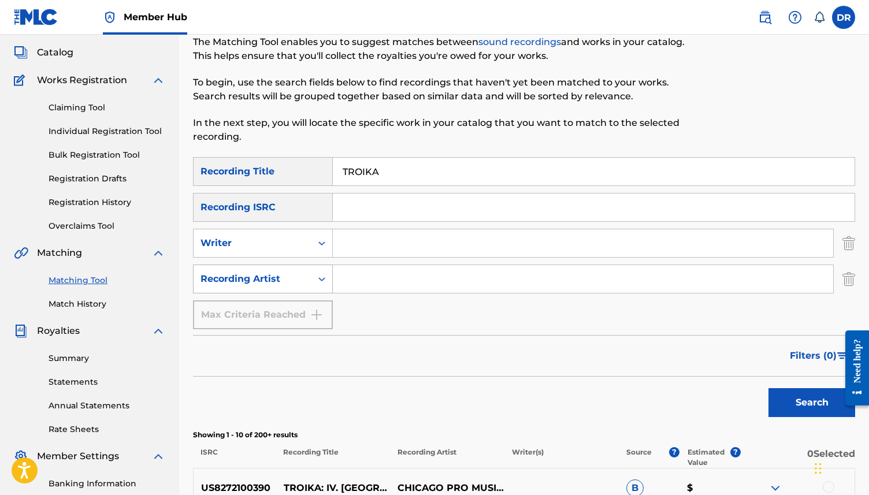
scroll to position [56, 0]
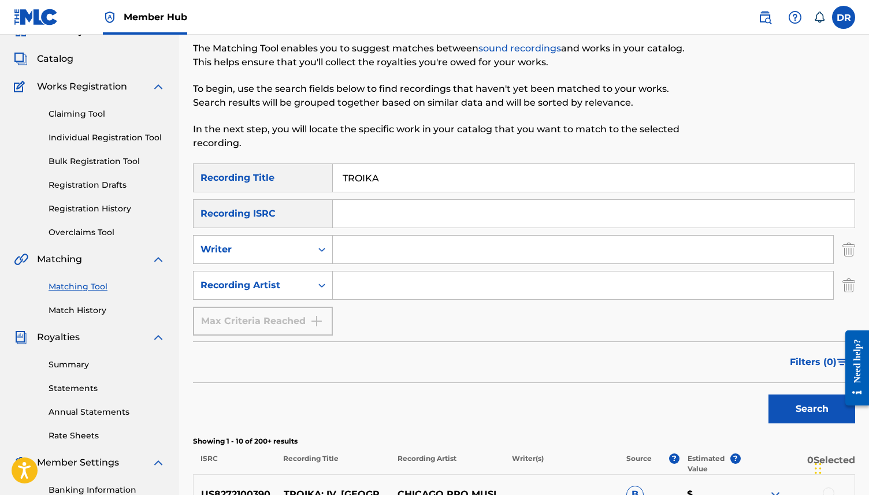
click at [396, 242] on input "Search Form" at bounding box center [583, 250] width 501 height 28
click at [769, 395] on button "Search" at bounding box center [812, 409] width 87 height 29
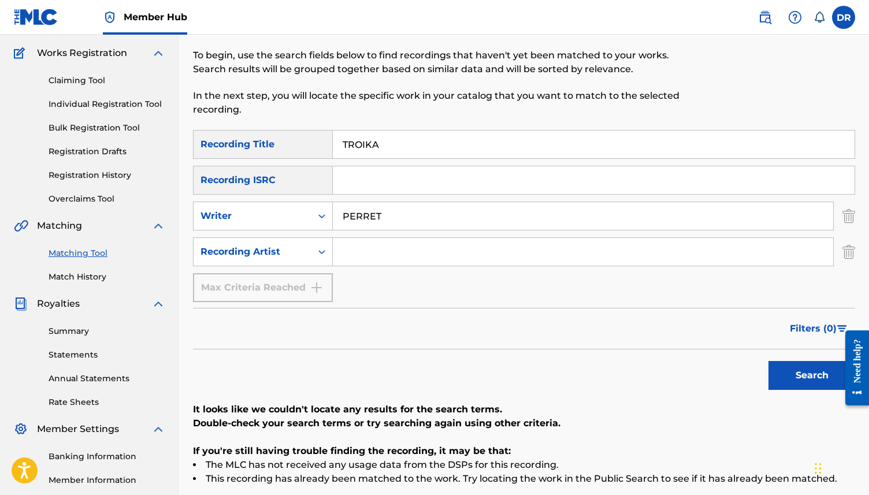
click at [769, 361] on button "Search" at bounding box center [812, 375] width 87 height 29
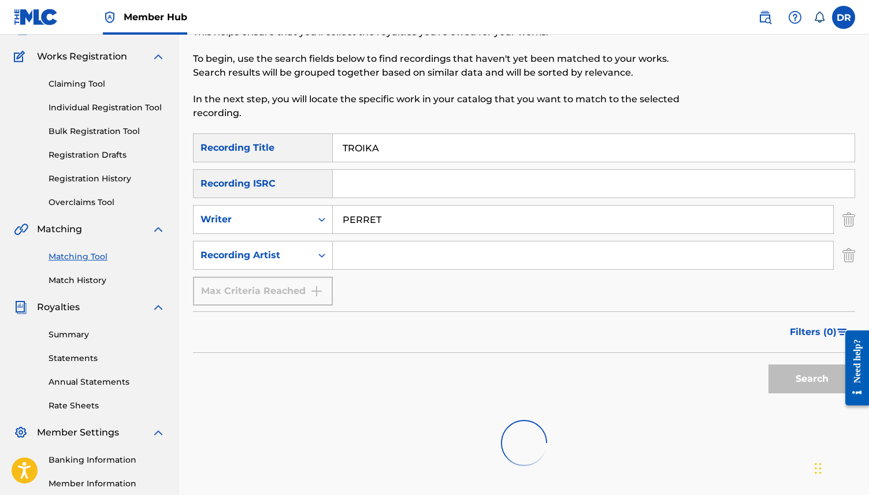
scroll to position [86, 0]
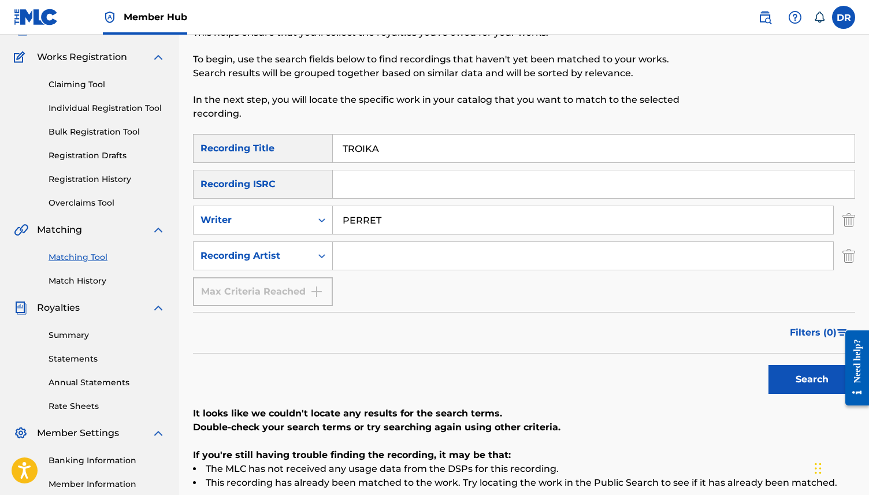
click at [357, 221] on input "PERRET" at bounding box center [583, 220] width 501 height 28
click at [376, 224] on input "PERRET" at bounding box center [583, 220] width 501 height 28
click at [368, 224] on input "PERRET" at bounding box center [583, 220] width 501 height 28
click at [381, 225] on input "PERET" at bounding box center [583, 220] width 501 height 28
type input "PERETT"
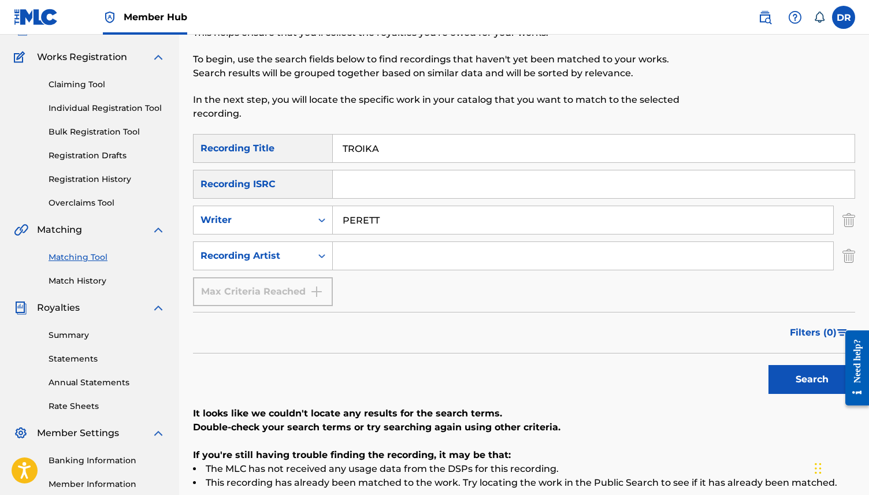
click at [769, 365] on button "Search" at bounding box center [812, 379] width 87 height 29
drag, startPoint x: 388, startPoint y: 221, endPoint x: 327, endPoint y: 220, distance: 61.8
click at [327, 220] on div "SearchWithCriteriaab713d78-0a2f-44a7-8adb-fa984df47f1d Writer PERETT" at bounding box center [524, 220] width 662 height 29
click at [365, 244] on input "Search Form" at bounding box center [583, 256] width 501 height 28
paste input "TROIKA (PERRETT)"
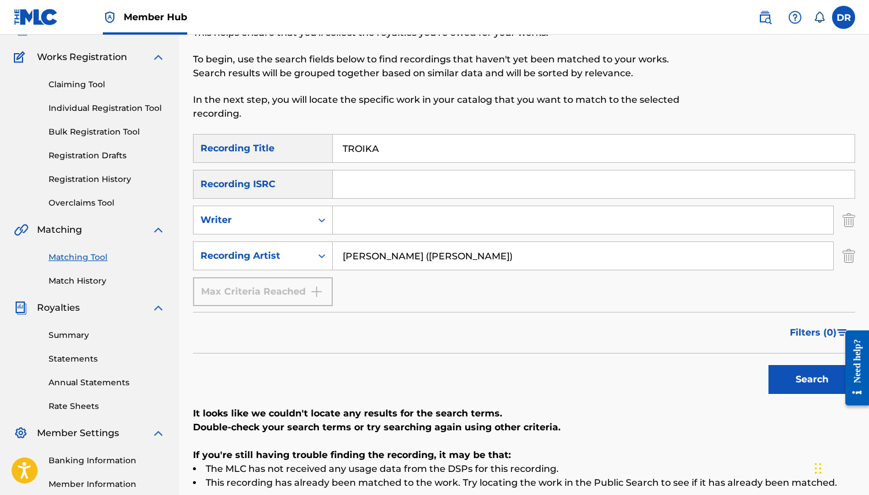
drag, startPoint x: 420, startPoint y: 256, endPoint x: 378, endPoint y: 255, distance: 42.2
click at [378, 255] on input "PETER TROIKA (PERRETT)" at bounding box center [583, 256] width 501 height 28
click at [452, 261] on input "PETER PERRETT)" at bounding box center [583, 256] width 501 height 28
type input "PETER PERRETT"
click at [769, 365] on button "Search" at bounding box center [812, 379] width 87 height 29
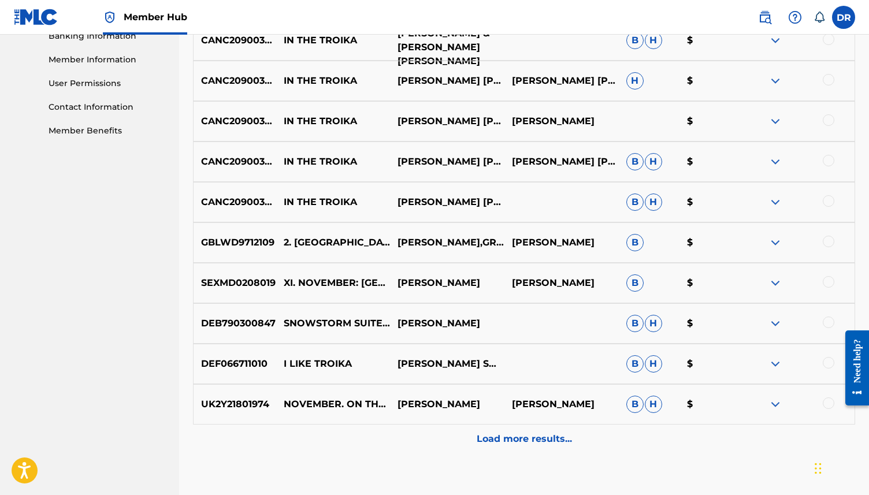
scroll to position [513, 0]
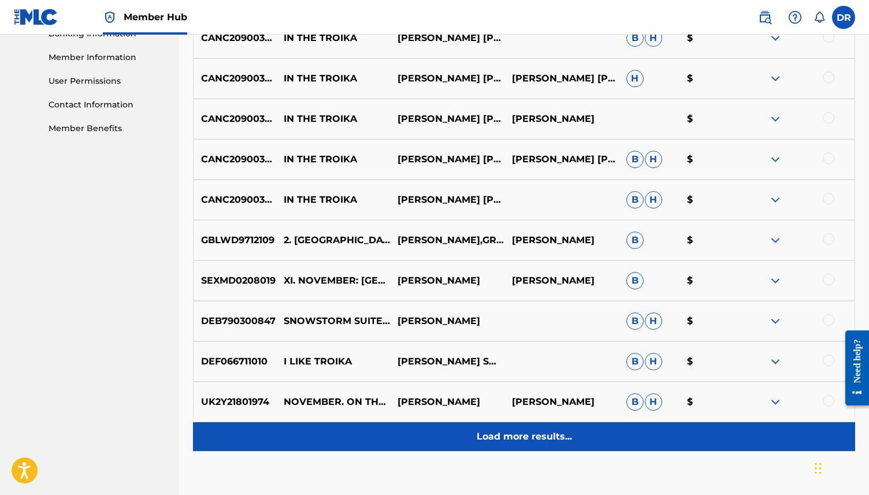
click at [520, 431] on p "Load more results..." at bounding box center [524, 437] width 95 height 14
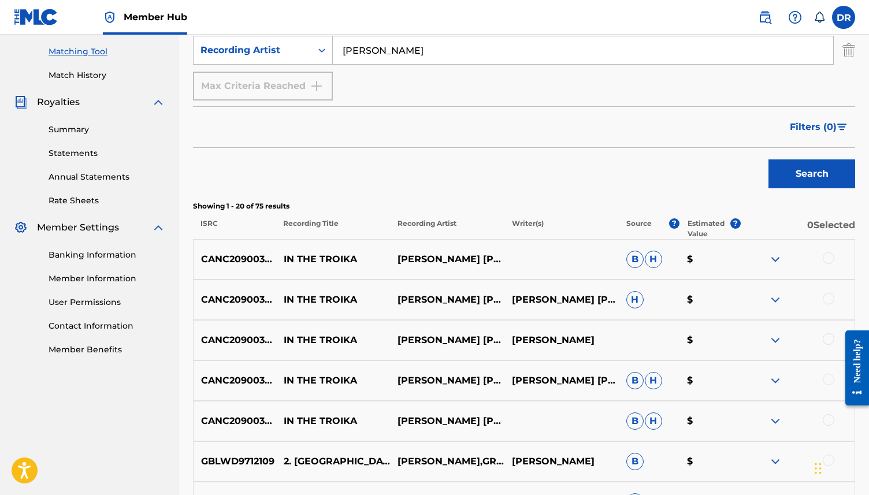
scroll to position [0, 0]
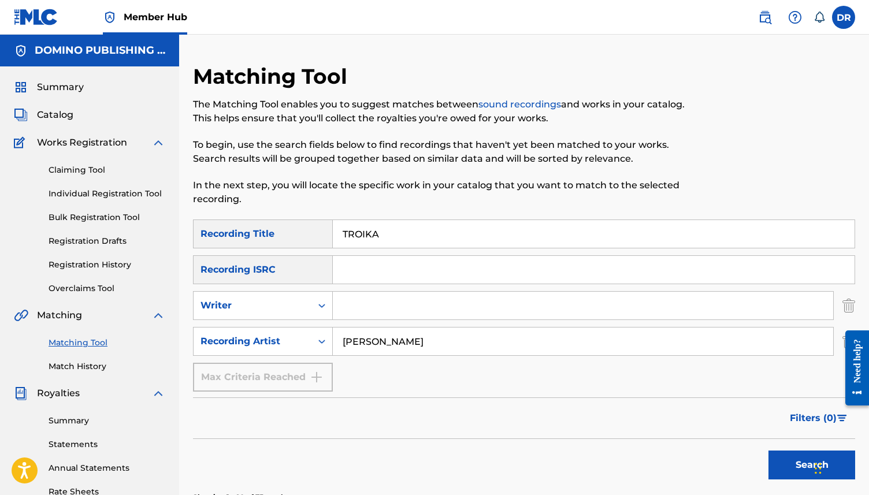
drag, startPoint x: 418, startPoint y: 237, endPoint x: 304, endPoint y: 234, distance: 114.5
click at [304, 234] on div "SearchWithCriteriaf329990d-97bc-4c61-9295-e91fa4e73726 Recording Title TROIKA" at bounding box center [524, 234] width 662 height 29
paste input "VONAL DECLOSION (GANE/SADIER)"
drag, startPoint x: 530, startPoint y: 239, endPoint x: 434, endPoint y: 239, distance: 95.9
click at [434, 239] on input "VONAL DECLOSION (GANE/SADIER)" at bounding box center [594, 234] width 522 height 28
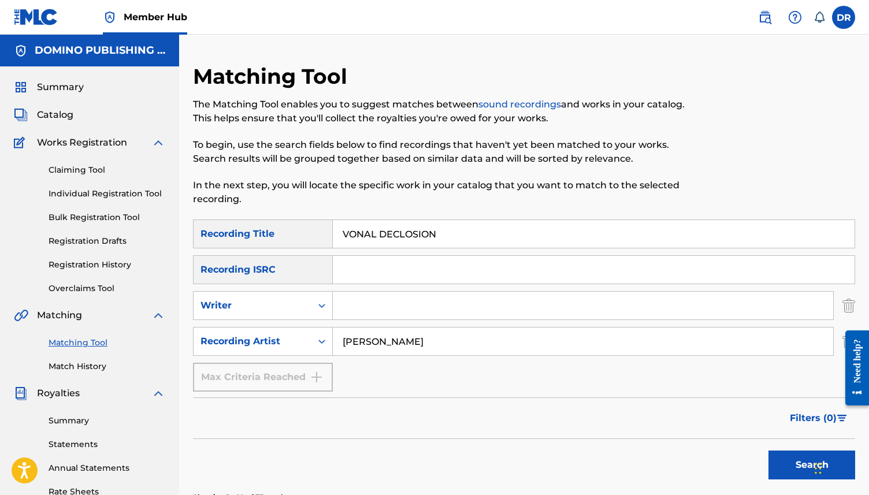
type input "VONAL DECLOSION"
drag, startPoint x: 431, startPoint y: 339, endPoint x: 311, endPoint y: 339, distance: 120.2
click at [311, 339] on div "SearchWithCriteria404249b4-fd2d-4cfa-9189-92cc04429b99 Recording Artist PETER P…" at bounding box center [524, 341] width 662 height 29
click at [769, 451] on button "Search" at bounding box center [812, 465] width 87 height 29
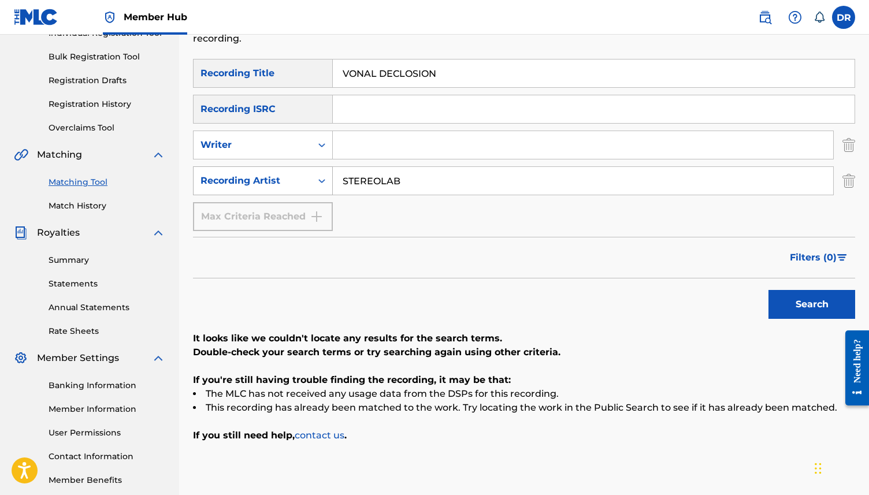
scroll to position [158, 0]
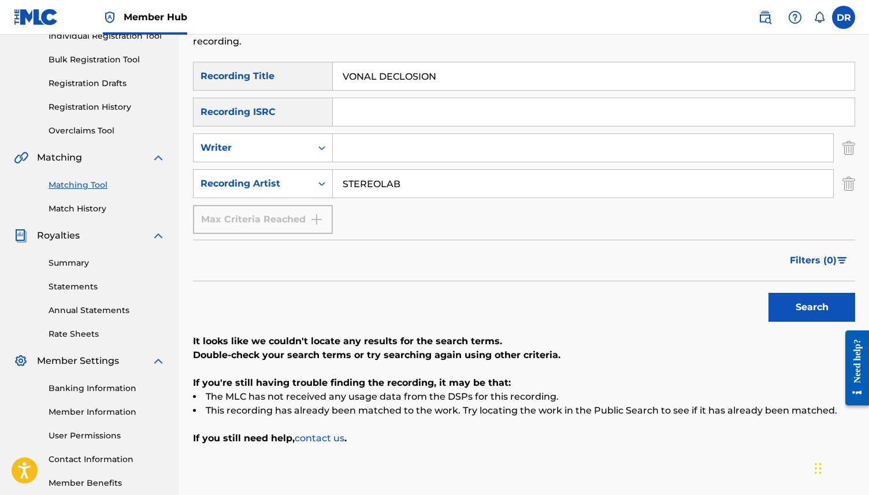
click at [381, 184] on input "STEREOLAB" at bounding box center [583, 184] width 501 height 28
type input "STEREO LAB"
click at [769, 293] on button "Search" at bounding box center [812, 307] width 87 height 29
drag, startPoint x: 422, startPoint y: 187, endPoint x: 333, endPoint y: 184, distance: 89.6
click at [333, 184] on input "STEREO LAB" at bounding box center [583, 184] width 501 height 28
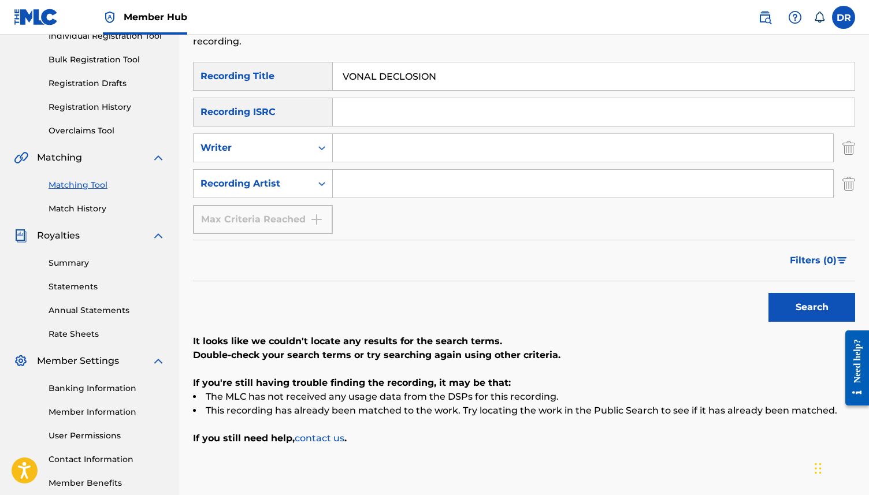
click at [769, 293] on button "Search" at bounding box center [812, 307] width 87 height 29
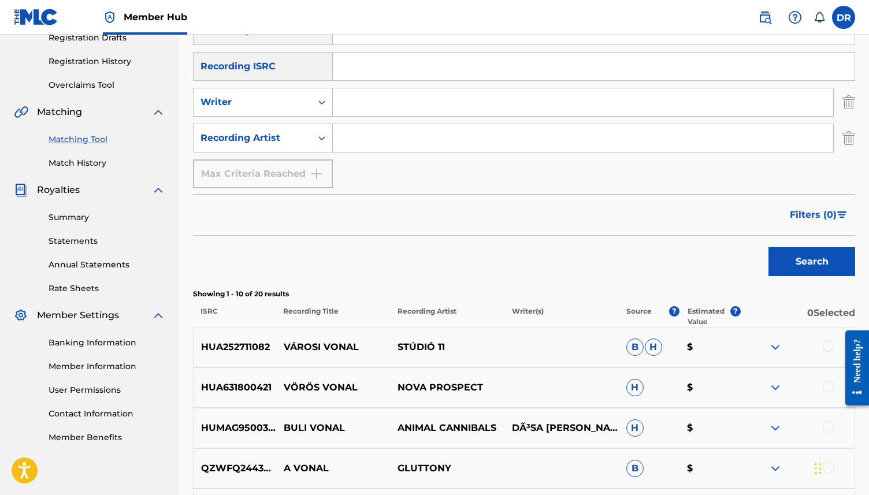
scroll to position [197, 0]
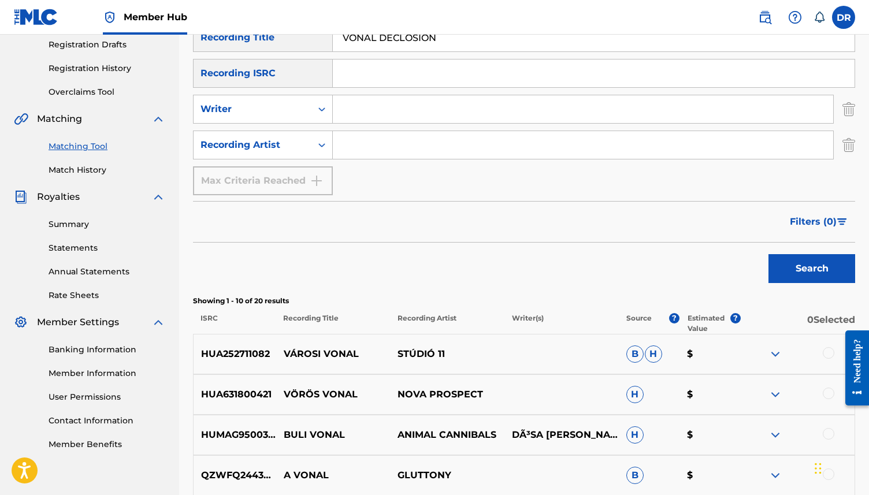
click at [383, 98] on input "Search Form" at bounding box center [583, 109] width 501 height 28
paste input "VONAL DECLOSION (GANE/SADIER)"
drag, startPoint x: 472, startPoint y: 110, endPoint x: 328, endPoint y: 110, distance: 143.9
click at [328, 110] on div "SearchWithCriteriaab713d78-0a2f-44a7-8adb-fa984df47f1d Writer VONAL DECLOSION (…" at bounding box center [524, 109] width 662 height 29
click at [373, 123] on input "SADIER)" at bounding box center [583, 109] width 501 height 28
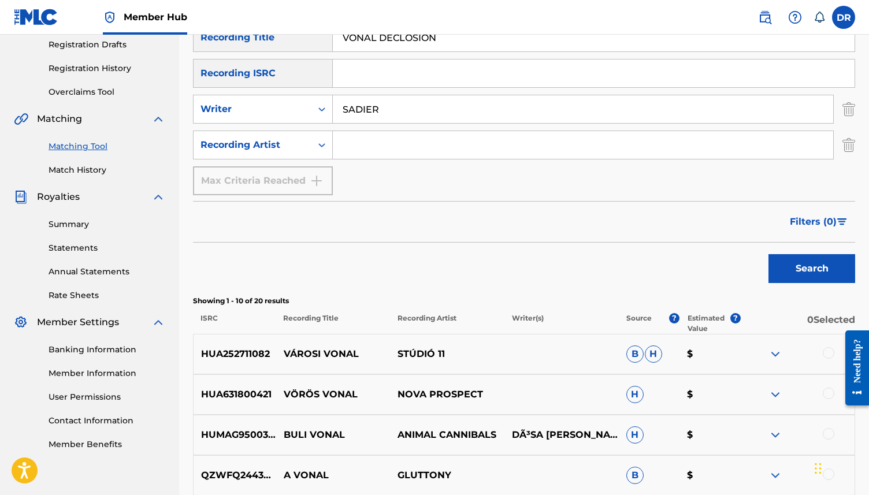
type input "SADIER"
click at [769, 254] on button "Search" at bounding box center [812, 268] width 87 height 29
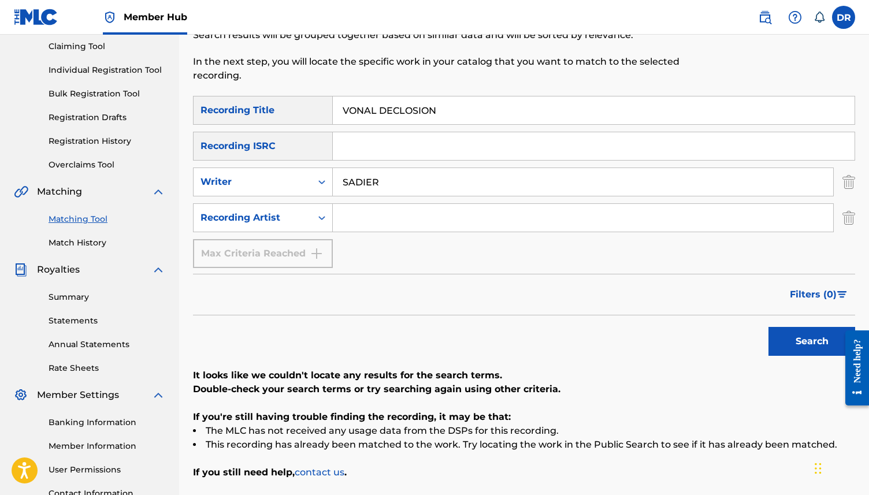
scroll to position [121, 0]
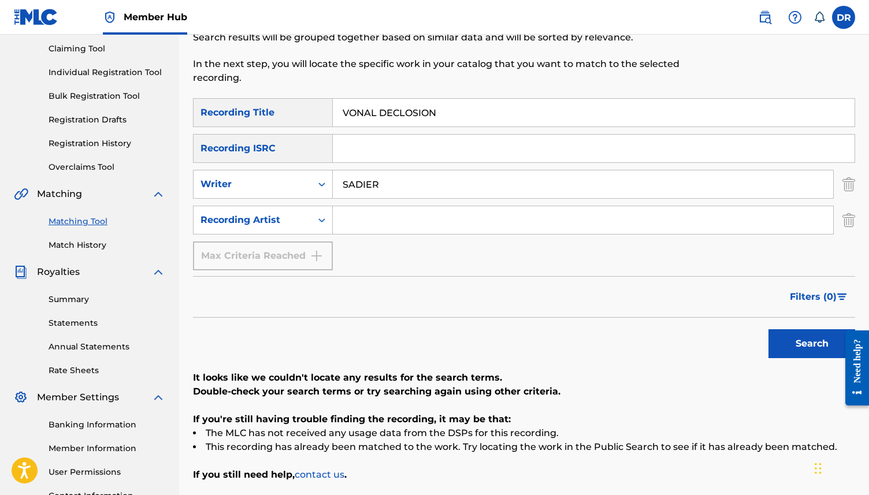
drag, startPoint x: 464, startPoint y: 120, endPoint x: 331, endPoint y: 117, distance: 133.5
click at [331, 117] on div "SearchWithCriteriaf329990d-97bc-4c61-9295-e91fa4e73726 Recording Title VONAL DE…" at bounding box center [524, 112] width 662 height 29
paste input "TWITCHIN IN THE KITCHEN (HARMER/HIGGINS/ROMANS HOPCRAFT/MACKEY)"
drag, startPoint x: 472, startPoint y: 112, endPoint x: 741, endPoint y: 108, distance: 268.8
click at [741, 108] on input "TWITCHIN IN THE KITCHEN (HARMER/HIGGINS/ROMANS HOPCRAFT/MACKEY)" at bounding box center [594, 113] width 522 height 28
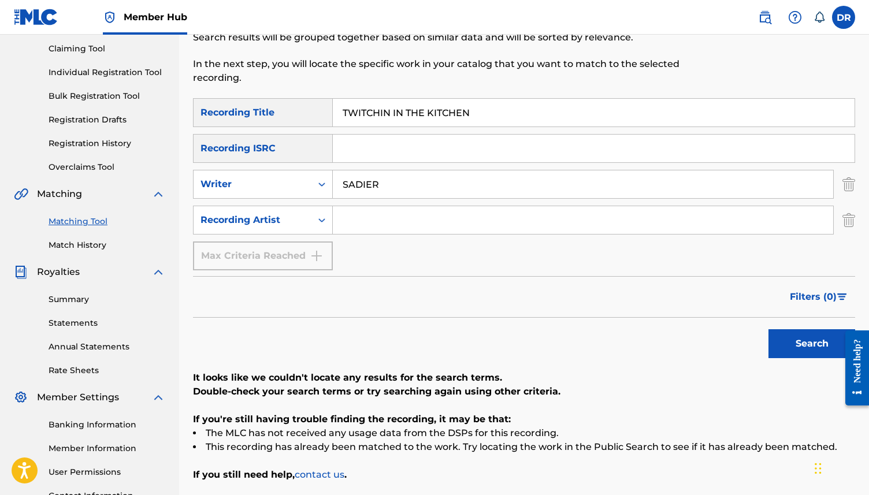
type input "TWITCHIN IN THE KITCHEN"
drag, startPoint x: 399, startPoint y: 183, endPoint x: 279, endPoint y: 181, distance: 119.7
click at [279, 181] on div "SearchWithCriteriaab713d78-0a2f-44a7-8adb-fa984df47f1d Writer SADIER" at bounding box center [524, 184] width 662 height 29
click at [344, 224] on input "Search Form" at bounding box center [583, 220] width 501 height 28
type input "WARMDUSCHER"
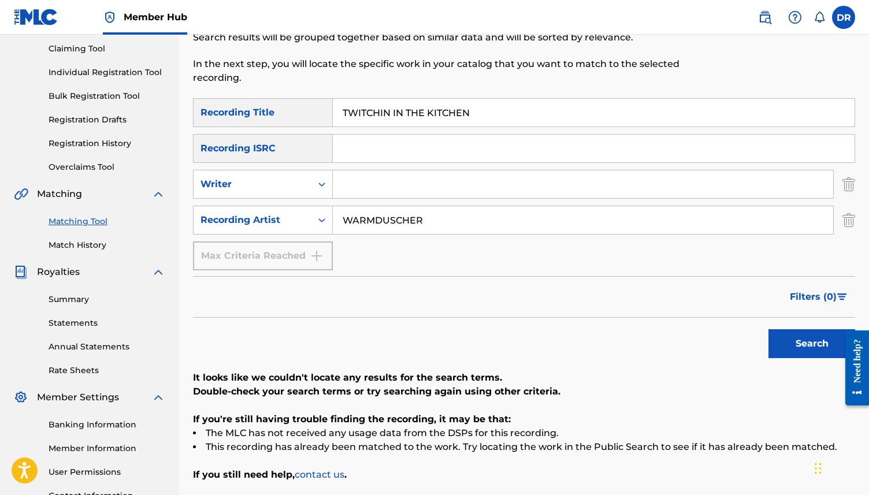
click at [769, 329] on button "Search" at bounding box center [812, 343] width 87 height 29
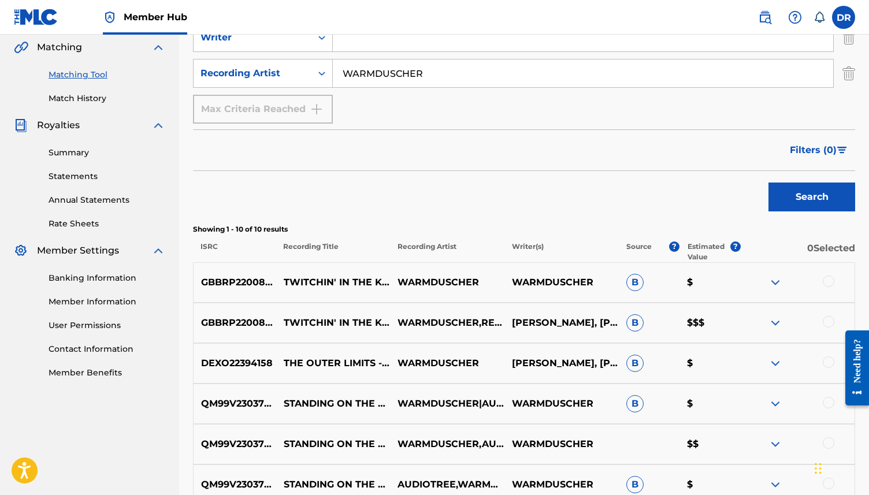
scroll to position [273, 0]
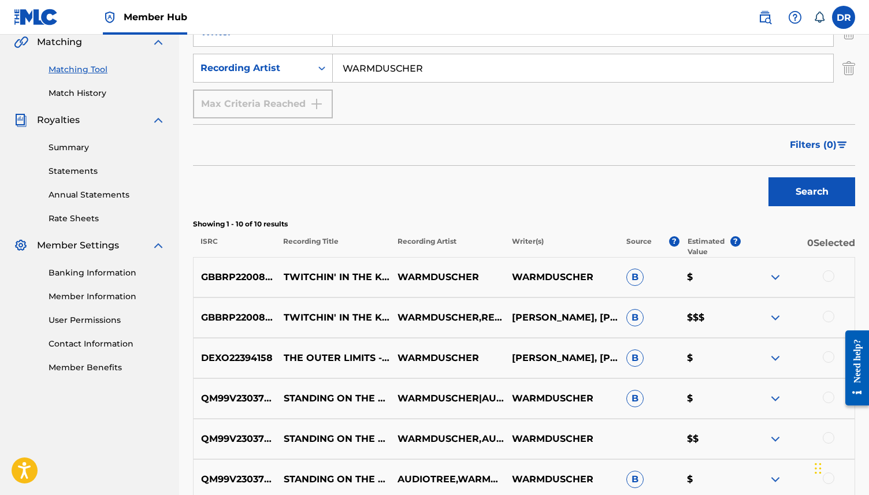
click at [830, 276] on div at bounding box center [829, 276] width 12 height 12
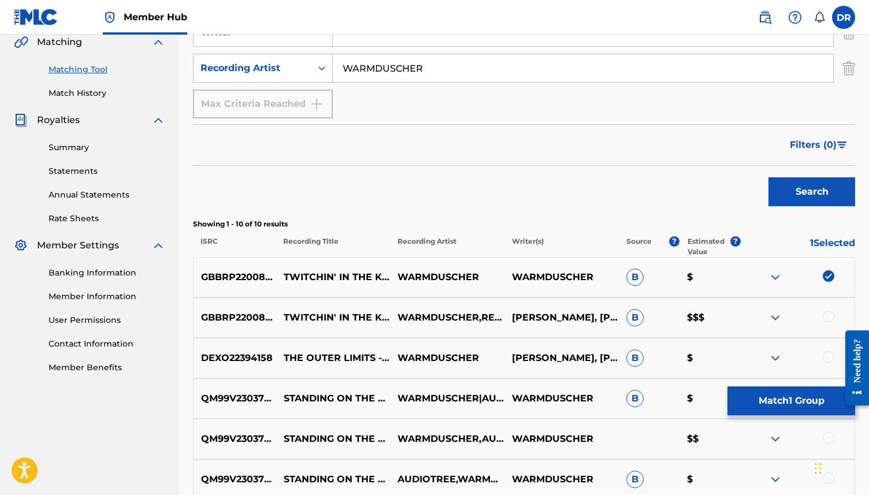
click at [832, 317] on div at bounding box center [829, 317] width 12 height 12
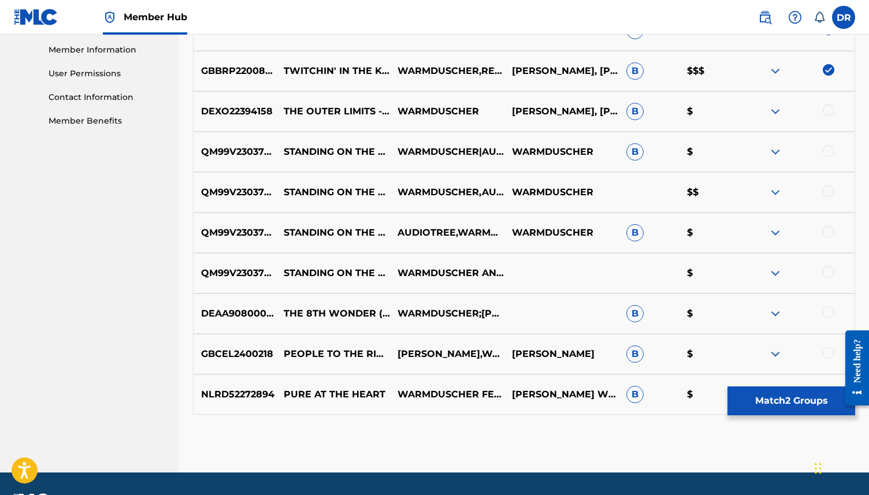
scroll to position [525, 0]
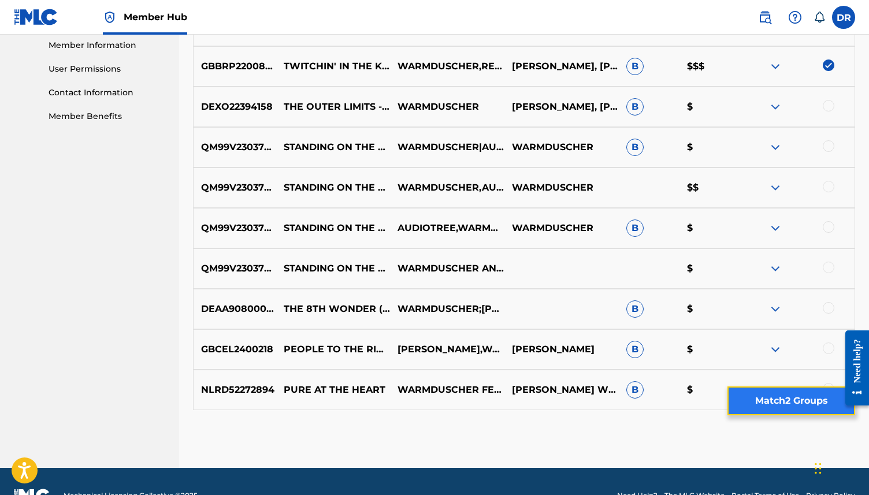
click at [763, 403] on button "Match 2 Groups" at bounding box center [792, 401] width 128 height 29
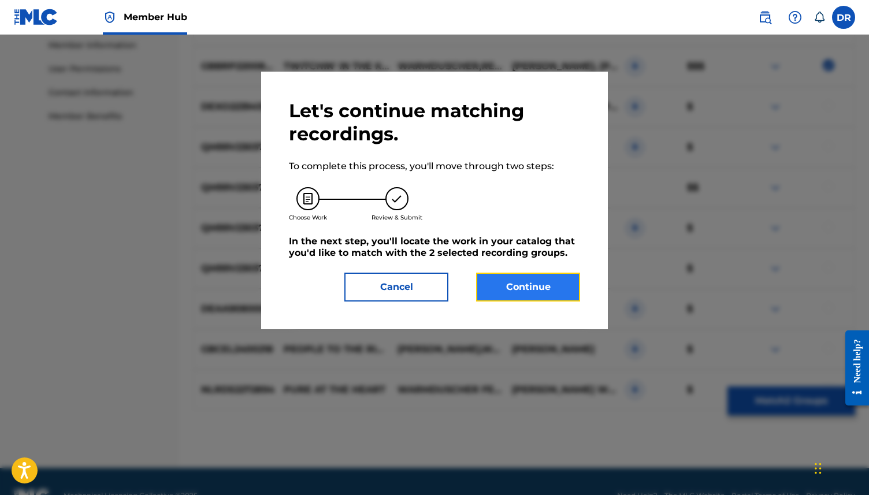
click at [519, 287] on button "Continue" at bounding box center [528, 287] width 104 height 29
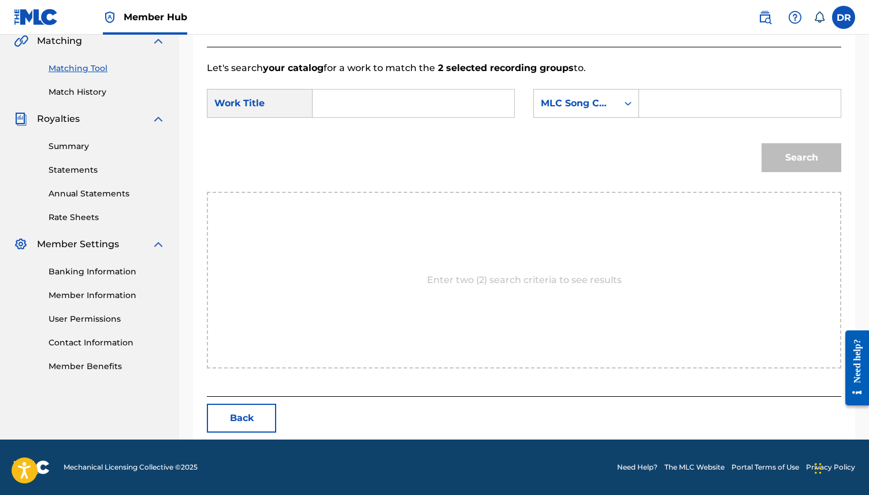
click at [399, 112] on input "Search Form" at bounding box center [414, 104] width 182 height 28
paste input "TWITCHIN IN THE KITCHEN (HARMER/HIGGINS/ROMANS HOPCRAFT/MACKEY)"
drag, startPoint x: 496, startPoint y: 108, endPoint x: 465, endPoint y: 108, distance: 31.8
click at [465, 108] on input "TWITCHIN IN THE KITCHEN (HARMER/HIGGINS/ROMANS HOPCRAFT/MACKEY)" at bounding box center [414, 104] width 182 height 28
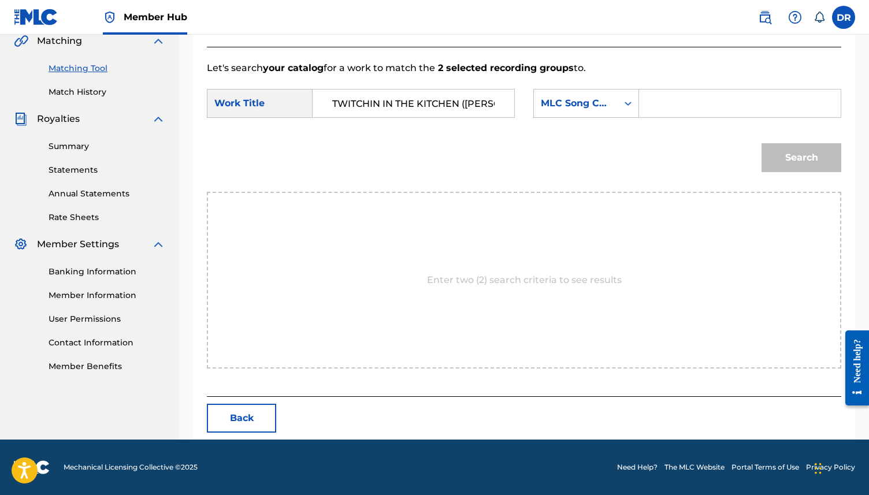
click at [465, 108] on input "TWITCHIN IN THE KITCHEN (HARMER/HIGGINS/ROMANS HOPCRAFT/MACKEY)" at bounding box center [414, 104] width 182 height 28
drag, startPoint x: 459, startPoint y: 104, endPoint x: 562, endPoint y: 105, distance: 102.9
click at [562, 105] on div "SearchWithCriteriaf6f076be-b83f-4089-82d9-7284dc856c56 Work Title TWITCHIN IN T…" at bounding box center [524, 107] width 635 height 36
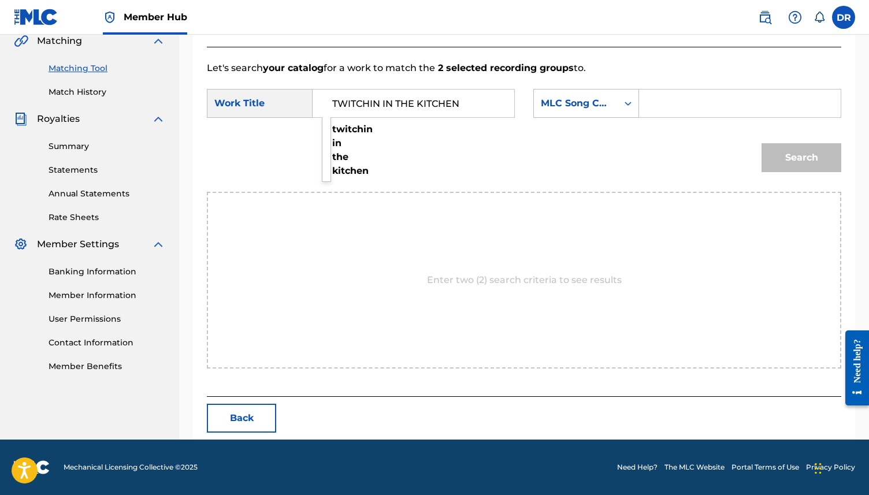
type input "TWITCHIN IN THE KITCHEN"
click at [566, 88] on form "SearchWithCriteriaf6f076be-b83f-4089-82d9-7284dc856c56 Work Title TWITCHIN IN T…" at bounding box center [524, 133] width 635 height 117
click at [570, 111] on div "MLC Song Code" at bounding box center [576, 103] width 84 height 22
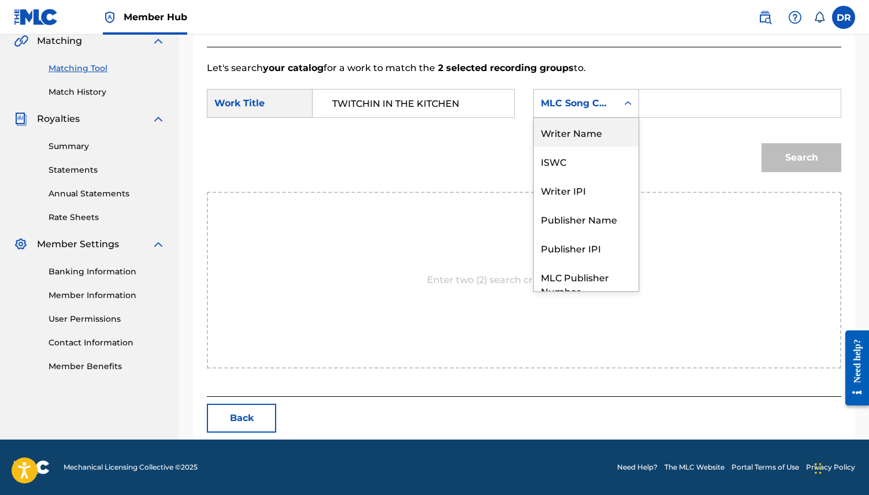
click at [564, 135] on div "Writer Name" at bounding box center [586, 132] width 105 height 29
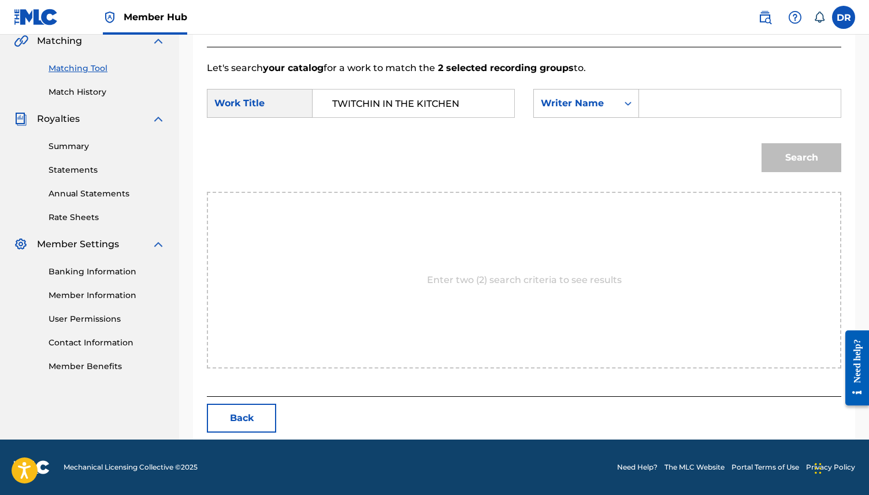
click at [690, 88] on form "SearchWithCriteriaf6f076be-b83f-4089-82d9-7284dc856c56 Work Title TWITCHIN IN T…" at bounding box center [524, 133] width 635 height 117
click at [679, 94] on input "Search Form" at bounding box center [740, 104] width 182 height 28
type input "MACKEY"
click at [762, 143] on button "Search" at bounding box center [802, 157] width 80 height 29
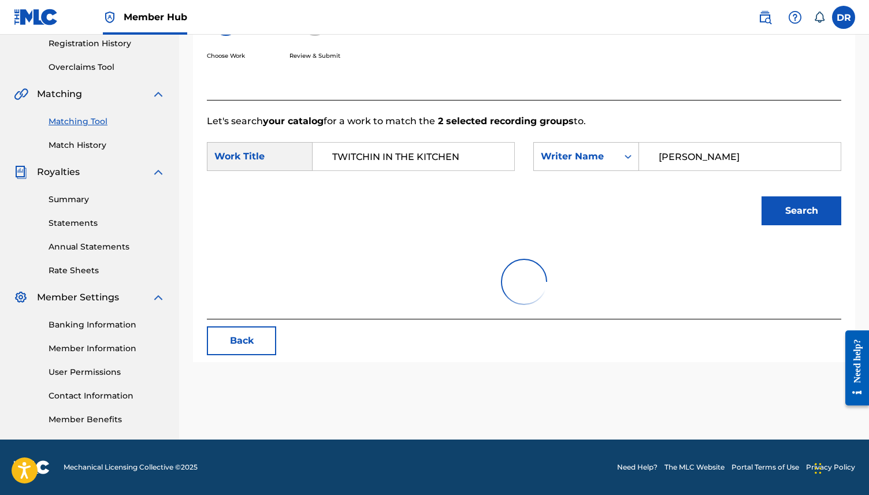
scroll to position [275, 0]
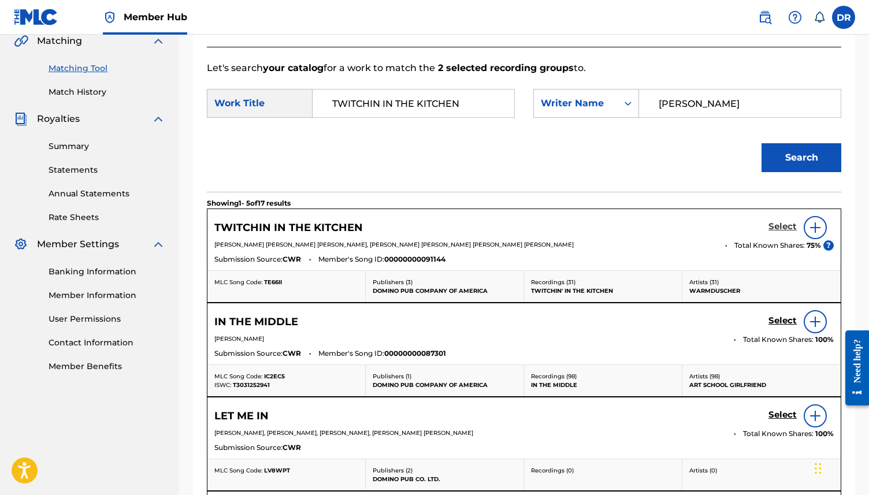
click at [779, 229] on h5 "Select" at bounding box center [783, 226] width 28 height 11
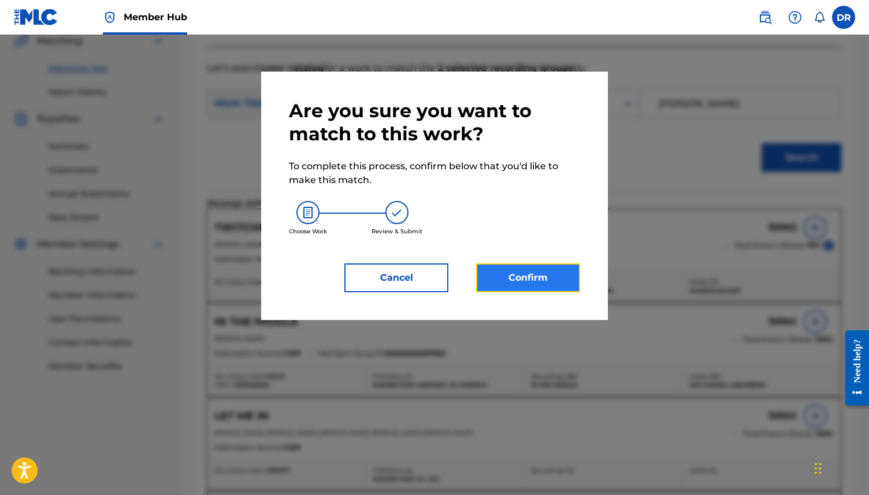
click at [538, 266] on button "Confirm" at bounding box center [528, 278] width 104 height 29
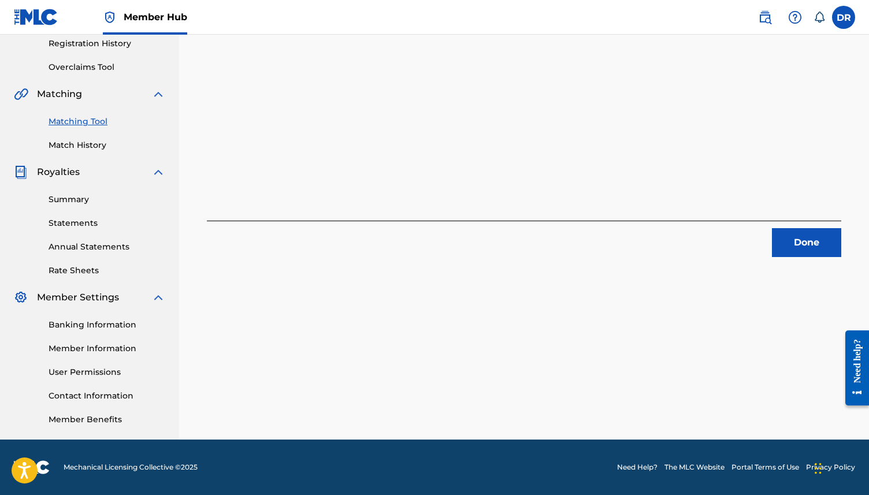
scroll to position [0, 0]
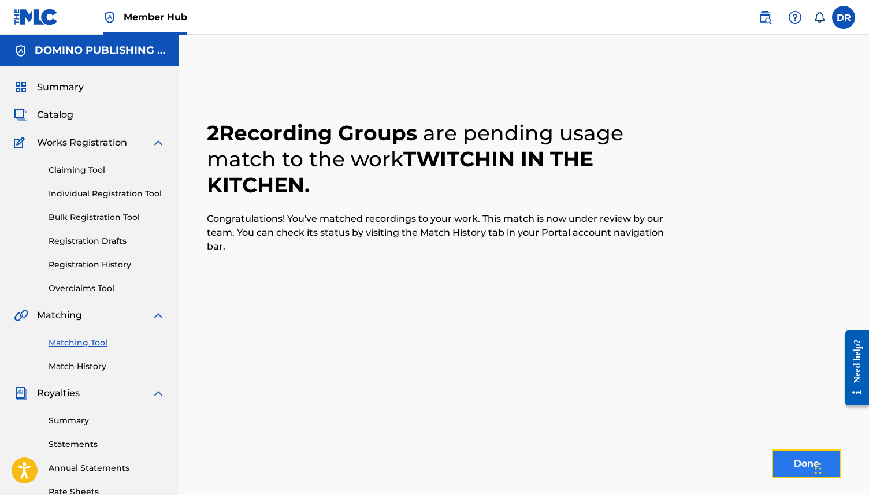
click at [788, 464] on button "Done" at bounding box center [806, 464] width 69 height 29
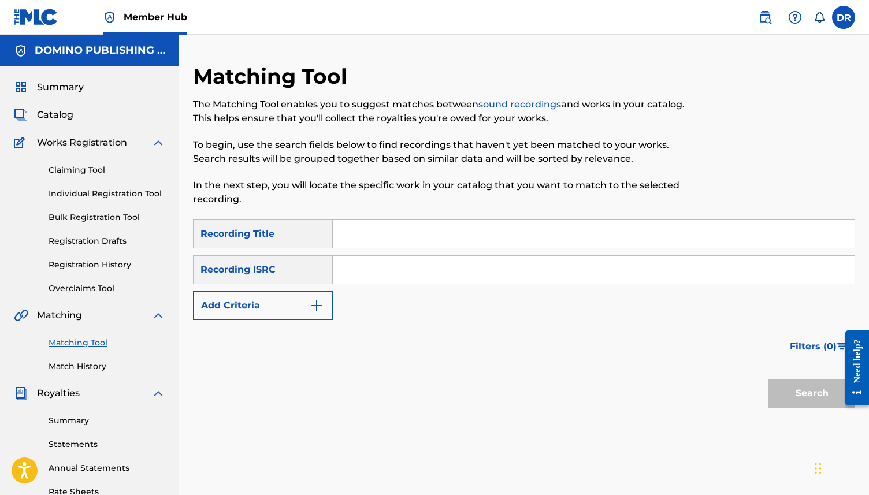
click at [441, 226] on input "Search Form" at bounding box center [594, 234] width 522 height 28
paste input "LULA LOVES YOU (JAHNSEN/MEISFJORD)"
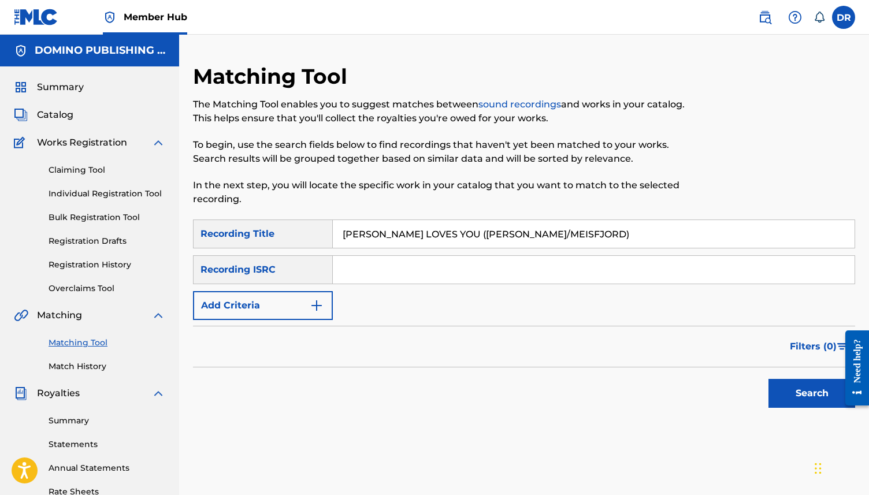
drag, startPoint x: 566, startPoint y: 234, endPoint x: 425, endPoint y: 234, distance: 141.0
click at [425, 234] on input "LULA LOVES YOU (JAHNSEN/MEISFJORD)" at bounding box center [594, 234] width 522 height 28
type input "LULA LOVES YOU"
click at [287, 305] on button "Add Criteria" at bounding box center [263, 305] width 140 height 29
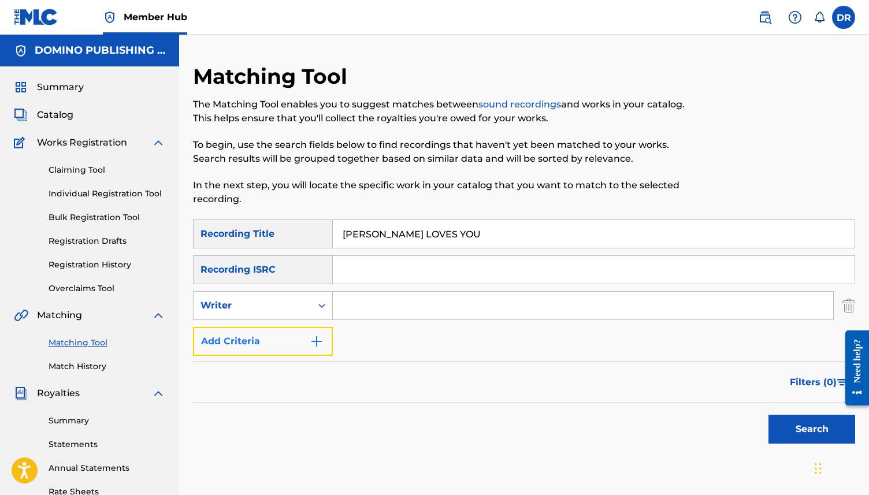
click at [285, 342] on button "Add Criteria" at bounding box center [263, 341] width 140 height 29
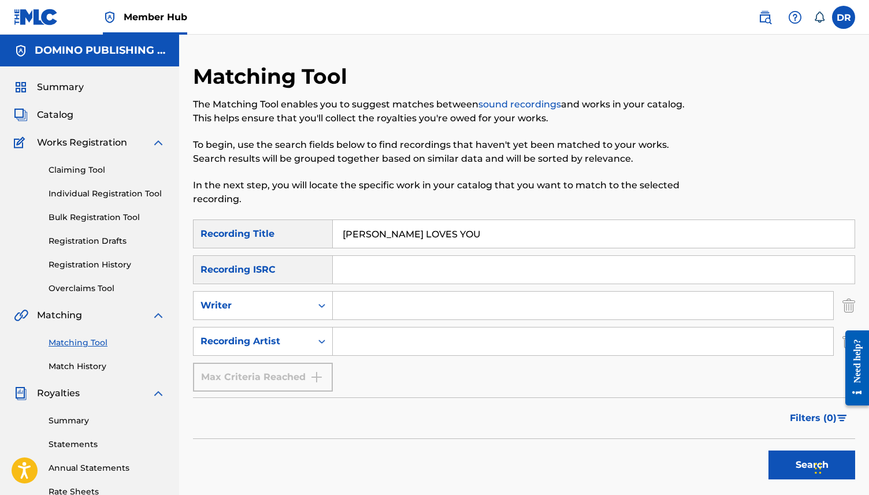
click at [363, 341] on input "Search Form" at bounding box center [583, 342] width 501 height 28
type input "PURE-O"
click at [769, 451] on button "Search" at bounding box center [812, 465] width 87 height 29
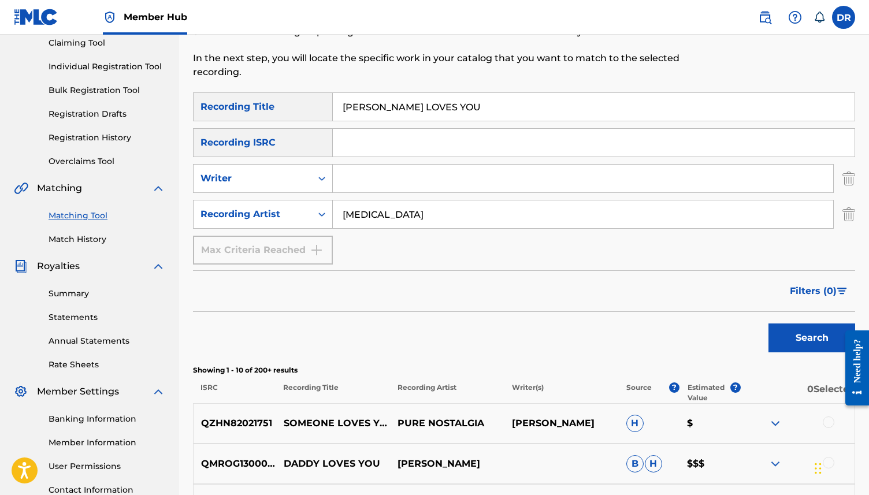
scroll to position [125, 0]
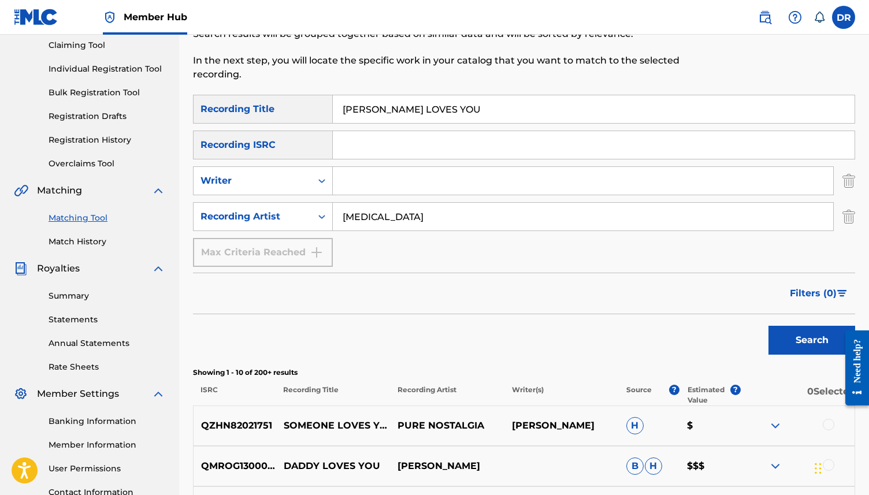
drag, startPoint x: 391, startPoint y: 219, endPoint x: 333, endPoint y: 219, distance: 57.8
click at [333, 219] on input "PURE-O" at bounding box center [583, 217] width 501 height 28
click at [769, 326] on button "Search" at bounding box center [812, 340] width 87 height 29
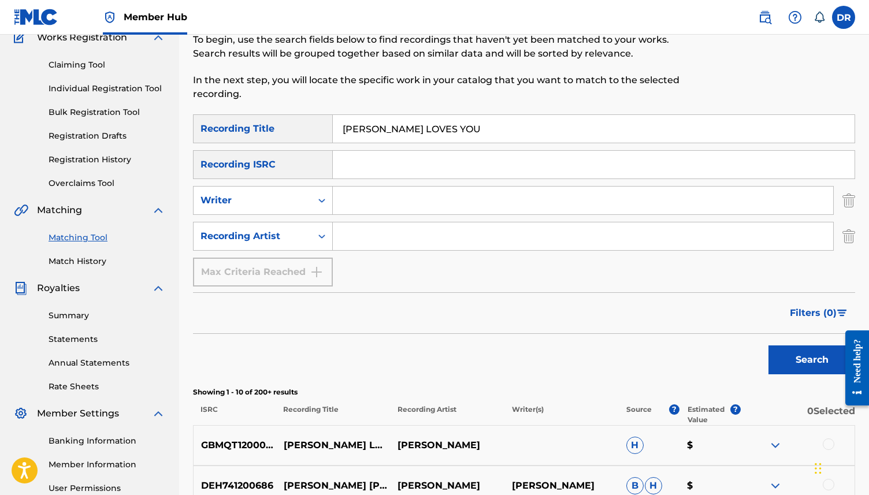
scroll to position [103, 0]
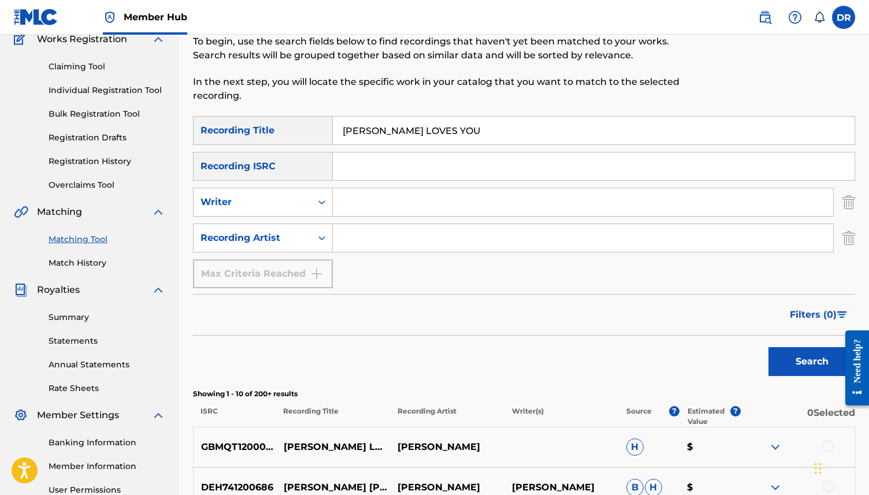
click at [385, 204] on input "Search Form" at bounding box center [583, 202] width 501 height 28
paste input "LULA LOVES YOU (JAHNSEN/MEISFJORD)"
drag, startPoint x: 432, startPoint y: 201, endPoint x: 334, endPoint y: 198, distance: 98.3
click at [334, 198] on input "LULA LOVES YOU (JAHNSEN/MEISFJORD)" at bounding box center [583, 202] width 501 height 28
drag, startPoint x: 485, startPoint y: 198, endPoint x: 387, endPoint y: 198, distance: 97.7
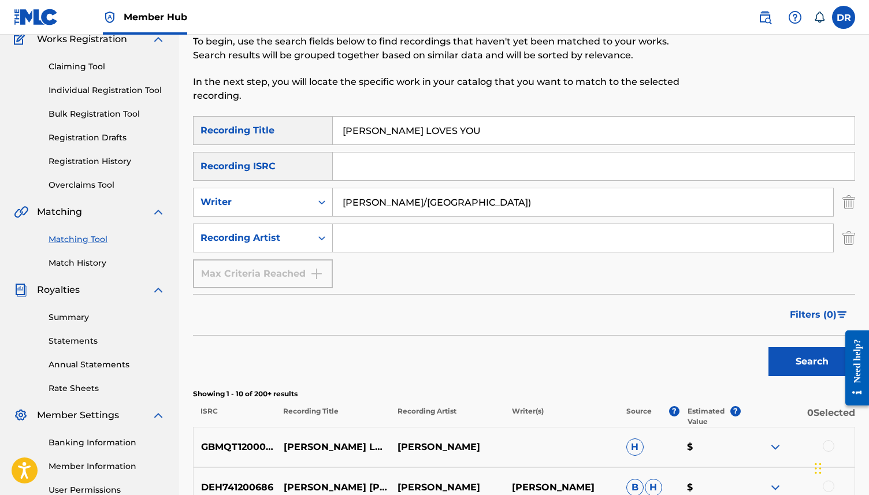
click at [387, 198] on input "JAHNSEN/MEISFJORD)" at bounding box center [583, 202] width 501 height 28
type input "JAHNSEN"
click at [769, 347] on button "Search" at bounding box center [812, 361] width 87 height 29
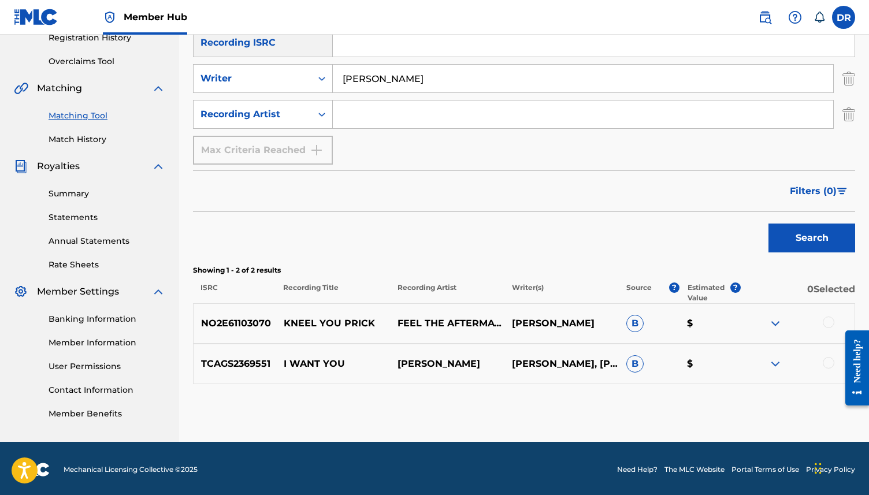
scroll to position [0, 0]
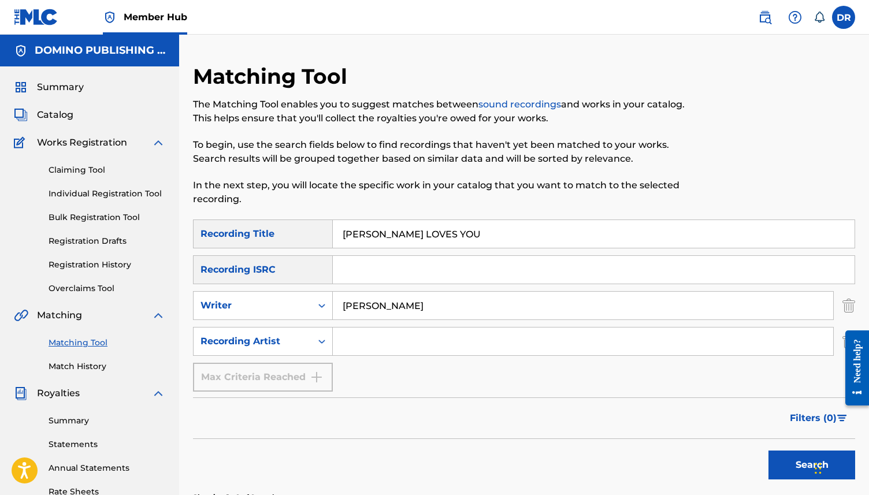
drag, startPoint x: 453, startPoint y: 238, endPoint x: 314, endPoint y: 221, distance: 139.7
click at [314, 221] on div "SearchWithCriteriaf329990d-97bc-4c61-9295-e91fa4e73726 Recording Title LULA LOV…" at bounding box center [524, 234] width 662 height 29
paste input "CATFISH (CRUTCHFIELD)"
click at [500, 250] on div "SearchWithCriteriaf329990d-97bc-4c61-9295-e91fa4e73726 Recording Title CATFISH …" at bounding box center [524, 306] width 662 height 172
drag, startPoint x: 467, startPoint y: 231, endPoint x: 386, endPoint y: 234, distance: 81.5
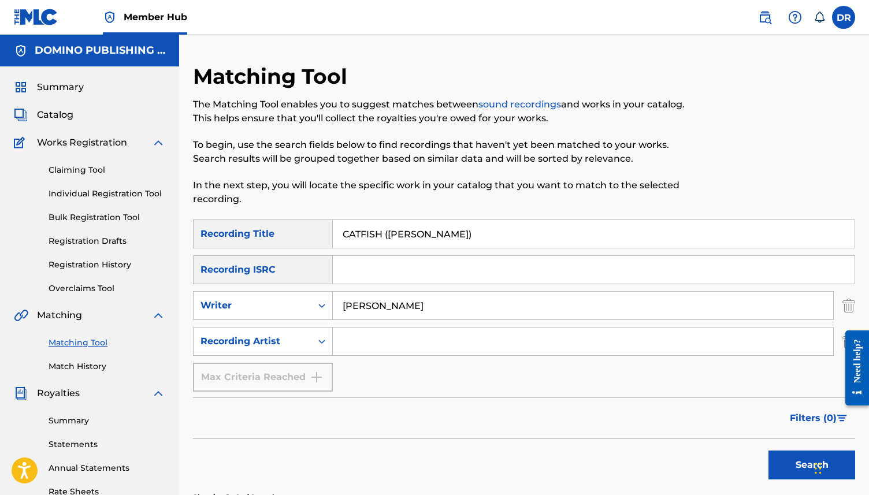
click at [386, 234] on input "CATFISH (CRUTCHFIELD)" at bounding box center [594, 234] width 522 height 28
type input "CATFISH"
drag, startPoint x: 407, startPoint y: 303, endPoint x: 335, endPoint y: 302, distance: 71.7
click at [335, 302] on input "JAHNSEN" at bounding box center [583, 306] width 501 height 28
type input "W"
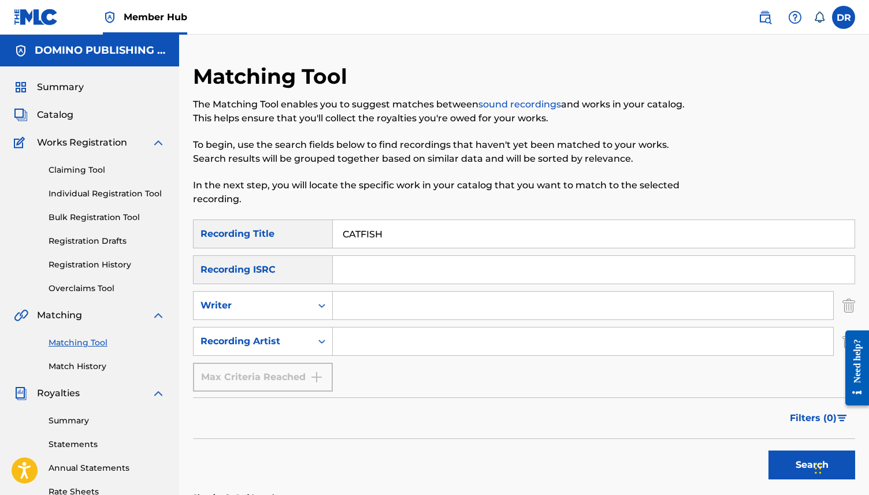
click at [376, 346] on input "Search Form" at bounding box center [583, 342] width 501 height 28
type input "WAXAHATCHEE"
click at [769, 451] on button "Search" at bounding box center [812, 465] width 87 height 29
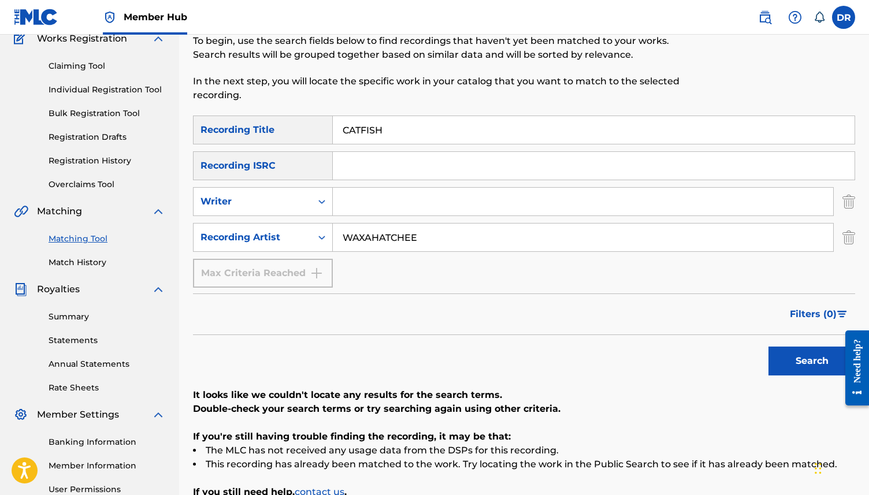
scroll to position [103, 0]
drag, startPoint x: 402, startPoint y: 239, endPoint x: 323, endPoint y: 239, distance: 79.2
click at [323, 239] on div "SearchWithCriteria404249b4-fd2d-4cfa-9189-92cc04429b99 Recording Artist WAXAHAT…" at bounding box center [524, 238] width 662 height 29
click at [350, 190] on input "Search Form" at bounding box center [583, 202] width 501 height 28
paste input "CATFISH (CRUTCHFIELD)"
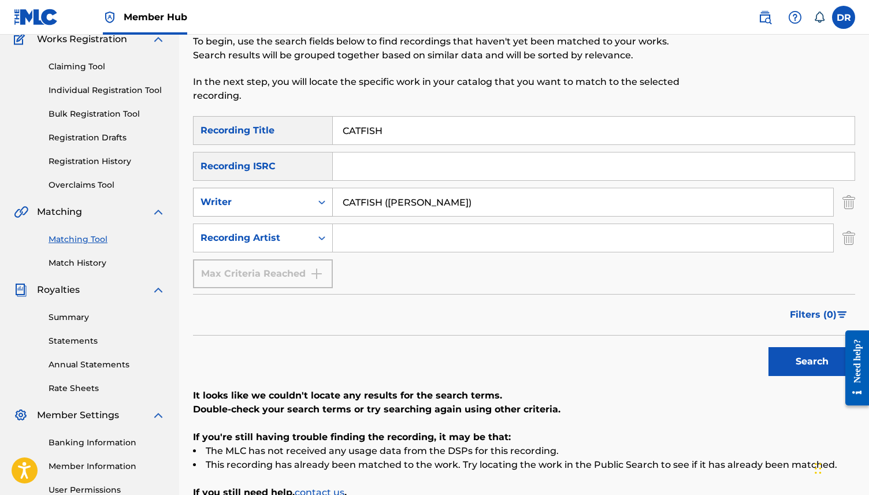
drag, startPoint x: 389, startPoint y: 203, endPoint x: 296, endPoint y: 204, distance: 92.5
click at [296, 204] on div "SearchWithCriteriaab713d78-0a2f-44a7-8adb-fa984df47f1d Writer CATFISH (CRUTCHFI…" at bounding box center [524, 202] width 662 height 29
click at [428, 206] on input "[PERSON_NAME])" at bounding box center [583, 202] width 501 height 28
type input "[PERSON_NAME]"
click at [769, 347] on button "Search" at bounding box center [812, 361] width 87 height 29
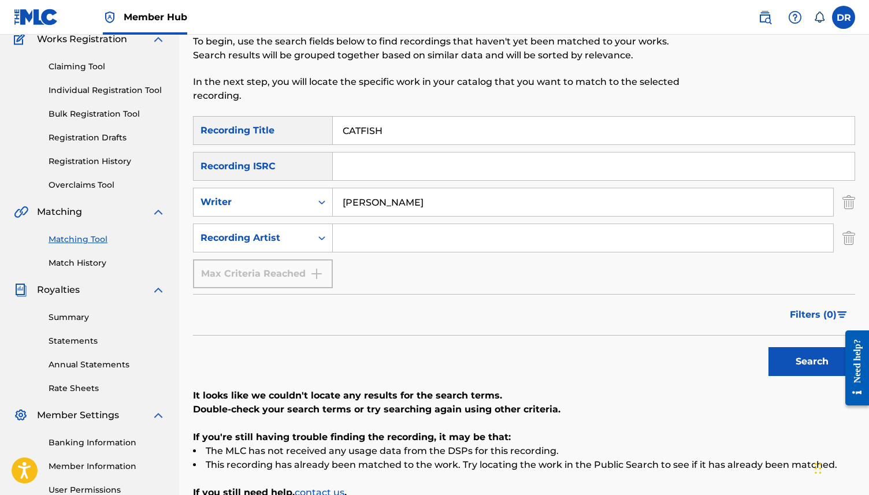
click at [769, 347] on button "Search" at bounding box center [812, 361] width 87 height 29
drag, startPoint x: 421, startPoint y: 133, endPoint x: 291, endPoint y: 133, distance: 129.5
click at [291, 133] on div "SearchWithCriteriaf329990d-97bc-4c61-9295-e91fa4e73726 Recording Title CATFISH" at bounding box center [524, 130] width 662 height 29
paste input "AN ENGLISH HOUSE (DICKER)"
drag, startPoint x: 507, startPoint y: 138, endPoint x: 438, endPoint y: 131, distance: 69.6
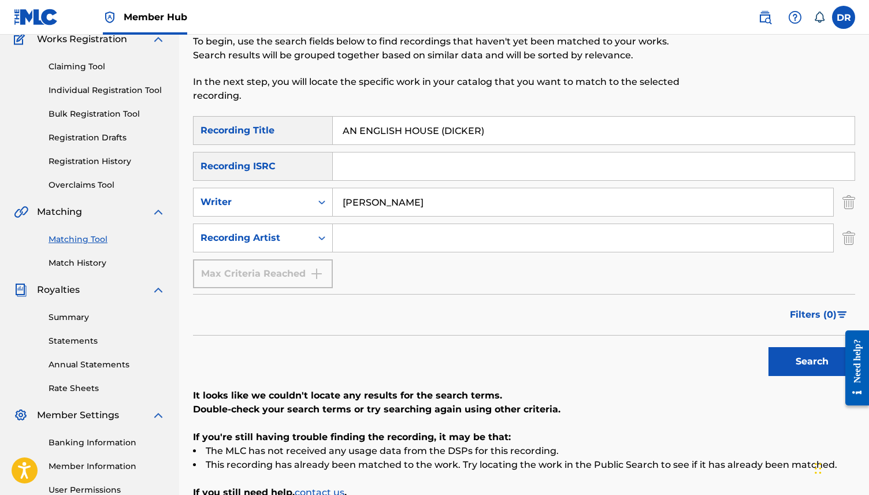
click at [438, 131] on input "AN ENGLISH HOUSE (DICKER)" at bounding box center [594, 131] width 522 height 28
type input "AN ENGLISH HOUSE"
drag, startPoint x: 428, startPoint y: 212, endPoint x: 320, endPoint y: 203, distance: 109.0
click at [320, 203] on div "SearchWithCriteriaab713d78-0a2f-44a7-8adb-fa984df47f1d Writer CRUTCHFIELD" at bounding box center [524, 202] width 662 height 29
type input "dicker"
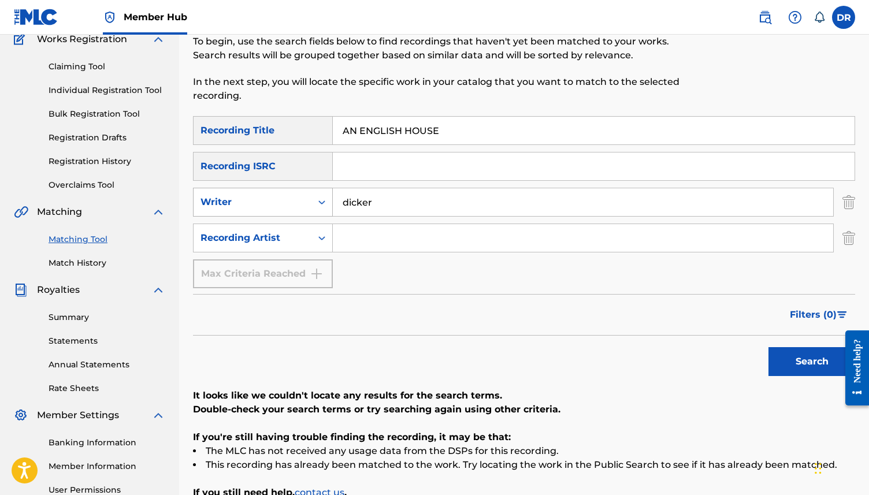
click at [769, 347] on button "Search" at bounding box center [812, 361] width 87 height 29
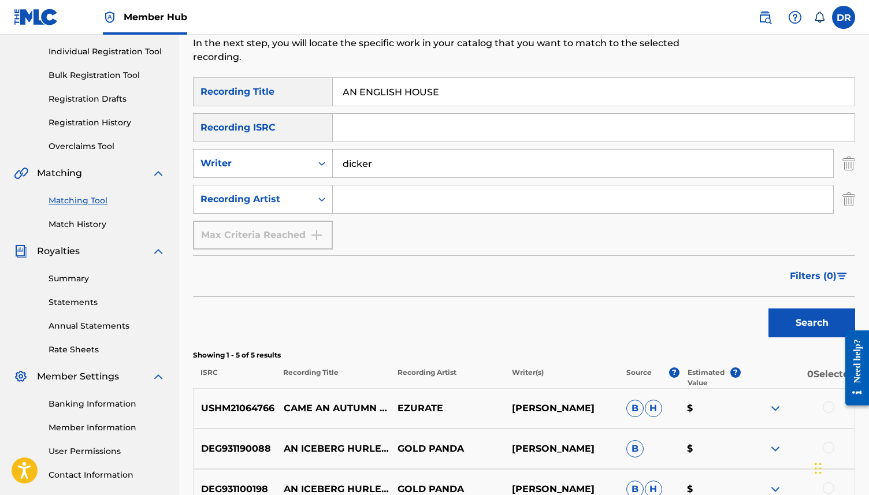
scroll to position [130, 0]
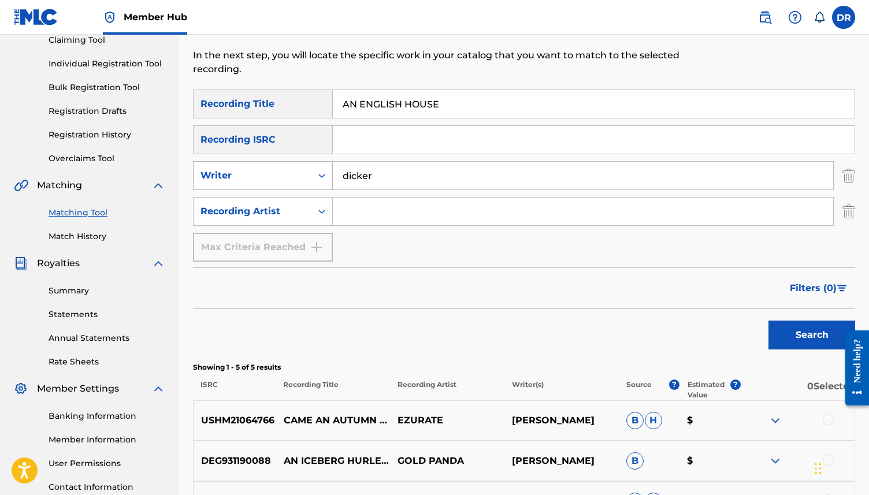
drag, startPoint x: 407, startPoint y: 180, endPoint x: 287, endPoint y: 176, distance: 120.9
click at [287, 176] on div "SearchWithCriteriaab713d78-0a2f-44a7-8adb-fa984df47f1d Writer dicker" at bounding box center [524, 175] width 662 height 29
click at [769, 321] on button "Search" at bounding box center [812, 335] width 87 height 29
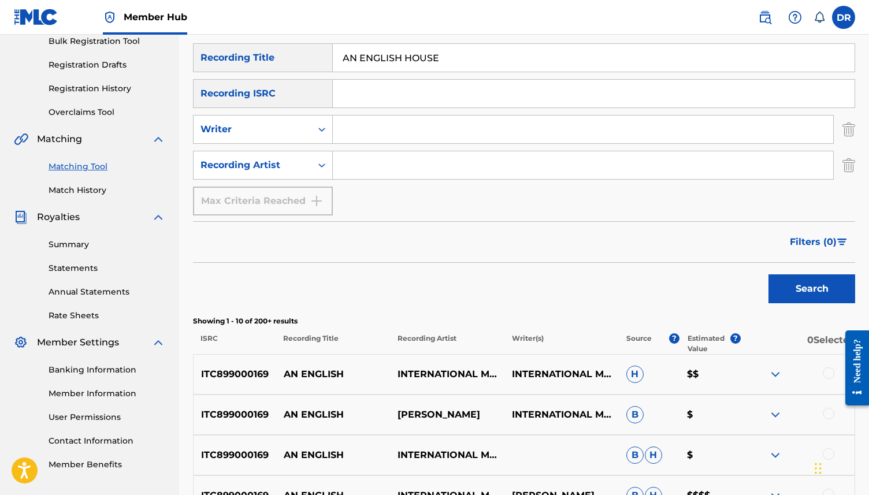
scroll to position [0, 0]
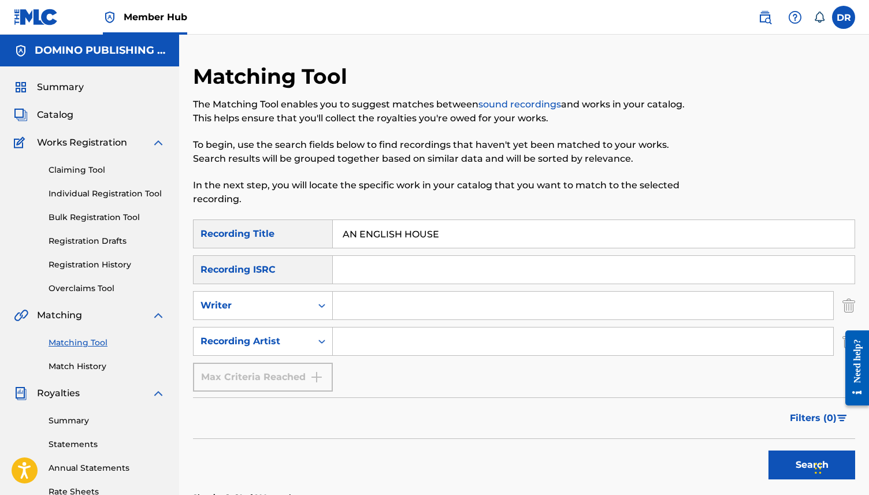
drag, startPoint x: 440, startPoint y: 238, endPoint x: 307, endPoint y: 236, distance: 132.4
click at [307, 236] on div "SearchWithCriteriaf329990d-97bc-4c61-9295-e91fa4e73726 Recording Title AN ENGLI…" at bounding box center [524, 234] width 662 height 29
paste input "MONEY (LENKER)"
drag, startPoint x: 442, startPoint y: 236, endPoint x: 381, endPoint y: 237, distance: 61.3
click at [381, 237] on input "MONEY (LENKER)" at bounding box center [594, 234] width 522 height 28
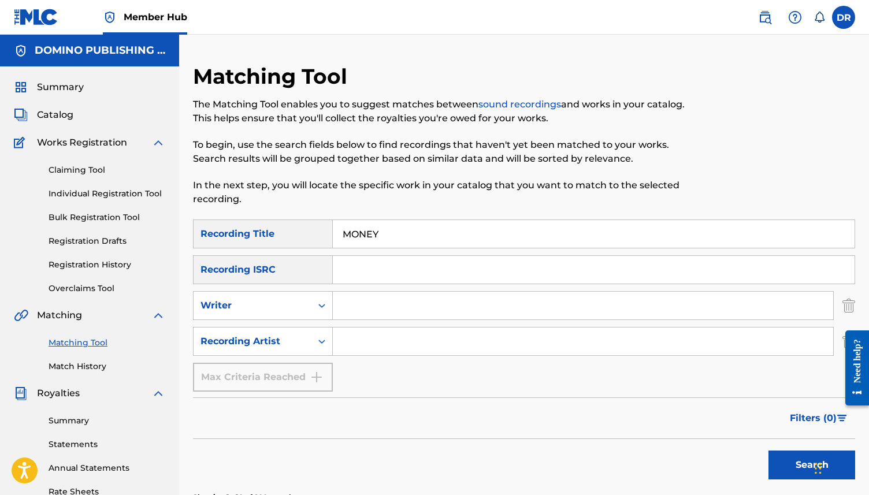
type input "MONEY"
click at [349, 304] on input "Search Form" at bounding box center [583, 306] width 501 height 28
type input "lenker"
click at [769, 451] on button "Search" at bounding box center [812, 465] width 87 height 29
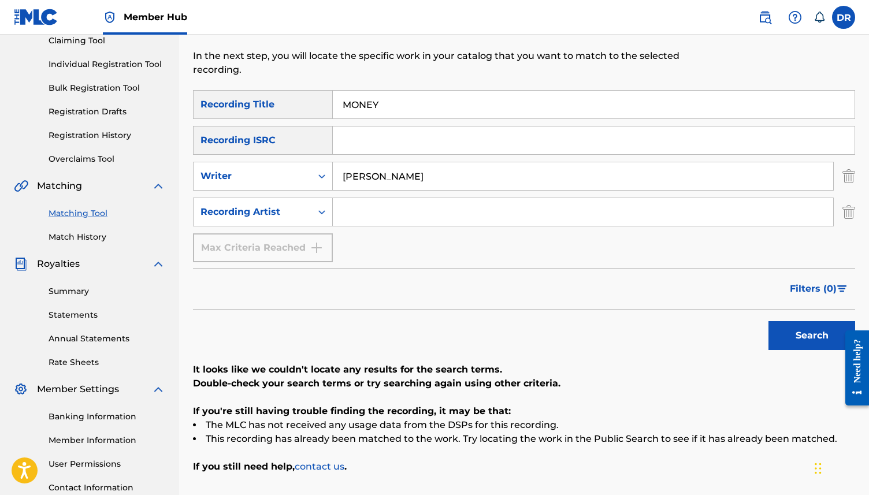
scroll to position [221, 0]
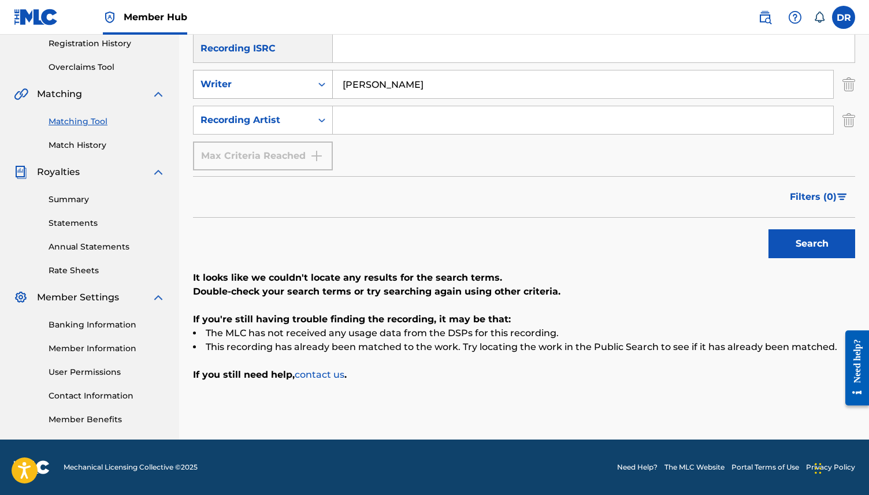
drag, startPoint x: 382, startPoint y: 83, endPoint x: 300, endPoint y: 83, distance: 82.1
click at [300, 83] on div "SearchWithCriteriaab713d78-0a2f-44a7-8adb-fa984df47f1d Writer lenker" at bounding box center [524, 84] width 662 height 29
click at [769, 229] on button "Search" at bounding box center [812, 243] width 87 height 29
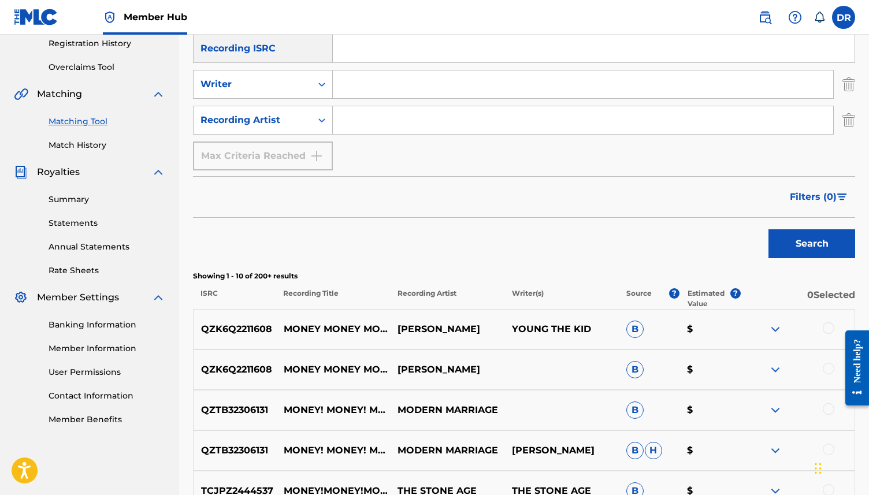
click at [375, 125] on input "Search Form" at bounding box center [583, 120] width 501 height 28
type input "[PERSON_NAME]"
click at [769, 229] on button "Search" at bounding box center [812, 243] width 87 height 29
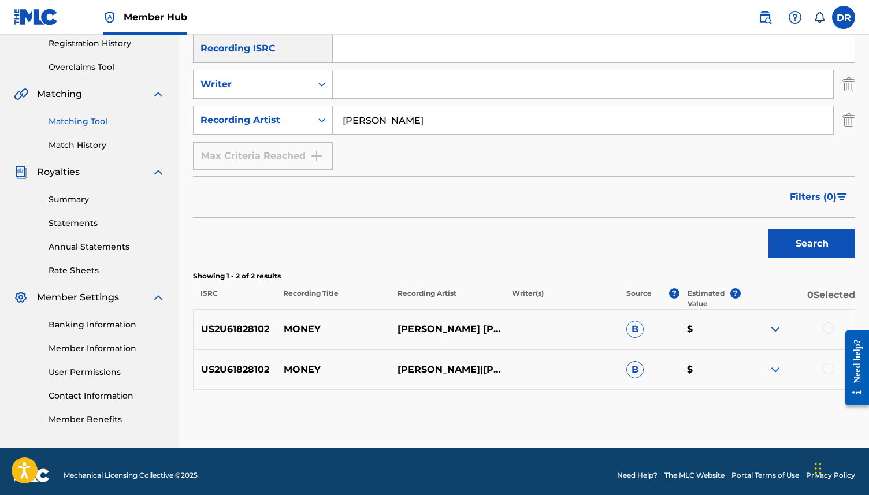
click at [819, 325] on div at bounding box center [797, 330] width 114 height 14
click at [833, 329] on div at bounding box center [829, 329] width 12 height 12
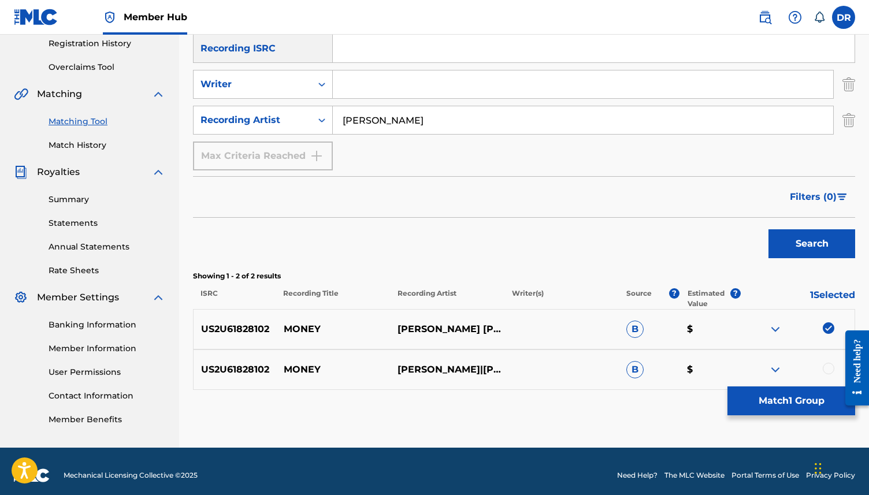
click at [839, 375] on div at bounding box center [853, 367] width 32 height 93
click at [828, 372] on div at bounding box center [829, 369] width 12 height 12
click at [815, 393] on button "Match 2 Groups" at bounding box center [792, 401] width 128 height 29
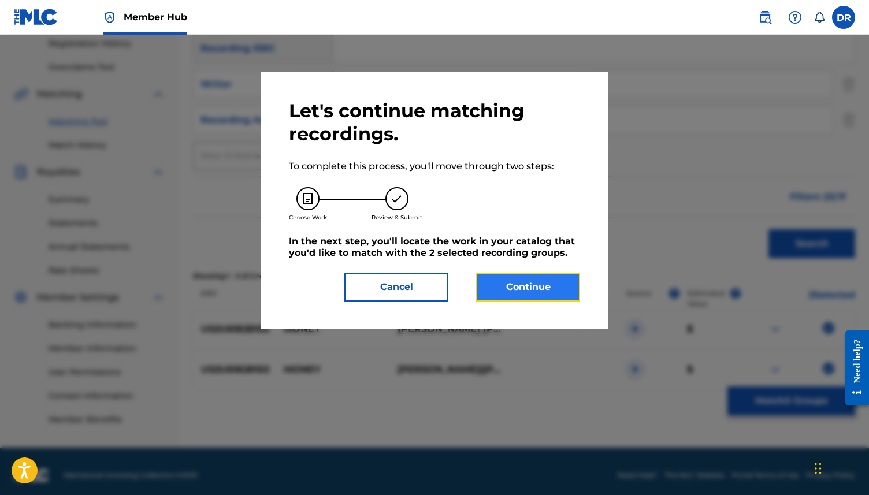
click at [496, 283] on button "Continue" at bounding box center [528, 287] width 104 height 29
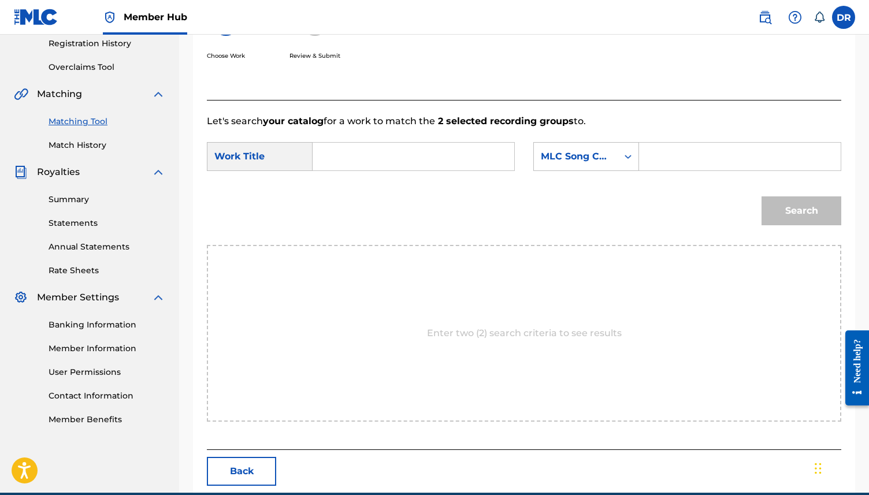
click at [352, 166] on input "Search Form" at bounding box center [414, 157] width 182 height 28
paste input "MONEY (LENKER)"
drag, startPoint x: 459, startPoint y: 157, endPoint x: 370, endPoint y: 156, distance: 89.0
click at [370, 156] on input "MONEY (LENKER)" at bounding box center [414, 157] width 182 height 28
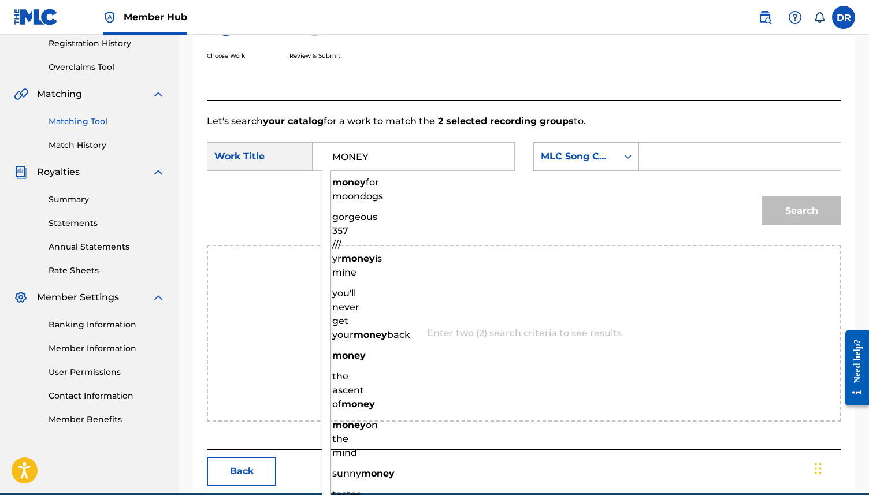
type input "MONEY"
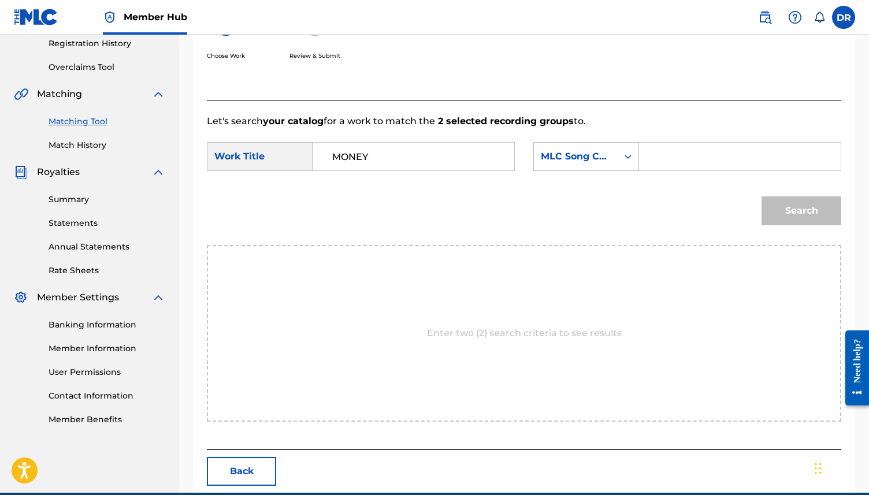
click at [597, 173] on div "SearchWithCriteriaf6f076be-b83f-4089-82d9-7284dc856c56 Work Title MONEY SearchW…" at bounding box center [524, 160] width 635 height 36
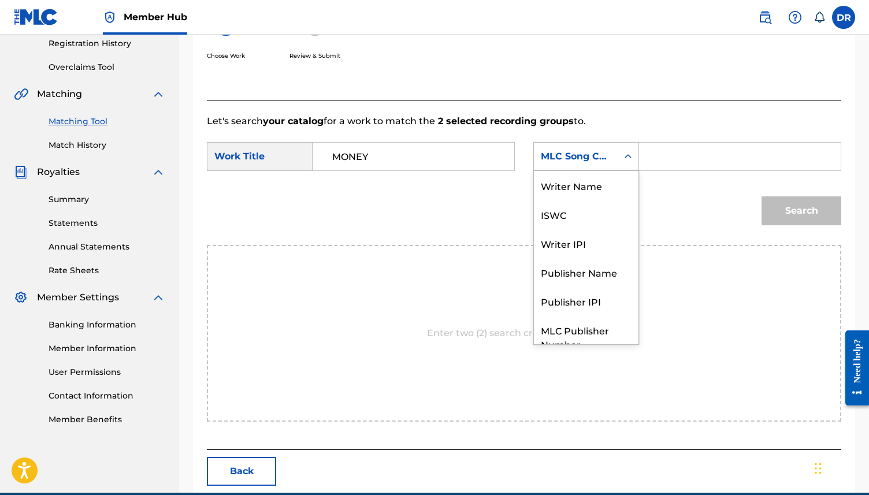
click at [592, 159] on div "MLC Song Code" at bounding box center [576, 157] width 70 height 14
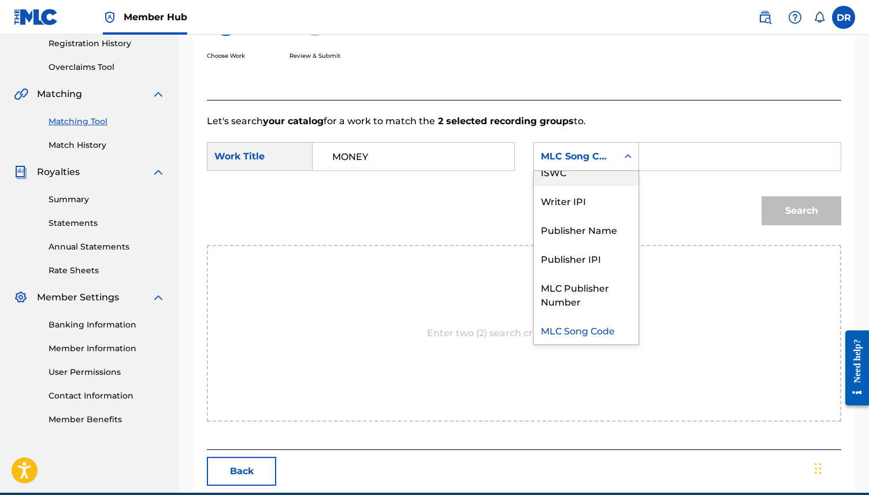
scroll to position [0, 0]
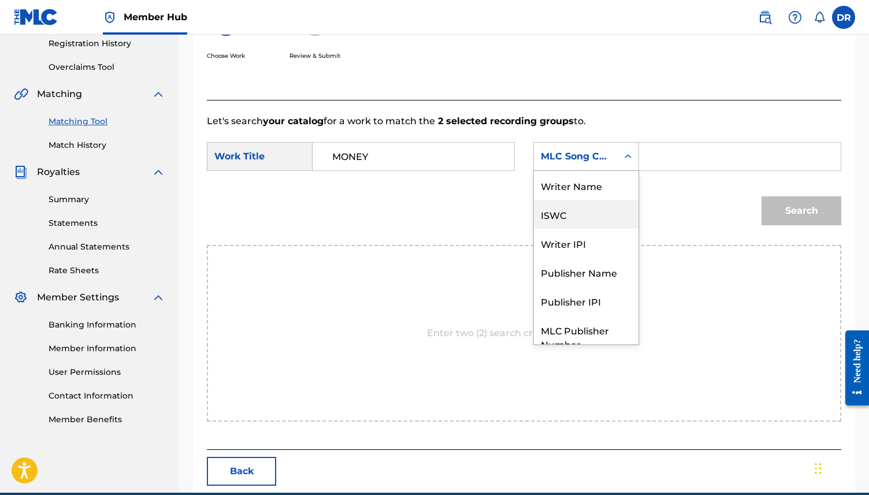
click at [585, 204] on div "ISWC" at bounding box center [586, 214] width 105 height 29
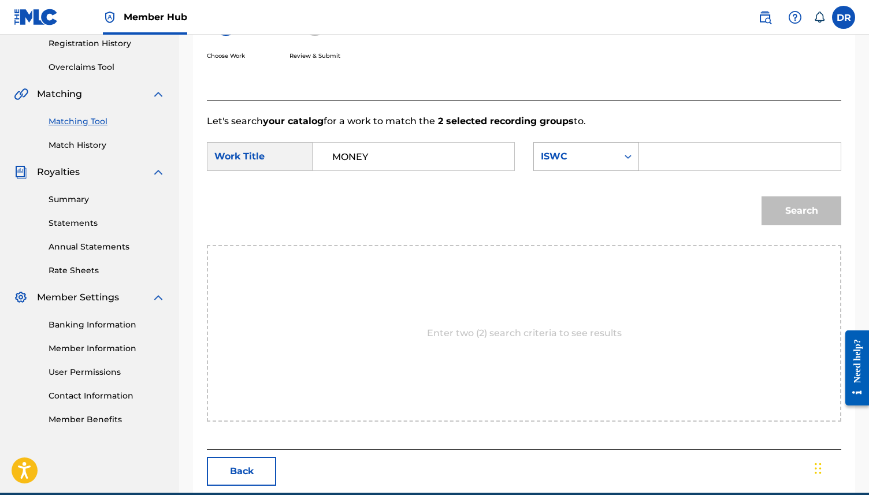
click at [586, 165] on div "ISWC" at bounding box center [576, 157] width 84 height 22
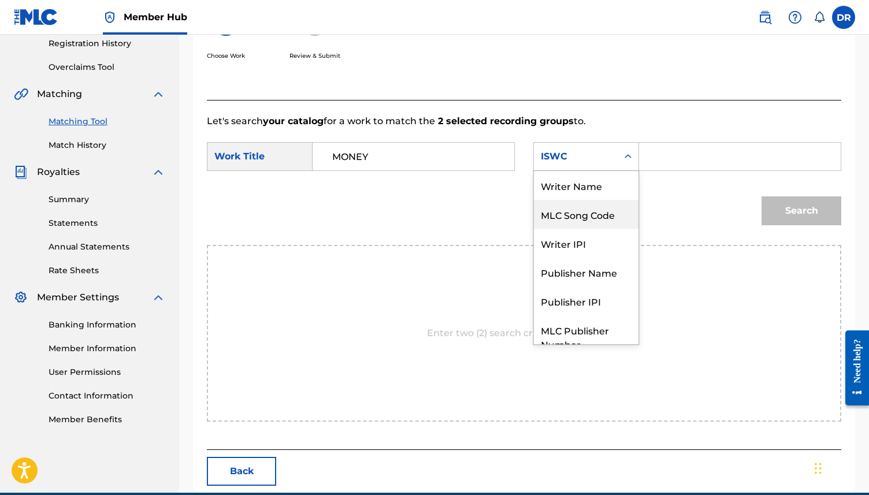
click at [585, 178] on div "Writer Name" at bounding box center [586, 185] width 105 height 29
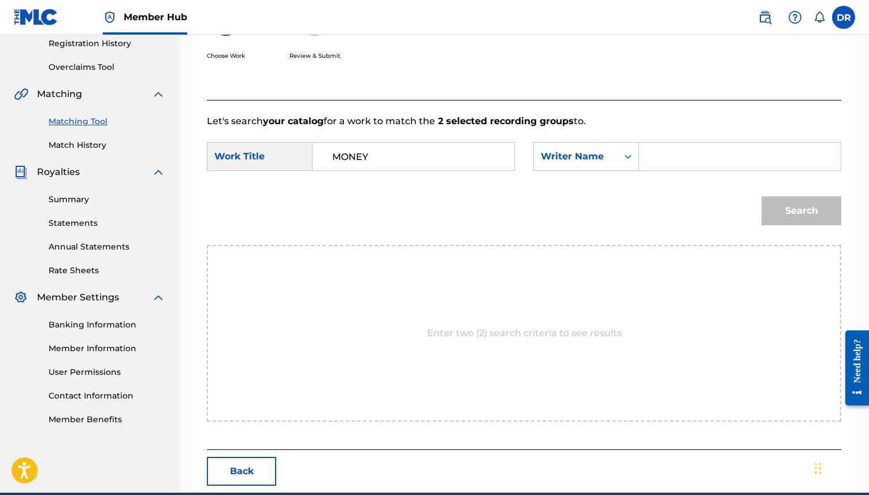
click at [659, 164] on input "Search Form" at bounding box center [740, 157] width 182 height 28
type input "[PERSON_NAME]"
click at [762, 197] on button "Search" at bounding box center [802, 211] width 80 height 29
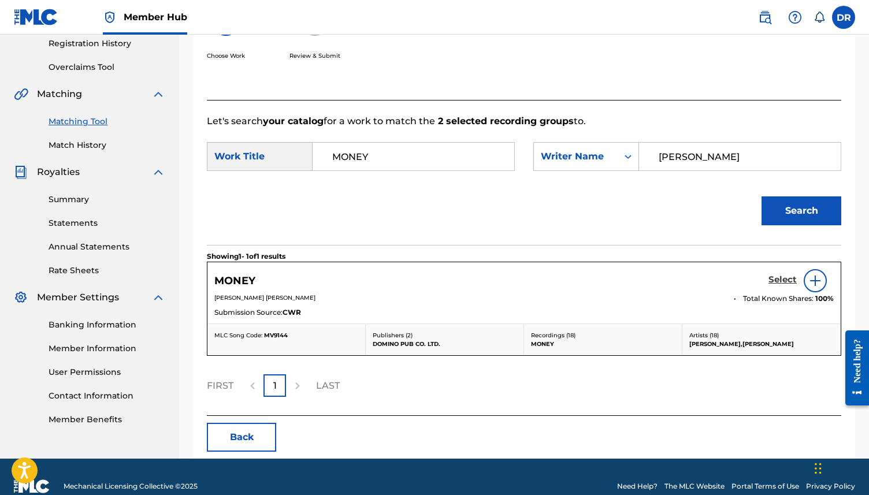
click at [775, 282] on h5 "Select" at bounding box center [783, 280] width 28 height 11
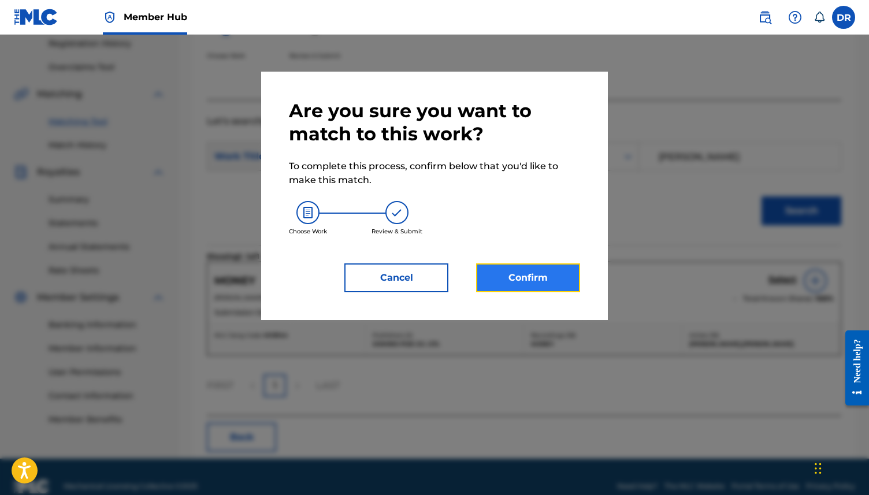
click at [533, 283] on button "Confirm" at bounding box center [528, 278] width 104 height 29
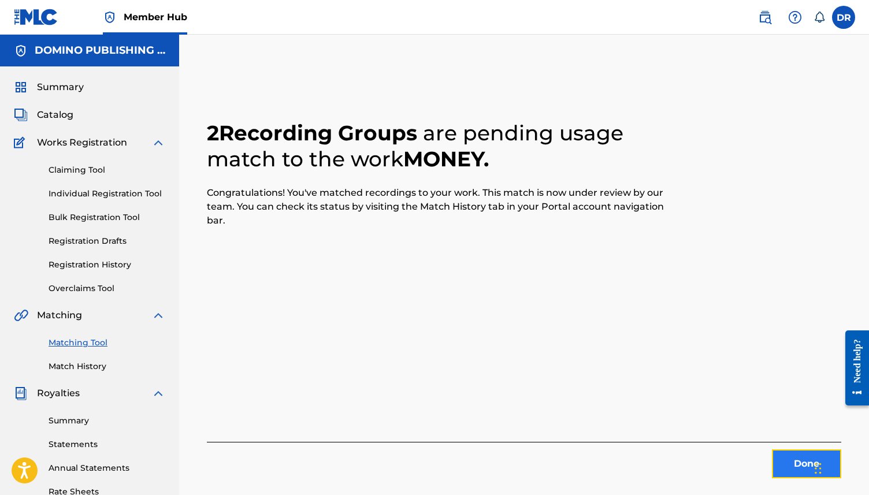
click at [787, 461] on button "Done" at bounding box center [806, 464] width 69 height 29
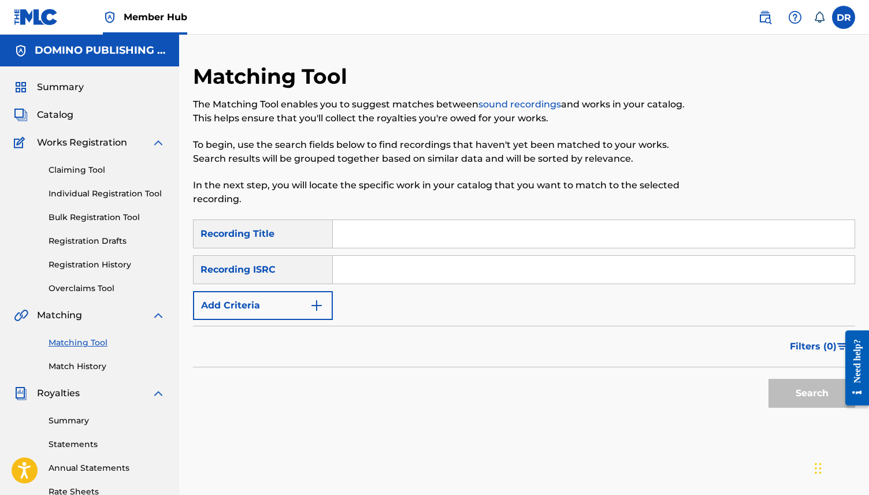
click at [373, 240] on input "Search Form" at bounding box center [594, 234] width 522 height 28
paste input "IN UNISON (LORENZ/O'BRYEN/BAUM)"
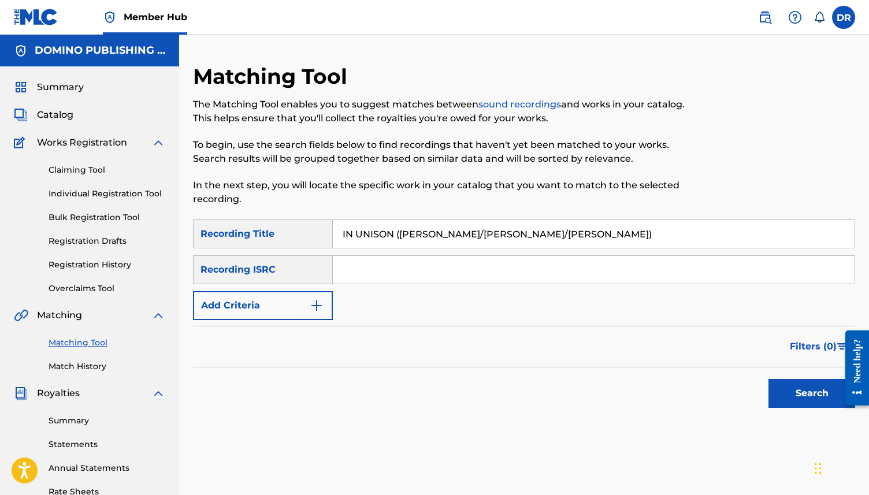
drag, startPoint x: 540, startPoint y: 238, endPoint x: 392, endPoint y: 234, distance: 147.4
click at [392, 234] on input "IN UNISON (LORENZ/O'BRYEN/BAUM)" at bounding box center [594, 234] width 522 height 28
type input "IN UNISON"
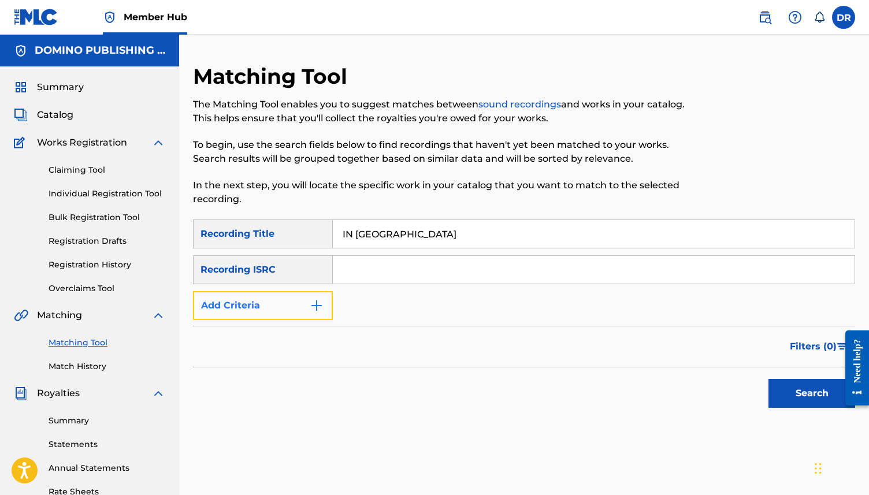
click at [280, 298] on button "Add Criteria" at bounding box center [263, 305] width 140 height 29
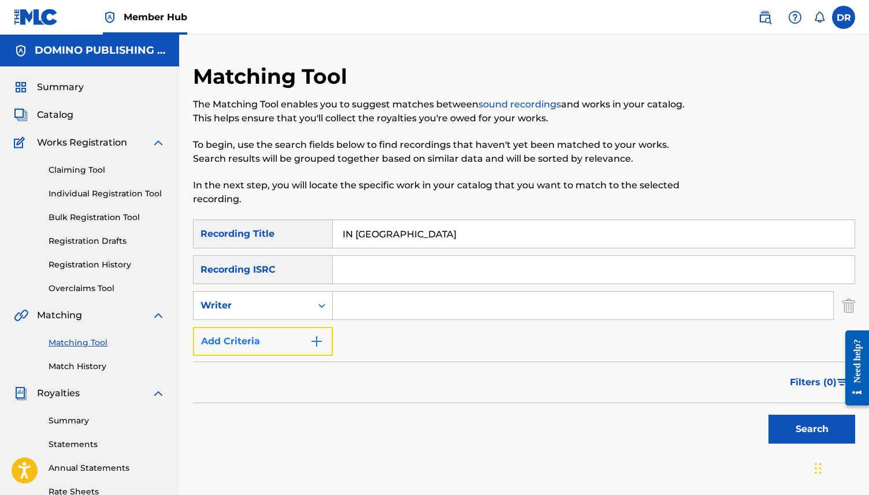
click at [282, 347] on button "Add Criteria" at bounding box center [263, 341] width 140 height 29
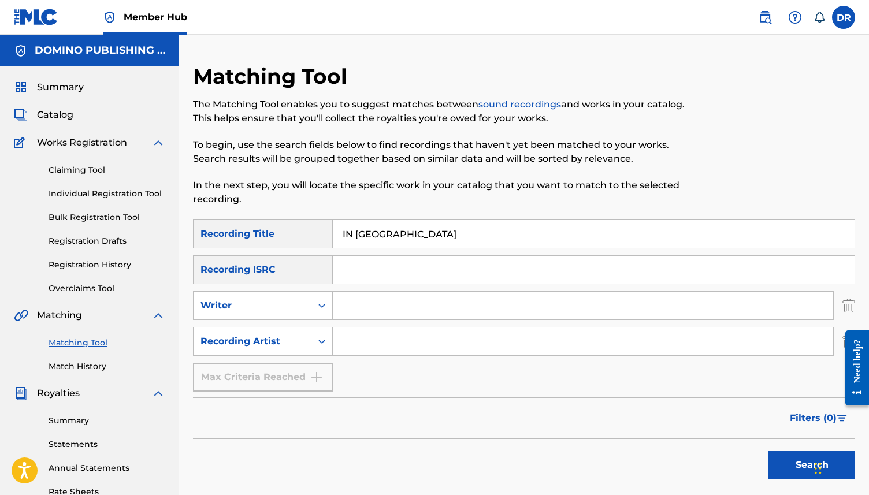
click at [346, 327] on div "Search Form" at bounding box center [583, 341] width 501 height 29
click at [348, 331] on input "Search Form" at bounding box center [583, 342] width 501 height 28
type input "SORRY"
click at [769, 451] on button "Search" at bounding box center [812, 465] width 87 height 29
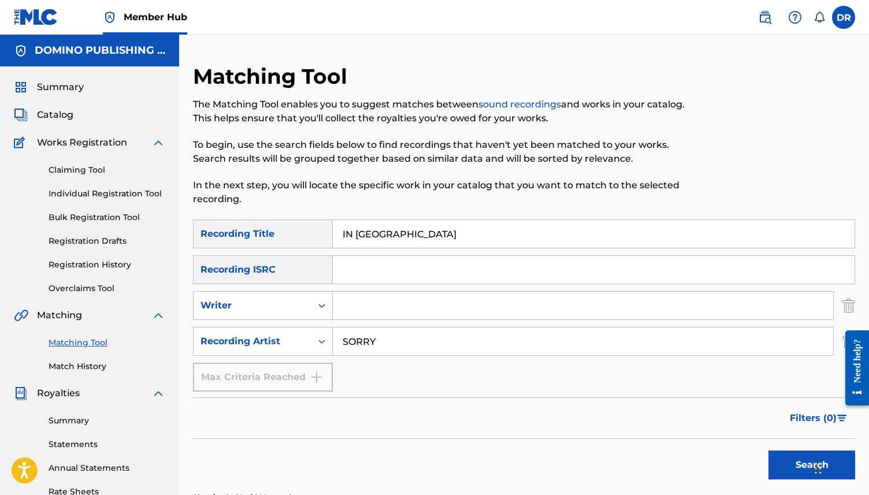
click at [378, 310] on input "Search Form" at bounding box center [583, 306] width 501 height 28
paste input "IN UNISON (LORENZ/O'BRYEN/BAUM)"
click at [398, 303] on input "IN UNISON (LORENZ/O'BRYEN/BAUM)" at bounding box center [583, 306] width 501 height 28
drag, startPoint x: 398, startPoint y: 306, endPoint x: 329, endPoint y: 299, distance: 69.6
click at [329, 299] on div "SearchWithCriteriaab713d78-0a2f-44a7-8adb-fa984df47f1d Writer IN UNISON (LORENZ…" at bounding box center [524, 305] width 662 height 29
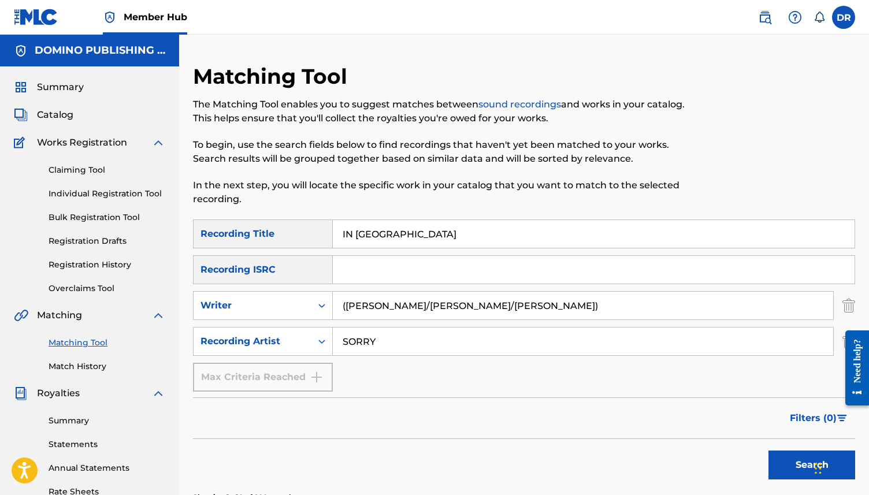
drag, startPoint x: 476, startPoint y: 303, endPoint x: 384, endPoint y: 306, distance: 91.4
click at [384, 306] on input "(LORENZ/O'BRYEN/BAUM)" at bounding box center [583, 306] width 501 height 28
click at [346, 302] on input "(LORENZ" at bounding box center [583, 306] width 501 height 28
type input "LORENZ"
click at [769, 451] on button "Search" at bounding box center [812, 465] width 87 height 29
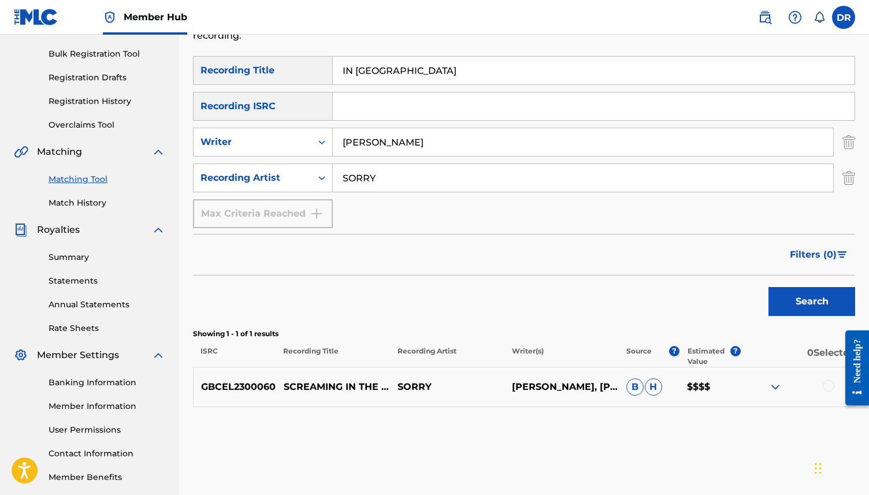
scroll to position [168, 0]
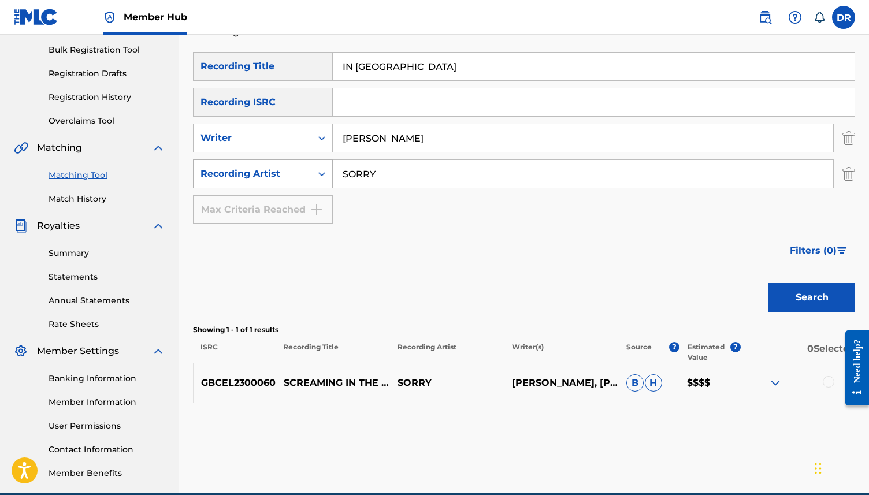
drag, startPoint x: 384, startPoint y: 176, endPoint x: 307, endPoint y: 176, distance: 76.9
click at [307, 176] on div "SearchWithCriteria404249b4-fd2d-4cfa-9189-92cc04429b99 Recording Artist SORRY" at bounding box center [524, 174] width 662 height 29
click at [769, 283] on button "Search" at bounding box center [812, 297] width 87 height 29
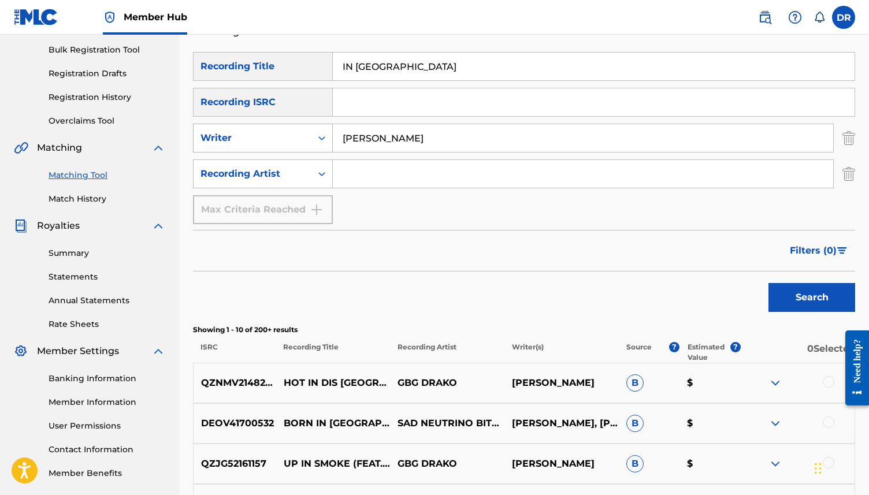
drag, startPoint x: 392, startPoint y: 136, endPoint x: 322, endPoint y: 136, distance: 70.5
click at [322, 136] on div "SearchWithCriteriaab713d78-0a2f-44a7-8adb-fa984df47f1d Writer LORENZ" at bounding box center [524, 138] width 662 height 29
type input "BAUM"
click at [769, 283] on button "Search" at bounding box center [812, 297] width 87 height 29
drag, startPoint x: 390, startPoint y: 136, endPoint x: 273, endPoint y: 136, distance: 117.3
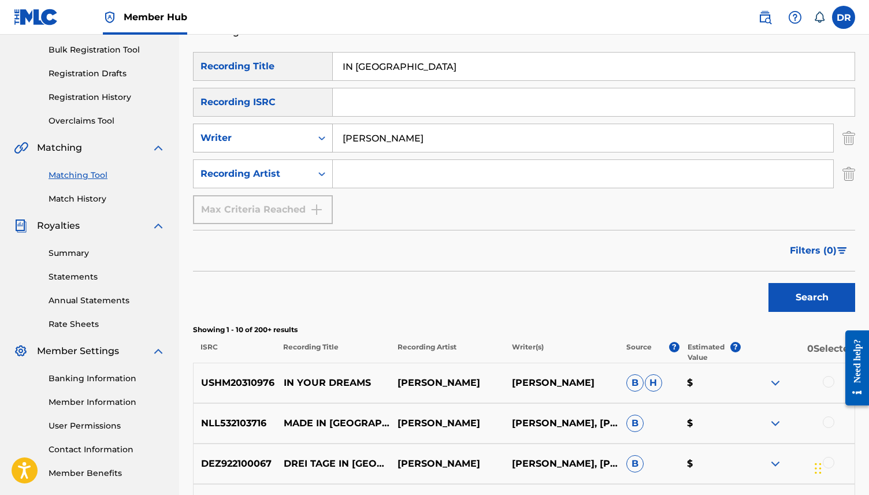
click at [273, 136] on div "SearchWithCriteriaab713d78-0a2f-44a7-8adb-fa984df47f1d Writer BAUM" at bounding box center [524, 138] width 662 height 29
click at [370, 188] on div "Search Form" at bounding box center [583, 174] width 501 height 29
click at [376, 176] on input "Search Form" at bounding box center [583, 174] width 501 height 28
type input "SORRY BAND"
click at [769, 283] on button "Search" at bounding box center [812, 297] width 87 height 29
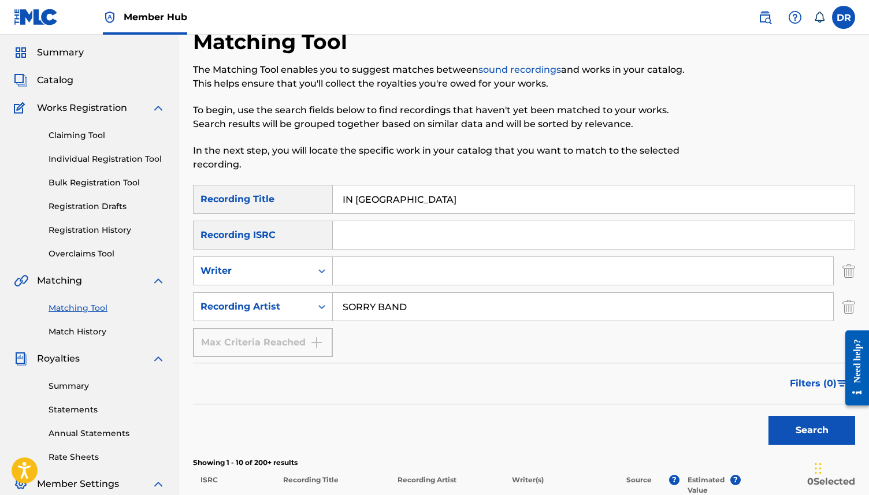
scroll to position [0, 0]
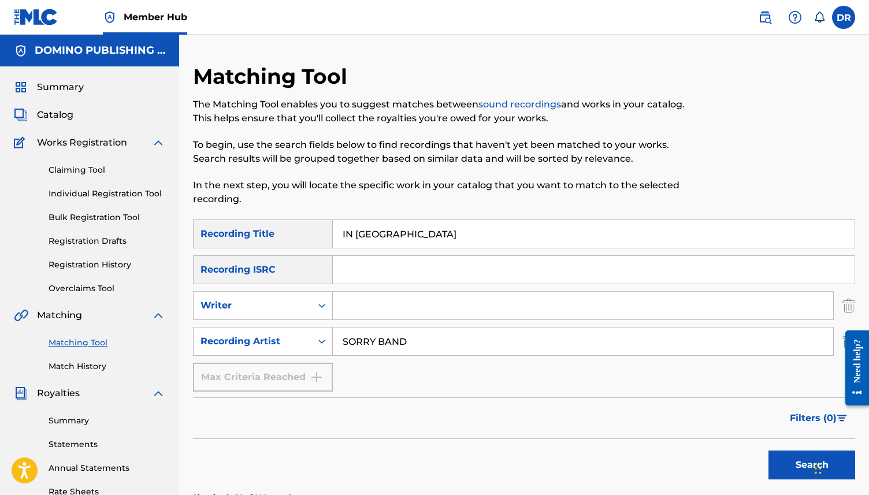
click at [393, 226] on input "IN UNISON" at bounding box center [594, 234] width 522 height 28
drag, startPoint x: 411, startPoint y: 236, endPoint x: 306, endPoint y: 236, distance: 105.2
click at [306, 236] on div "SearchWithCriteriaf329990d-97bc-4c61-9295-e91fa4e73726 Recording Title IN UNISON" at bounding box center [524, 234] width 662 height 29
paste input "FUCK DIAMOND (GREENSPAN/LANZA)"
drag, startPoint x: 570, startPoint y: 237, endPoint x: 422, endPoint y: 237, distance: 148.0
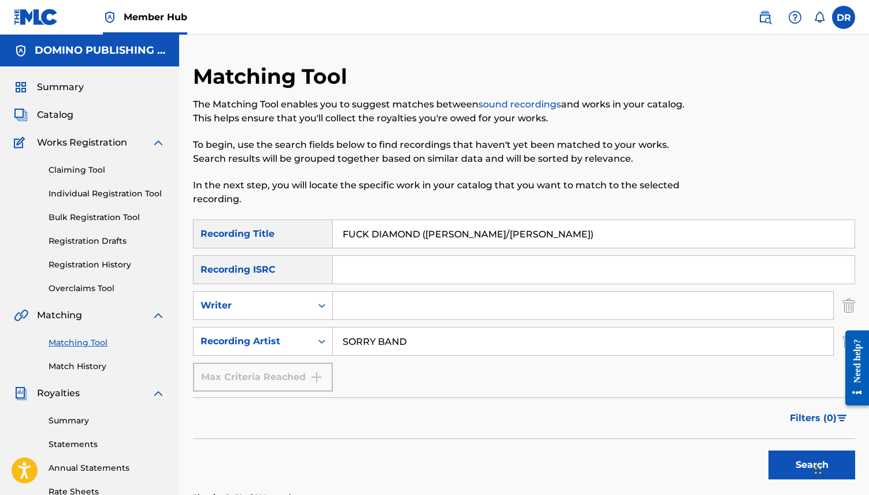
click at [422, 237] on input "FUCK DIAMOND (GREENSPAN/LANZA)" at bounding box center [594, 234] width 522 height 28
type input "FUCK DIAMOND"
drag, startPoint x: 431, startPoint y: 343, endPoint x: 318, endPoint y: 336, distance: 112.3
click at [318, 336] on div "SearchWithCriteria404249b4-fd2d-4cfa-9189-92cc04429b99 Recording Artist SORRY B…" at bounding box center [524, 341] width 662 height 29
type input "JESSY LANZA"
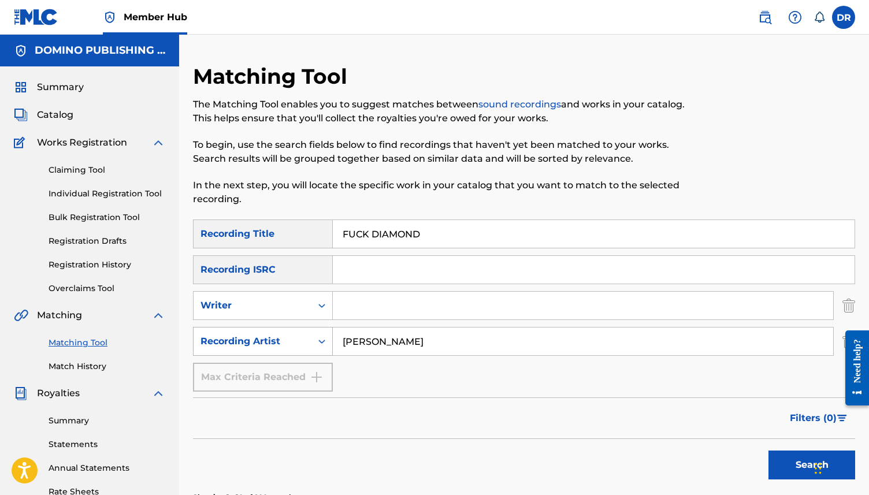
click at [769, 451] on button "Search" at bounding box center [812, 465] width 87 height 29
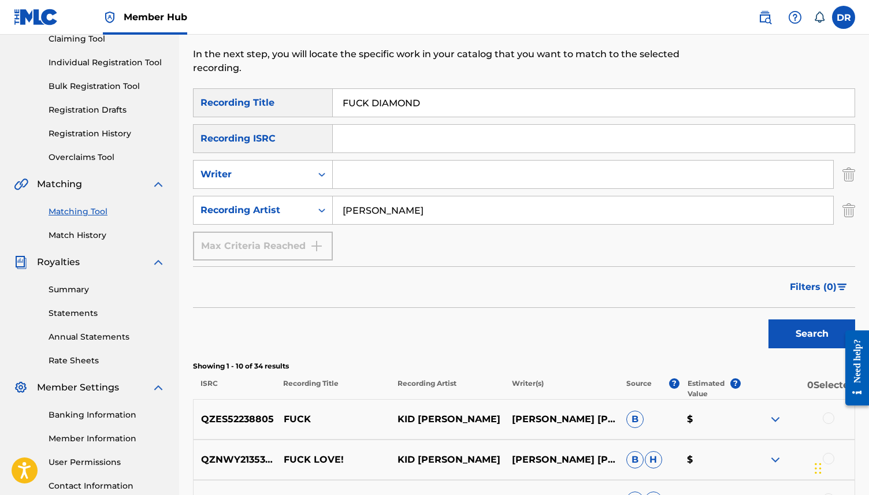
scroll to position [95, 0]
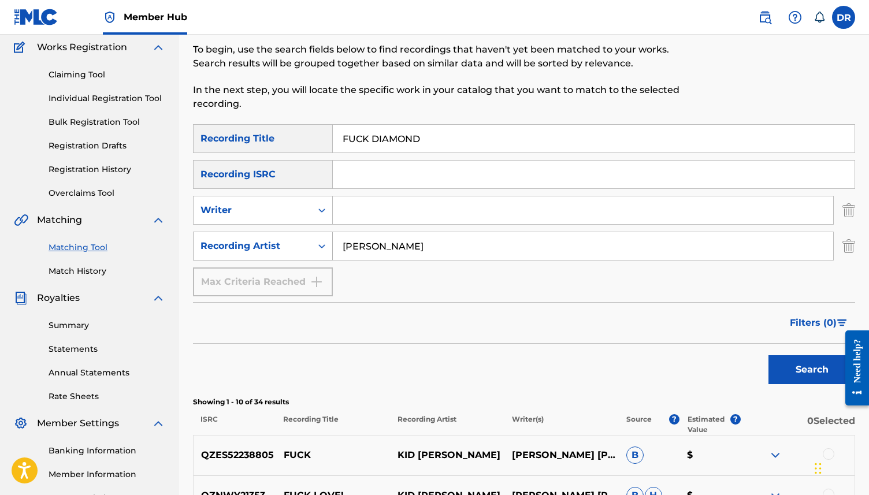
drag, startPoint x: 412, startPoint y: 248, endPoint x: 319, endPoint y: 248, distance: 92.5
click at [319, 248] on div "SearchWithCriteria404249b4-fd2d-4cfa-9189-92cc04429b99 Recording Artist JESSY L…" at bounding box center [524, 246] width 662 height 29
click at [769, 355] on button "Search" at bounding box center [812, 369] width 87 height 29
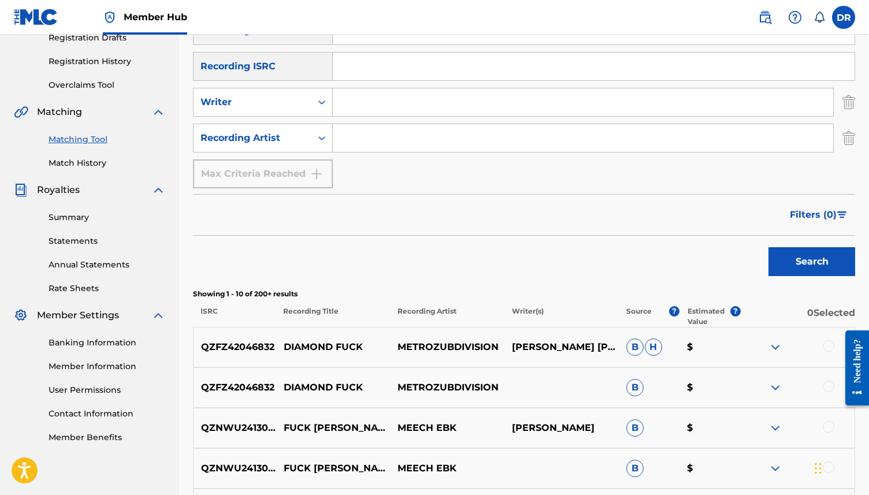
scroll to position [54, 0]
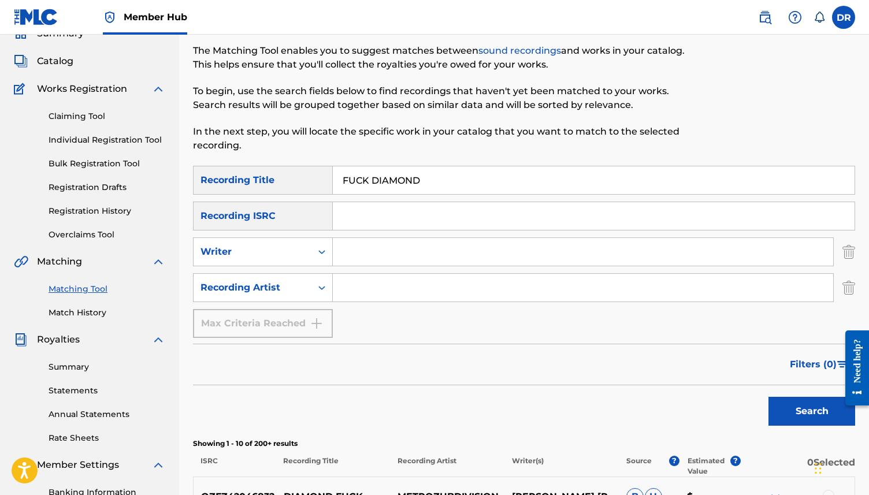
drag, startPoint x: 439, startPoint y: 184, endPoint x: 317, endPoint y: 174, distance: 121.8
click at [317, 174] on div "SearchWithCriteriaf329990d-97bc-4c61-9295-e91fa4e73726 Recording Title FUCK DIA…" at bounding box center [524, 180] width 662 height 29
paste input "CURSE OF THE SUN (KIMBALL/PALERMO)"
drag, startPoint x: 587, startPoint y: 183, endPoint x: 435, endPoint y: 180, distance: 152.0
click at [435, 180] on input "CURSE OF THE SUN (KIMBALL/PALERMO)" at bounding box center [594, 180] width 522 height 28
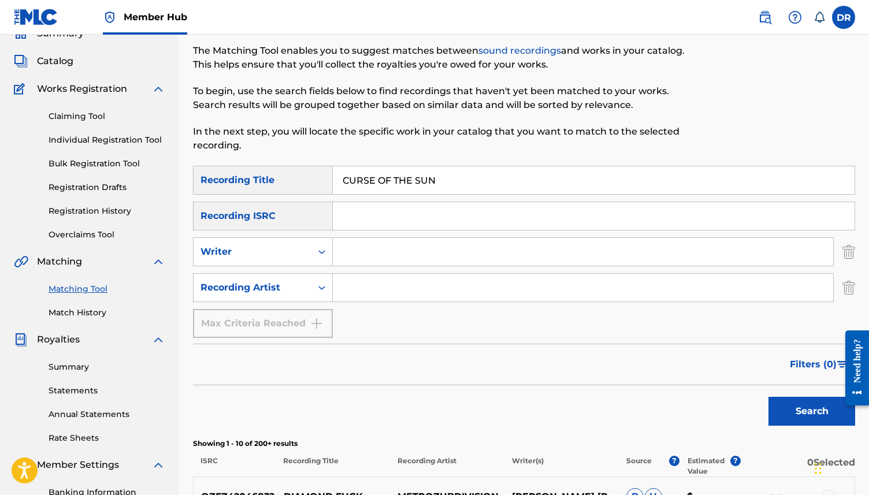
type input "CURSE OF THE SUN"
click at [370, 287] on input "Search Form" at bounding box center [583, 288] width 501 height 28
click at [769, 397] on button "Search" at bounding box center [812, 411] width 87 height 29
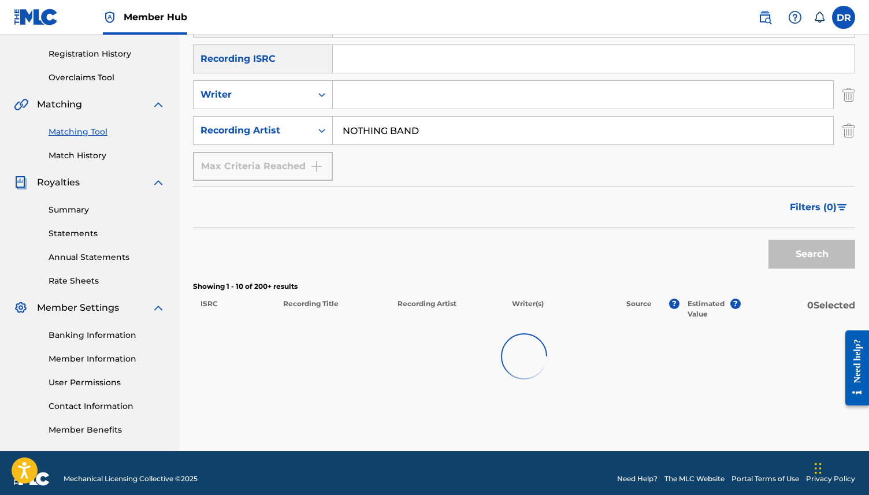
scroll to position [220, 0]
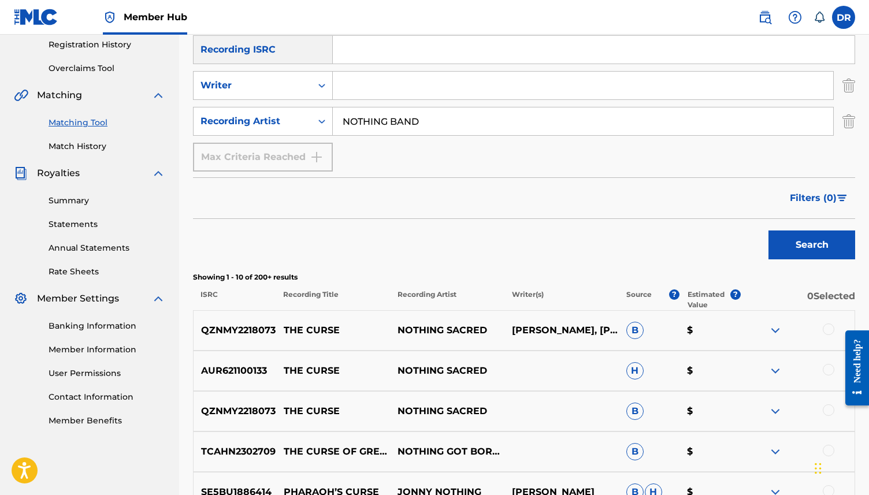
click at [441, 112] on input "NOTHING BAND" at bounding box center [583, 122] width 501 height 28
drag, startPoint x: 433, startPoint y: 128, endPoint x: 384, endPoint y: 124, distance: 48.8
click at [384, 124] on input "NOTHING BAND" at bounding box center [583, 122] width 501 height 28
type input "NOTHING"
click at [769, 231] on button "Search" at bounding box center [812, 245] width 87 height 29
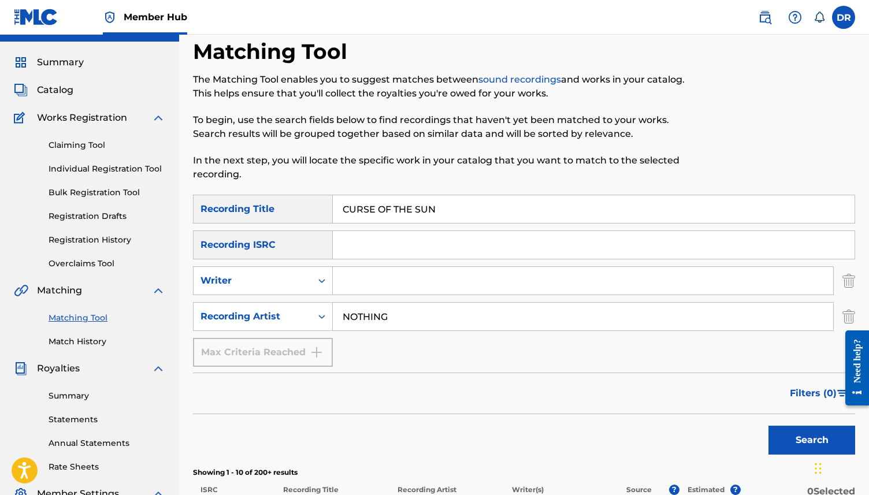
scroll to position [0, 0]
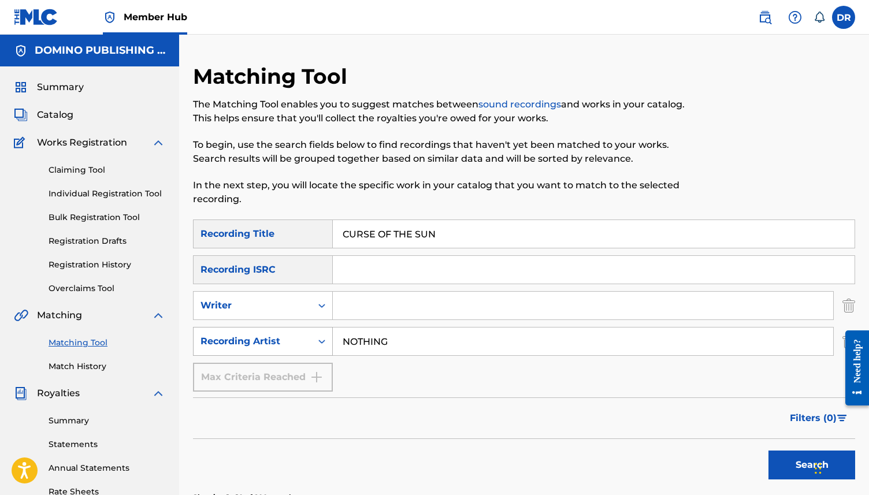
drag, startPoint x: 391, startPoint y: 340, endPoint x: 326, endPoint y: 340, distance: 65.3
click at [326, 340] on div "SearchWithCriteria404249b4-fd2d-4cfa-9189-92cc04429b99 Recording Artist NOTHING" at bounding box center [524, 341] width 662 height 29
click at [769, 451] on button "Search" at bounding box center [812, 465] width 87 height 29
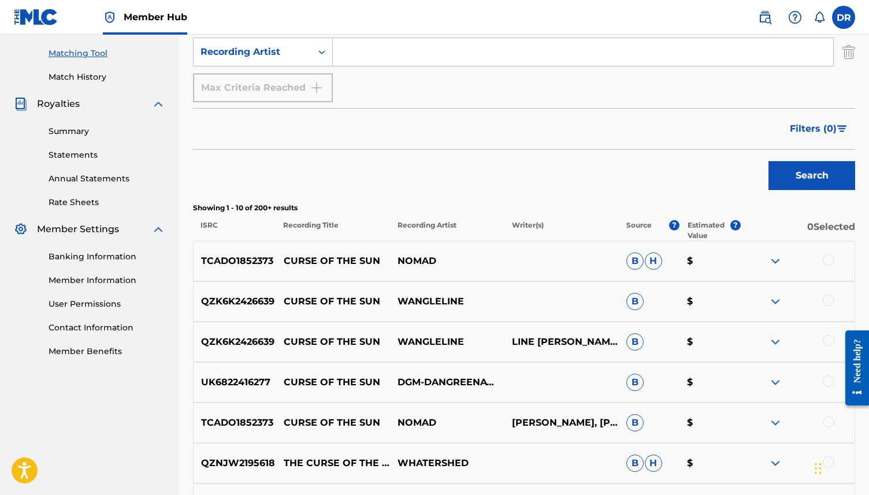
scroll to position [291, 0]
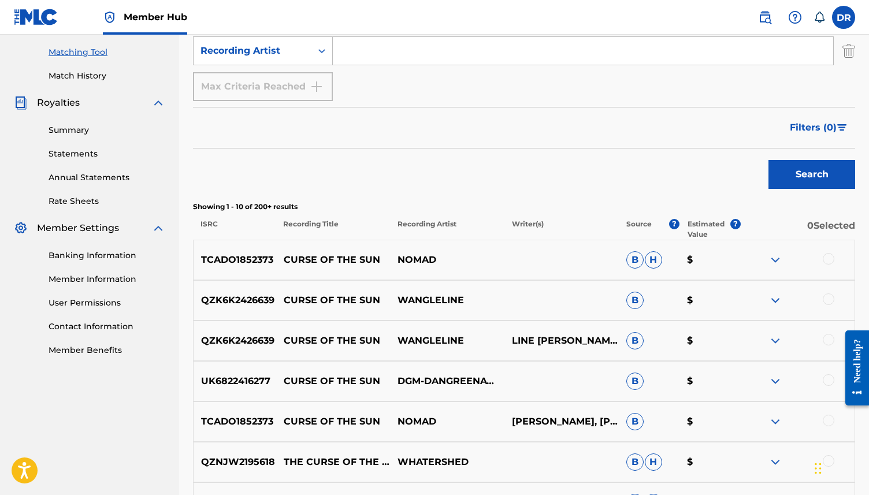
click at [827, 258] on div at bounding box center [829, 259] width 12 height 12
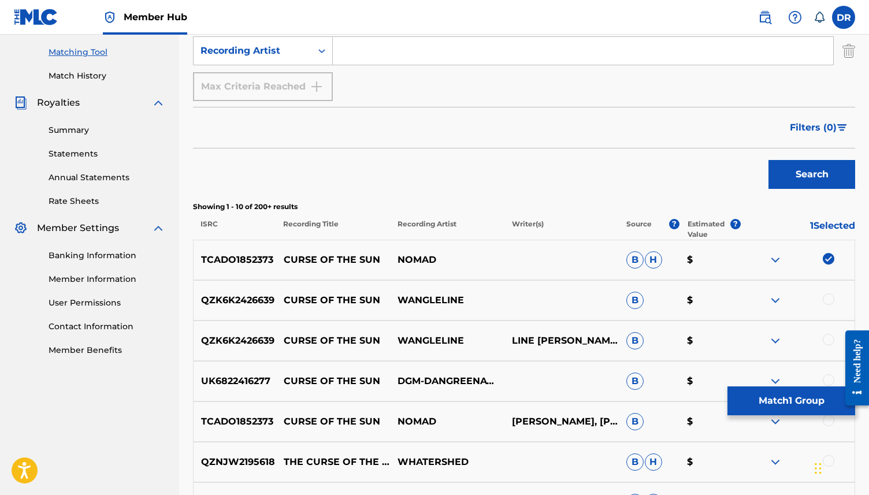
click at [830, 257] on img at bounding box center [829, 259] width 12 height 12
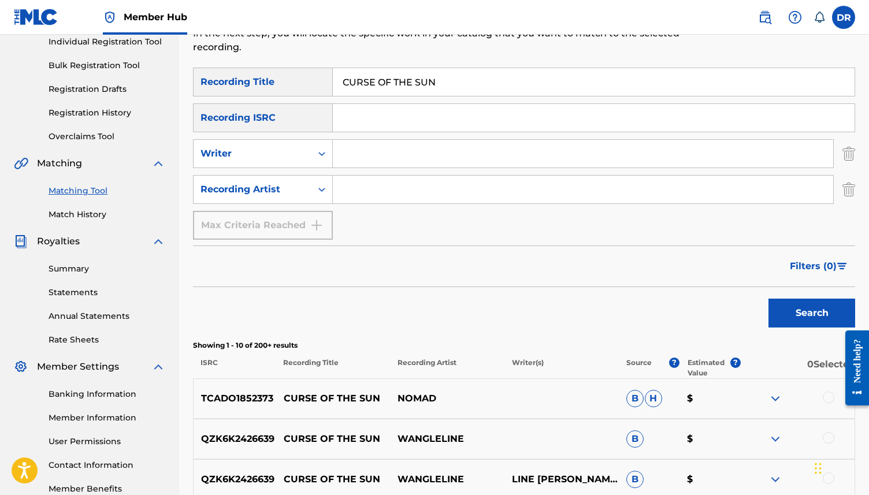
scroll to position [151, 0]
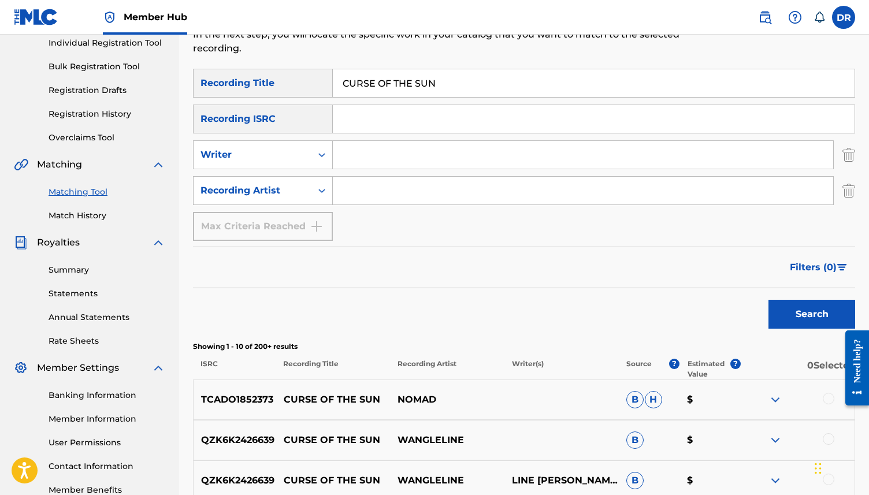
drag, startPoint x: 449, startPoint y: 91, endPoint x: 329, endPoint y: 83, distance: 120.5
click at [329, 83] on div "SearchWithCriteriaf329990d-97bc-4c61-9295-e91fa4e73726 Recording Title CURSE OF…" at bounding box center [524, 83] width 662 height 29
paste input "GOOD TOGETHER (WASSER)"
drag, startPoint x: 491, startPoint y: 81, endPoint x: 421, endPoint y: 83, distance: 70.5
click at [421, 83] on input "GOOD TOGETHER (WASSER)" at bounding box center [594, 83] width 522 height 28
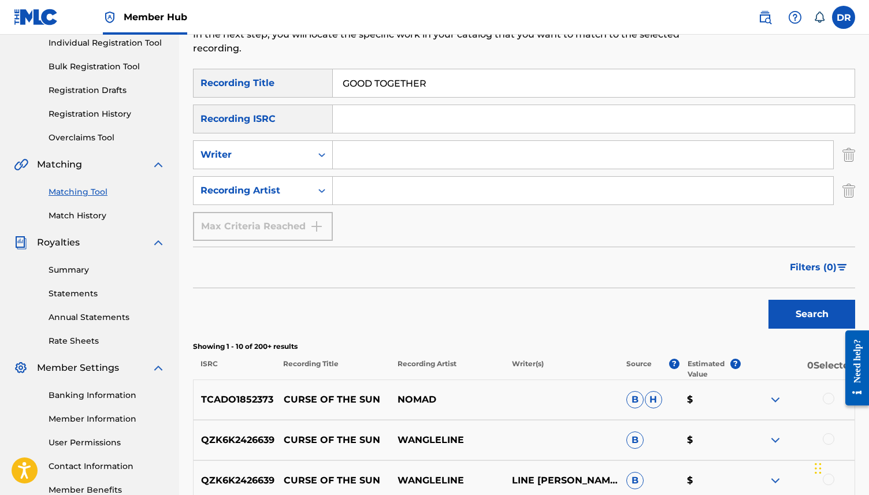
type input "GOOD TOGETHER"
click at [409, 181] on input "Search Form" at bounding box center [583, 191] width 501 height 28
click at [769, 300] on button "Search" at bounding box center [812, 314] width 87 height 29
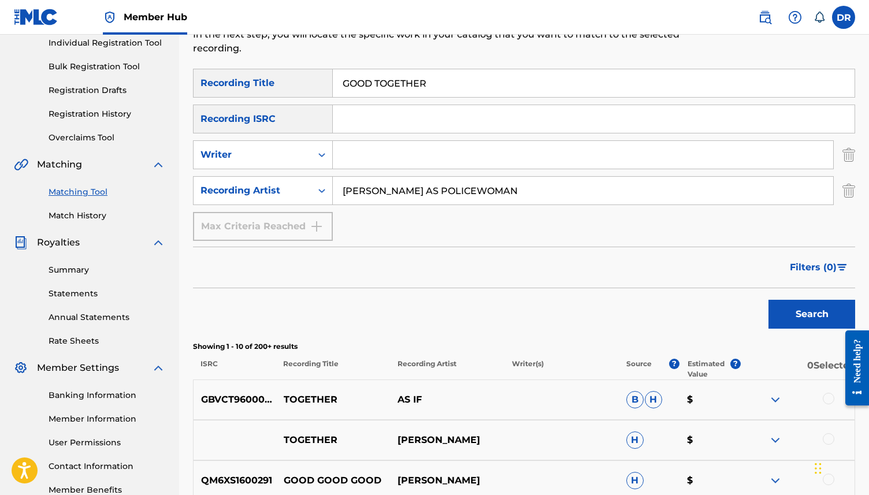
click at [422, 192] on input "JOAN AS POLICEWOMAN" at bounding box center [583, 191] width 501 height 28
type input "JOAN AS POLICE WOMAN"
click at [769, 300] on button "Search" at bounding box center [812, 314] width 87 height 29
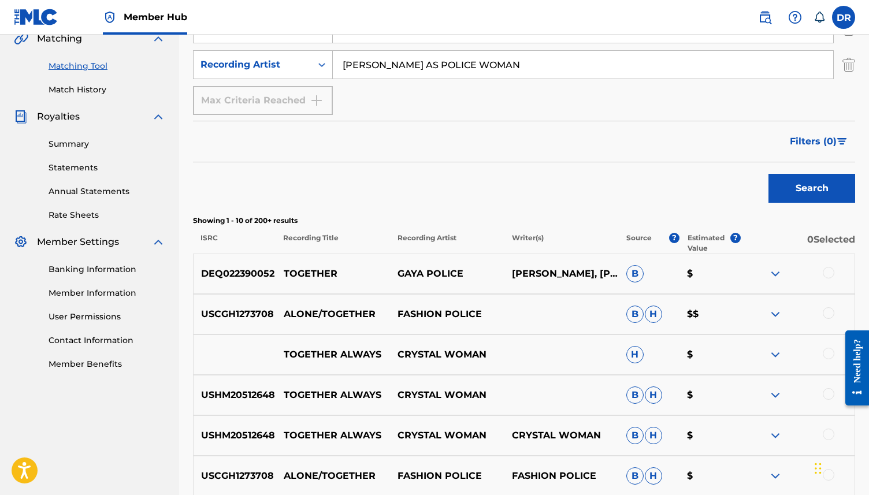
scroll to position [281, 0]
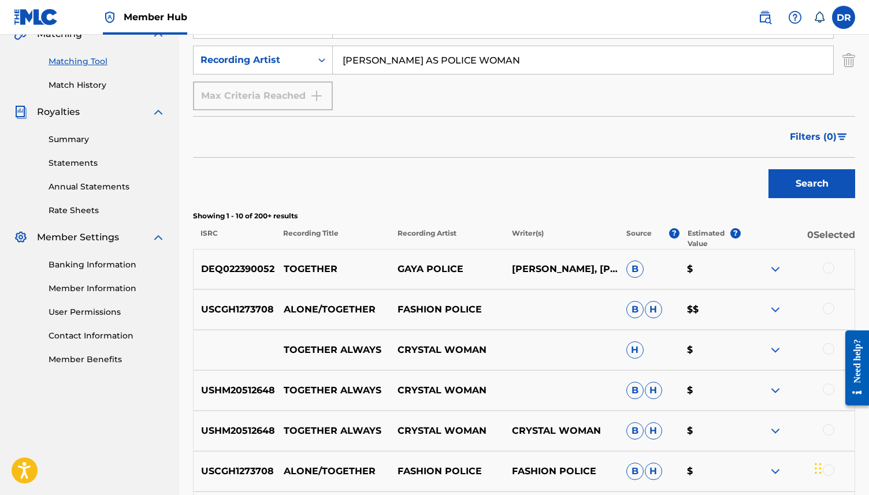
click at [372, 60] on input "JOAN AS POLICE WOMAN" at bounding box center [583, 60] width 501 height 28
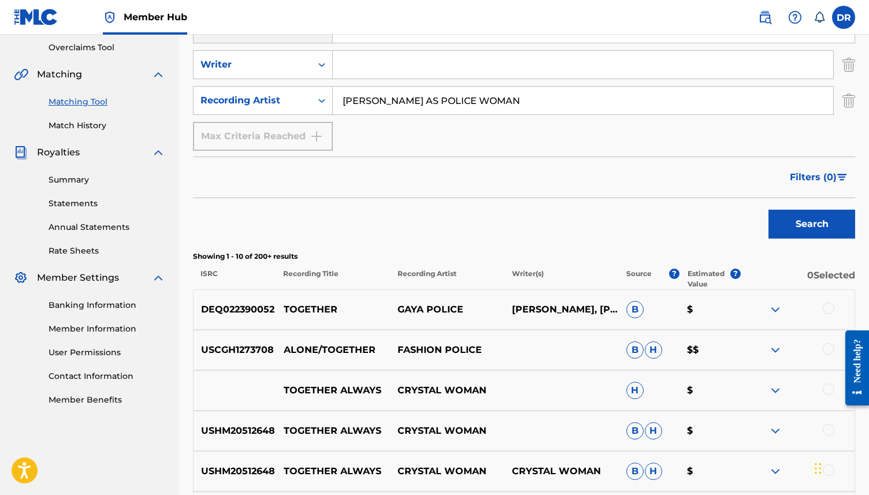
scroll to position [240, 0]
click at [372, 60] on input "Search Form" at bounding box center [583, 65] width 501 height 28
type input "WASSER"
click at [769, 210] on button "Search" at bounding box center [812, 224] width 87 height 29
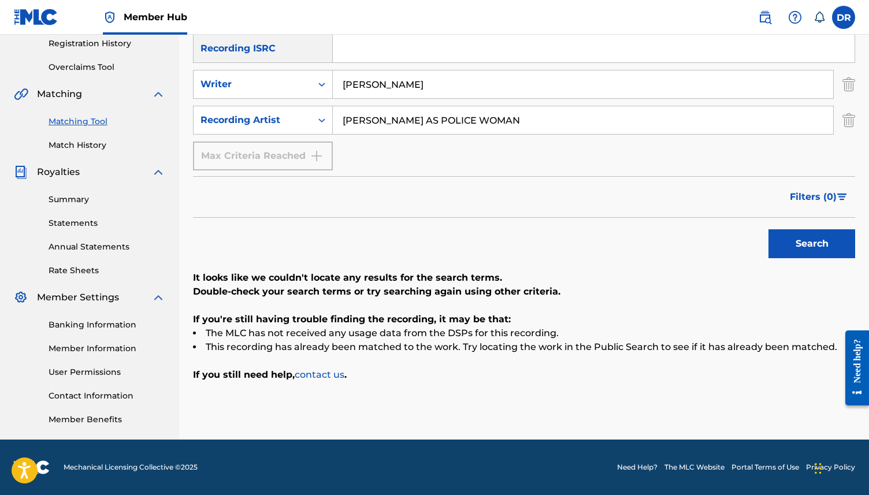
scroll to position [221, 0]
drag, startPoint x: 475, startPoint y: 120, endPoint x: 311, endPoint y: 119, distance: 164.1
click at [311, 119] on div "SearchWithCriteria404249b4-fd2d-4cfa-9189-92cc04429b99 Recording Artist JOAN AS…" at bounding box center [524, 120] width 662 height 29
click at [769, 229] on button "Search" at bounding box center [812, 243] width 87 height 29
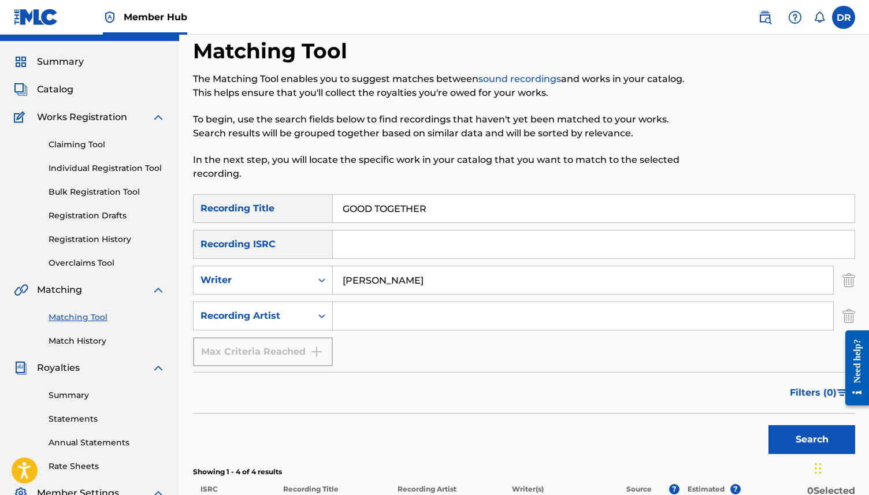
scroll to position [0, 0]
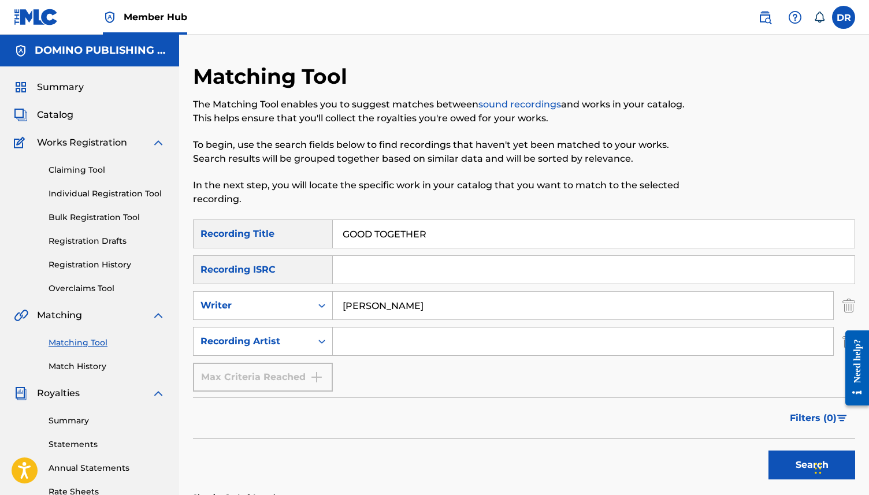
drag, startPoint x: 445, startPoint y: 229, endPoint x: 328, endPoint y: 229, distance: 117.3
click at [328, 229] on div "SearchWithCriteriaf329990d-97bc-4c61-9295-e91fa4e73726 Recording Title GOOD TOG…" at bounding box center [524, 234] width 662 height 29
paste input "HARPER'S DOUGH (ANDERSON)"
drag, startPoint x: 534, startPoint y: 239, endPoint x: 430, endPoint y: 239, distance: 104.0
click at [430, 239] on input "HARPER'S DOUGH (ANDERSON)" at bounding box center [594, 234] width 522 height 28
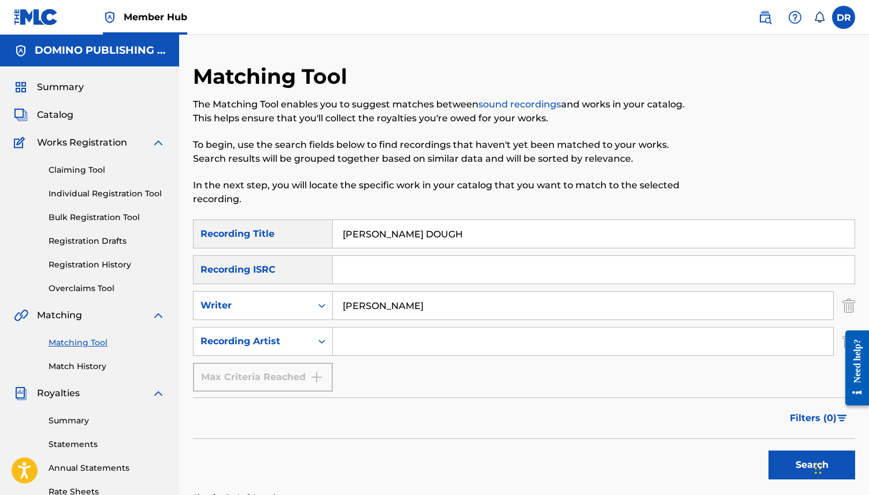
type input "HARPER'S DOUGH"
drag, startPoint x: 401, startPoint y: 312, endPoint x: 288, endPoint y: 308, distance: 112.2
click at [288, 308] on div "SearchWithCriteriaab713d78-0a2f-44a7-8adb-fa984df47f1d Writer WASSER" at bounding box center [524, 305] width 662 height 29
click at [372, 339] on input "Search Form" at bounding box center [583, 342] width 501 height 28
type input "king creosote"
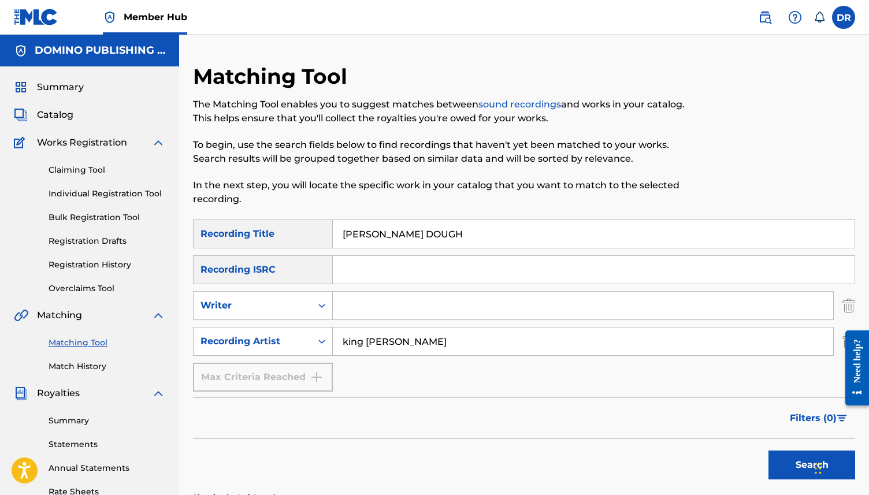
click at [769, 451] on button "Search" at bounding box center [812, 465] width 87 height 29
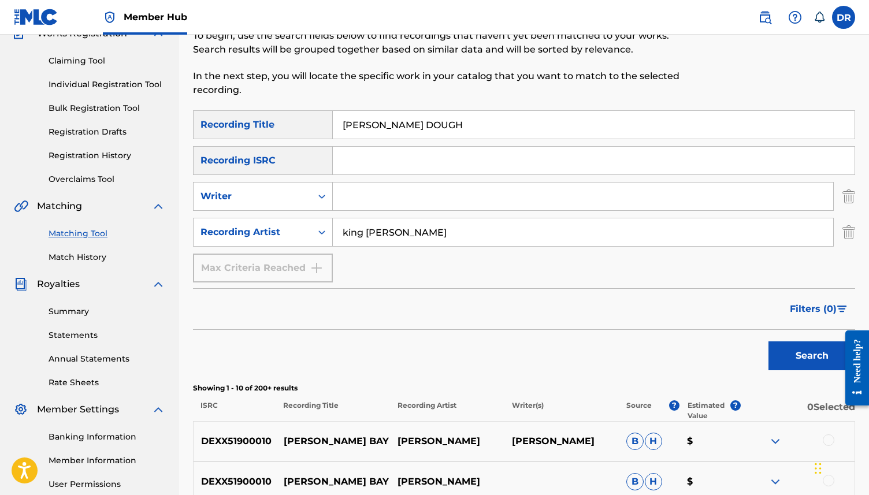
scroll to position [97, 0]
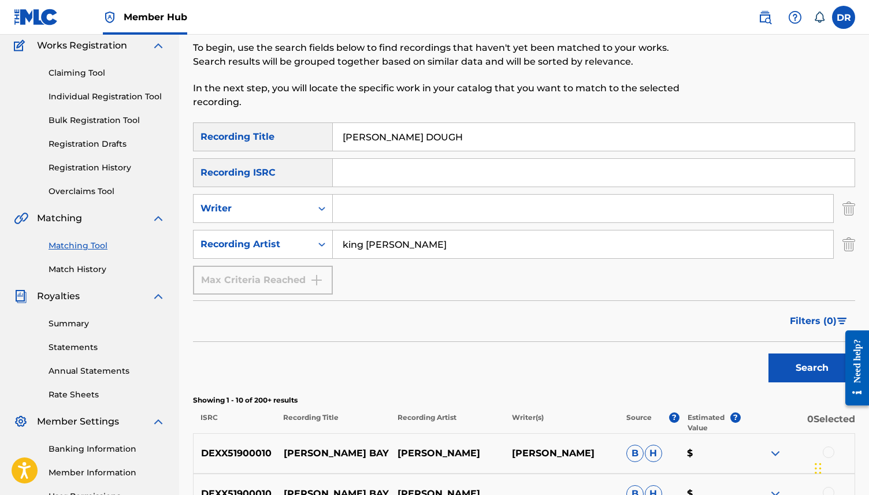
click at [399, 206] on input "Search Form" at bounding box center [583, 209] width 501 height 28
paste input "HARPER'S DOUGH (ANDERSON)"
drag, startPoint x: 438, startPoint y: 207, endPoint x: 302, endPoint y: 206, distance: 136.4
click at [302, 206] on div "SearchWithCriteriaab713d78-0a2f-44a7-8adb-fa984df47f1d Writer HARPER'S DOUGH (A…" at bounding box center [524, 208] width 662 height 29
click at [461, 207] on input "ANDERSON)" at bounding box center [583, 209] width 501 height 28
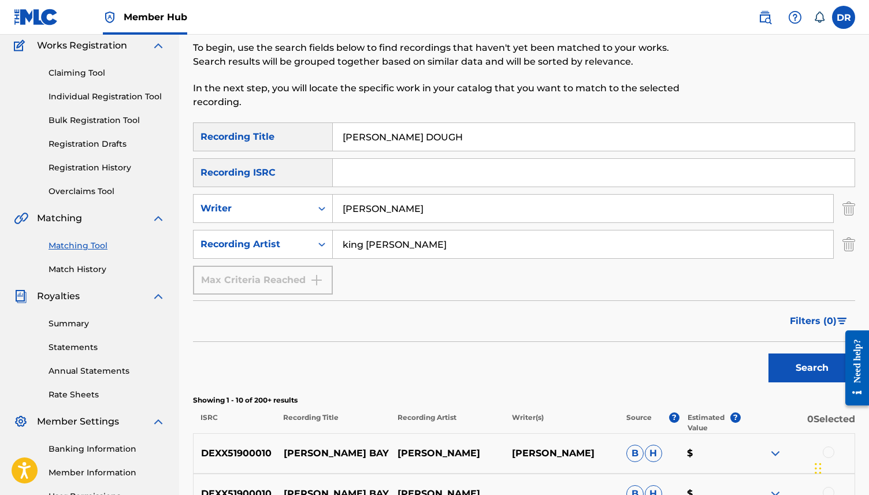
type input "[PERSON_NAME]"
click at [769, 354] on button "Search" at bounding box center [812, 368] width 87 height 29
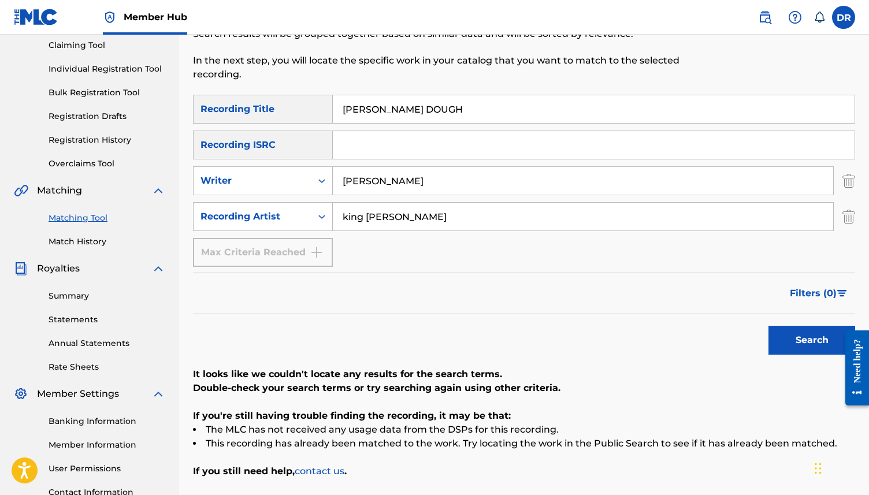
scroll to position [124, 0]
drag, startPoint x: 457, startPoint y: 212, endPoint x: 291, endPoint y: 213, distance: 166.5
click at [291, 213] on div "SearchWithCriteria404249b4-fd2d-4cfa-9189-92cc04429b99 Recording Artist king cr…" at bounding box center [524, 217] width 662 height 29
click at [769, 327] on button "Search" at bounding box center [812, 341] width 87 height 29
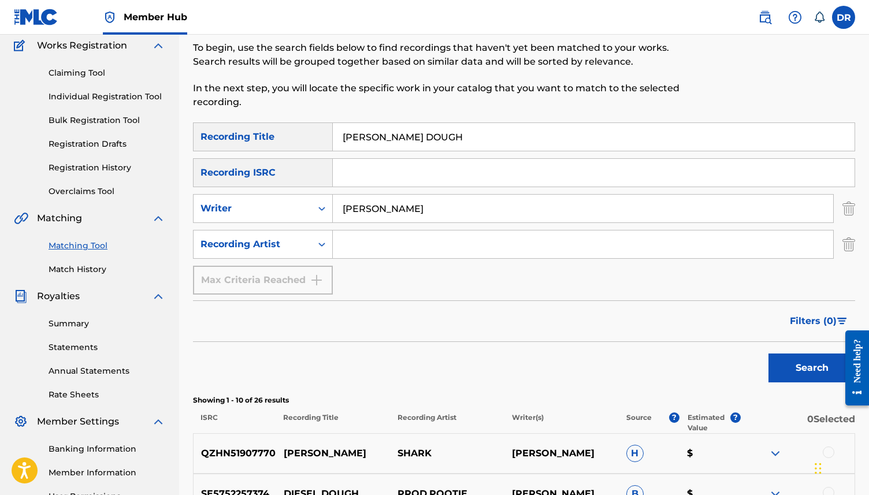
scroll to position [87, 0]
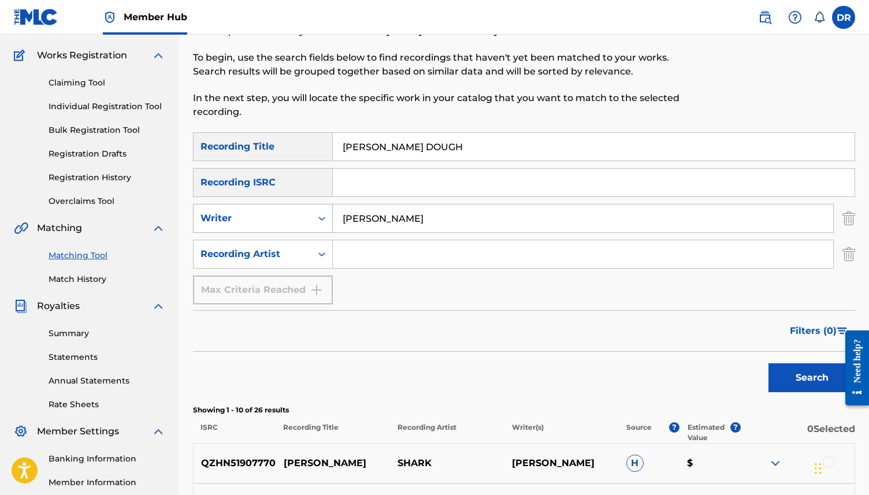
drag, startPoint x: 401, startPoint y: 218, endPoint x: 287, endPoint y: 218, distance: 113.9
click at [287, 218] on div "SearchWithCriteriaab713d78-0a2f-44a7-8adb-fa984df47f1d Writer ANDERSON" at bounding box center [524, 218] width 662 height 29
click at [373, 260] on input "Search Form" at bounding box center [583, 254] width 501 height 28
type input "KING CREOSOTE"
click at [769, 364] on button "Search" at bounding box center [812, 378] width 87 height 29
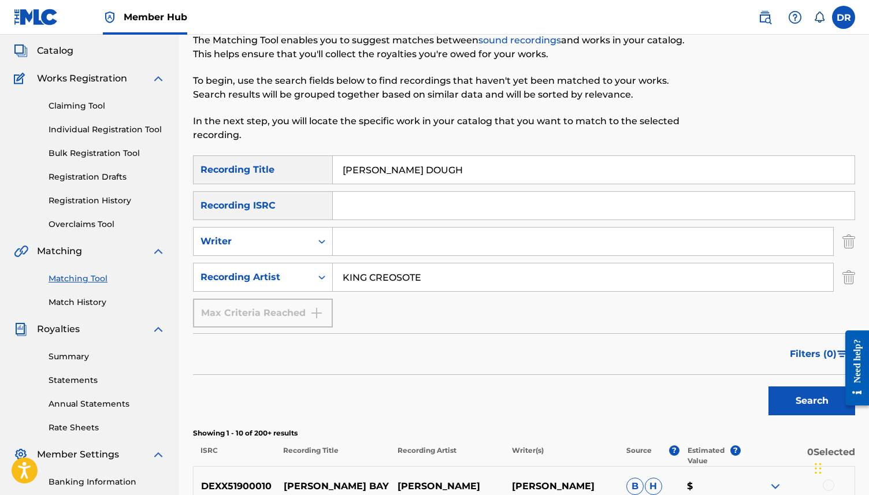
scroll to position [0, 0]
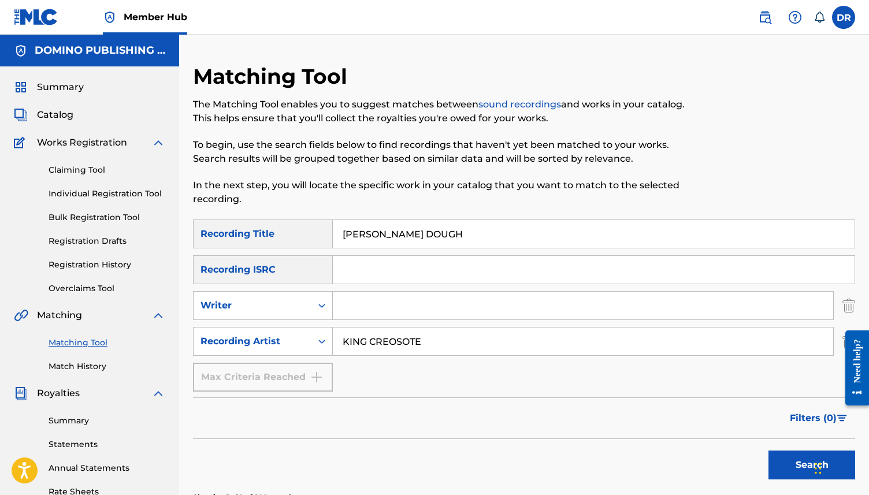
drag, startPoint x: 442, startPoint y: 236, endPoint x: 336, endPoint y: 236, distance: 105.8
click at [336, 236] on input "HARPER'S DOUGH" at bounding box center [594, 234] width 522 height 28
paste input "5785021 (GREENSPAN/LANZA)"
drag, startPoint x: 523, startPoint y: 234, endPoint x: 377, endPoint y: 233, distance: 146.2
click at [377, 233] on input "5785021 (GREENSPAN/LANZA)" at bounding box center [594, 234] width 522 height 28
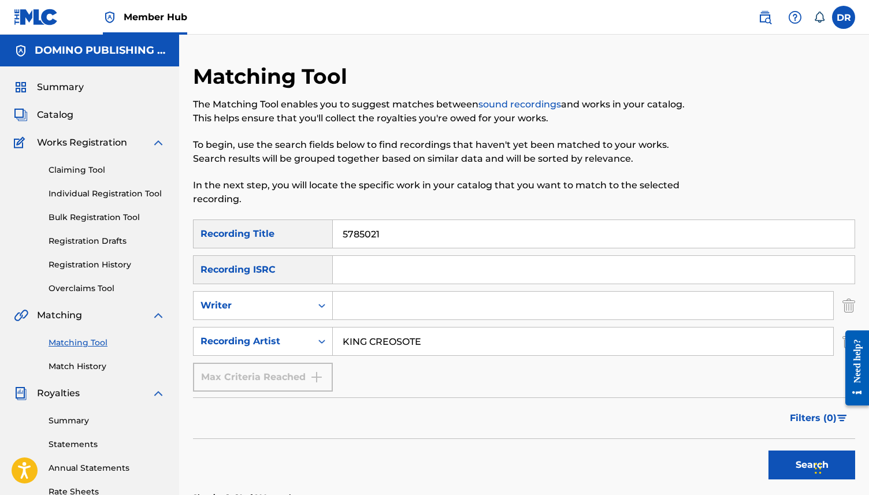
type input "5785021"
drag, startPoint x: 466, startPoint y: 343, endPoint x: 255, endPoint y: 343, distance: 210.4
click at [255, 343] on div "SearchWithCriteria404249b4-fd2d-4cfa-9189-92cc04429b99 Recording Artist KING CR…" at bounding box center [524, 341] width 662 height 29
click at [769, 451] on button "Search" at bounding box center [812, 465] width 87 height 29
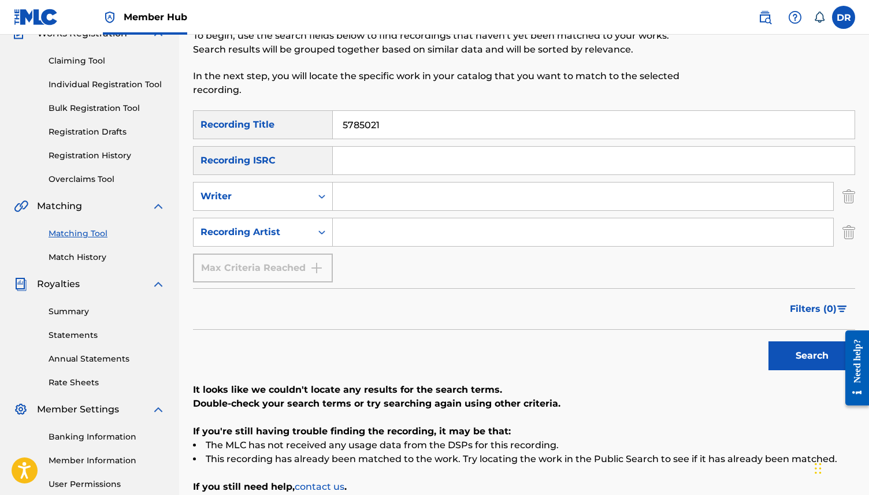
scroll to position [106, 0]
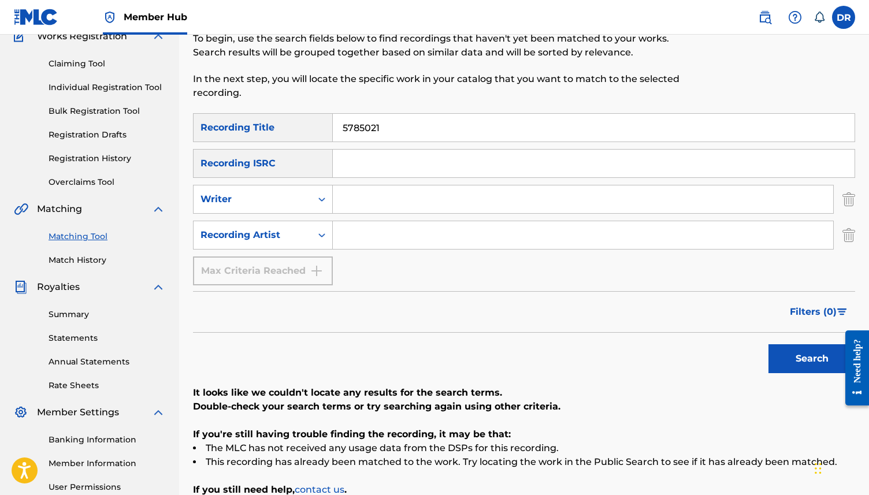
drag, startPoint x: 413, startPoint y: 128, endPoint x: 301, endPoint y: 128, distance: 112.1
click at [302, 128] on div "SearchWithCriteriaf329990d-97bc-4c61-9295-e91fa4e73726 Recording Title 5785021" at bounding box center [524, 127] width 662 height 29
paste input "5785021 (GREENSPAN/LANZA)"
drag, startPoint x: 521, startPoint y: 134, endPoint x: 378, endPoint y: 128, distance: 142.9
click at [378, 128] on input "5785021 (GREENSPAN/LANZA)" at bounding box center [594, 128] width 522 height 28
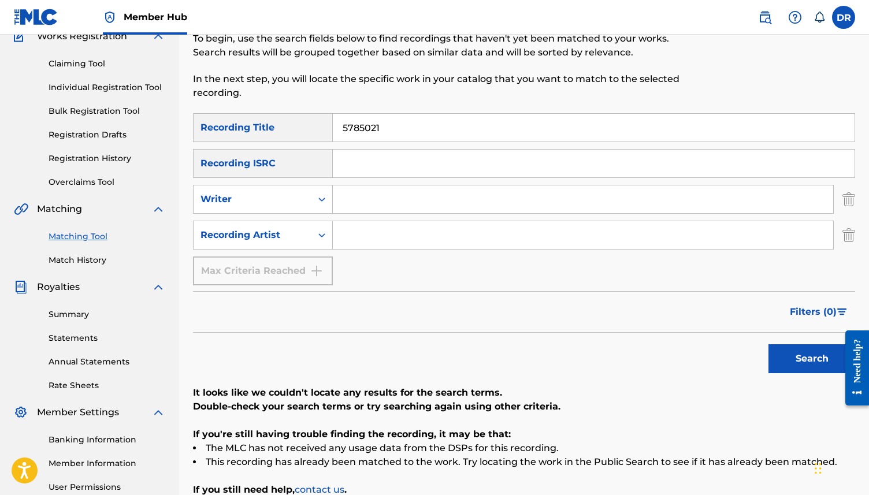
type input "5785021"
click at [351, 252] on div "SearchWithCriteriaf329990d-97bc-4c61-9295-e91fa4e73726 Recording Title 5785021 …" at bounding box center [524, 199] width 662 height 172
click at [367, 239] on input "Search Form" at bounding box center [583, 235] width 501 height 28
type input "JESSY LANZA"
click at [769, 344] on button "Search" at bounding box center [812, 358] width 87 height 29
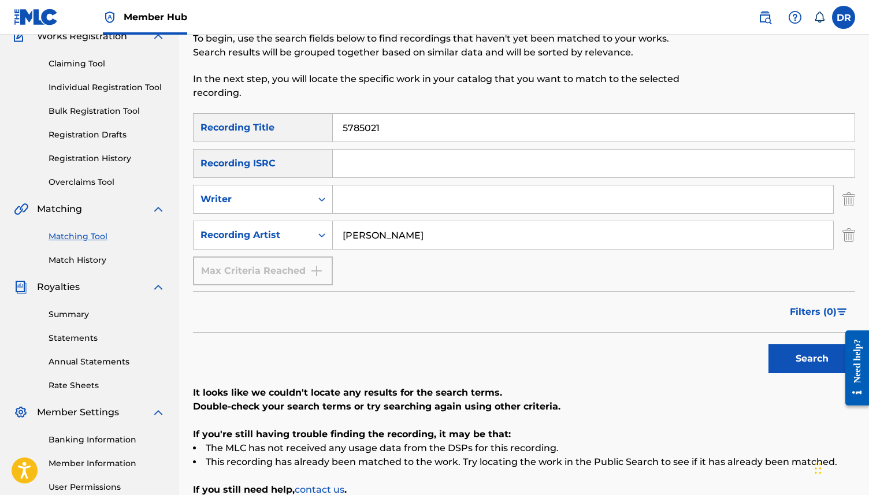
drag, startPoint x: 395, startPoint y: 128, endPoint x: 324, endPoint y: 128, distance: 71.1
click at [324, 128] on div "SearchWithCriteriaf329990d-97bc-4c61-9295-e91fa4e73726 Recording Title 5785021" at bounding box center [524, 127] width 662 height 29
paste input "(ANDERSON/DADE/EDGAR/FOULDS/JOHNSTON/POLLOCK/POLWART/SOOM T)"
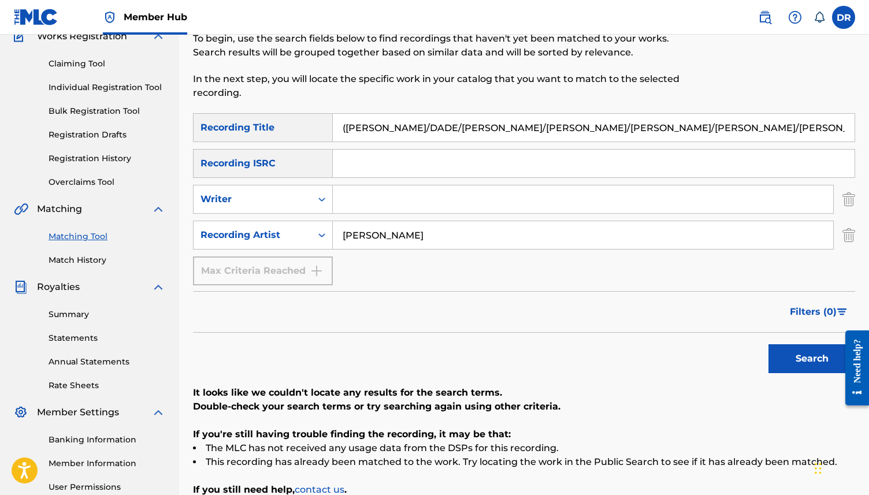
drag, startPoint x: 759, startPoint y: 129, endPoint x: 289, endPoint y: 130, distance: 470.5
click at [289, 130] on div "SearchWithCriteriaf329990d-97bc-4c61-9295-e91fa4e73726 Recording Title (ANDERSO…" at bounding box center [524, 127] width 662 height 29
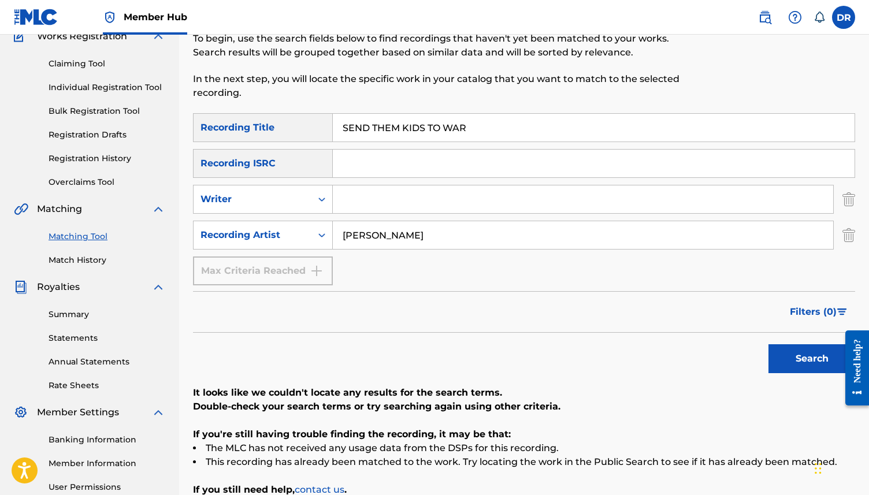
type input "SEND THEM KIDS TO WAR"
drag, startPoint x: 435, startPoint y: 238, endPoint x: 263, endPoint y: 235, distance: 171.7
click at [263, 235] on div "SearchWithCriteria404249b4-fd2d-4cfa-9189-92cc04429b99 Recording Artist JESSY L…" at bounding box center [524, 235] width 662 height 29
type input "THE BURNS UNIT"
click at [769, 344] on button "Search" at bounding box center [812, 358] width 87 height 29
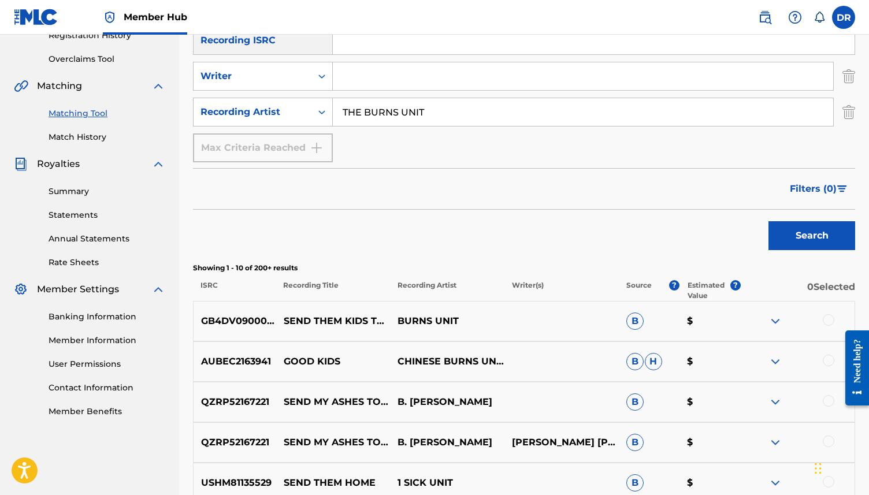
scroll to position [240, 0]
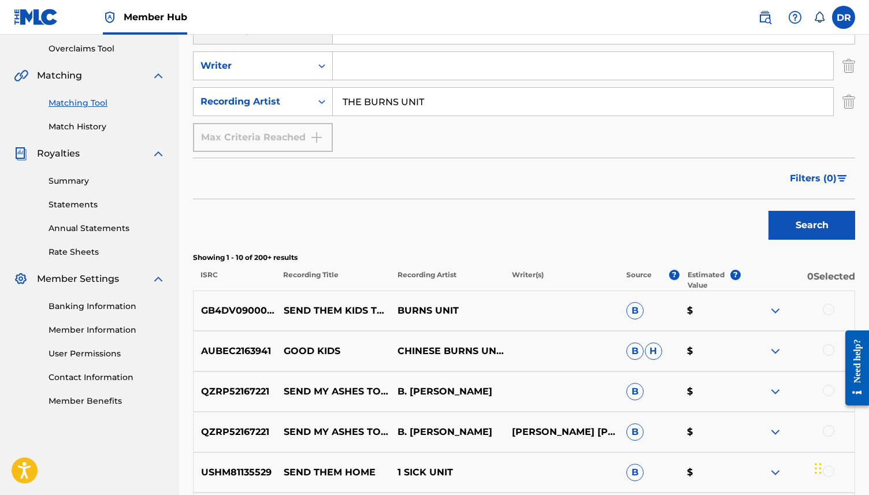
click at [837, 306] on div at bounding box center [797, 311] width 114 height 14
click at [831, 306] on div at bounding box center [829, 310] width 12 height 12
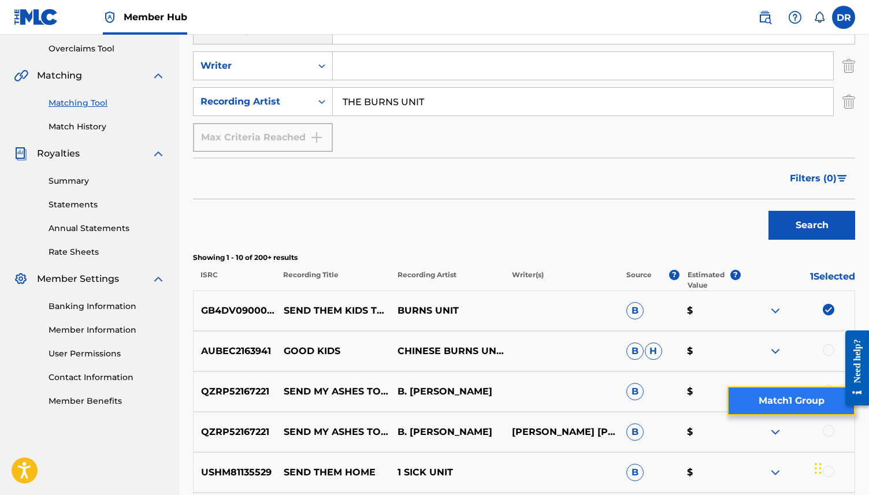
click at [772, 394] on button "Match 1 Group" at bounding box center [792, 401] width 128 height 29
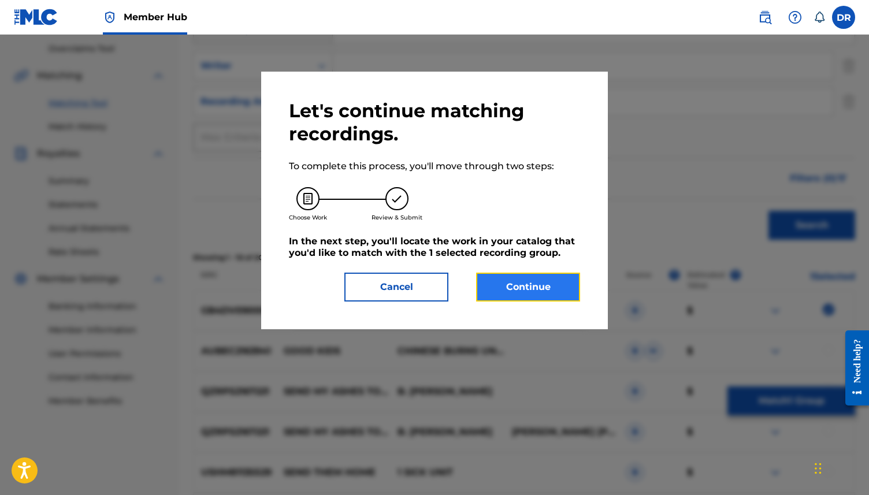
click at [494, 291] on button "Continue" at bounding box center [528, 287] width 104 height 29
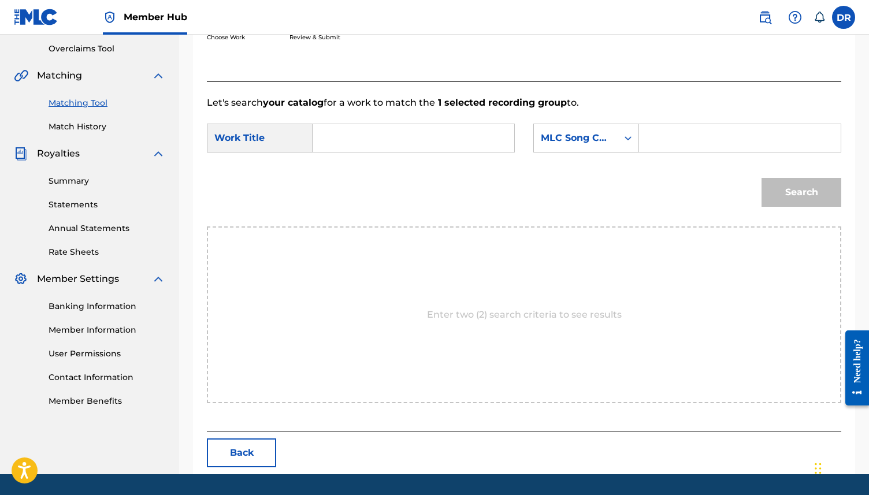
click at [387, 143] on input "Search Form" at bounding box center [414, 138] width 182 height 28
type input "SEND THEM KIDS TO WAR"
click at [568, 151] on div "MLC Song Code" at bounding box center [586, 138] width 106 height 29
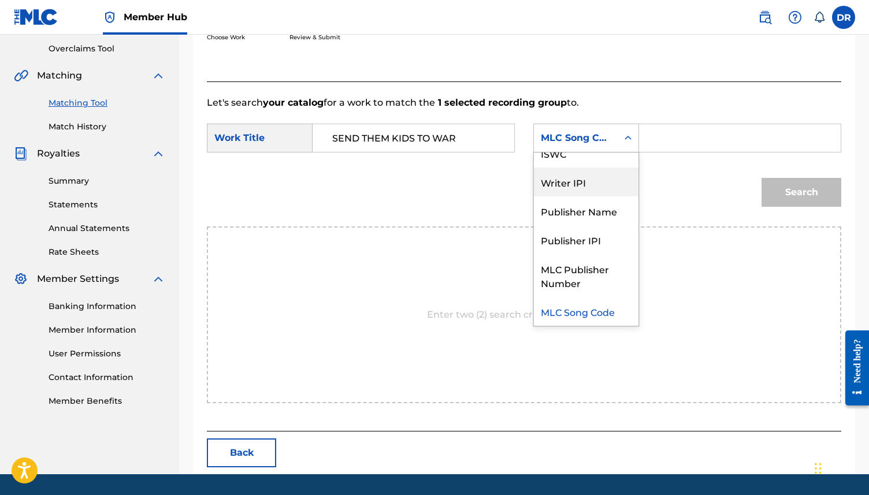
scroll to position [0, 0]
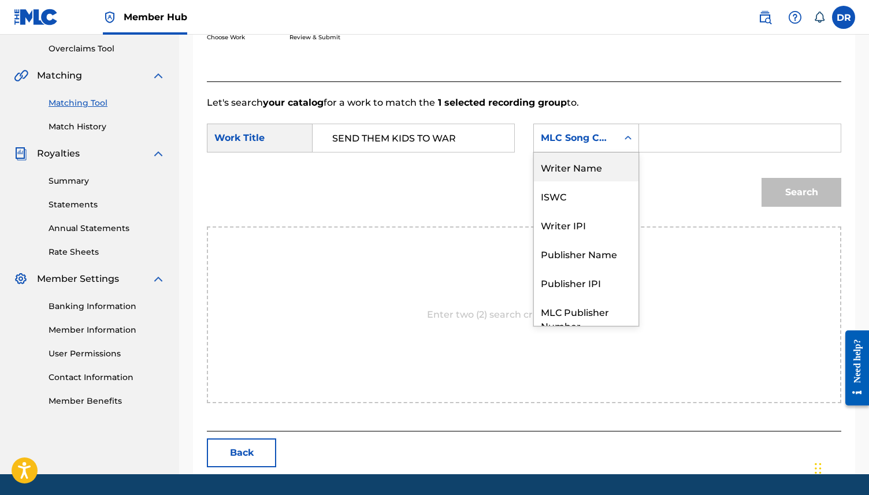
click at [554, 168] on div "Writer Name" at bounding box center [586, 167] width 105 height 29
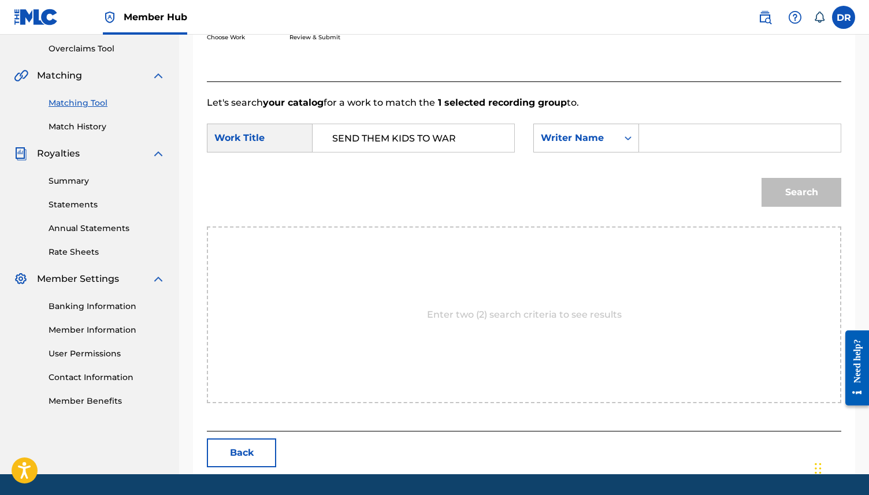
click at [656, 144] on input "Search Form" at bounding box center [740, 138] width 182 height 28
paste input "(ANDERSON/DADE/EDGAR/FOULDS/JOHNSTON/POLLOCK/POLWART/SOOM T)"
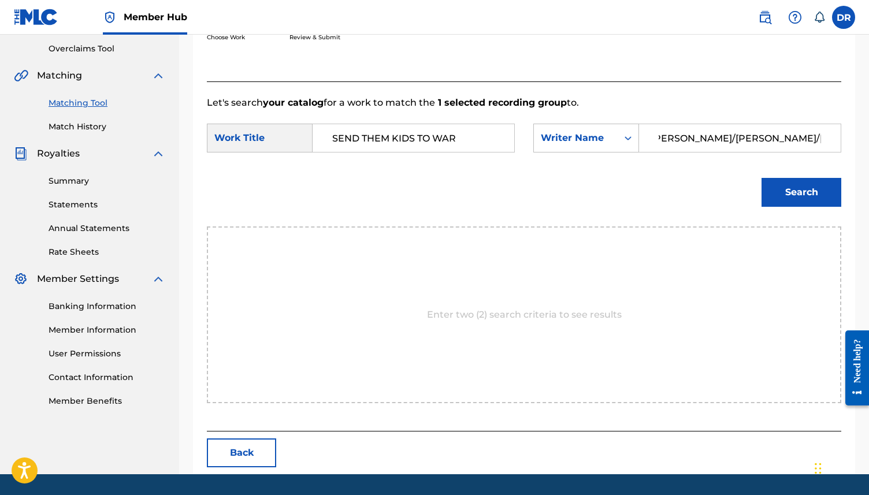
drag, startPoint x: 776, startPoint y: 138, endPoint x: 837, endPoint y: 137, distance: 61.3
click at [837, 137] on div "(ANDERSON/DADE/EDGAR/FOULDS/JOHNSTON/POLLOCK/POLWART/SOOM T)" at bounding box center [740, 138] width 202 height 29
drag, startPoint x: 773, startPoint y: 141, endPoint x: 614, endPoint y: 129, distance: 159.4
click at [614, 129] on div "SearchWithCriteria5737fd80-410d-4c85-b523-edba17586e94 Writer Name (ANDERSON/DA…" at bounding box center [687, 138] width 308 height 29
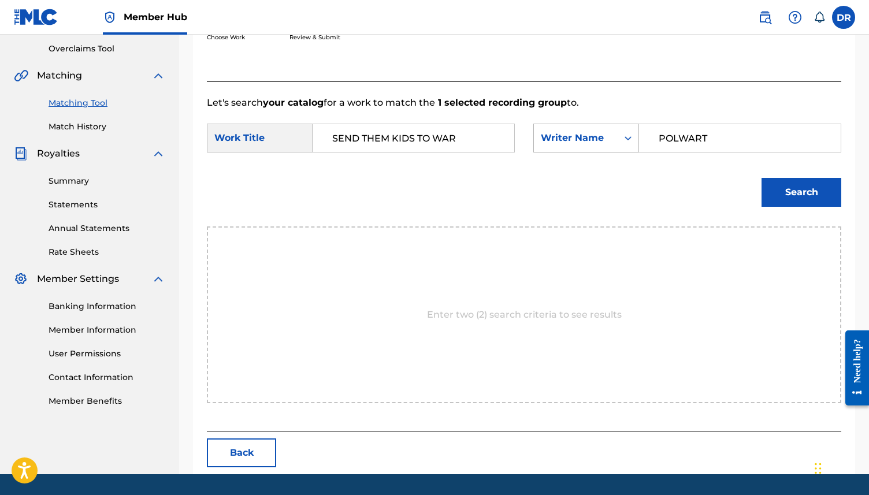
type input "POLWART"
click at [762, 178] on button "Search" at bounding box center [802, 192] width 80 height 29
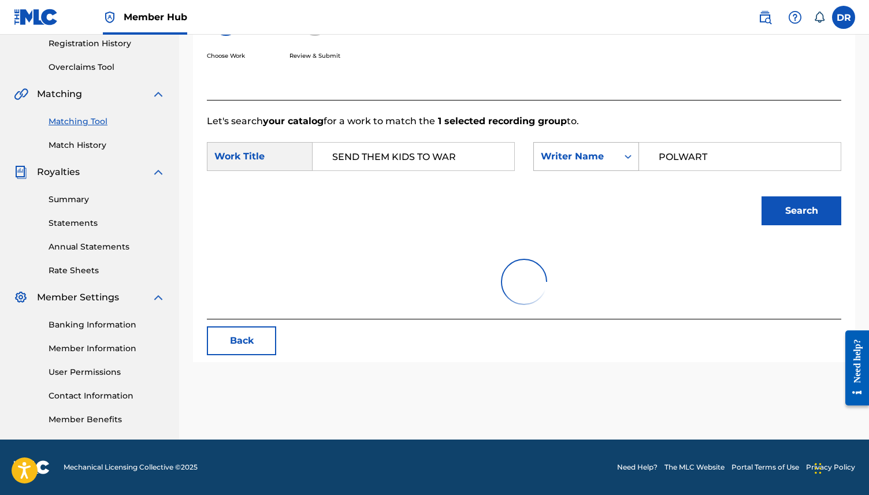
scroll to position [240, 0]
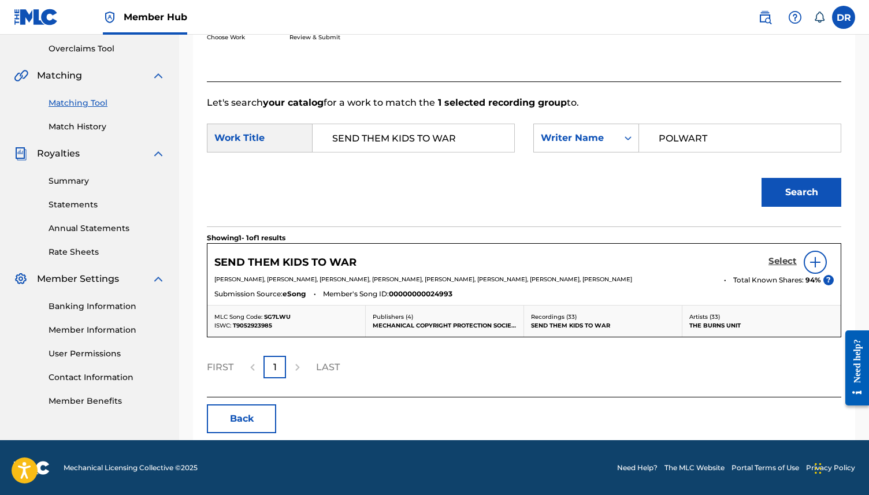
click at [781, 257] on h5 "Select" at bounding box center [783, 261] width 28 height 11
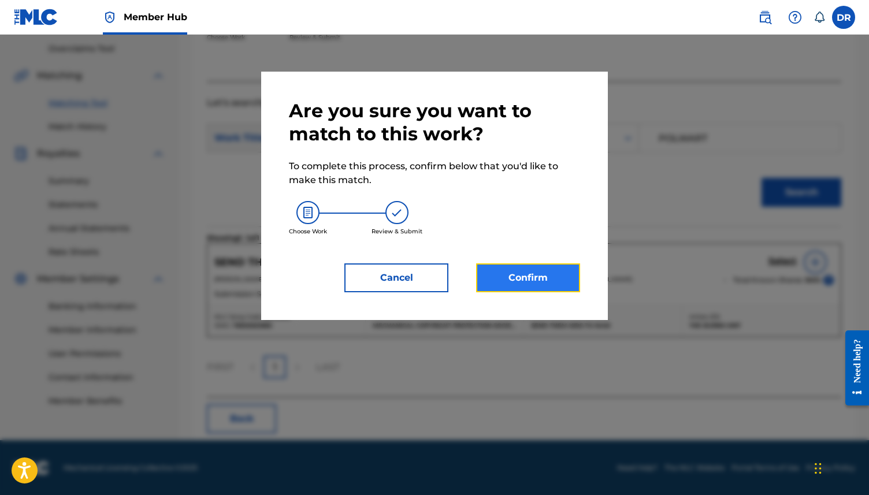
click at [525, 267] on button "Confirm" at bounding box center [528, 278] width 104 height 29
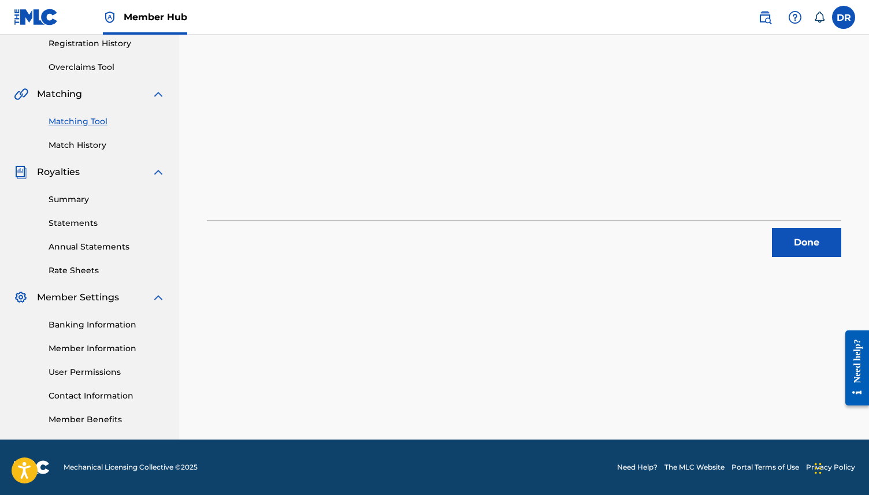
scroll to position [0, 0]
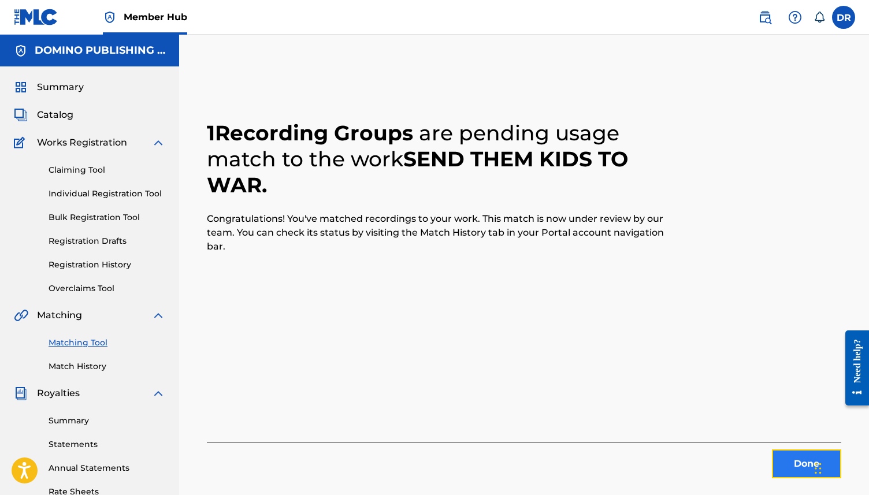
click at [800, 459] on button "Done" at bounding box center [806, 464] width 69 height 29
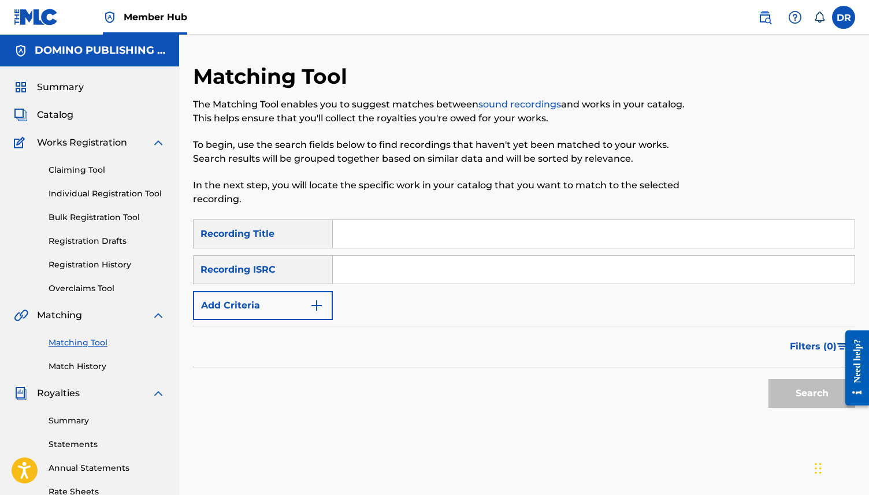
click at [350, 252] on div "SearchWithCriteriaf329990d-97bc-4c61-9295-e91fa4e73726 Recording Title SearchWi…" at bounding box center [524, 270] width 662 height 101
click at [350, 241] on input "Search Form" at bounding box center [594, 234] width 522 height 28
paste input "UMBONGO (DUGGAN/FAULKNER/FOX/KIELY)"
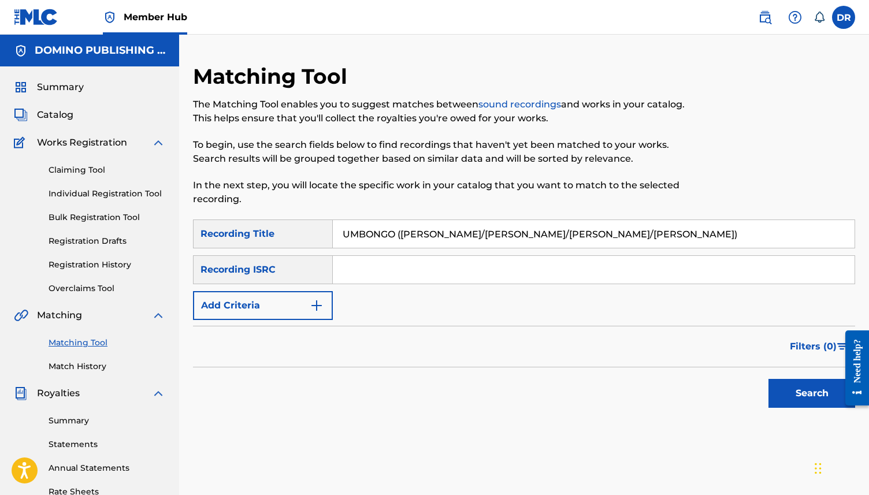
drag, startPoint x: 569, startPoint y: 229, endPoint x: 402, endPoint y: 232, distance: 167.6
click at [402, 232] on input "UMBONGO (DUGGAN/FAULKNER/FOX/KIELY)" at bounding box center [594, 234] width 522 height 28
type input "UMBONGO"
click at [253, 324] on form "SearchWithCriteriaf329990d-97bc-4c61-9295-e91fa4e73726 Recording Title UMBONGO …" at bounding box center [524, 317] width 662 height 194
click at [256, 320] on form "SearchWithCriteriaf329990d-97bc-4c61-9295-e91fa4e73726 Recording Title UMBONGO …" at bounding box center [524, 317] width 662 height 194
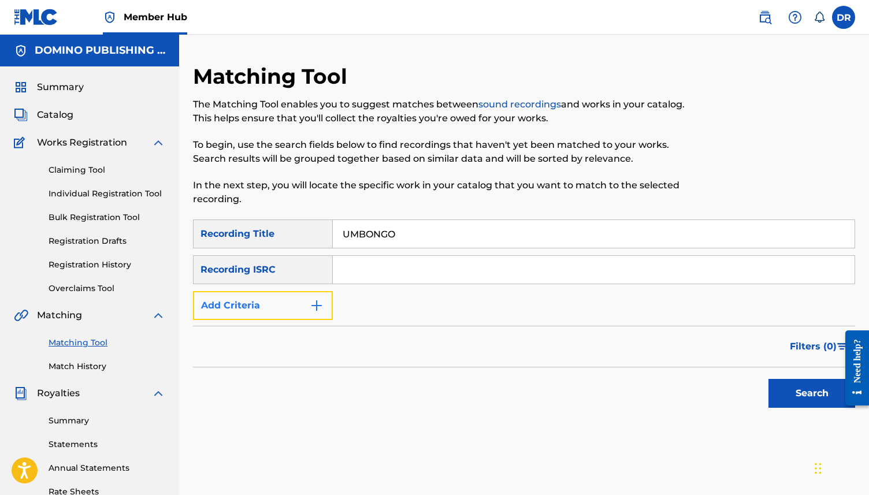
click at [257, 312] on button "Add Criteria" at bounding box center [263, 305] width 140 height 29
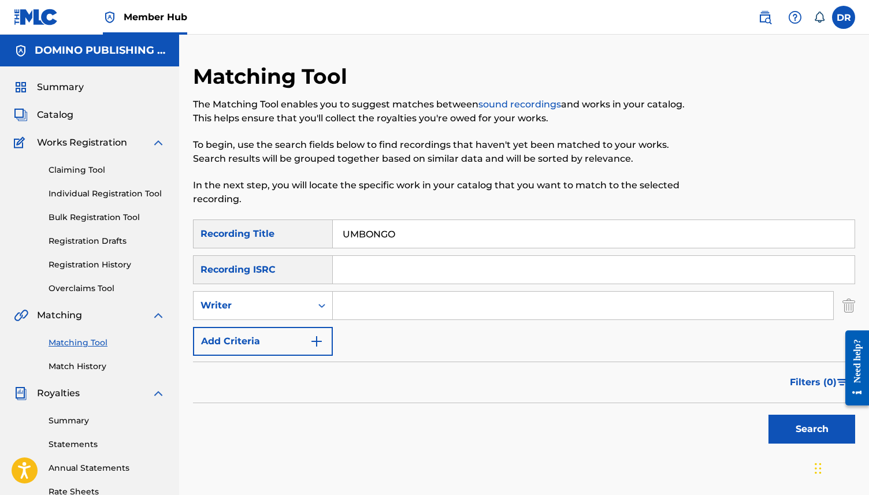
click at [257, 323] on div "SearchWithCriteriaf329990d-97bc-4c61-9295-e91fa4e73726 Recording Title UMBONGO …" at bounding box center [524, 288] width 662 height 136
click at [257, 343] on button "Add Criteria" at bounding box center [263, 341] width 140 height 29
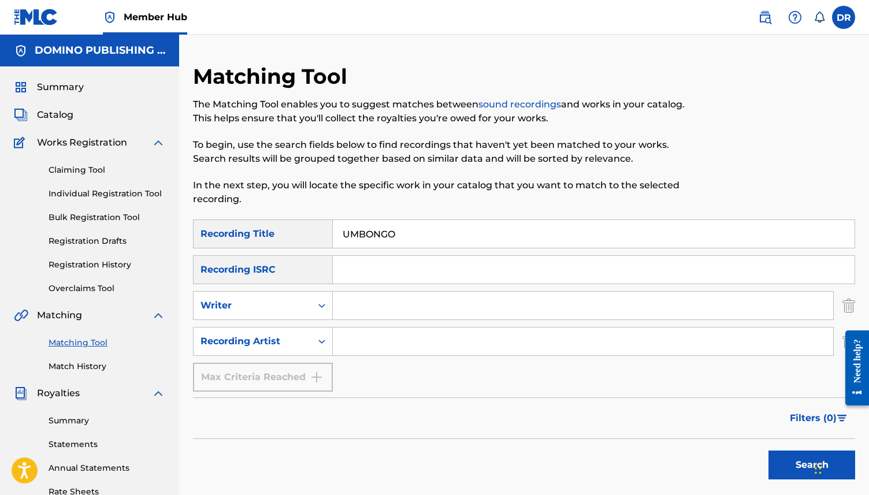
click at [361, 351] on input "Search Form" at bounding box center [583, 342] width 501 height 28
type input "GILLA BAND"
click at [769, 451] on button "Search" at bounding box center [812, 465] width 87 height 29
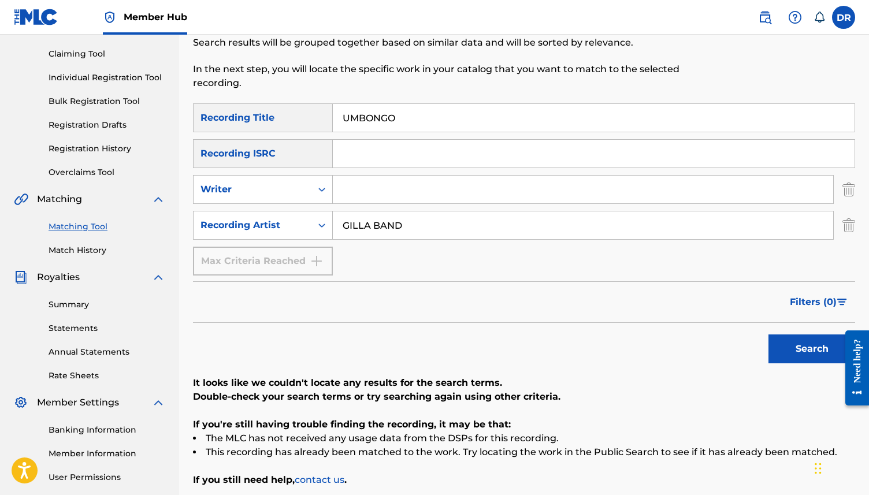
scroll to position [112, 0]
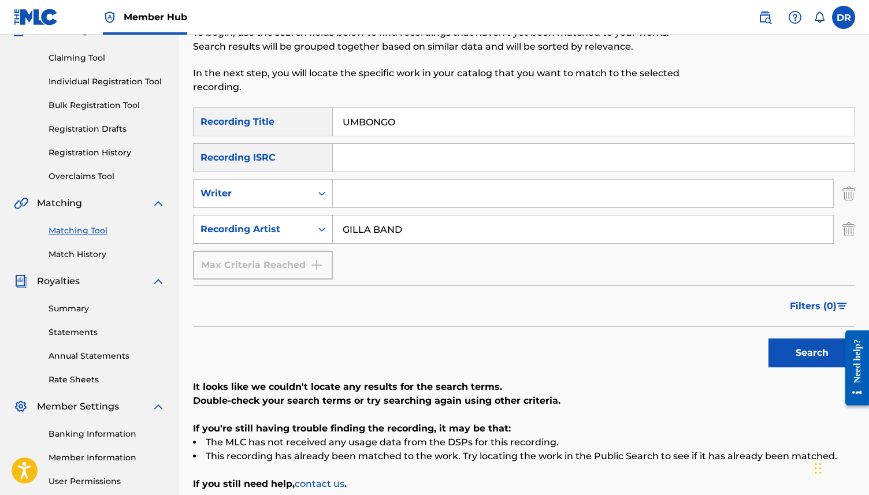
drag, startPoint x: 402, startPoint y: 232, endPoint x: 317, endPoint y: 229, distance: 85.6
click at [317, 229] on div "SearchWithCriteria404249b4-fd2d-4cfa-9189-92cc04429b99 Recording Artist GILLA B…" at bounding box center [524, 229] width 662 height 29
click at [386, 201] on input "Search Form" at bounding box center [583, 194] width 501 height 28
paste input "UMBONGO (DUGGAN/FAULKNER/FOX/KIELY)"
drag, startPoint x: 402, startPoint y: 195, endPoint x: 310, endPoint y: 186, distance: 91.8
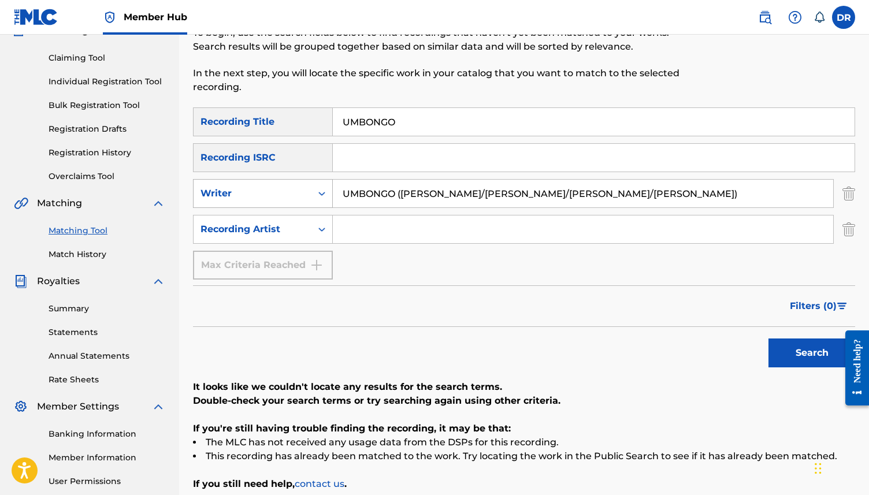
click at [310, 186] on div "SearchWithCriteriaab713d78-0a2f-44a7-8adb-fa984df47f1d Writer UMBONGO (DUGGAN/F…" at bounding box center [524, 193] width 662 height 29
drag, startPoint x: 514, startPoint y: 188, endPoint x: 385, endPoint y: 195, distance: 129.1
click at [385, 195] on input "DUGGAN/FAULKNER/FOX/KIELY)" at bounding box center [583, 194] width 501 height 28
type input "DUGGAN"
click at [769, 339] on button "Search" at bounding box center [812, 353] width 87 height 29
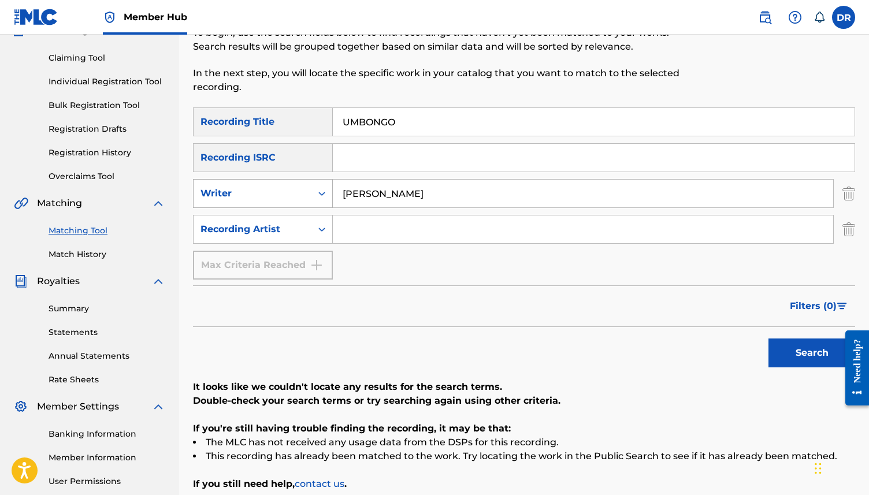
drag, startPoint x: 422, startPoint y: 192, endPoint x: 281, endPoint y: 191, distance: 141.0
click at [281, 191] on div "SearchWithCriteriaab713d78-0a2f-44a7-8adb-fa984df47f1d Writer DUGGAN" at bounding box center [524, 193] width 662 height 29
type input "V"
paste input "UMBONGO (DUGGAN/FAULKNER/FOX/KIELY)"
drag, startPoint x: 451, startPoint y: 198, endPoint x: 410, endPoint y: 197, distance: 41.6
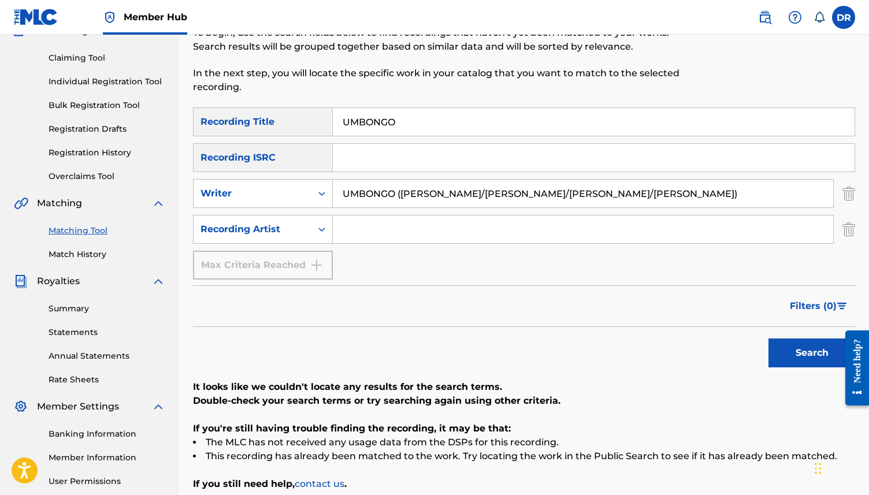
click at [410, 197] on input "UMBONGO (DUGGAN/FAULKNER/FOX/KIELY)" at bounding box center [583, 194] width 501 height 28
drag, startPoint x: 449, startPoint y: 192, endPoint x: 265, endPoint y: 192, distance: 183.8
click at [265, 192] on div "SearchWithCriteriaab713d78-0a2f-44a7-8adb-fa984df47f1d Writer UMBONGO (DUGGAN/F…" at bounding box center [524, 193] width 662 height 29
click at [502, 203] on input "FAULKNER/FOX/KIELY)" at bounding box center [583, 194] width 501 height 28
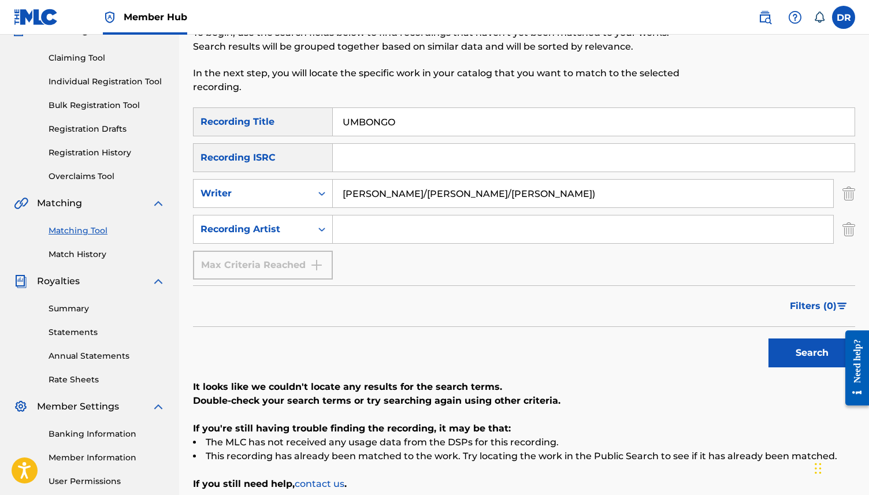
drag, startPoint x: 470, startPoint y: 191, endPoint x: 394, endPoint y: 192, distance: 76.9
click at [394, 192] on input "FAULKNER/FOX/KIELY)" at bounding box center [583, 194] width 501 height 28
type input "FAULKNER"
click at [769, 339] on button "Search" at bounding box center [812, 353] width 87 height 29
drag, startPoint x: 417, startPoint y: 188, endPoint x: 305, endPoint y: 188, distance: 112.1
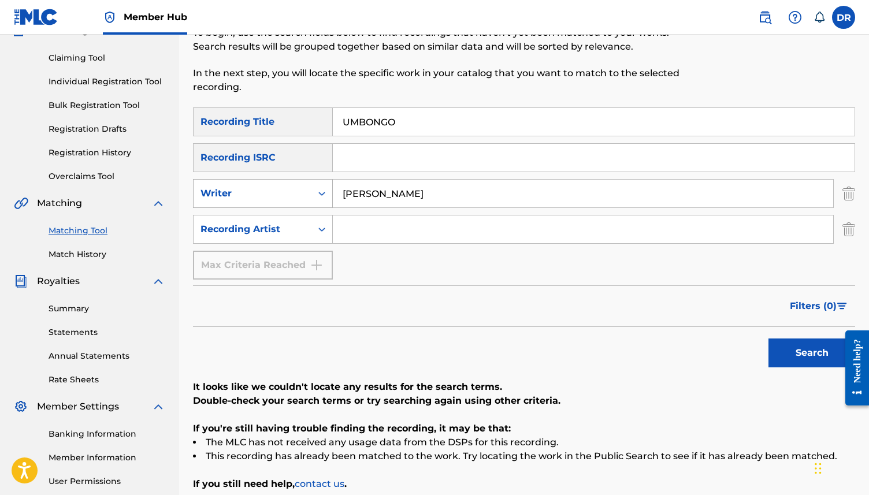
click at [305, 188] on div "SearchWithCriteriaab713d78-0a2f-44a7-8adb-fa984df47f1d Writer FAULKNER" at bounding box center [524, 193] width 662 height 29
click at [769, 339] on button "Search" at bounding box center [812, 353] width 87 height 29
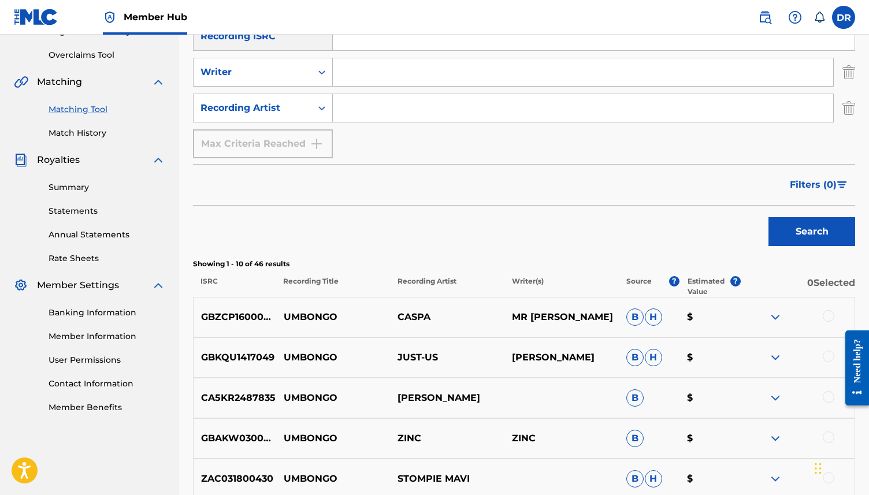
scroll to position [0, 0]
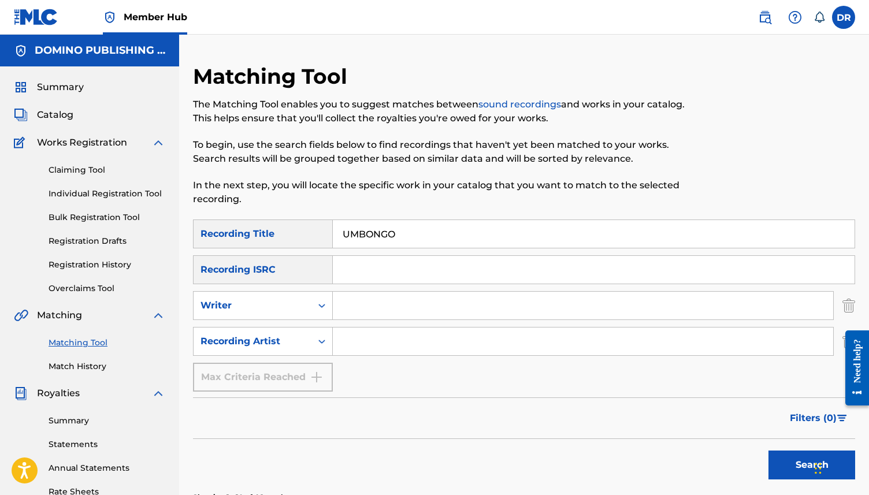
drag, startPoint x: 463, startPoint y: 228, endPoint x: 272, endPoint y: 227, distance: 191.3
click at [272, 227] on div "SearchWithCriteriaf329990d-97bc-4c61-9295-e91fa4e73726 Recording Title UMBONGO" at bounding box center [524, 234] width 662 height 29
drag, startPoint x: 546, startPoint y: 240, endPoint x: 320, endPoint y: 227, distance: 226.4
click at [320, 227] on div "SearchWithCriteriaf329990d-97bc-4c61-9295-e91fa4e73726 Recording Title UMBONGO" at bounding box center [524, 234] width 662 height 29
paste input "FANCY FORESIGHT (BLACK/LOUSTAUNAU/MARRY/RANGER/THEVENIN)"
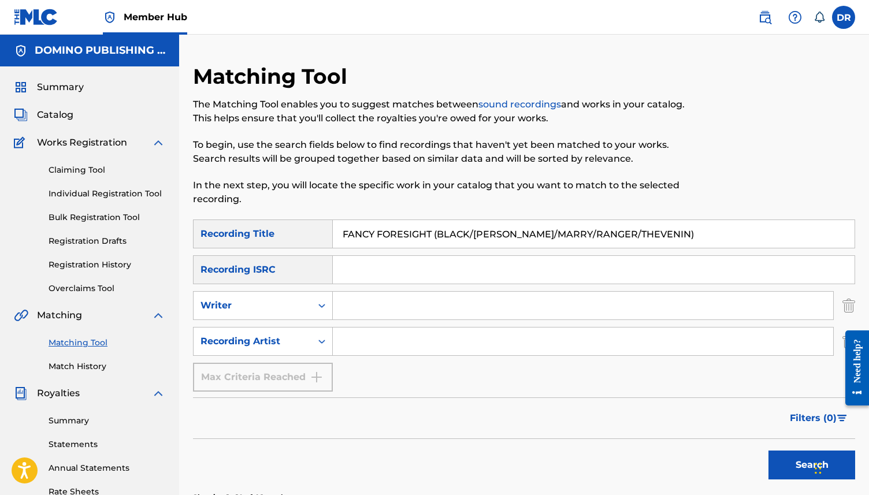
drag, startPoint x: 435, startPoint y: 234, endPoint x: 727, endPoint y: 228, distance: 291.9
click at [727, 228] on input "FANCY FORESIGHT (BLACK/LOUSTAUNAU/MARRY/RANGER/THEVENIN)" at bounding box center [594, 234] width 522 height 28
click at [714, 246] on input "FANCY FORESIGHT (BLACK/LOUSTAUNAU/MARRY/RANGER/THEVENIN)" at bounding box center [594, 234] width 522 height 28
drag, startPoint x: 689, startPoint y: 235, endPoint x: 431, endPoint y: 235, distance: 257.8
click at [431, 235] on input "FANCY FORESIGHT (BLACK/LOUSTAUNAU/MARRY/RANGER/THEVENIN)" at bounding box center [594, 234] width 522 height 28
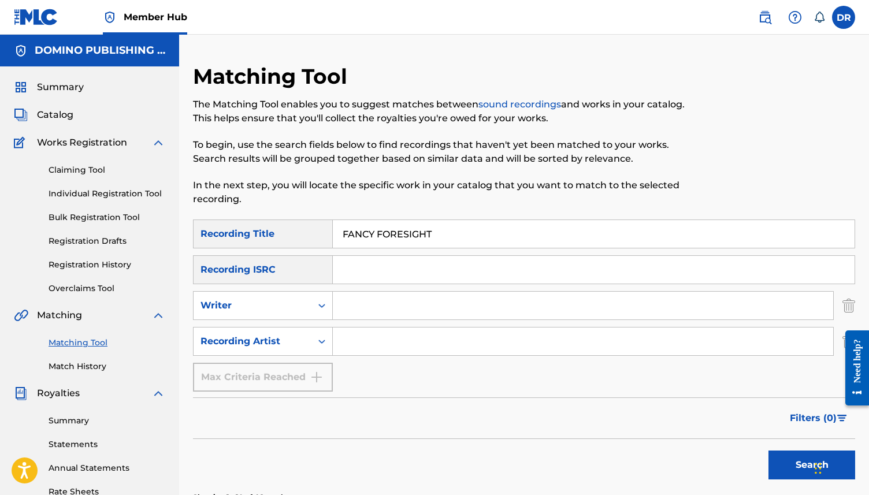
type input "FANCY FORESIGHT"
click at [370, 349] on input "Search Form" at bounding box center [583, 342] width 501 height 28
click at [374, 301] on input "Search Form" at bounding box center [583, 306] width 501 height 28
type input "BLACK"
click at [769, 451] on button "Search" at bounding box center [812, 465] width 87 height 29
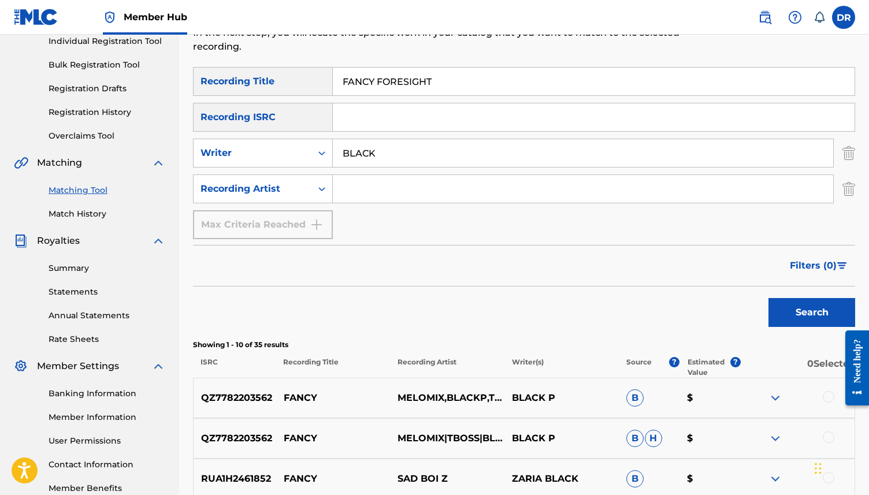
scroll to position [110, 0]
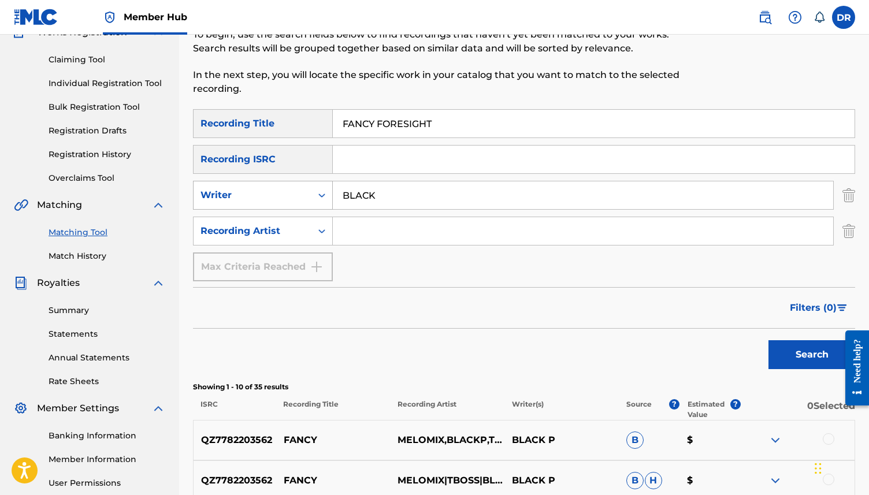
drag, startPoint x: 383, startPoint y: 198, endPoint x: 310, endPoint y: 198, distance: 72.8
click at [310, 198] on div "SearchWithCriteriaab713d78-0a2f-44a7-8adb-fa984df47f1d Writer BLACK" at bounding box center [524, 195] width 662 height 29
click at [769, 340] on button "Search" at bounding box center [812, 354] width 87 height 29
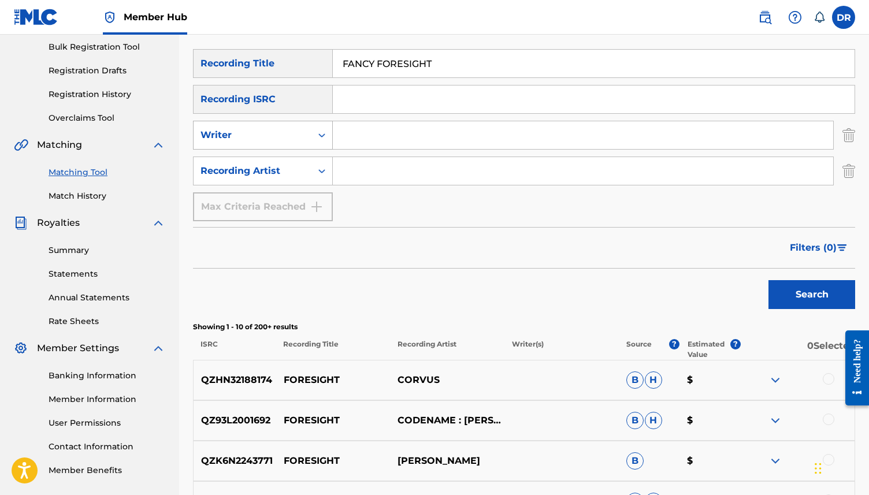
scroll to position [0, 0]
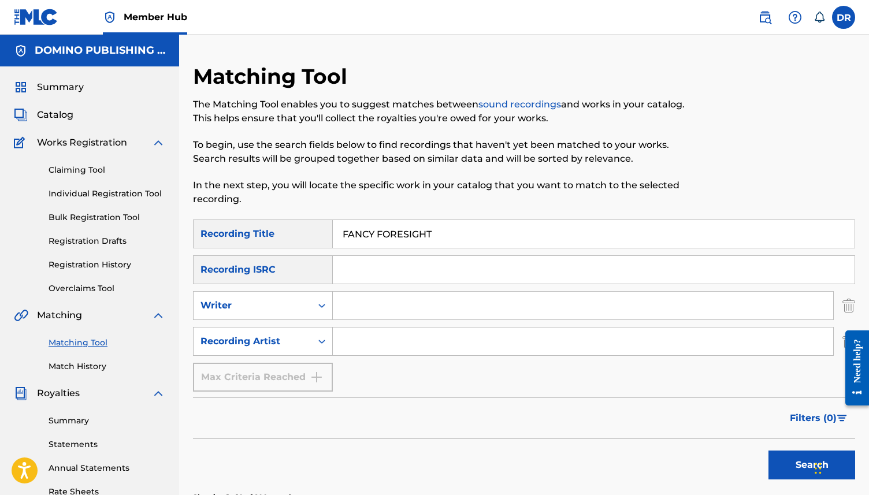
click at [378, 338] on input "Search Form" at bounding box center [583, 342] width 501 height 28
type input "FRANCOIS AND THE ATLAS MOUNTAINS"
click at [769, 451] on button "Search" at bounding box center [812, 465] width 87 height 29
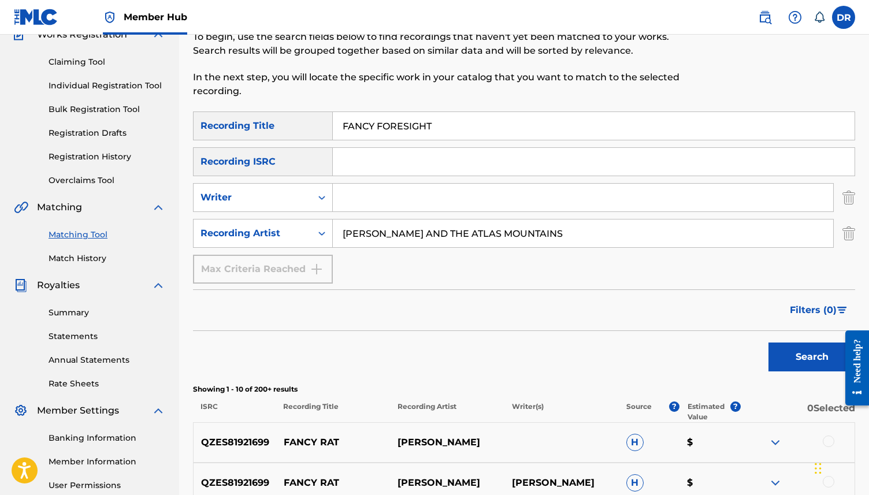
scroll to position [103, 0]
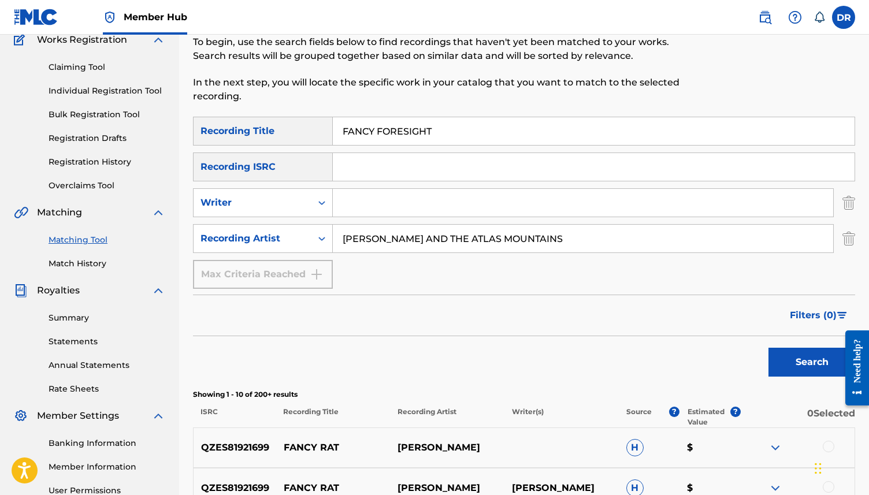
click at [448, 121] on input "FANCY FORESIGHT" at bounding box center [594, 131] width 522 height 28
drag, startPoint x: 417, startPoint y: 140, endPoint x: 298, endPoint y: 137, distance: 119.1
click at [298, 137] on div "SearchWithCriteriaf329990d-97bc-4c61-9295-e91fa4e73726 Recording Title FANCY FO…" at bounding box center [524, 131] width 662 height 29
drag, startPoint x: 433, startPoint y: 136, endPoint x: 325, endPoint y: 131, distance: 108.2
click at [325, 131] on div "SearchWithCriteriaf329990d-97bc-4c61-9295-e91fa4e73726 Recording Title FANCY FO…" at bounding box center [524, 131] width 662 height 29
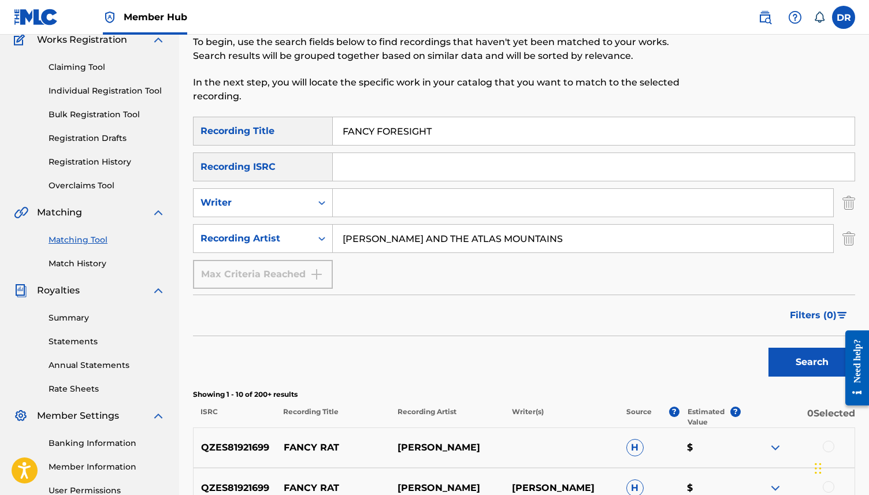
paste input "BIG FRIDAY (OLDHAM)"
type input "BIG FRIDAY (OLDHAM)"
drag, startPoint x: 572, startPoint y: 243, endPoint x: 318, endPoint y: 243, distance: 254.3
click at [318, 243] on div "SearchWithCriteria404249b4-fd2d-4cfa-9189-92cc04429b99 Recording Artist FRANCOI…" at bounding box center [524, 238] width 662 height 29
drag, startPoint x: 461, startPoint y: 125, endPoint x: 401, endPoint y: 131, distance: 59.8
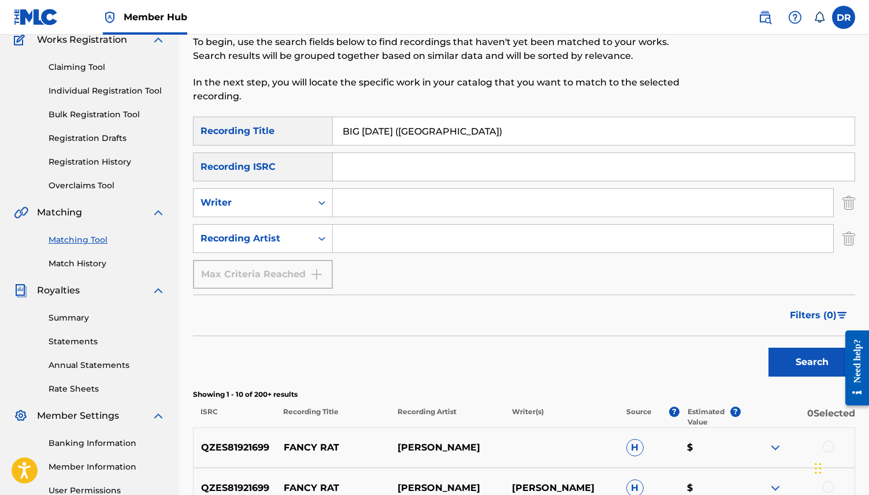
click at [401, 131] on input "BIG FRIDAY (OLDHAM)" at bounding box center [594, 131] width 522 height 28
drag, startPoint x: 401, startPoint y: 131, endPoint x: 475, endPoint y: 130, distance: 73.4
click at [475, 130] on input "BIG FRIDAY (OLDHAM)" at bounding box center [594, 131] width 522 height 28
type input "BIG FRIDAY"
click at [379, 240] on input "Search Form" at bounding box center [583, 239] width 501 height 28
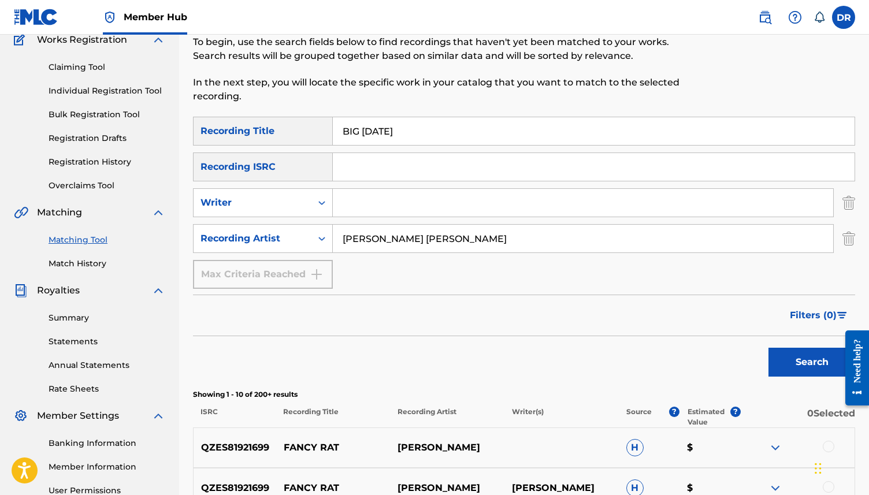
type input "[PERSON_NAME] [PERSON_NAME]"
click at [769, 348] on button "Search" at bounding box center [812, 362] width 87 height 29
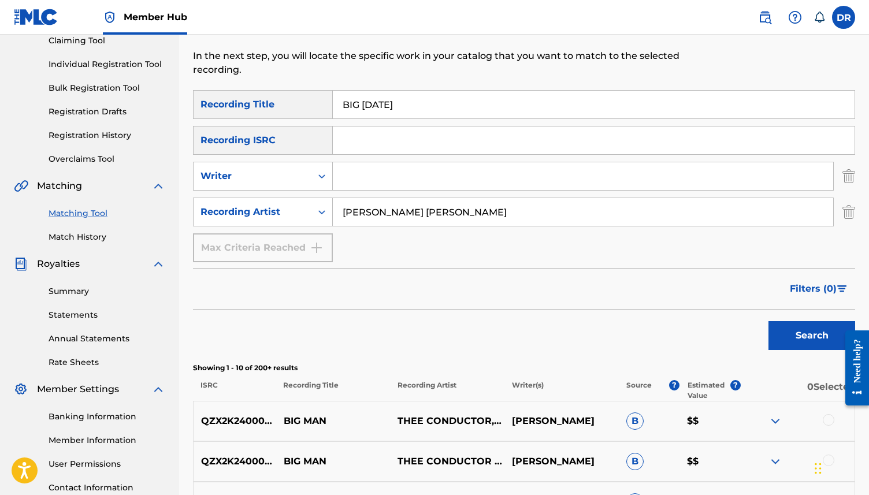
scroll to position [124, 0]
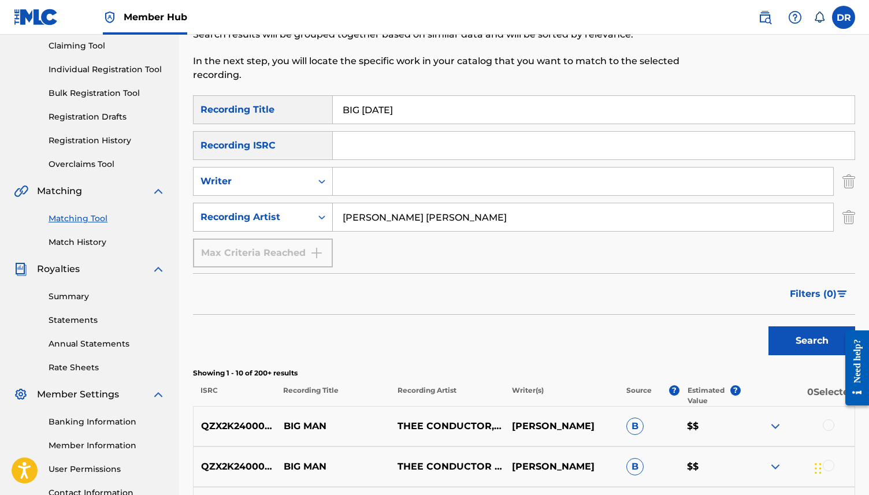
drag, startPoint x: 485, startPoint y: 213, endPoint x: 294, endPoint y: 213, distance: 191.3
click at [294, 213] on div "SearchWithCriteria404249b4-fd2d-4cfa-9189-92cc04429b99 Recording Artist BONNIE …" at bounding box center [524, 217] width 662 height 29
click at [769, 327] on button "Search" at bounding box center [812, 341] width 87 height 29
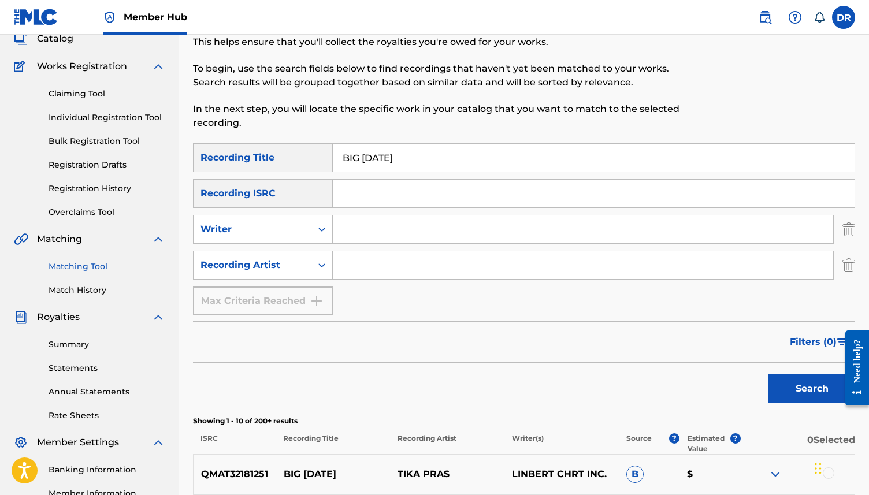
scroll to position [0, 0]
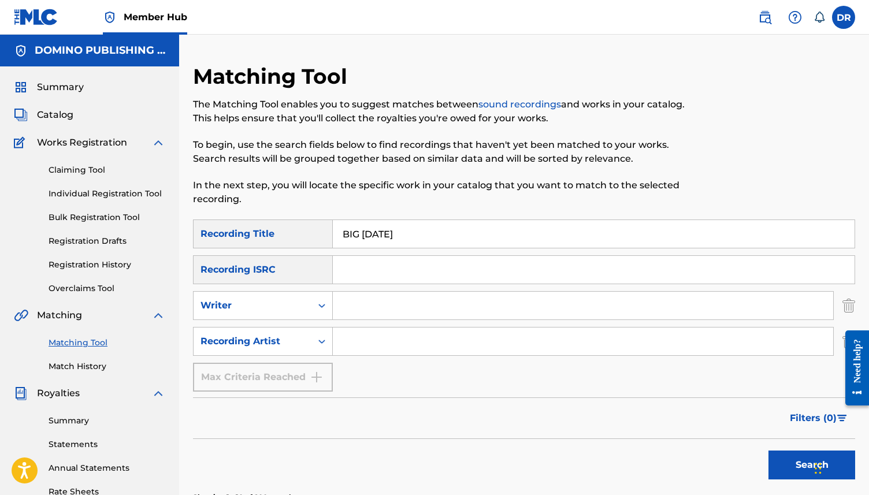
click at [338, 291] on div "Search Form" at bounding box center [583, 305] width 501 height 29
click at [362, 318] on input "Search Form" at bounding box center [583, 306] width 501 height 28
click at [769, 451] on button "Search" at bounding box center [812, 465] width 87 height 29
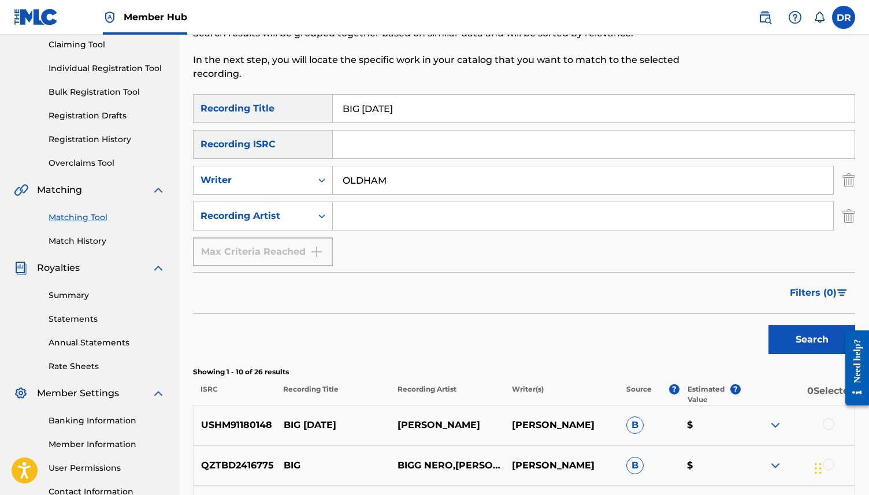
scroll to position [123, 0]
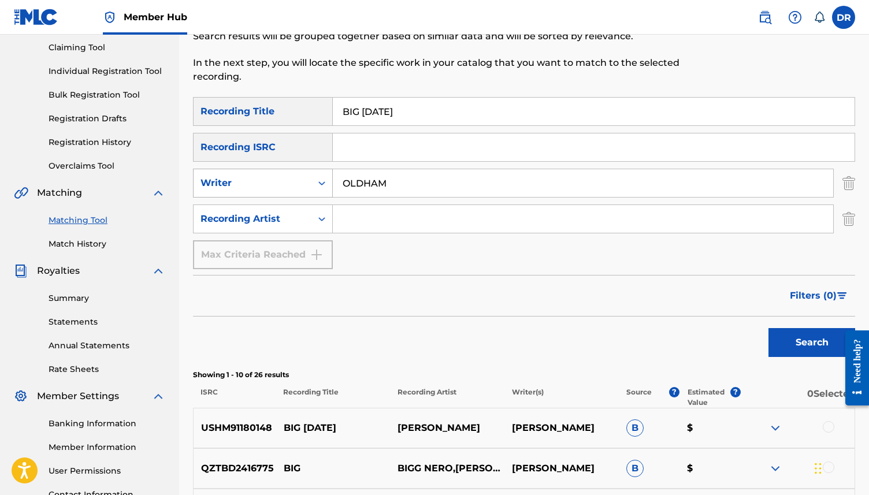
drag, startPoint x: 424, startPoint y: 186, endPoint x: 312, endPoint y: 190, distance: 112.8
click at [312, 190] on div "SearchWithCriteriaab713d78-0a2f-44a7-8adb-fa984df47f1d Writer OLDHAM" at bounding box center [524, 183] width 662 height 29
type input "O"
click at [432, 195] on input "Search Form" at bounding box center [583, 183] width 501 height 28
click at [377, 225] on input "Search Form" at bounding box center [583, 219] width 501 height 28
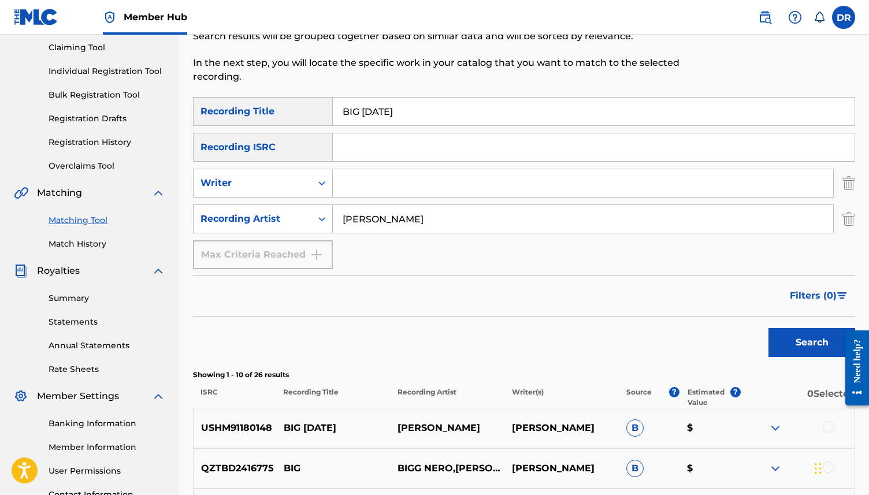
click at [769, 328] on button "Search" at bounding box center [812, 342] width 87 height 29
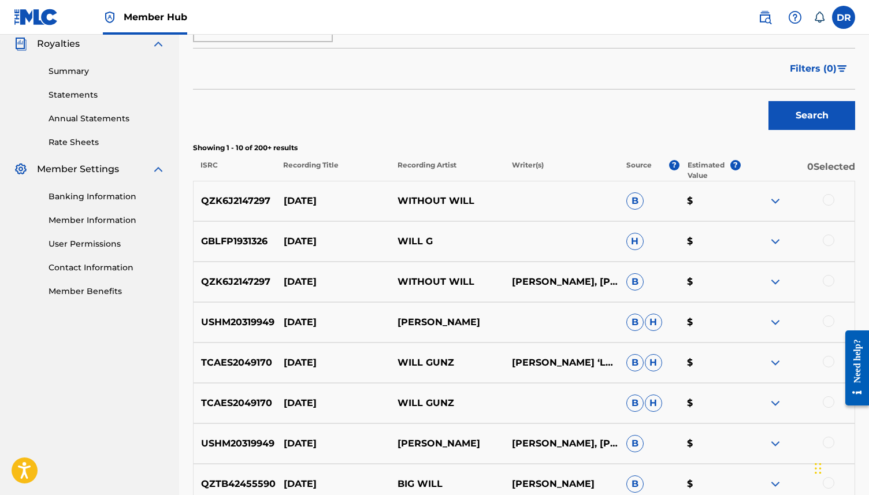
scroll to position [199, 0]
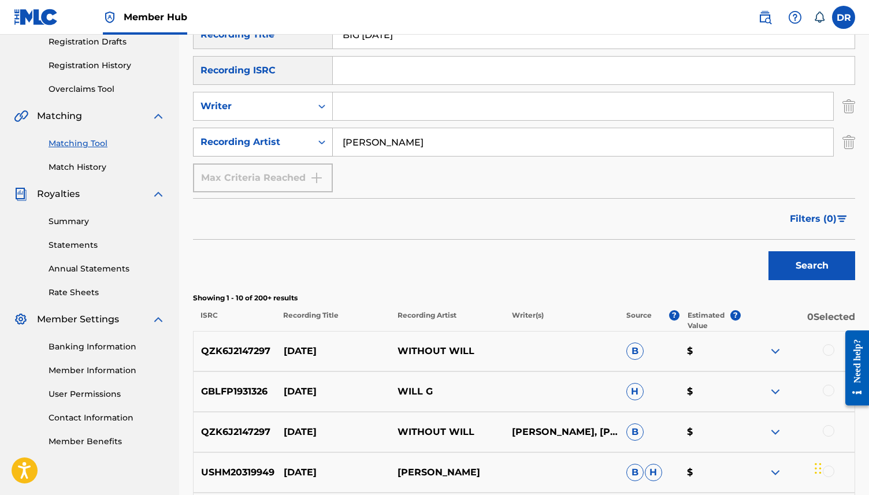
drag, startPoint x: 434, startPoint y: 149, endPoint x: 317, endPoint y: 144, distance: 117.4
click at [317, 144] on div "SearchWithCriteria404249b4-fd2d-4cfa-9189-92cc04429b99 Recording Artist WILL OL…" at bounding box center [524, 142] width 662 height 29
type input "[PERSON_NAME] [PERSON_NAME]"
click at [769, 251] on button "Search" at bounding box center [812, 265] width 87 height 29
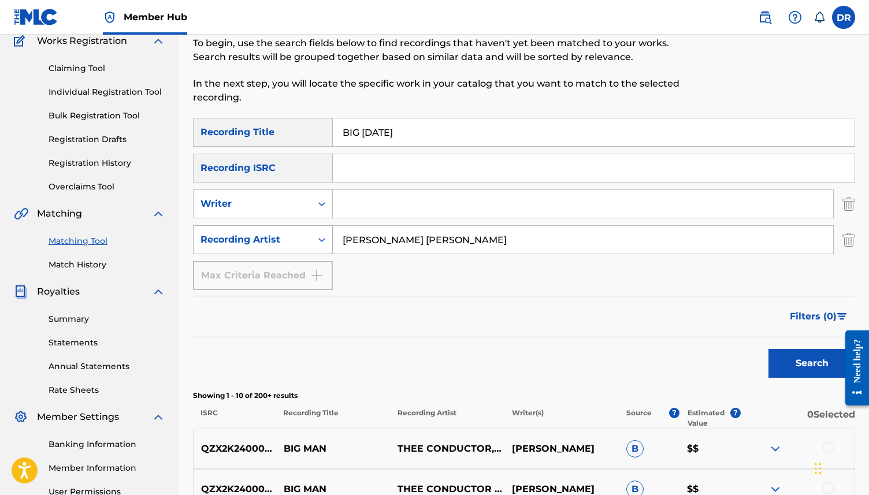
scroll to position [0, 0]
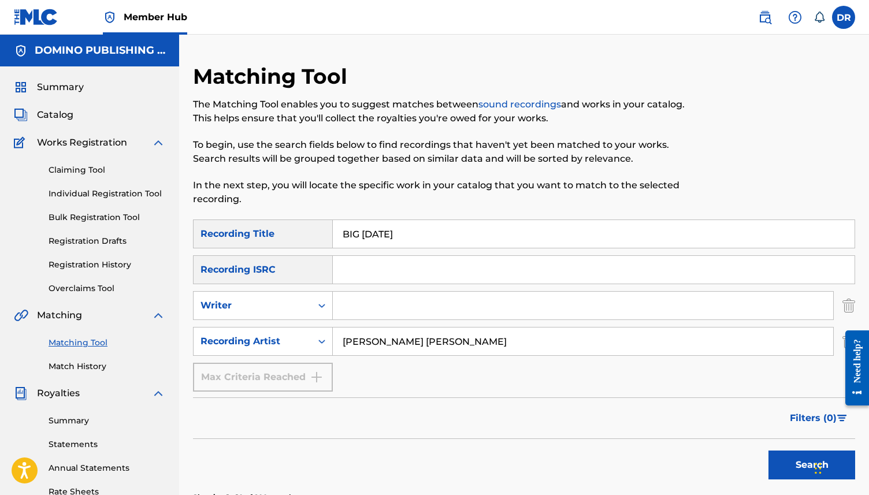
drag, startPoint x: 422, startPoint y: 231, endPoint x: 289, endPoint y: 231, distance: 132.9
click at [289, 231] on div "SearchWithCriteriaf329990d-97bc-4c61-9295-e91fa4e73726 Recording Title BIG FRID…" at bounding box center [524, 234] width 662 height 29
paste input "PLASTIC MILE (GANE/SADIER)"
drag, startPoint x: 499, startPoint y: 235, endPoint x: 408, endPoint y: 238, distance: 91.4
click at [408, 238] on input "PLASTIC MILE (GANE/SADIER)" at bounding box center [594, 234] width 522 height 28
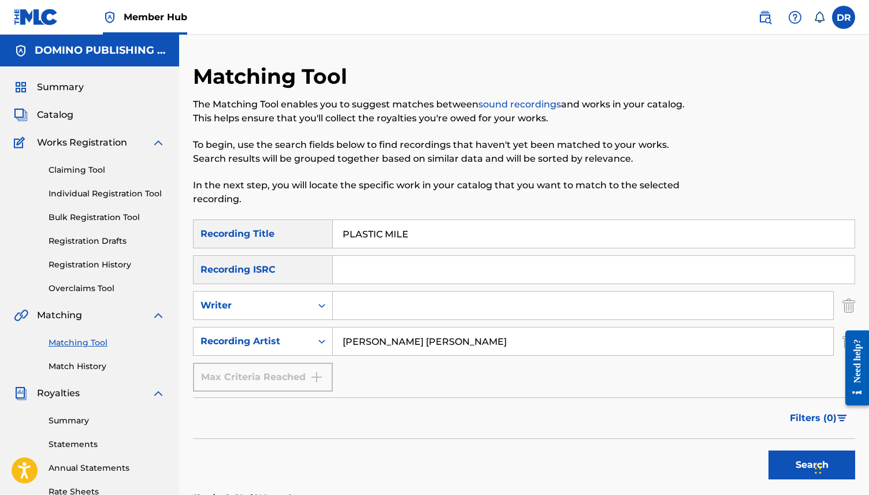
type input "PLASTIC MILE"
drag, startPoint x: 479, startPoint y: 347, endPoint x: 305, endPoint y: 340, distance: 174.1
click at [305, 340] on div "SearchWithCriteria404249b4-fd2d-4cfa-9189-92cc04429b99 Recording Artist BONNIE …" at bounding box center [524, 341] width 662 height 29
type input "STEREOLAB"
click at [769, 451] on button "Search" at bounding box center [812, 465] width 87 height 29
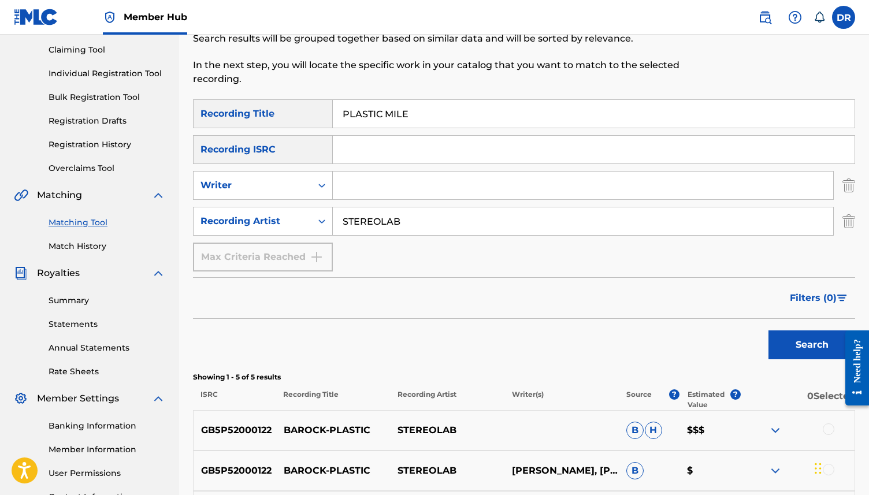
scroll to position [114, 0]
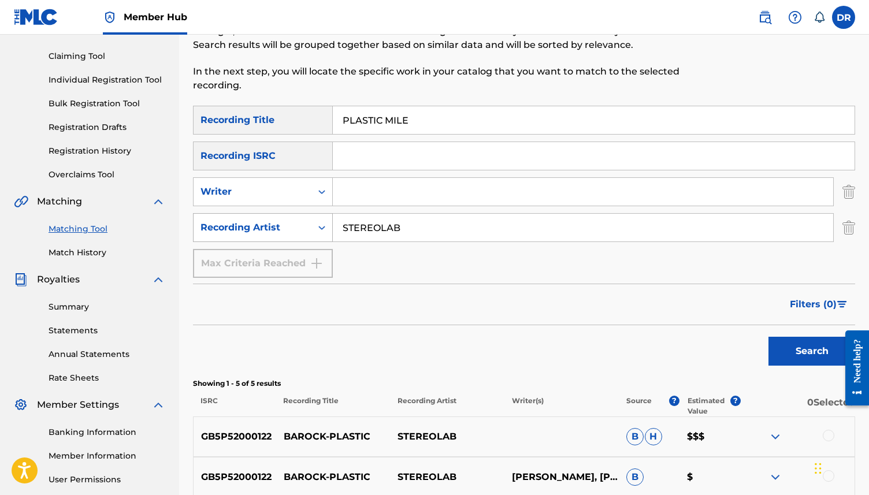
drag, startPoint x: 413, startPoint y: 233, endPoint x: 319, endPoint y: 227, distance: 94.4
click at [319, 227] on div "SearchWithCriteria404249b4-fd2d-4cfa-9189-92cc04429b99 Recording Artist STEREOL…" at bounding box center [524, 227] width 662 height 29
click at [769, 337] on button "Search" at bounding box center [812, 351] width 87 height 29
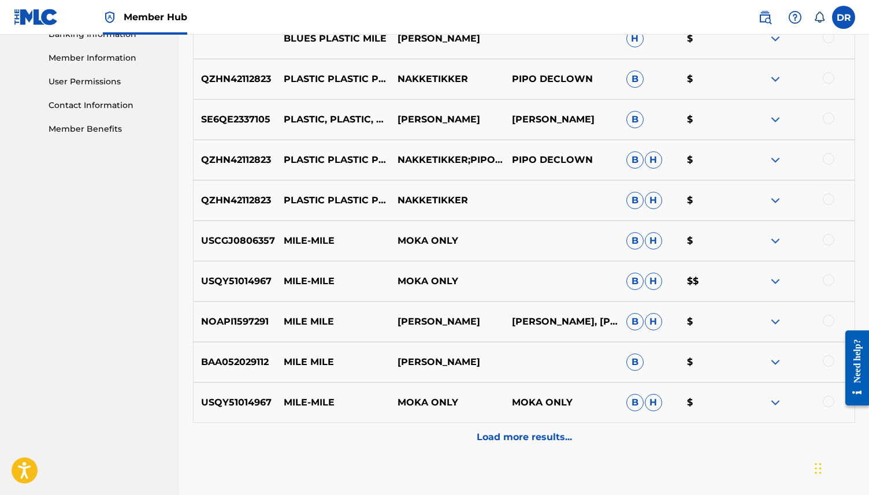
scroll to position [0, 0]
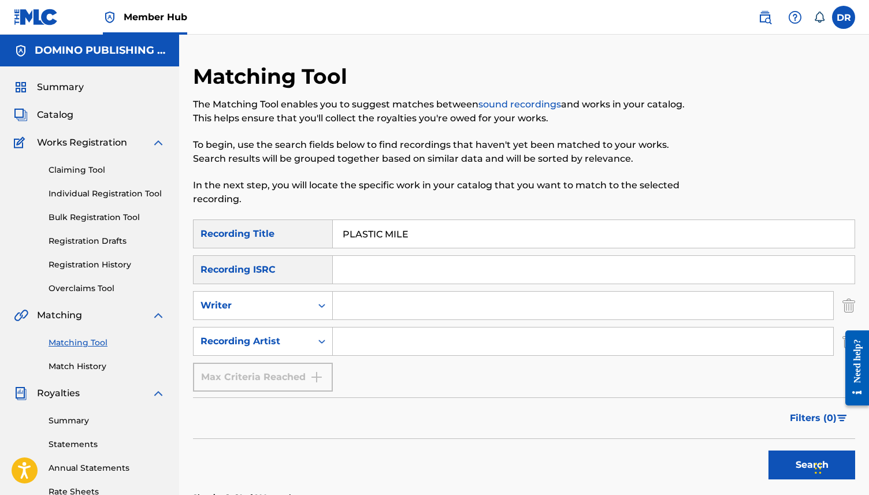
drag, startPoint x: 424, startPoint y: 231, endPoint x: 288, endPoint y: 231, distance: 135.8
click at [288, 231] on div "SearchWithCriteriaf329990d-97bc-4c61-9295-e91fa4e73726 Recording Title PLASTIC …" at bounding box center [524, 234] width 662 height 29
paste input "TEMPLE (HOPKINS)"
drag, startPoint x: 454, startPoint y: 238, endPoint x: 382, endPoint y: 237, distance: 72.3
click at [382, 237] on input "TEMPLE (HOPKINS)" at bounding box center [594, 234] width 522 height 28
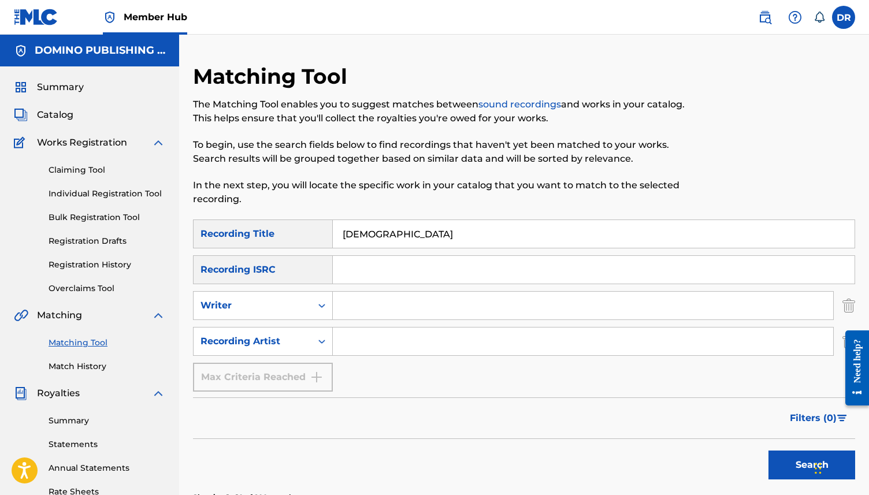
type input "TEMPLE"
click at [364, 307] on input "Search Form" at bounding box center [583, 306] width 501 height 28
type input "HOPKINS"
click at [769, 451] on button "Search" at bounding box center [812, 465] width 87 height 29
drag, startPoint x: 405, startPoint y: 316, endPoint x: 312, endPoint y: 310, distance: 92.7
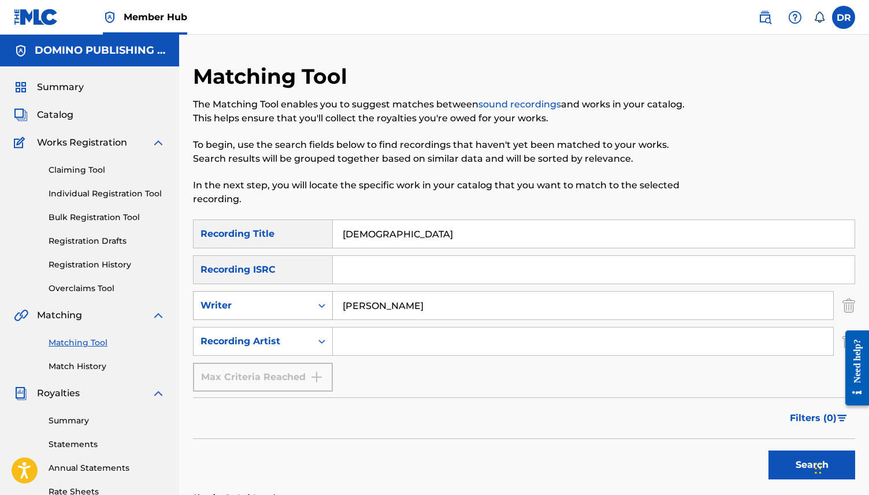
click at [312, 310] on div "SearchWithCriteriaab713d78-0a2f-44a7-8adb-fa984df47f1d Writer HOPKINS" at bounding box center [524, 305] width 662 height 29
click at [366, 335] on input "Search Form" at bounding box center [583, 342] width 501 height 28
type input "JON HOPKINS"
click at [769, 451] on button "Search" at bounding box center [812, 465] width 87 height 29
drag, startPoint x: 405, startPoint y: 230, endPoint x: 303, endPoint y: 230, distance: 102.3
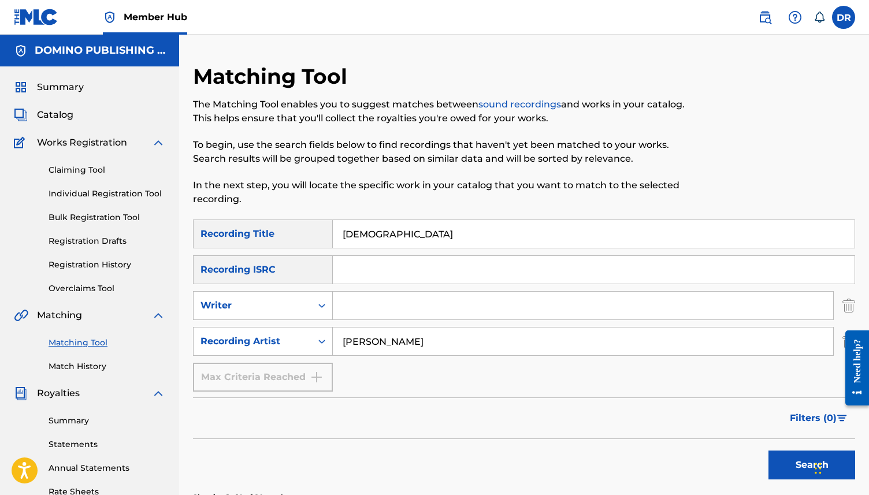
click at [303, 230] on div "SearchWithCriteriaf329990d-97bc-4c61-9295-e91fa4e73726 Recording Title TEMPLE" at bounding box center [524, 234] width 662 height 29
paste input "ECHO PARK (KORKEJIAN/[PERSON_NAME])"
type input "ECHO PARK (KORKEJIAN/[PERSON_NAME])"
drag, startPoint x: 459, startPoint y: 346, endPoint x: 323, endPoint y: 340, distance: 136.5
click at [323, 340] on div "SearchWithCriteria404249b4-fd2d-4cfa-9189-92cc04429b99 Recording Artist JON HOP…" at bounding box center [524, 341] width 662 height 29
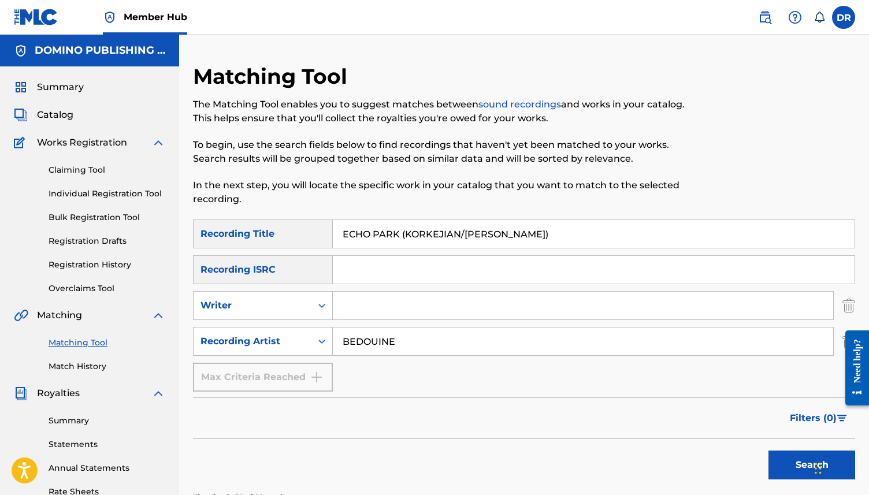
type input "BEDOUINE"
drag, startPoint x: 538, startPoint y: 236, endPoint x: 401, endPoint y: 236, distance: 137.6
click at [401, 236] on input "ECHO PARK (KORKEJIAN/[PERSON_NAME])" at bounding box center [594, 234] width 522 height 28
type input "[GEOGRAPHIC_DATA]"
click at [769, 451] on button "Search" at bounding box center [812, 465] width 87 height 29
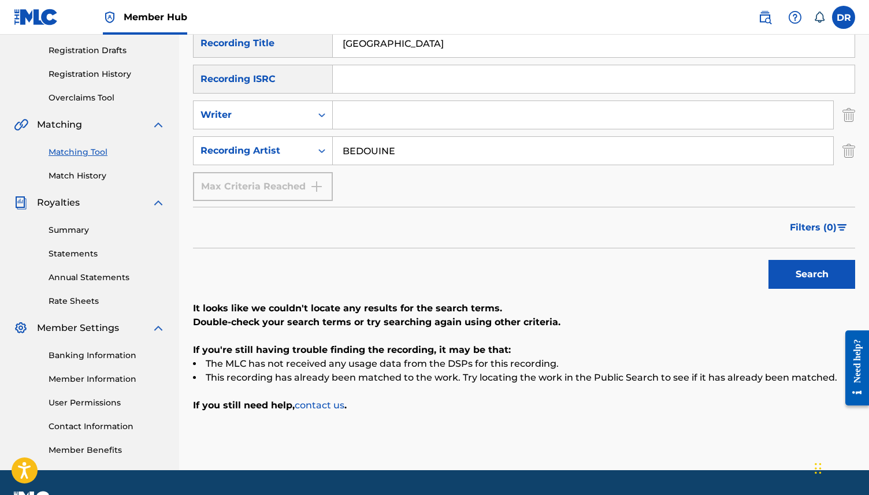
scroll to position [192, 0]
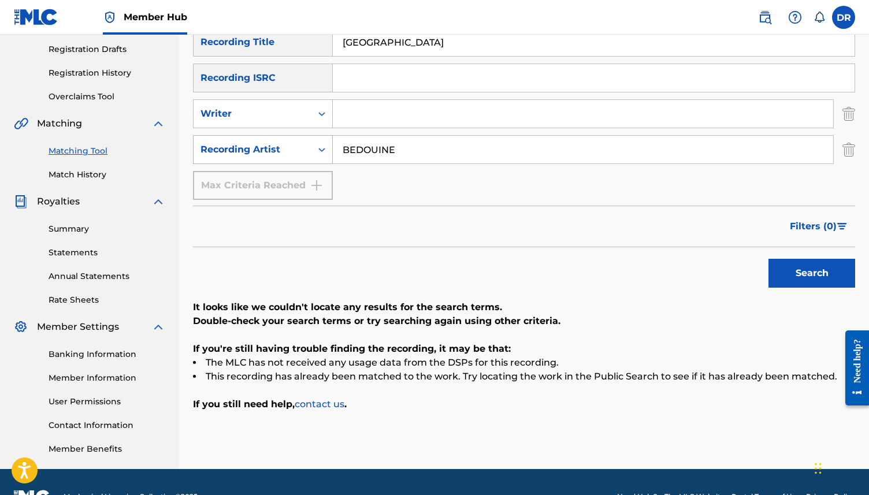
drag, startPoint x: 408, startPoint y: 146, endPoint x: 314, endPoint y: 144, distance: 93.6
click at [314, 144] on div "SearchWithCriteria404249b4-fd2d-4cfa-9189-92cc04429b99 Recording Artist BEDOUINE" at bounding box center [524, 149] width 662 height 29
click at [769, 259] on button "Search" at bounding box center [812, 273] width 87 height 29
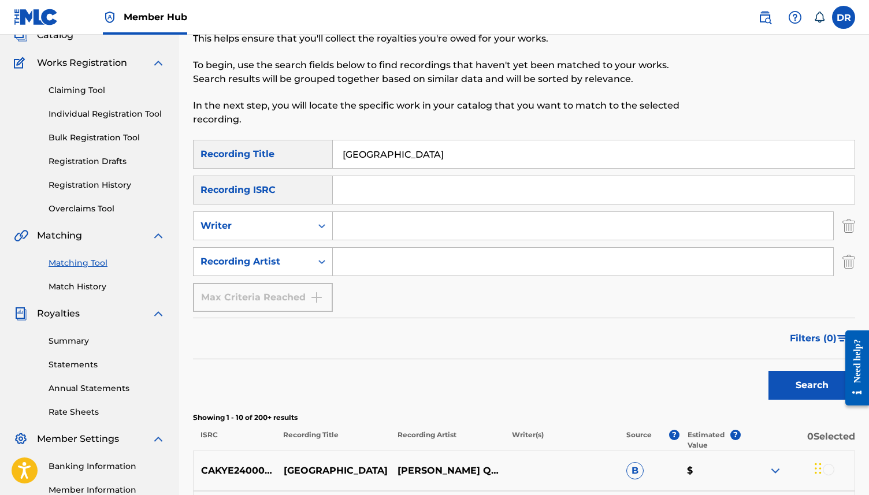
scroll to position [0, 0]
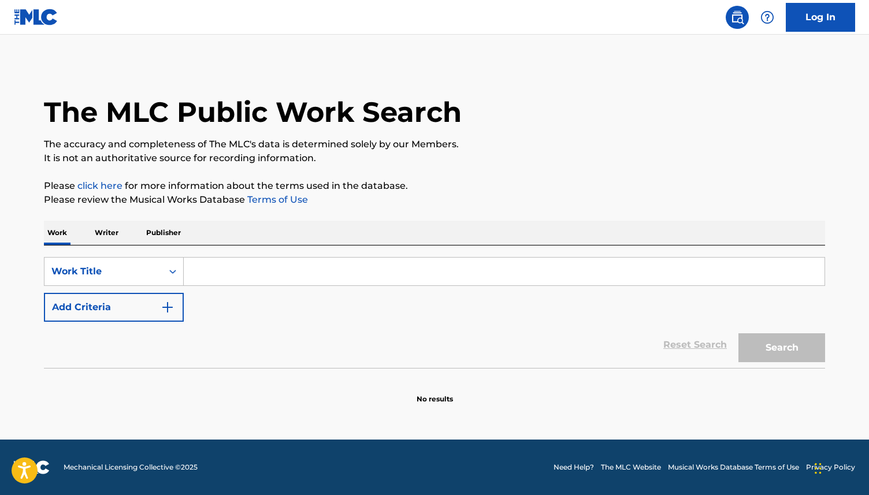
click at [175, 28] on nav "Log In" at bounding box center [434, 17] width 869 height 35
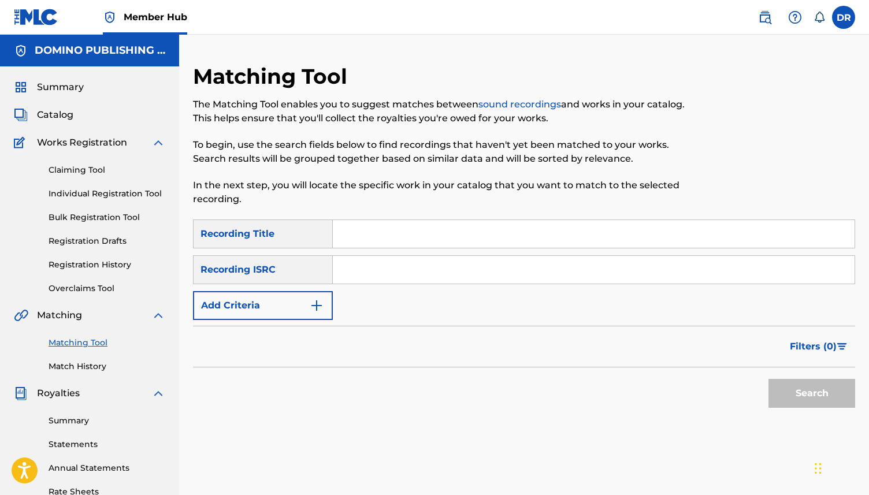
click at [361, 231] on input "Search Form" at bounding box center [594, 234] width 522 height 28
paste input "ECHO PARK (KORKEJIAN/[PERSON_NAME])"
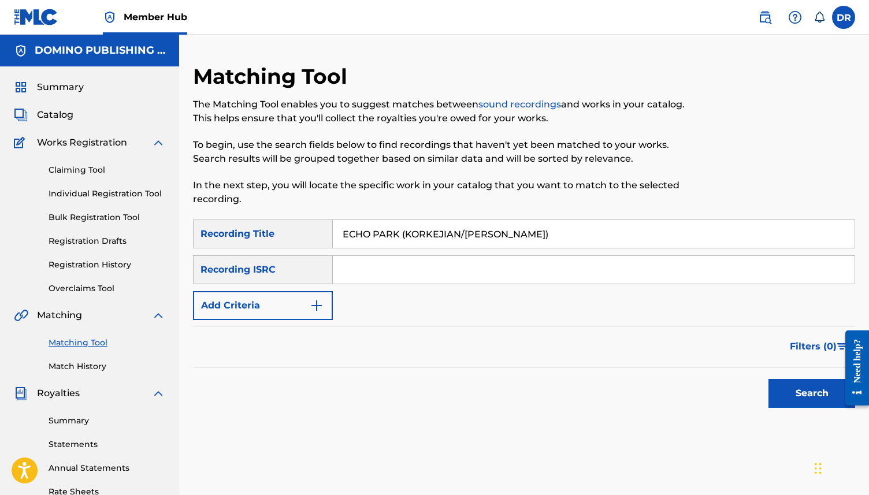
drag, startPoint x: 557, startPoint y: 232, endPoint x: 402, endPoint y: 233, distance: 155.5
click at [402, 233] on input "ECHO PARK (KORKEJIAN/[PERSON_NAME])" at bounding box center [594, 234] width 522 height 28
type input "[GEOGRAPHIC_DATA]"
click at [296, 304] on button "Add Criteria" at bounding box center [263, 305] width 140 height 29
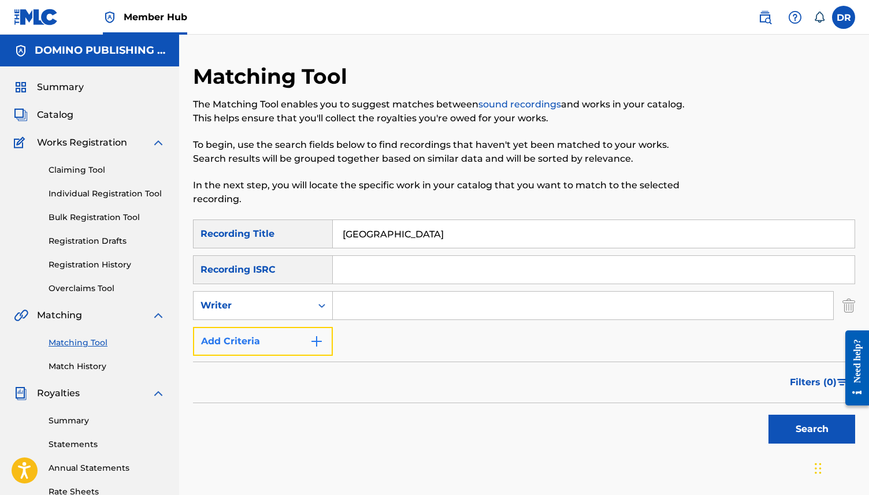
click at [292, 345] on button "Add Criteria" at bounding box center [263, 341] width 140 height 29
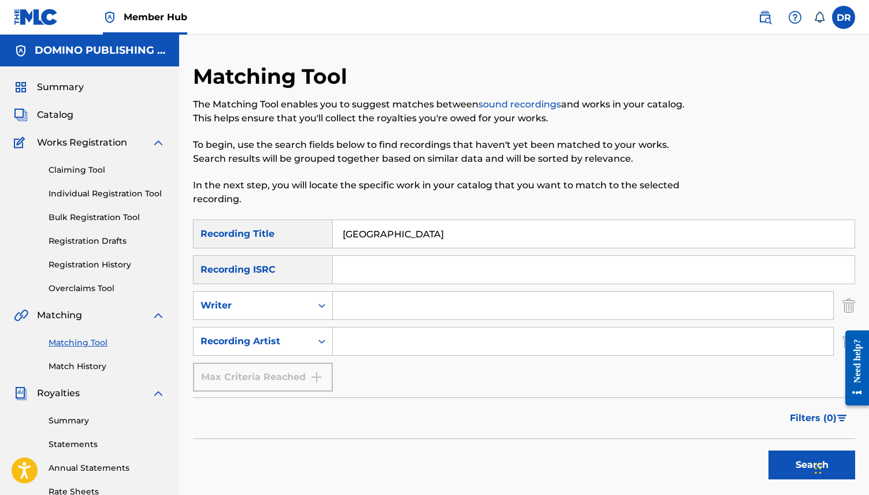
click at [362, 351] on input "Search Form" at bounding box center [583, 342] width 501 height 28
type input "BEDOUINE"
click at [769, 451] on button "Search" at bounding box center [812, 465] width 87 height 29
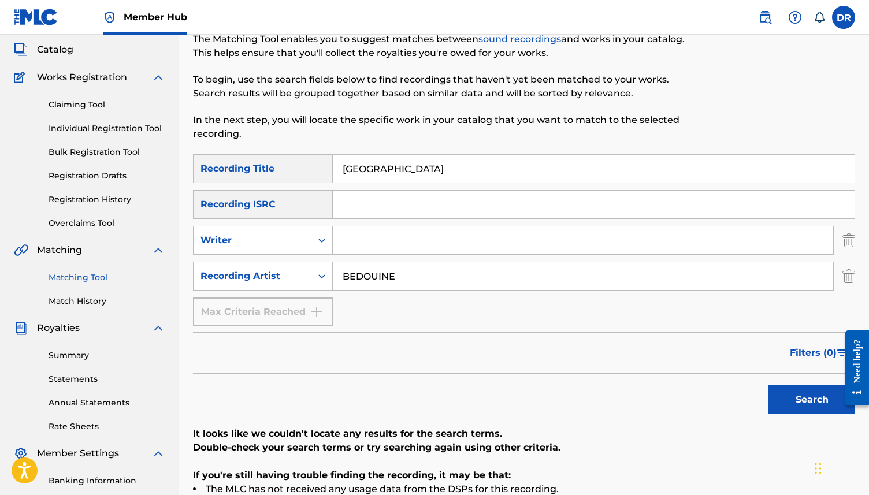
scroll to position [53, 0]
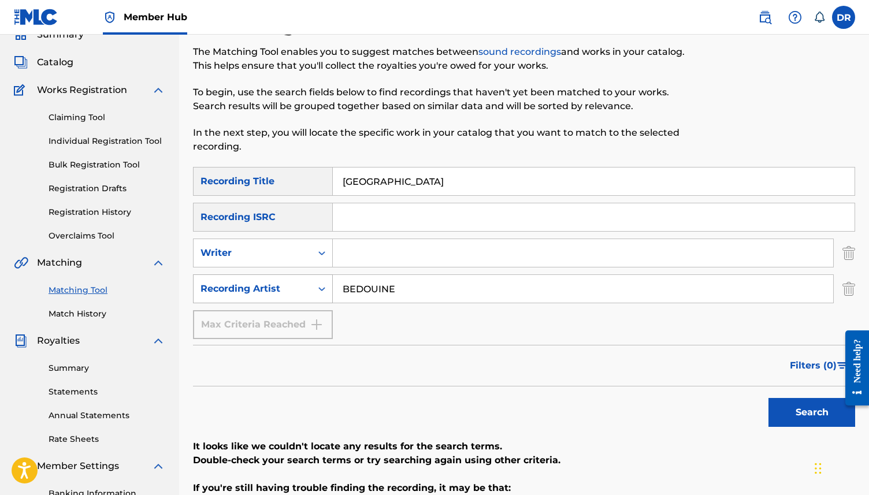
drag, startPoint x: 425, startPoint y: 287, endPoint x: 299, endPoint y: 286, distance: 126.6
click at [299, 286] on div "SearchWithCriteria56358d8a-c7c8-4f0d-be68-5333a7aa9559 Recording Artist BEDOUINE" at bounding box center [524, 289] width 662 height 29
click at [370, 262] on input "Search Form" at bounding box center [583, 253] width 501 height 28
paste input "ECHO PARK (KORKEJIAN/[PERSON_NAME])"
drag, startPoint x: 407, startPoint y: 254, endPoint x: 311, endPoint y: 254, distance: 95.9
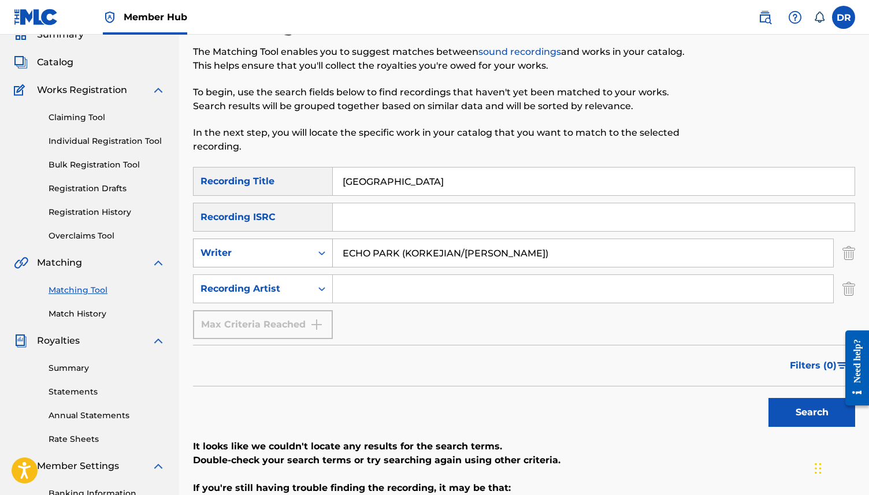
click at [311, 254] on div "SearchWithCriteria8b46604f-e660-484c-8d39-81c6e2cc6e55 Writer ECHO PARK (KORKEJ…" at bounding box center [524, 253] width 662 height 29
drag, startPoint x: 461, startPoint y: 260, endPoint x: 396, endPoint y: 254, distance: 64.4
click at [396, 254] on input "KORKEJIAN/[PERSON_NAME])" at bounding box center [583, 253] width 501 height 28
type input "KORKEJIAN"
click at [769, 398] on button "Search" at bounding box center [812, 412] width 87 height 29
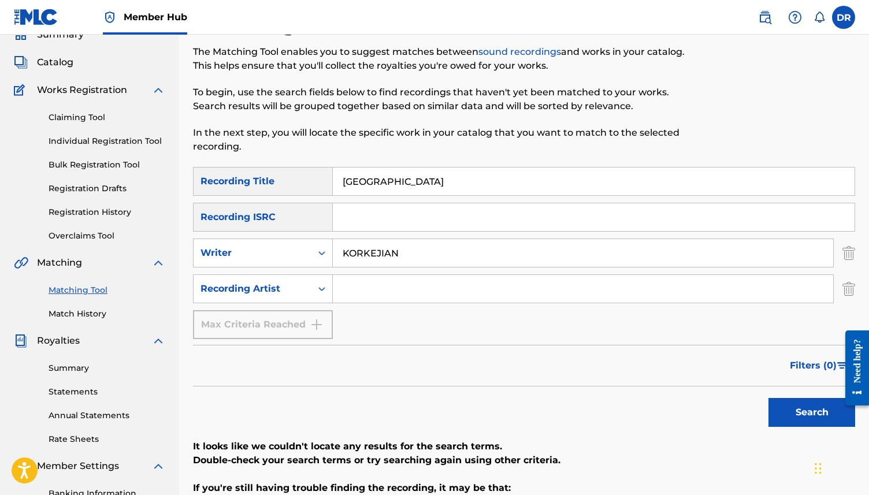
drag, startPoint x: 409, startPoint y: 183, endPoint x: 271, endPoint y: 182, distance: 138.1
click at [271, 182] on div "SearchWithCriteria7351661f-2229-4cda-8b21-5aed581a2cc8 Recording Title [GEOGRAP…" at bounding box center [524, 181] width 662 height 29
type input "MISSING ONE"
drag, startPoint x: 406, startPoint y: 260, endPoint x: 289, endPoint y: 258, distance: 117.3
click at [289, 258] on div "SearchWithCriteria8b46604f-e660-484c-8d39-81c6e2cc6e55 Writer KORKEJIAN" at bounding box center [524, 253] width 662 height 29
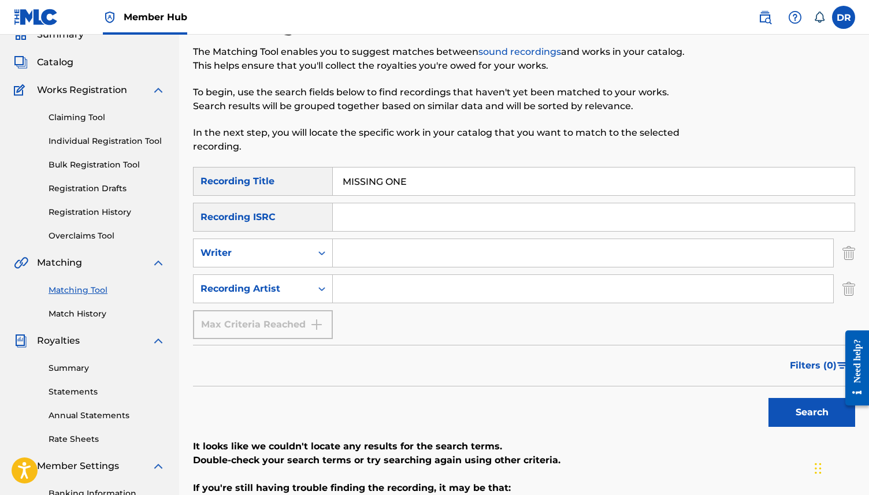
click at [388, 291] on input "Search Form" at bounding box center [583, 289] width 501 height 28
type input "[PERSON_NAME]"
click at [769, 398] on button "Search" at bounding box center [812, 412] width 87 height 29
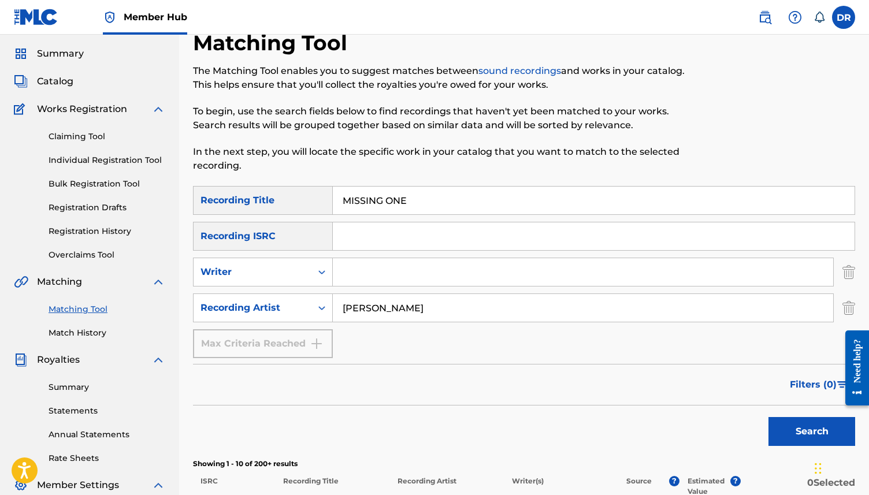
scroll to position [31, 0]
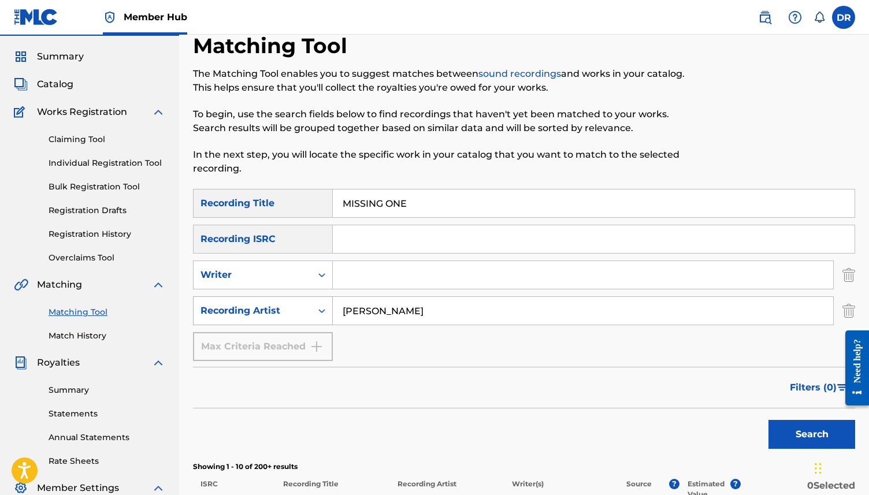
drag, startPoint x: 449, startPoint y: 313, endPoint x: 303, endPoint y: 307, distance: 145.8
click at [303, 307] on div "SearchWithCriteria56358d8a-c7c8-4f0d-be68-5333a7aa9559 Recording Artist [PERSON…" at bounding box center [524, 310] width 662 height 29
type input "[PERSON_NAME] [PERSON_NAME]"
click at [769, 420] on button "Search" at bounding box center [812, 434] width 87 height 29
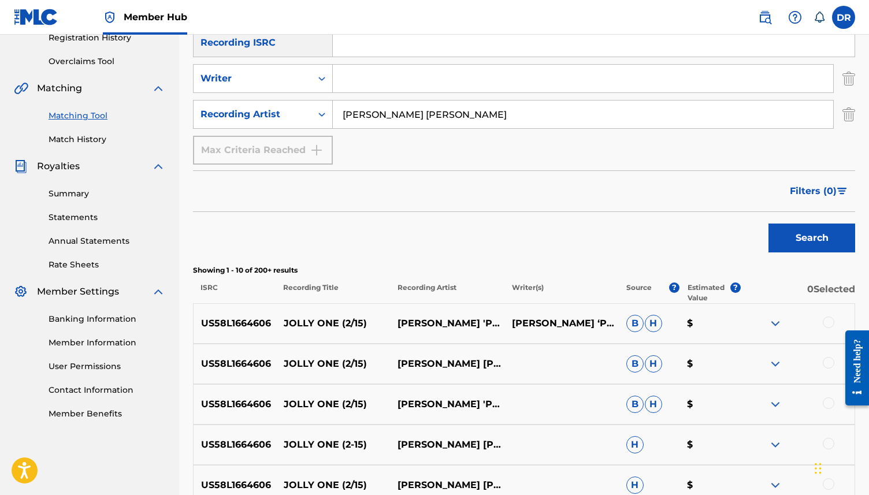
scroll to position [0, 0]
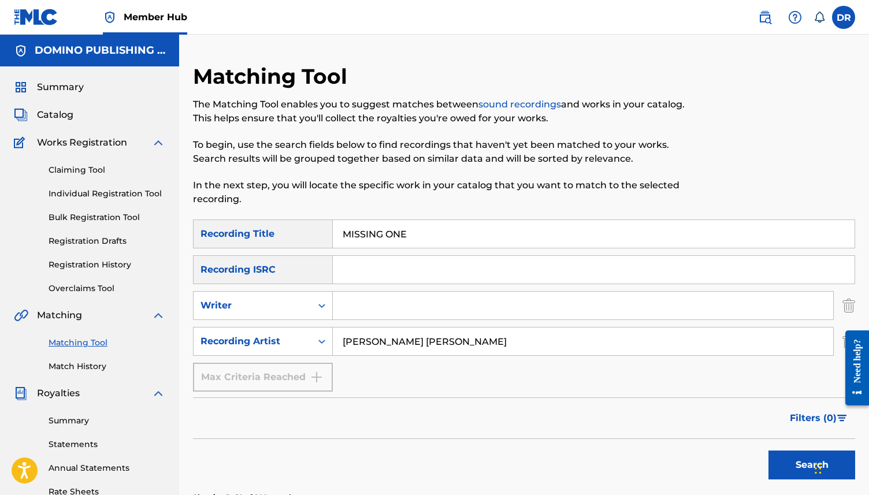
click at [379, 299] on input "Search Form" at bounding box center [583, 306] width 501 height 28
type input "OLDHAM"
click at [769, 451] on button "Search" at bounding box center [812, 465] width 87 height 29
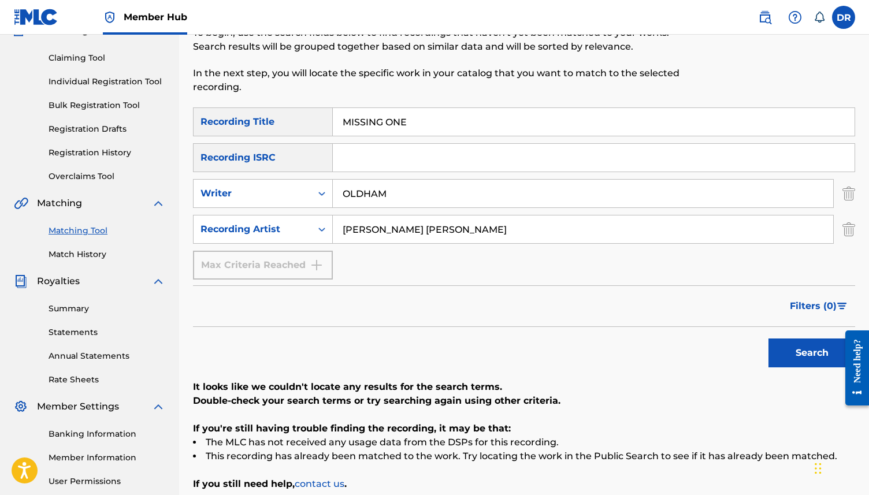
scroll to position [103, 0]
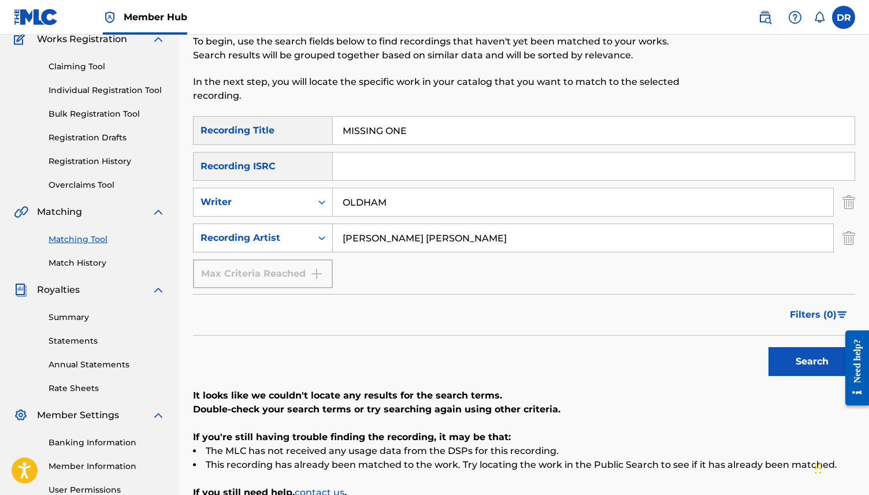
drag, startPoint x: 478, startPoint y: 236, endPoint x: 279, endPoint y: 231, distance: 199.5
click at [279, 231] on div "SearchWithCriteria56358d8a-c7c8-4f0d-be68-5333a7aa9559 Recording Artist [PERSON…" at bounding box center [524, 238] width 662 height 29
click at [769, 347] on button "Search" at bounding box center [812, 361] width 87 height 29
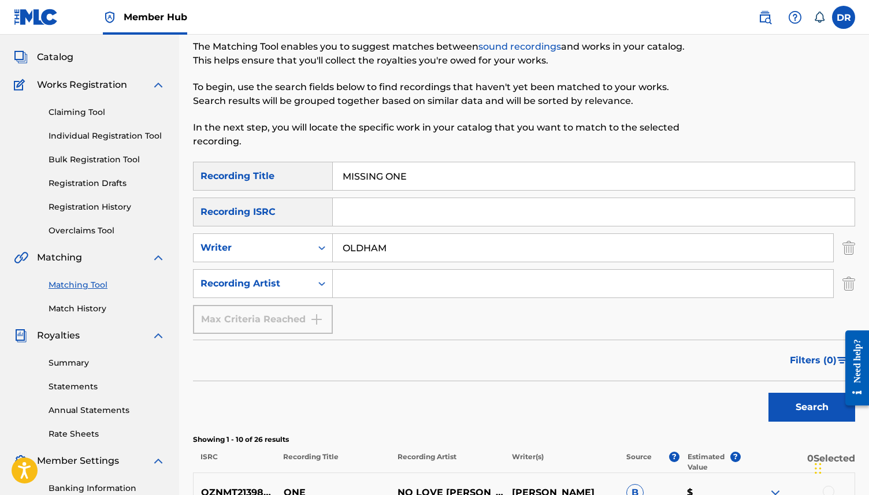
scroll to position [0, 0]
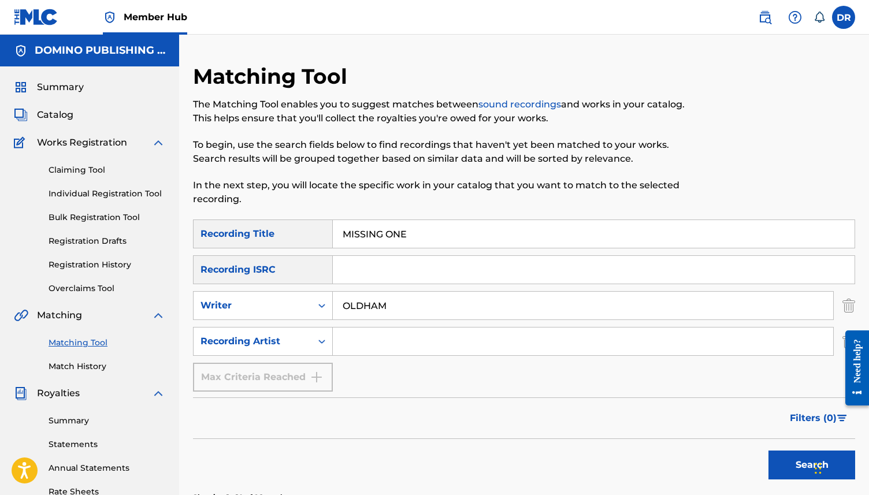
drag, startPoint x: 440, startPoint y: 225, endPoint x: 360, endPoint y: 228, distance: 80.4
click at [360, 228] on input "MISSING ONE" at bounding box center [594, 234] width 522 height 28
drag, startPoint x: 435, startPoint y: 235, endPoint x: 299, endPoint y: 233, distance: 135.8
click at [299, 233] on div "SearchWithCriteria7351661f-2229-4cda-8b21-5aed581a2cc8 Recording Title MISSING …" at bounding box center [524, 234] width 662 height 29
paste input "LINE OF SIGHT ([GEOGRAPHIC_DATA])"
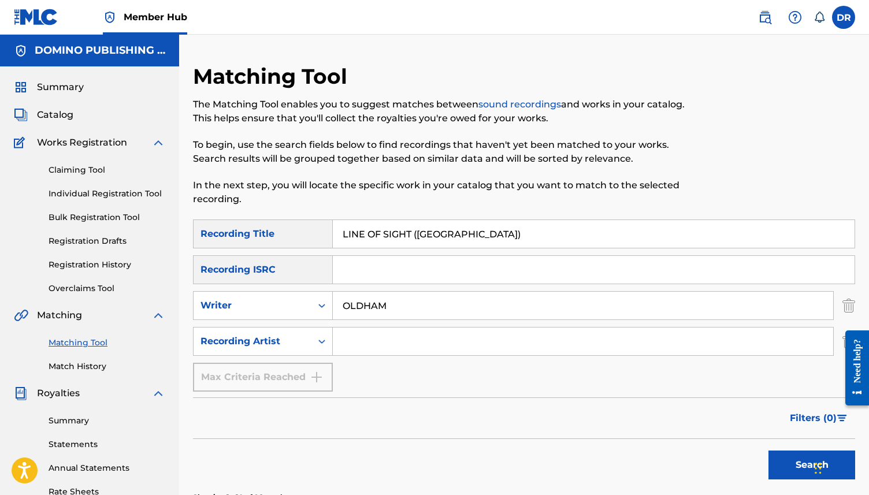
click at [769, 451] on button "Search" at bounding box center [812, 465] width 87 height 29
drag, startPoint x: 536, startPoint y: 247, endPoint x: 412, endPoint y: 238, distance: 124.6
click at [412, 238] on input "LINE OF SIGHT ([GEOGRAPHIC_DATA])" at bounding box center [594, 234] width 522 height 28
type input "LINE OF SIGHT"
drag, startPoint x: 429, startPoint y: 302, endPoint x: 279, endPoint y: 301, distance: 149.7
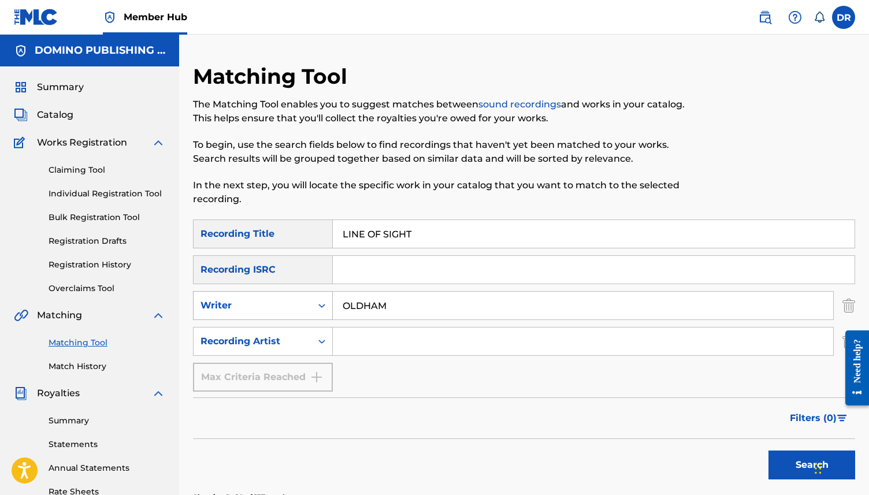
click at [279, 301] on div "SearchWithCriteria8b46604f-e660-484c-8d39-81c6e2cc6e55 Writer [PERSON_NAME]" at bounding box center [524, 305] width 662 height 29
click at [350, 355] on input "Search Form" at bounding box center [583, 342] width 501 height 28
type input "WAXAHATCHEE"
click at [769, 451] on button "Search" at bounding box center [812, 465] width 87 height 29
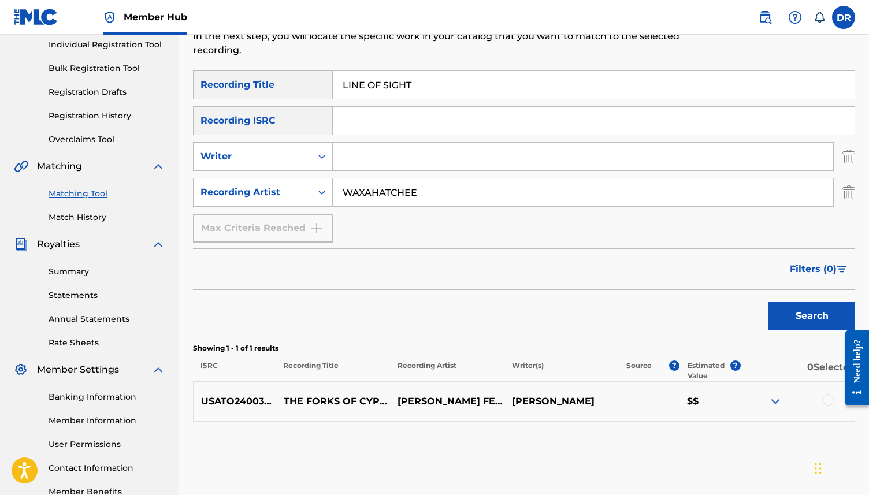
scroll to position [140, 0]
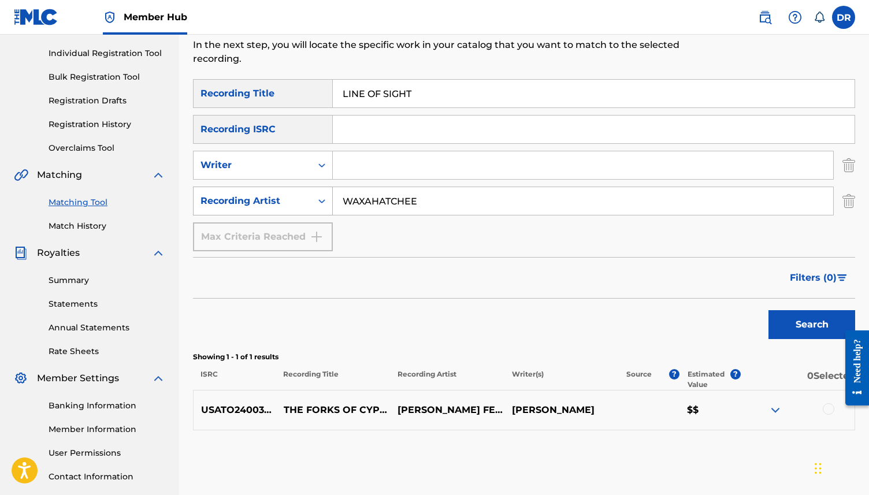
drag, startPoint x: 438, startPoint y: 205, endPoint x: 312, endPoint y: 201, distance: 126.1
click at [312, 201] on div "SearchWithCriteria56358d8a-c7c8-4f0d-be68-5333a7aa9559 Recording Artist WAXAHAT…" at bounding box center [524, 201] width 662 height 29
type input "PLAINS"
click at [769, 310] on button "Search" at bounding box center [812, 324] width 87 height 29
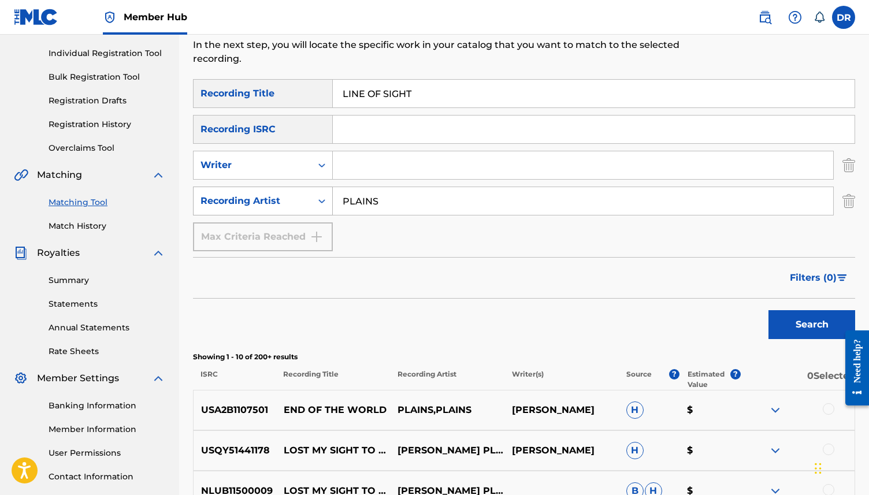
drag, startPoint x: 417, startPoint y: 196, endPoint x: 280, endPoint y: 203, distance: 136.6
click at [280, 203] on div "SearchWithCriteria56358d8a-c7c8-4f0d-be68-5333a7aa9559 Recording Artist PLAINS" at bounding box center [524, 201] width 662 height 29
click at [769, 310] on button "Search" at bounding box center [812, 324] width 87 height 29
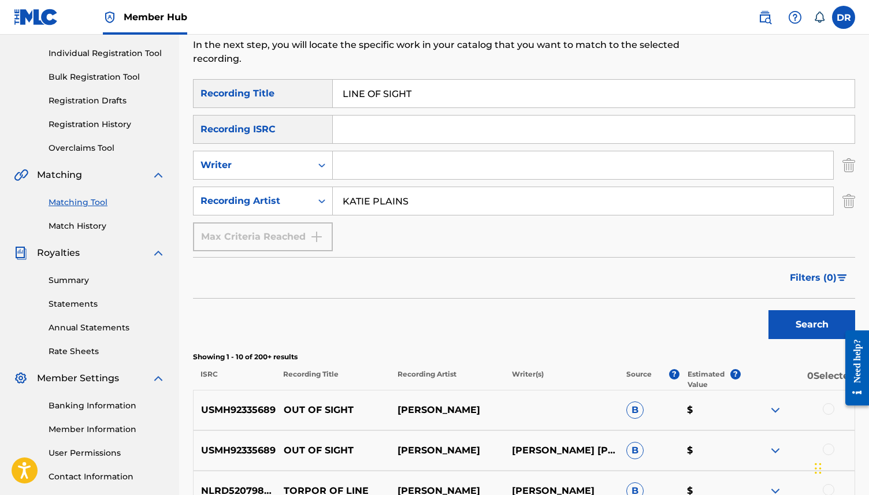
click at [405, 198] on input "KATIE PLAINS" at bounding box center [583, 201] width 501 height 28
click at [405, 197] on input "KATIE PLAINS" at bounding box center [583, 201] width 501 height 28
type input "[PERSON_NAME]"
click at [769, 310] on button "Search" at bounding box center [812, 324] width 87 height 29
click at [377, 175] on input "Search Form" at bounding box center [583, 165] width 501 height 28
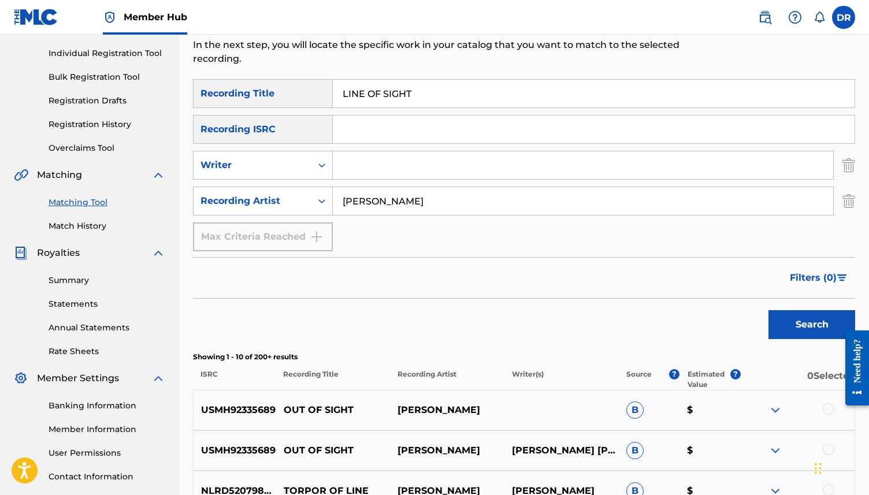
paste input "LINE OF SIGHT ([GEOGRAPHIC_DATA])"
drag, startPoint x: 421, startPoint y: 167, endPoint x: 328, endPoint y: 164, distance: 92.5
click at [328, 164] on div "SearchWithCriteria8b46604f-e660-484c-8d39-81c6e2cc6e55 Writer LINE OF SIGHT ([P…" at bounding box center [524, 165] width 662 height 29
type input "[PERSON_NAME])"
drag, startPoint x: 467, startPoint y: 198, endPoint x: 269, endPoint y: 192, distance: 198.3
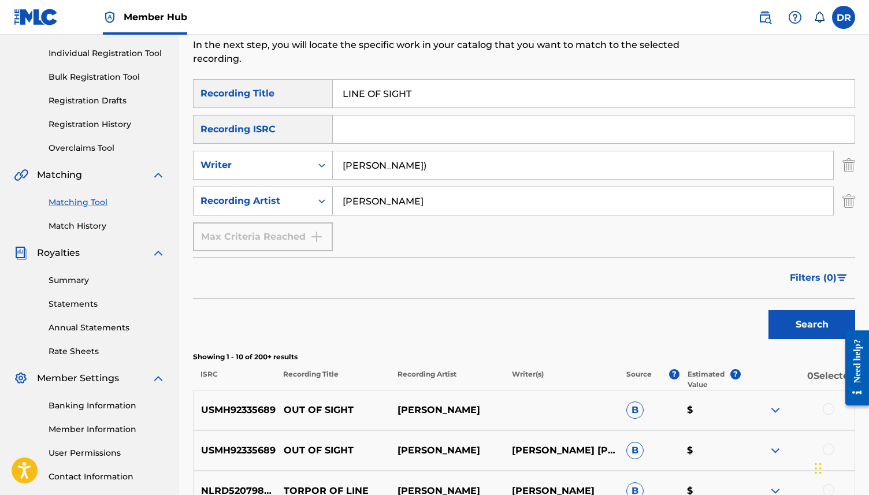
click at [269, 192] on div "SearchWithCriteria56358d8a-c7c8-4f0d-be68-5333a7aa9559 Recording Artist [PERSON…" at bounding box center [524, 201] width 662 height 29
click at [420, 175] on input "[PERSON_NAME])" at bounding box center [583, 165] width 501 height 28
type input "[PERSON_NAME]"
click at [769, 310] on button "Search" at bounding box center [812, 324] width 87 height 29
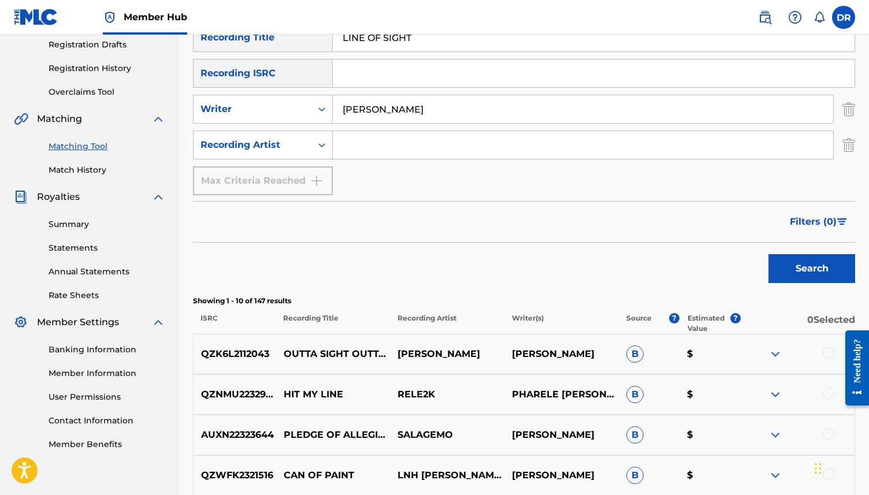
scroll to position [0, 0]
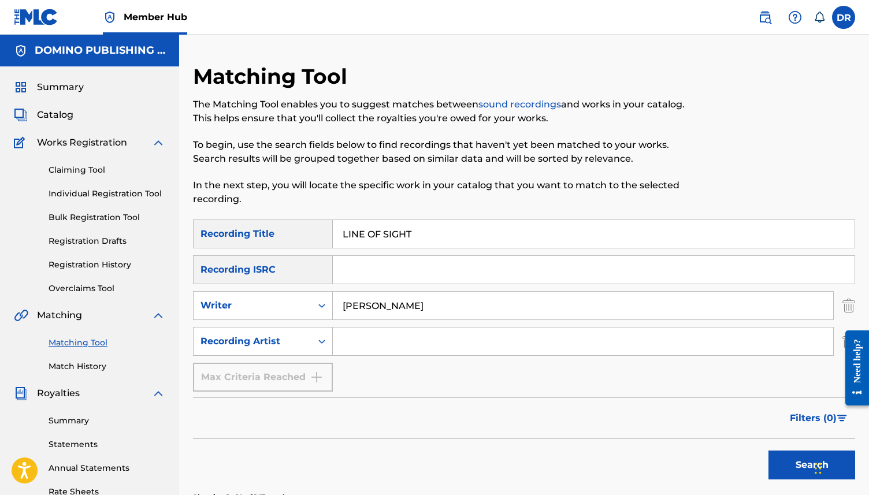
drag, startPoint x: 418, startPoint y: 234, endPoint x: 303, endPoint y: 227, distance: 115.3
click at [303, 227] on div "SearchWithCriteria7351661f-2229-4cda-8b21-5aed581a2cc8 Recording Title LINE OF …" at bounding box center [524, 234] width 662 height 29
paste input "HIGH FIVES ([PERSON_NAME])"
drag, startPoint x: 473, startPoint y: 238, endPoint x: 397, endPoint y: 238, distance: 76.3
click at [397, 238] on input "HIGH FIVES ([PERSON_NAME])" at bounding box center [594, 234] width 522 height 28
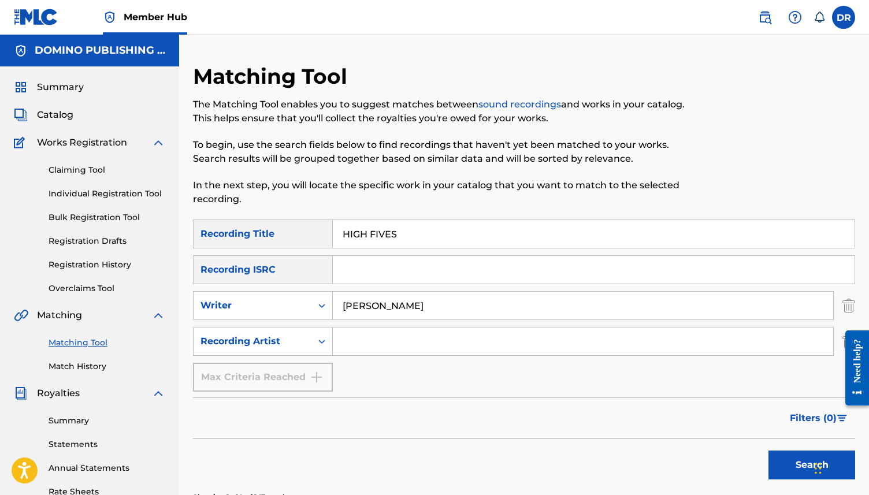
type input "HIGH FIVES"
drag, startPoint x: 440, startPoint y: 310, endPoint x: 310, endPoint y: 308, distance: 130.6
click at [310, 308] on div "SearchWithCriteria8b46604f-e660-484c-8d39-81c6e2cc6e55 Writer [PERSON_NAME]" at bounding box center [524, 305] width 662 height 29
click at [398, 347] on input "Search Form" at bounding box center [583, 342] width 501 height 28
paste input "HIGH FIVES ([PERSON_NAME])"
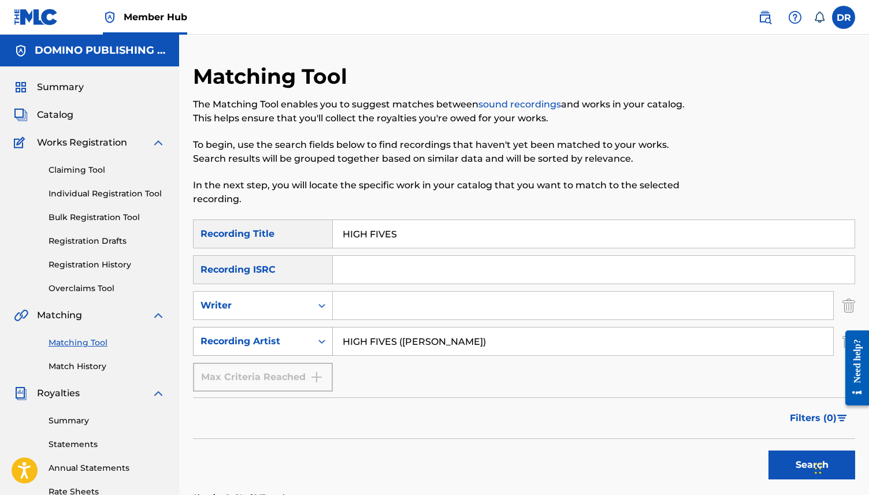
drag, startPoint x: 492, startPoint y: 337, endPoint x: 332, endPoint y: 339, distance: 160.7
click at [332, 339] on div "SearchWithCriteria56358d8a-c7c8-4f0d-be68-5333a7aa9559 Recording Artist HIGH FI…" at bounding box center [524, 341] width 662 height 29
type input "[PERSON_NAME]"
click at [769, 451] on button "Search" at bounding box center [812, 465] width 87 height 29
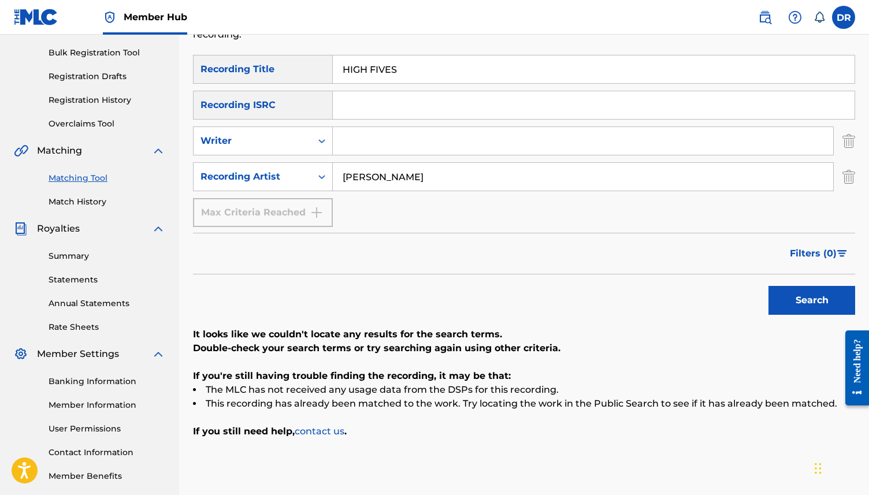
scroll to position [168, 0]
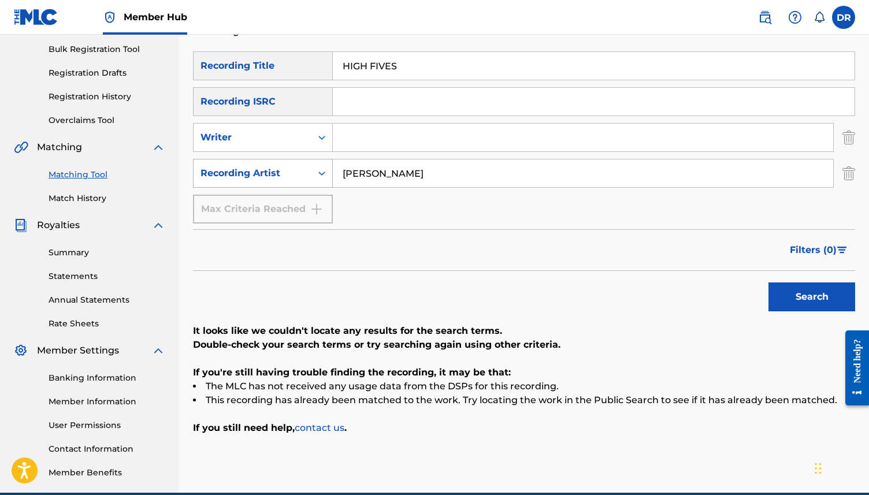
drag, startPoint x: 454, startPoint y: 177, endPoint x: 298, endPoint y: 171, distance: 156.2
click at [298, 171] on div "SearchWithCriteria56358d8a-c7c8-4f0d-be68-5333a7aa9559 Recording Artist [PERSON…" at bounding box center [524, 173] width 662 height 29
click at [769, 283] on button "Search" at bounding box center [812, 297] width 87 height 29
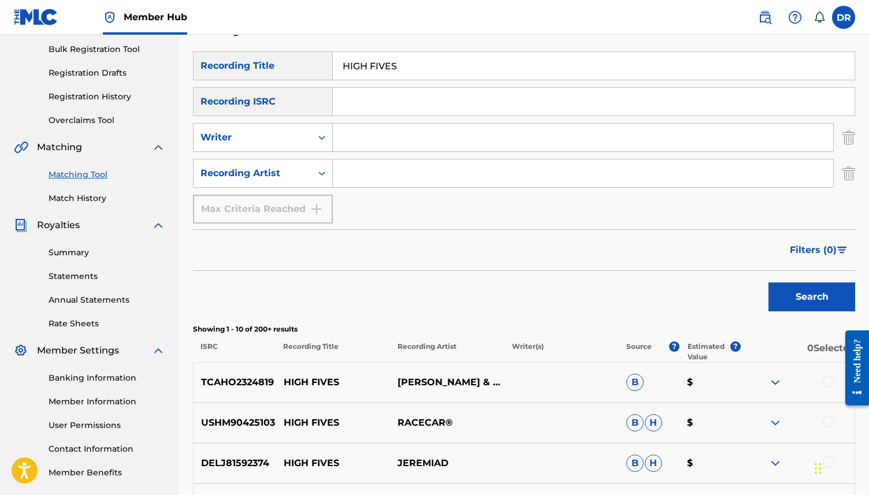
click at [399, 141] on input "Search Form" at bounding box center [583, 138] width 501 height 28
type input "[PERSON_NAME]"
click at [769, 283] on button "Search" at bounding box center [812, 297] width 87 height 29
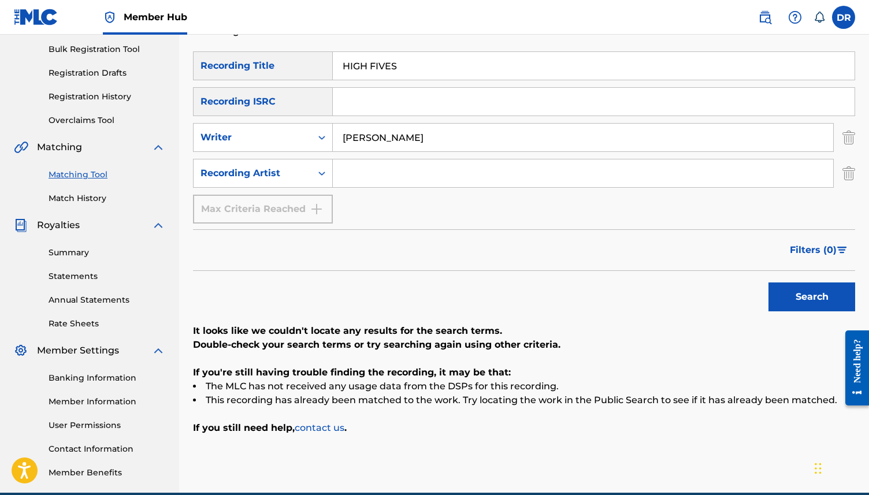
drag, startPoint x: 415, startPoint y: 69, endPoint x: 296, endPoint y: 69, distance: 118.5
click at [296, 69] on div "SearchWithCriteria7351661f-2229-4cda-8b21-5aed581a2cc8 Recording Title HIGH FIV…" at bounding box center [524, 65] width 662 height 29
paste input "ACID CRUSHER ([PERSON_NAME]/[PERSON_NAME]/RUBALABA)"
type input "ACID CRUSHER ([PERSON_NAME]/[PERSON_NAME]/RUBALABA)"
drag, startPoint x: 442, startPoint y: 128, endPoint x: 301, endPoint y: 128, distance: 141.0
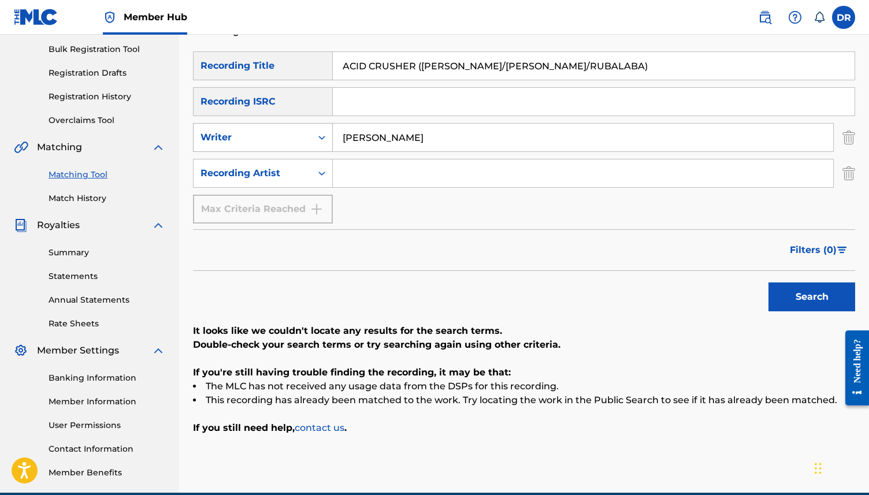
click at [301, 128] on div "SearchWithCriteria8b46604f-e660-484c-8d39-81c6e2cc6e55 Writer [PERSON_NAME]" at bounding box center [524, 137] width 662 height 29
drag, startPoint x: 414, startPoint y: 139, endPoint x: 258, endPoint y: 139, distance: 155.5
click at [258, 139] on div "SearchWithCriteria8b46604f-e660-484c-8d39-81c6e2cc6e55 Writer [PERSON_NAME]" at bounding box center [524, 137] width 662 height 29
type input "EARTHLESS"
drag, startPoint x: 612, startPoint y: 66, endPoint x: 417, endPoint y: 69, distance: 195.4
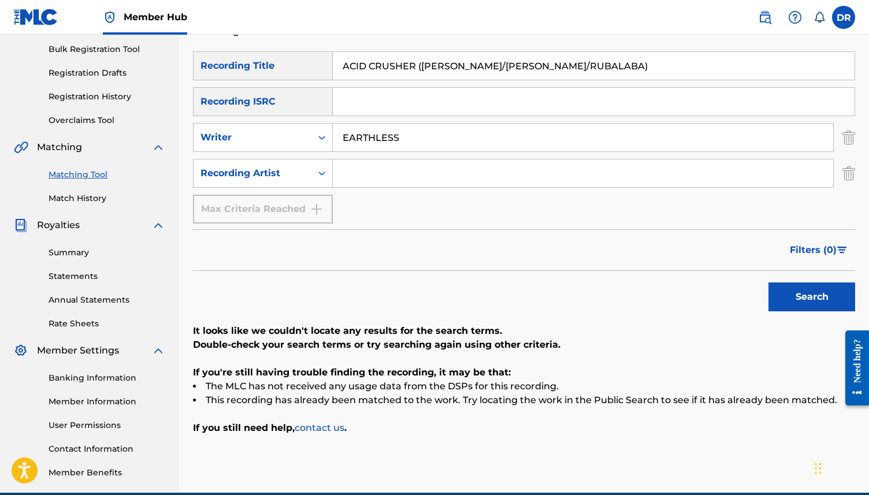
click at [417, 69] on input "ACID CRUSHER ([PERSON_NAME]/[PERSON_NAME]/RUBALABA)" at bounding box center [594, 66] width 522 height 28
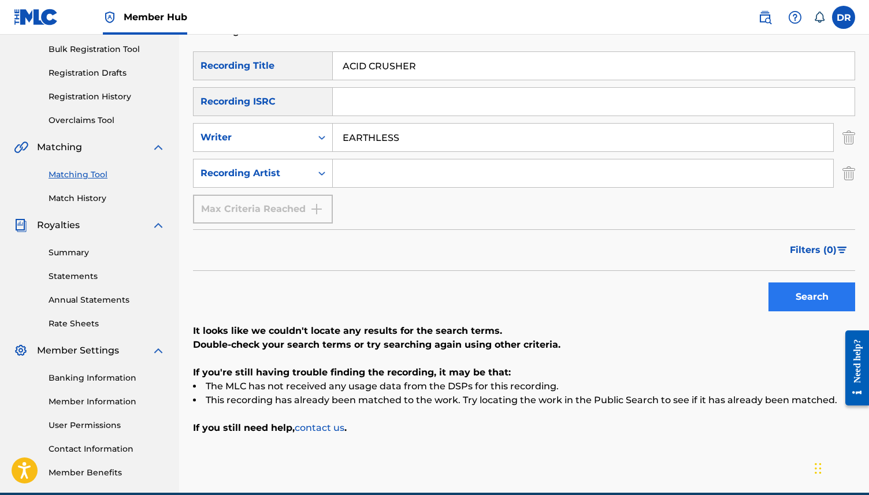
type input "ACID CRUSHER"
click at [798, 298] on button "Search" at bounding box center [812, 297] width 87 height 29
drag, startPoint x: 418, startPoint y: 136, endPoint x: 284, endPoint y: 136, distance: 134.1
click at [284, 136] on div "SearchWithCriteria8b46604f-e660-484c-8d39-81c6e2cc6e55 Writer EARTHLESS" at bounding box center [524, 137] width 662 height 29
click at [780, 306] on button "Search" at bounding box center [812, 297] width 87 height 29
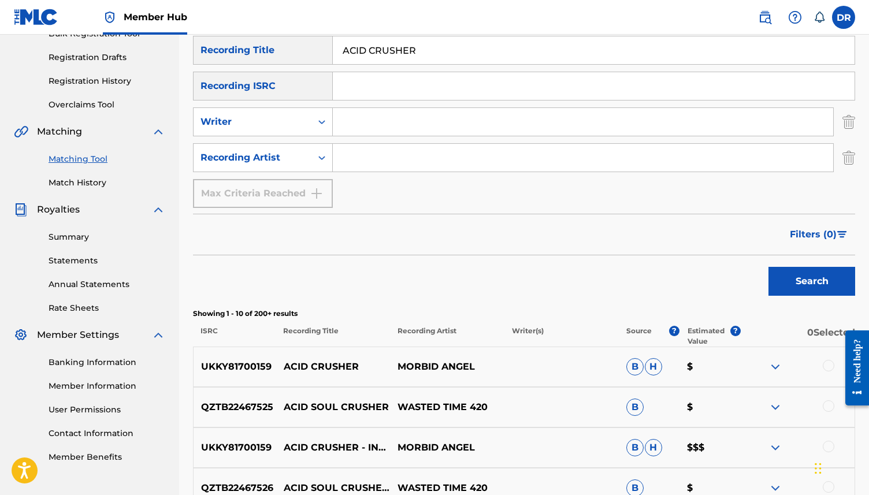
scroll to position [182, 0]
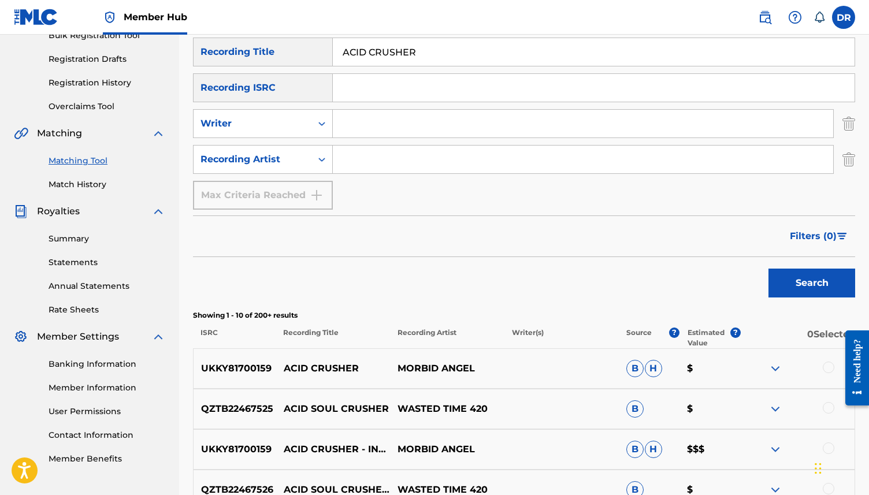
drag, startPoint x: 433, startPoint y: 52, endPoint x: 317, endPoint y: 52, distance: 116.8
click at [317, 52] on div "SearchWithCriteria7351661f-2229-4cda-8b21-5aed581a2cc8 Recording Title ACID CRU…" at bounding box center [524, 52] width 662 height 29
paste input "TA GHA HUNSIMWEN (IGBINIGIE)"
drag, startPoint x: 511, startPoint y: 50, endPoint x: 446, endPoint y: 53, distance: 65.4
click at [446, 53] on input "TA GHA HUNSIMWEN (IGBINIGIE)" at bounding box center [594, 52] width 522 height 28
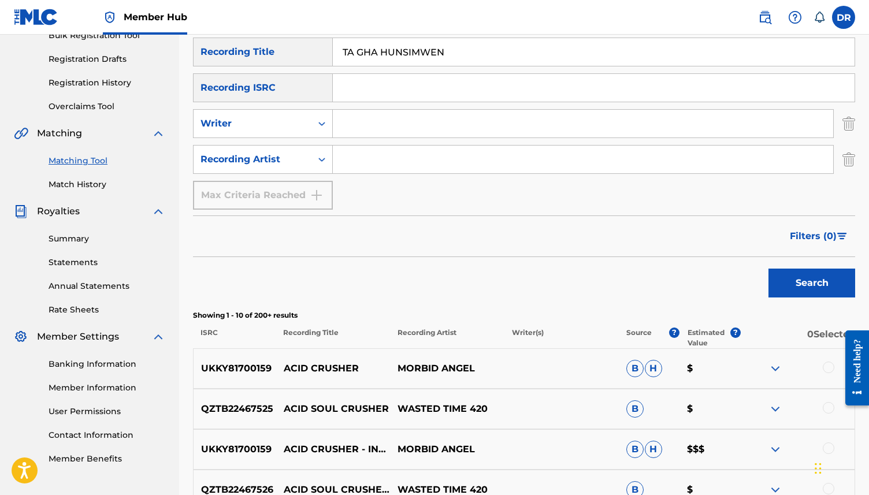
type input "TA GHA HUNSIMWEN"
click at [366, 160] on input "Search Form" at bounding box center [583, 160] width 501 height 28
click at [357, 138] on div "Search Form" at bounding box center [583, 123] width 501 height 29
click at [355, 130] on input "Search Form" at bounding box center [583, 124] width 501 height 28
paste input "TA GHA HUNSIMWEN (IGBINIGIE)"
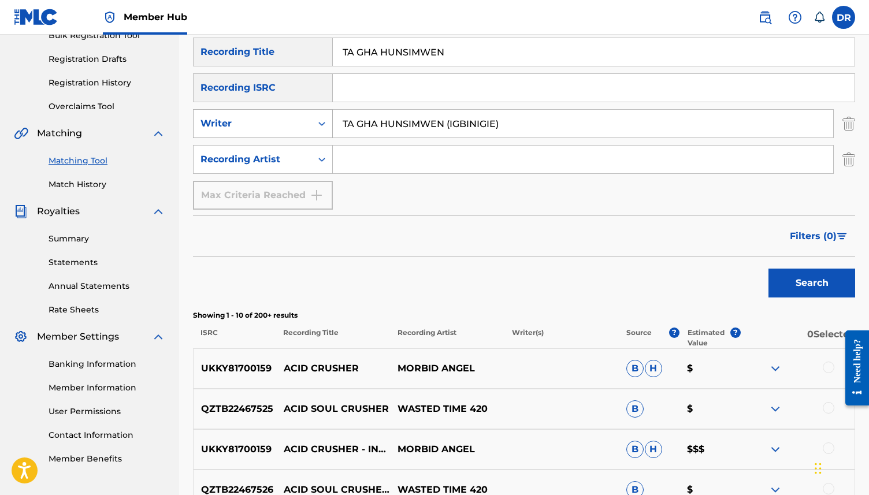
drag, startPoint x: 452, startPoint y: 126, endPoint x: 316, endPoint y: 125, distance: 136.4
click at [316, 125] on div "SearchWithCriteria8b46604f-e660-484c-8d39-81c6e2cc6e55 Writer TA [PERSON_NAME] …" at bounding box center [524, 123] width 662 height 29
click at [423, 127] on input "iGBINIGIE)" at bounding box center [583, 124] width 501 height 28
click at [769, 269] on button "Search" at bounding box center [812, 283] width 87 height 29
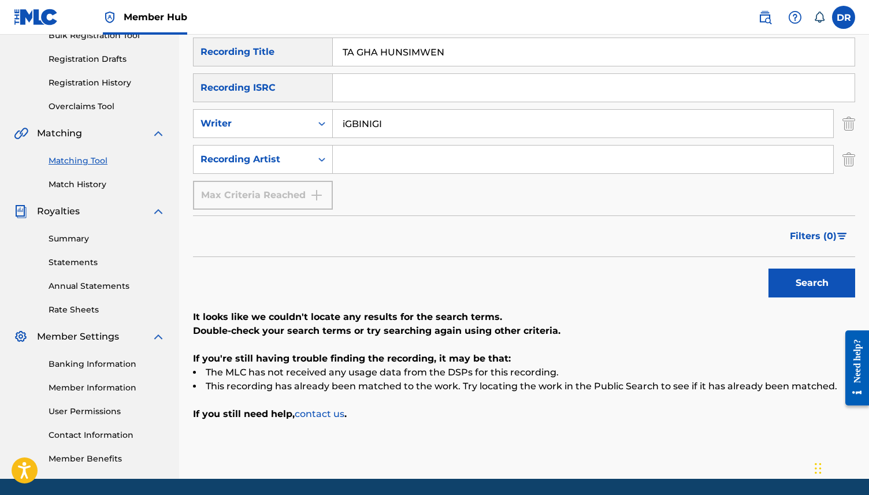
click at [414, 123] on input "iGBINIGI" at bounding box center [583, 124] width 501 height 28
type input "iGBINIGIe"
click at [769, 269] on button "Search" at bounding box center [812, 283] width 87 height 29
drag, startPoint x: 416, startPoint y: 125, endPoint x: 314, endPoint y: 121, distance: 102.4
click at [314, 121] on div "SearchWithCriteria8b46604f-e660-484c-8d39-81c6e2cc6e55 Writer iGBINIGIe" at bounding box center [524, 123] width 662 height 29
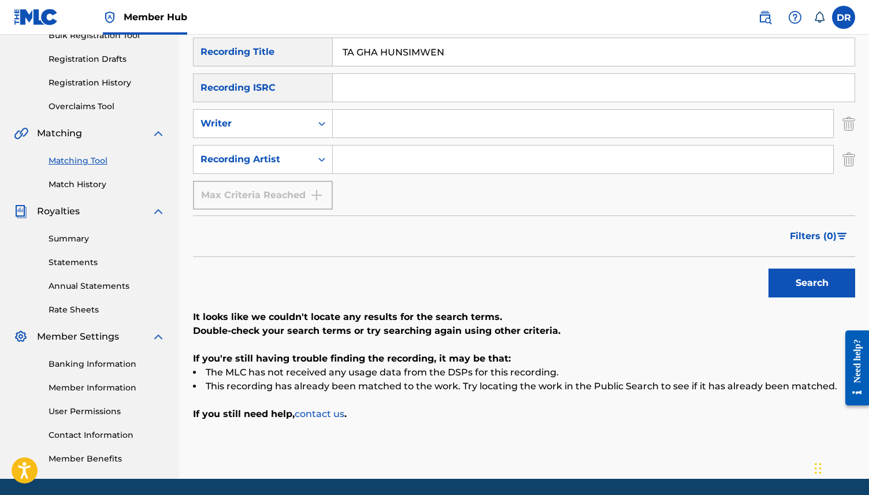
click at [352, 162] on input "Search Form" at bounding box center [583, 160] width 501 height 28
type input "AKABA MAN"
click at [769, 269] on button "Search" at bounding box center [812, 283] width 87 height 29
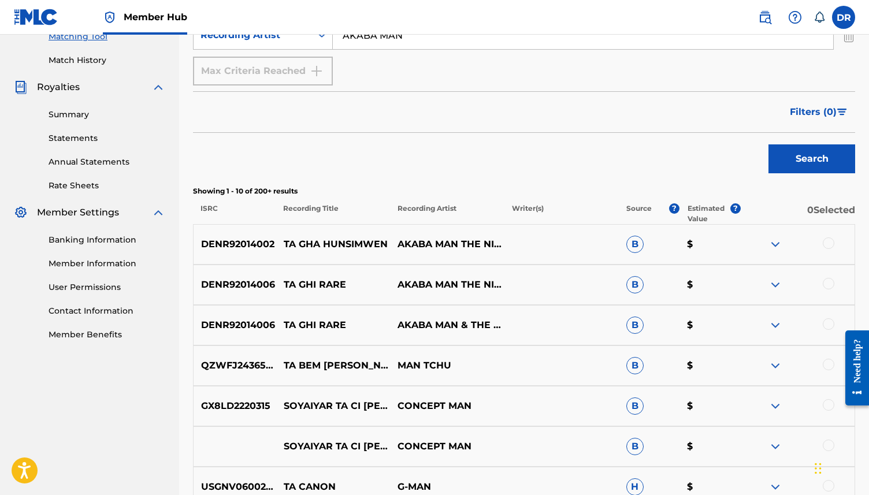
scroll to position [307, 0]
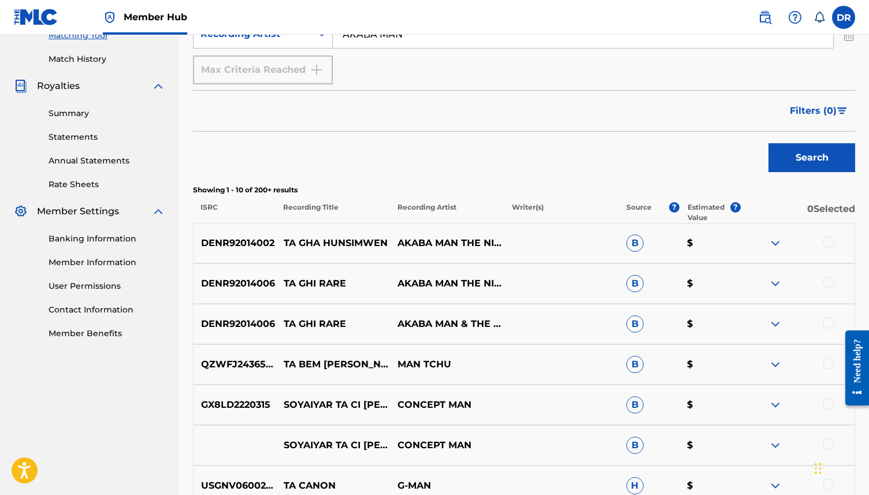
click at [825, 251] on div "DENR92014002 TA GHA [PERSON_NAME] AKABA MAN THE NIGIE ROKETS B $" at bounding box center [524, 243] width 662 height 40
click at [825, 244] on div at bounding box center [829, 242] width 12 height 12
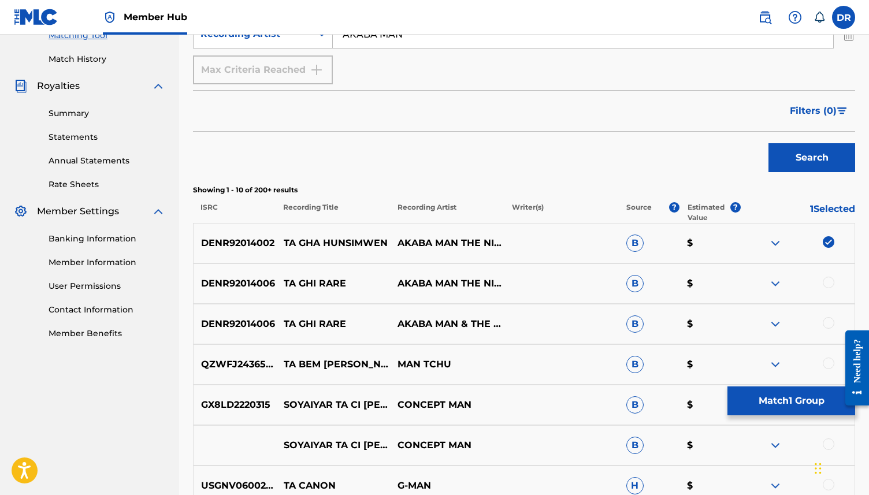
click at [828, 281] on div at bounding box center [829, 283] width 12 height 12
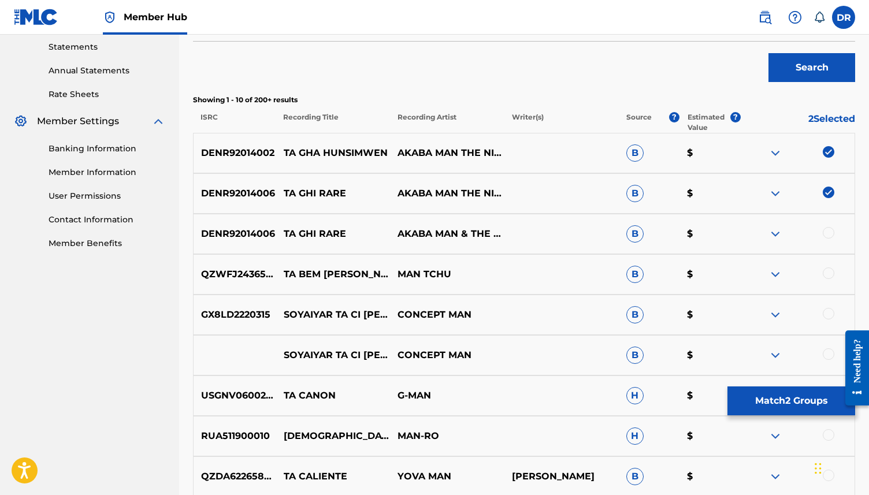
scroll to position [401, 0]
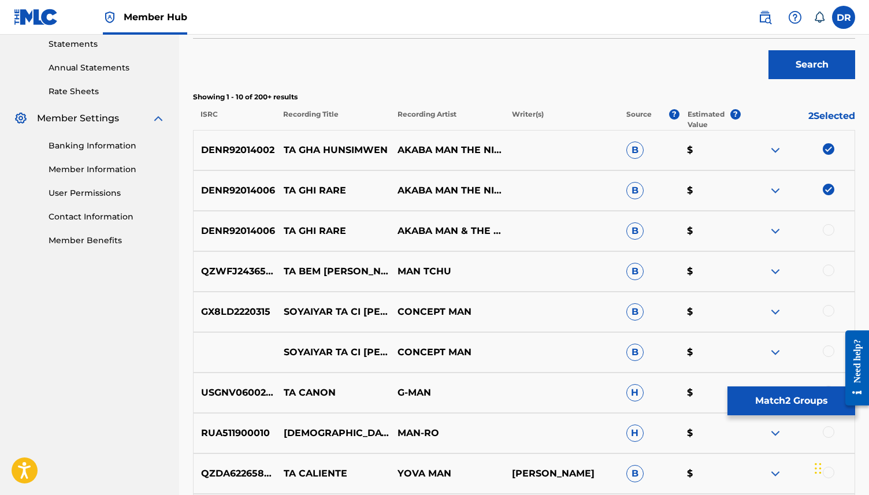
click at [831, 190] on img at bounding box center [829, 190] width 12 height 12
click at [783, 397] on button "Match 1 Group" at bounding box center [792, 401] width 128 height 29
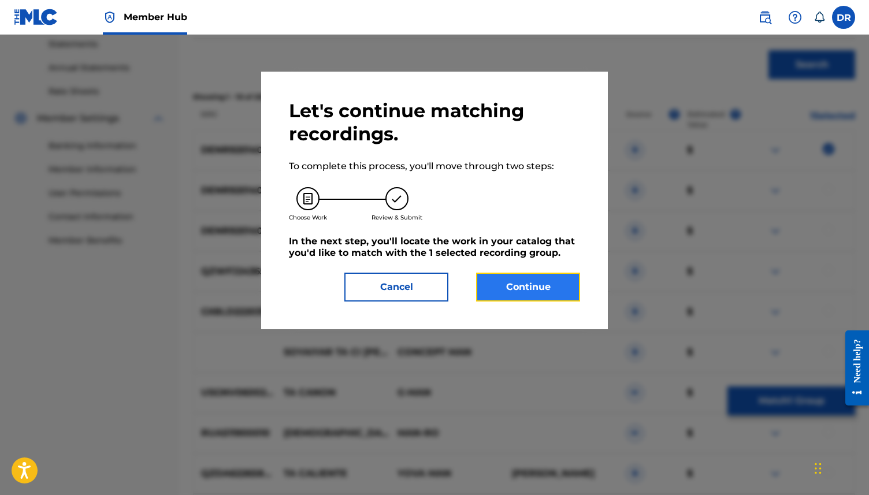
click at [533, 278] on button "Continue" at bounding box center [528, 287] width 104 height 29
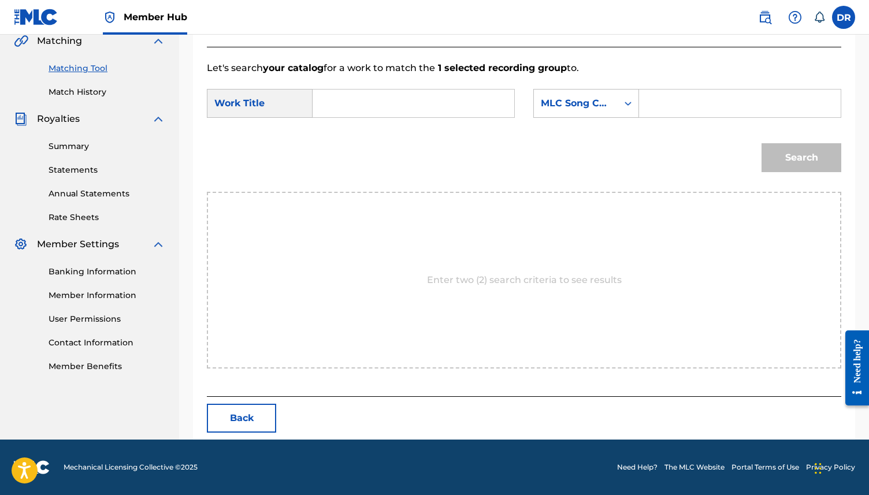
click at [336, 95] on input "Search Form" at bounding box center [414, 104] width 182 height 28
paste input "TA GHA HUNSIMWEN (IGBINIGIE)"
drag, startPoint x: 489, startPoint y: 105, endPoint x: 433, endPoint y: 106, distance: 56.1
click at [433, 106] on input "TA GHA HUNSIMWEN (IGBINIGIE)" at bounding box center [414, 104] width 182 height 28
type input "TA GHA HUNSIMWEN"
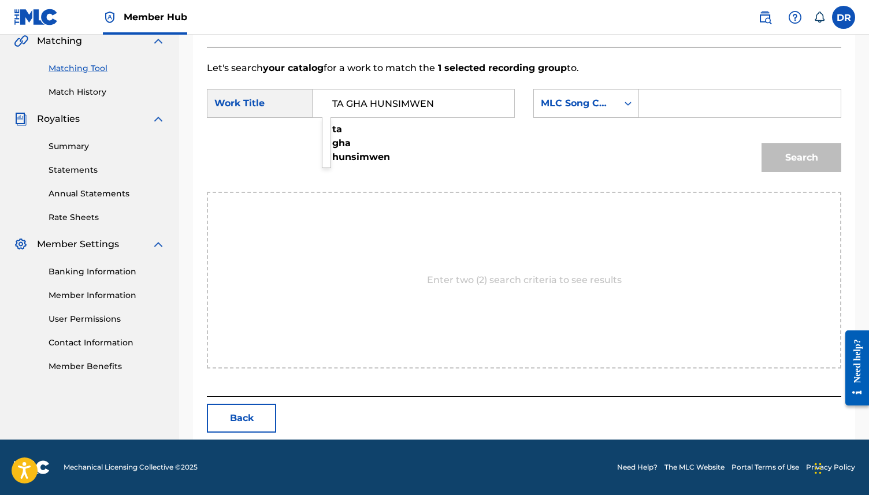
click at [574, 124] on div "SearchWithCriteria6dfec40b-62b0-42d5-9069-43f9e0d7549d Work Title TA GHA HUNSIM…" at bounding box center [524, 107] width 635 height 36
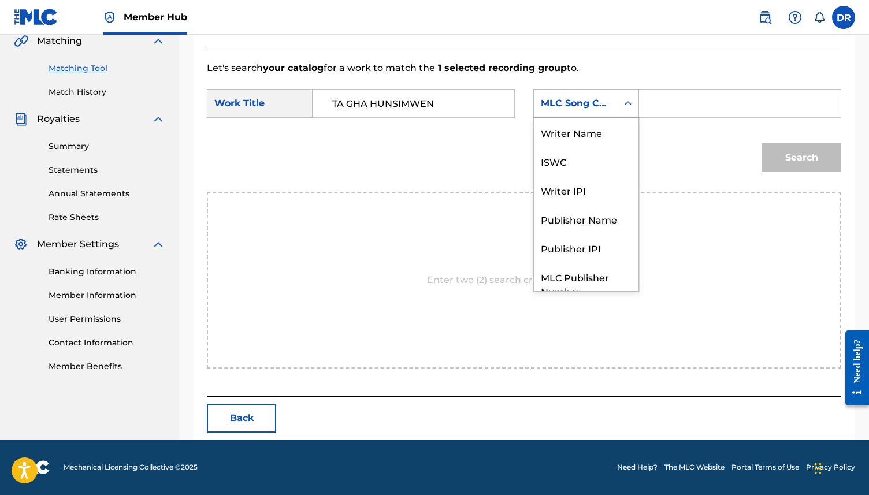
click at [570, 106] on div "MLC Song Code" at bounding box center [576, 104] width 70 height 14
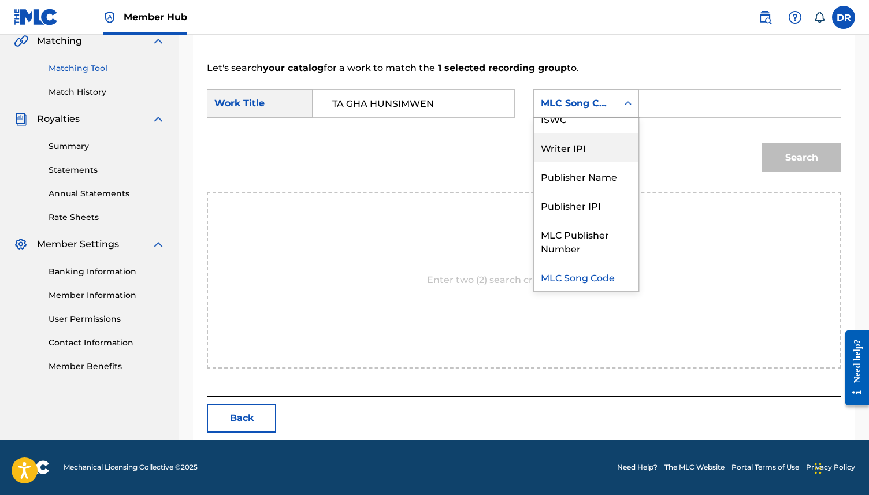
scroll to position [0, 0]
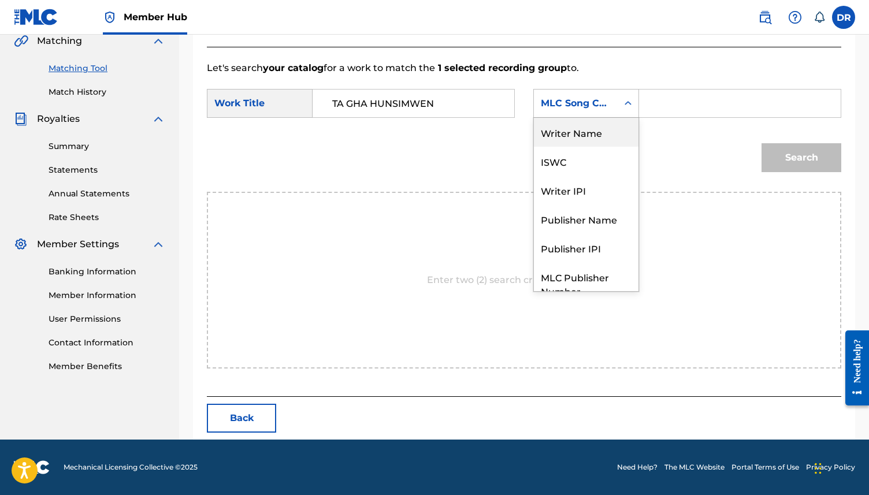
click at [576, 131] on div "Writer Name" at bounding box center [586, 132] width 105 height 29
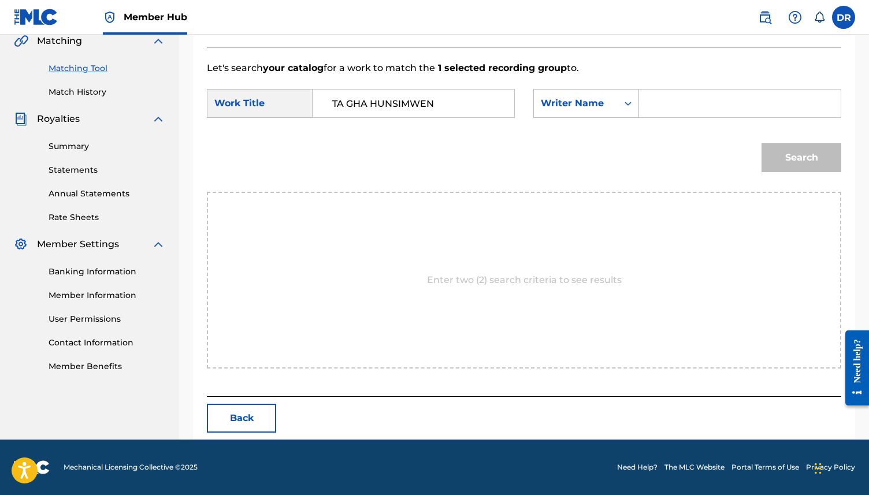
click at [668, 111] on input "Search Form" at bounding box center [740, 104] width 182 height 28
paste input "TA GHA HUNSIMWEN (IGBINIGIE)"
drag, startPoint x: 768, startPoint y: 104, endPoint x: 649, endPoint y: 95, distance: 119.4
click at [649, 95] on input "TA GHA HUNSIMWEN (IGBINIGIE)" at bounding box center [740, 104] width 182 height 28
click at [737, 100] on input "IGBINIGIE)" at bounding box center [740, 104] width 182 height 28
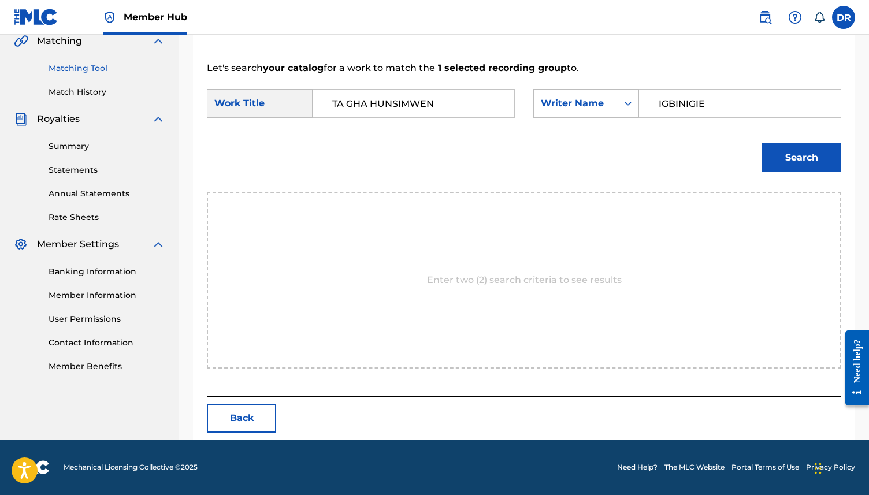
type input "IGBINIGIE"
click at [762, 143] on button "Search" at bounding box center [802, 157] width 80 height 29
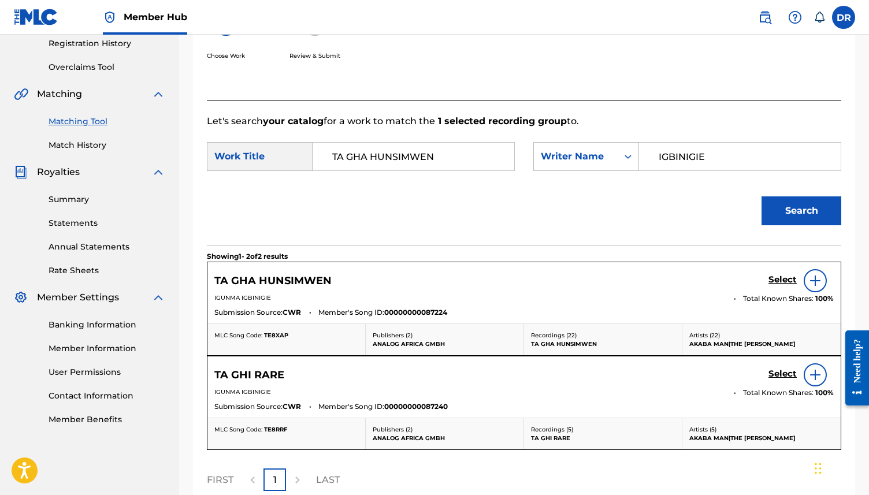
scroll to position [275, 0]
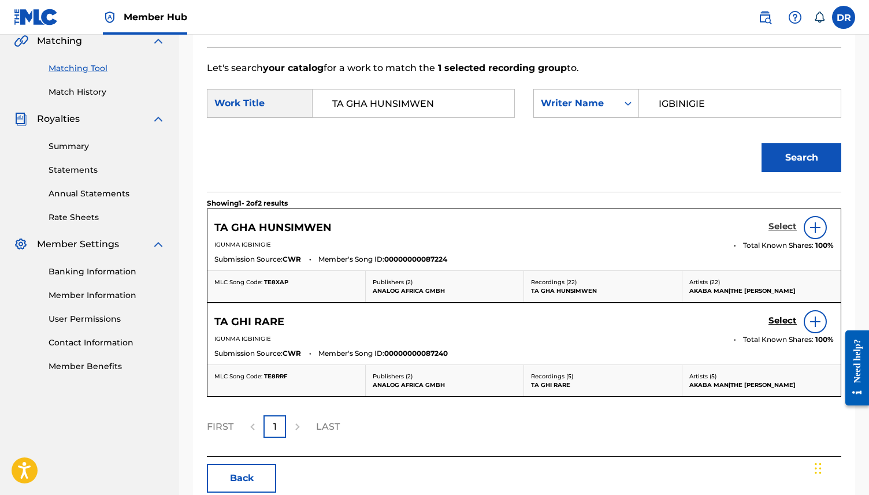
click at [784, 225] on h5 "Select" at bounding box center [783, 226] width 28 height 11
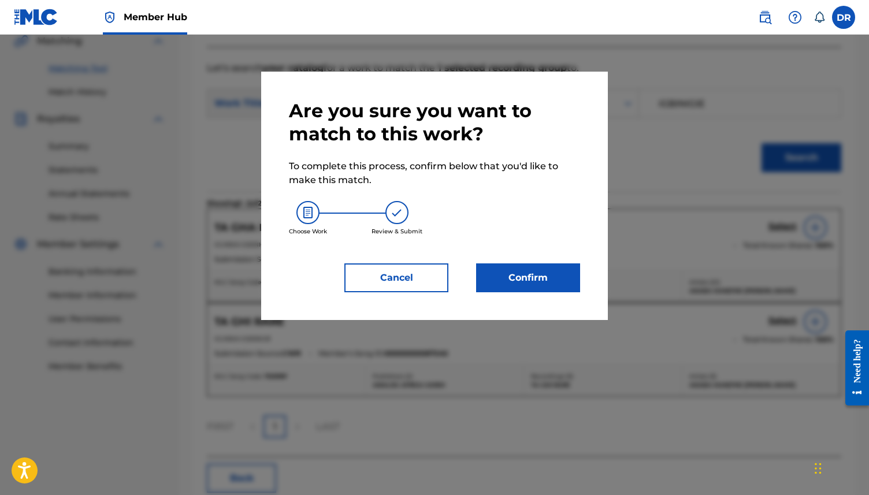
click at [702, 249] on div at bounding box center [434, 282] width 869 height 495
click at [396, 264] on button "Cancel" at bounding box center [396, 278] width 104 height 29
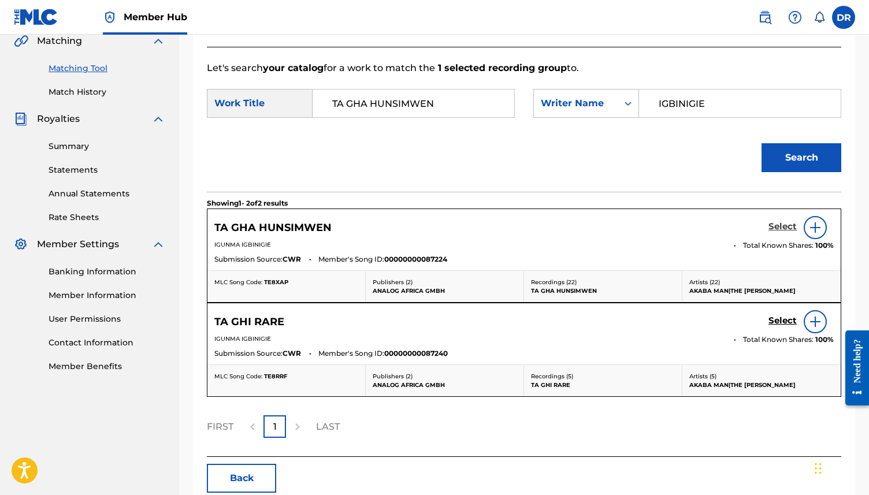
click at [785, 227] on h5 "Select" at bounding box center [783, 226] width 28 height 11
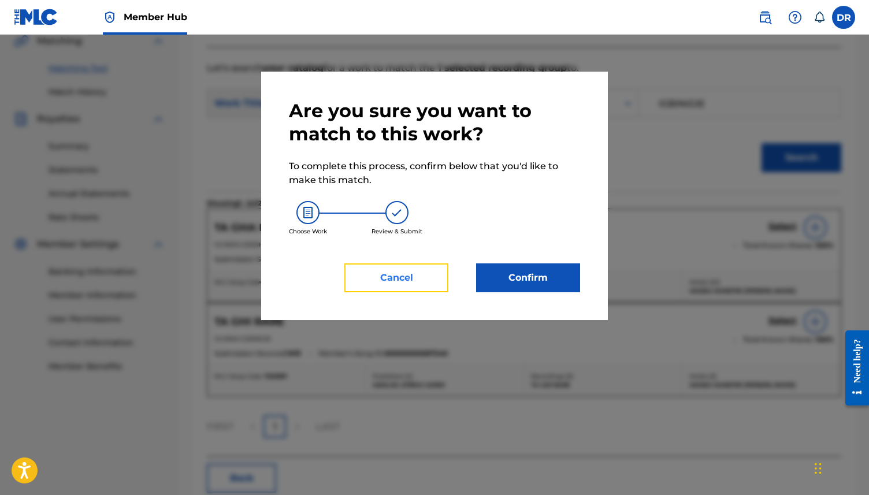
click at [398, 279] on button "Cancel" at bounding box center [396, 278] width 104 height 29
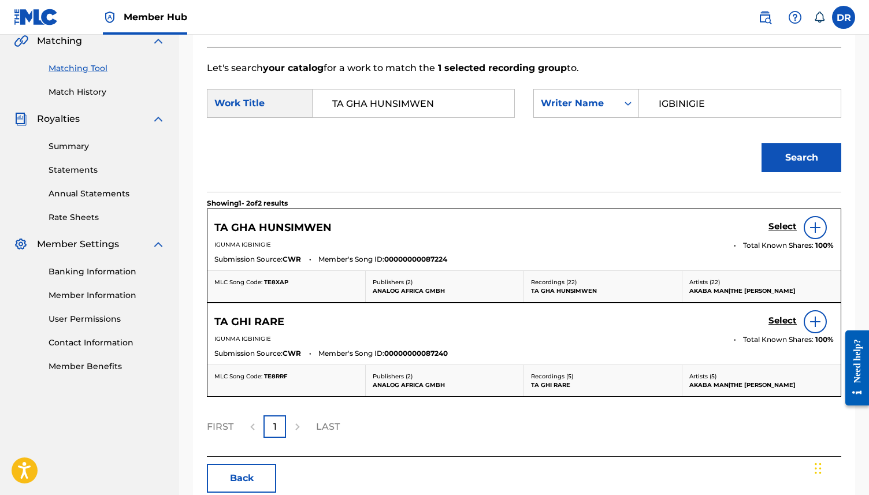
click at [821, 231] on img at bounding box center [816, 228] width 14 height 14
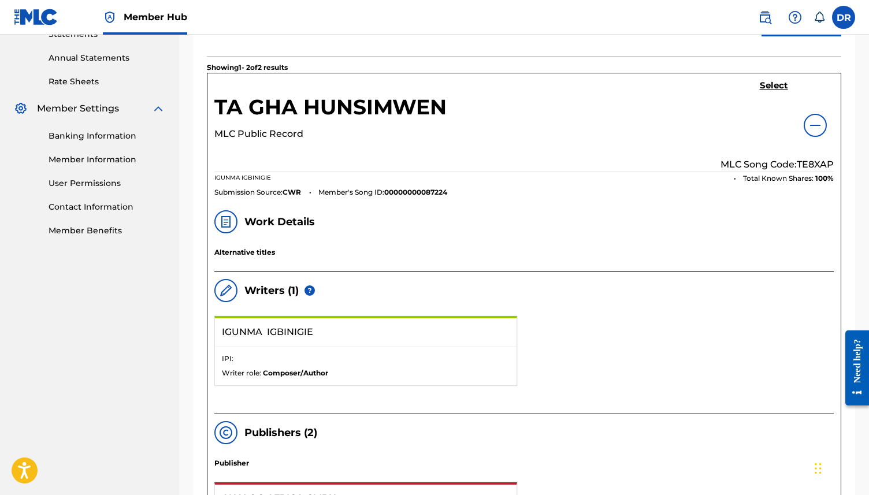
scroll to position [364, 0]
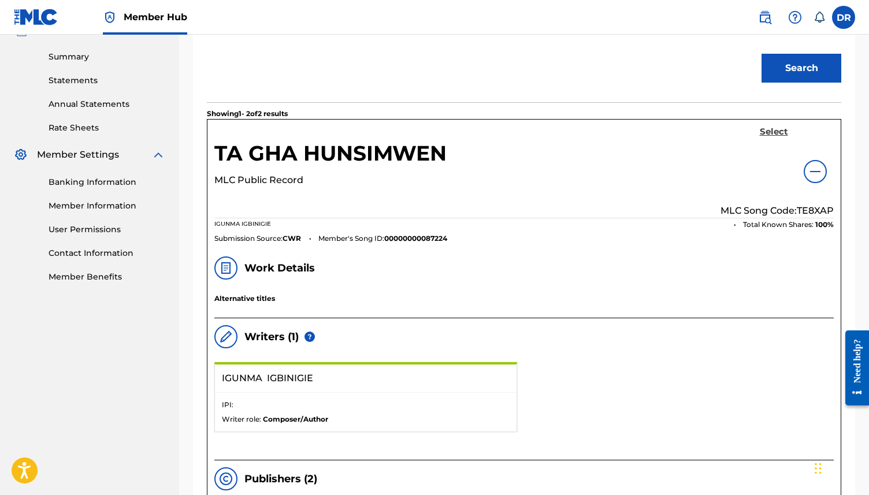
click at [766, 137] on h5 "Select" at bounding box center [774, 132] width 28 height 11
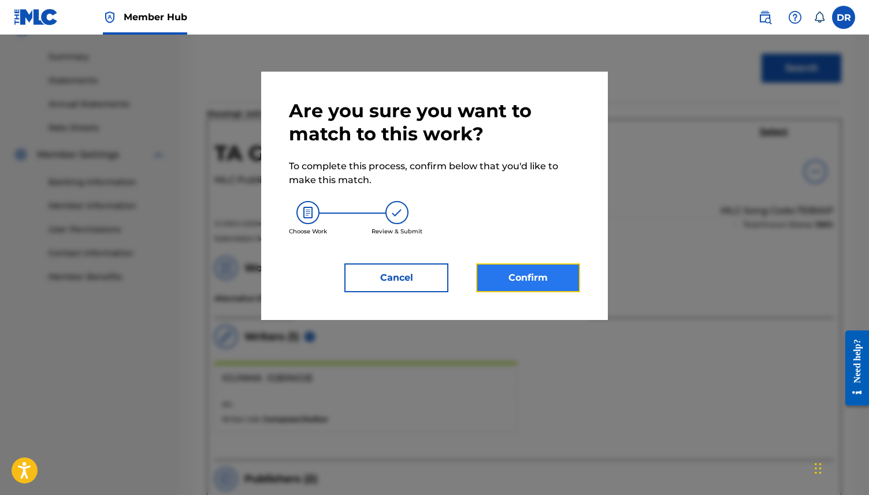
click at [521, 278] on button "Confirm" at bounding box center [528, 278] width 104 height 29
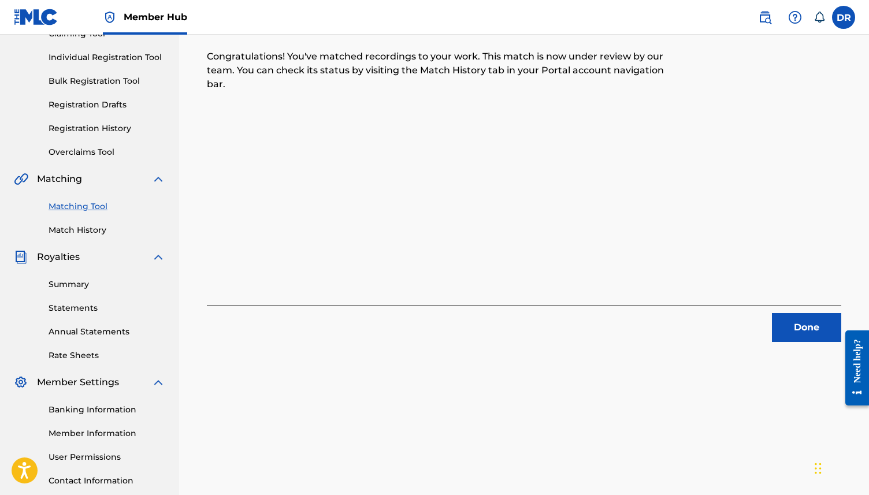
scroll to position [0, 0]
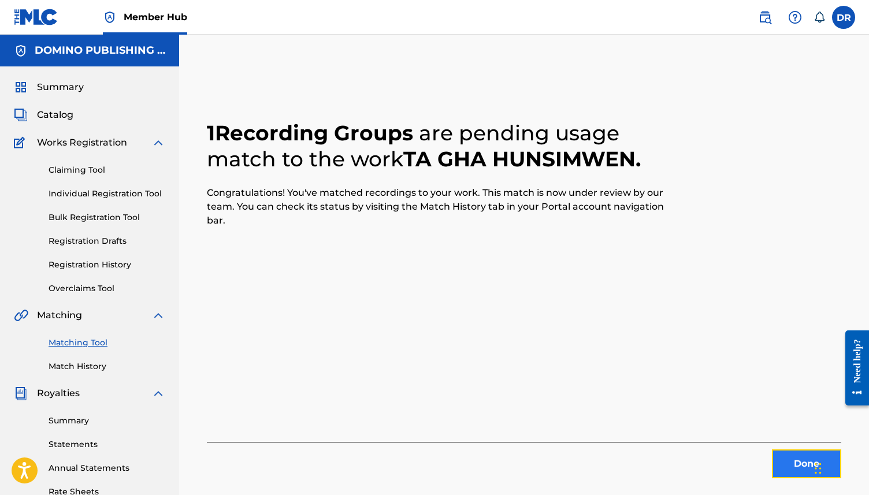
click at [795, 459] on button "Done" at bounding box center [806, 464] width 69 height 29
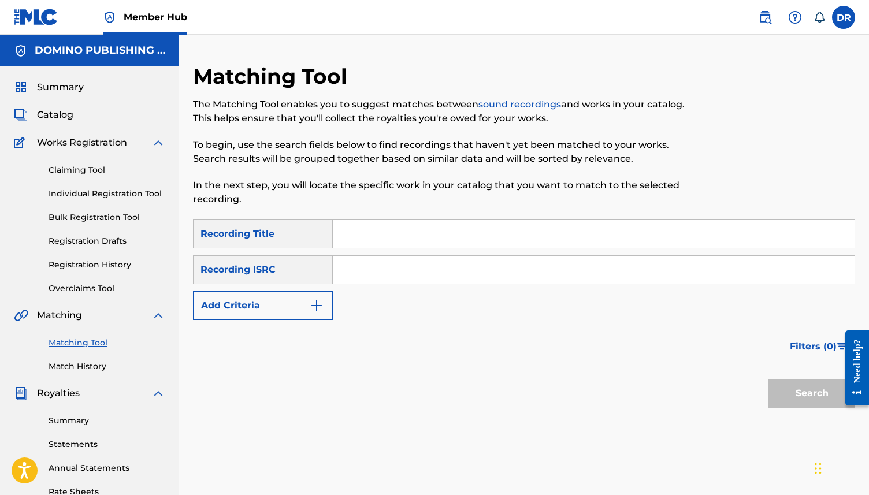
click at [350, 232] on input "Search Form" at bounding box center [594, 234] width 522 height 28
paste input "GIRLFRIEND ([PERSON_NAME]/[PERSON_NAME])"
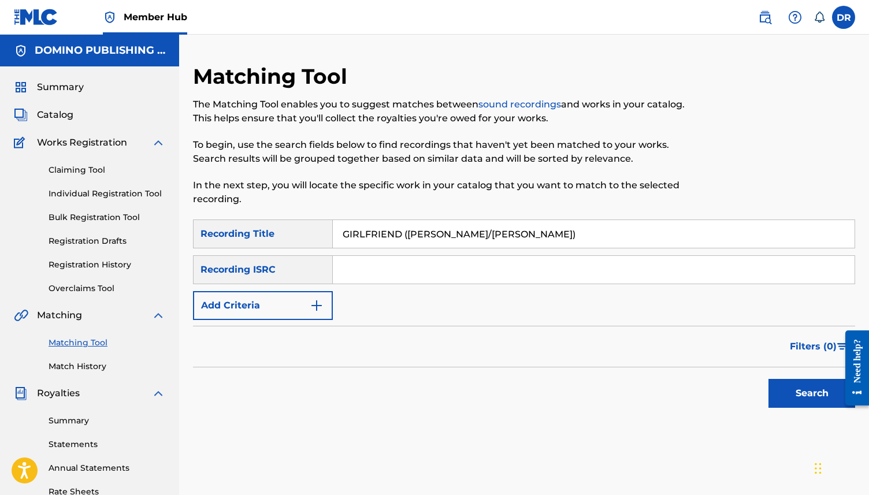
drag, startPoint x: 501, startPoint y: 237, endPoint x: 401, endPoint y: 232, distance: 100.7
click at [401, 232] on input "GIRLFRIEND ([PERSON_NAME]/[PERSON_NAME])" at bounding box center [594, 234] width 522 height 28
type input "GIRLFRIEND"
click at [291, 279] on div "Recording ISRC" at bounding box center [263, 269] width 140 height 29
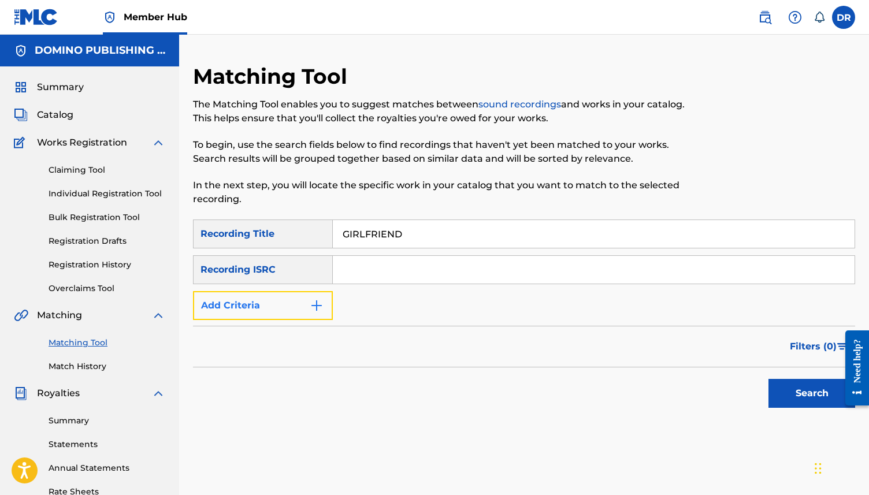
click at [291, 294] on button "Add Criteria" at bounding box center [263, 305] width 140 height 29
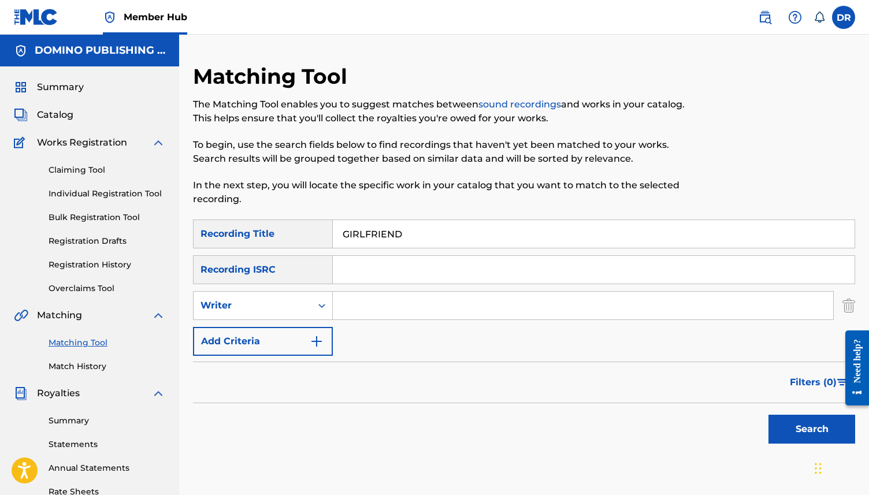
click at [290, 357] on form "SearchWithCriteria7351661f-2229-4cda-8b21-5aed581a2cc8 Recording Title GIRLFRIE…" at bounding box center [524, 335] width 662 height 230
click at [314, 340] on img "Search Form" at bounding box center [317, 342] width 14 height 14
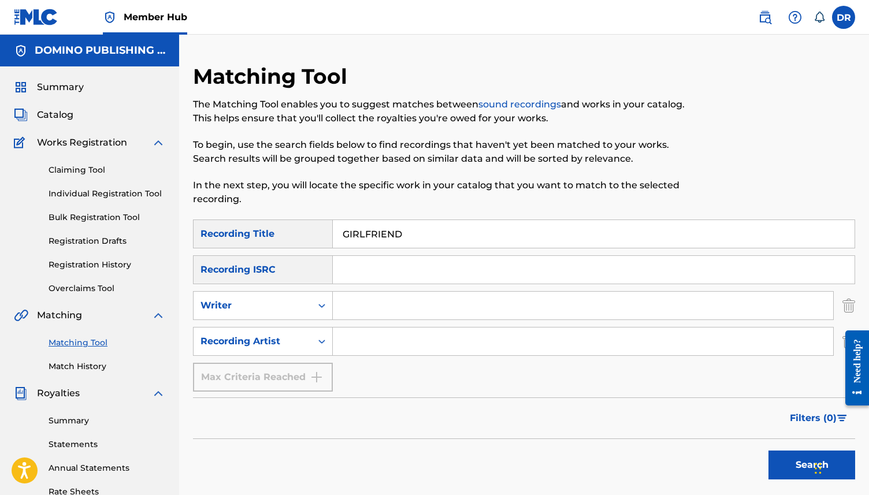
click at [349, 337] on input "Search Form" at bounding box center [583, 342] width 501 height 28
paste input "[PERSON_NAME]"
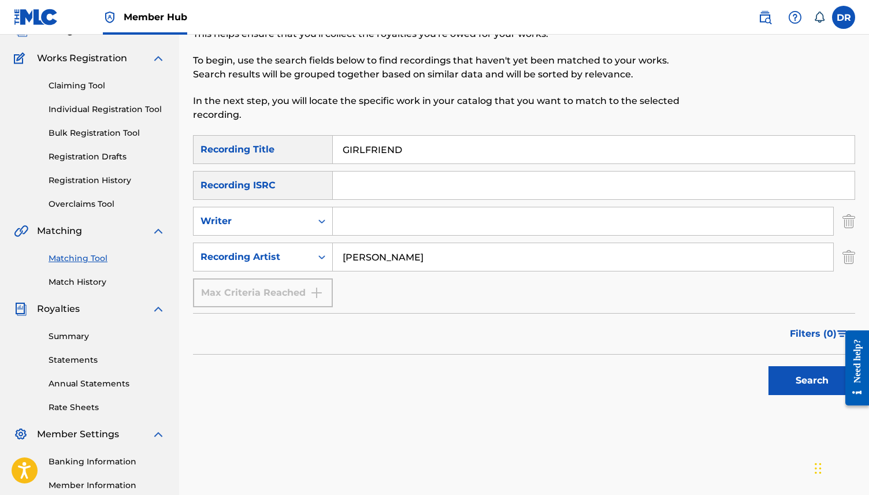
scroll to position [101, 0]
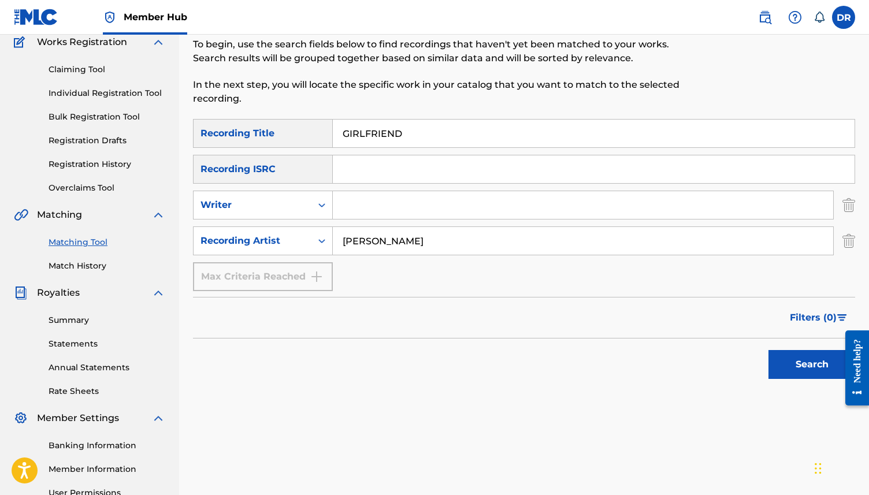
click at [769, 350] on button "Search" at bounding box center [812, 364] width 87 height 29
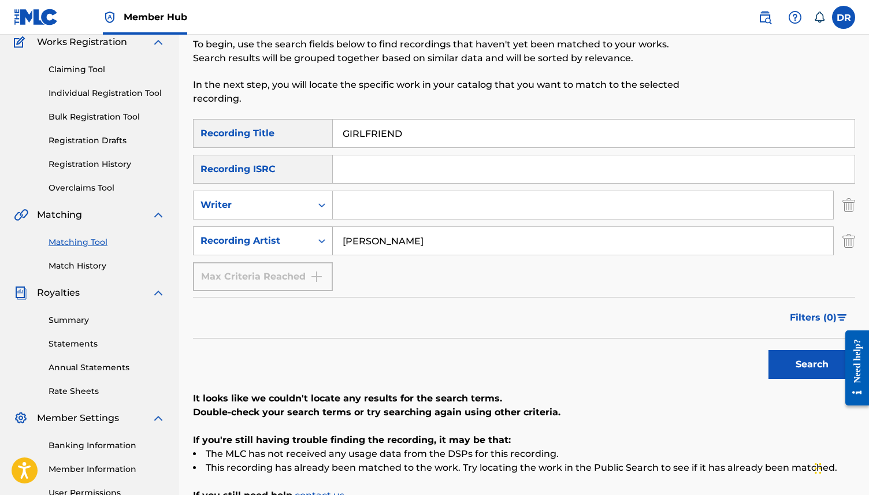
drag, startPoint x: 431, startPoint y: 240, endPoint x: 290, endPoint y: 236, distance: 141.1
click at [290, 236] on div "SearchWithCriteria56358d8a-c7c8-4f0d-be68-5333a7aa9559 Recording Artist [PERSON…" at bounding box center [524, 241] width 662 height 29
type input "[PERSON_NAME] AND THE QUEENS"
click at [769, 350] on button "Search" at bounding box center [812, 364] width 87 height 29
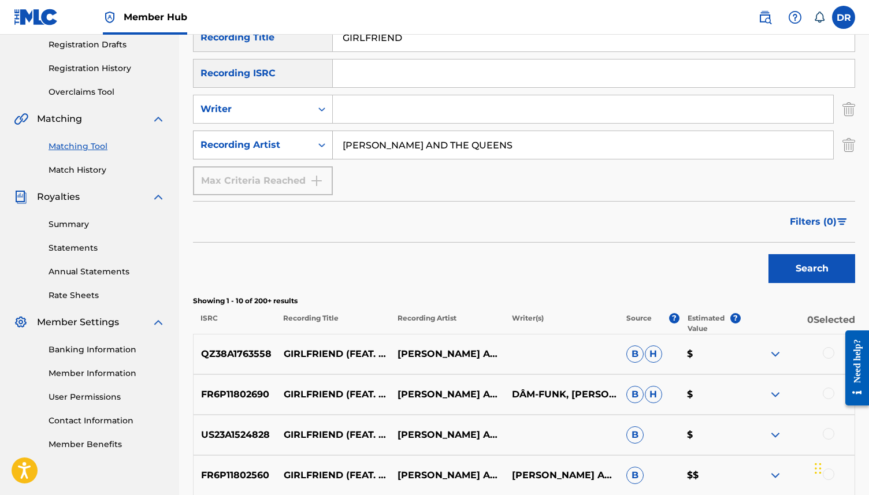
scroll to position [192, 0]
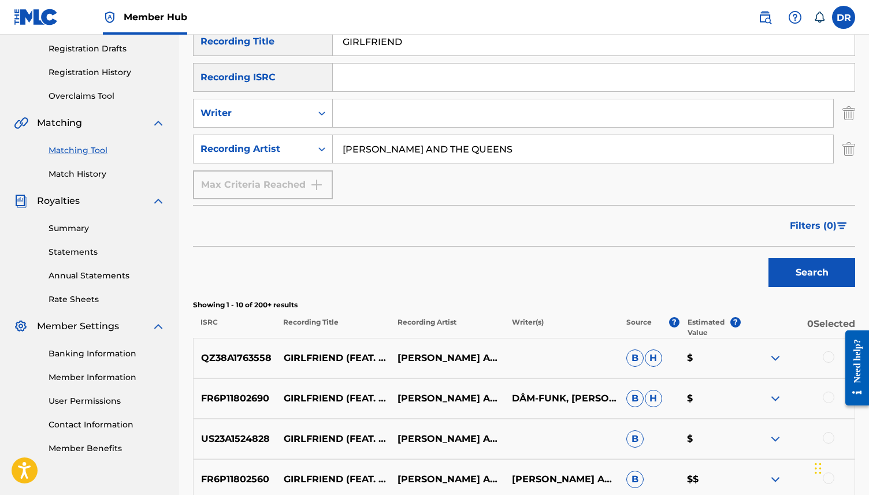
click at [826, 361] on div at bounding box center [829, 357] width 12 height 12
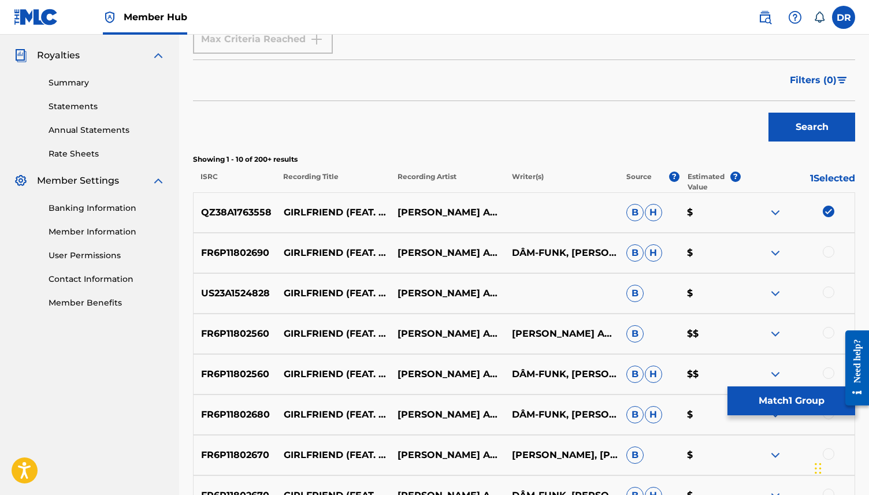
scroll to position [346, 0]
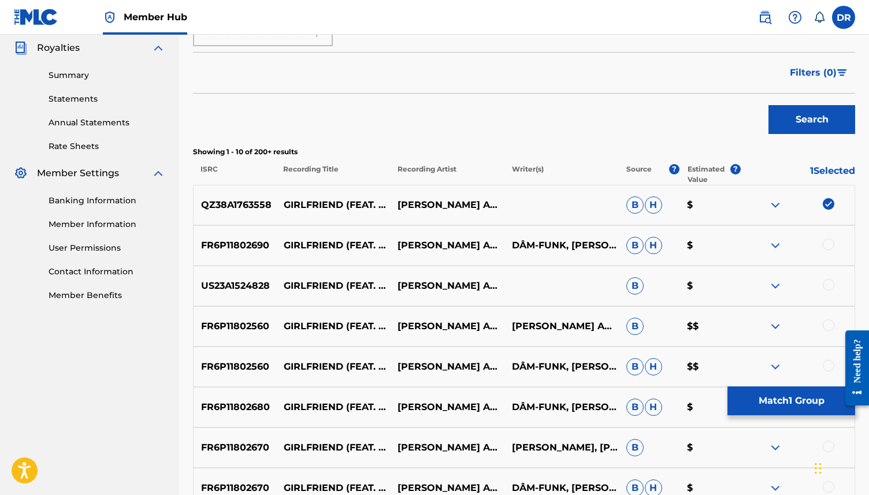
click at [828, 242] on div at bounding box center [829, 245] width 12 height 12
click at [828, 285] on div at bounding box center [829, 285] width 12 height 12
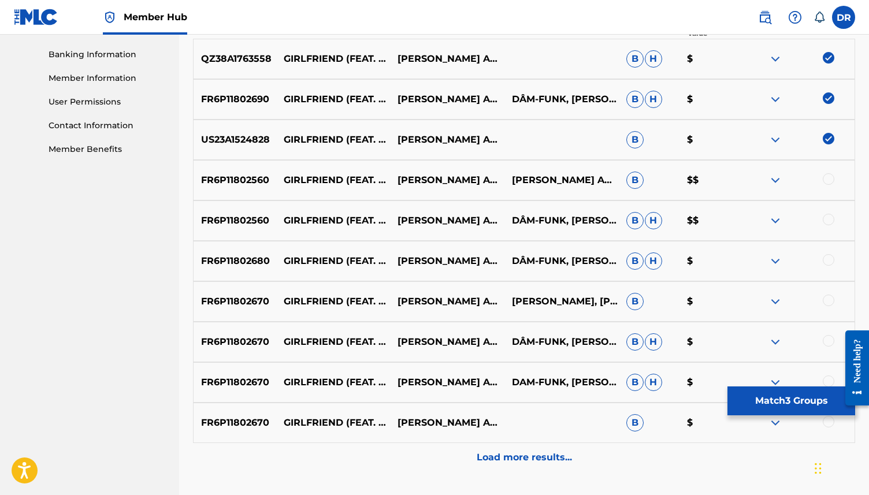
scroll to position [496, 0]
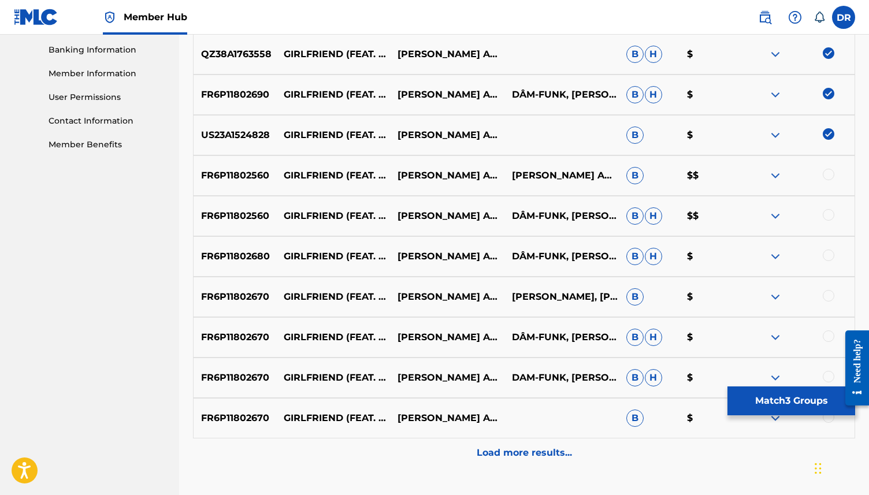
click at [838, 175] on div at bounding box center [797, 176] width 114 height 14
click at [833, 175] on div at bounding box center [829, 175] width 12 height 12
click at [830, 213] on div at bounding box center [829, 215] width 12 height 12
click at [828, 267] on div "FR6P11802680 GIRLFRIEND (FEAT. DÂM-FUNK) [JAM CITY REMIX] [PERSON_NAME] AND THE…" at bounding box center [524, 256] width 662 height 40
click at [836, 258] on div at bounding box center [797, 257] width 114 height 14
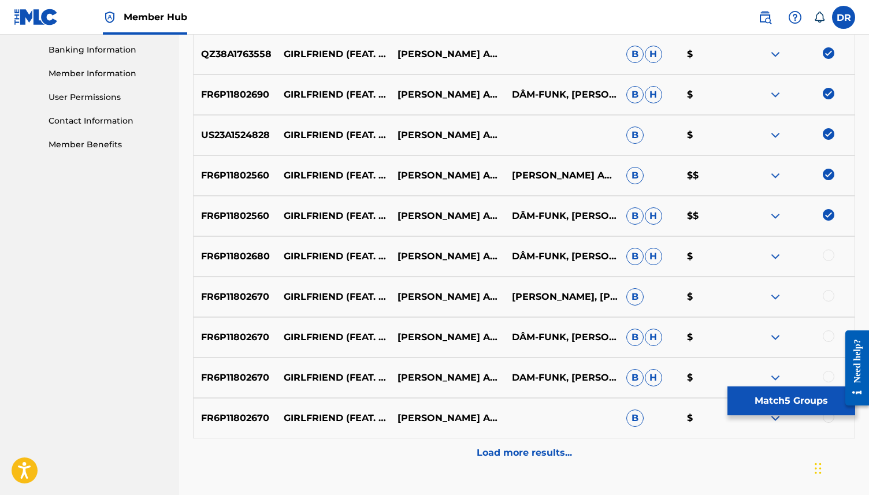
click at [827, 258] on div at bounding box center [829, 256] width 12 height 12
click at [828, 299] on div at bounding box center [829, 296] width 12 height 12
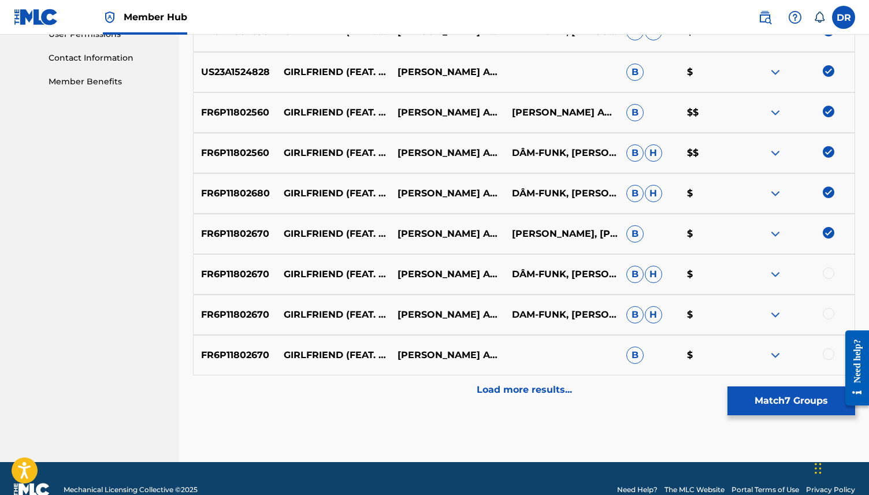
scroll to position [565, 0]
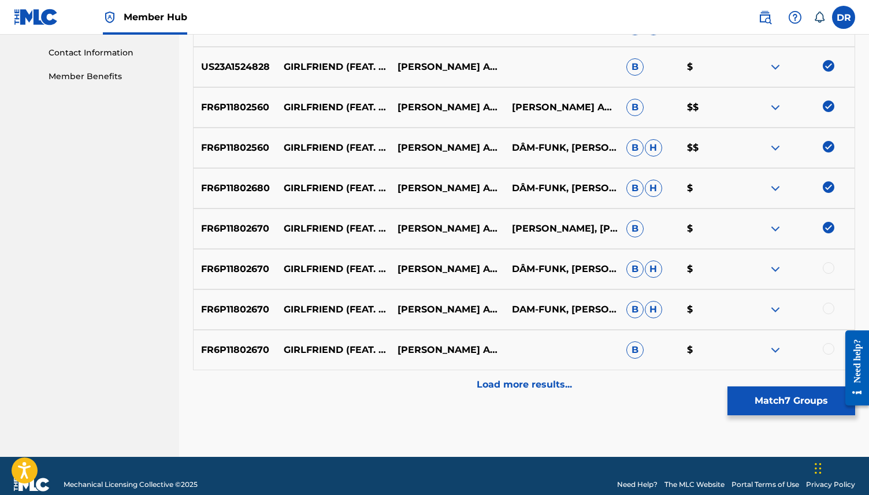
click at [831, 275] on div at bounding box center [797, 269] width 114 height 14
click at [828, 268] on div at bounding box center [829, 268] width 12 height 12
click at [828, 307] on div at bounding box center [829, 309] width 12 height 12
click at [826, 346] on div at bounding box center [829, 349] width 12 height 12
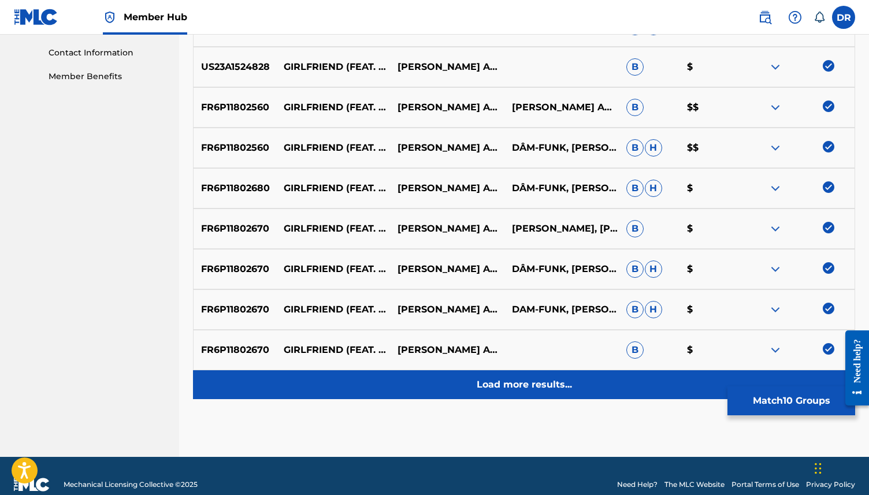
click at [513, 376] on div "Load more results..." at bounding box center [524, 384] width 662 height 29
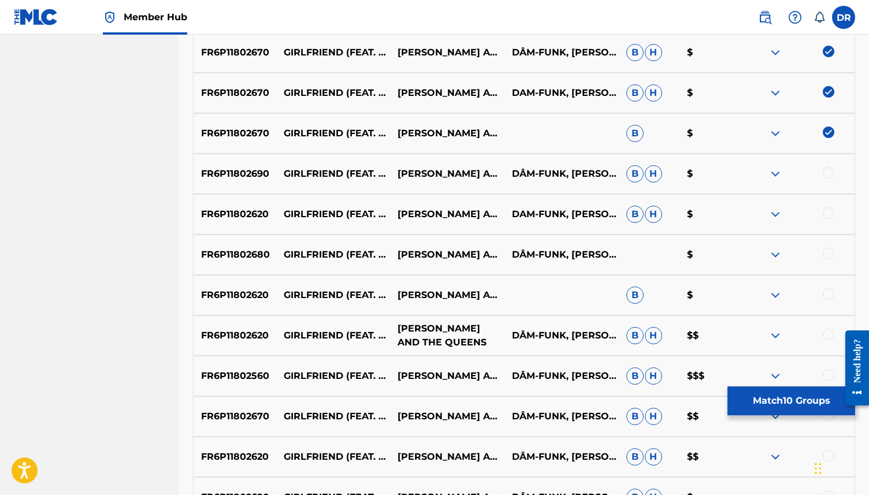
scroll to position [758, 0]
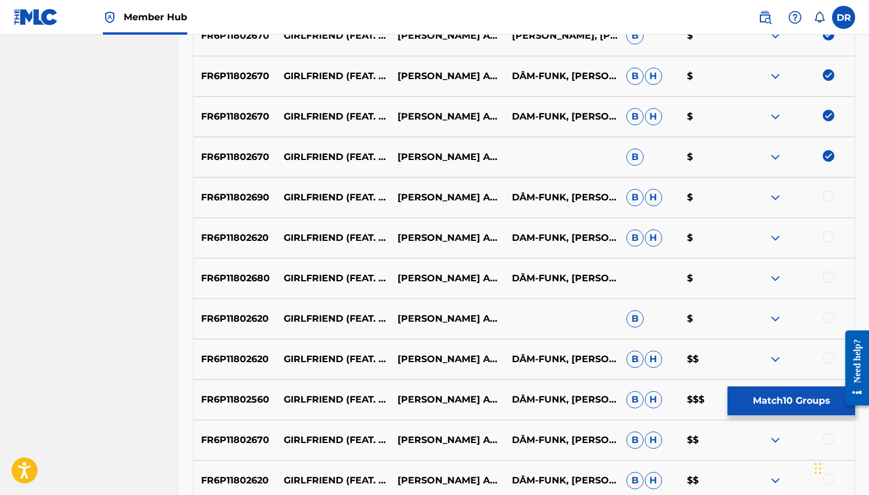
click at [830, 195] on div at bounding box center [829, 197] width 12 height 12
click at [831, 239] on div at bounding box center [829, 237] width 12 height 12
click at [825, 273] on div at bounding box center [829, 278] width 12 height 12
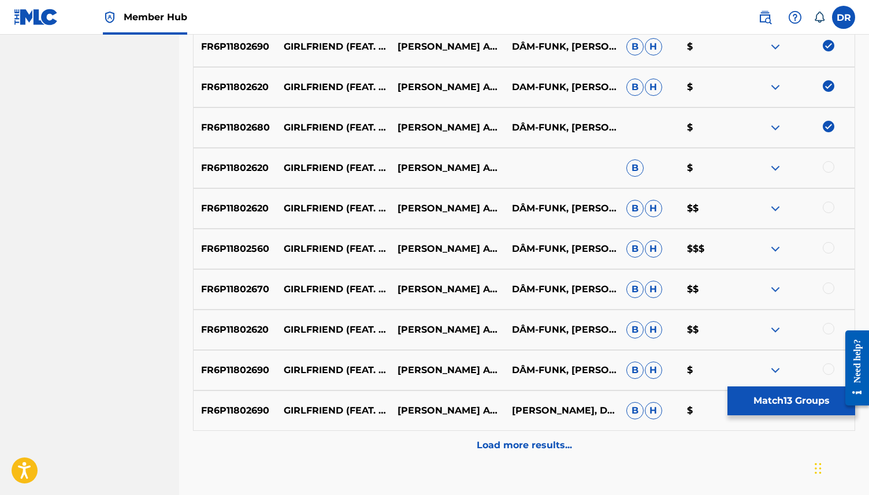
scroll to position [914, 0]
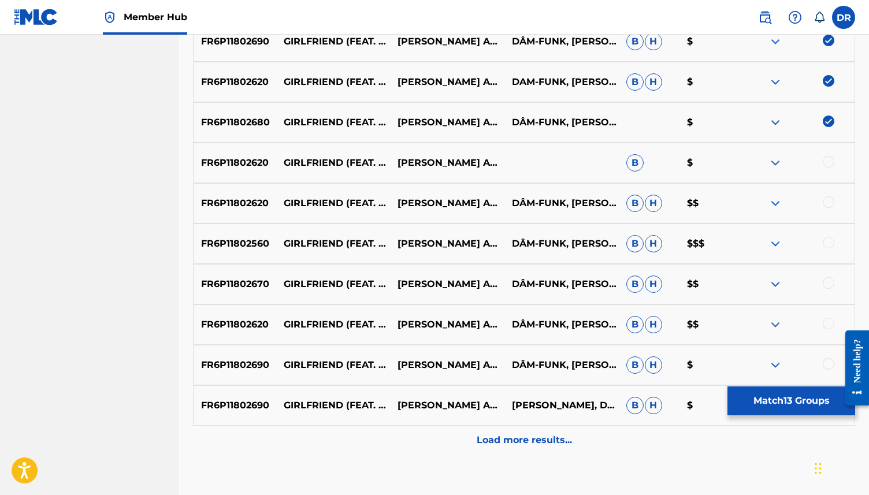
click at [825, 161] on div at bounding box center [829, 162] width 12 height 12
click at [831, 203] on div at bounding box center [829, 203] width 12 height 12
click at [829, 244] on div at bounding box center [829, 243] width 12 height 12
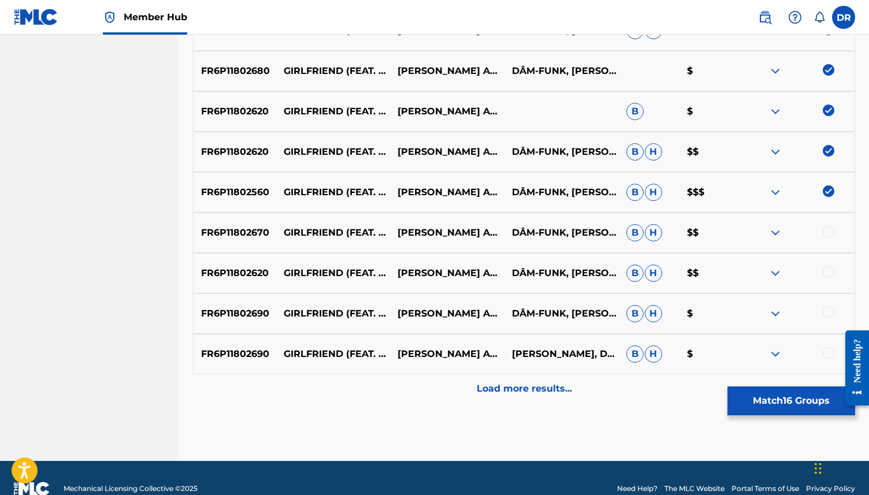
scroll to position [966, 0]
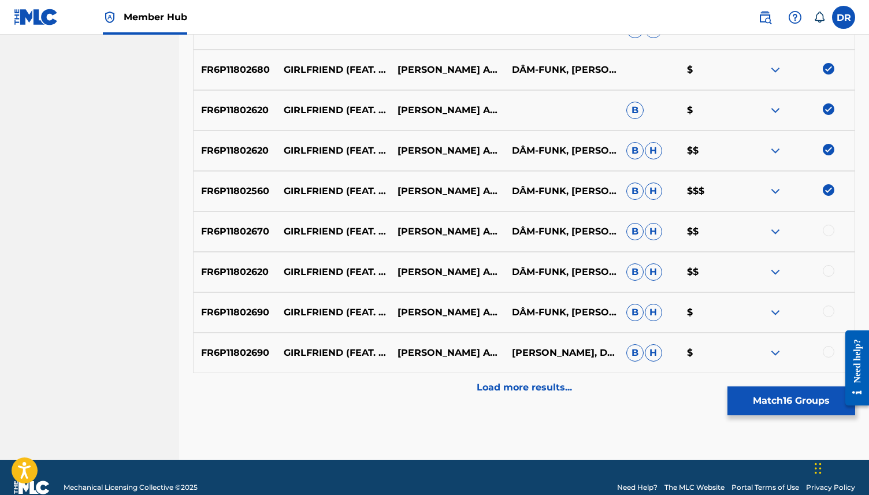
click at [831, 232] on div at bounding box center [829, 231] width 12 height 12
click at [829, 268] on div at bounding box center [829, 271] width 12 height 12
click at [823, 315] on div at bounding box center [797, 313] width 114 height 14
click at [827, 310] on div at bounding box center [829, 312] width 12 height 12
click at [826, 353] on div at bounding box center [829, 352] width 12 height 12
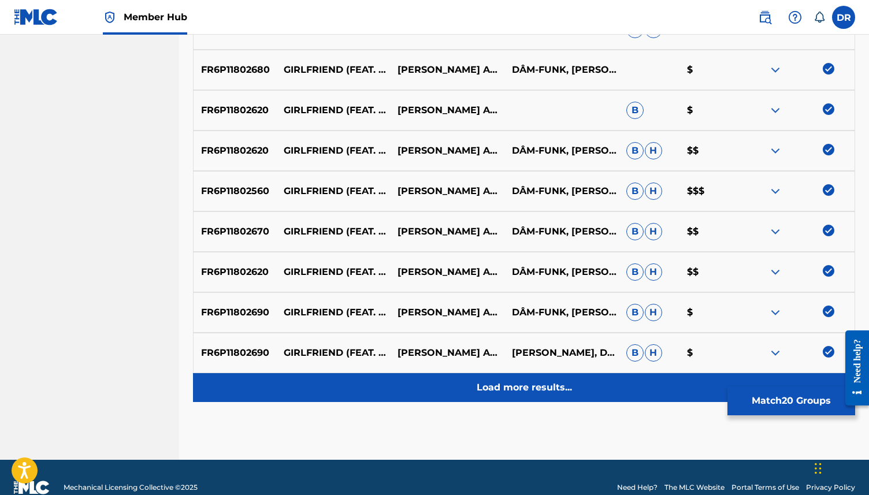
click at [555, 372] on div "FR6P11802690 GIRLFRIEND (FEAT. DÂM-FUNK) [[PERSON_NAME] REMIX] [PERSON_NAME] AN…" at bounding box center [524, 353] width 662 height 40
click at [548, 380] on div "Load more results..." at bounding box center [524, 387] width 662 height 29
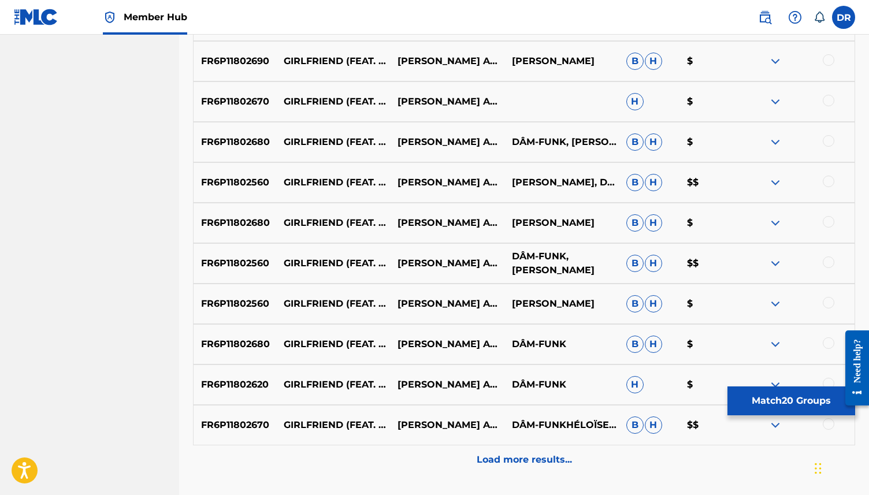
scroll to position [1241, 0]
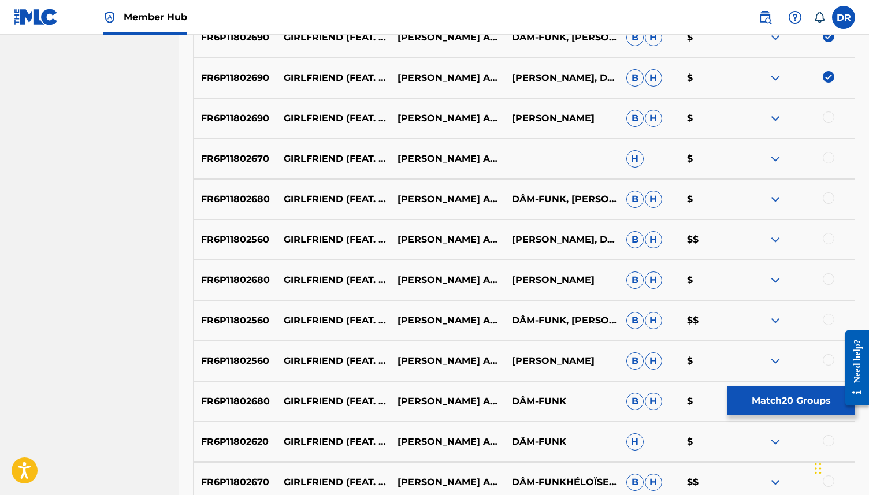
click at [831, 118] on div at bounding box center [829, 118] width 12 height 12
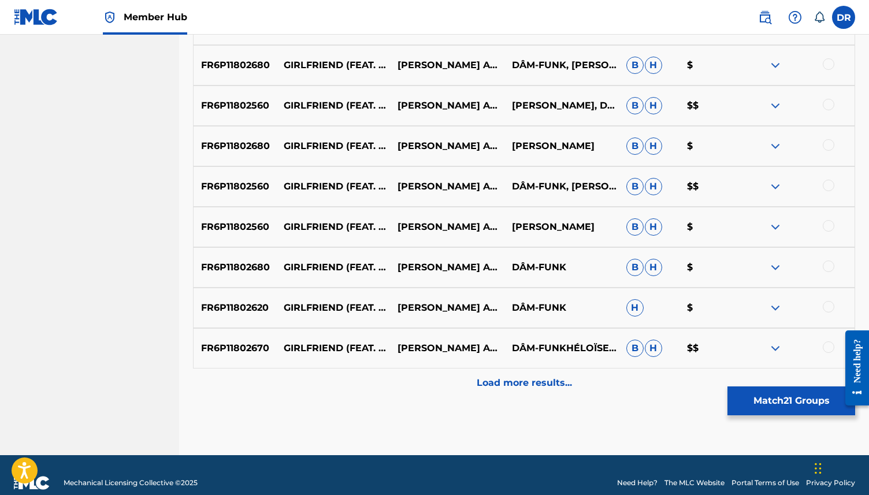
scroll to position [1391, 0]
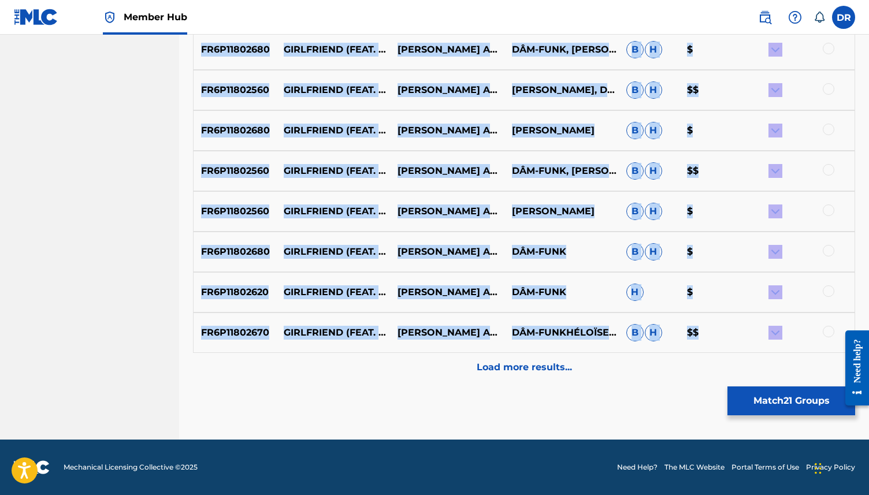
click at [833, 331] on div at bounding box center [829, 332] width 12 height 12
click at [832, 331] on img at bounding box center [829, 332] width 12 height 12
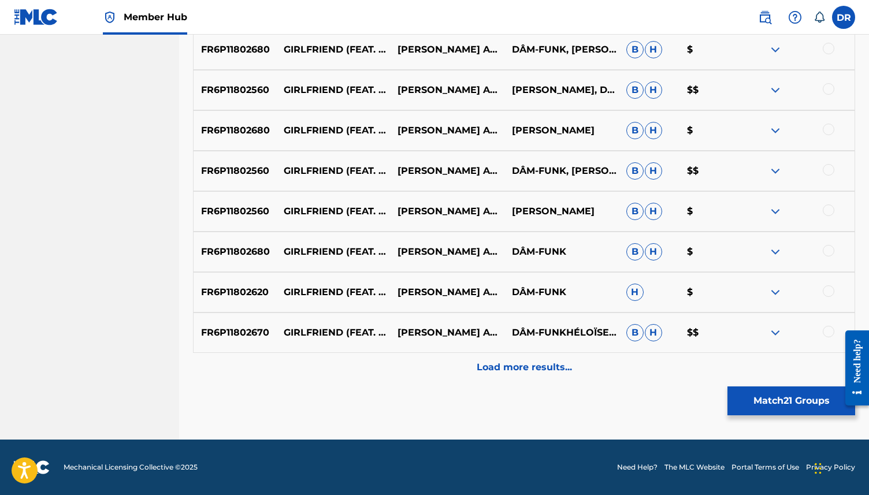
click at [721, 329] on p "$$" at bounding box center [710, 333] width 61 height 14
click at [825, 334] on div at bounding box center [829, 332] width 12 height 12
click at [826, 290] on div at bounding box center [829, 292] width 12 height 12
click at [831, 248] on div at bounding box center [829, 251] width 12 height 12
click at [832, 209] on div at bounding box center [829, 211] width 12 height 12
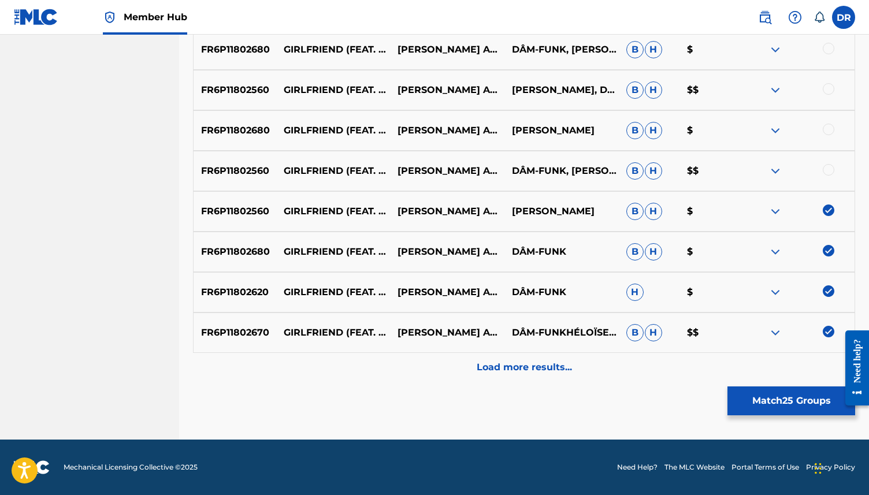
click at [830, 159] on div "FR6P11802560 GIRLFRIEND (FEAT. DÂM-FUNK) [PALMS TRAX REMIX] [PERSON_NAME] AND T…" at bounding box center [524, 171] width 662 height 40
click at [830, 162] on div "FR6P11802560 GIRLFRIEND (FEAT. DÂM-FUNK) [PALMS TRAX REMIX] [PERSON_NAME] AND T…" at bounding box center [524, 171] width 662 height 40
click at [828, 169] on div at bounding box center [829, 170] width 12 height 12
click at [828, 128] on div at bounding box center [829, 130] width 12 height 12
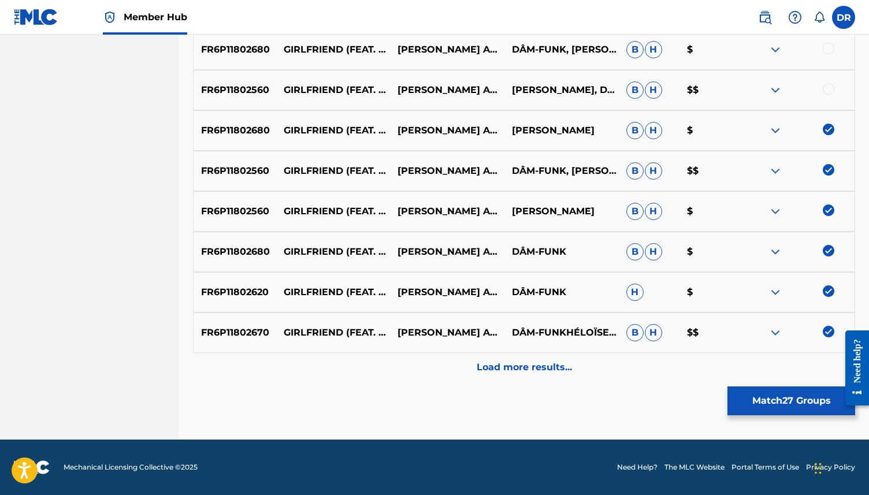
click at [829, 89] on div at bounding box center [829, 89] width 12 height 12
click at [826, 48] on div at bounding box center [829, 49] width 12 height 12
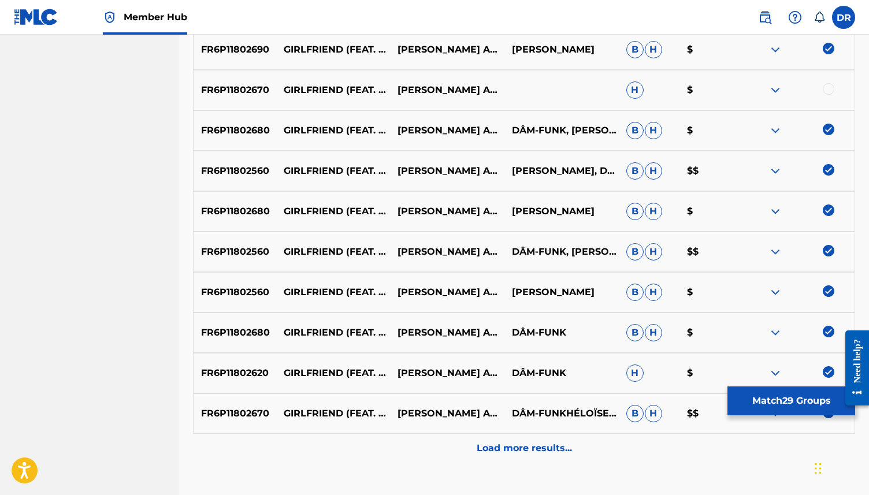
scroll to position [1299, 0]
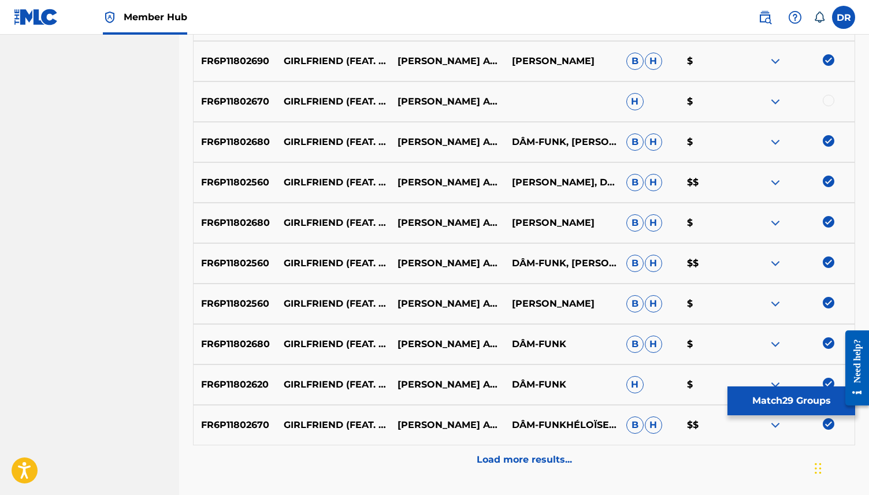
click at [829, 102] on div at bounding box center [829, 101] width 12 height 12
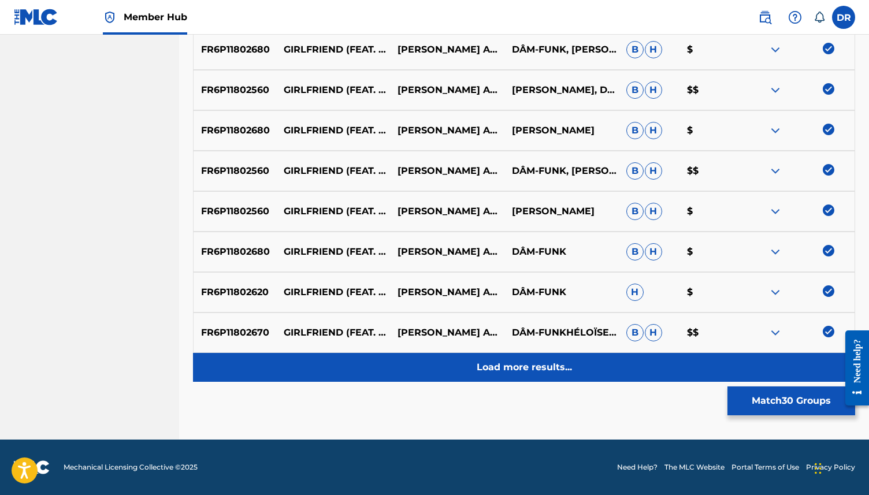
click at [513, 367] on p "Load more results..." at bounding box center [524, 368] width 95 height 14
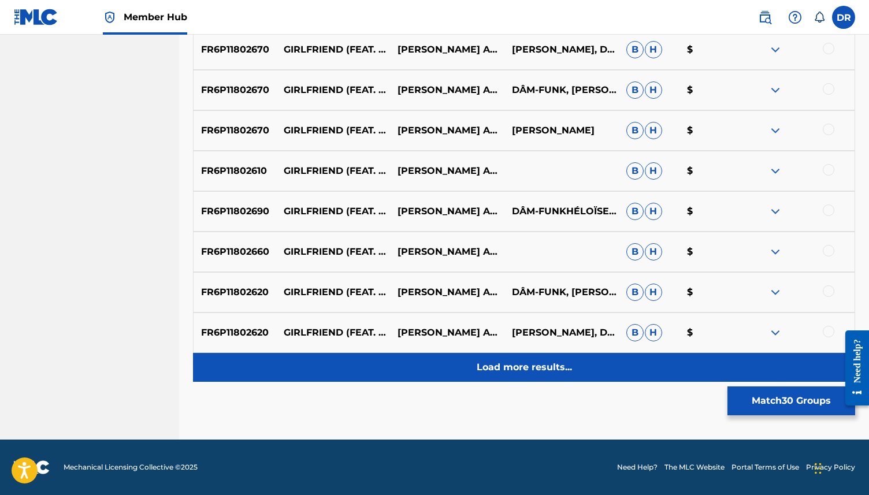
click at [525, 375] on div "Load more results..." at bounding box center [524, 367] width 662 height 29
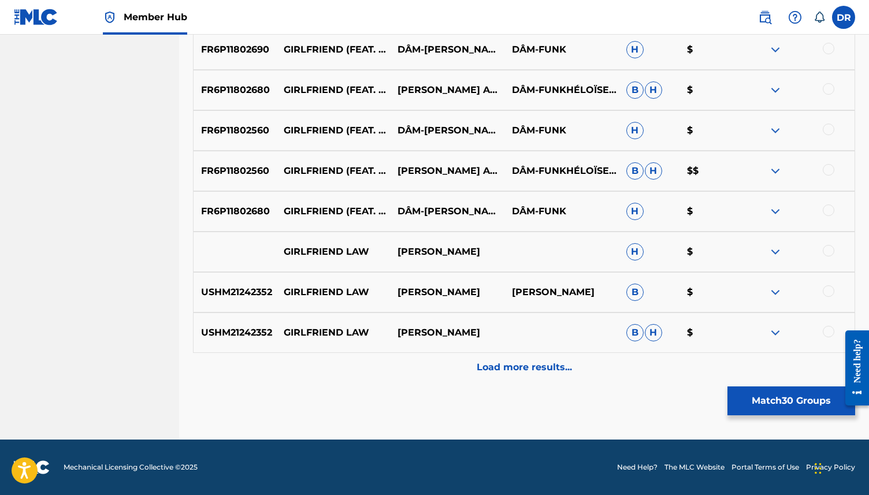
click at [525, 375] on div "Load more results..." at bounding box center [524, 367] width 662 height 29
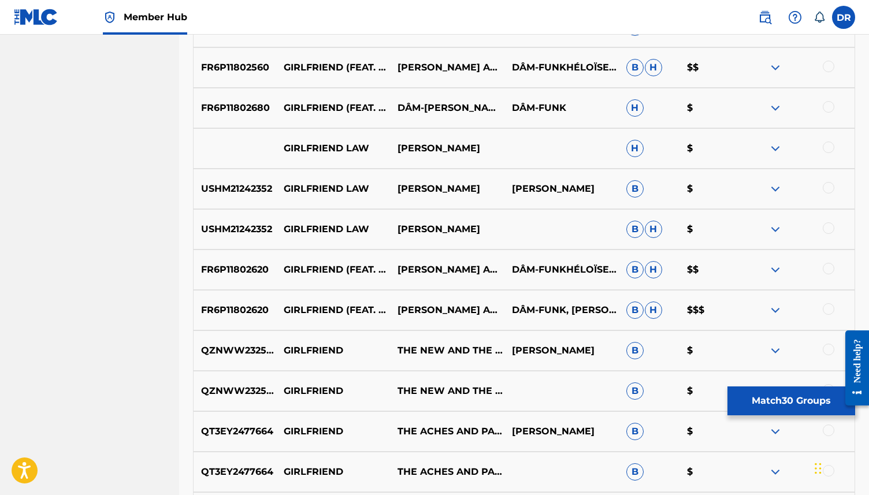
scroll to position [2303, 0]
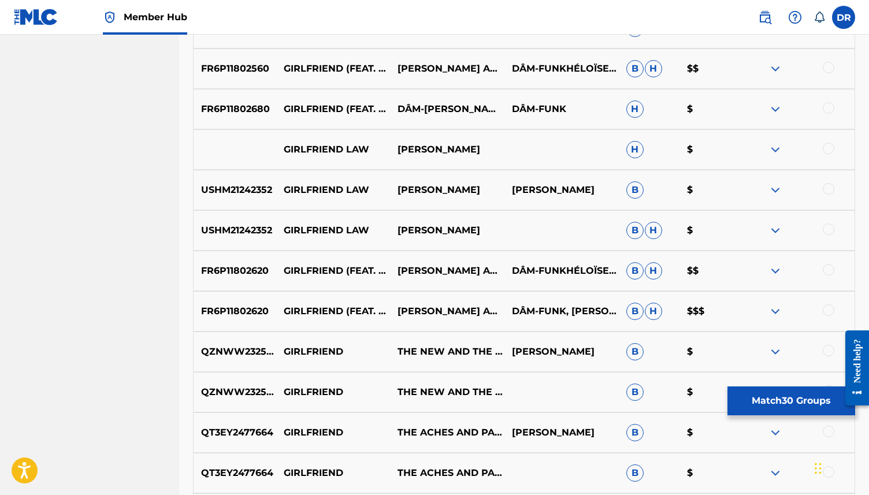
click at [830, 312] on div at bounding box center [829, 311] width 12 height 12
click at [826, 275] on div at bounding box center [797, 271] width 114 height 14
click at [829, 269] on div at bounding box center [829, 270] width 12 height 12
click at [827, 232] on div at bounding box center [829, 230] width 12 height 12
click at [825, 192] on div at bounding box center [829, 189] width 12 height 12
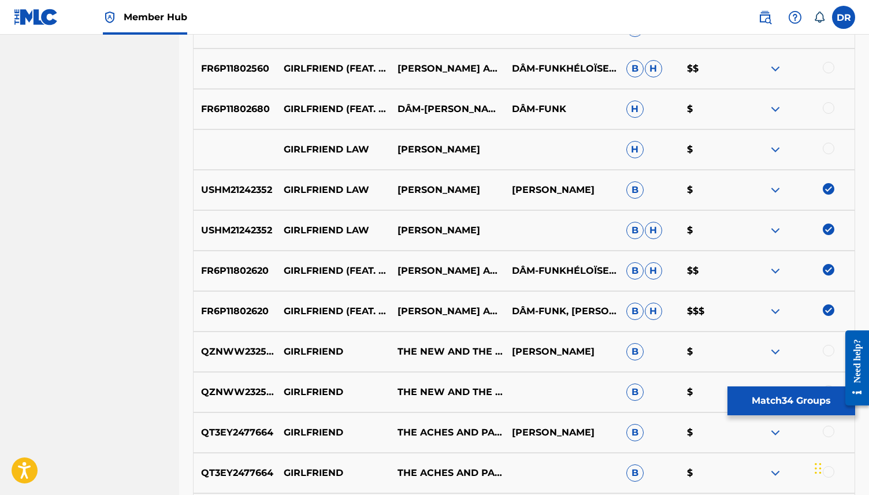
click at [828, 147] on div at bounding box center [829, 149] width 12 height 12
click at [828, 147] on img at bounding box center [829, 149] width 12 height 12
click at [828, 191] on img at bounding box center [829, 189] width 12 height 12
click at [828, 230] on img at bounding box center [829, 230] width 12 height 12
click at [827, 273] on img at bounding box center [829, 270] width 12 height 12
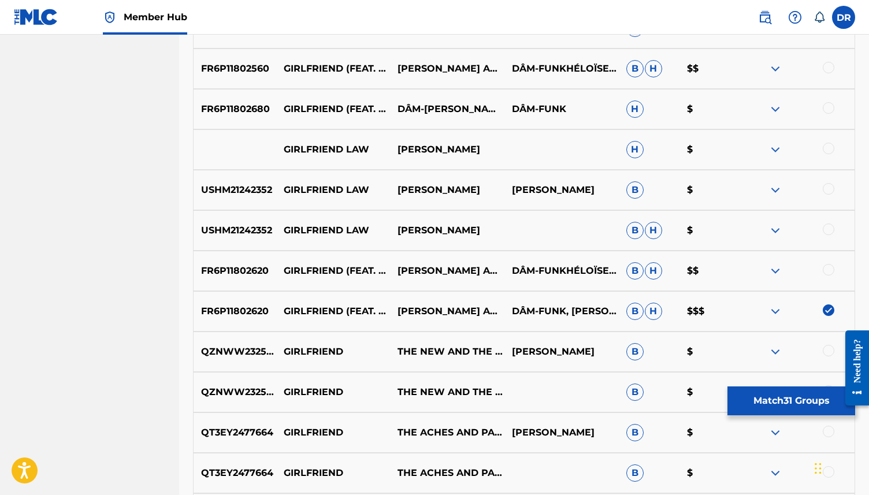
click at [833, 271] on div at bounding box center [829, 270] width 12 height 12
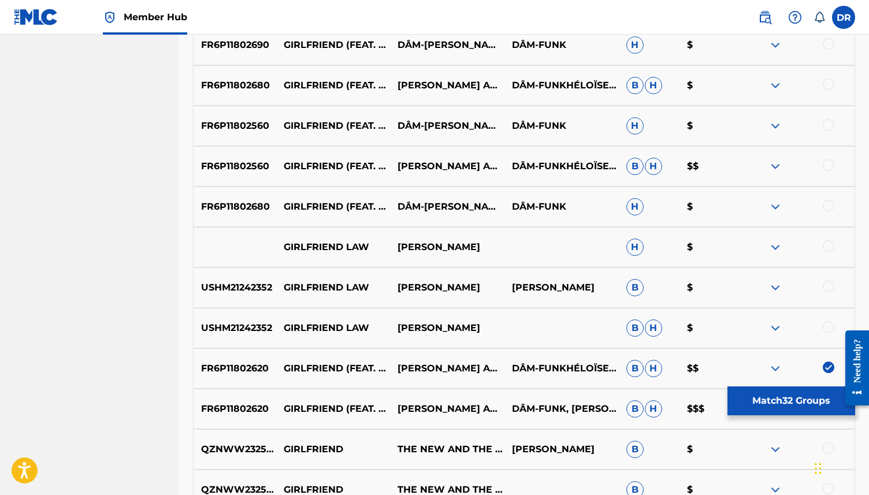
scroll to position [2202, 0]
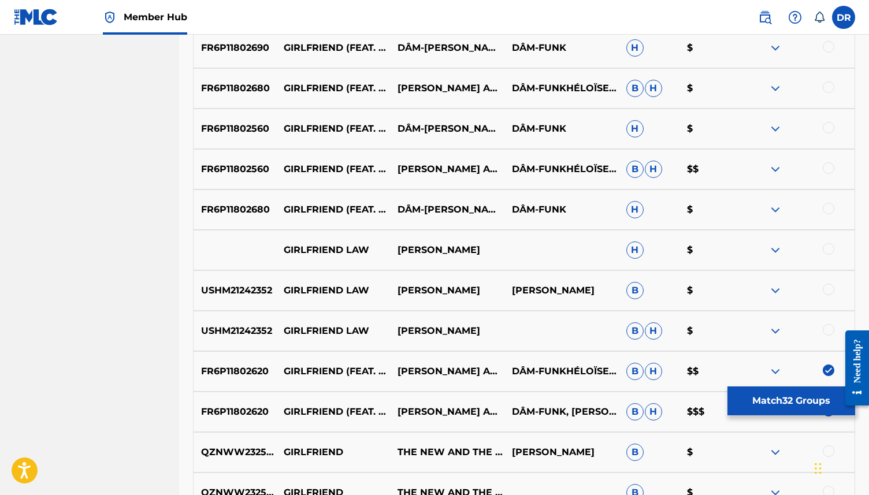
click at [828, 209] on div at bounding box center [829, 209] width 12 height 12
click at [829, 169] on div at bounding box center [829, 168] width 12 height 12
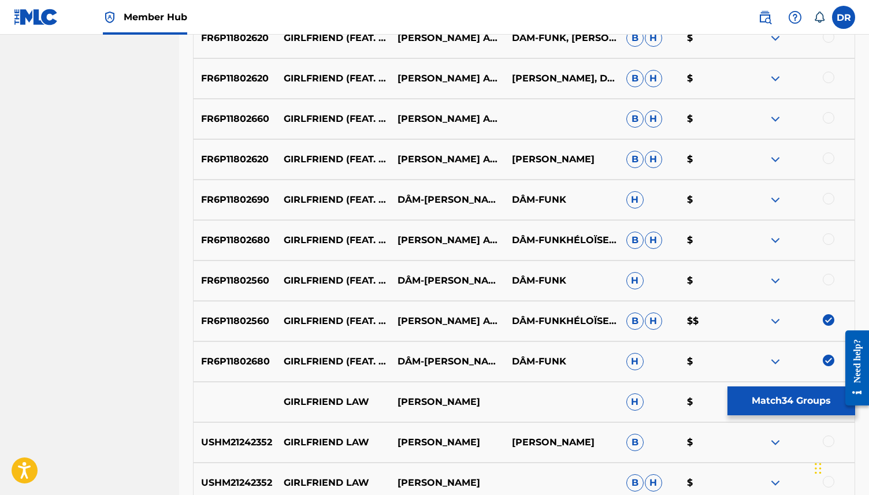
scroll to position [2044, 0]
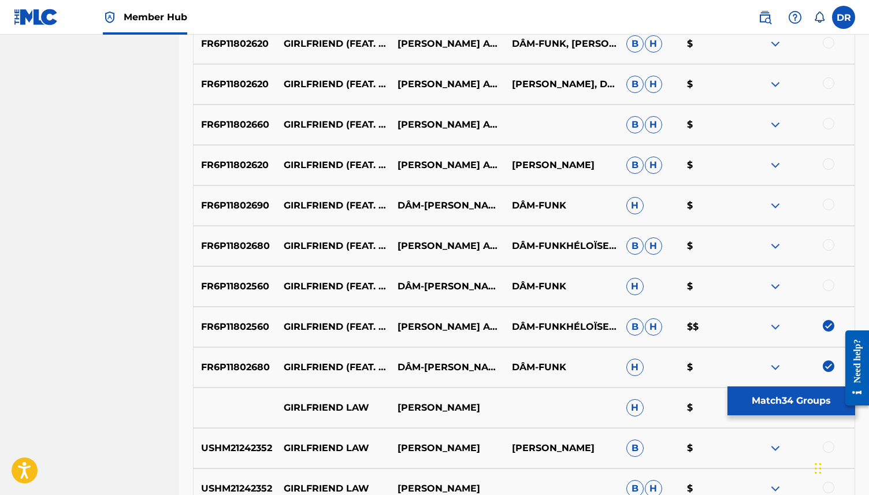
click at [825, 277] on div "FR6P11802560 GIRLFRIEND (FEAT. DÂM-FUNK) [PALMS TRAX REMIX] DÂM-[PERSON_NAME] A…" at bounding box center [524, 286] width 662 height 40
click at [826, 288] on div at bounding box center [829, 286] width 12 height 12
click at [825, 257] on div "FR6P11802680 GIRLFRIEND (FEAT. DÂM-FUNK) [JAM CITY REMIX] [PERSON_NAME] AND THE…" at bounding box center [524, 246] width 662 height 40
click at [825, 247] on div at bounding box center [829, 245] width 12 height 12
click at [825, 201] on div at bounding box center [829, 205] width 12 height 12
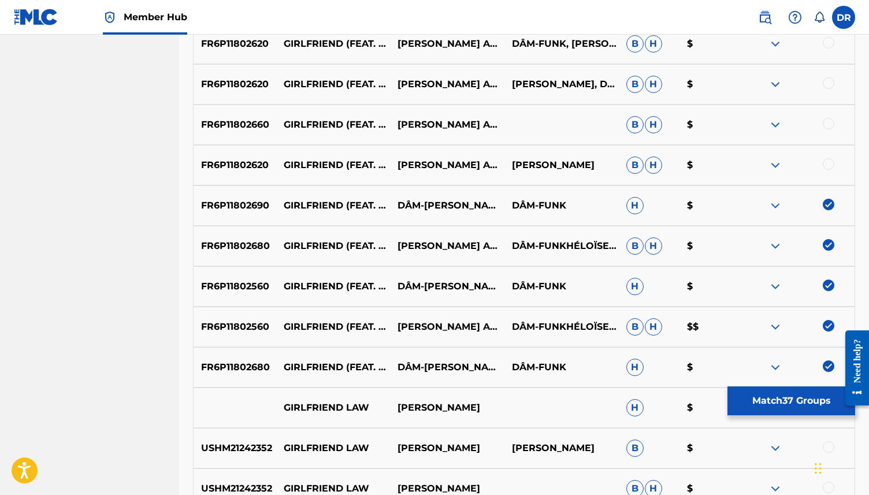
click at [830, 160] on div at bounding box center [829, 164] width 12 height 12
click at [829, 112] on div "FR6P11802660 GIRLFRIEND (FEAT. DAM-FUNK) [[PERSON_NAME] BALEARIC REMIX DUB VERS…" at bounding box center [524, 125] width 662 height 40
click at [829, 124] on div at bounding box center [829, 124] width 12 height 12
click at [827, 81] on div at bounding box center [829, 83] width 12 height 12
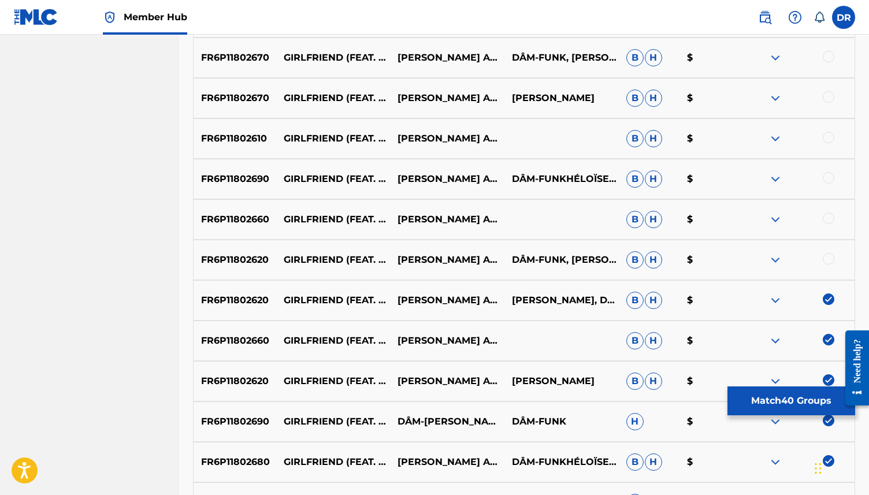
scroll to position [1826, 0]
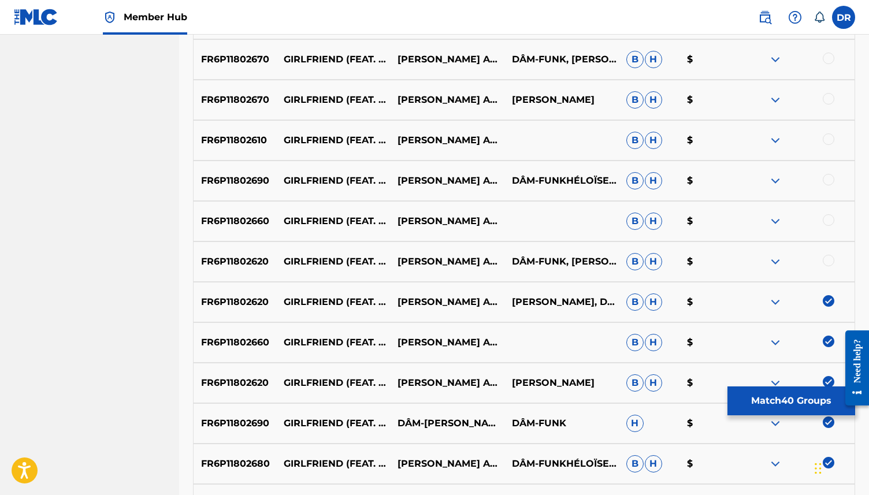
click at [827, 258] on div at bounding box center [829, 261] width 12 height 12
click at [825, 218] on div at bounding box center [829, 220] width 12 height 12
click at [829, 176] on div at bounding box center [829, 180] width 12 height 12
click at [829, 139] on div at bounding box center [829, 140] width 12 height 12
click at [830, 92] on div "FR6P11802670 GIRLFRIEND (FEAT. DÂM-FUNK) [DÂM-FUNK RE-FREAK] [PERSON_NAME] AND …" at bounding box center [524, 100] width 662 height 40
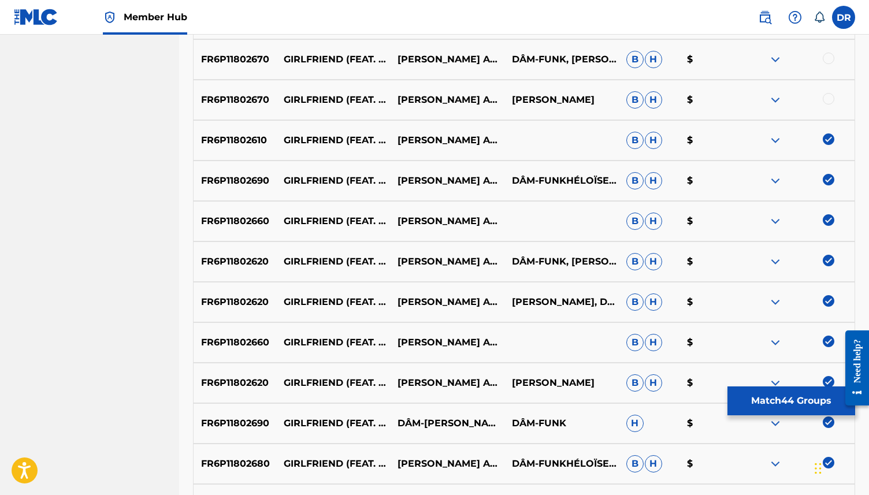
click at [829, 98] on div at bounding box center [829, 99] width 12 height 12
click at [829, 62] on div at bounding box center [829, 59] width 12 height 12
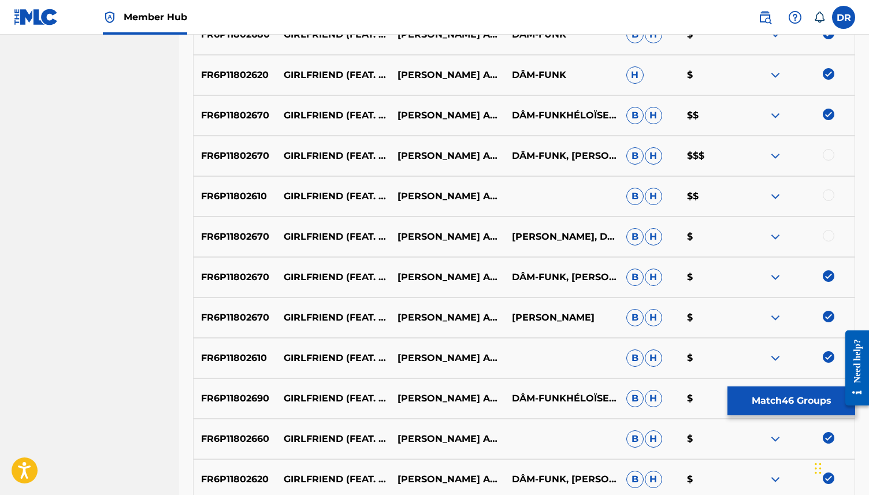
scroll to position [1606, 0]
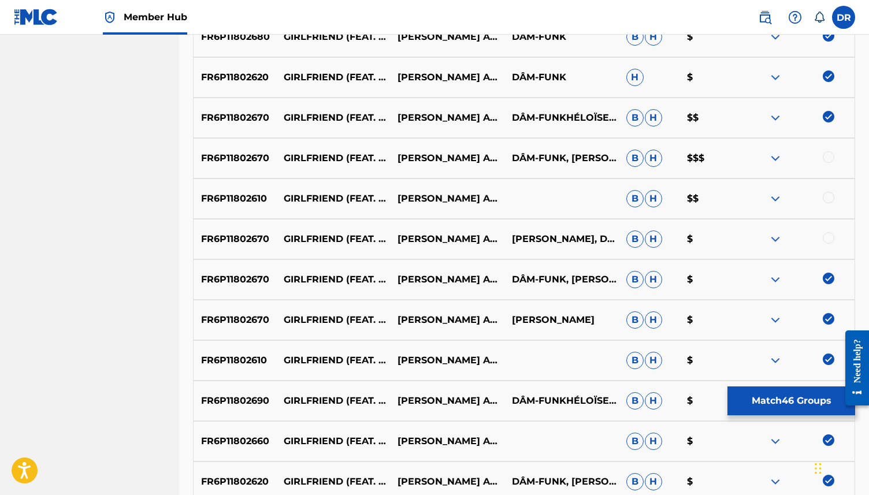
click at [828, 237] on div at bounding box center [829, 238] width 12 height 12
click at [828, 207] on div "FR6P11802610 GIRLFRIEND (FEAT. DAM-FUNK) [PALMS TRAX DUB MIX] [PERSON_NAME] AND…" at bounding box center [524, 199] width 662 height 40
click at [832, 191] on div "FR6P11802610 GIRLFRIEND (FEAT. DAM-FUNK) [PALMS TRAX DUB MIX] [PERSON_NAME] AND…" at bounding box center [524, 199] width 662 height 40
click at [827, 199] on div at bounding box center [829, 198] width 12 height 12
click at [826, 151] on div at bounding box center [797, 158] width 114 height 14
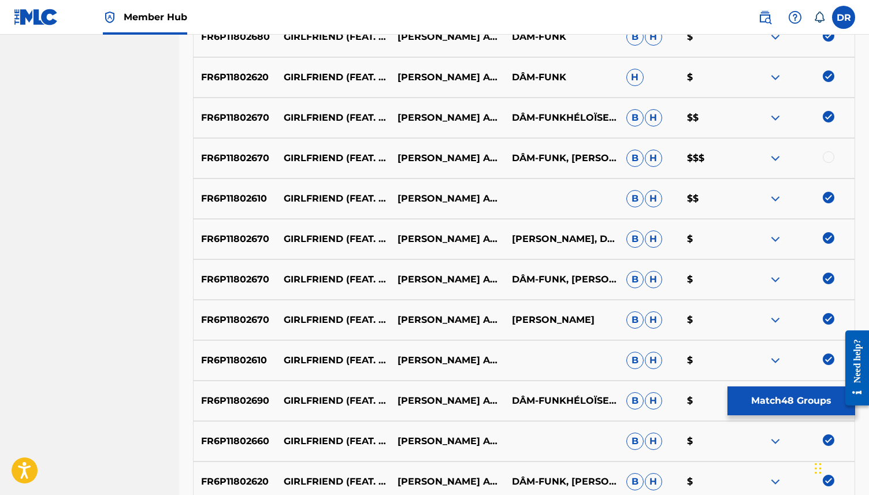
click at [829, 160] on div at bounding box center [829, 157] width 12 height 12
click at [755, 408] on button "Match 49 Groups" at bounding box center [792, 401] width 128 height 29
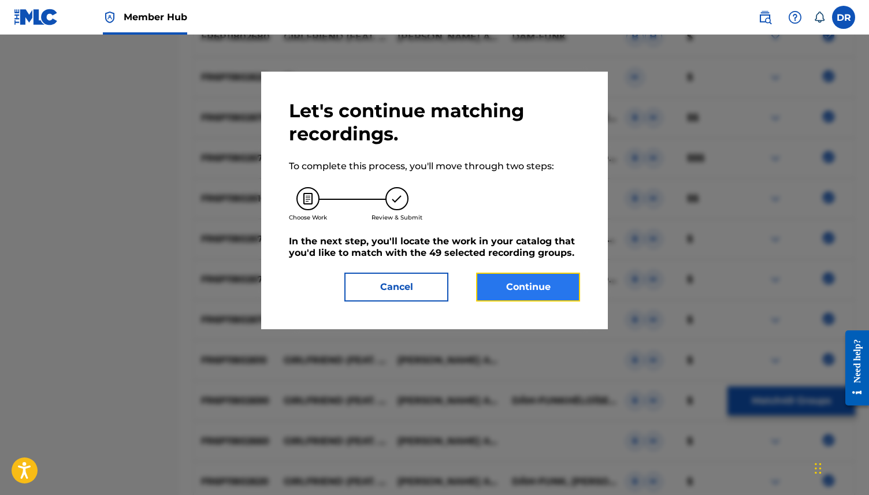
click at [540, 284] on button "Continue" at bounding box center [528, 287] width 104 height 29
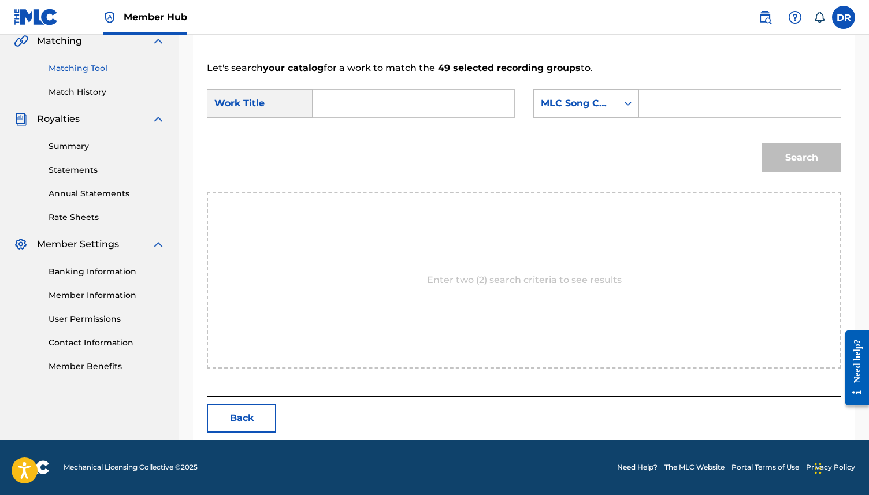
scroll to position [275, 0]
click at [391, 92] on input "Search Form" at bounding box center [414, 104] width 182 height 28
paste input "[PERSON_NAME]"
type input "[PERSON_NAME]"
drag, startPoint x: 442, startPoint y: 102, endPoint x: 281, endPoint y: 102, distance: 160.7
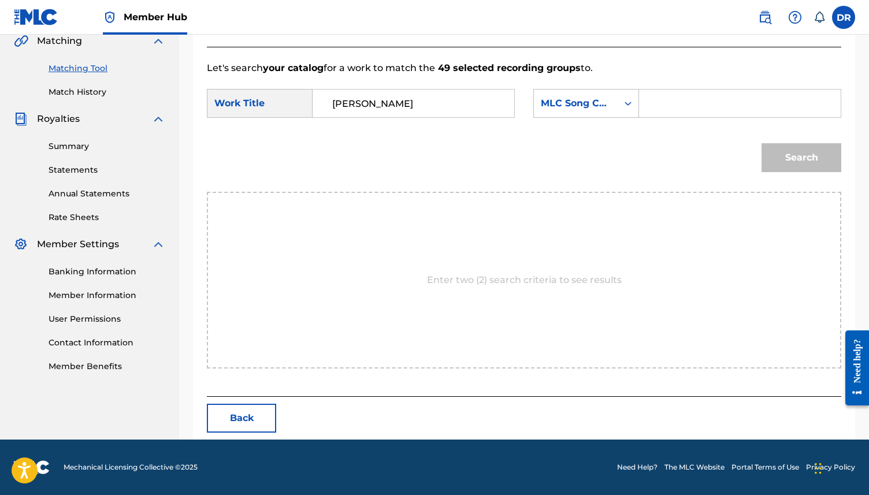
click at [281, 102] on div "SearchWithCriteria6dfec40b-62b0-42d5-9069-43f9e0d7549d Work Title [PERSON_NAME]" at bounding box center [361, 103] width 308 height 29
paste input "GIRLFRIEND ([PERSON_NAME]/[PERSON_NAME])"
drag, startPoint x: 504, startPoint y: 100, endPoint x: 391, endPoint y: 108, distance: 113.0
click at [391, 108] on div "GIRLFRIEND ([PERSON_NAME]/[PERSON_NAME])" at bounding box center [414, 103] width 202 height 29
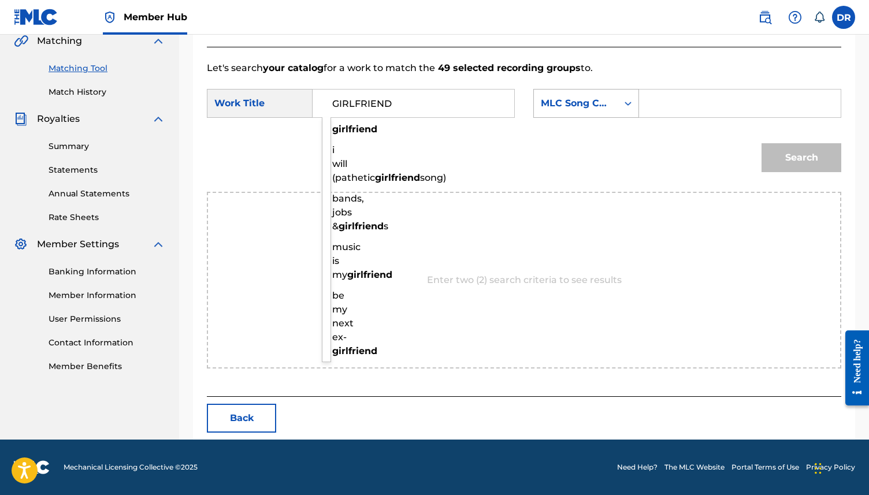
type input "GIRLFRIEND"
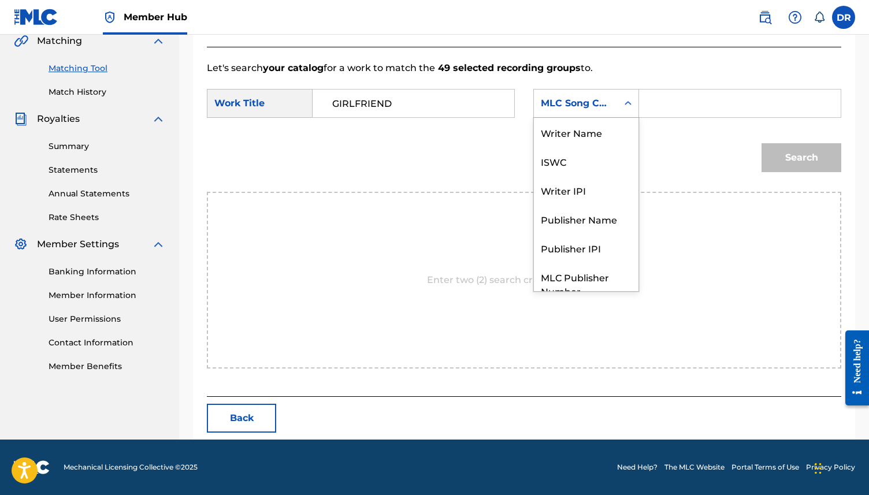
click at [565, 91] on div "MLC Song Code" at bounding box center [586, 103] width 106 height 29
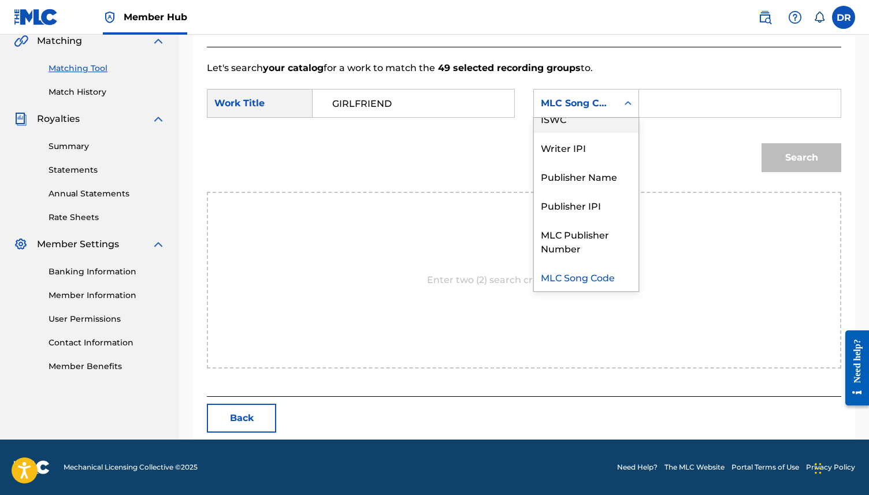
scroll to position [0, 0]
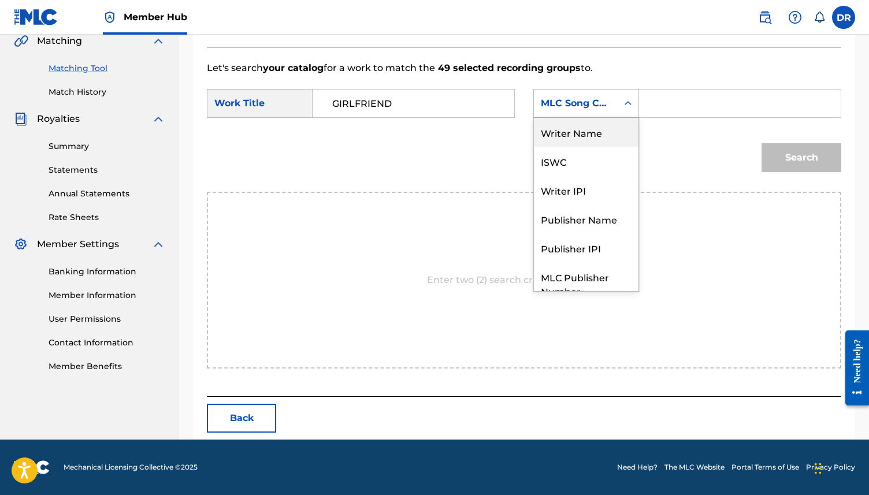
click at [571, 131] on div "Writer Name" at bounding box center [586, 132] width 105 height 29
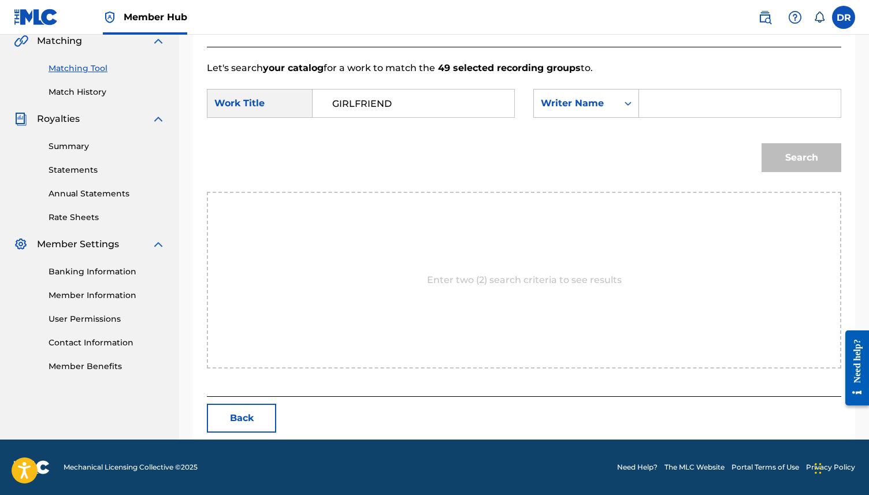
click at [674, 107] on input "Search Form" at bounding box center [740, 104] width 182 height 28
paste input "GIRLFRIEND ([PERSON_NAME]/[PERSON_NAME])"
drag, startPoint x: 723, startPoint y: 106, endPoint x: 642, endPoint y: 99, distance: 81.7
click at [642, 99] on div "GIRLFRIEND ([PERSON_NAME]/[PERSON_NAME])" at bounding box center [740, 103] width 202 height 29
drag, startPoint x: 768, startPoint y: 105, endPoint x: 699, endPoint y: 105, distance: 68.8
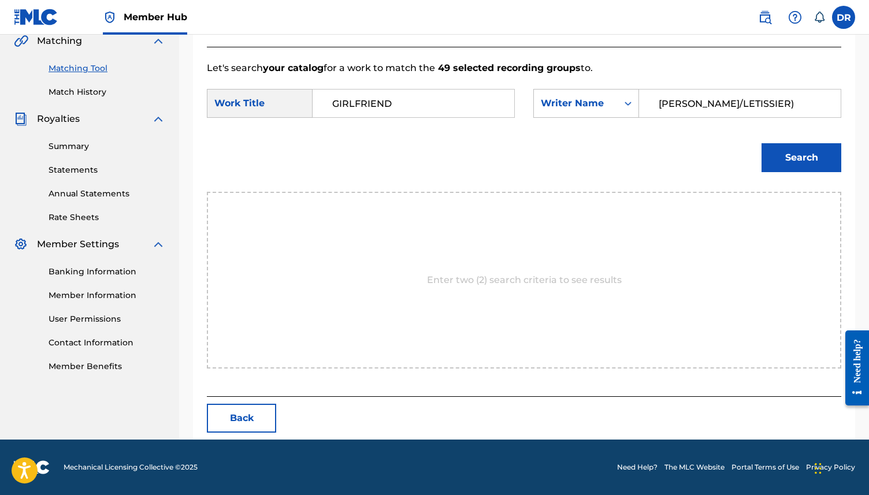
click at [699, 105] on input "[PERSON_NAME]/LETISSIER)" at bounding box center [740, 104] width 182 height 28
type input "[PERSON_NAME]"
click at [762, 143] on button "Search" at bounding box center [802, 157] width 80 height 29
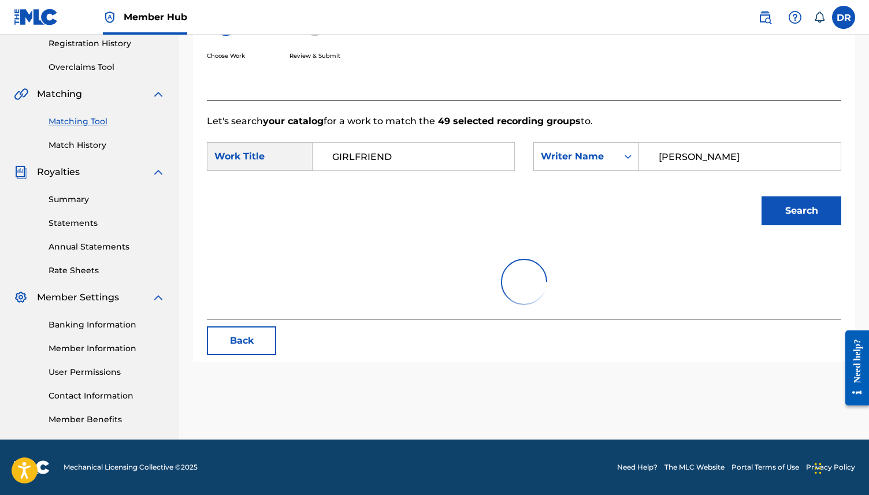
scroll to position [240, 0]
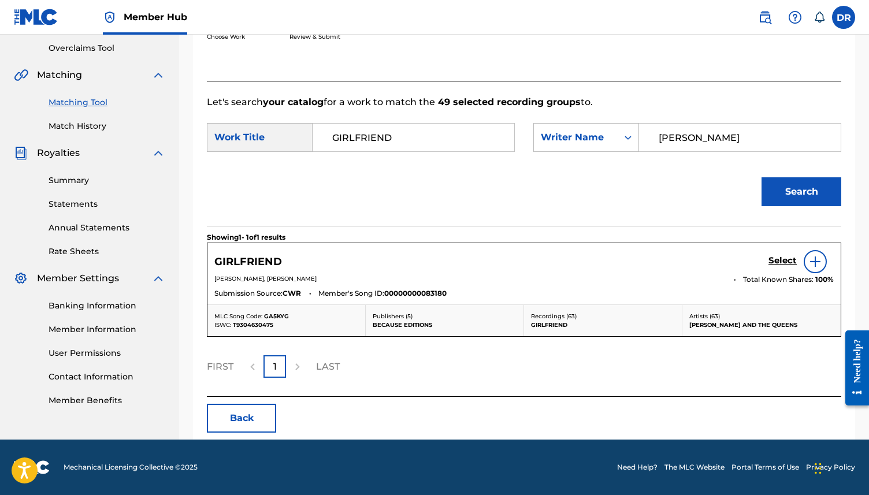
click at [816, 264] on img at bounding box center [816, 262] width 14 height 14
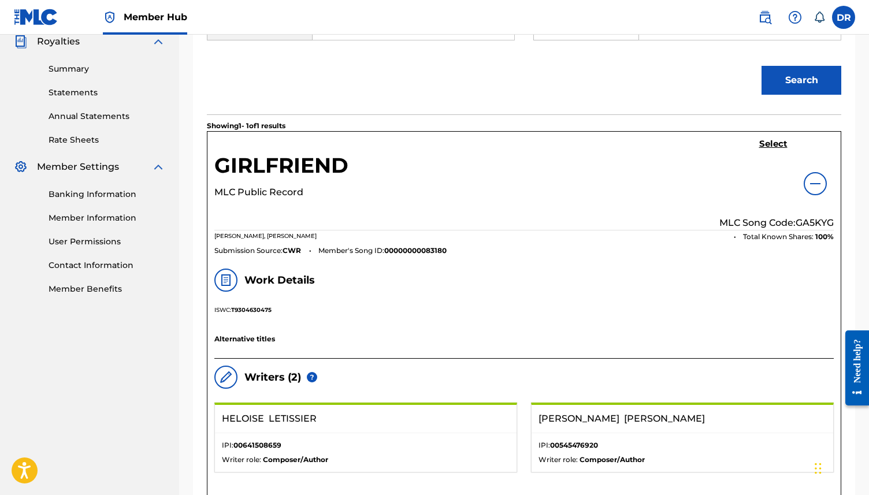
scroll to position [275, 0]
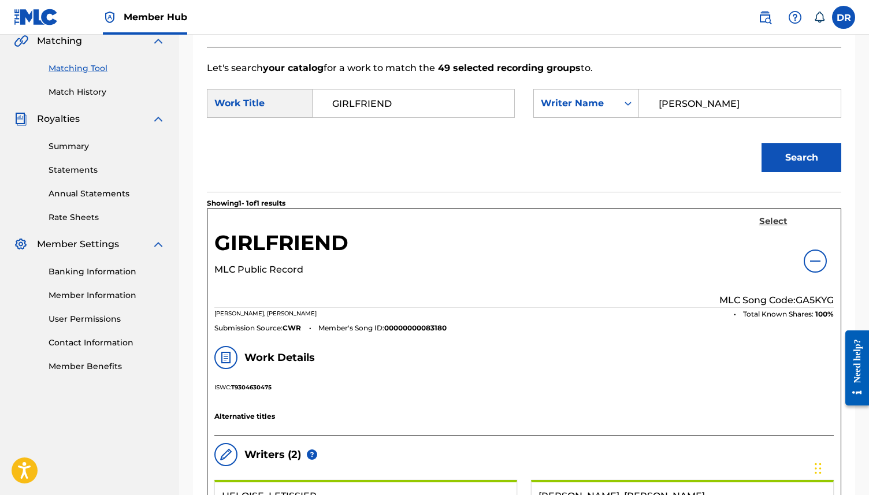
click at [783, 221] on h5 "Select" at bounding box center [773, 221] width 28 height 11
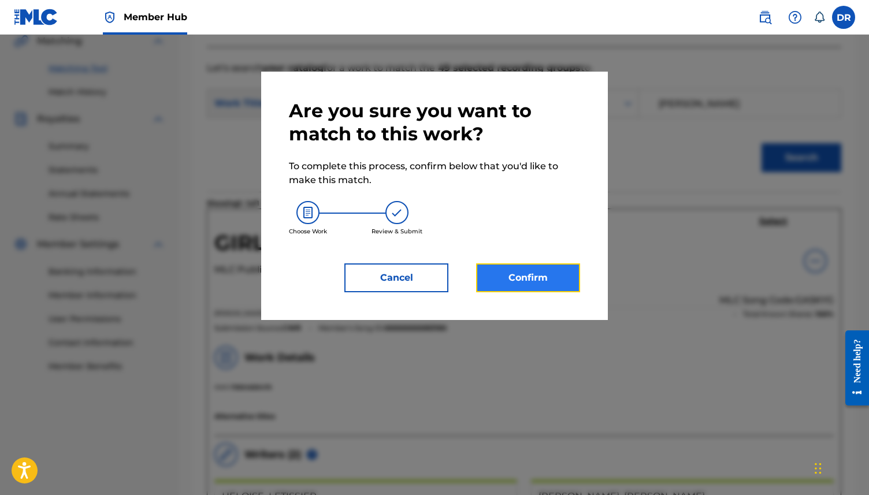
click at [508, 280] on button "Confirm" at bounding box center [528, 278] width 104 height 29
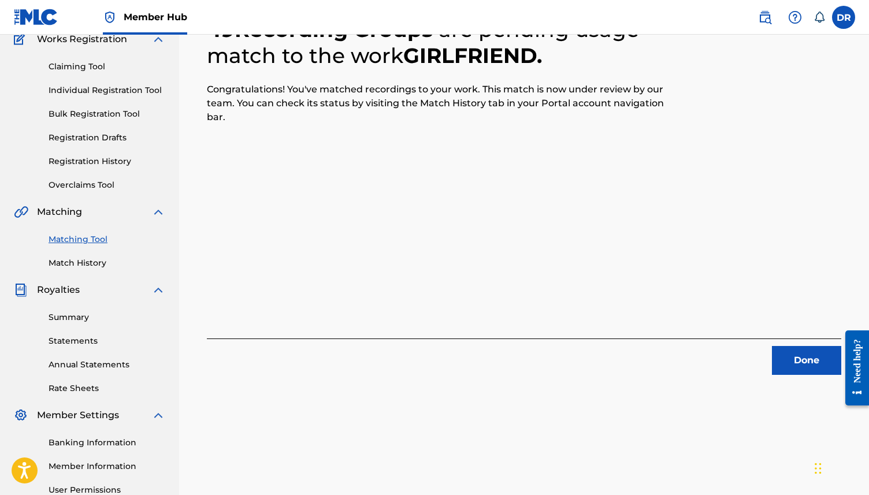
scroll to position [0, 0]
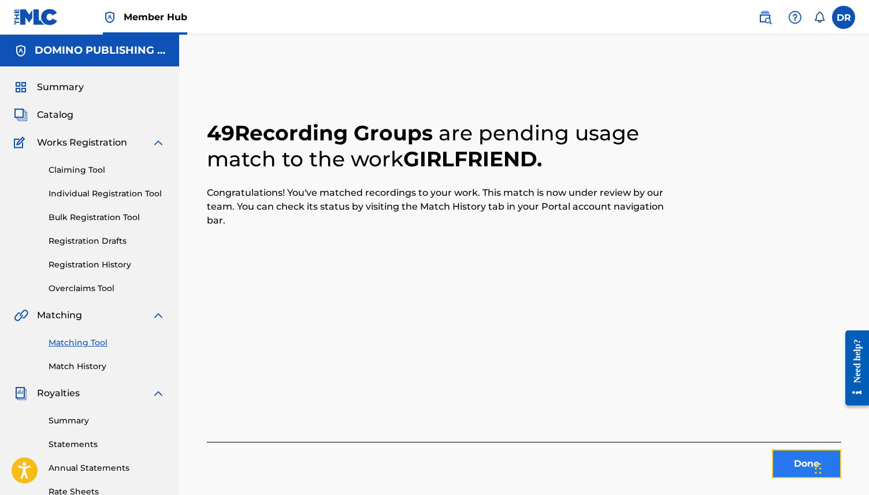
click at [805, 459] on button "Done" at bounding box center [806, 464] width 69 height 29
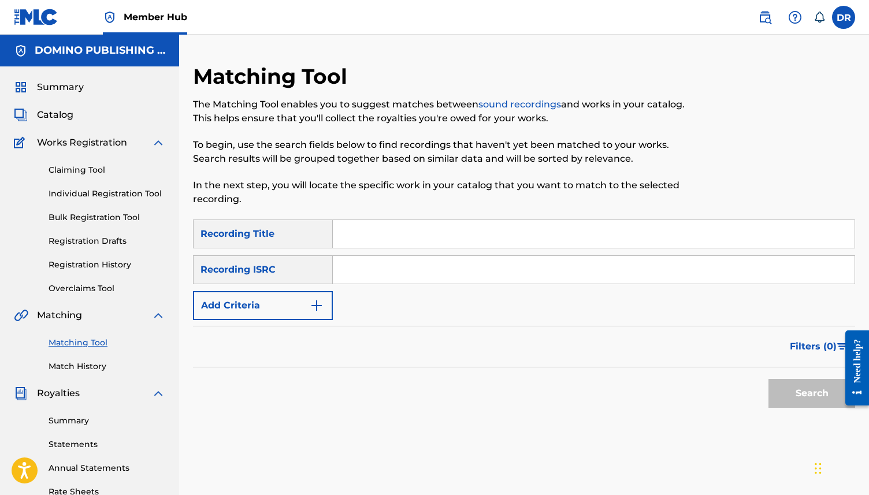
click at [372, 225] on input "Search Form" at bounding box center [594, 234] width 522 height 28
paste input "SNOW QUEEN (DESCHANEL)"
drag, startPoint x: 488, startPoint y: 238, endPoint x: 406, endPoint y: 238, distance: 81.5
click at [406, 238] on input "SNOW QUEEN (DESCHANEL)" at bounding box center [594, 234] width 522 height 28
type input "SNOW QUEEN"
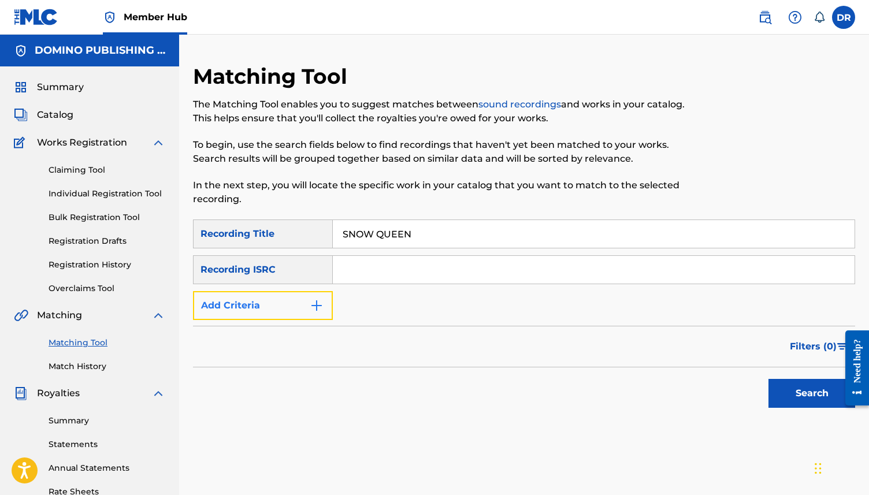
click at [284, 296] on button "Add Criteria" at bounding box center [263, 305] width 140 height 29
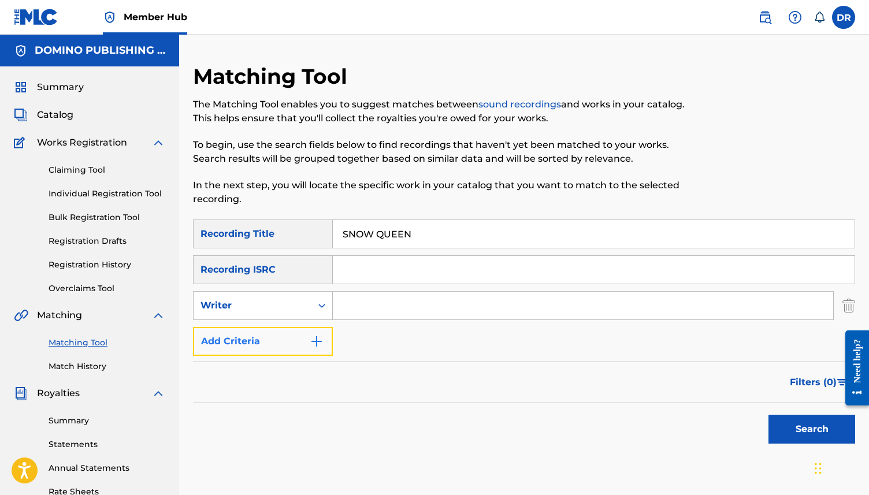
click at [283, 350] on button "Add Criteria" at bounding box center [263, 341] width 140 height 29
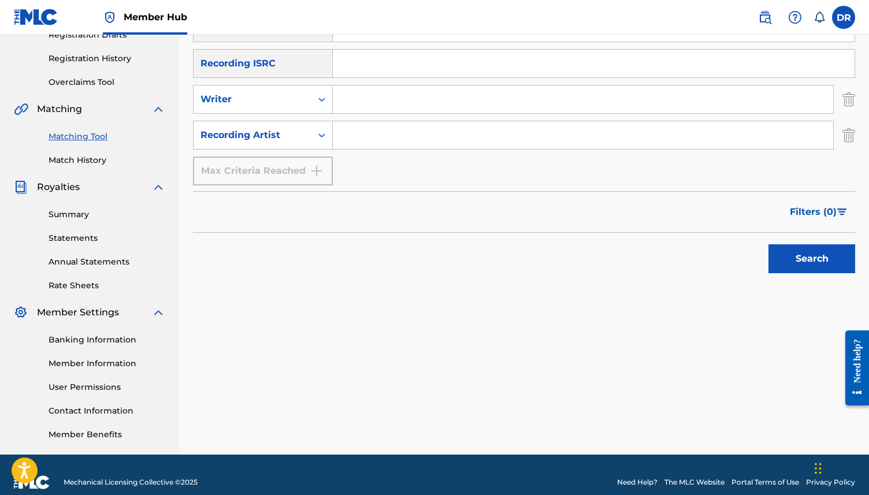
scroll to position [204, 0]
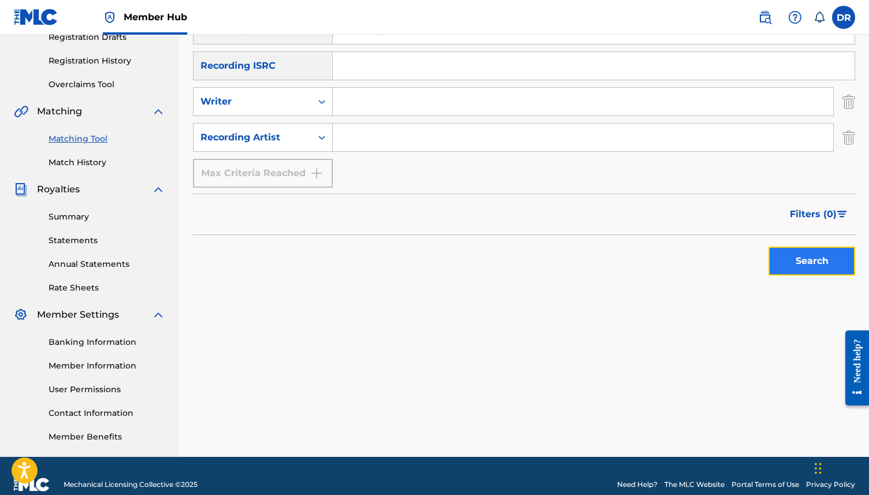
click at [785, 257] on button "Search" at bounding box center [812, 261] width 87 height 29
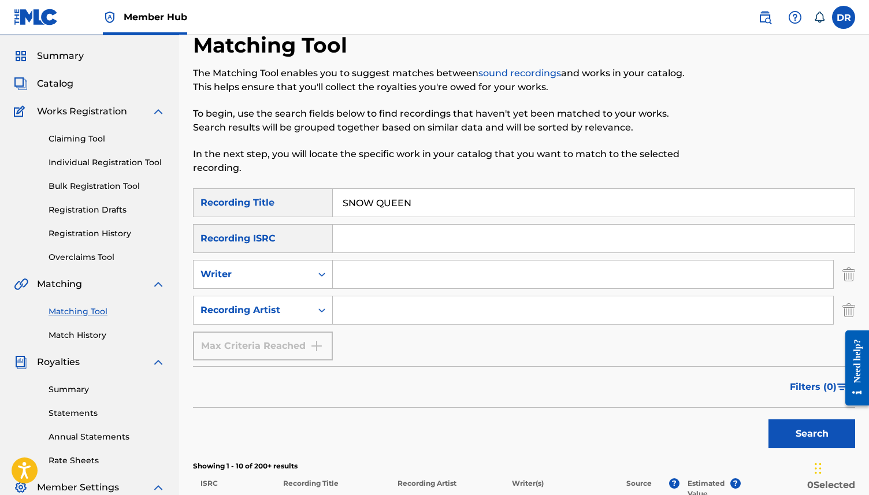
scroll to position [18, 0]
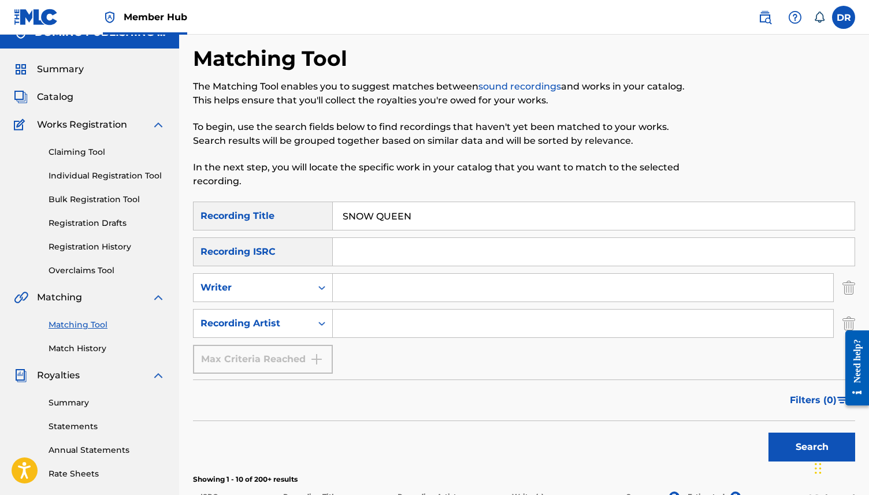
click at [446, 317] on input "Search Form" at bounding box center [583, 324] width 501 height 28
click at [769, 433] on button "Search" at bounding box center [812, 447] width 87 height 29
type input "SHE & HIM"
click at [769, 433] on button "Search" at bounding box center [812, 447] width 87 height 29
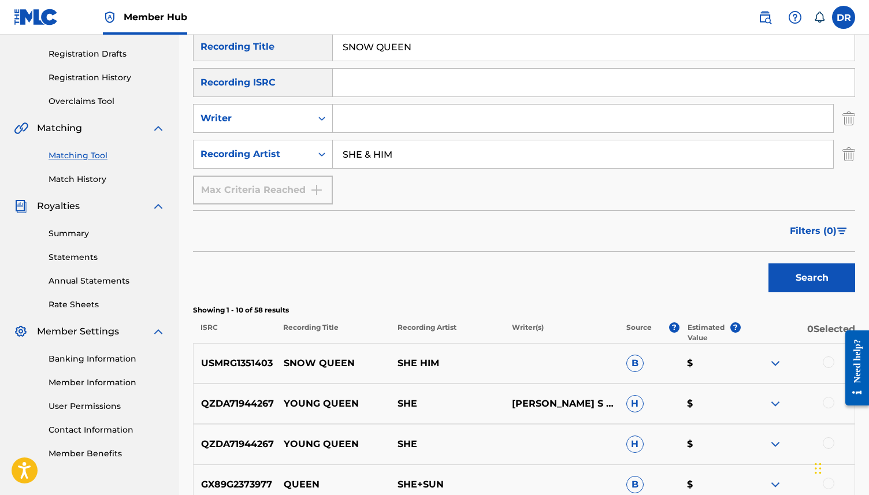
scroll to position [194, 0]
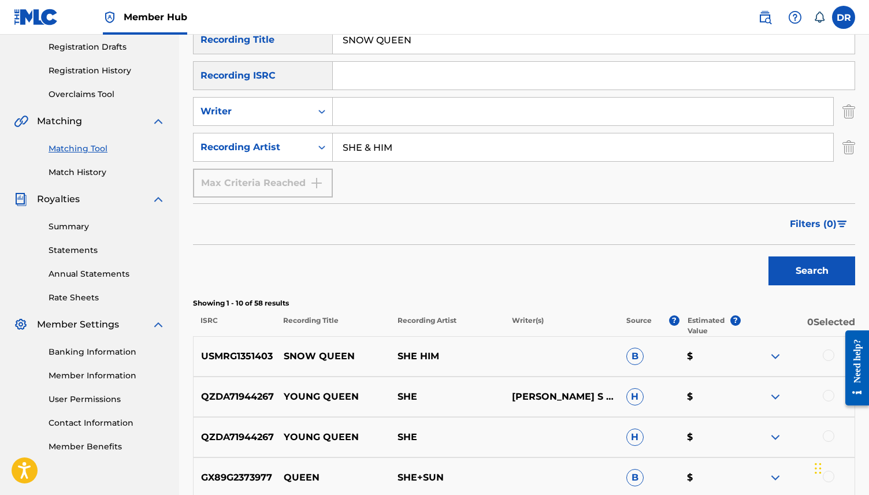
click at [826, 359] on div at bounding box center [829, 356] width 12 height 12
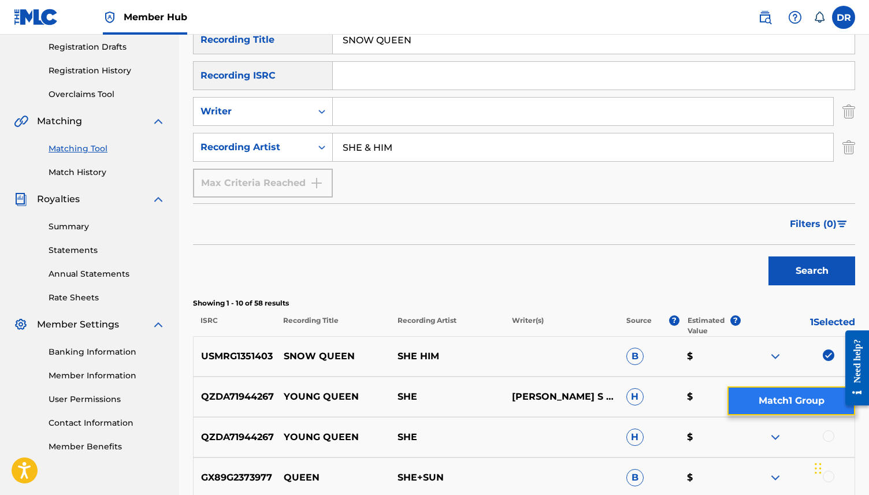
click at [783, 401] on button "Match 1 Group" at bounding box center [792, 401] width 128 height 29
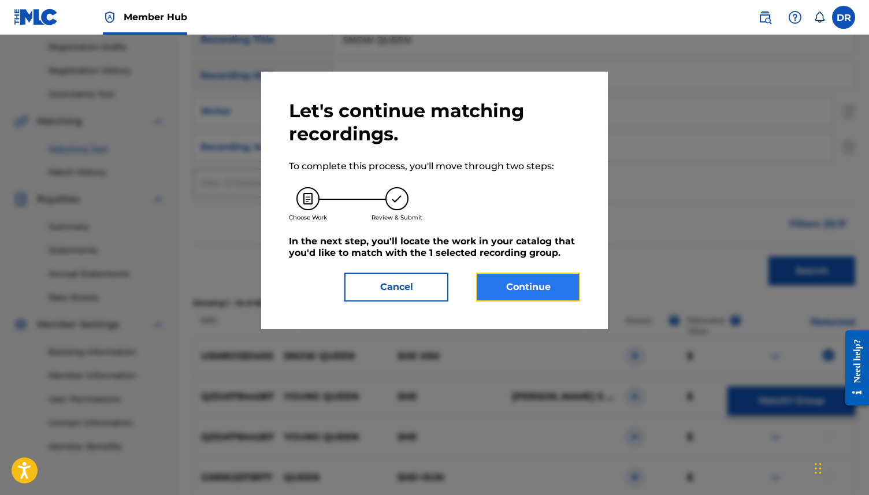
click at [523, 297] on button "Continue" at bounding box center [528, 287] width 104 height 29
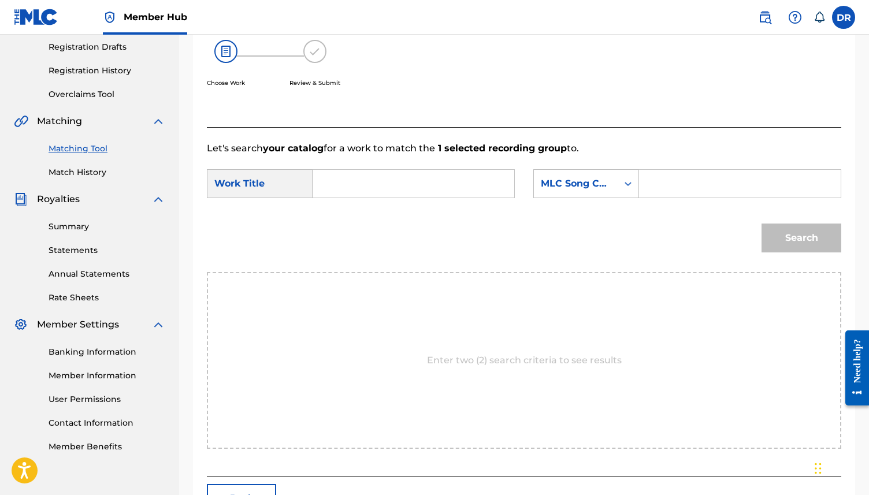
click at [347, 200] on div "SearchWithCriteria6dfec40b-62b0-42d5-9069-43f9e0d7549d Work Title SearchWithCri…" at bounding box center [524, 187] width 635 height 36
click at [346, 186] on input "Search Form" at bounding box center [414, 184] width 182 height 28
paste input "SNOW QUEEN (DESCHANEL)"
drag, startPoint x: 479, startPoint y: 183, endPoint x: 416, endPoint y: 182, distance: 62.4
click at [416, 182] on input "SNOW QUEEN (DESCHANEL)" at bounding box center [414, 184] width 182 height 28
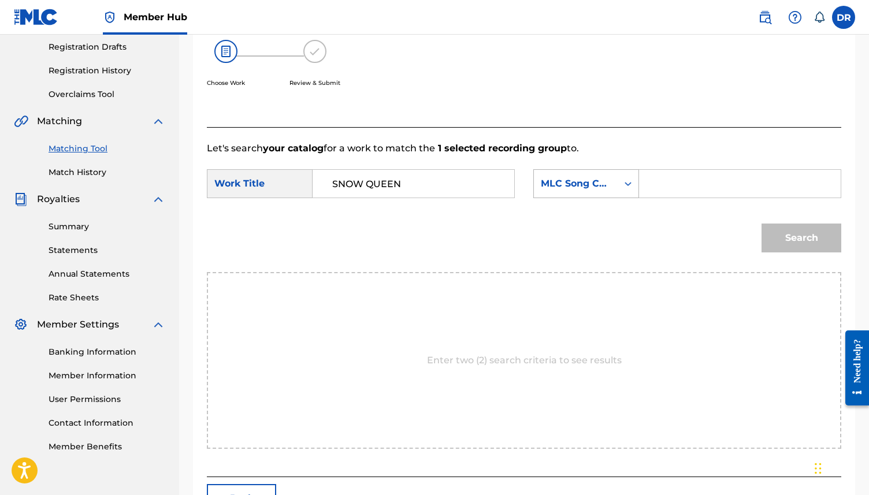
type input "SNOW QUEEN"
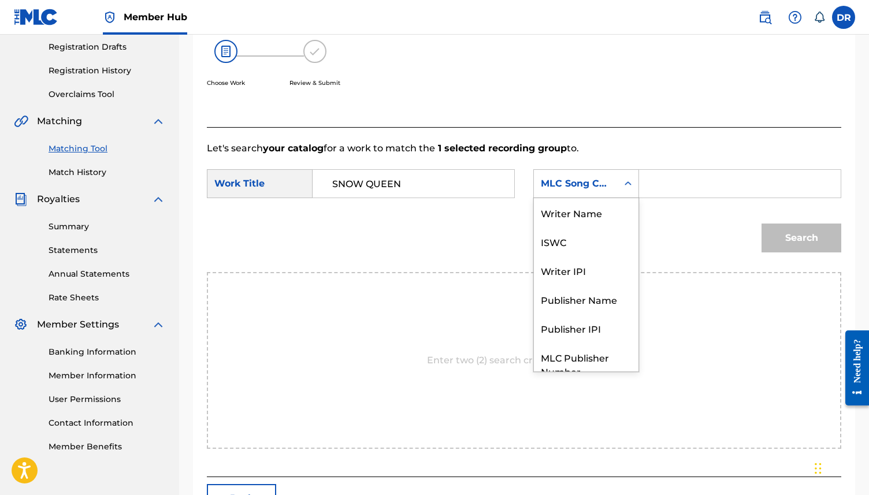
click at [572, 173] on div "MLC Song Code" at bounding box center [576, 184] width 84 height 22
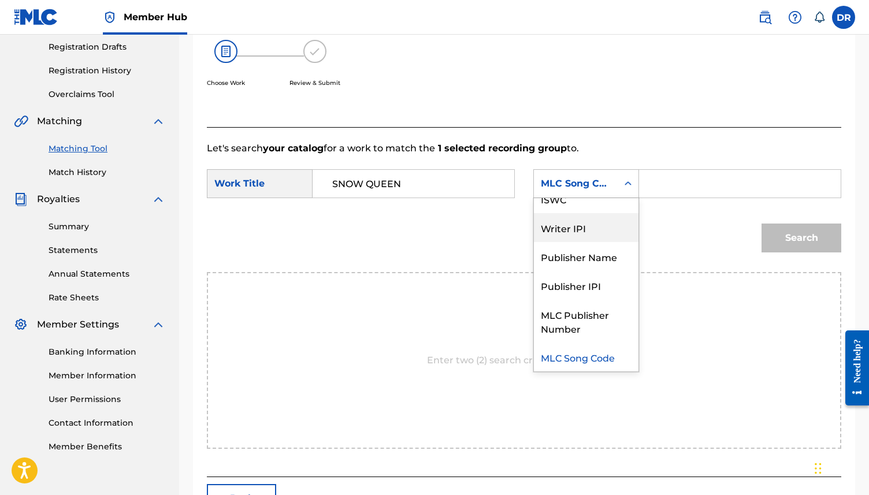
scroll to position [0, 0]
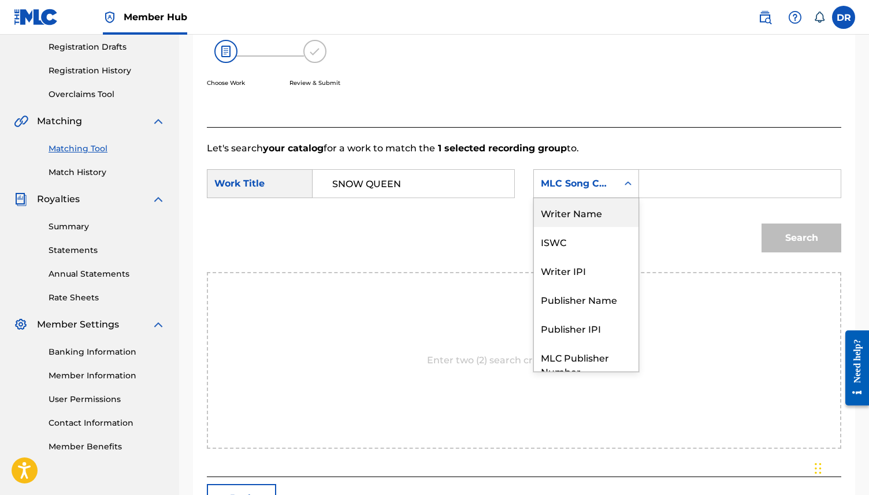
click at [581, 198] on div "Writer Name" at bounding box center [586, 212] width 105 height 29
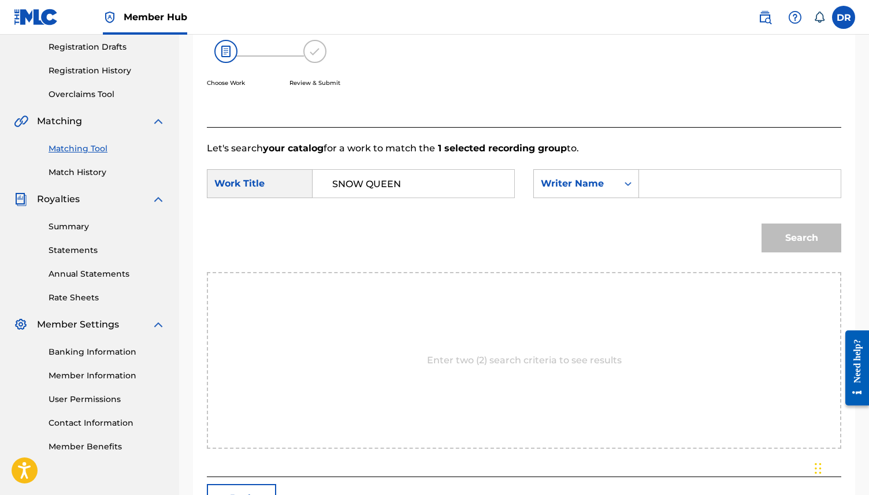
click at [670, 184] on input "Search Form" at bounding box center [740, 184] width 182 height 28
paste input "SNOW QUEEN (DESCHANEL)"
drag, startPoint x: 736, startPoint y: 185, endPoint x: 664, endPoint y: 182, distance: 71.7
click at [664, 182] on input "SNOW QUEEN (DESCHANEL)" at bounding box center [740, 184] width 182 height 28
click at [771, 187] on input "DESCHANEL)" at bounding box center [740, 184] width 182 height 28
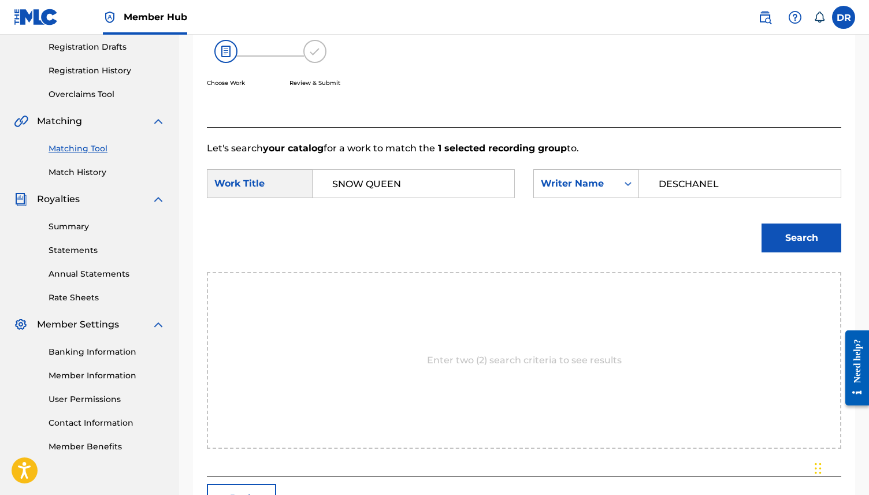
type input "DESCHANEL"
click at [762, 224] on button "Search" at bounding box center [802, 238] width 80 height 29
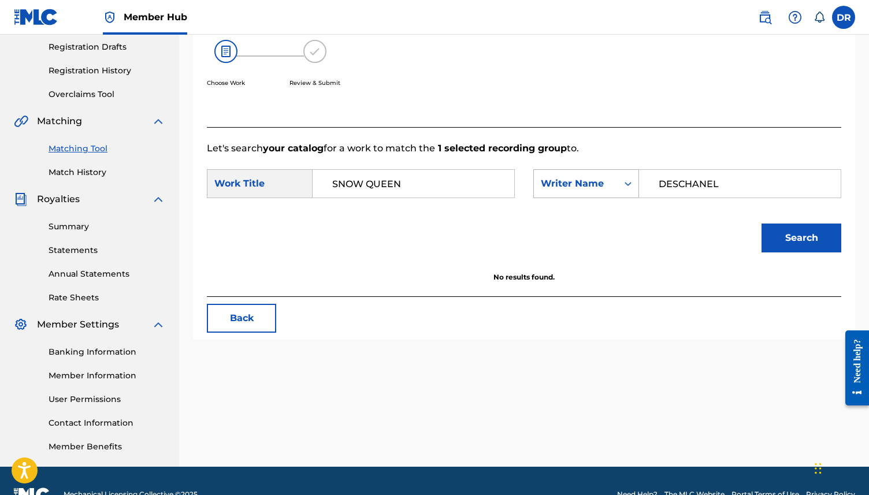
drag, startPoint x: 732, startPoint y: 187, endPoint x: 627, endPoint y: 184, distance: 105.2
click at [627, 184] on div "SearchWithCriteria1528fa63-71ed-4aa9-a1bd-f60615946bea Writer Name DESCHANEL" at bounding box center [687, 183] width 308 height 29
click at [692, 181] on input "Search Form" at bounding box center [740, 184] width 182 height 28
click at [762, 224] on button "Search" at bounding box center [802, 238] width 80 height 29
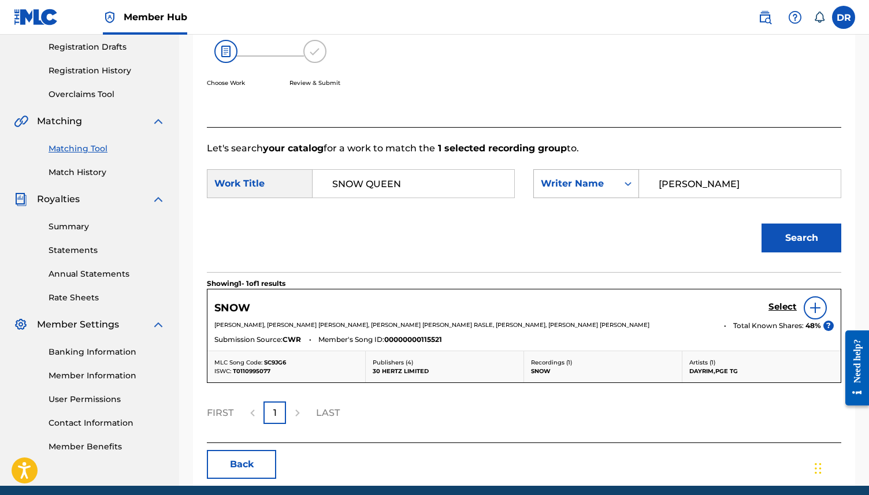
drag, startPoint x: 696, startPoint y: 190, endPoint x: 613, endPoint y: 184, distance: 83.5
click at [613, 184] on div "SearchWithCriteria1528fa63-71ed-4aa9-a1bd-f60615946bea Writer Name [PERSON_NAME]" at bounding box center [687, 183] width 308 height 29
type input "S"
type input "DESCHANEL"
click at [762, 224] on button "Search" at bounding box center [802, 238] width 80 height 29
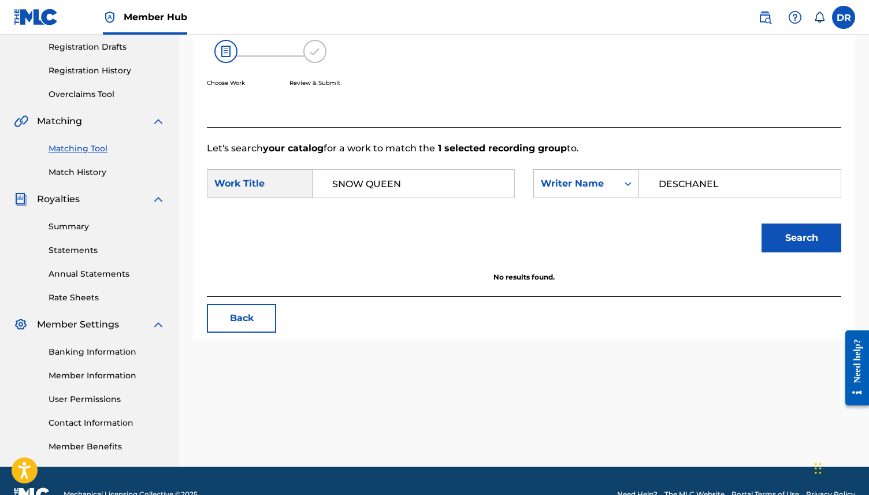
scroll to position [190, 0]
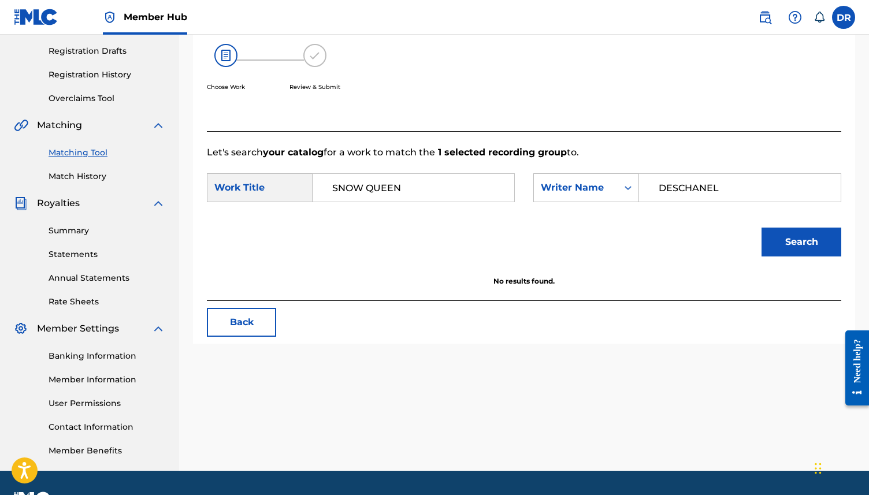
click at [244, 344] on div "Match Usage - Select Work In this step, you will locate the work you'd like to …" at bounding box center [524, 172] width 690 height 598
click at [246, 320] on button "Back" at bounding box center [241, 322] width 69 height 29
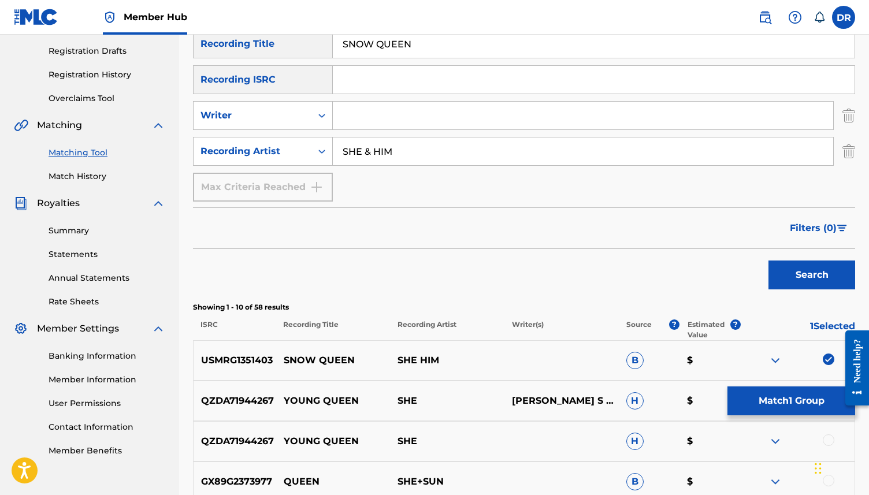
click at [825, 352] on div "USMRG1351403 SNOW QUEEN SHE HIM B $" at bounding box center [524, 360] width 662 height 40
click at [822, 354] on div at bounding box center [797, 361] width 114 height 14
click at [824, 354] on img at bounding box center [829, 360] width 12 height 12
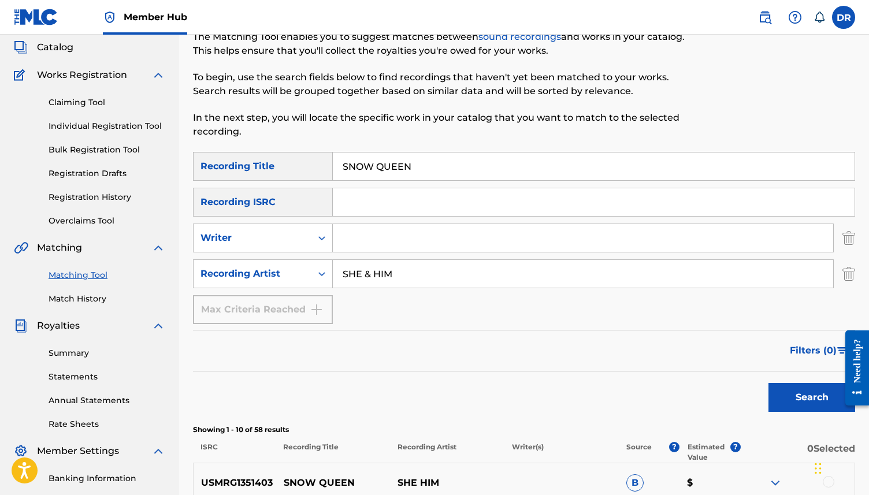
scroll to position [64, 0]
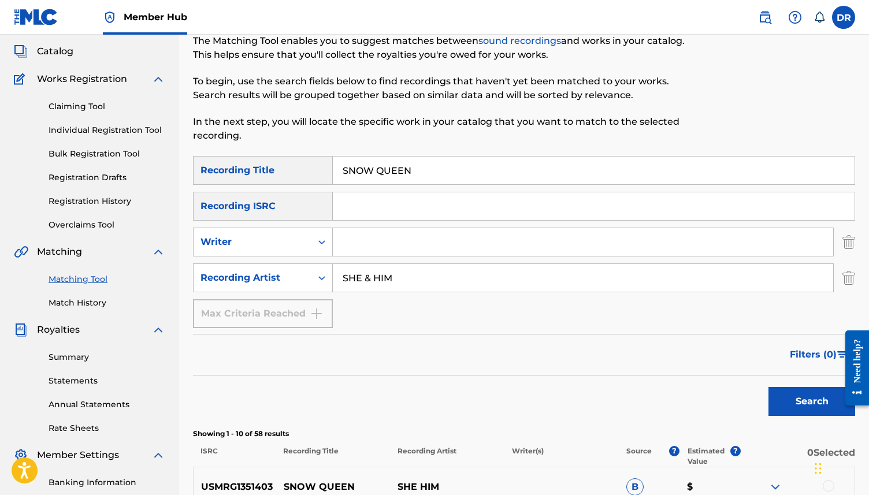
drag, startPoint x: 422, startPoint y: 166, endPoint x: 298, endPoint y: 166, distance: 123.7
click at [298, 166] on div "SearchWithCriteria7351661f-2229-4cda-8b21-5aed581a2cc8 Recording Title SNOW QUE…" at bounding box center [524, 170] width 662 height 29
paste input "ULTIMATE SAILOR ([PERSON_NAME])"
drag, startPoint x: 485, startPoint y: 176, endPoint x: 429, endPoint y: 173, distance: 56.7
click at [429, 173] on input "ULTIMATE SAILOR ([PERSON_NAME])" at bounding box center [594, 171] width 522 height 28
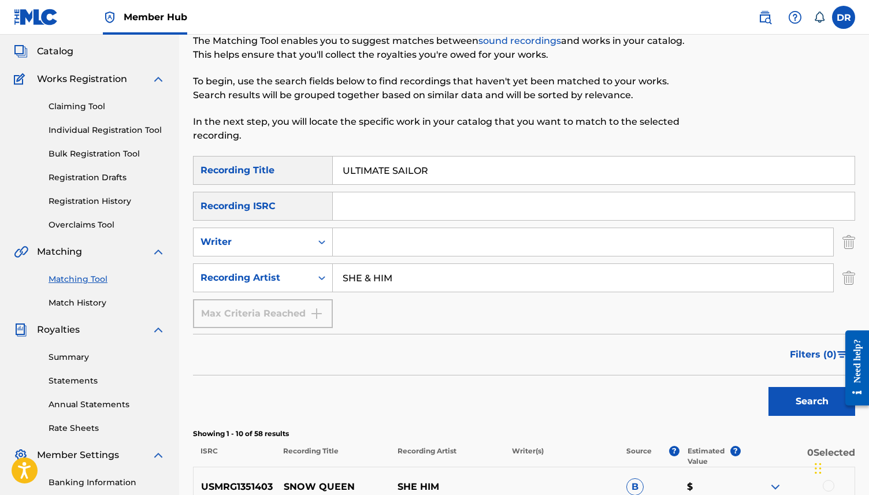
type input "ULTIMATE SAILOR"
drag, startPoint x: 403, startPoint y: 275, endPoint x: 317, endPoint y: 273, distance: 85.6
click at [317, 273] on div "SearchWithCriteria56358d8a-c7c8-4f0d-be68-5333a7aa9559 Recording Artist SHE & H…" at bounding box center [524, 278] width 662 height 29
type input "[US_STATE]"
click at [769, 387] on button "Search" at bounding box center [812, 401] width 87 height 29
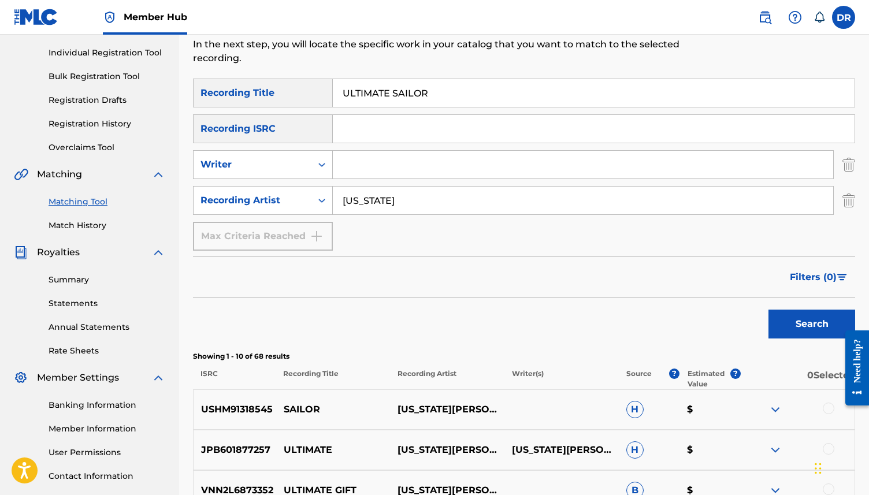
scroll to position [0, 0]
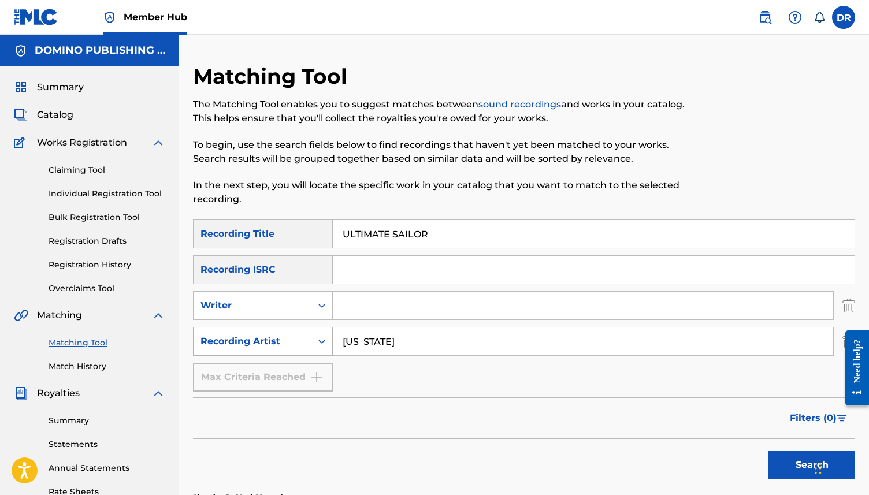
drag, startPoint x: 395, startPoint y: 346, endPoint x: 288, endPoint y: 341, distance: 107.1
click at [288, 341] on div "SearchWithCriteria56358d8a-c7c8-4f0d-be68-5333a7aa9559 Recording Artist [US_STA…" at bounding box center [524, 341] width 662 height 29
click at [769, 451] on button "Search" at bounding box center [812, 465] width 87 height 29
click at [366, 309] on input "Search Form" at bounding box center [583, 306] width 501 height 28
paste input "ULTIMATE SAILOR ([PERSON_NAME])"
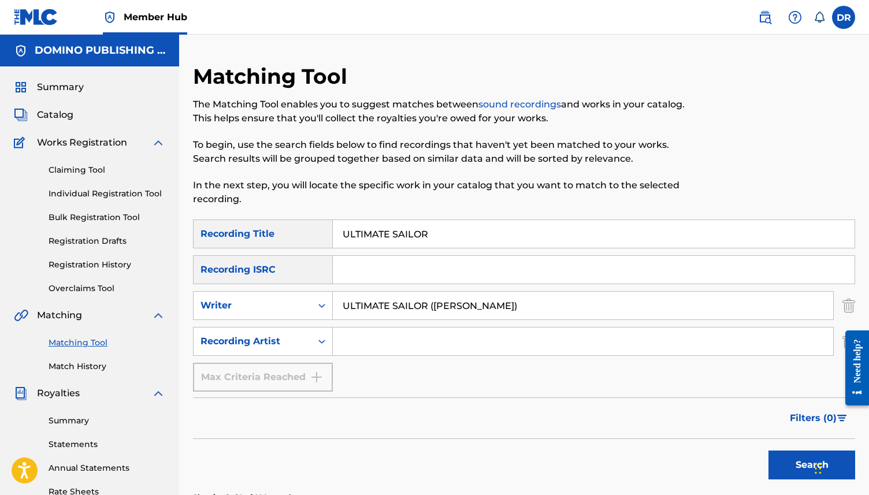
drag, startPoint x: 433, startPoint y: 307, endPoint x: 234, endPoint y: 286, distance: 200.5
click at [234, 286] on div "SearchWithCriteria7351661f-2229-4cda-8b21-5aed581a2cc8 Recording Title ULTIMATE…" at bounding box center [524, 306] width 662 height 172
click at [443, 318] on input "[PERSON_NAME])" at bounding box center [583, 306] width 501 height 28
type input "[PERSON_NAME]"
click at [769, 451] on button "Search" at bounding box center [812, 465] width 87 height 29
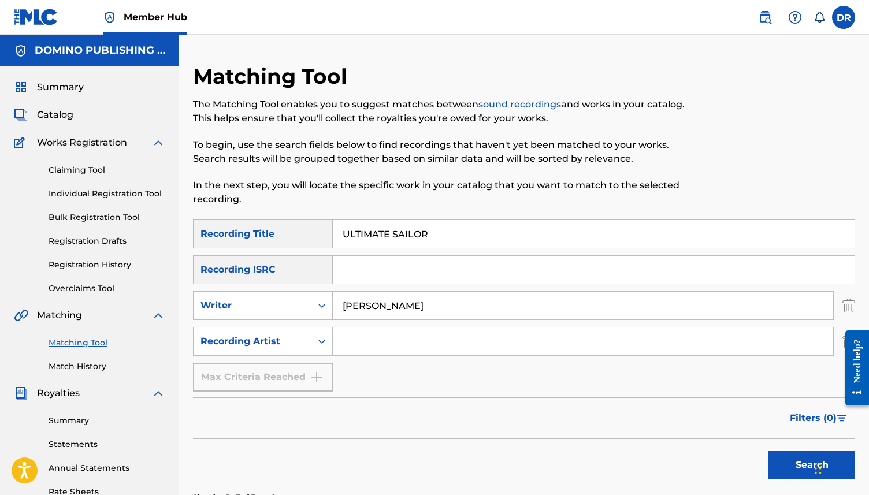
click at [463, 223] on input "ULTIMATE SAILOR" at bounding box center [594, 234] width 522 height 28
drag, startPoint x: 454, startPoint y: 234, endPoint x: 300, endPoint y: 234, distance: 154.3
click at [300, 234] on div "SearchWithCriteria7351661f-2229-4cda-8b21-5aed581a2cc8 Recording Title ULTIMATE…" at bounding box center [524, 234] width 662 height 29
paste input "BABY [PERSON_NAME] ([PERSON_NAME]/[PERSON_NAME])"
drag, startPoint x: 501, startPoint y: 231, endPoint x: 391, endPoint y: 237, distance: 110.0
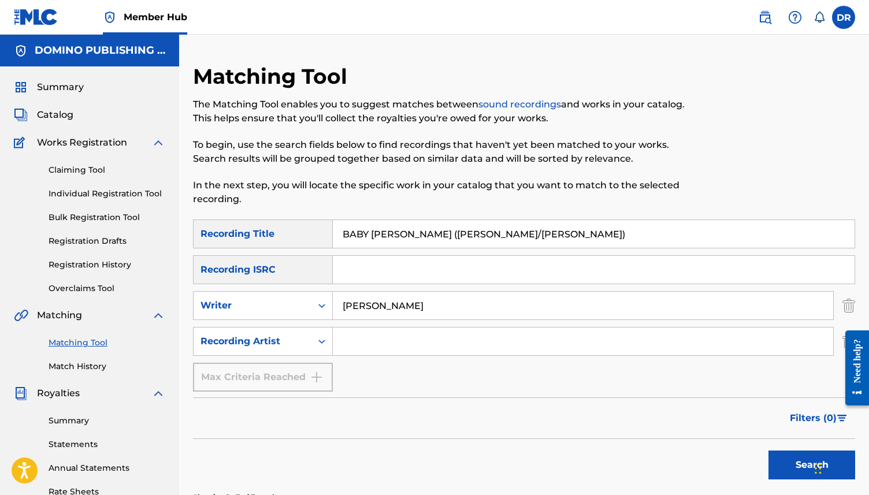
click at [391, 237] on input "BABY [PERSON_NAME] ([PERSON_NAME]/[PERSON_NAME])" at bounding box center [594, 234] width 522 height 28
type input "BABY [PERSON_NAME]"
drag, startPoint x: 407, startPoint y: 311, endPoint x: 304, endPoint y: 305, distance: 103.0
click at [304, 305] on div "SearchWithCriteria8b46604f-e660-484c-8d39-81c6e2cc6e55 Writer [PERSON_NAME]" at bounding box center [524, 305] width 662 height 29
click at [414, 340] on input "Search Form" at bounding box center [583, 342] width 501 height 28
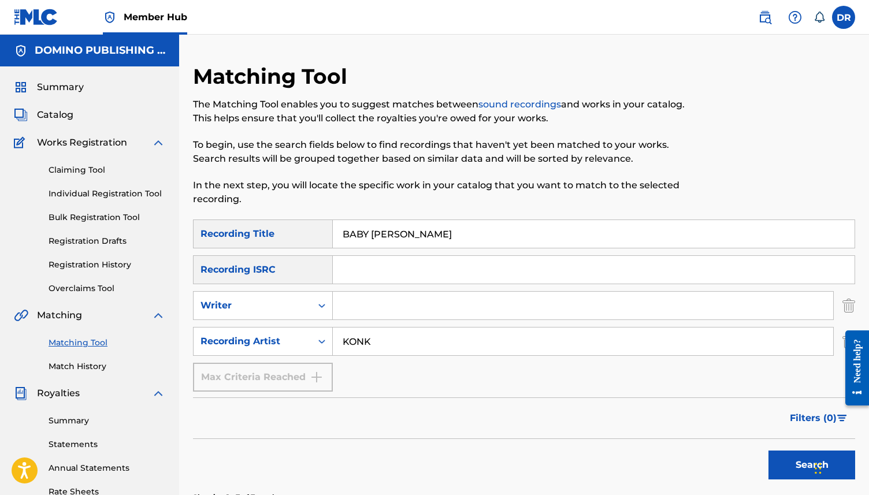
type input "KONK"
click at [769, 451] on button "Search" at bounding box center [812, 465] width 87 height 29
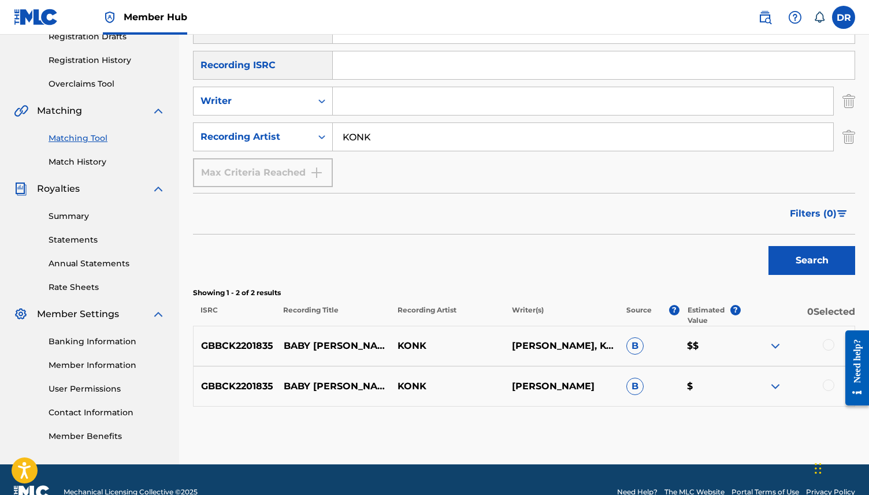
scroll to position [207, 0]
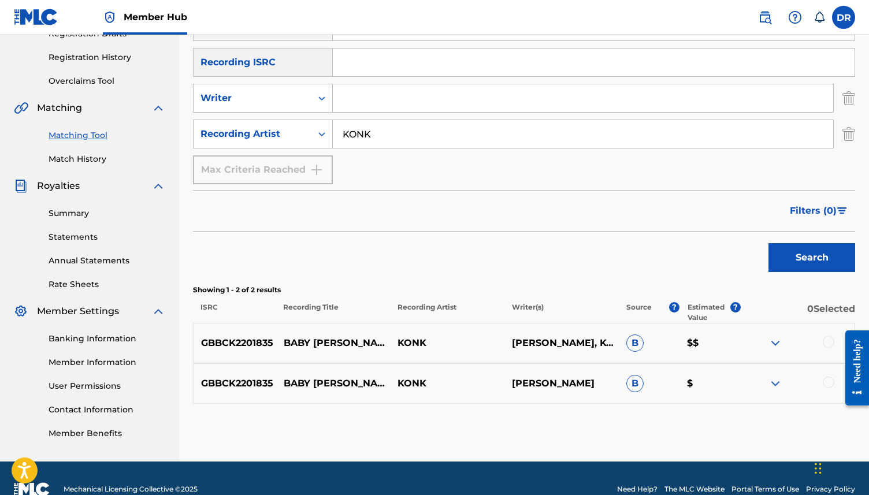
click at [828, 340] on div at bounding box center [829, 342] width 12 height 12
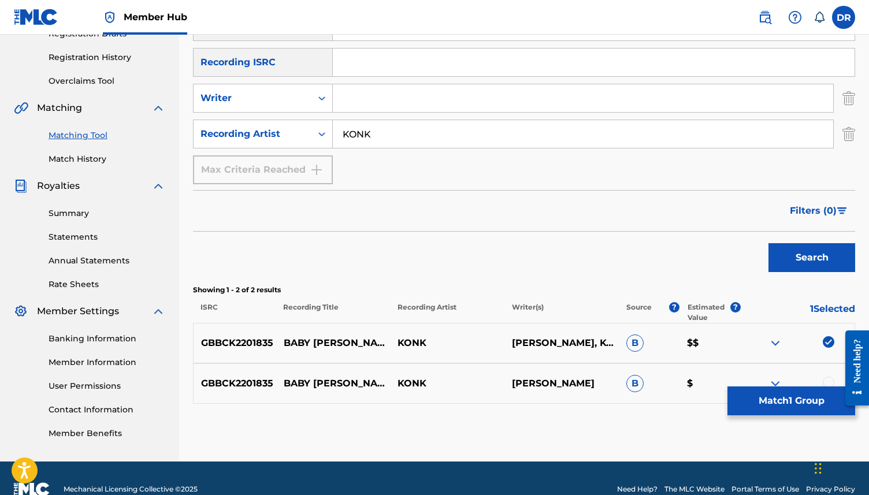
click at [828, 379] on div at bounding box center [829, 383] width 12 height 12
click at [811, 393] on button "Match 2 Groups" at bounding box center [792, 401] width 128 height 29
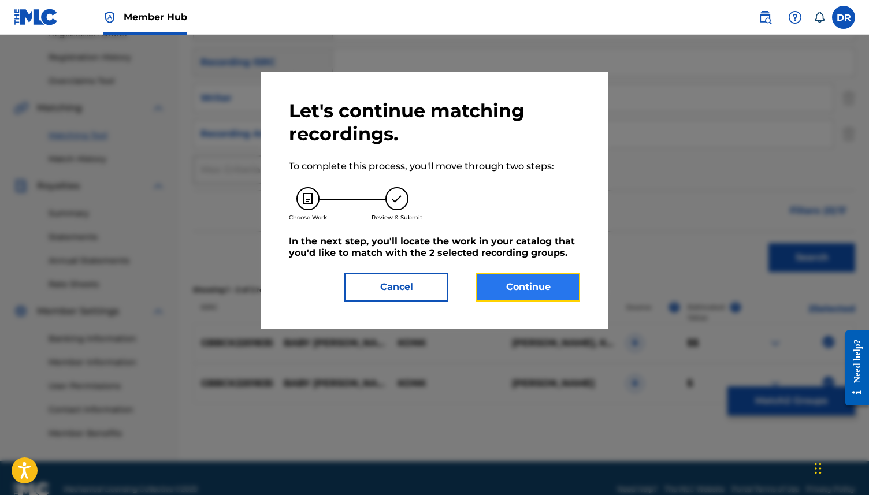
click at [552, 286] on button "Continue" at bounding box center [528, 287] width 104 height 29
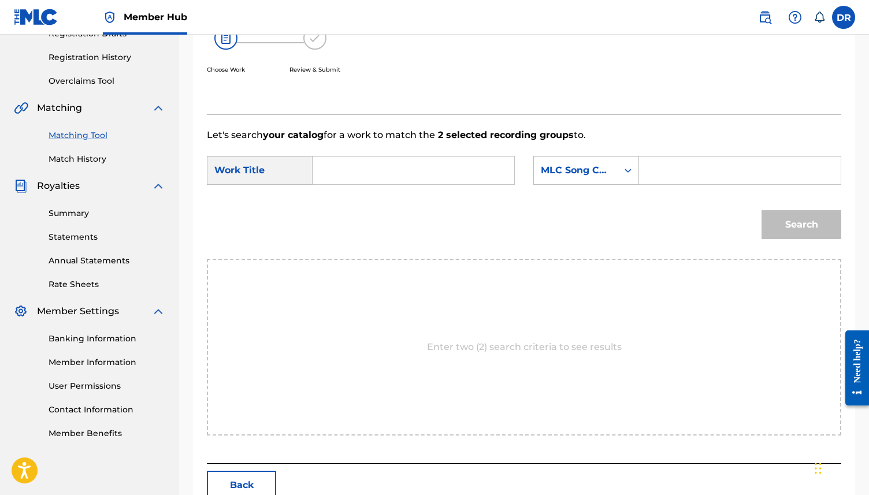
click at [409, 165] on input "Search Form" at bounding box center [414, 171] width 182 height 28
paste input "BABY [PERSON_NAME] ([PERSON_NAME]/[PERSON_NAME])"
click at [516, 164] on div "SearchWithCriteria6dfec40b-62b0-42d5-9069-43f9e0d7549d Work Title BABY [PERSON_…" at bounding box center [524, 174] width 635 height 36
drag, startPoint x: 488, startPoint y: 171, endPoint x: 379, endPoint y: 172, distance: 109.8
click at [379, 172] on input "BABY [PERSON_NAME] ([PERSON_NAME]/[PERSON_NAME])" at bounding box center [414, 171] width 182 height 28
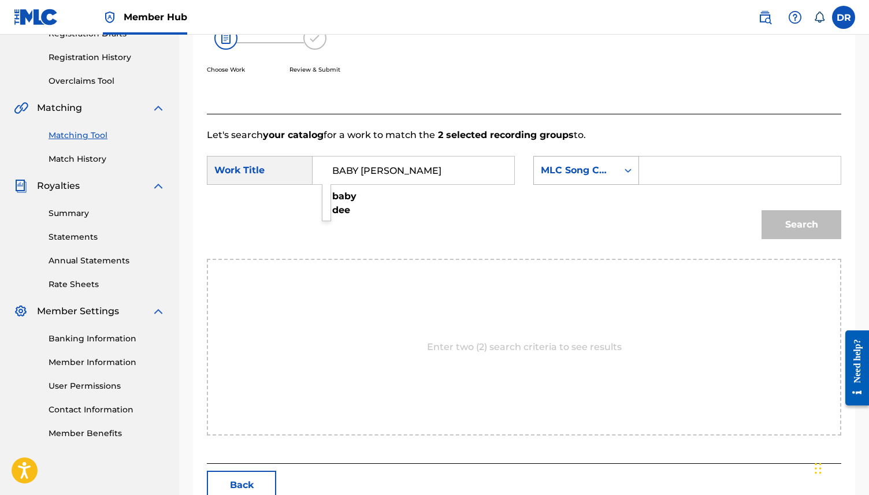
type input "BABY [PERSON_NAME]"
click at [599, 167] on div "MLC Song Code" at bounding box center [576, 171] width 70 height 14
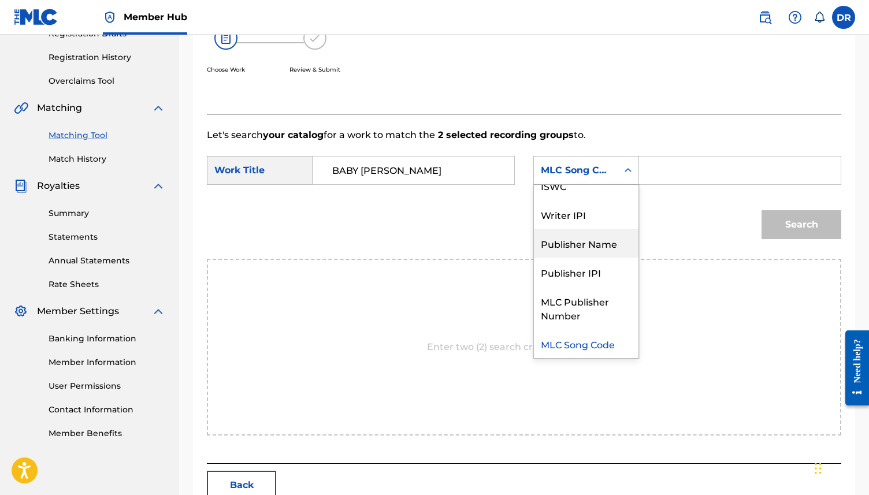
scroll to position [0, 0]
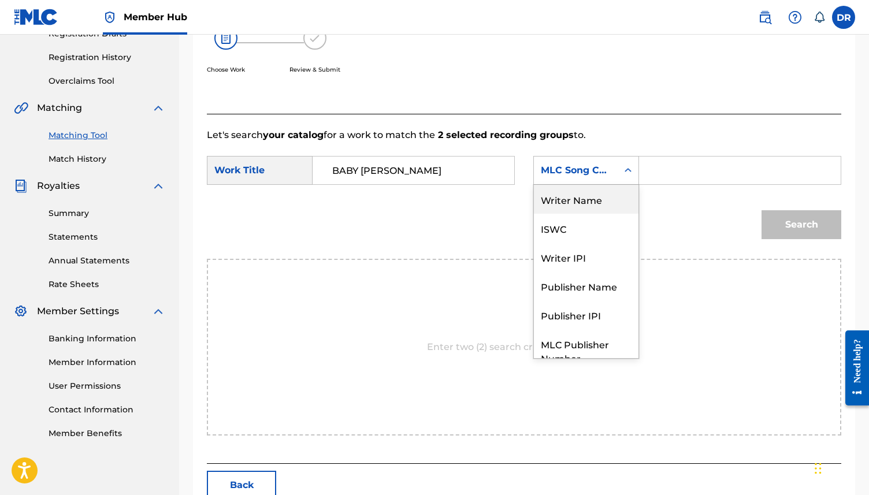
click at [585, 196] on div "Writer Name" at bounding box center [586, 199] width 105 height 29
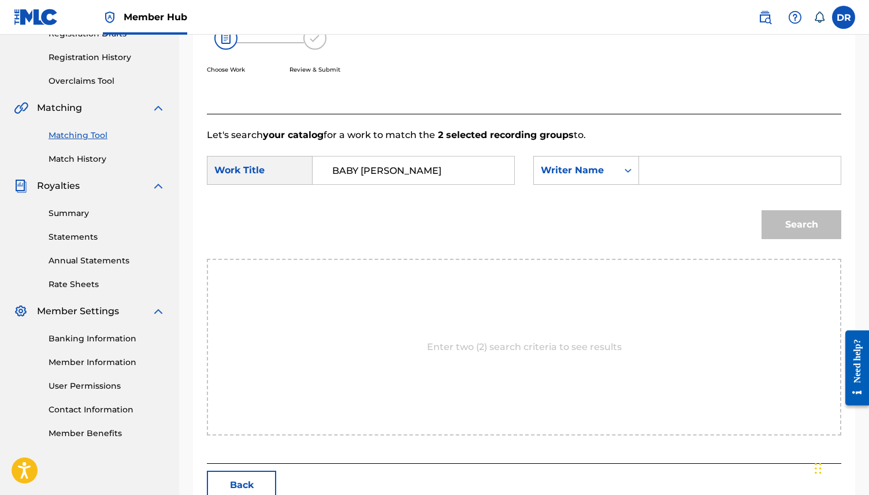
click at [677, 169] on input "Search Form" at bounding box center [740, 171] width 182 height 28
paste input "BABY [PERSON_NAME] ([PERSON_NAME]/[PERSON_NAME])"
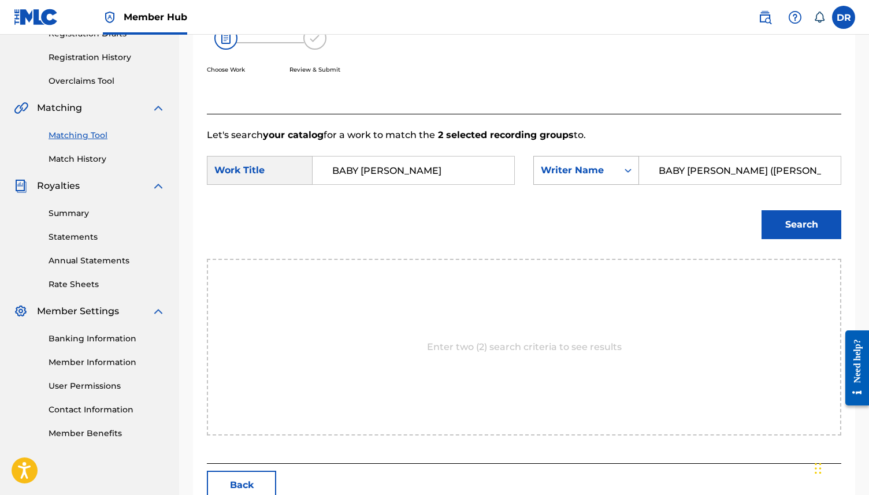
drag, startPoint x: 715, startPoint y: 171, endPoint x: 629, endPoint y: 172, distance: 85.5
click at [629, 172] on div "SearchWithCriteria2feff6db-200e-4a0d-8865-18d14fc352bc Writer Name BABY [PERSON…" at bounding box center [687, 170] width 308 height 29
drag, startPoint x: 763, startPoint y: 174, endPoint x: 709, endPoint y: 173, distance: 54.9
click at [709, 173] on input "[PERSON_NAME]/[PERSON_NAME])" at bounding box center [740, 171] width 182 height 28
type input "[PERSON_NAME]"
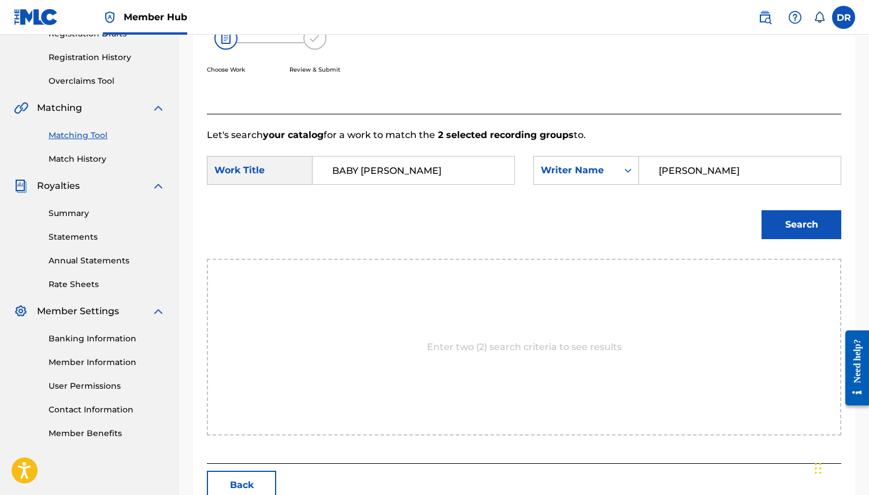
click at [762, 210] on button "Search" at bounding box center [802, 224] width 80 height 29
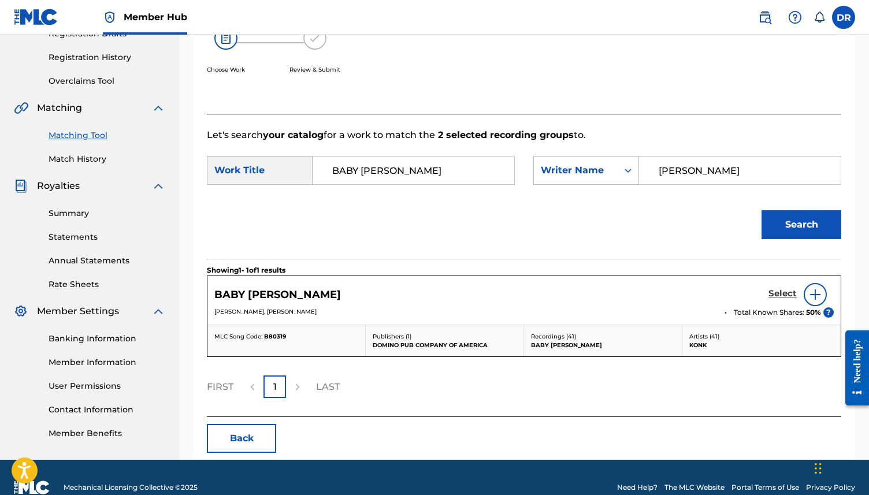
click at [791, 295] on h5 "Select" at bounding box center [783, 293] width 28 height 11
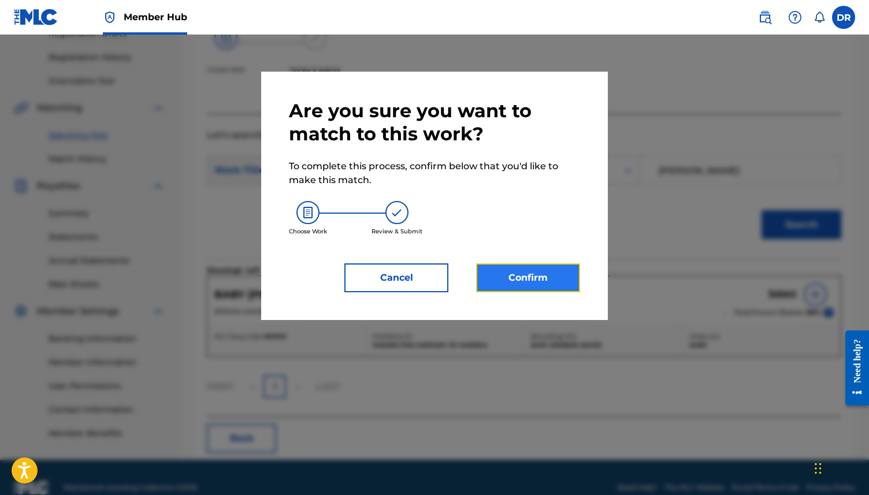
click at [563, 267] on button "Confirm" at bounding box center [528, 278] width 104 height 29
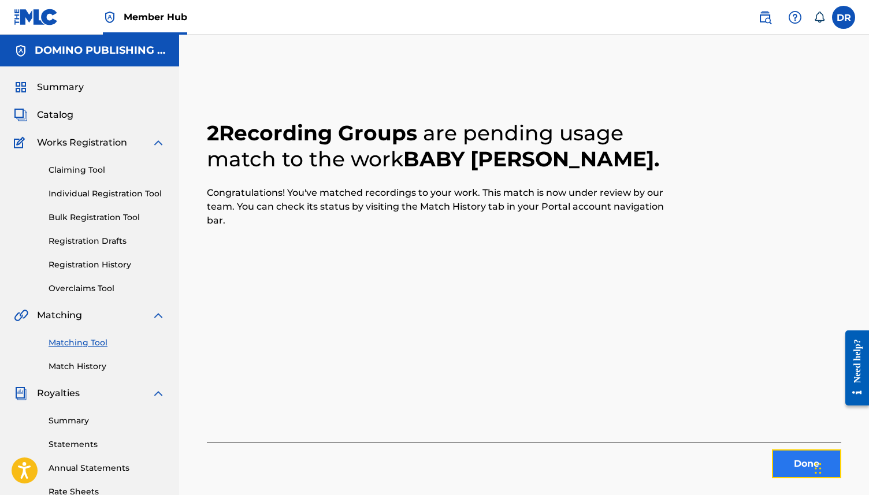
click at [785, 467] on button "Done" at bounding box center [806, 464] width 69 height 29
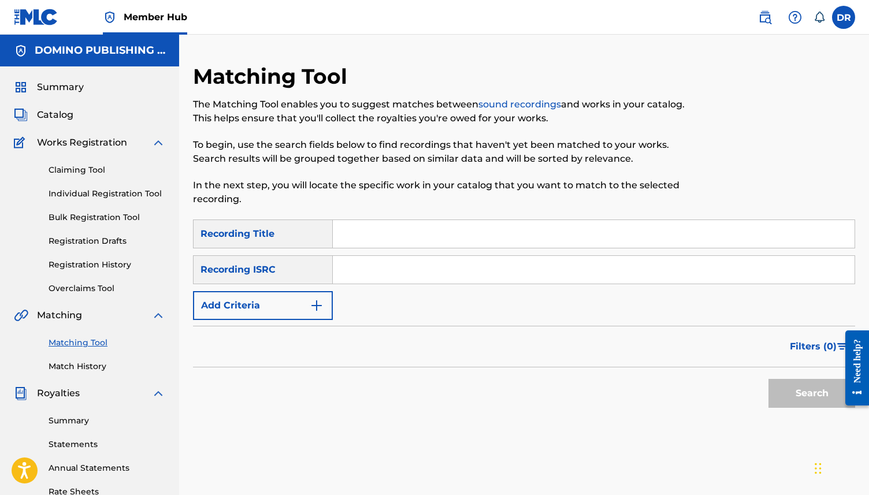
click at [386, 244] on input "Search Form" at bounding box center [594, 234] width 522 height 28
paste input "HERON ([PERSON_NAME])"
drag, startPoint x: 439, startPoint y: 243, endPoint x: 378, endPoint y: 236, distance: 61.2
click at [378, 236] on input "HERON ([PERSON_NAME])" at bounding box center [594, 234] width 522 height 28
type input "HERON"
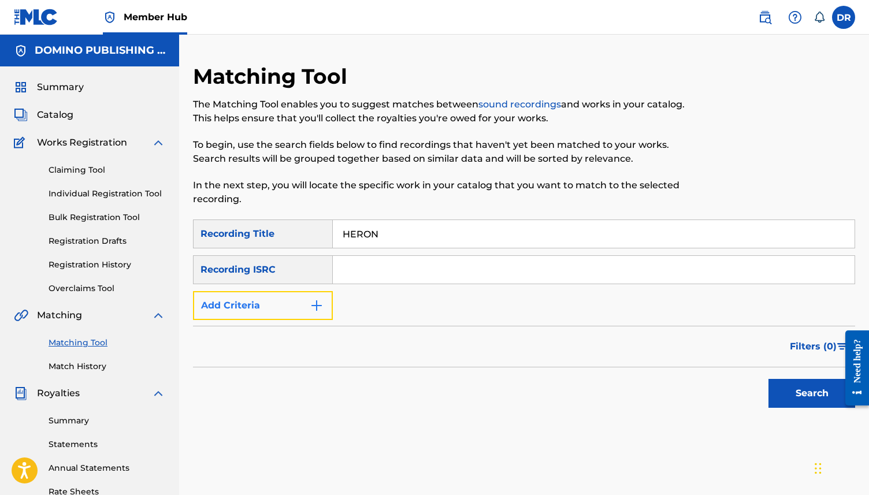
click at [288, 307] on button "Add Criteria" at bounding box center [263, 305] width 140 height 29
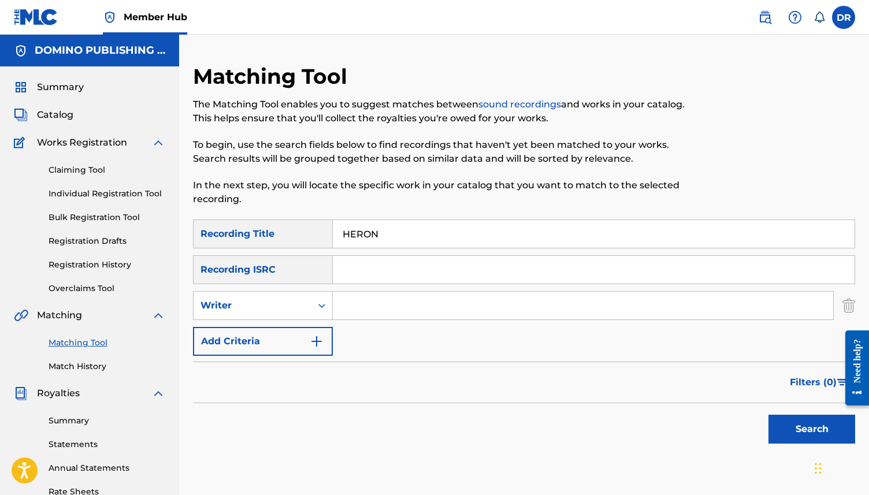
click at [280, 357] on form "SearchWithCriteria7351661f-2229-4cda-8b21-5aed581a2cc8 Recording Title HERON Se…" at bounding box center [524, 335] width 662 height 230
click at [302, 349] on button "Add Criteria" at bounding box center [263, 341] width 140 height 29
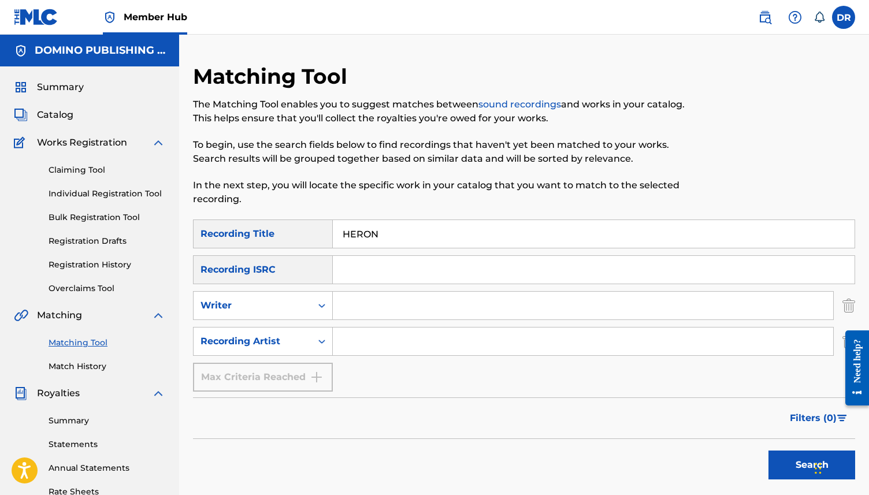
click at [376, 346] on input "Search Form" at bounding box center [583, 342] width 501 height 28
type input "[PERSON_NAME]"
click at [769, 451] on button "Search" at bounding box center [812, 465] width 87 height 29
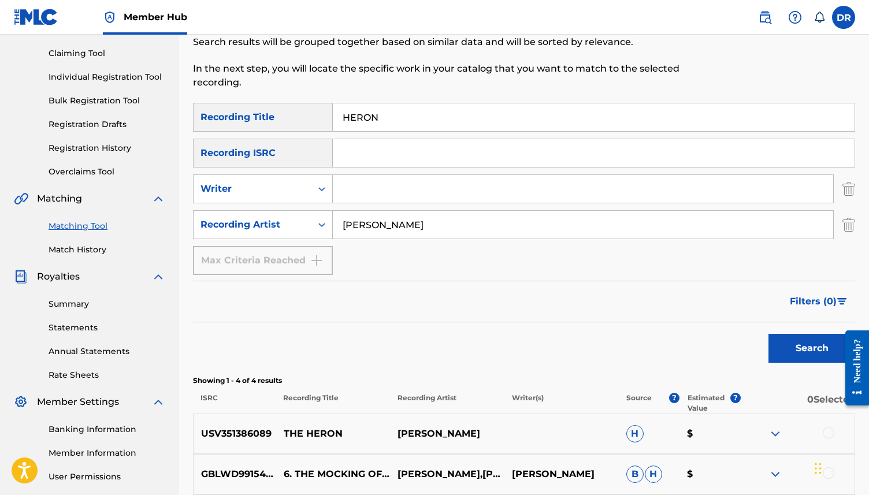
scroll to position [116, 0]
drag, startPoint x: 422, startPoint y: 229, endPoint x: 335, endPoint y: 229, distance: 87.9
click at [335, 229] on input "[PERSON_NAME]" at bounding box center [583, 226] width 501 height 28
click at [769, 335] on button "Search" at bounding box center [812, 349] width 87 height 29
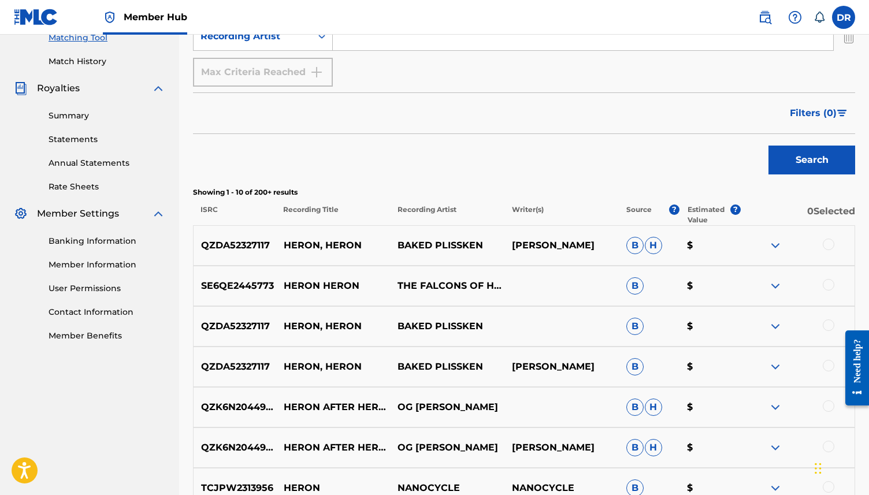
scroll to position [161, 0]
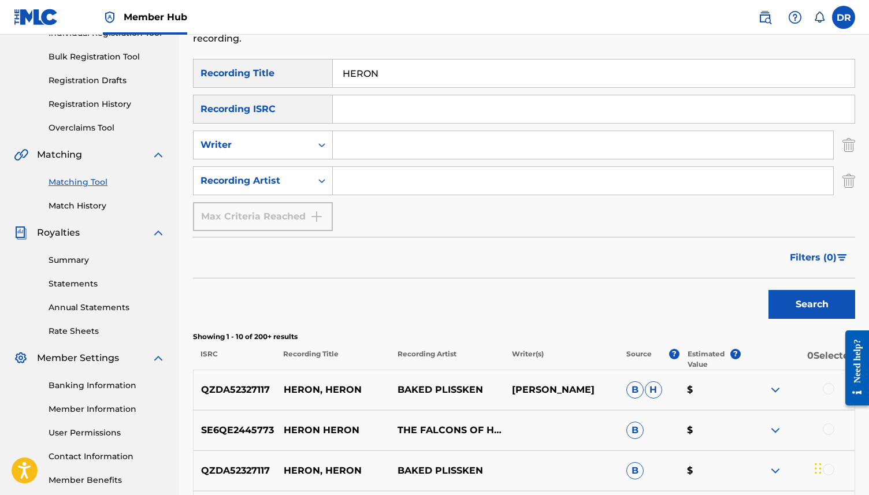
click at [386, 145] on input "Search Form" at bounding box center [583, 145] width 501 height 28
type input "[PERSON_NAME]"
click at [769, 290] on button "Search" at bounding box center [812, 304] width 87 height 29
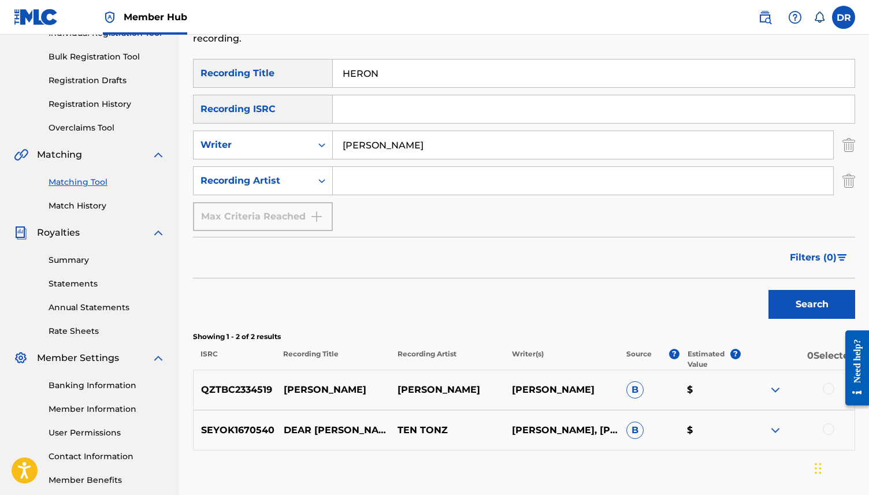
scroll to position [0, 0]
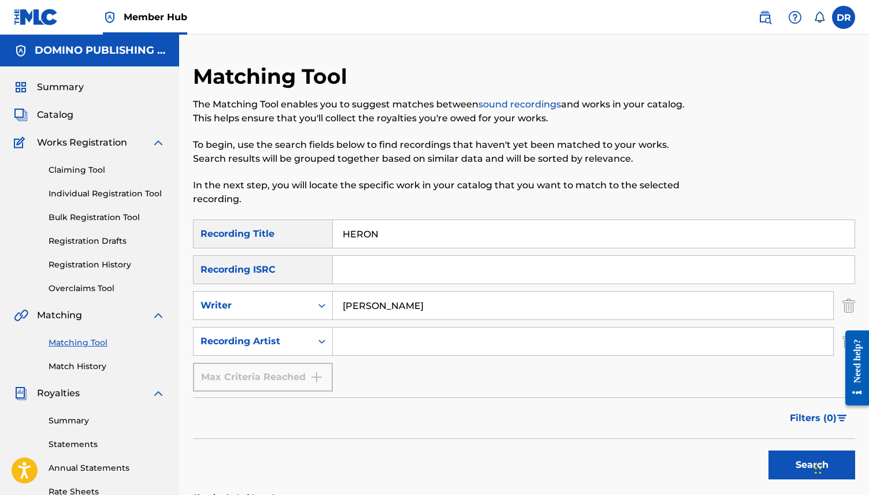
drag, startPoint x: 388, startPoint y: 238, endPoint x: 308, endPoint y: 238, distance: 79.8
click at [308, 238] on div "SearchWithCriteria7351661f-2229-4cda-8b21-5aed581a2cc8 Recording Title HERON" at bounding box center [524, 234] width 662 height 29
paste input "WATER IN THE RAIN ([PERSON_NAME]/TEMPEST)"
drag, startPoint x: 546, startPoint y: 232, endPoint x: 440, endPoint y: 236, distance: 105.8
click at [440, 236] on input "WATER IN THE RAIN ([PERSON_NAME]/TEMPEST)" at bounding box center [594, 234] width 522 height 28
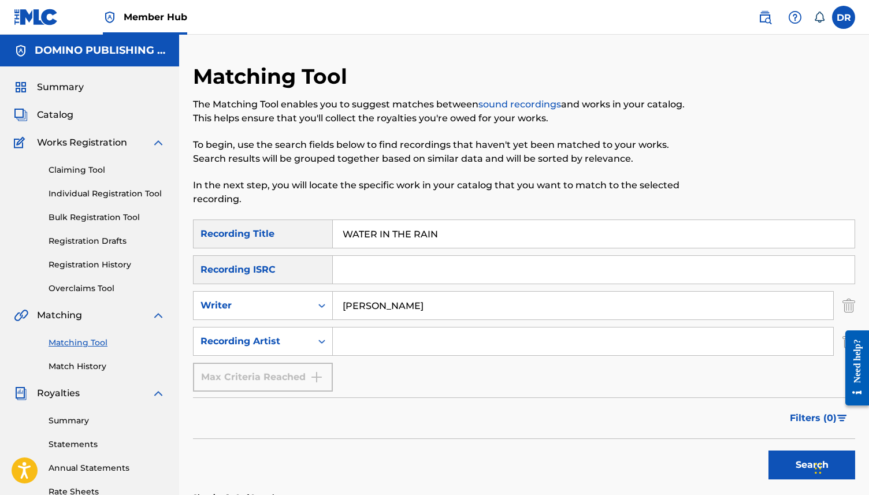
type input "WATER IN THE RAIN"
drag, startPoint x: 407, startPoint y: 303, endPoint x: 273, endPoint y: 302, distance: 133.5
click at [273, 302] on div "SearchWithCriteria8b46604f-e660-484c-8d39-81c6e2cc6e55 Writer [PERSON_NAME]" at bounding box center [524, 305] width 662 height 29
type input "TEMPEST"
click at [769, 451] on button "Search" at bounding box center [812, 465] width 87 height 29
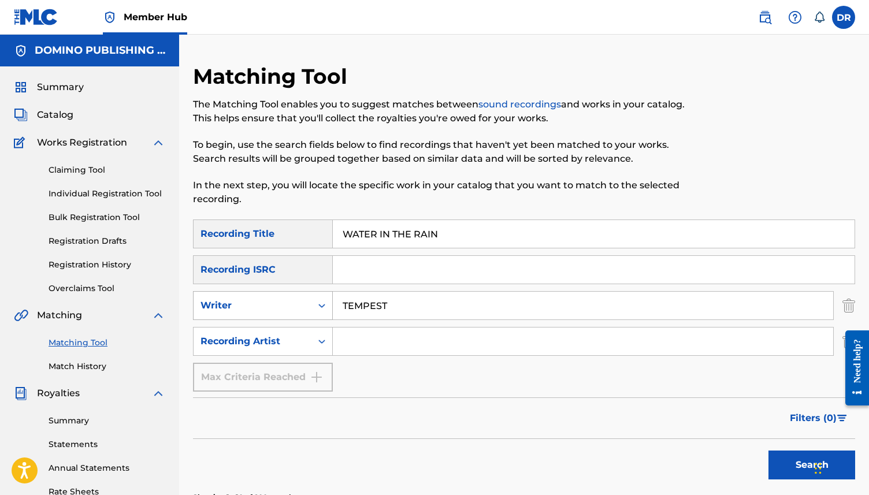
drag, startPoint x: 405, startPoint y: 306, endPoint x: 262, endPoint y: 306, distance: 142.8
click at [262, 306] on div "SearchWithCriteria8b46604f-e660-484c-8d39-81c6e2cc6e55 Writer TEMPEST" at bounding box center [524, 305] width 662 height 29
click at [369, 335] on input "Search Form" at bounding box center [583, 342] width 501 height 28
type input "[PERSON_NAME]"
click at [769, 451] on button "Search" at bounding box center [812, 465] width 87 height 29
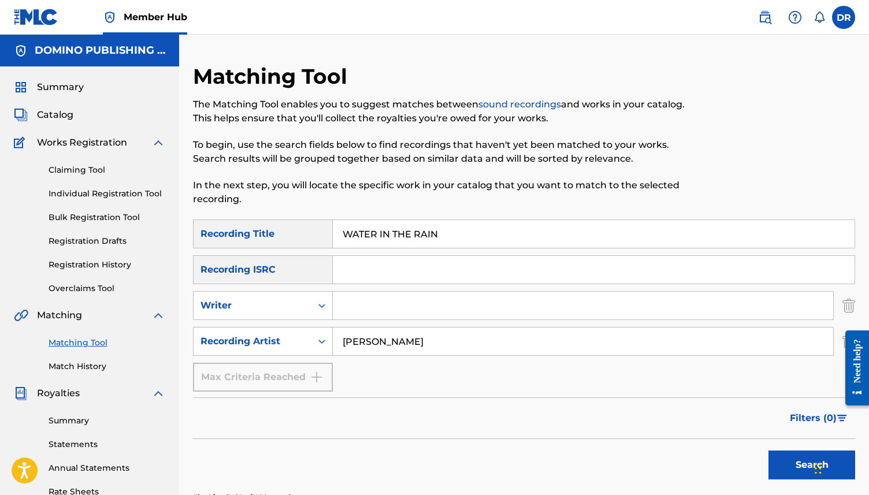
drag, startPoint x: 464, startPoint y: 231, endPoint x: 247, endPoint y: 231, distance: 216.2
click at [247, 231] on div "SearchWithCriteria7351661f-2229-4cda-8b21-5aed581a2cc8 Recording Title WATER IN…" at bounding box center [524, 234] width 662 height 29
paste input "JOY AND JUBILEE ([GEOGRAPHIC_DATA])"
drag, startPoint x: 487, startPoint y: 238, endPoint x: 433, endPoint y: 238, distance: 53.8
click at [433, 238] on input "JOY AND JUBILEE ([GEOGRAPHIC_DATA])" at bounding box center [594, 234] width 522 height 28
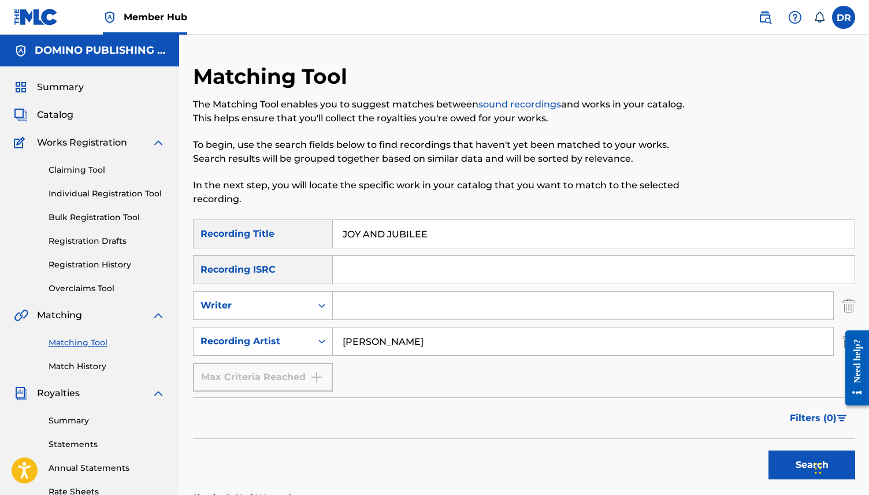
type input "JOY AND JUBILEE"
drag, startPoint x: 432, startPoint y: 349, endPoint x: 324, endPoint y: 339, distance: 108.0
click at [324, 339] on div "SearchWithCriteria56358d8a-c7c8-4f0d-be68-5333a7aa9559 Recording Artist [PERSON…" at bounding box center [524, 341] width 662 height 29
type input "[PERSON_NAME]"
click at [769, 451] on button "Search" at bounding box center [812, 465] width 87 height 29
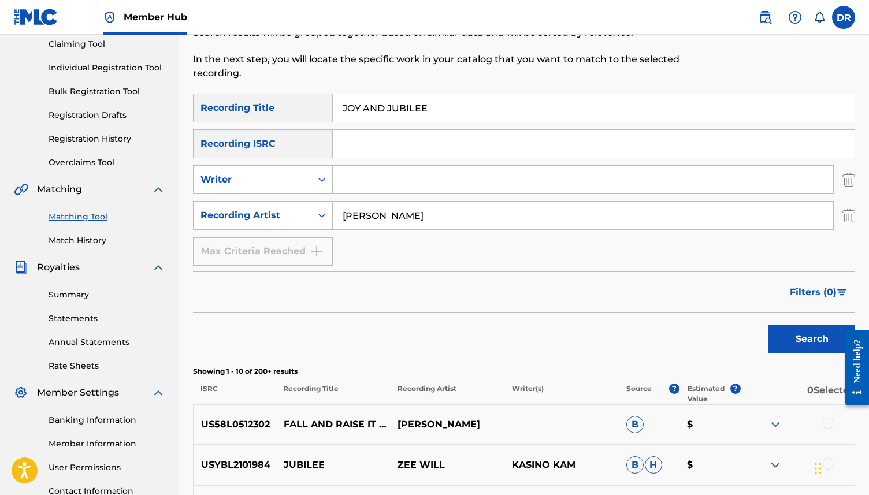
scroll to position [119, 0]
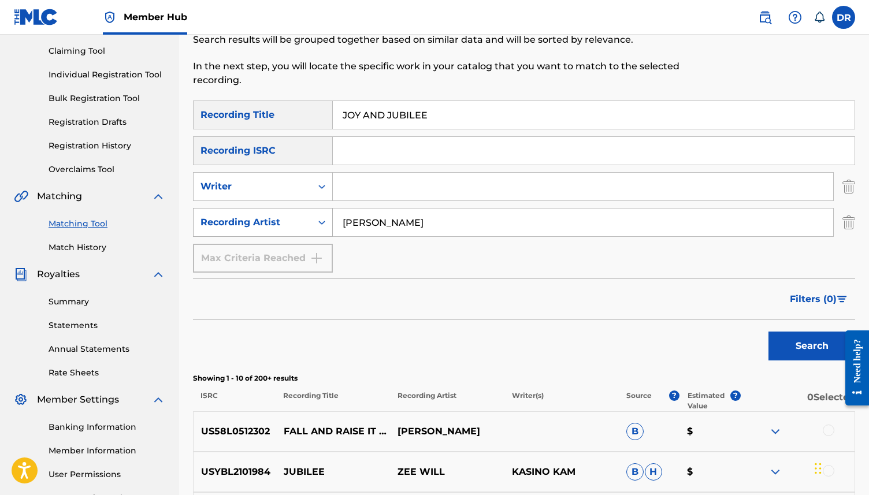
drag, startPoint x: 416, startPoint y: 218, endPoint x: 318, endPoint y: 220, distance: 97.1
click at [318, 220] on div "SearchWithCriteria56358d8a-c7c8-4f0d-be68-5333a7aa9559 Recording Artist [PERSON…" at bounding box center [524, 222] width 662 height 29
type input "[PERSON_NAME] [PERSON_NAME]"
click at [769, 332] on button "Search" at bounding box center [812, 346] width 87 height 29
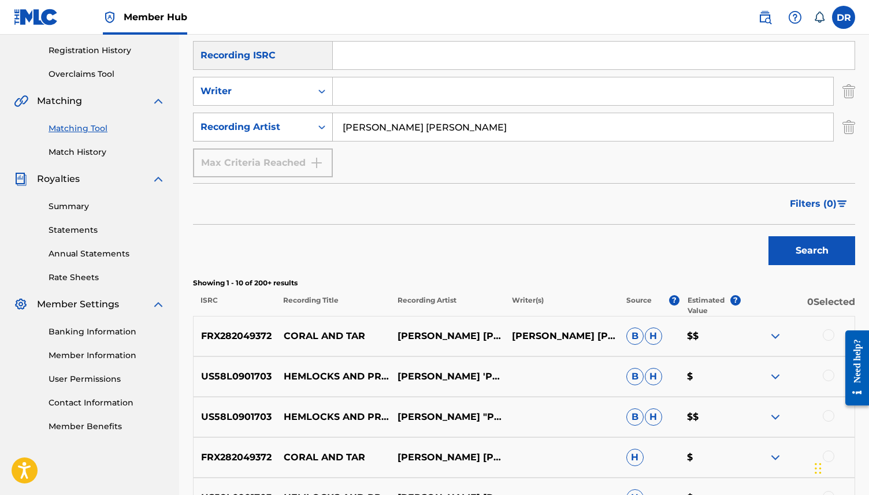
scroll to position [0, 0]
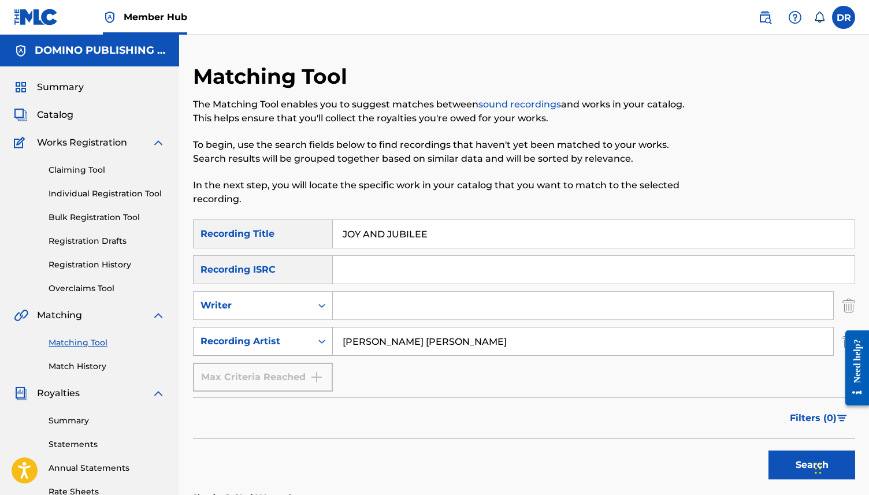
drag, startPoint x: 500, startPoint y: 344, endPoint x: 310, endPoint y: 343, distance: 189.6
click at [310, 343] on div "SearchWithCriteria56358d8a-c7c8-4f0d-be68-5333a7aa9559 Recording Artist [PERSON…" at bounding box center [524, 341] width 662 height 29
click at [769, 451] on button "Search" at bounding box center [812, 465] width 87 height 29
drag, startPoint x: 450, startPoint y: 240, endPoint x: 332, endPoint y: 240, distance: 117.9
click at [332, 240] on div "SearchWithCriteria7351661f-2229-4cda-8b21-5aed581a2cc8 Recording Title JOY AND …" at bounding box center [524, 234] width 662 height 29
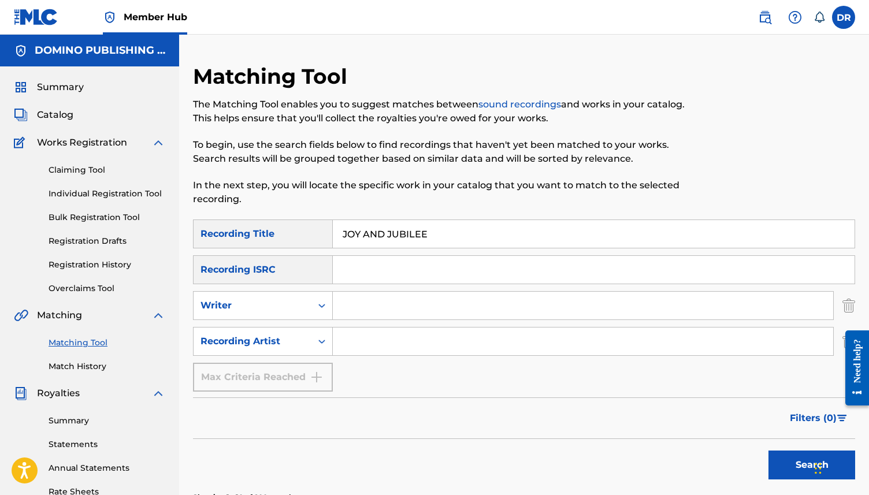
drag, startPoint x: 433, startPoint y: 235, endPoint x: 272, endPoint y: 235, distance: 161.3
click at [272, 235] on div "SearchWithCriteria7351661f-2229-4cda-8b21-5aed581a2cc8 Recording Title JOY AND …" at bounding box center [524, 234] width 662 height 29
paste input "END TO END ([PERSON_NAME]/[PERSON_NAME]/RUBALABA)"
drag, startPoint x: 569, startPoint y: 227, endPoint x: 465, endPoint y: 237, distance: 104.5
click at [465, 237] on input "END TO END ([PERSON_NAME]/[PERSON_NAME]/RUBALABA)" at bounding box center [594, 234] width 522 height 28
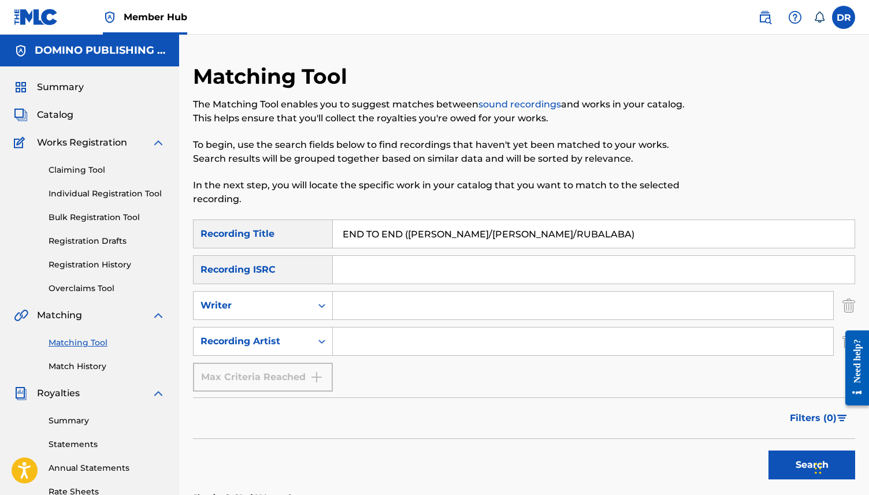
click at [465, 237] on input "END TO END ([PERSON_NAME]/[PERSON_NAME]/RUBALABA)" at bounding box center [594, 234] width 522 height 28
drag, startPoint x: 577, startPoint y: 232, endPoint x: 405, endPoint y: 232, distance: 172.8
click at [405, 232] on input "END TO END ([PERSON_NAME]/[PERSON_NAME]/RUBALABA)" at bounding box center [594, 234] width 522 height 28
type input "END TO END"
click at [401, 351] on input "Search Form" at bounding box center [583, 342] width 501 height 28
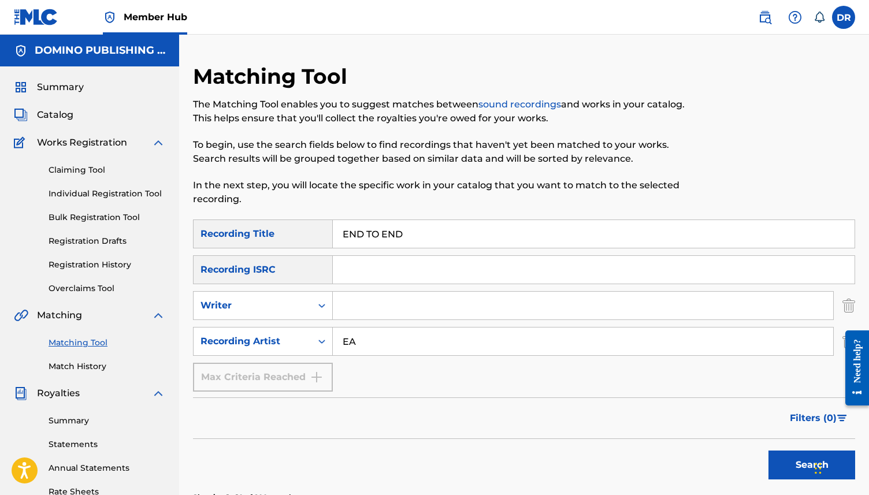
type input "E"
click at [769, 451] on button "Search" at bounding box center [812, 465] width 87 height 29
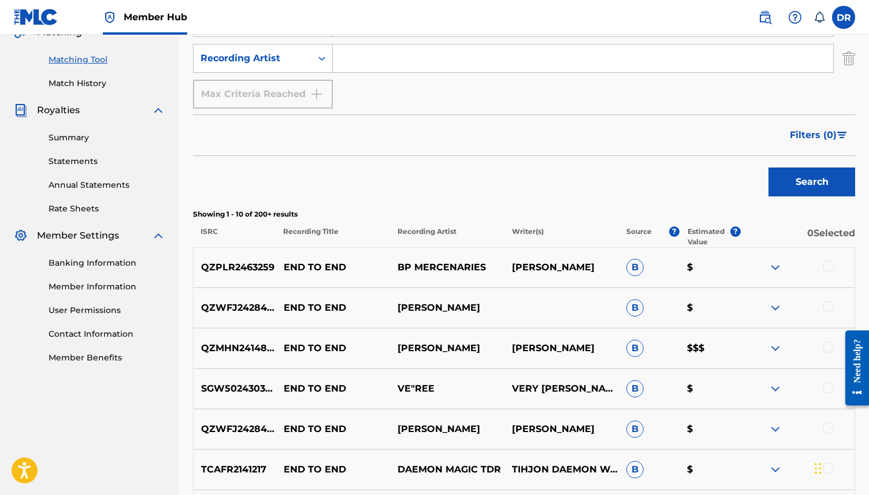
scroll to position [172, 0]
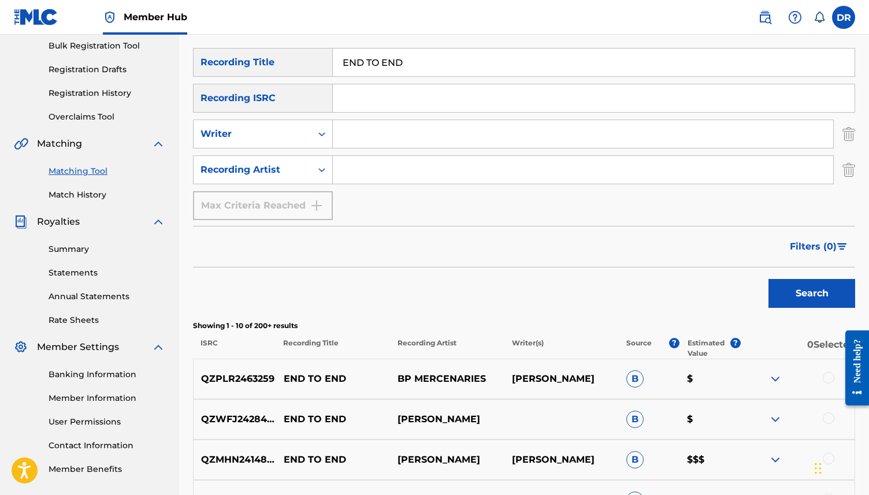
click at [388, 166] on input "Search Form" at bounding box center [583, 170] width 501 height 28
paste input "END TO END ([PERSON_NAME]/[PERSON_NAME]/RUBALABA)"
drag, startPoint x: 588, startPoint y: 171, endPoint x: 267, endPoint y: 172, distance: 320.8
click at [267, 172] on div "SearchWithCriteria56358d8a-c7c8-4f0d-be68-5333a7aa9559 Recording Artist END TO …" at bounding box center [524, 169] width 662 height 29
type input "EARTHLESS"
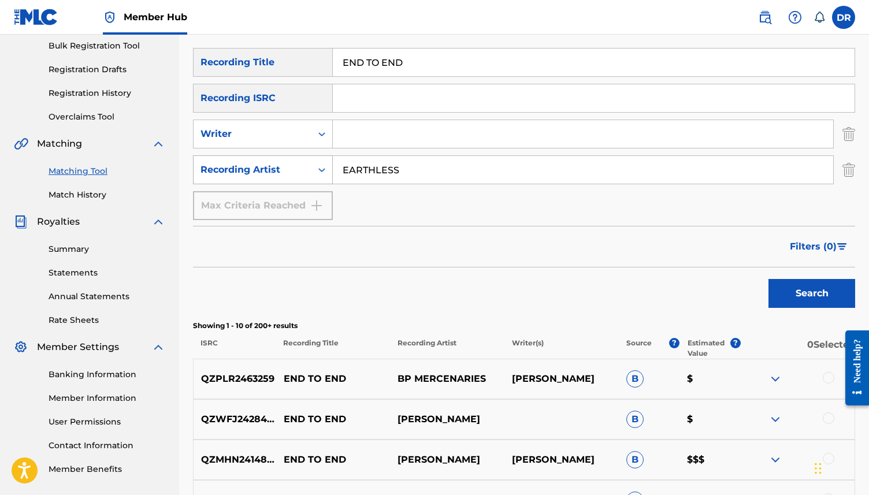
click at [769, 279] on button "Search" at bounding box center [812, 293] width 87 height 29
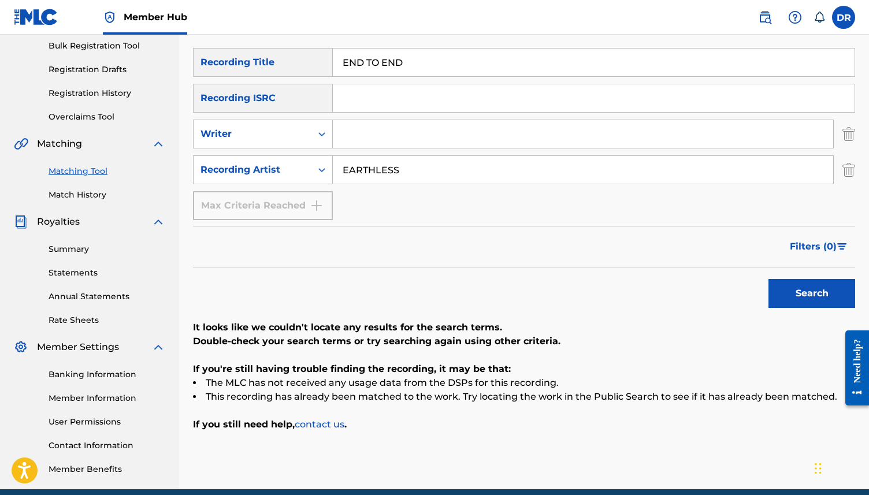
drag, startPoint x: 420, startPoint y: 175, endPoint x: 339, endPoint y: 175, distance: 80.3
click at [339, 175] on input "EARTHLESS" at bounding box center [583, 170] width 501 height 28
click at [365, 137] on input "Search Form" at bounding box center [583, 134] width 501 height 28
paste input "END TO END ([PERSON_NAME]/[PERSON_NAME]/RUBALABA)"
drag, startPoint x: 509, startPoint y: 136, endPoint x: 305, endPoint y: 129, distance: 204.2
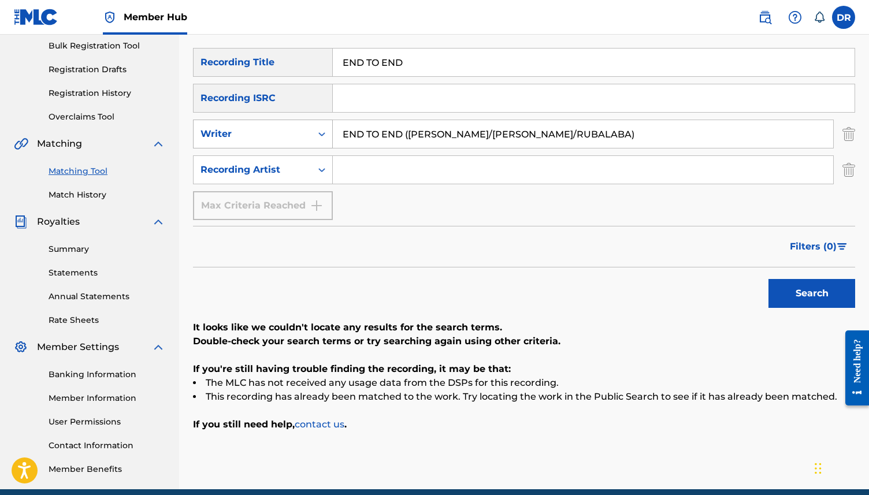
click at [305, 129] on div "SearchWithCriteria8b46604f-e660-484c-8d39-81c6e2cc6e55 Writer END TO END ([PERS…" at bounding box center [524, 134] width 662 height 29
click at [429, 131] on input "RUBALABA)" at bounding box center [583, 134] width 501 height 28
type input "RUBALABA"
click at [769, 279] on button "Search" at bounding box center [812, 293] width 87 height 29
drag, startPoint x: 423, startPoint y: 139, endPoint x: 300, endPoint y: 127, distance: 123.8
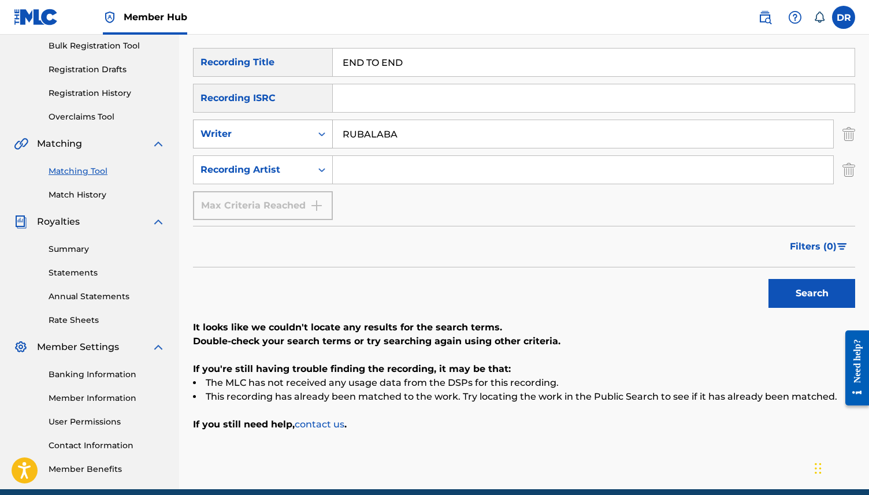
click at [300, 127] on div "SearchWithCriteria8b46604f-e660-484c-8d39-81c6e2cc6e55 Writer RUBALABA" at bounding box center [524, 134] width 662 height 29
drag, startPoint x: 408, startPoint y: 70, endPoint x: 313, endPoint y: 70, distance: 95.4
click at [313, 70] on div "SearchWithCriteria7351661f-2229-4cda-8b21-5aed581a2cc8 Recording Title END TO E…" at bounding box center [524, 62] width 662 height 29
drag, startPoint x: 429, startPoint y: 64, endPoint x: 273, endPoint y: 64, distance: 156.1
click at [273, 64] on div "SearchWithCriteria7351661f-2229-4cda-8b21-5aed581a2cc8 Recording Title END TO E…" at bounding box center [524, 62] width 662 height 29
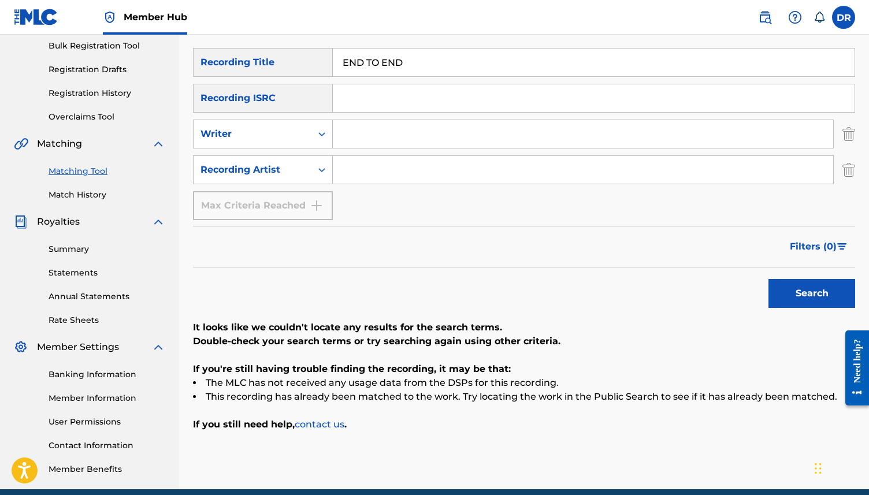
paste input "NEVER LET YOU DOWN ([PERSON_NAME])"
drag, startPoint x: 562, startPoint y: 69, endPoint x: 457, endPoint y: 64, distance: 105.3
click at [457, 64] on input "NEVER LET YOU DOWN ([PERSON_NAME])" at bounding box center [594, 63] width 522 height 28
type input "NEVER LET YOU DOWN"
click at [398, 139] on input "Search Form" at bounding box center [583, 134] width 501 height 28
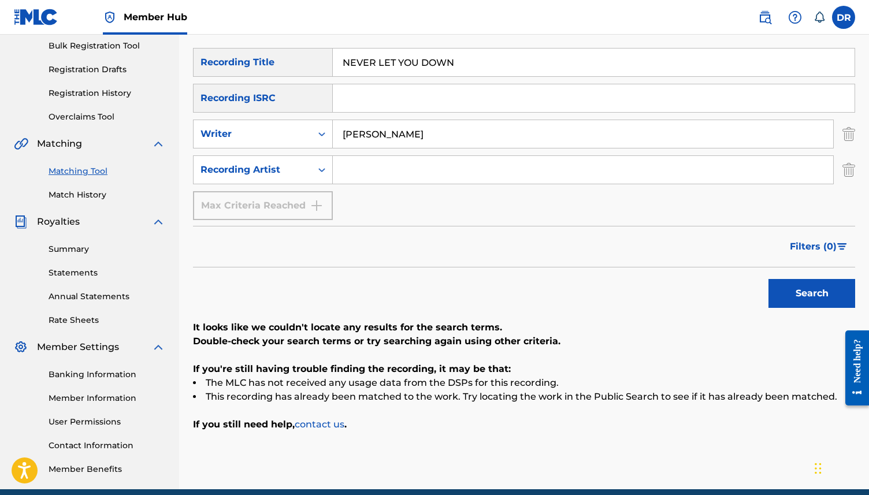
type input "[PERSON_NAME]"
click at [769, 279] on button "Search" at bounding box center [812, 293] width 87 height 29
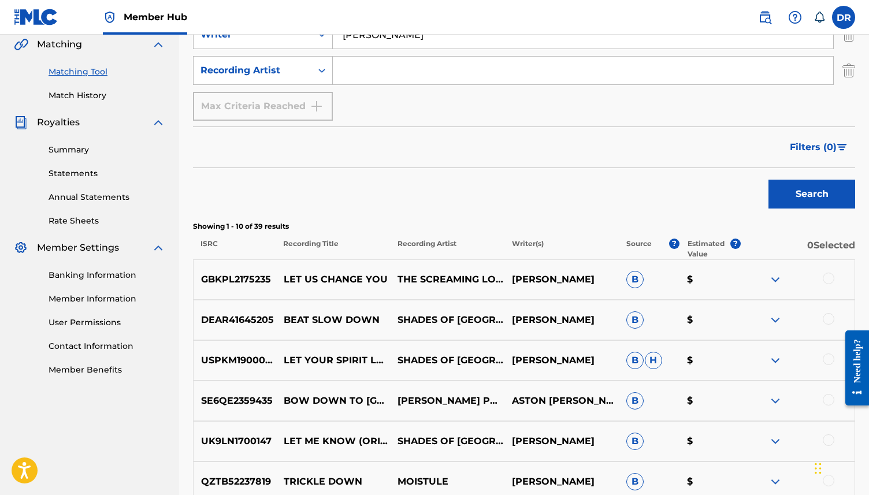
scroll to position [183, 0]
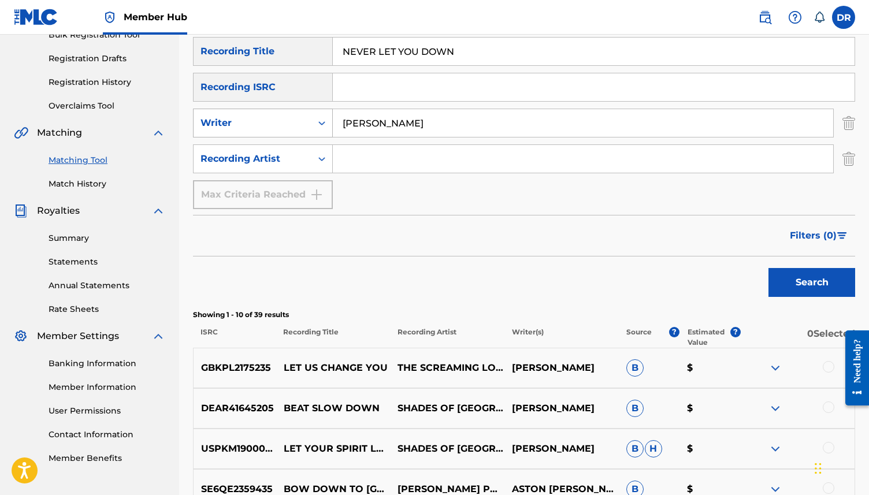
drag, startPoint x: 429, startPoint y: 126, endPoint x: 271, endPoint y: 120, distance: 158.5
click at [271, 120] on div "SearchWithCriteria8b46604f-e660-484c-8d39-81c6e2cc6e55 Writer [PERSON_NAME]" at bounding box center [524, 123] width 662 height 29
click at [769, 268] on button "Search" at bounding box center [812, 282] width 87 height 29
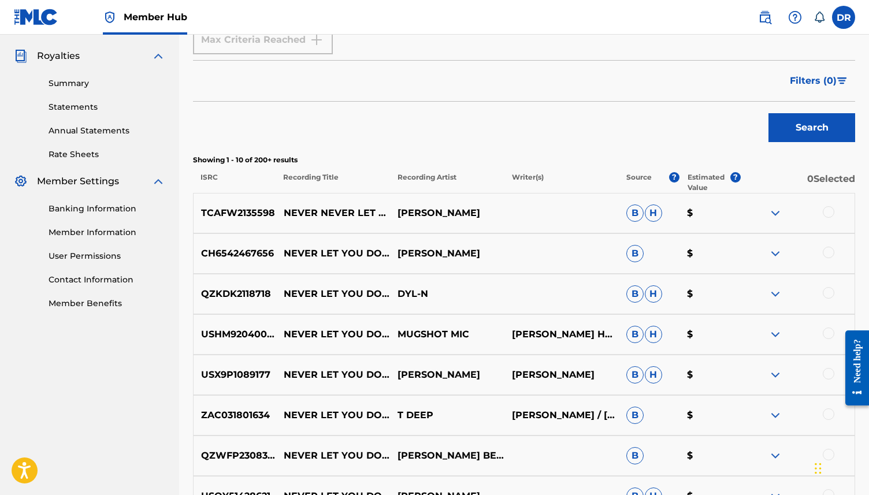
scroll to position [0, 0]
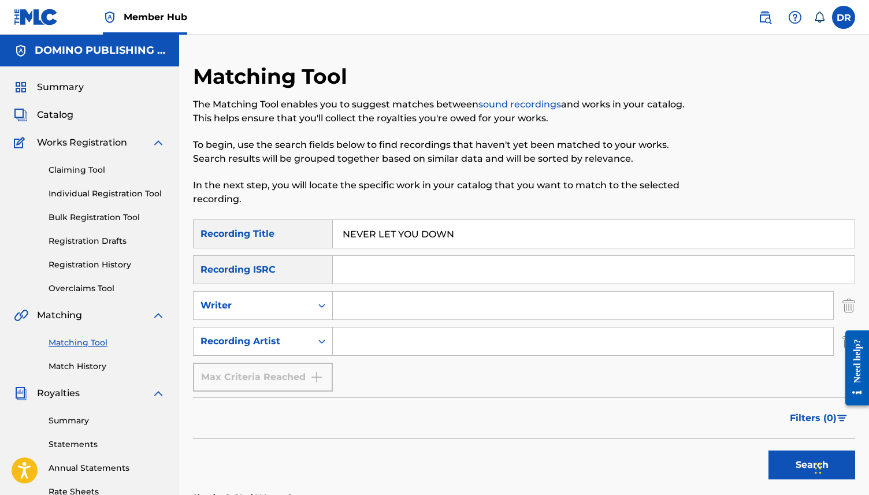
drag, startPoint x: 469, startPoint y: 236, endPoint x: 270, endPoint y: 233, distance: 198.9
click at [270, 233] on div "SearchWithCriteria7351661f-2229-4cda-8b21-5aed581a2cc8 Recording Title NEVER LE…" at bounding box center [524, 234] width 662 height 29
paste input "RADIOACTIVE FORCE (FORESTA/HALL/JOY/[PERSON_NAME])"
drag, startPoint x: 588, startPoint y: 239, endPoint x: 443, endPoint y: 238, distance: 145.1
click at [443, 238] on input "RADIOACTIVE FORCE (FORESTA/HALL/JOY/[PERSON_NAME])" at bounding box center [594, 234] width 522 height 28
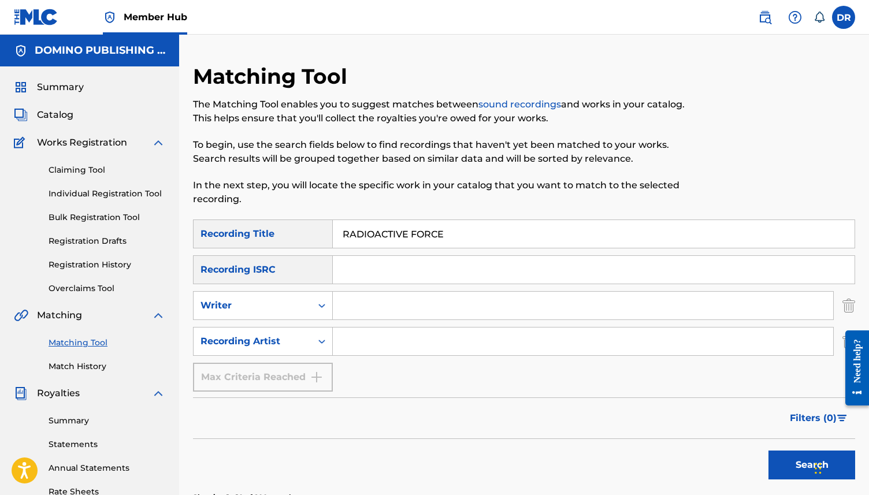
type input "RADIOACTIVE FORCE"
click at [769, 451] on button "Search" at bounding box center [812, 465] width 87 height 29
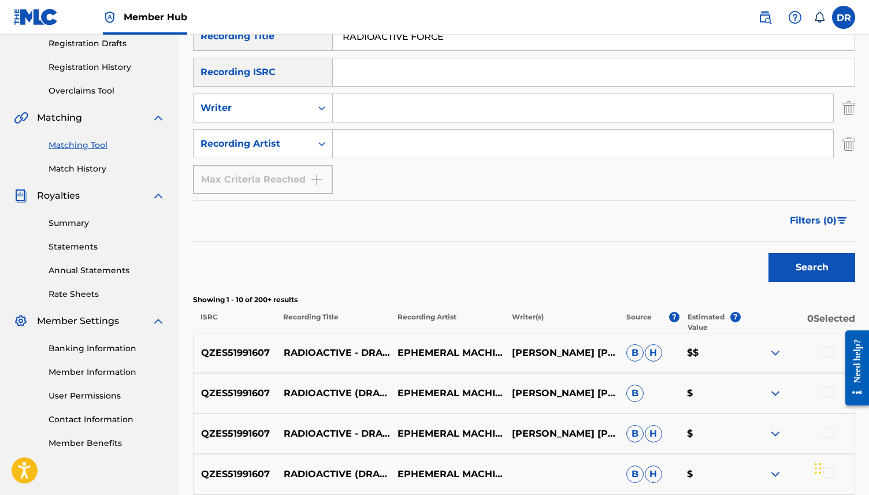
scroll to position [201, 0]
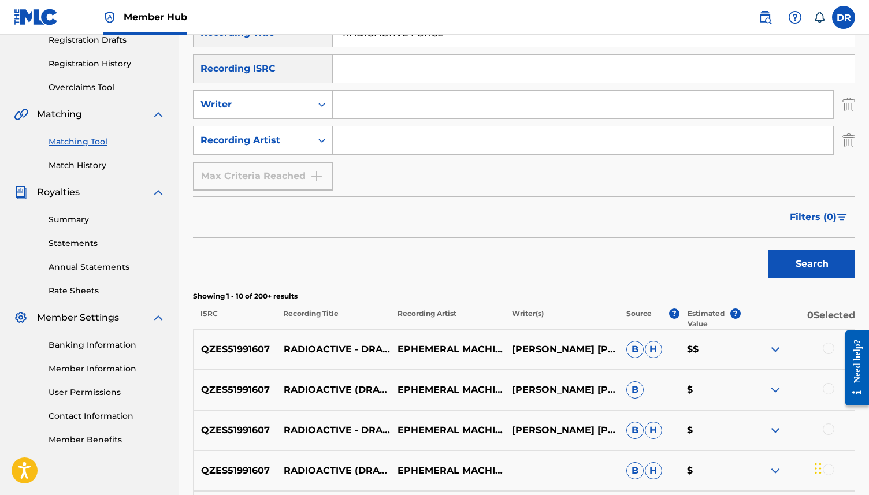
click at [402, 141] on input "Search Form" at bounding box center [583, 141] width 501 height 28
type input "MUNICIPAL WASTE"
click at [769, 250] on button "Search" at bounding box center [812, 264] width 87 height 29
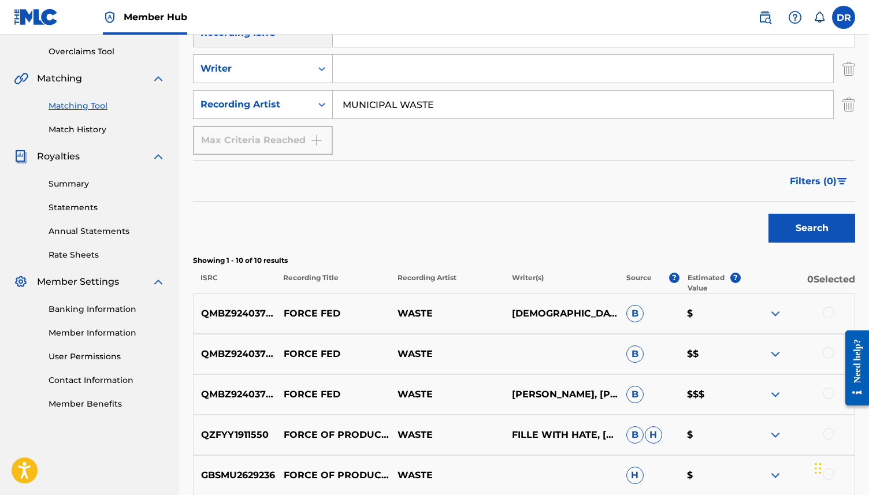
scroll to position [0, 0]
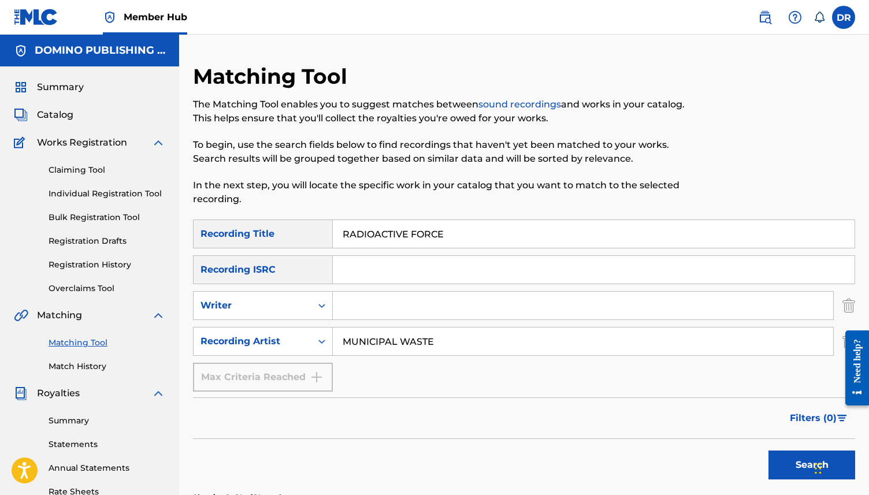
drag, startPoint x: 478, startPoint y: 239, endPoint x: 327, endPoint y: 236, distance: 150.9
click at [327, 236] on div "SearchWithCriteria7351661f-2229-4cda-8b21-5aed581a2cc8 Recording Title RADIOACT…" at bounding box center [524, 234] width 662 height 29
paste input "VIN' JEWEL ([PERSON_NAME]/[PERSON_NAME])"
drag, startPoint x: 518, startPoint y: 232, endPoint x: 410, endPoint y: 234, distance: 108.1
click at [410, 234] on input "RAVIN' JEWEL ([PERSON_NAME]/[PERSON_NAME])" at bounding box center [594, 234] width 522 height 28
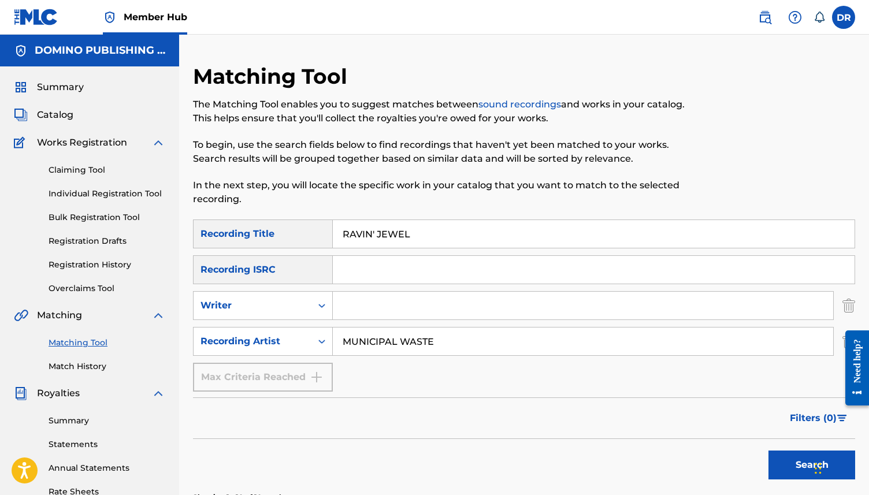
type input "RAVIN' JEWEL"
drag, startPoint x: 444, startPoint y: 337, endPoint x: 313, endPoint y: 331, distance: 131.9
click at [313, 331] on div "SearchWithCriteria56358d8a-c7c8-4f0d-be68-5333a7aa9559 Recording Artist MUNICIP…" at bounding box center [524, 341] width 662 height 29
type input "THE CORAL"
click at [769, 451] on button "Search" at bounding box center [812, 465] width 87 height 29
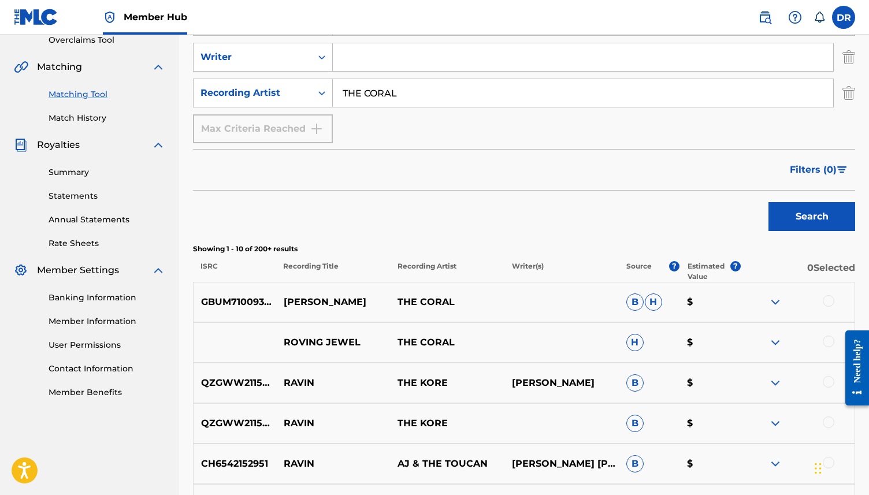
scroll to position [269, 0]
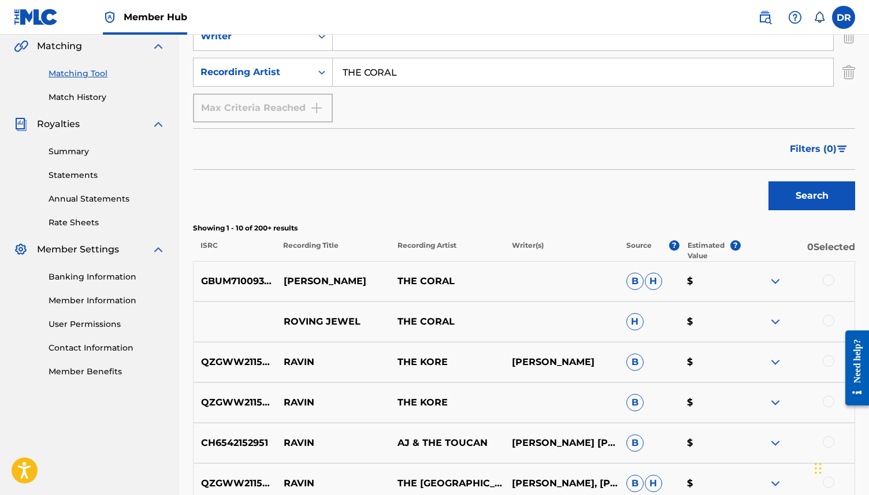
click at [835, 279] on div at bounding box center [797, 282] width 114 height 14
click at [820, 279] on div at bounding box center [797, 282] width 114 height 14
click at [832, 284] on div at bounding box center [829, 281] width 12 height 12
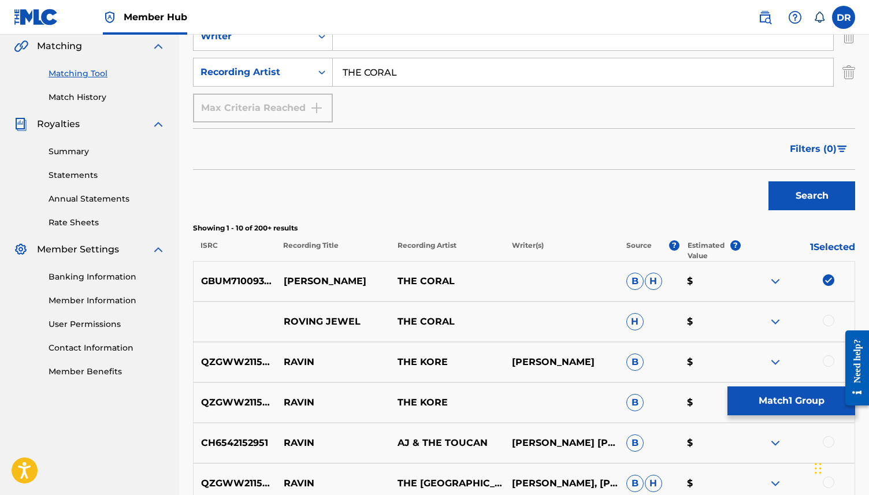
click at [823, 323] on div at bounding box center [829, 321] width 12 height 12
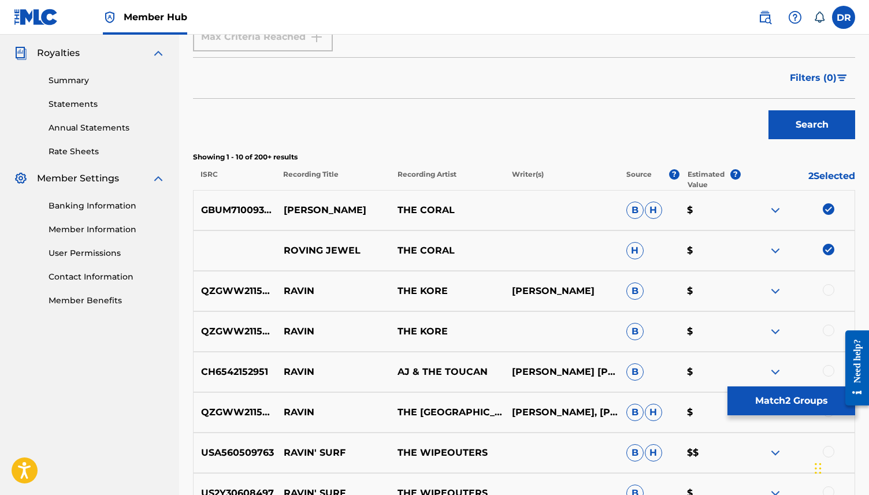
scroll to position [348, 0]
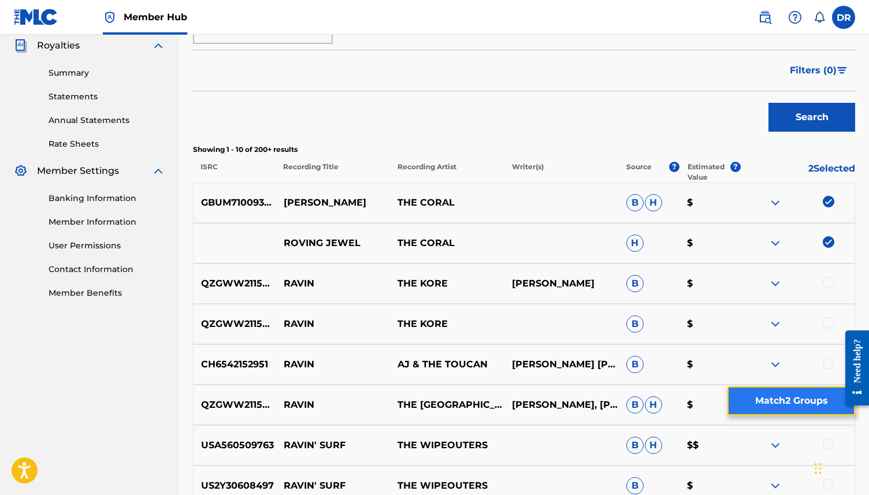
click at [764, 405] on button "Match 2 Groups" at bounding box center [792, 401] width 128 height 29
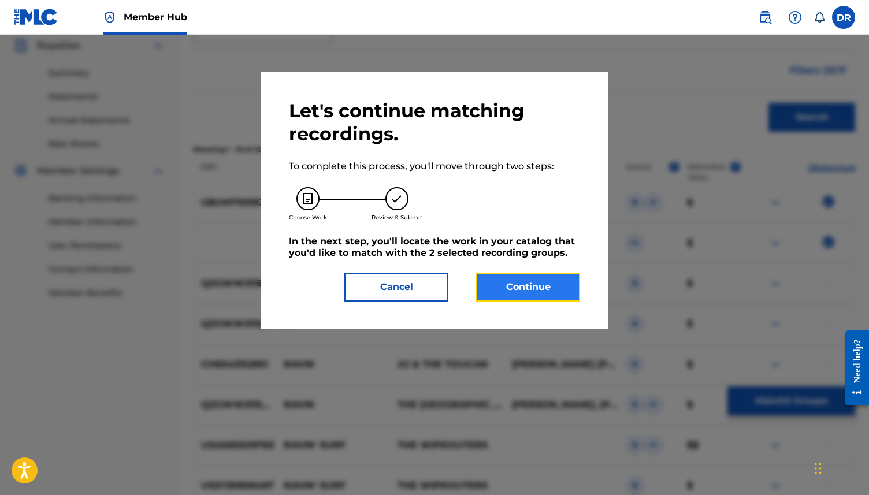
click at [509, 294] on button "Continue" at bounding box center [528, 287] width 104 height 29
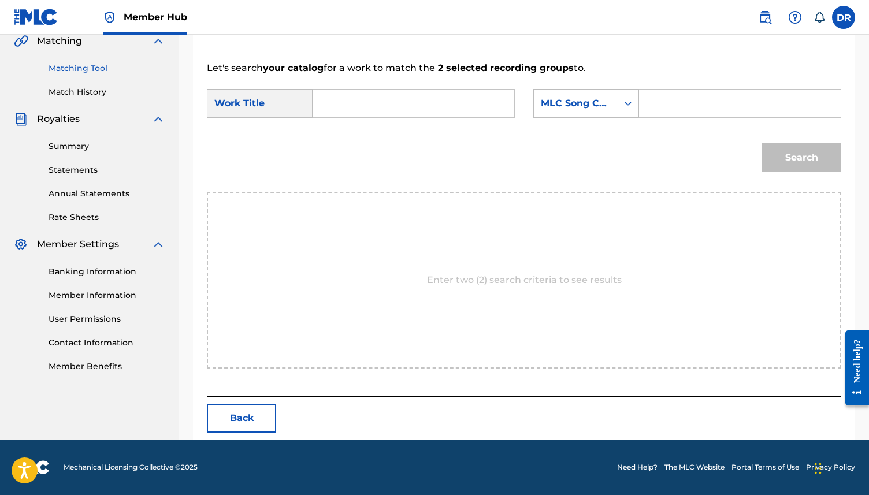
click at [376, 102] on input "Search Form" at bounding box center [414, 104] width 182 height 28
paste input "RAVIN' JEWEL ([PERSON_NAME]/[PERSON_NAME])"
drag, startPoint x: 487, startPoint y: 101, endPoint x: 399, endPoint y: 103, distance: 87.9
click at [399, 103] on input "RAVIN' JEWEL ([PERSON_NAME]/[PERSON_NAME])" at bounding box center [414, 104] width 182 height 28
type input "RAVIN' JEWEL"
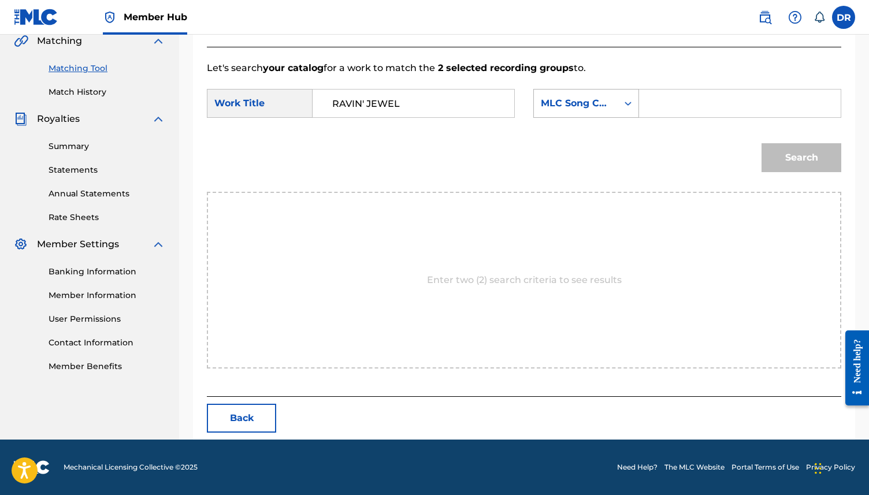
click at [554, 103] on div "MLC Song Code" at bounding box center [576, 104] width 70 height 14
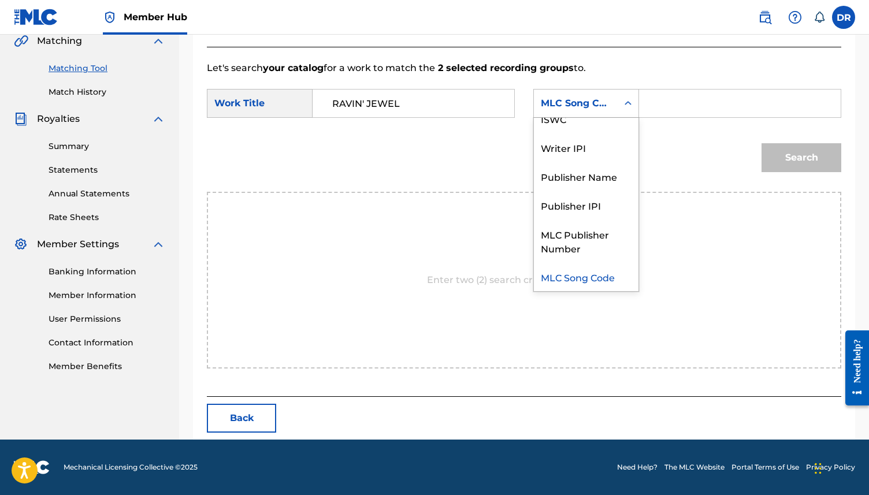
scroll to position [0, 0]
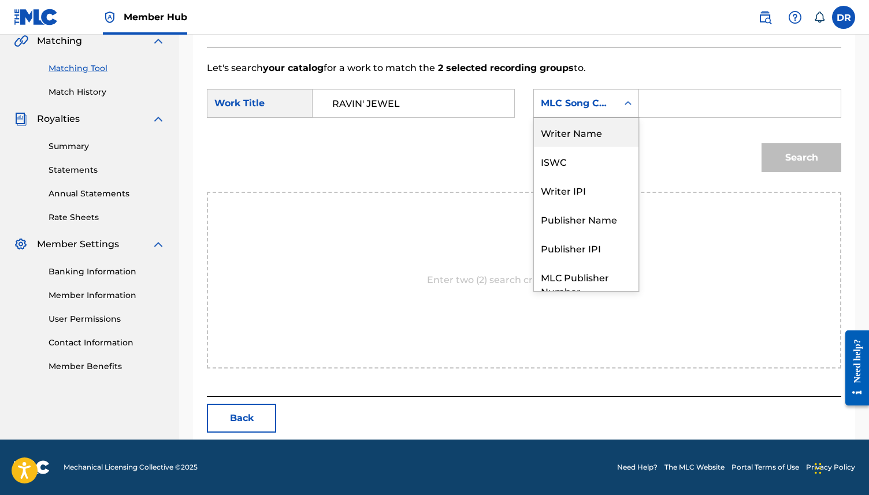
click at [569, 134] on div "Writer Name" at bounding box center [586, 132] width 105 height 29
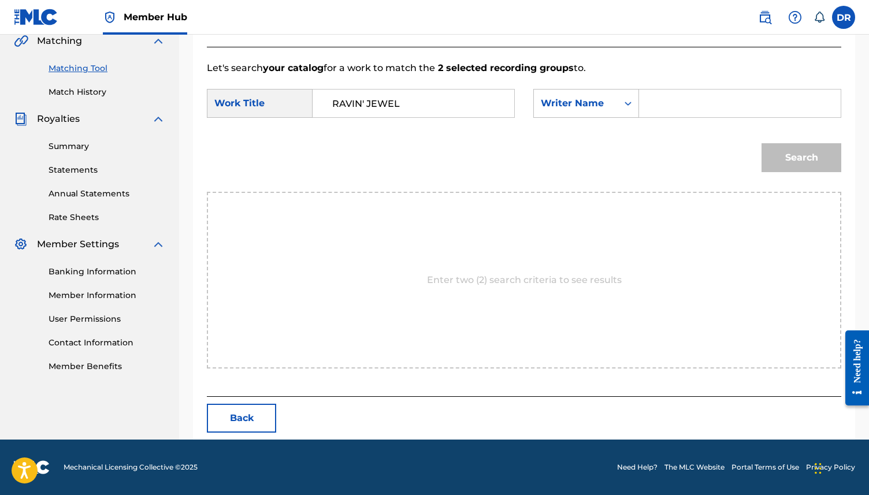
click at [676, 109] on input "Search Form" at bounding box center [740, 104] width 182 height 28
type input "THE CORAL"
click at [762, 143] on button "Search" at bounding box center [802, 157] width 80 height 29
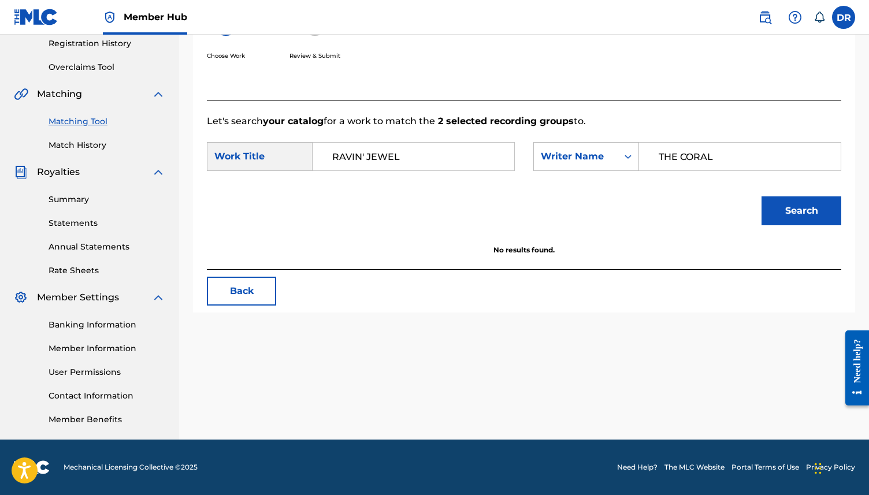
click at [343, 158] on input "RAVIN' JEWEL" at bounding box center [414, 157] width 182 height 28
click at [762, 197] on button "Search" at bounding box center [802, 211] width 80 height 29
click at [365, 155] on input "ROVIN' JEWEL" at bounding box center [414, 157] width 182 height 28
type input "ROVING JEWEL"
click at [762, 197] on button "Search" at bounding box center [802, 211] width 80 height 29
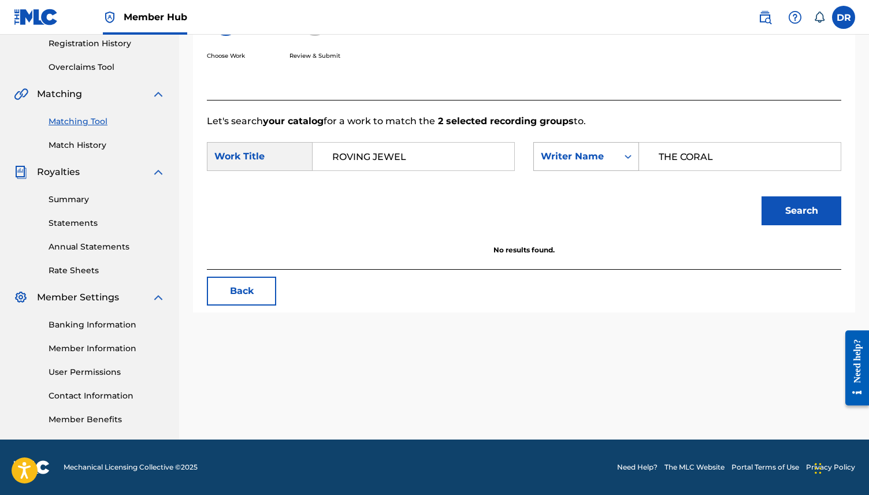
drag, startPoint x: 737, startPoint y: 161, endPoint x: 624, endPoint y: 161, distance: 113.9
click at [624, 161] on div "SearchWithCriteria152547f3-d506-4873-b2a0-5a3b822fad1f Writer Name THE CORAL" at bounding box center [687, 156] width 308 height 29
type input "[PERSON_NAME]"
click at [762, 197] on button "Search" at bounding box center [802, 211] width 80 height 29
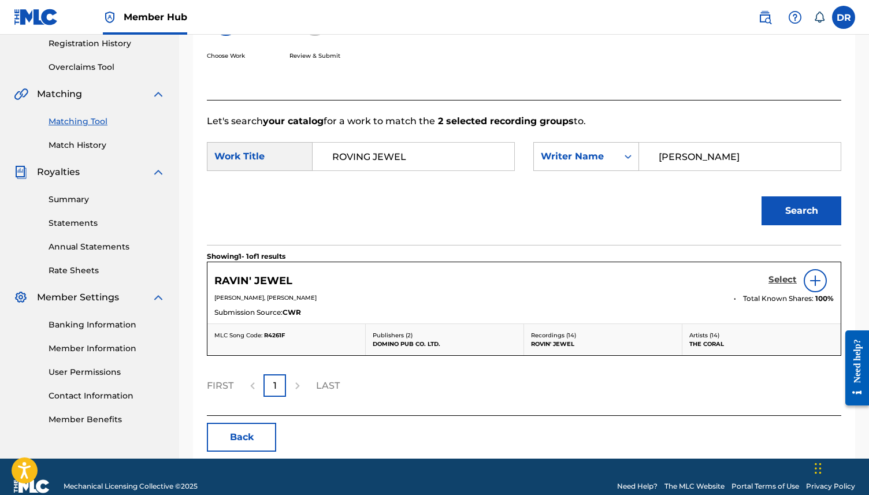
click at [774, 276] on h5 "Select" at bounding box center [783, 280] width 28 height 11
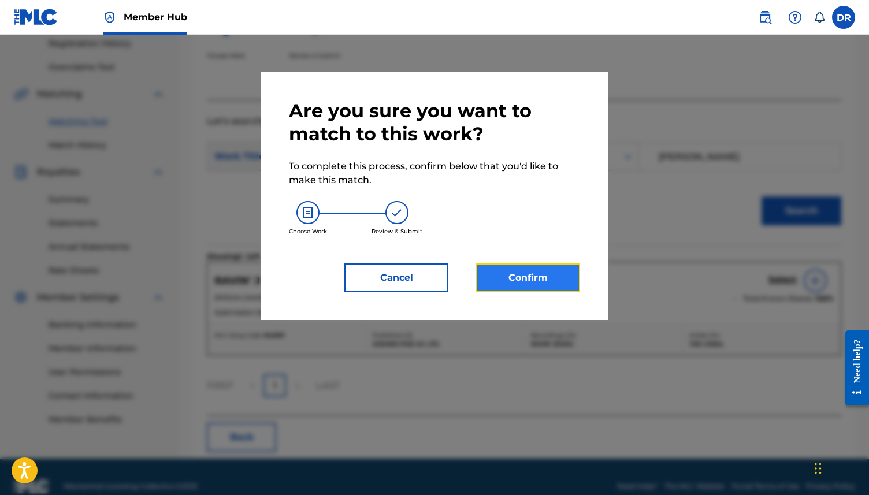
click at [550, 272] on button "Confirm" at bounding box center [528, 278] width 104 height 29
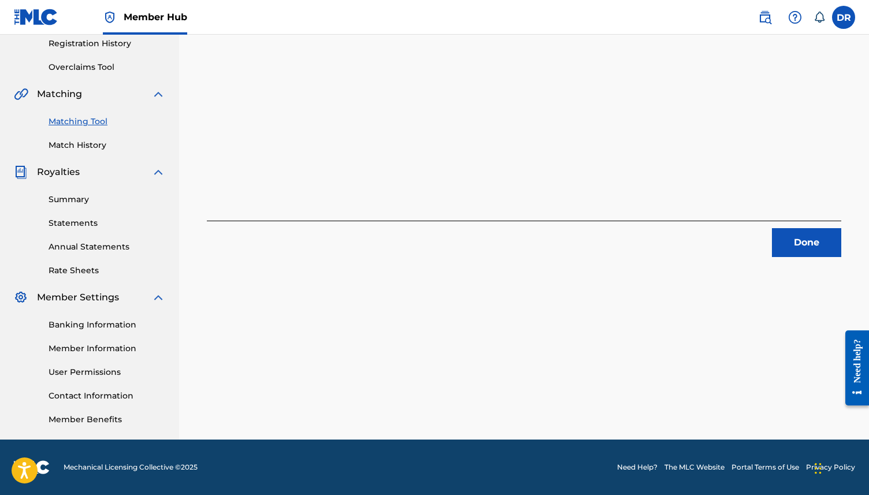
scroll to position [0, 0]
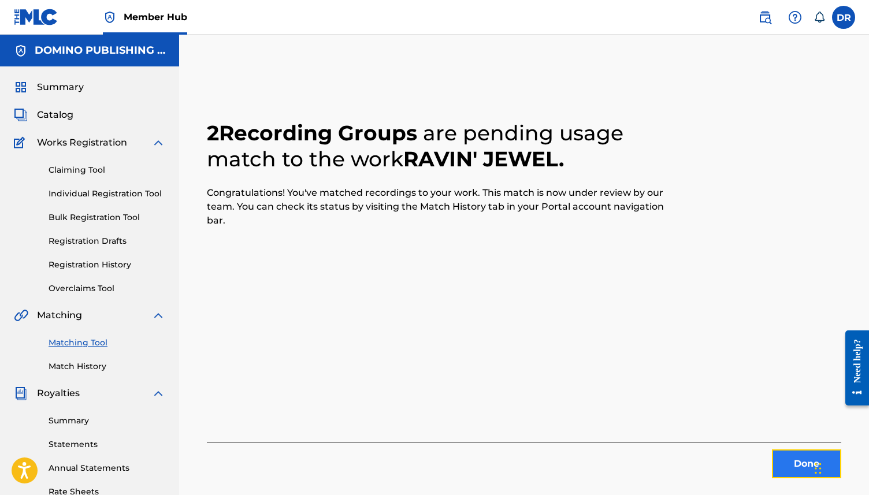
click at [793, 461] on button "Done" at bounding box center [806, 464] width 69 height 29
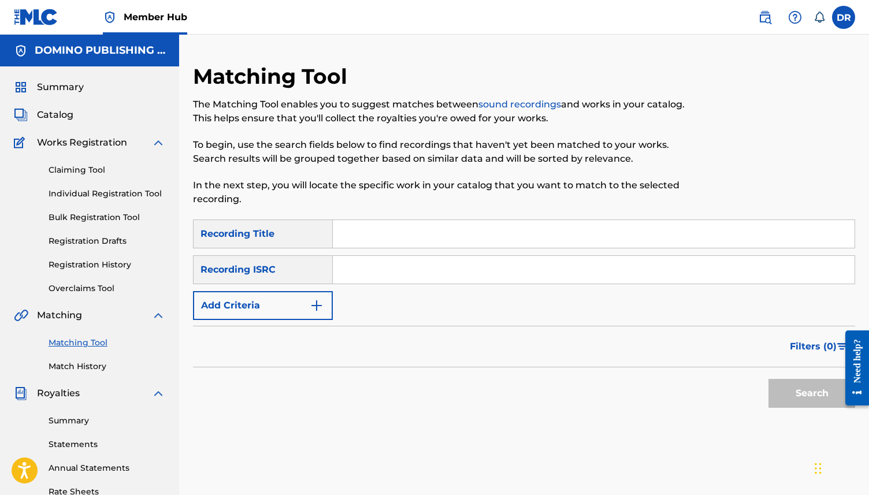
click at [368, 242] on input "Search Form" at bounding box center [594, 234] width 522 height 28
paste input "YOU DID IT YOURSELF ([PERSON_NAME])"
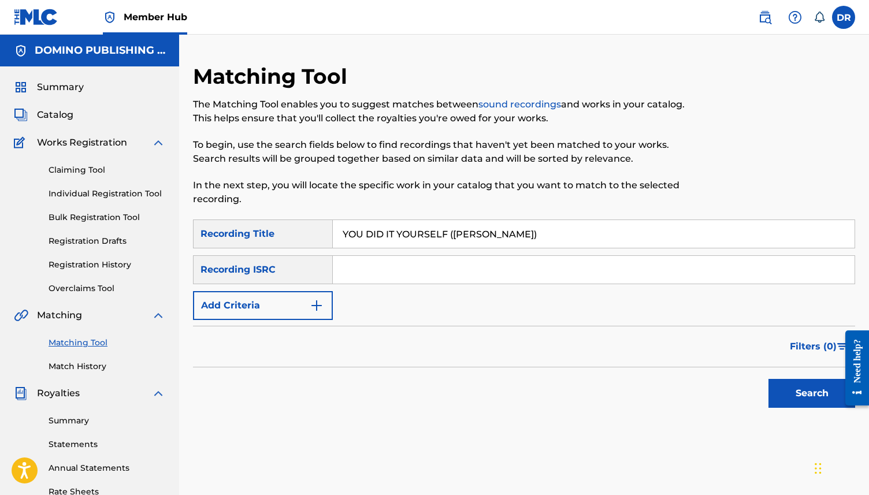
drag, startPoint x: 535, startPoint y: 232, endPoint x: 440, endPoint y: 232, distance: 94.2
click at [440, 232] on input "YOU DID IT YOURSELF ([PERSON_NAME])" at bounding box center [594, 234] width 522 height 28
type input "YOU DID IT YOURSELF"
click at [250, 302] on button "Add Criteria" at bounding box center [263, 305] width 140 height 29
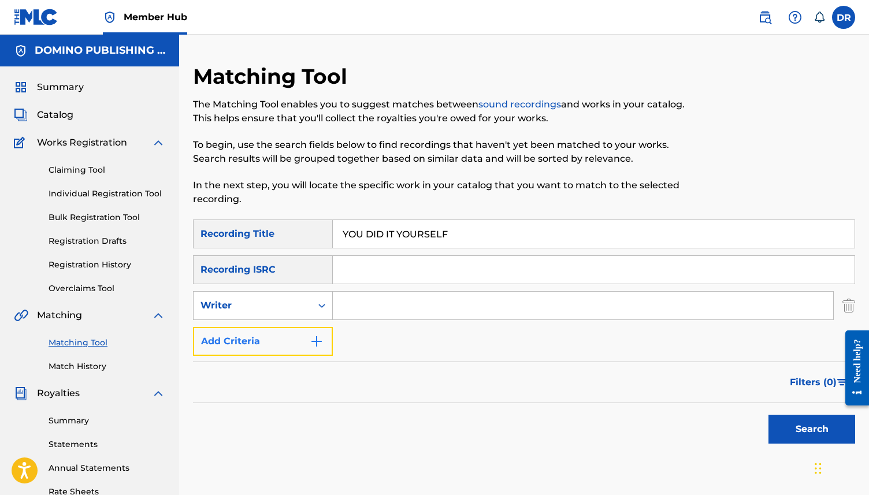
click at [269, 335] on button "Add Criteria" at bounding box center [263, 341] width 140 height 29
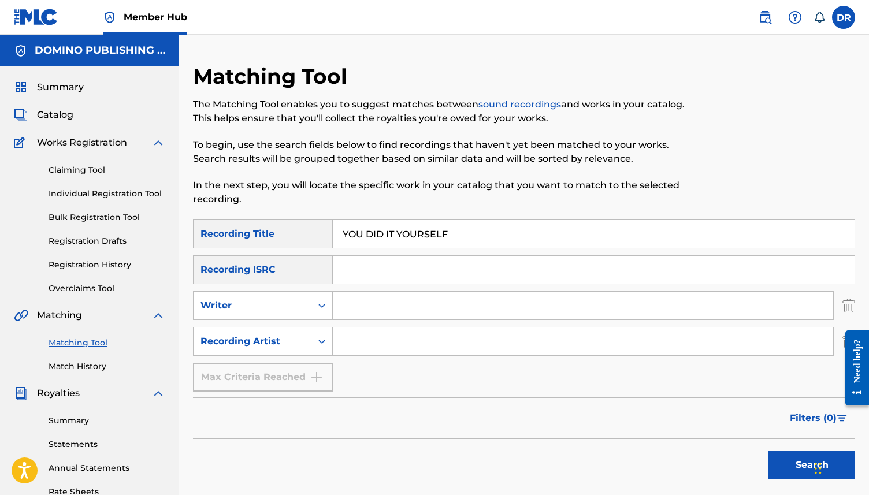
click at [396, 333] on input "Search Form" at bounding box center [583, 342] width 501 height 28
type input "[PERSON_NAME]"
click at [769, 451] on button "Search" at bounding box center [812, 465] width 87 height 29
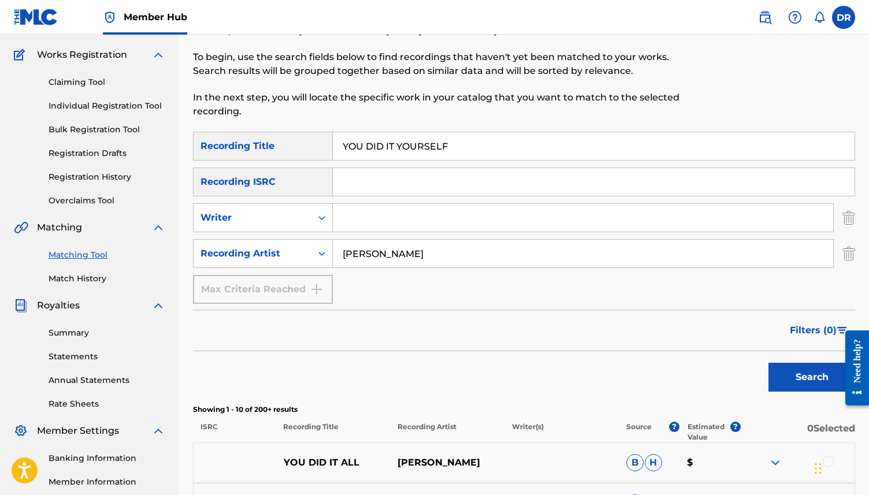
scroll to position [87, 0]
click at [398, 217] on input "Search Form" at bounding box center [583, 219] width 501 height 28
paste input "YOU DID IT YOURSELF ([PERSON_NAME])"
drag, startPoint x: 455, startPoint y: 218, endPoint x: 292, endPoint y: 218, distance: 163.6
click at [292, 218] on div "SearchWithCriteria8b46604f-e660-484c-8d39-81c6e2cc6e55 Writer YOU DID IT YOURSE…" at bounding box center [524, 218] width 662 height 29
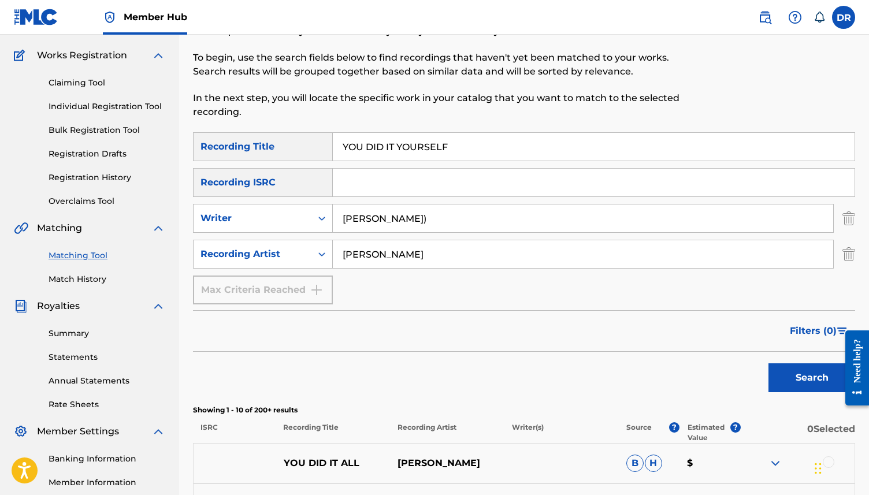
click at [416, 217] on input "[PERSON_NAME])" at bounding box center [583, 219] width 501 height 28
type input "[PERSON_NAME]"
click at [769, 364] on button "Search" at bounding box center [812, 378] width 87 height 29
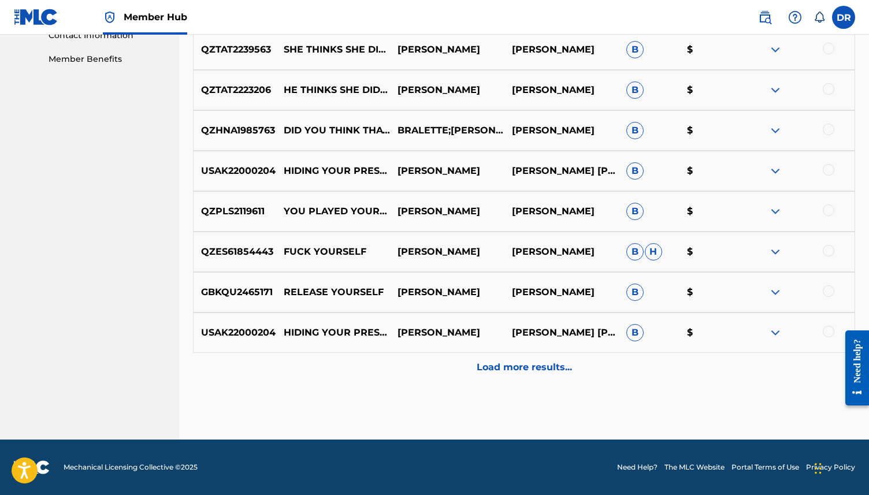
scroll to position [0, 0]
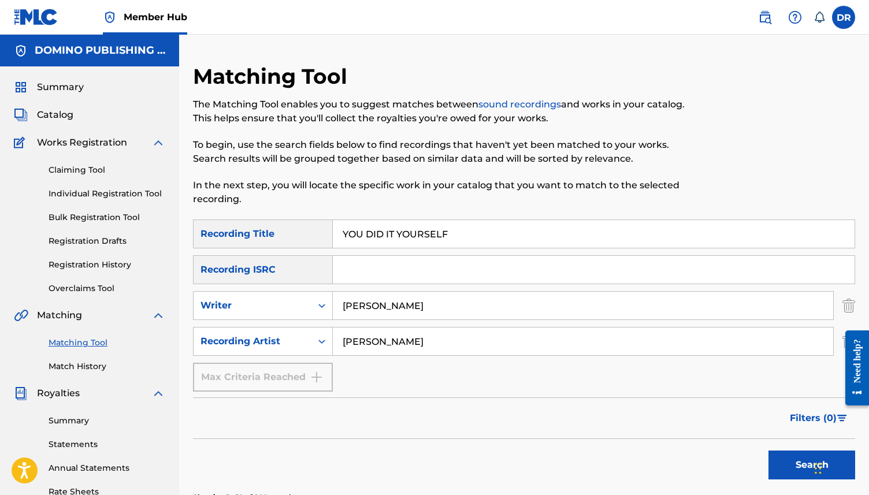
drag, startPoint x: 458, startPoint y: 240, endPoint x: 319, endPoint y: 238, distance: 138.7
click at [319, 238] on div "SearchWithCriteria7351661f-2229-4cda-8b21-5aed581a2cc8 Recording Title YOU DID …" at bounding box center [524, 234] width 662 height 29
paste input "BREATHE IN MY LUNGS ([PERSON_NAME])"
type input "BREATHE IN MY LUNGS ([PERSON_NAME])"
drag, startPoint x: 419, startPoint y: 311, endPoint x: 305, endPoint y: 302, distance: 114.8
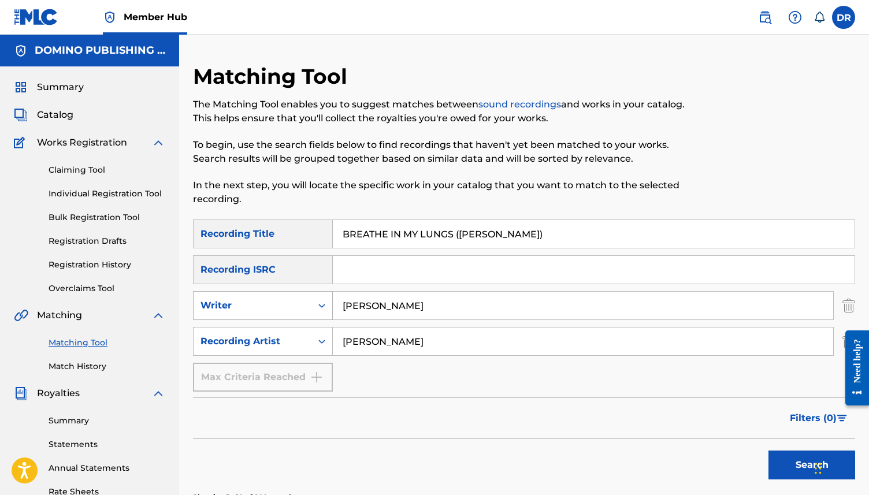
click at [305, 302] on div "SearchWithCriteria8b46604f-e660-484c-8d39-81c6e2cc6e55 Writer [PERSON_NAME]" at bounding box center [524, 305] width 662 height 29
type input "[PERSON_NAME]"
drag, startPoint x: 450, startPoint y: 340, endPoint x: 321, endPoint y: 339, distance: 128.9
click at [321, 339] on div "SearchWithCriteria56358d8a-c7c8-4f0d-be68-5333a7aa9559 Recording Artist [PERSON…" at bounding box center [524, 341] width 662 height 29
type input "B"
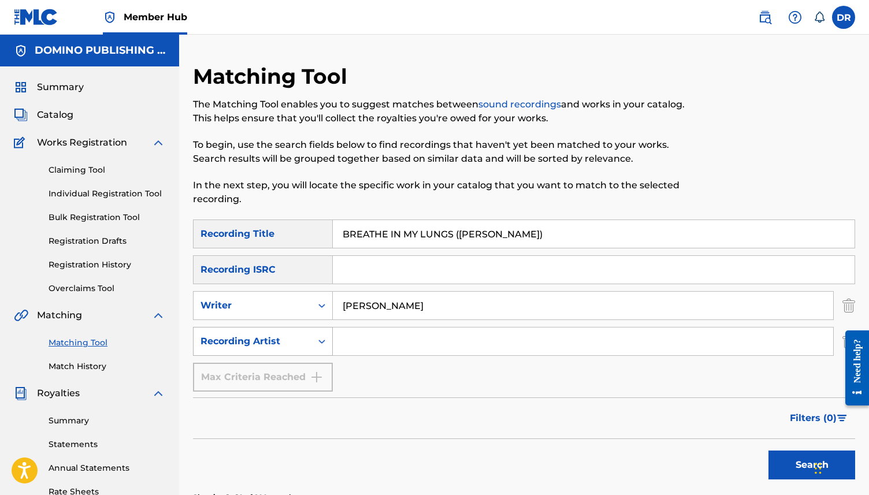
click at [769, 451] on button "Search" at bounding box center [812, 465] width 87 height 29
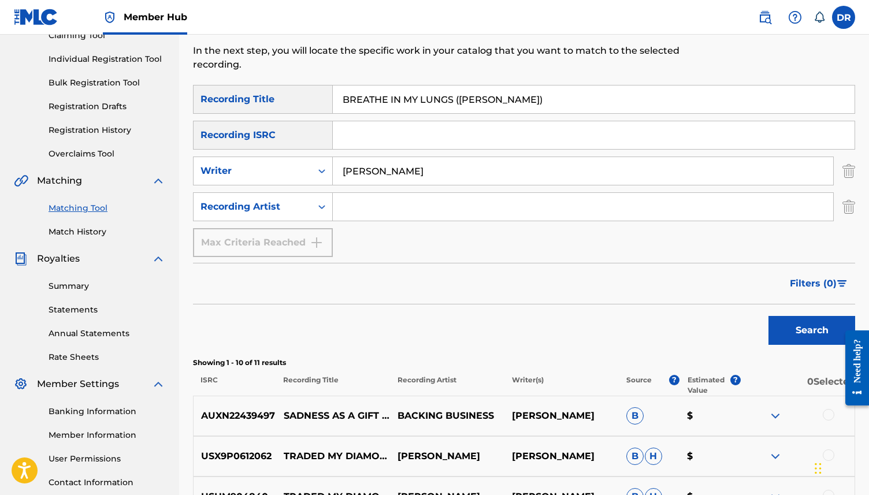
scroll to position [131, 0]
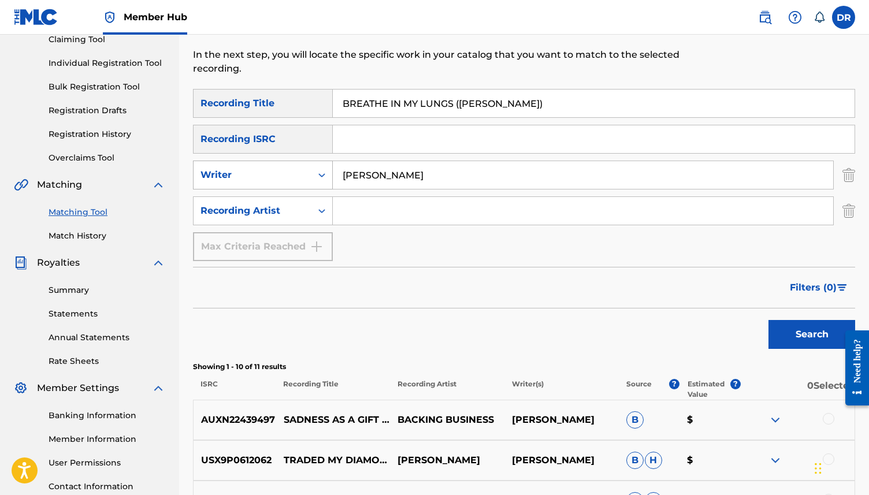
drag, startPoint x: 402, startPoint y: 177, endPoint x: 326, endPoint y: 176, distance: 75.7
click at [326, 176] on div "SearchWithCriteria8b46604f-e660-484c-8d39-81c6e2cc6e55 Writer [PERSON_NAME]" at bounding box center [524, 175] width 662 height 29
drag, startPoint x: 573, startPoint y: 103, endPoint x: 458, endPoint y: 104, distance: 115.0
click at [458, 104] on input "BREATHE IN MY LUNGS ([PERSON_NAME])" at bounding box center [594, 104] width 522 height 28
type input "BREATHE IN MY LUNGS"
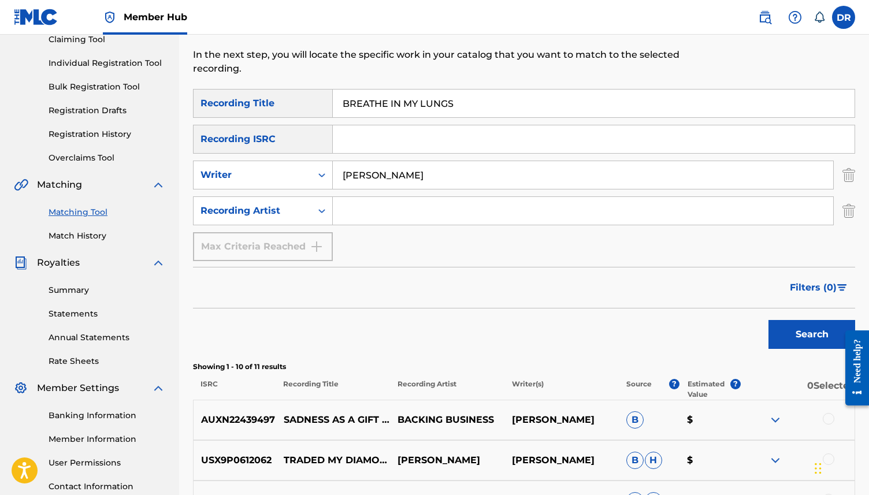
click at [769, 320] on button "Search" at bounding box center [812, 334] width 87 height 29
drag, startPoint x: 404, startPoint y: 182, endPoint x: 297, endPoint y: 179, distance: 107.0
click at [297, 179] on div "SearchWithCriteria8b46604f-e660-484c-8d39-81c6e2cc6e55 Writer [PERSON_NAME]" at bounding box center [524, 175] width 662 height 29
click at [367, 207] on input "Search Form" at bounding box center [583, 211] width 501 height 28
type input "BIG THIEF"
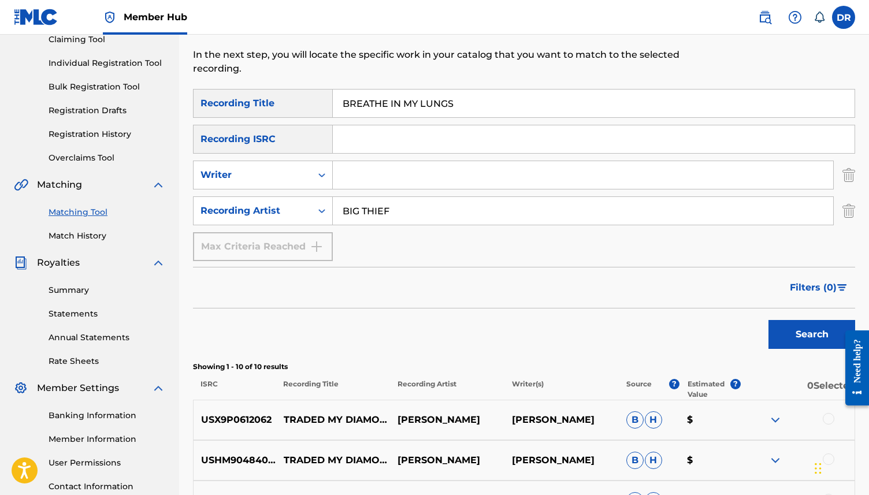
click at [769, 320] on button "Search" at bounding box center [812, 334] width 87 height 29
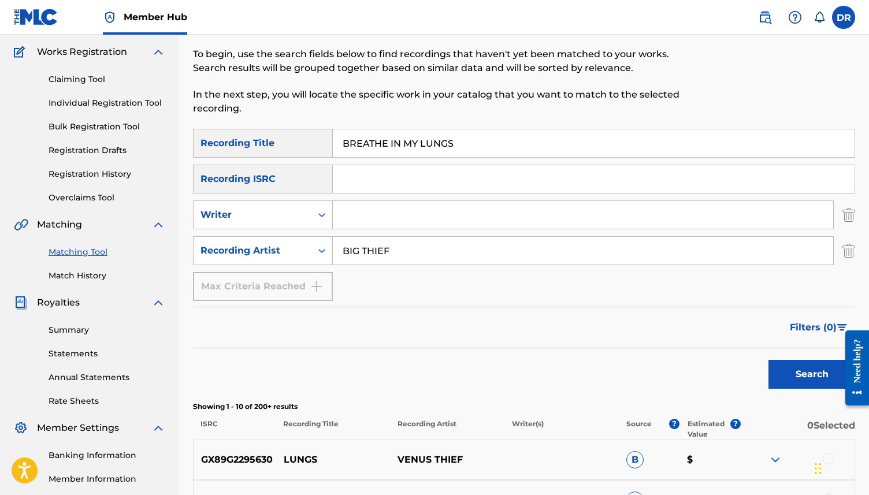
scroll to position [91, 0]
drag, startPoint x: 416, startPoint y: 258, endPoint x: 330, endPoint y: 250, distance: 86.5
click at [330, 250] on div "SearchWithCriteria56358d8a-c7c8-4f0d-be68-5333a7aa9559 Recording Artist BIG THI…" at bounding box center [524, 250] width 662 height 29
click at [769, 359] on button "Search" at bounding box center [812, 373] width 87 height 29
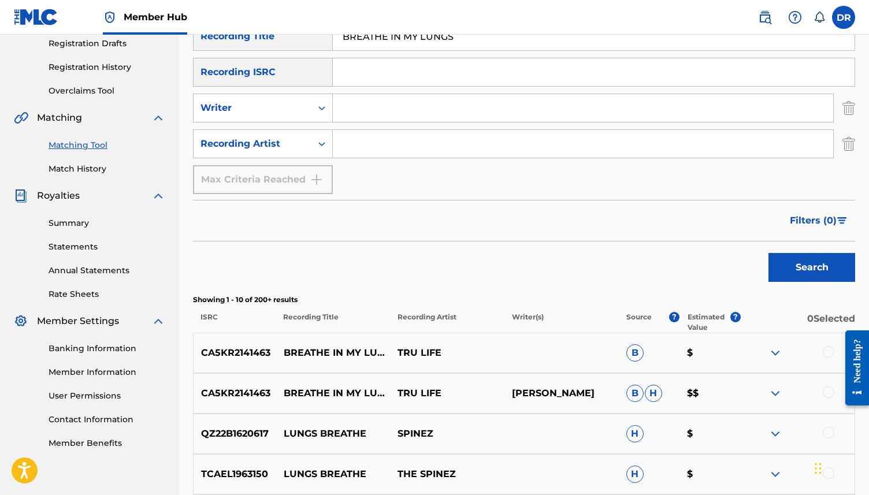
scroll to position [0, 0]
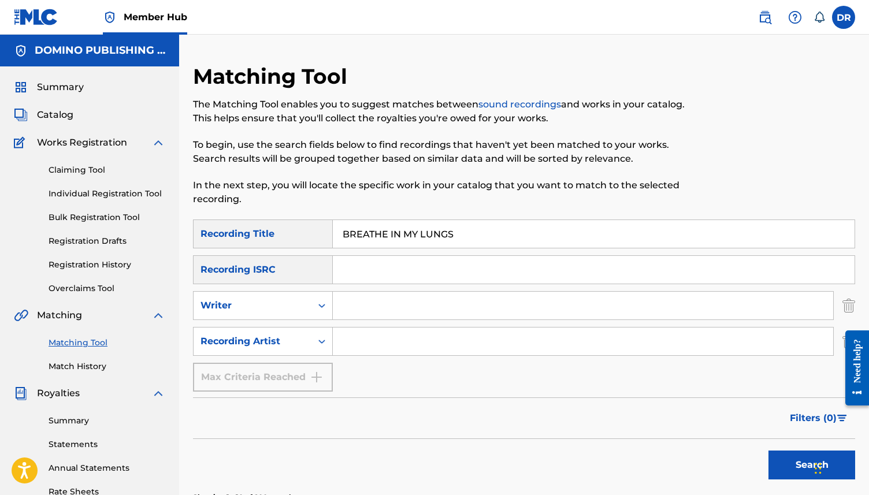
click at [380, 305] on input "Search Form" at bounding box center [583, 306] width 501 height 28
type input ";"
click at [769, 451] on button "Search" at bounding box center [812, 465] width 87 height 29
drag, startPoint x: 400, startPoint y: 310, endPoint x: 296, endPoint y: 295, distance: 105.1
click at [296, 295] on div "SearchWithCriteria8b46604f-e660-484c-8d39-81c6e2cc6e55 Writer [PERSON_NAME]" at bounding box center [524, 305] width 662 height 29
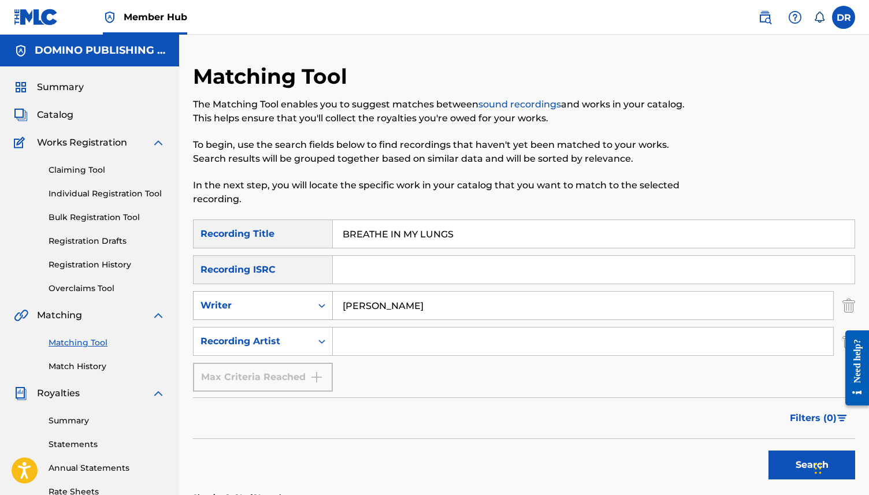
type input "[PERSON_NAME]"
click at [769, 451] on button "Search" at bounding box center [812, 465] width 87 height 29
